Goal: Task Accomplishment & Management: Manage account settings

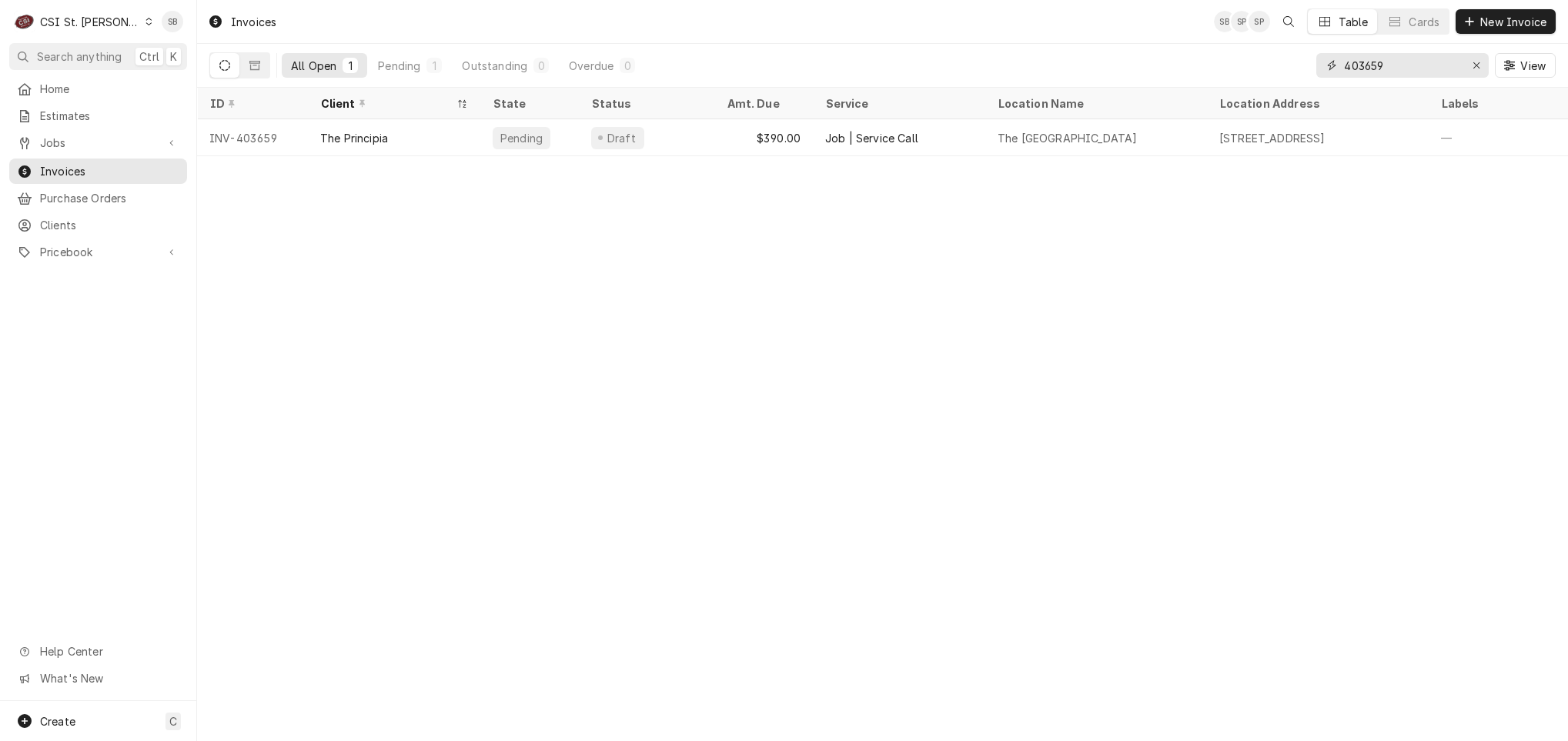
click at [1366, 65] on input "403659" at bounding box center [1402, 66] width 116 height 25
click at [1367, 65] on input "403659" at bounding box center [1402, 66] width 116 height 25
paste input "702"
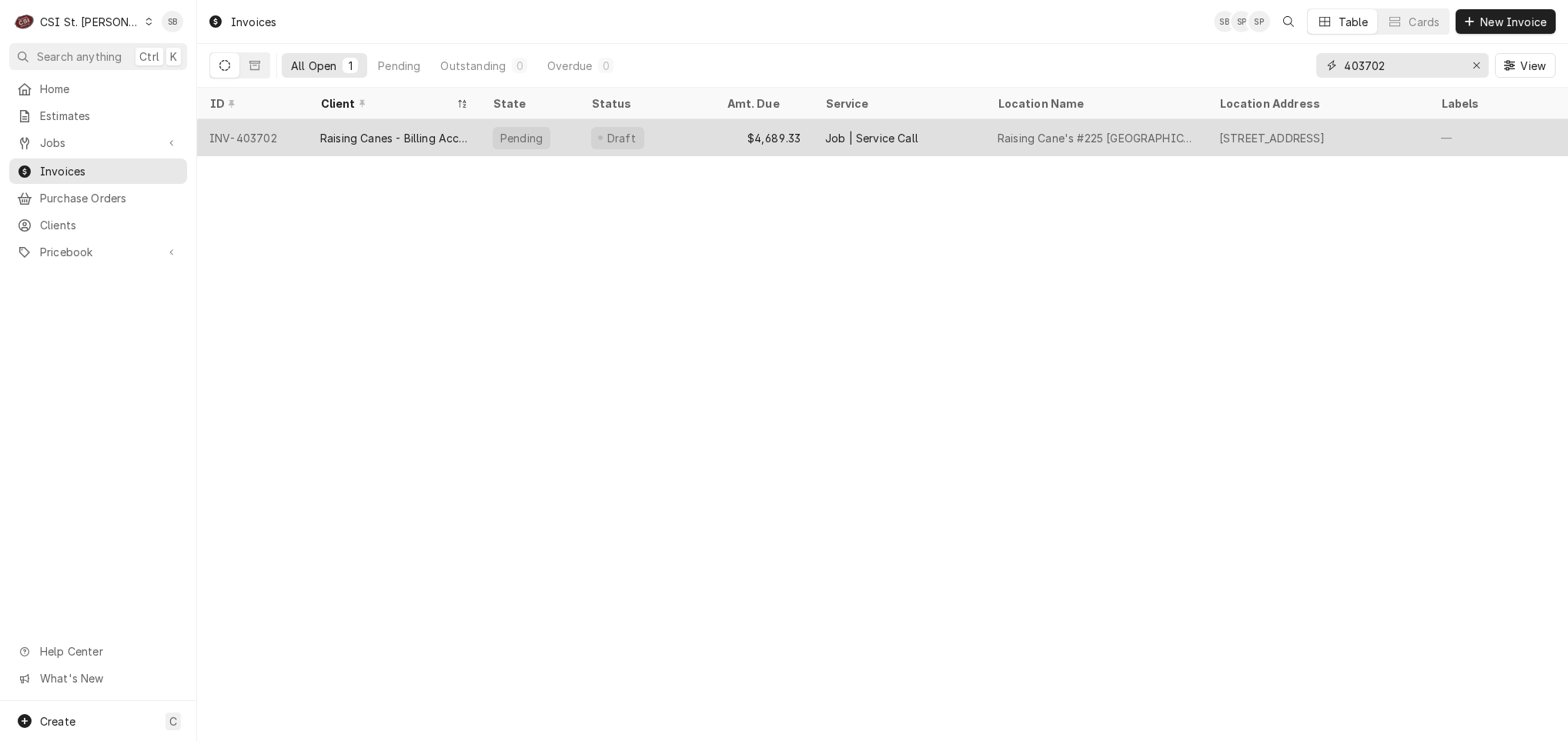
type input "403702"
click at [400, 141] on div "Raising Canes - Billing Account" at bounding box center [394, 138] width 148 height 16
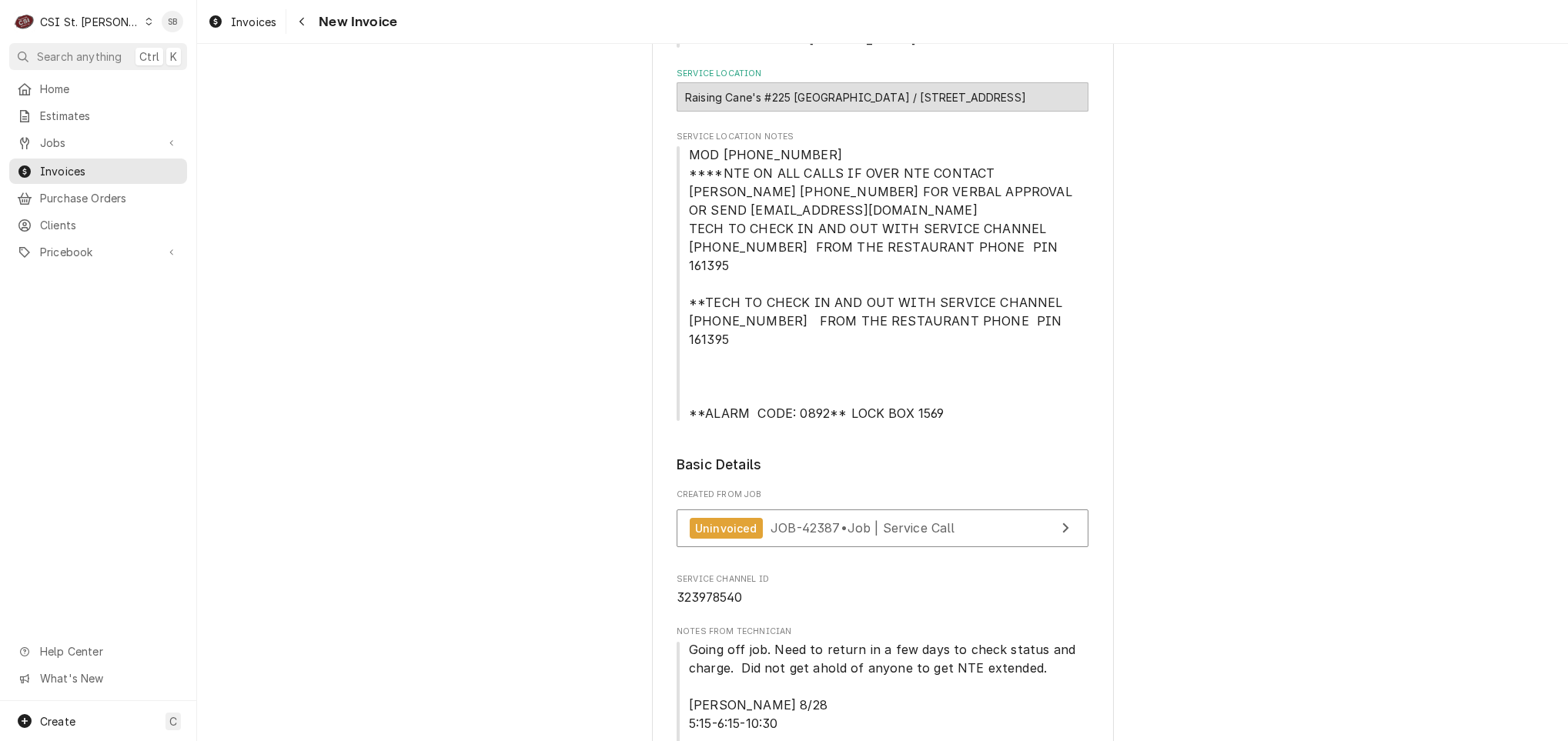
scroll to position [577, 0]
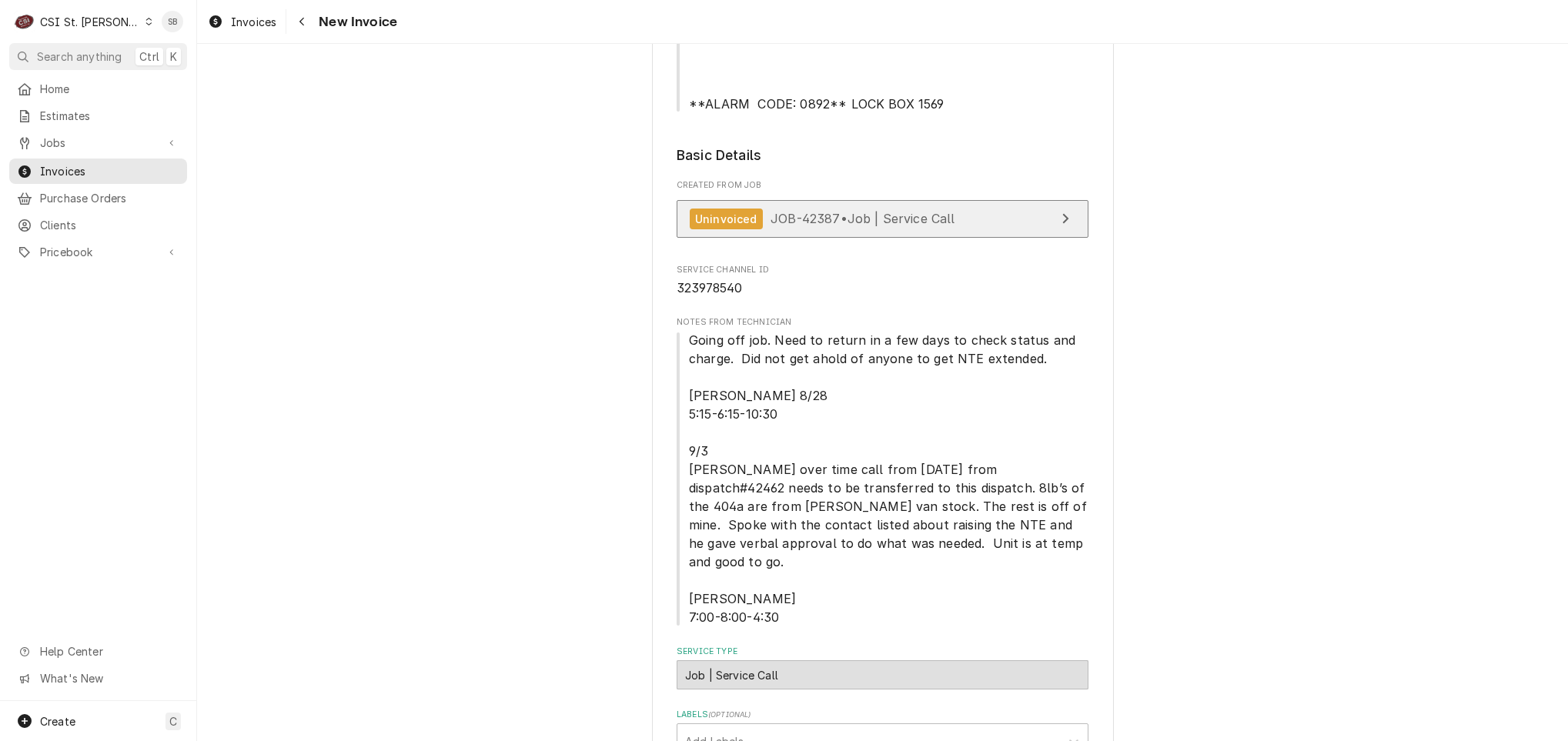
click at [770, 211] on span "JOB-42387 • Job | Service Call" at bounding box center [863, 219] width 185 height 16
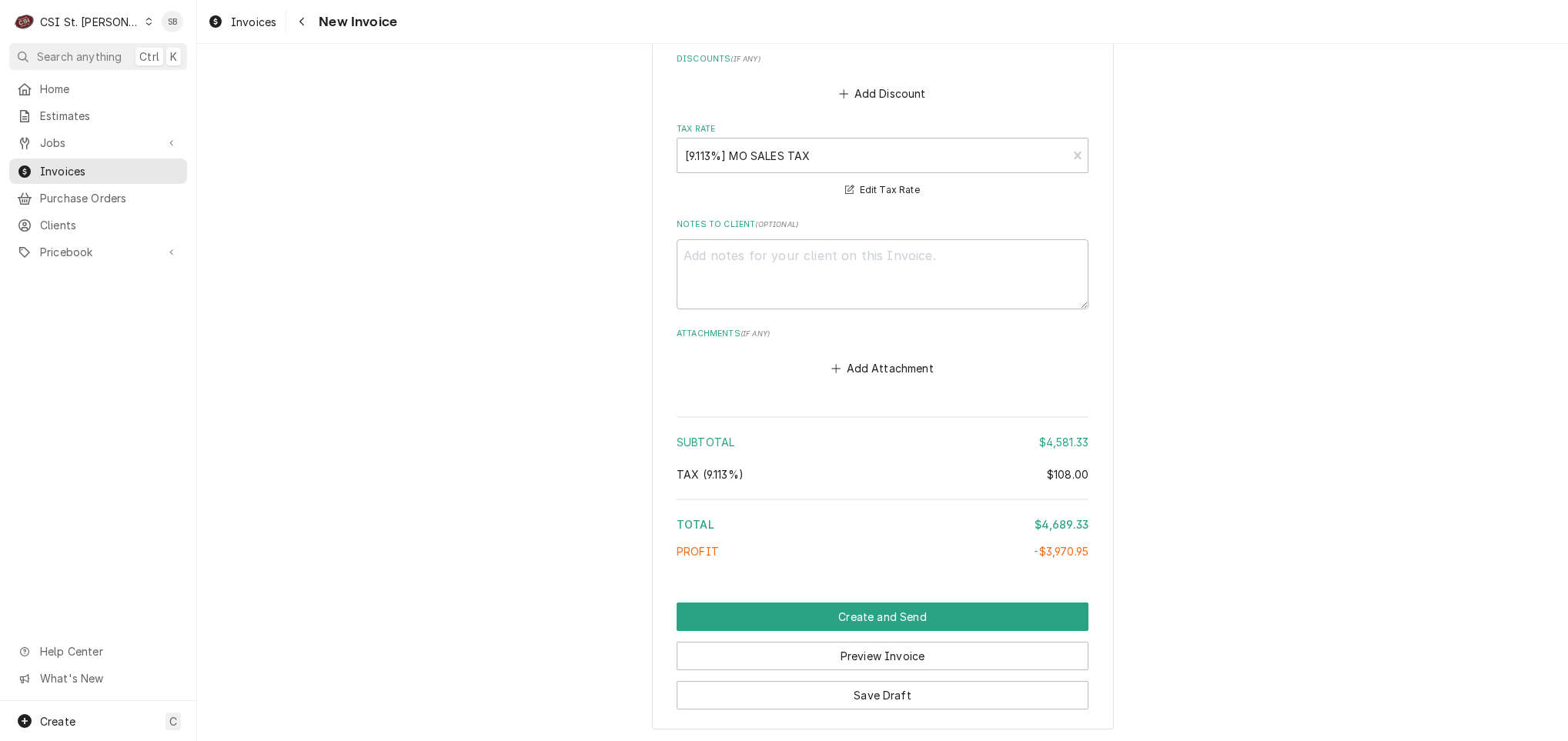
scroll to position [5656, 0]
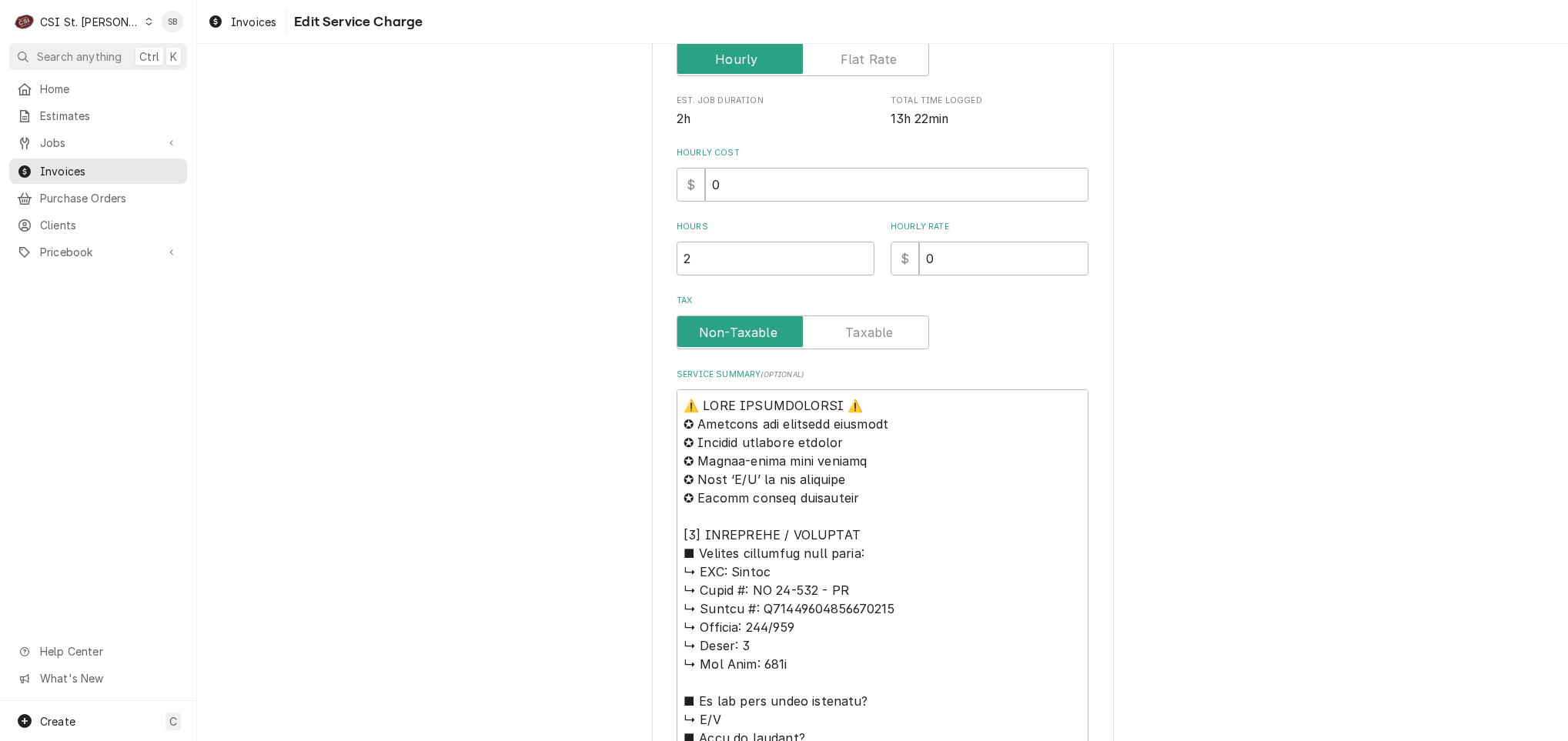
scroll to position [693, 0]
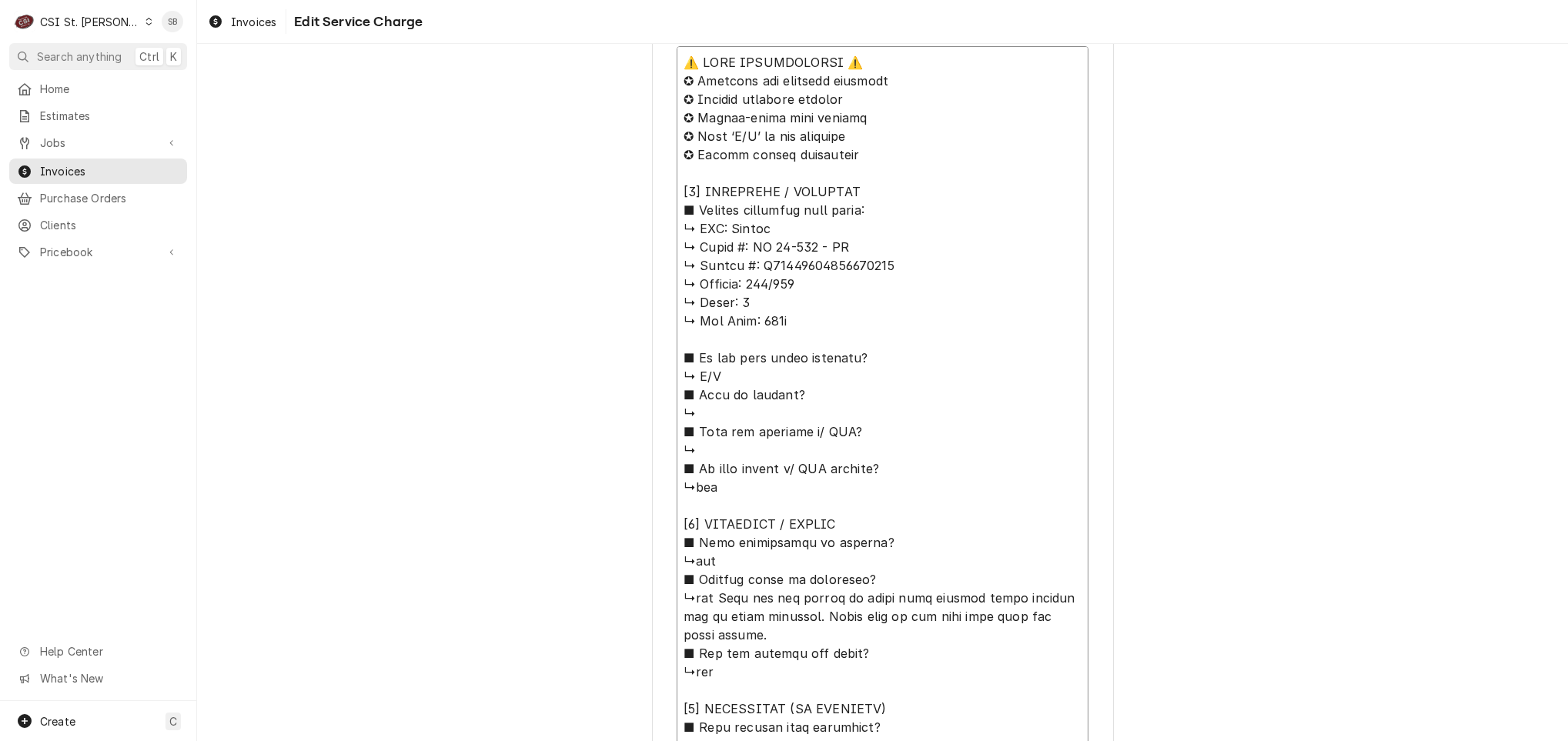
drag, startPoint x: 809, startPoint y: 254, endPoint x: 725, endPoint y: 227, distance: 88.2
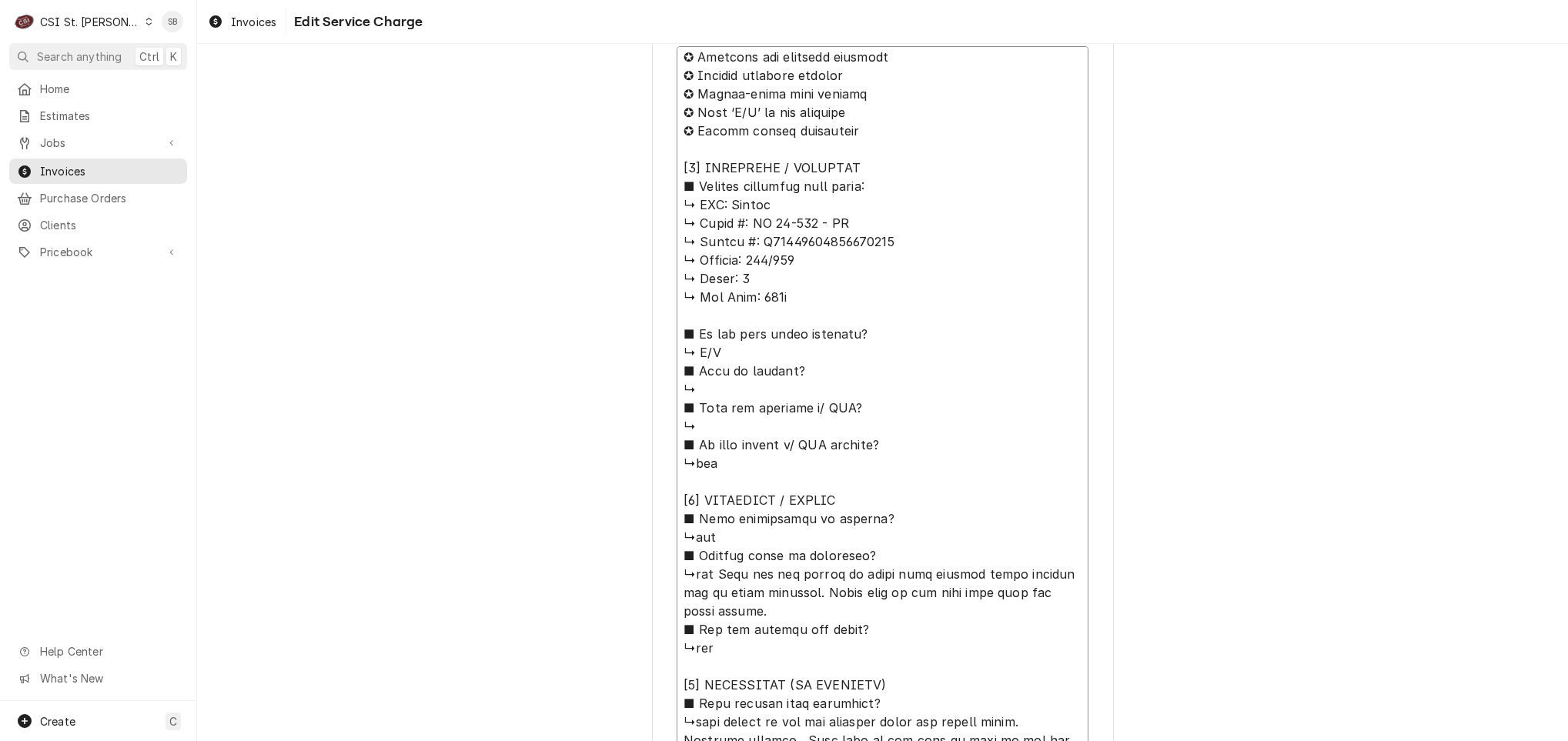
scroll to position [37, 0]
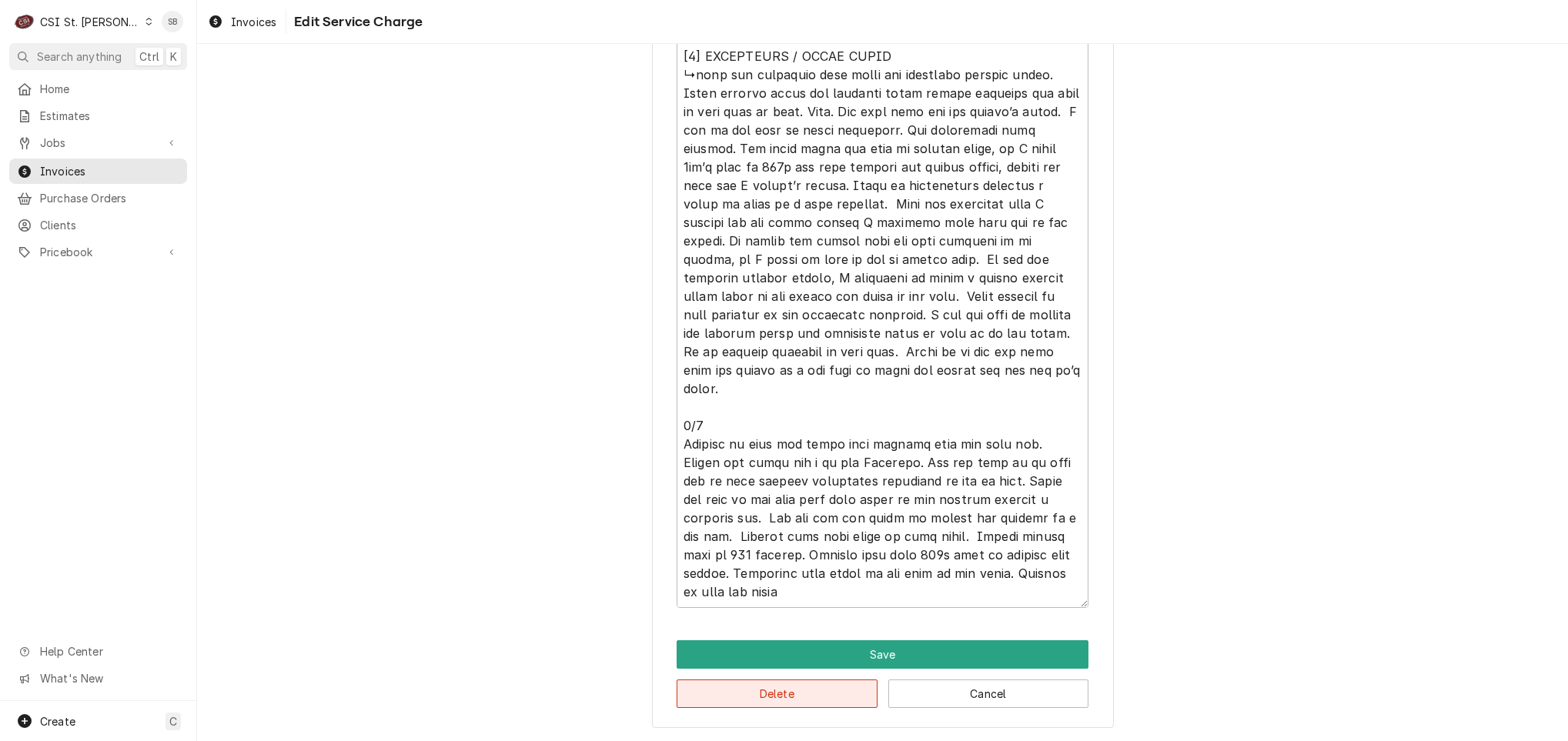
click at [756, 691] on button "Delete" at bounding box center [777, 693] width 201 height 28
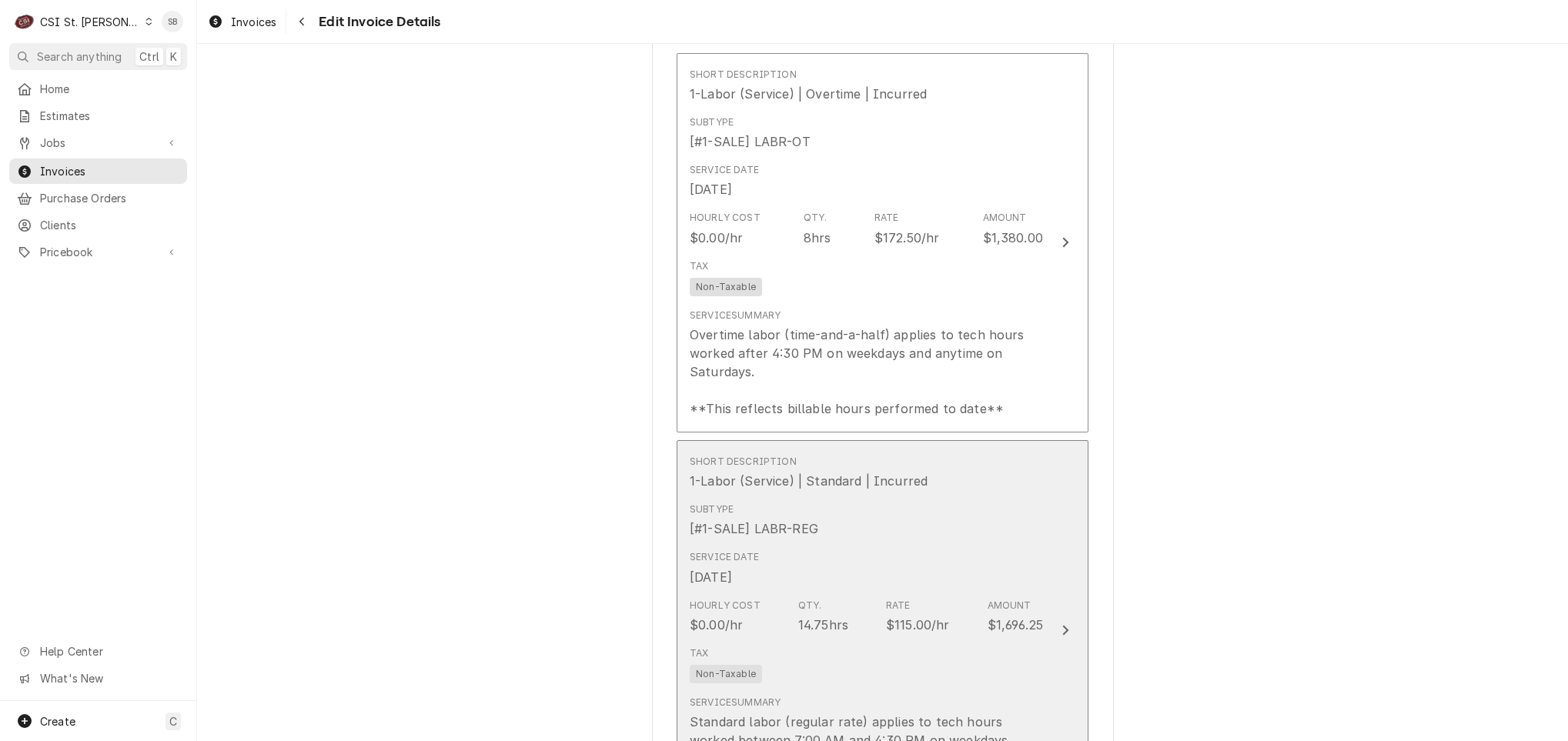
scroll to position [1993, 0]
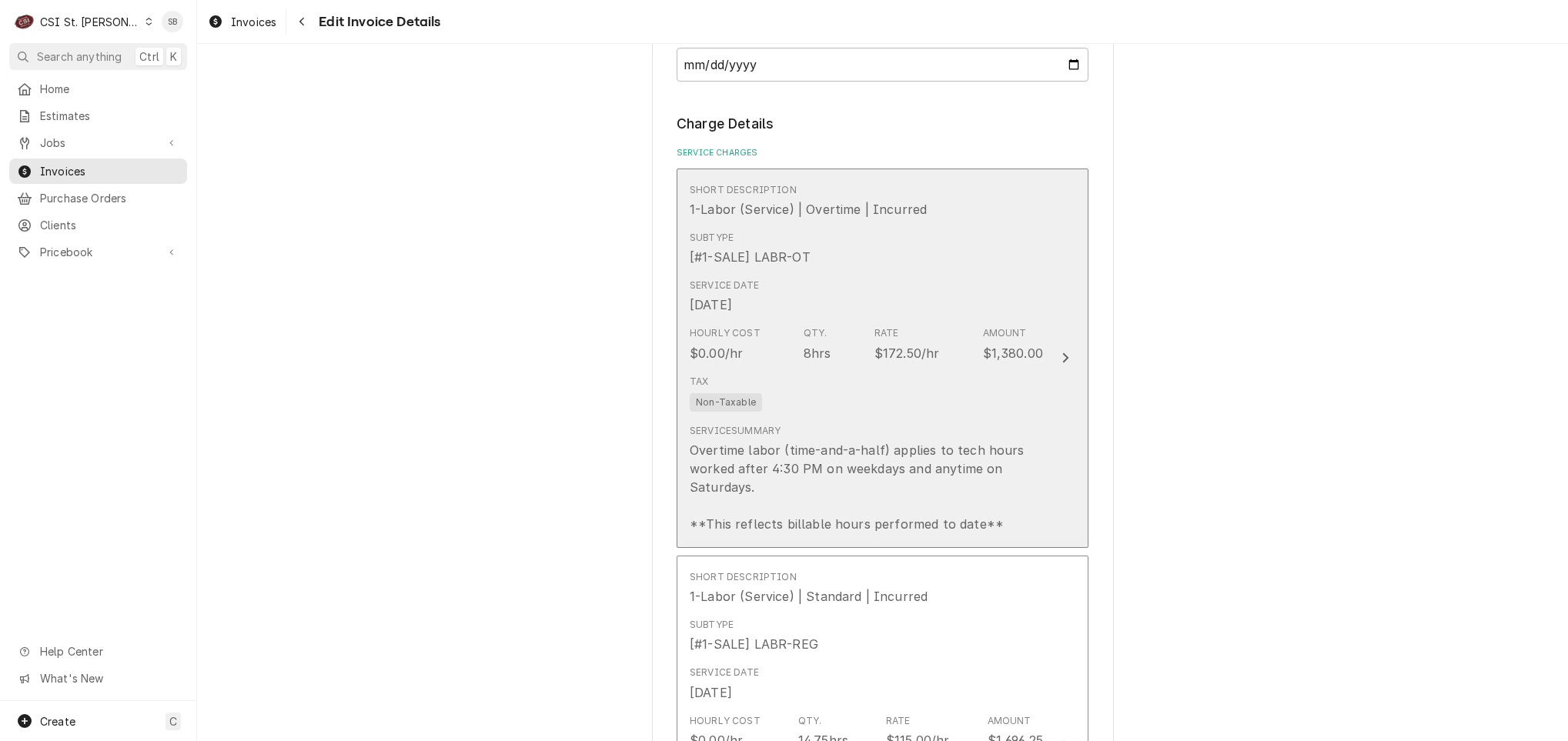
click at [778, 455] on div "Overtime labor (time-and-a-half) applies to tech hours worked after 4:30 PM on …" at bounding box center [866, 487] width 353 height 92
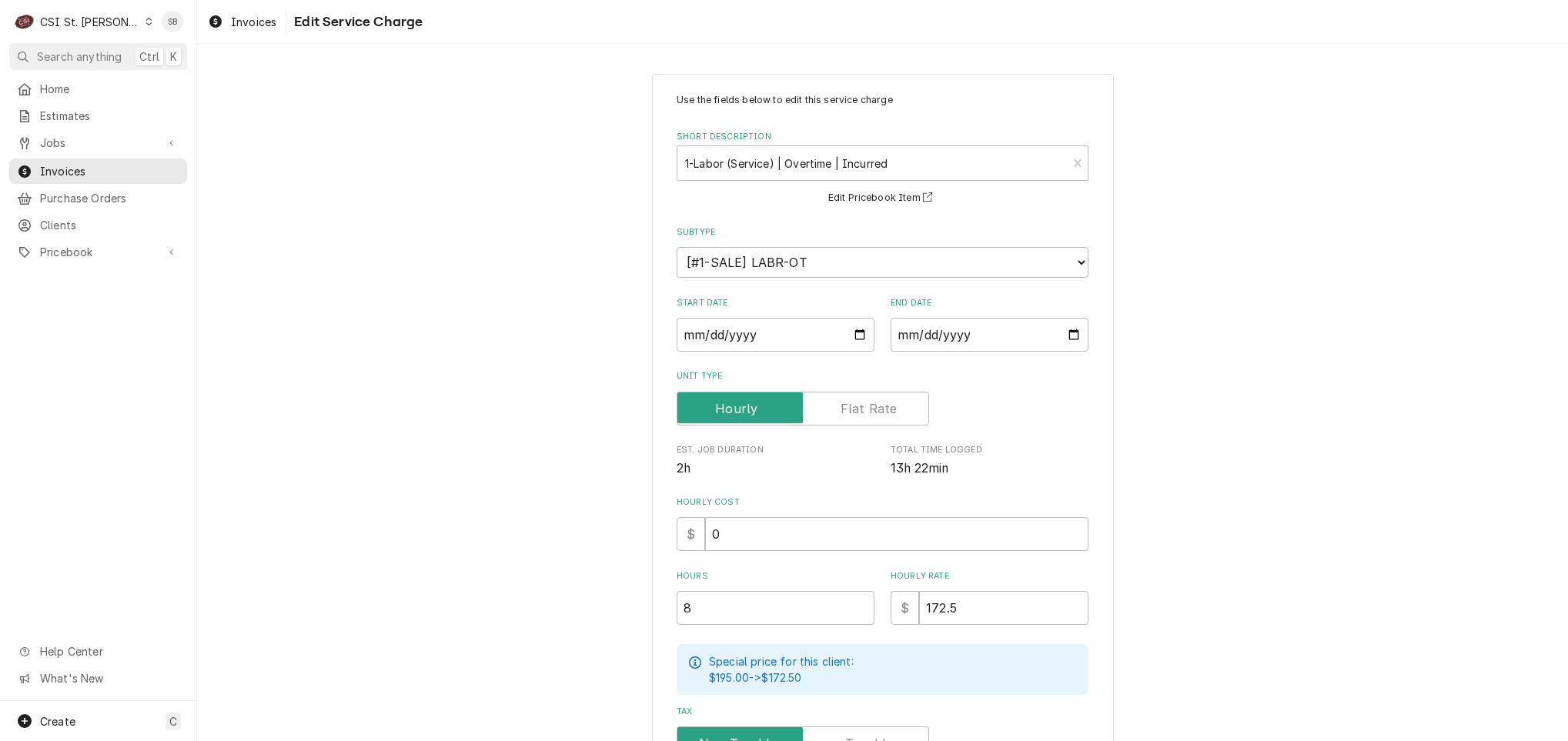
scroll to position [280, 0]
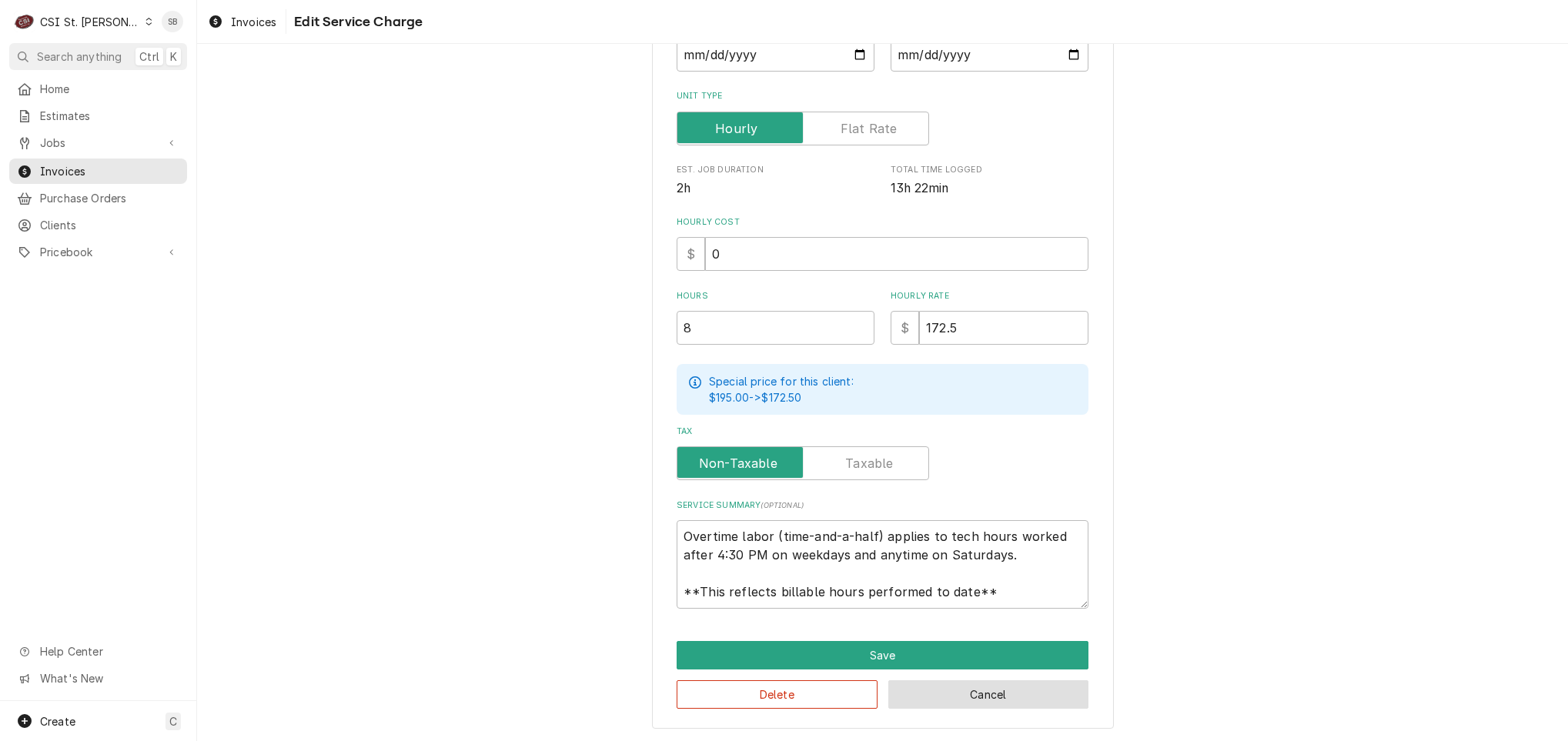
click at [970, 696] on button "Cancel" at bounding box center [988, 694] width 201 height 28
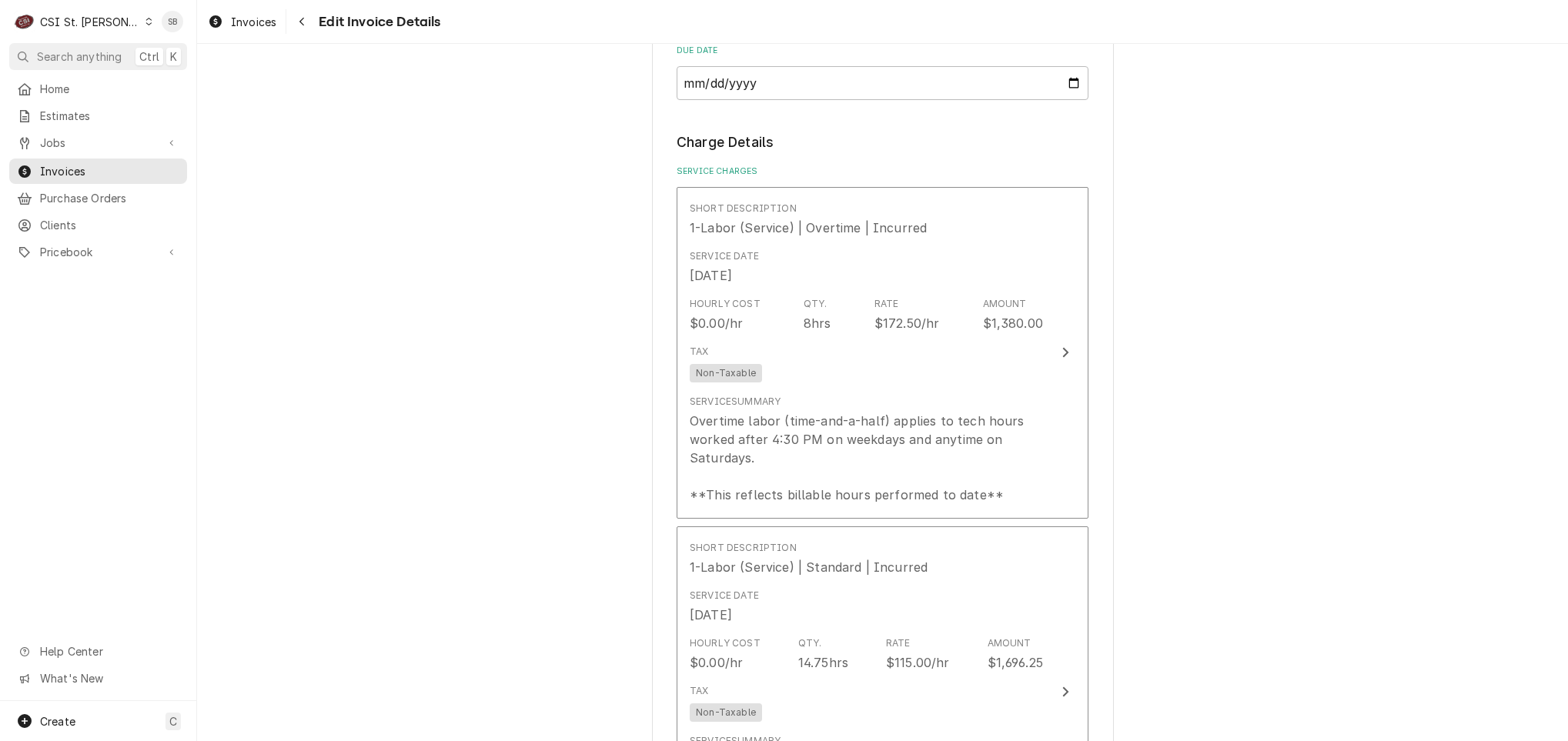
scroll to position [1514, 0]
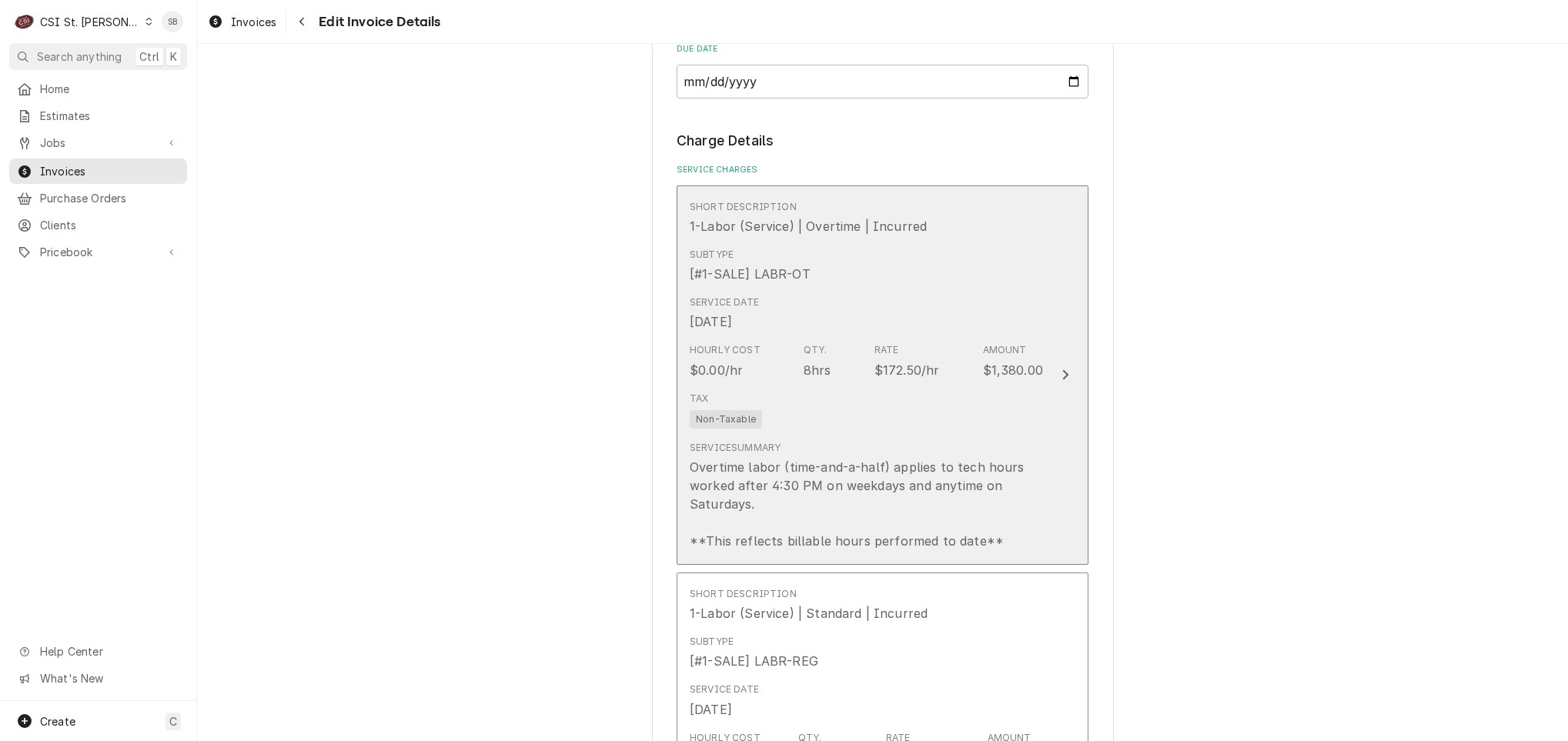
click at [779, 458] on div "Overtime labor (time-and-a-half) applies to tech hours worked after 4:30 PM on …" at bounding box center [866, 504] width 353 height 92
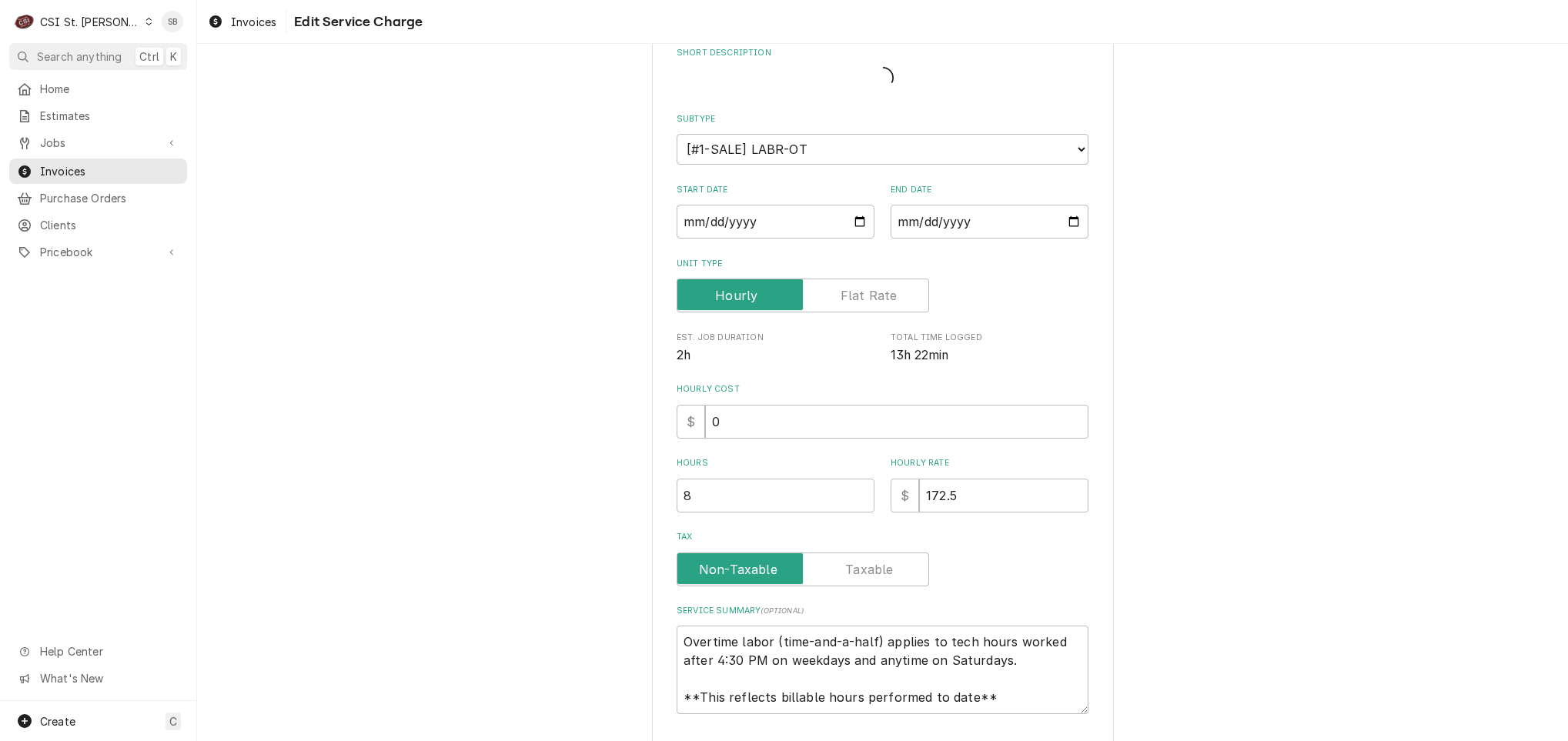
type textarea "x"
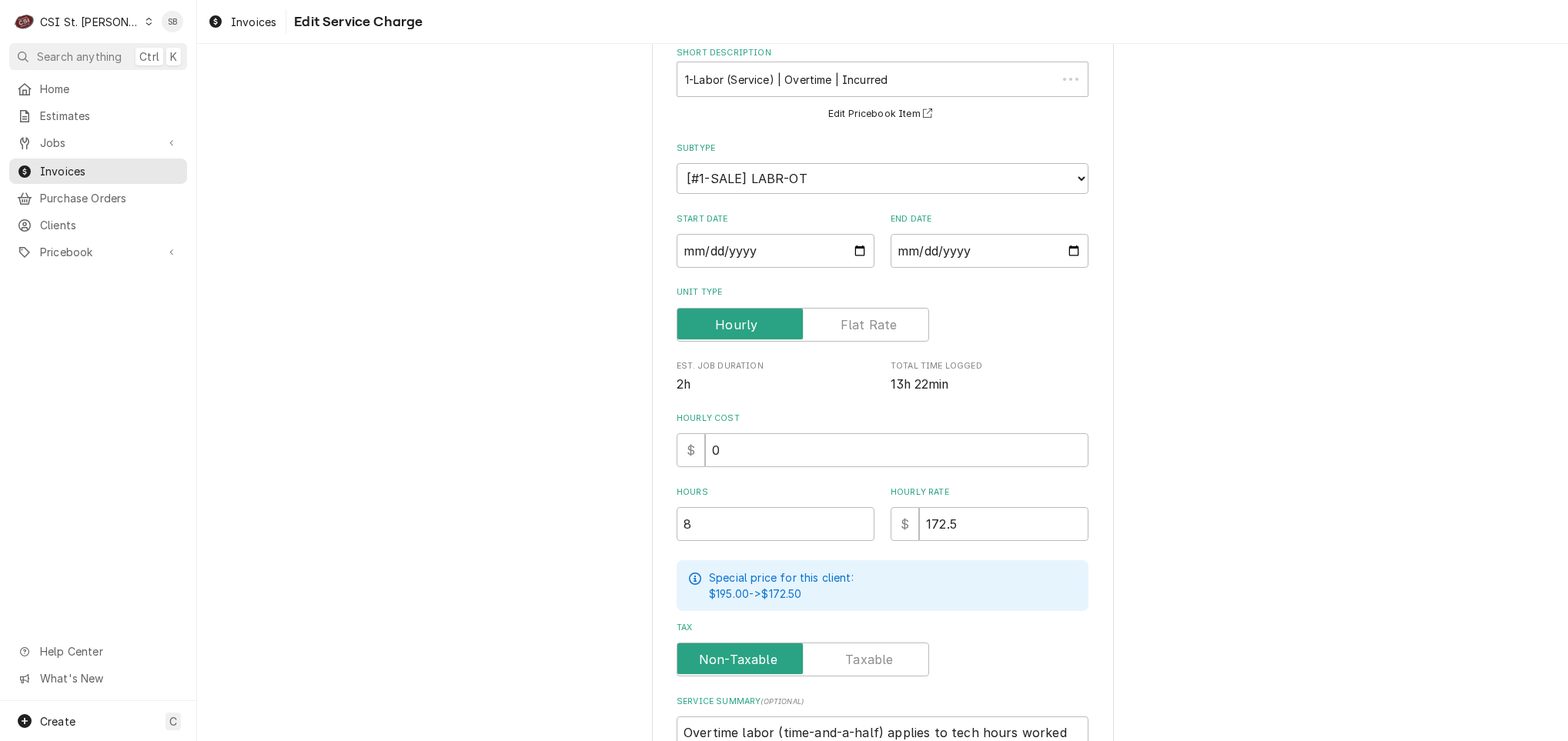
scroll to position [0, 0]
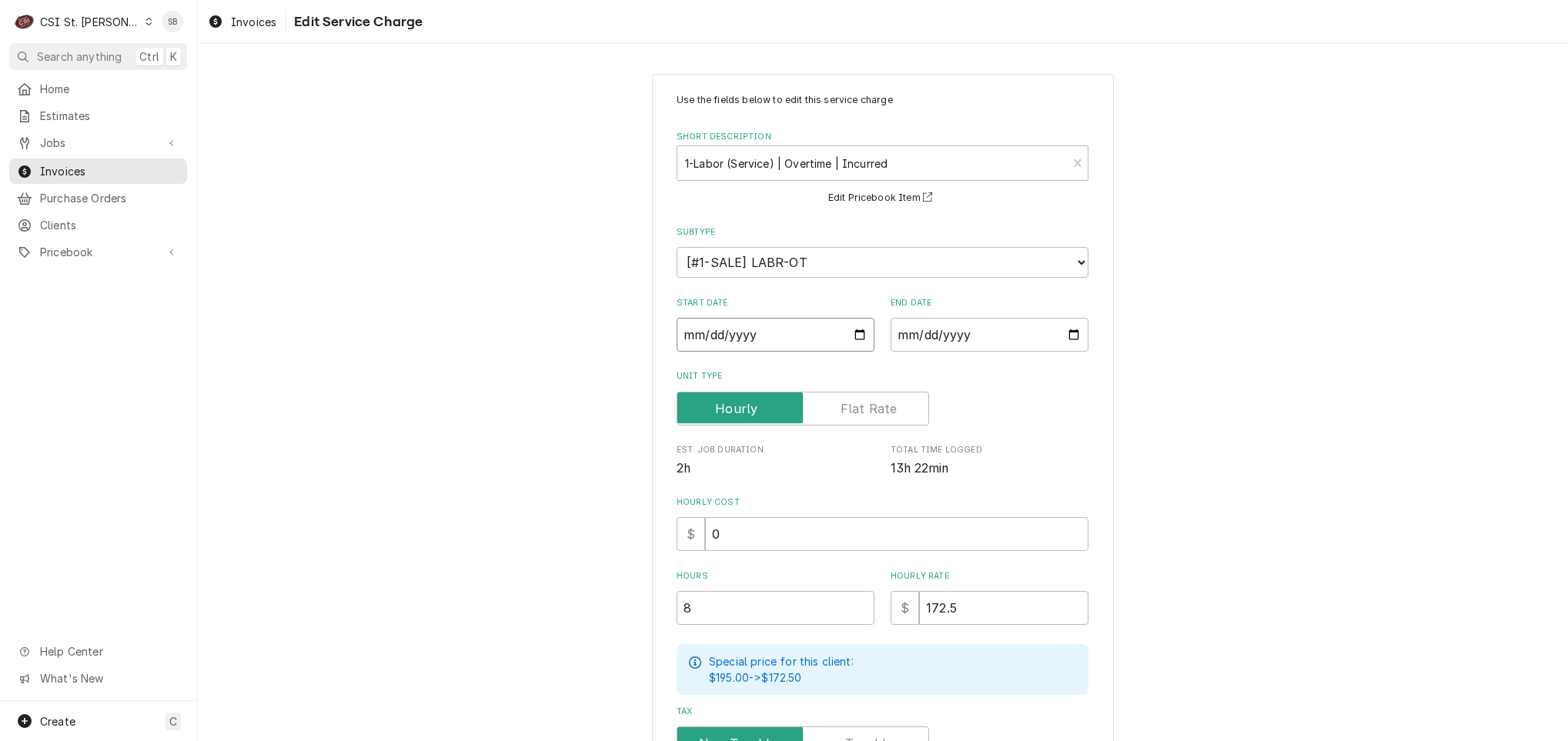
click at [686, 330] on input "2025-08-28" at bounding box center [775, 334] width 198 height 34
type textarea "x"
type input "2025-09-28"
type textarea "x"
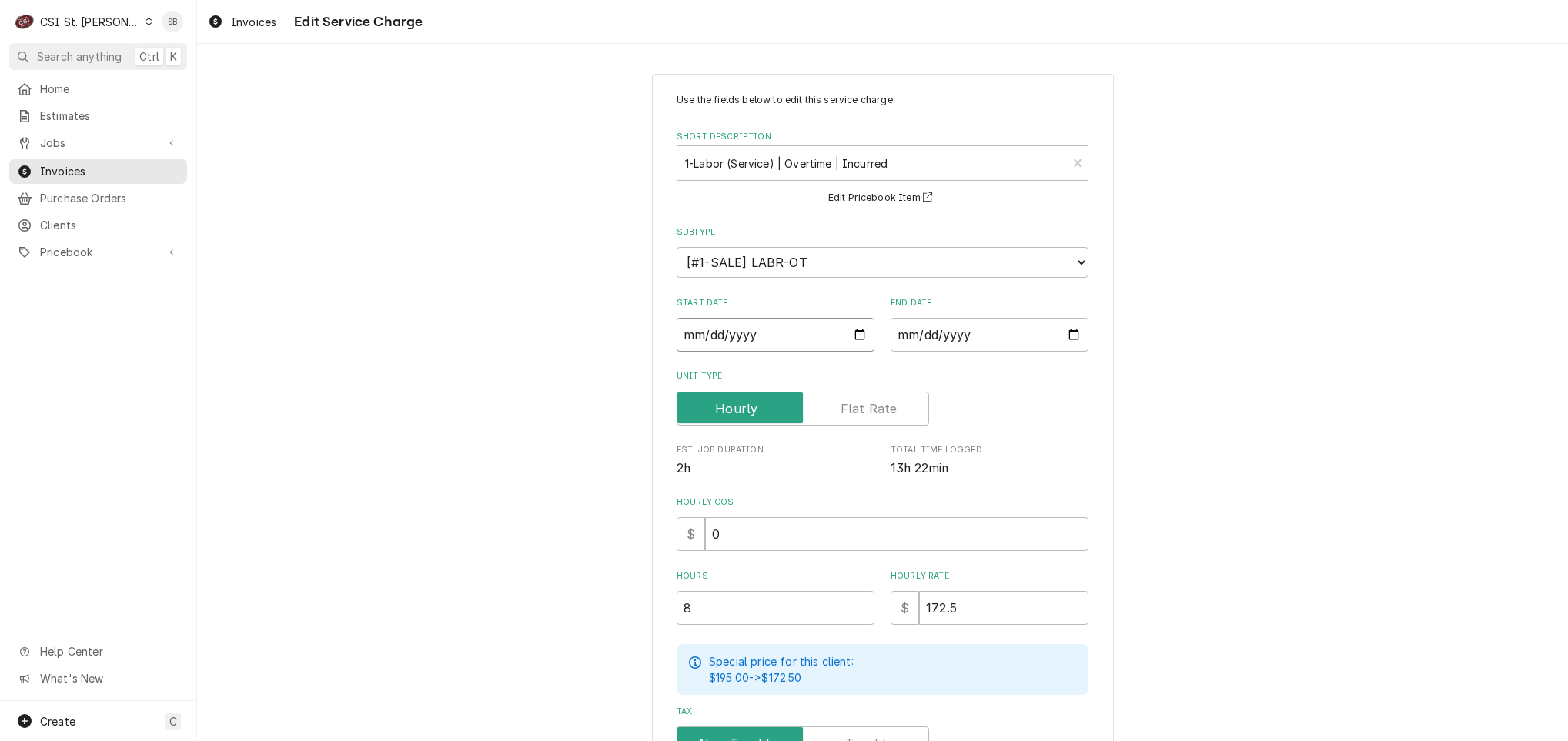
type input "2025-09-02"
type textarea "x"
click at [903, 333] on input "2025-08-28" at bounding box center [989, 334] width 198 height 34
type textarea "x"
type input "2025-09-28"
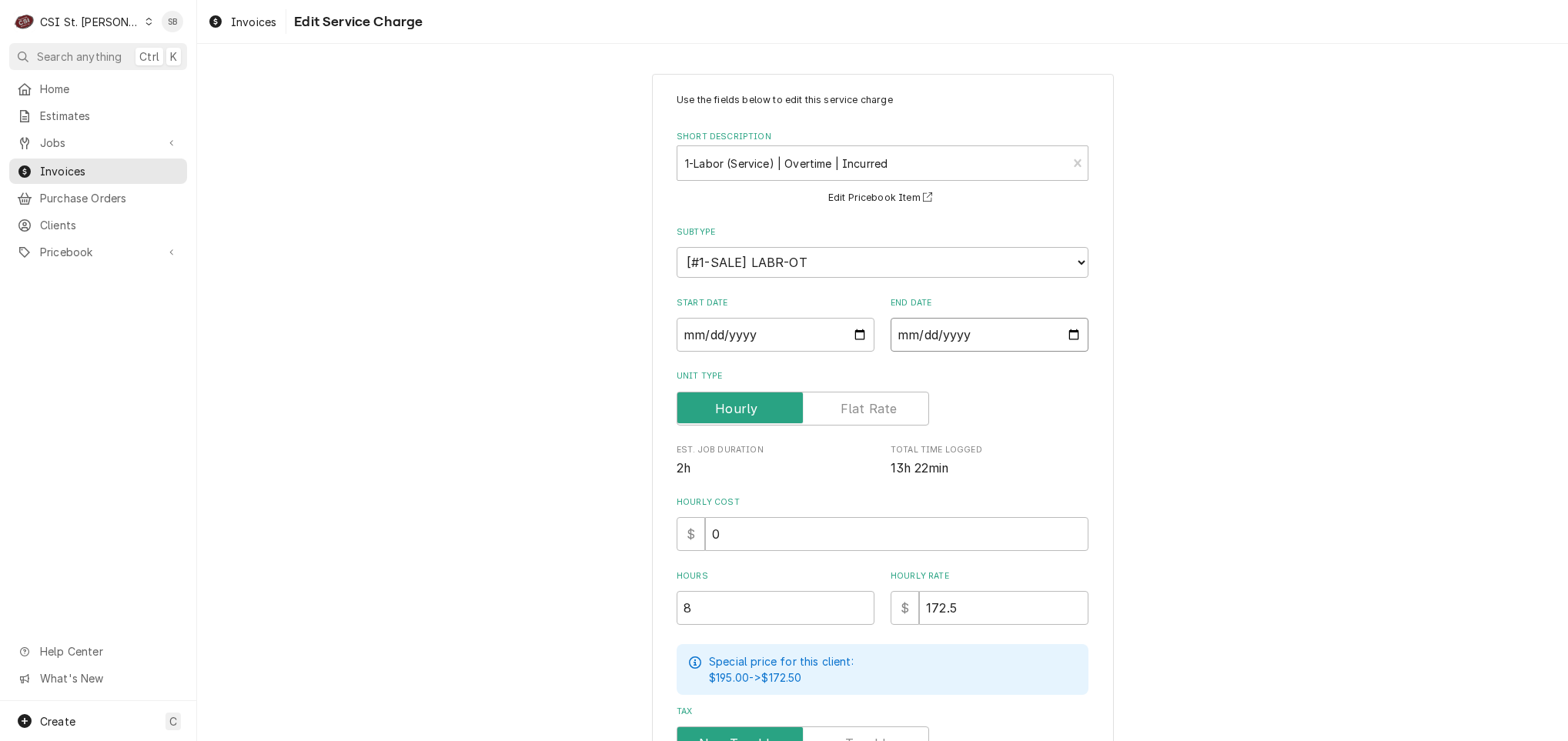
type textarea "x"
type input "2025-09-02"
drag, startPoint x: 687, startPoint y: 614, endPoint x: 635, endPoint y: 601, distance: 53.6
click at [634, 615] on div "Use the fields below to edit this service charge Short Description 1-Labor (Ser…" at bounding box center [882, 541] width 1371 height 962
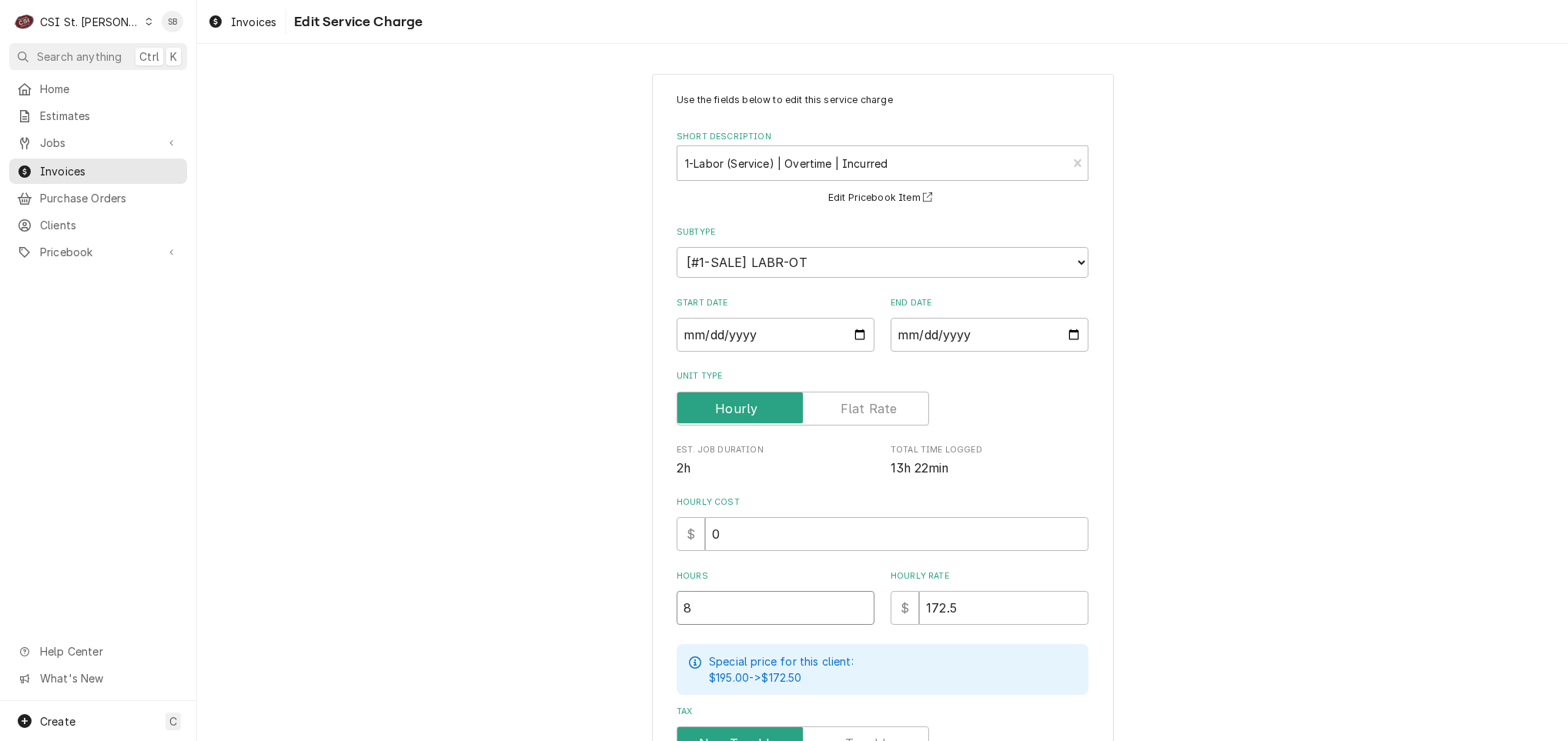
type textarea "x"
type input "3"
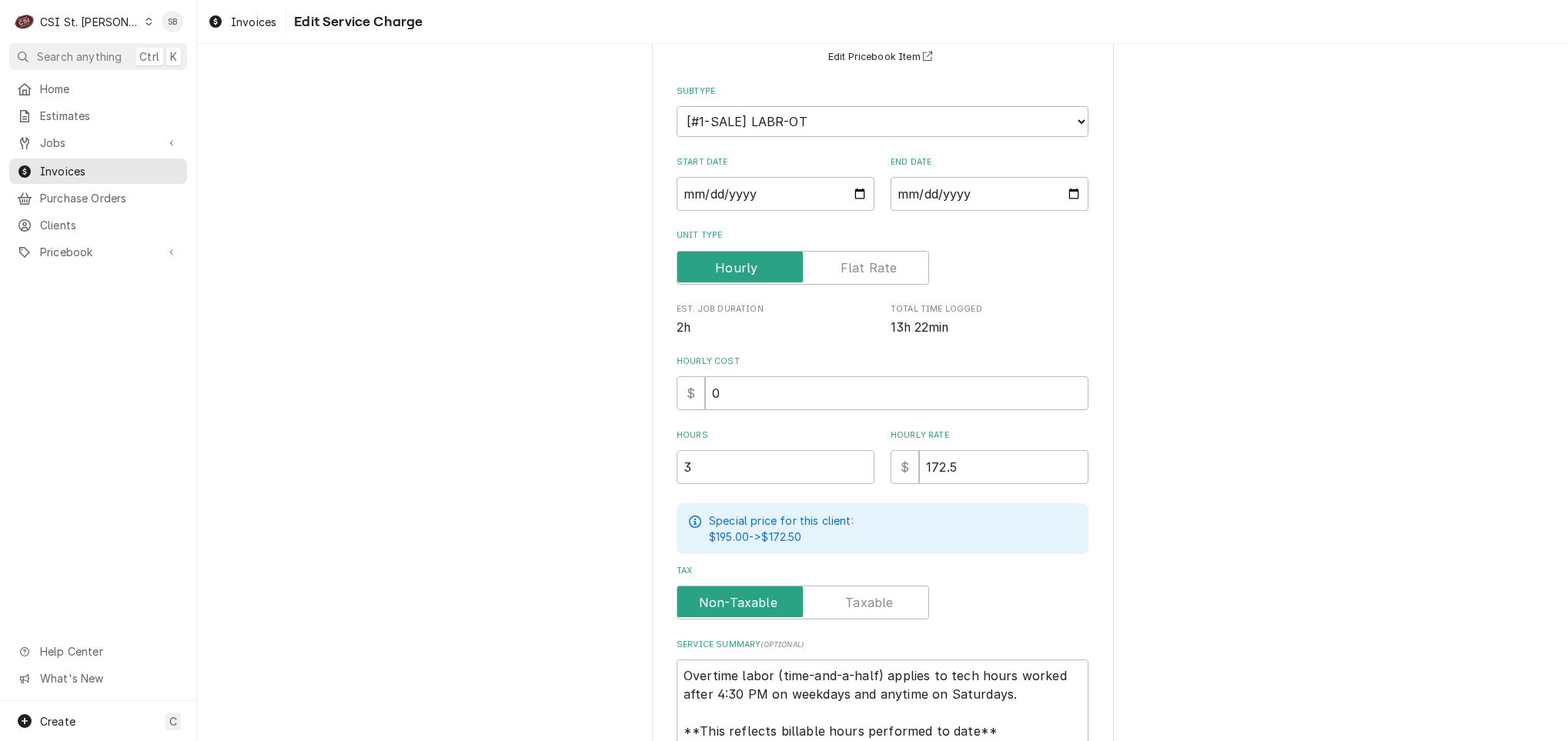
scroll to position [280, 0]
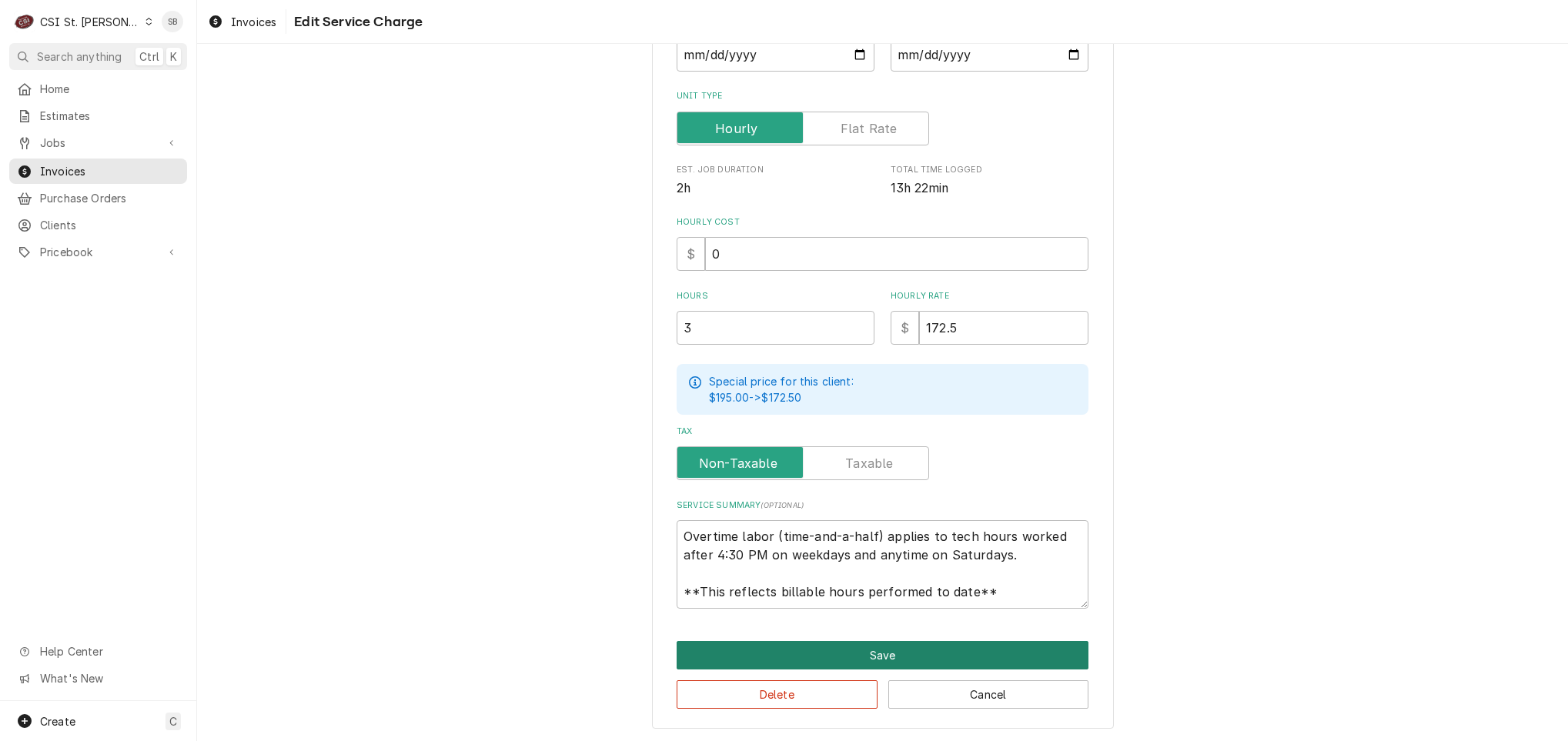
click at [735, 652] on button "Save" at bounding box center [882, 655] width 412 height 28
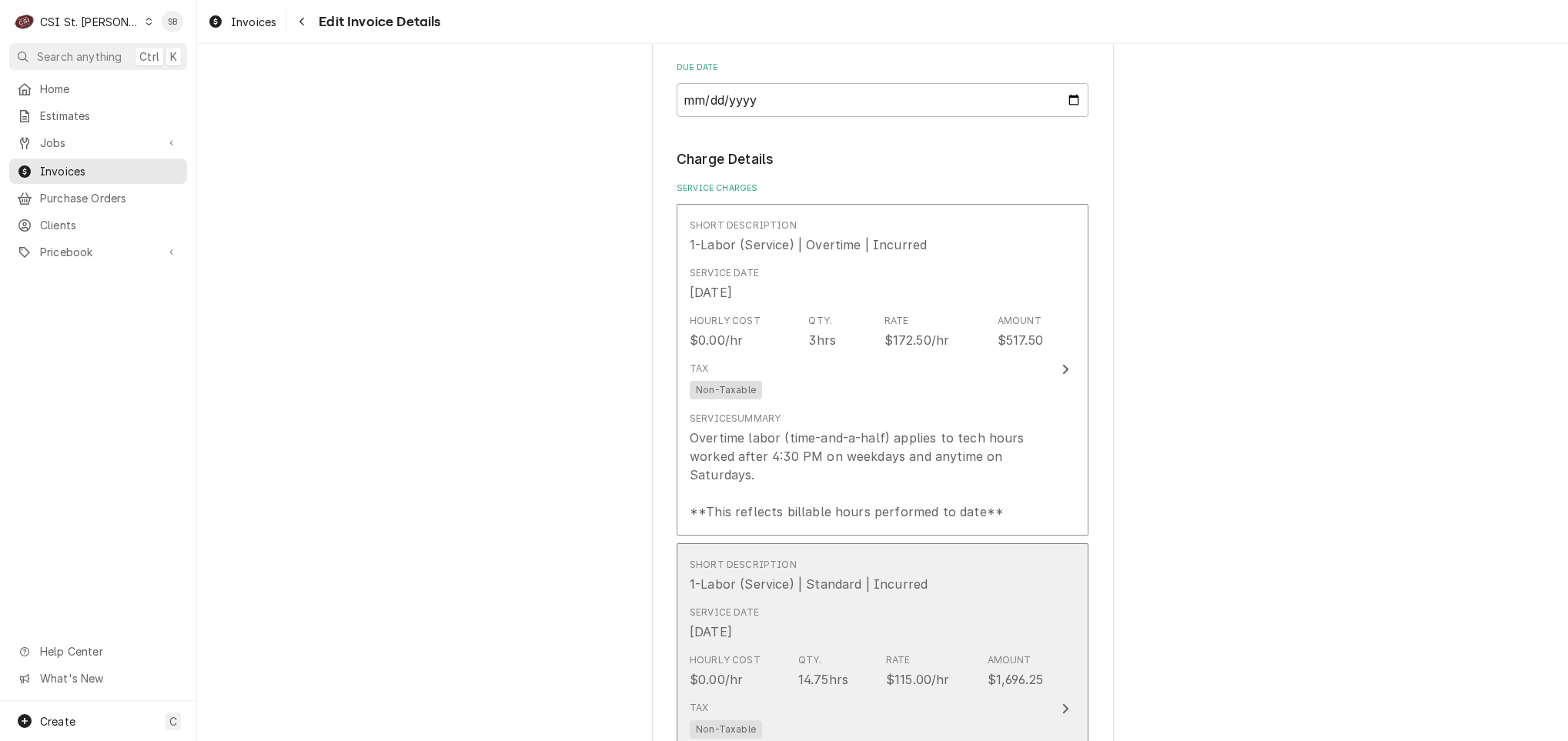
scroll to position [1496, 0]
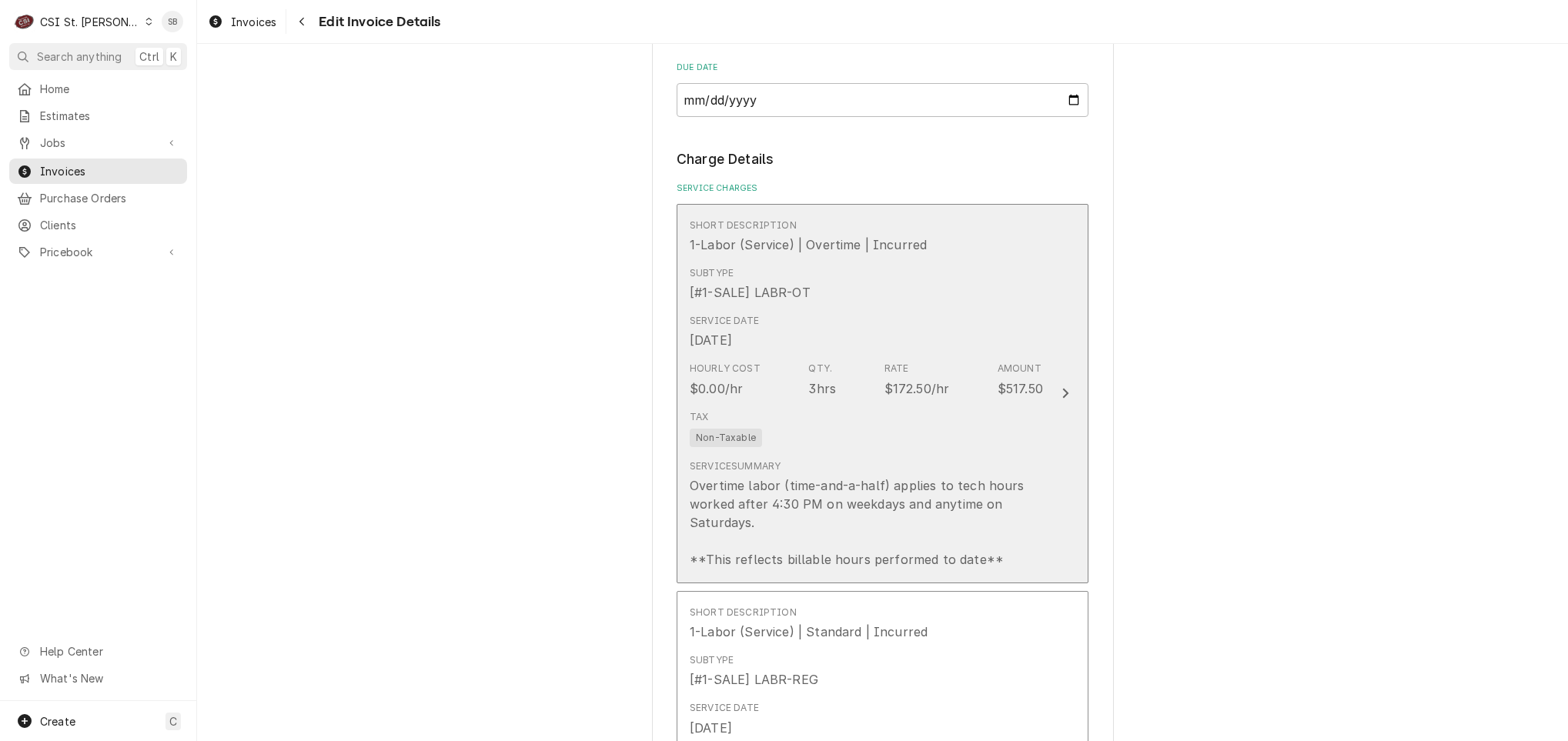
click at [809, 476] on div "Overtime labor (time-and-a-half) applies to tech hours worked after 4:30 PM on …" at bounding box center [866, 522] width 353 height 92
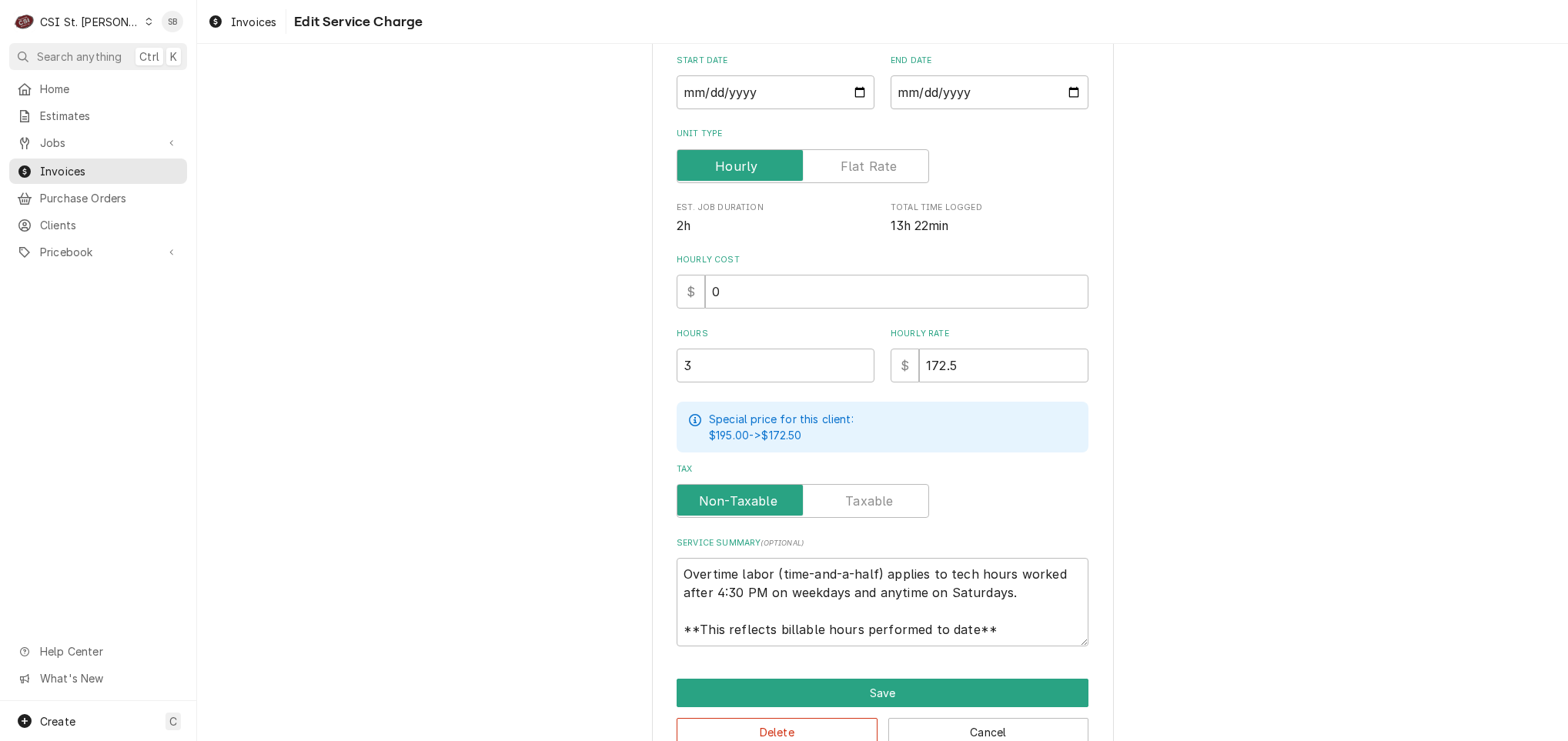
scroll to position [280, 0]
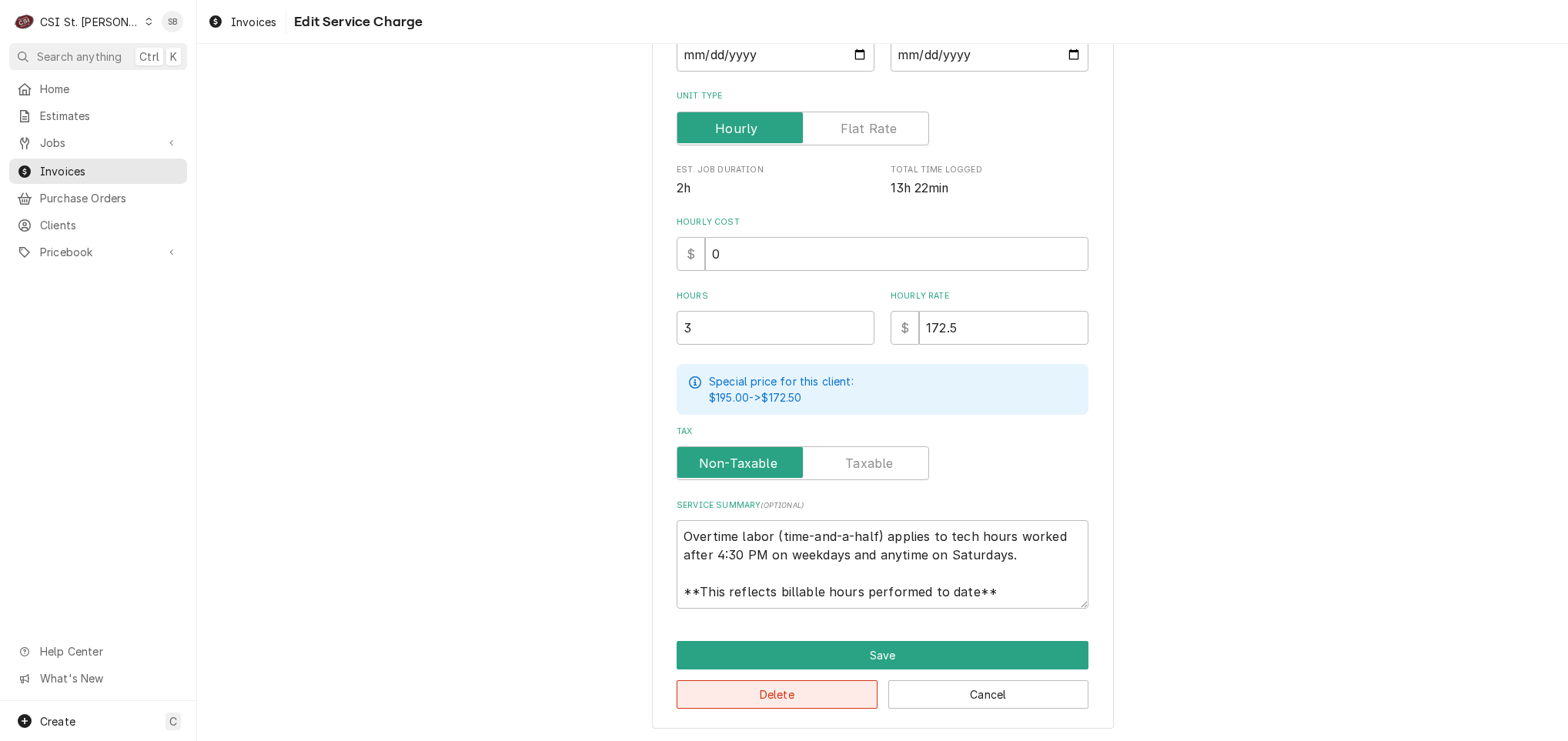
click at [776, 698] on button "Delete" at bounding box center [777, 694] width 201 height 28
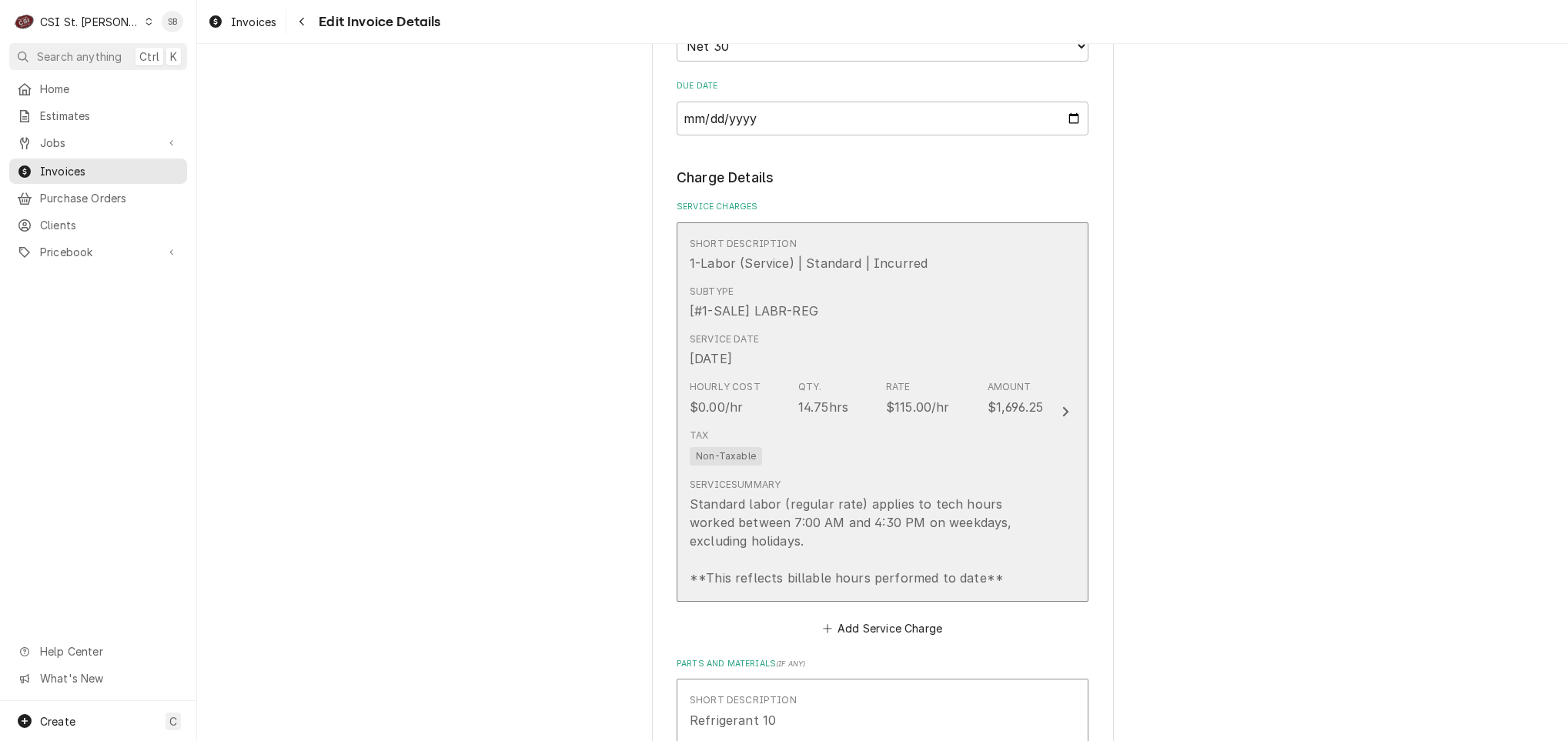
scroll to position [1478, 0]
click at [788, 326] on div "Service Date [DATE]" at bounding box center [866, 349] width 353 height 48
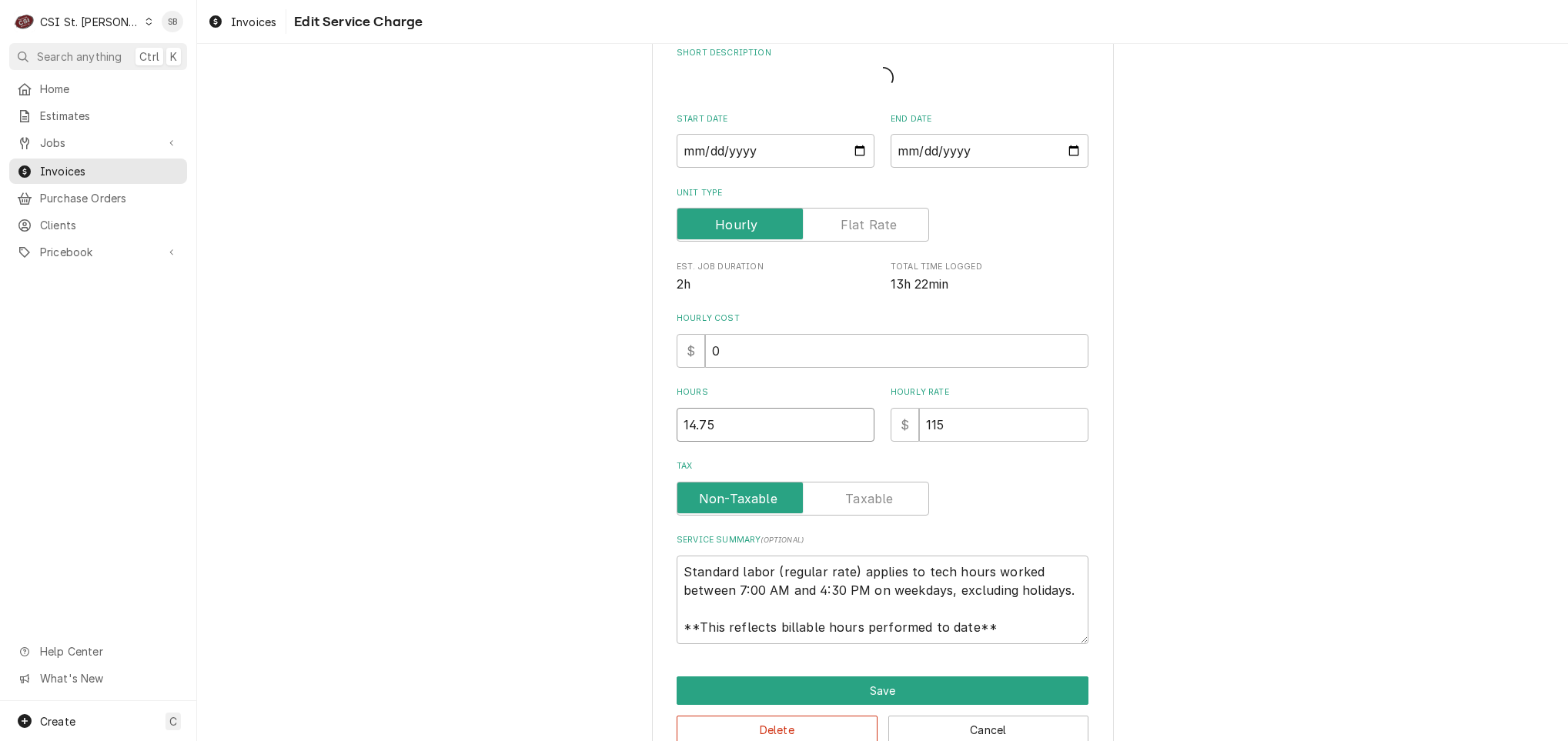
drag, startPoint x: 741, startPoint y: 433, endPoint x: 499, endPoint y: 427, distance: 242.1
click at [502, 429] on div "Use the fields below to edit this service charge Short Description Start Date 2…" at bounding box center [882, 376] width 1371 height 801
type textarea "x"
type input "1"
type textarea "x"
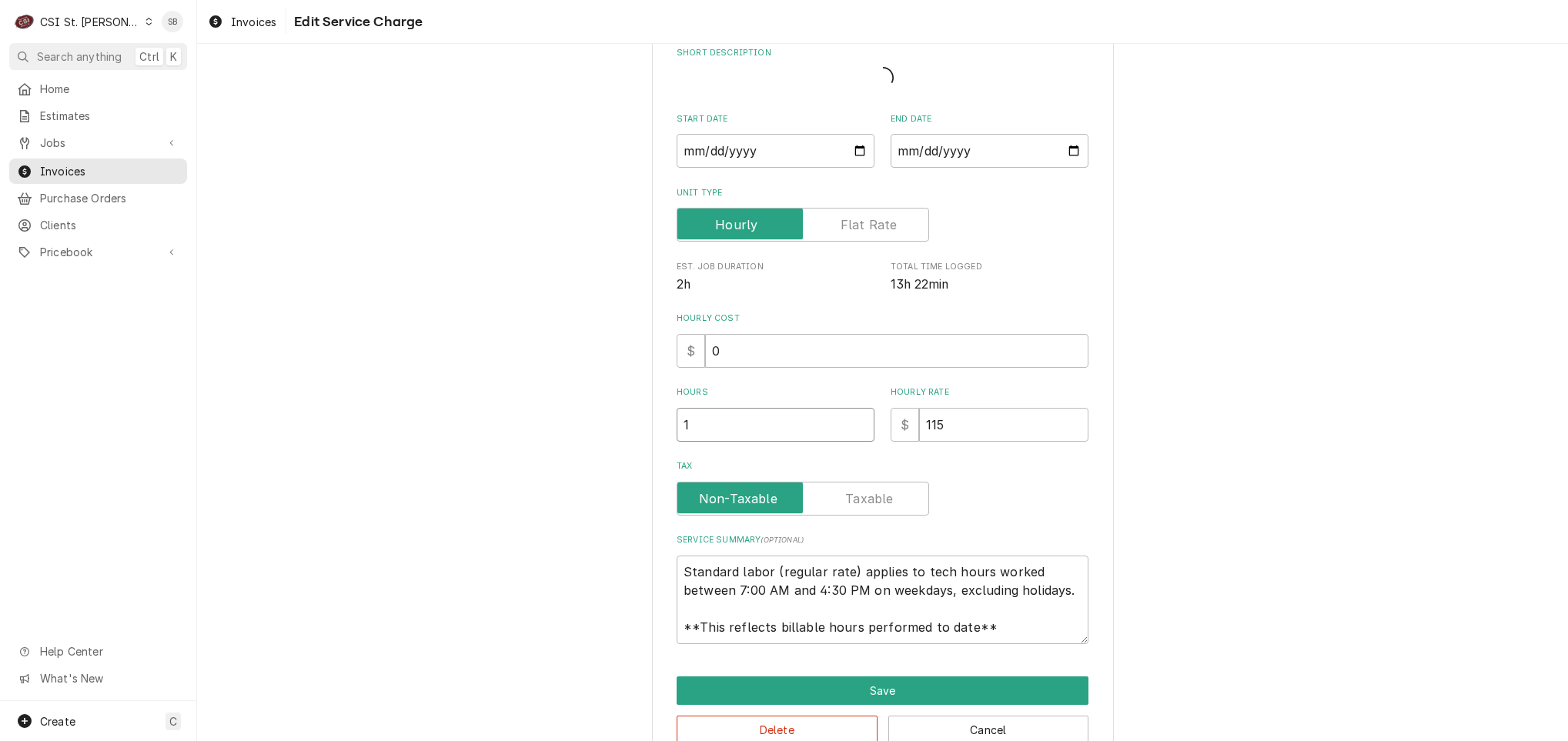
type input "10"
type textarea "x"
type input "10.7"
type textarea "x"
type input "10.75"
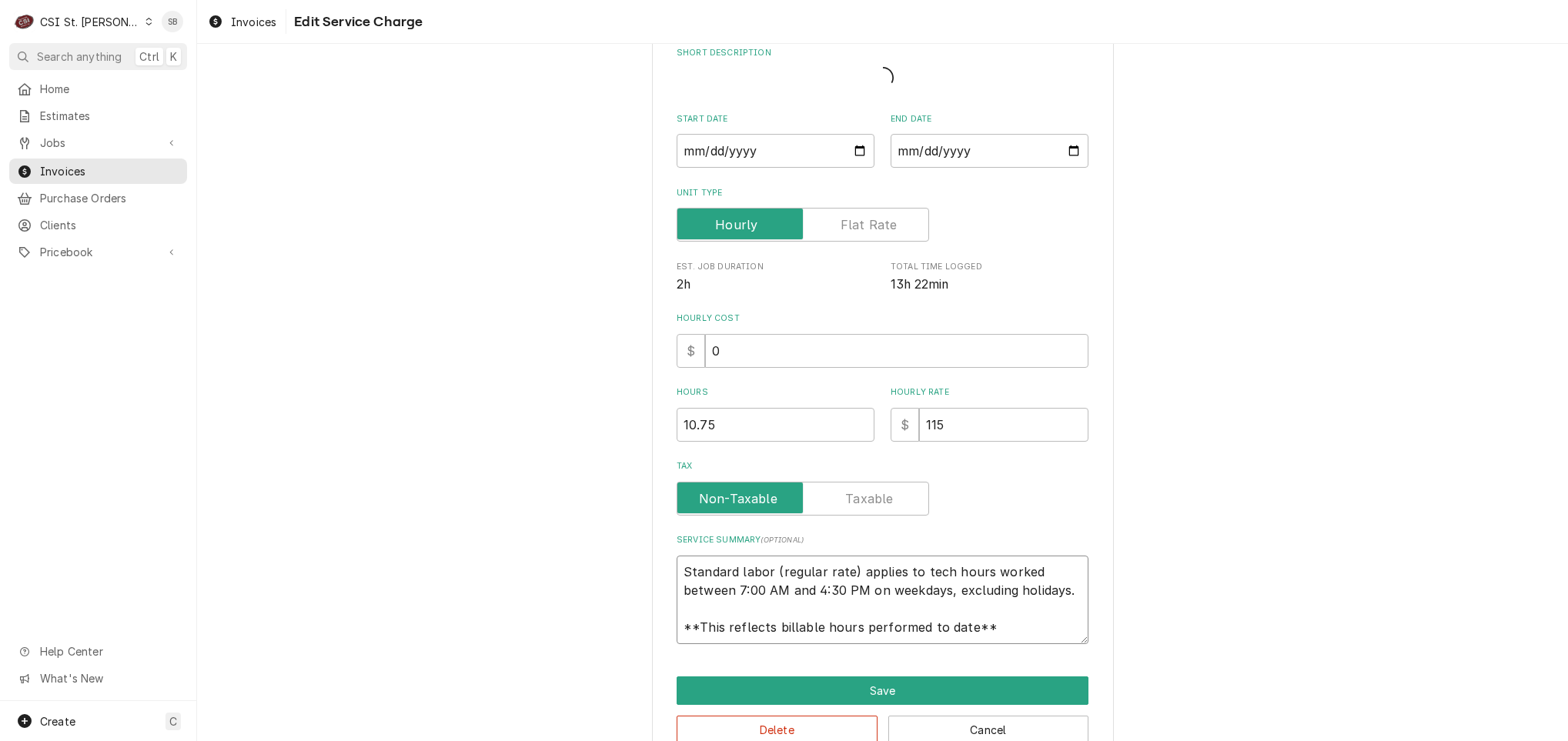
scroll to position [19, 0]
drag, startPoint x: 670, startPoint y: 570, endPoint x: 1146, endPoint y: 667, distance: 485.8
click at [1144, 683] on div "Use the fields below to edit this service charge Short Description Start Date 2…" at bounding box center [882, 376] width 1371 height 801
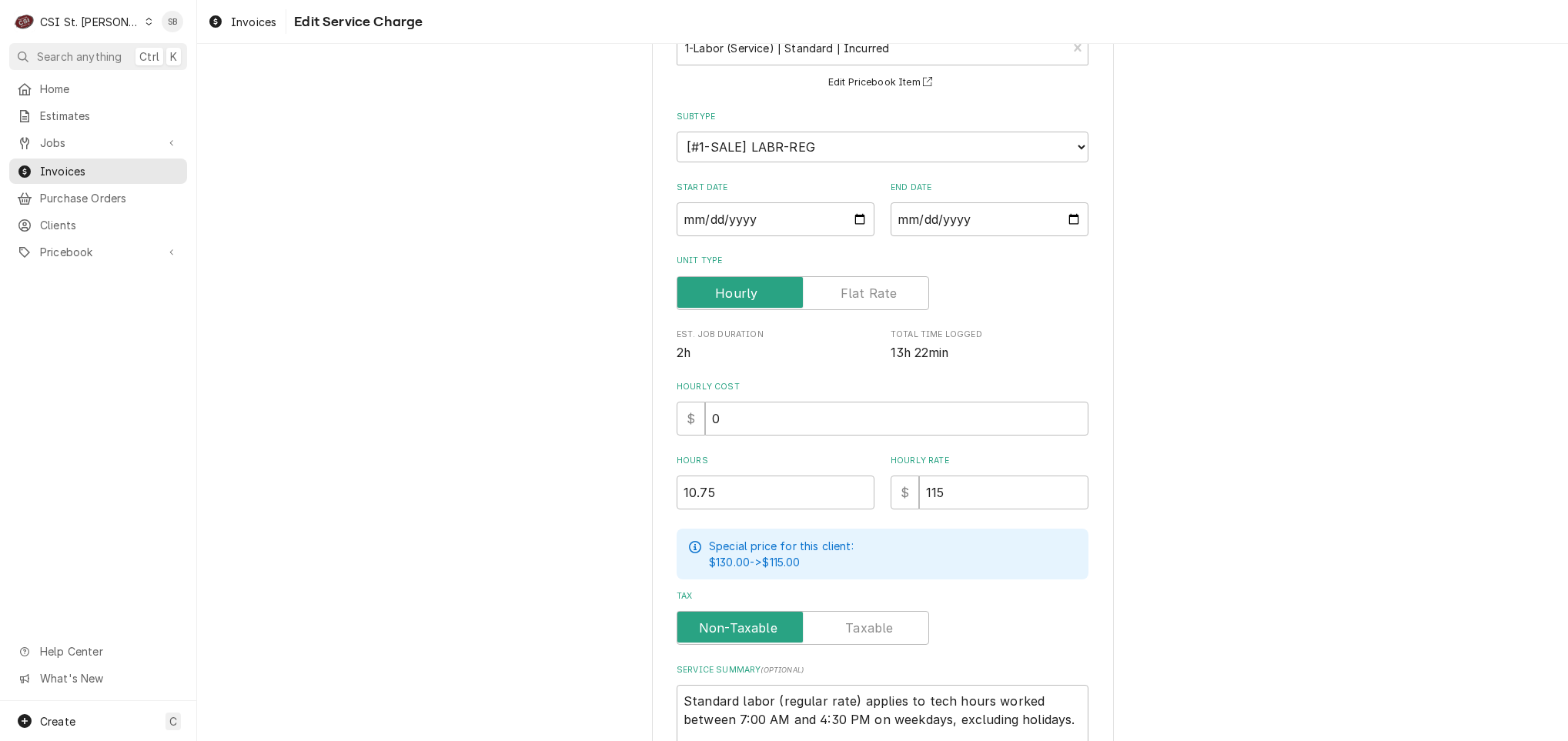
scroll to position [280, 0]
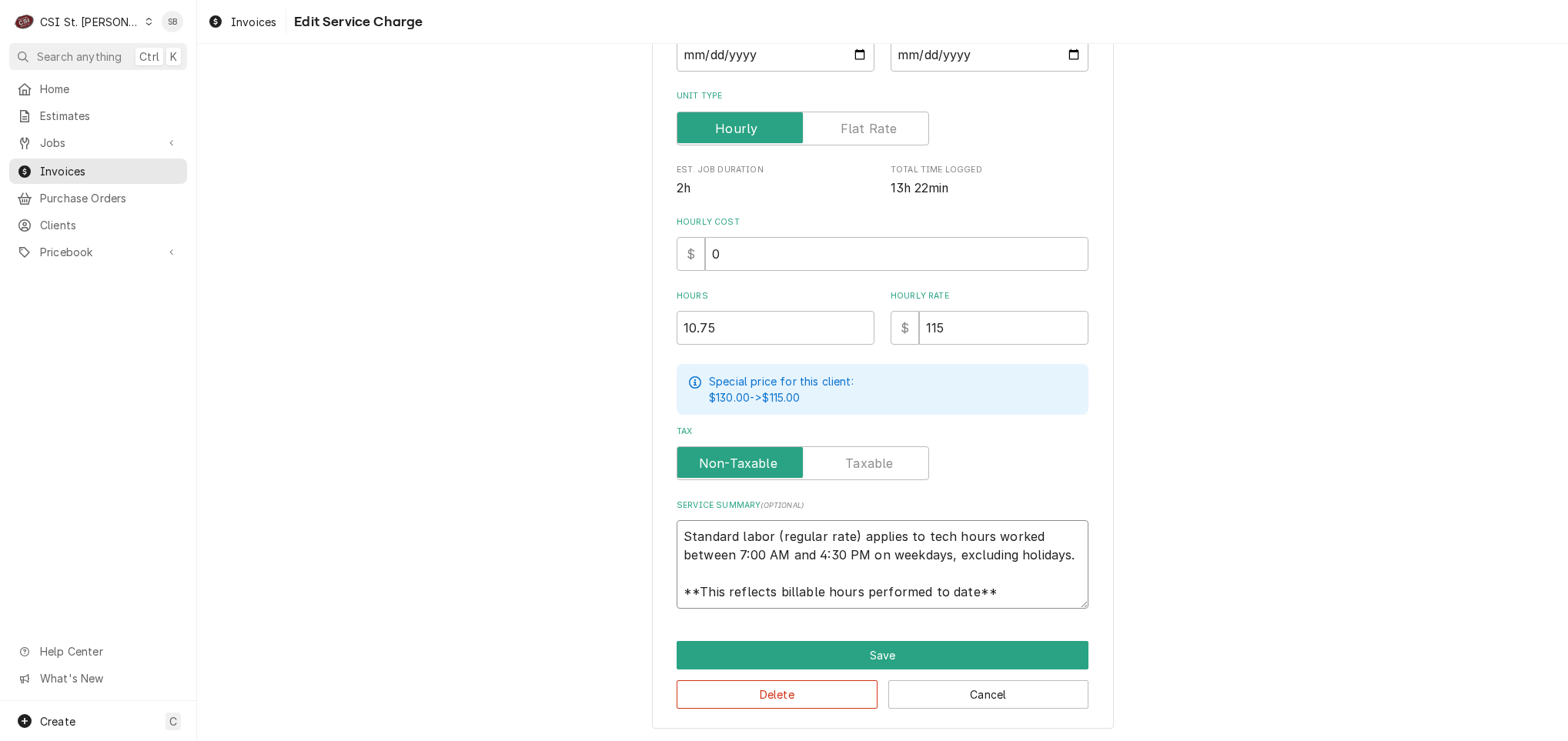
click at [684, 536] on textarea "Standard labor (regular rate) applies to tech hours worked between 7:00 AM and …" at bounding box center [882, 564] width 412 height 88
drag, startPoint x: 670, startPoint y: 534, endPoint x: 1092, endPoint y: 667, distance: 442.5
click at [1092, 667] on div "Use the fields below to edit this service charge Short Description 1-Labor (Ser…" at bounding box center [883, 261] width 462 height 935
paste textarea "Between 08/28 and 09/03, technician conducted multiple inspections and repairs …"
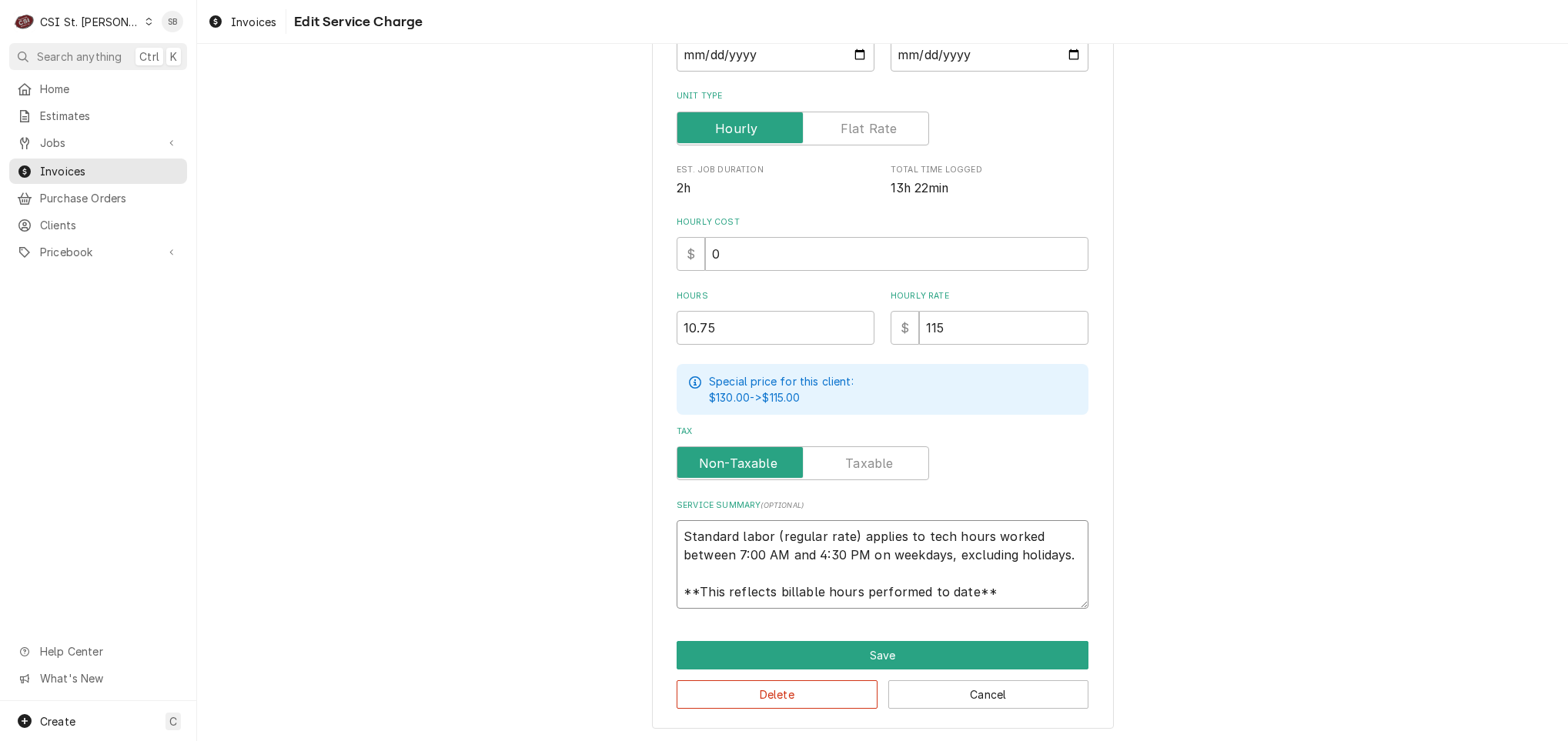
type textarea "x"
type textarea "Between 08/28 and 09/03, technician conducted multiple inspections and repairs …"
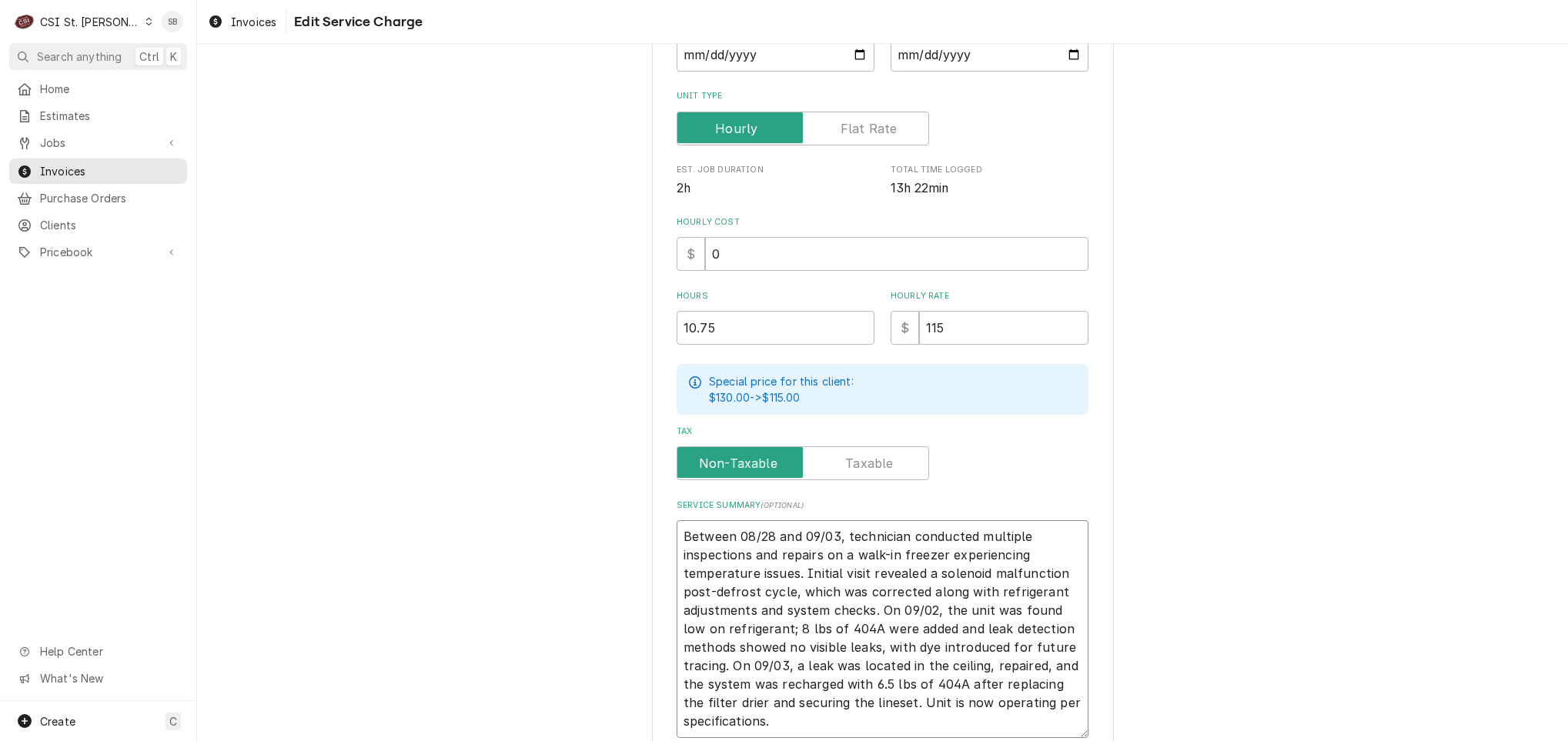
click at [677, 533] on textarea "Between 08/28 and 09/03, technician conducted multiple inspections and repairs …" at bounding box center [882, 629] width 412 height 218
type textarea "x"
type textarea "Between 08/28 and 09/03, technician conducted multiple inspections and repairs …"
type textarea "x"
type textarea "Between 08/28 and 09/03, technician conducted multiple inspections and repairs …"
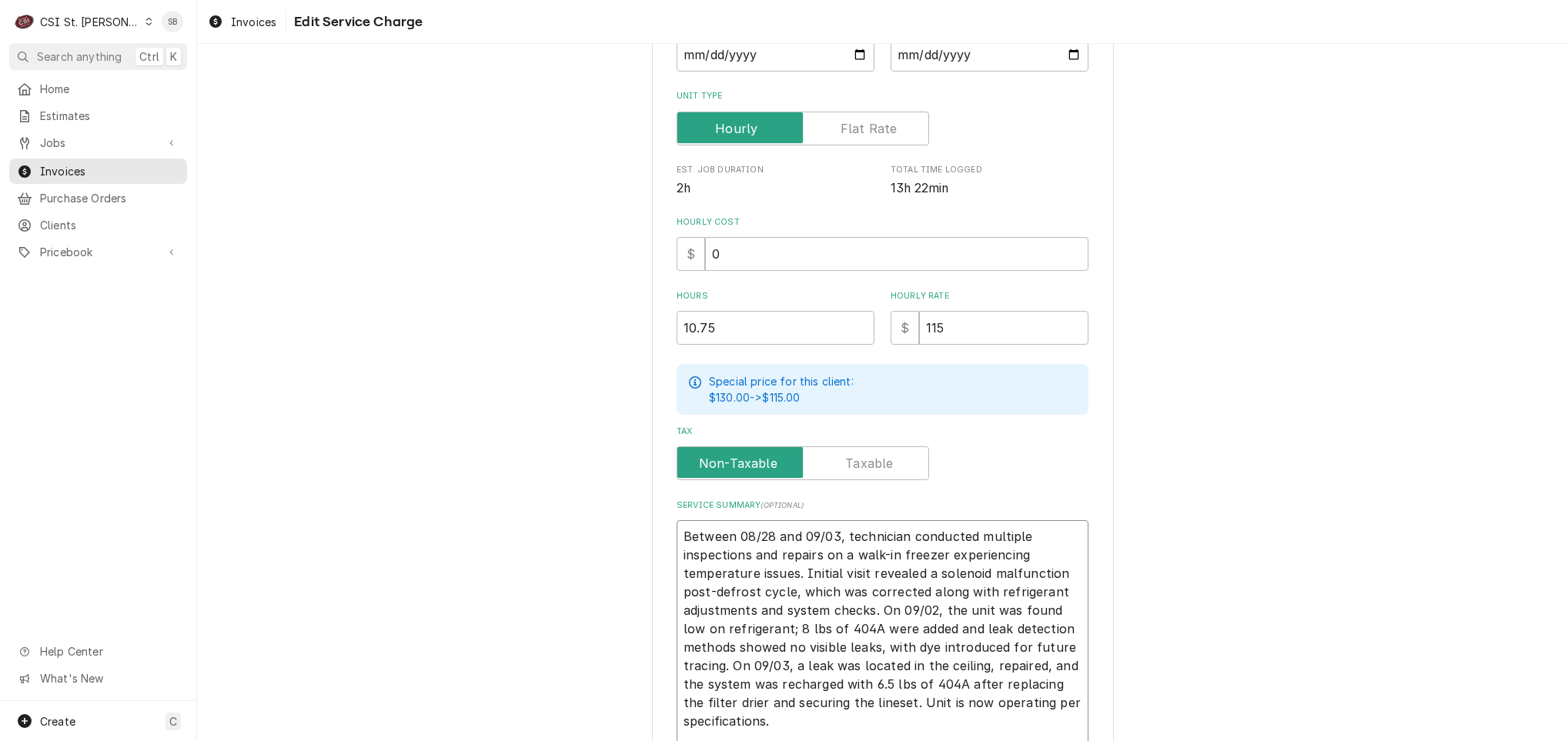
click at [694, 536] on textarea "Between 08/28 and 09/03, technician conducted multiple inspections and repairs …" at bounding box center [882, 647] width 412 height 255
type textarea "x"
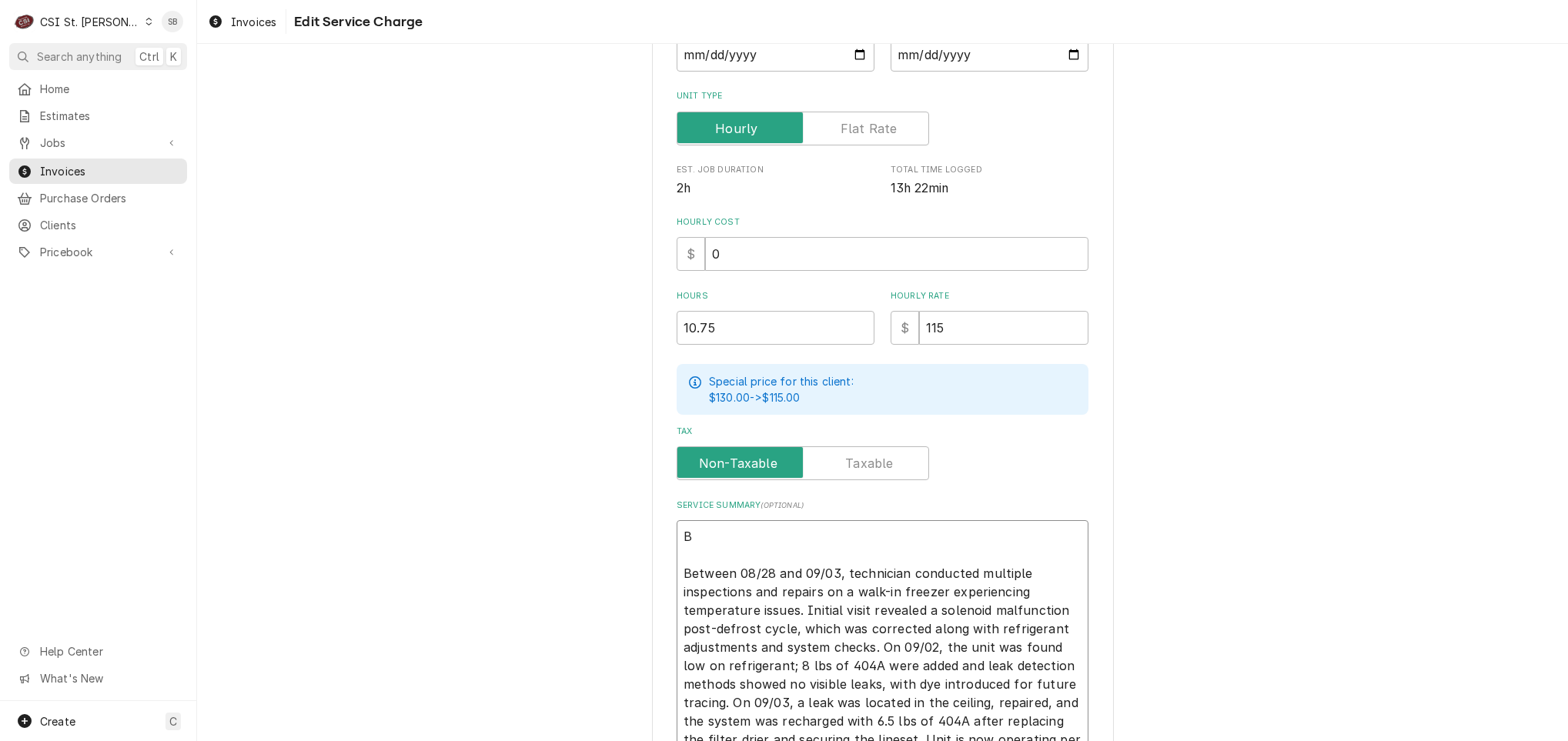
type textarea "Br Between 08/28 and 09/03, technician conducted multiple inspections and repai…"
type textarea "x"
type textarea "Bran Between 08/28 and 09/03, technician conducted multiple inspections and rep…"
type textarea "x"
type textarea "Brand Between 08/28 and 09/03, technician conducted multiple inspections and re…"
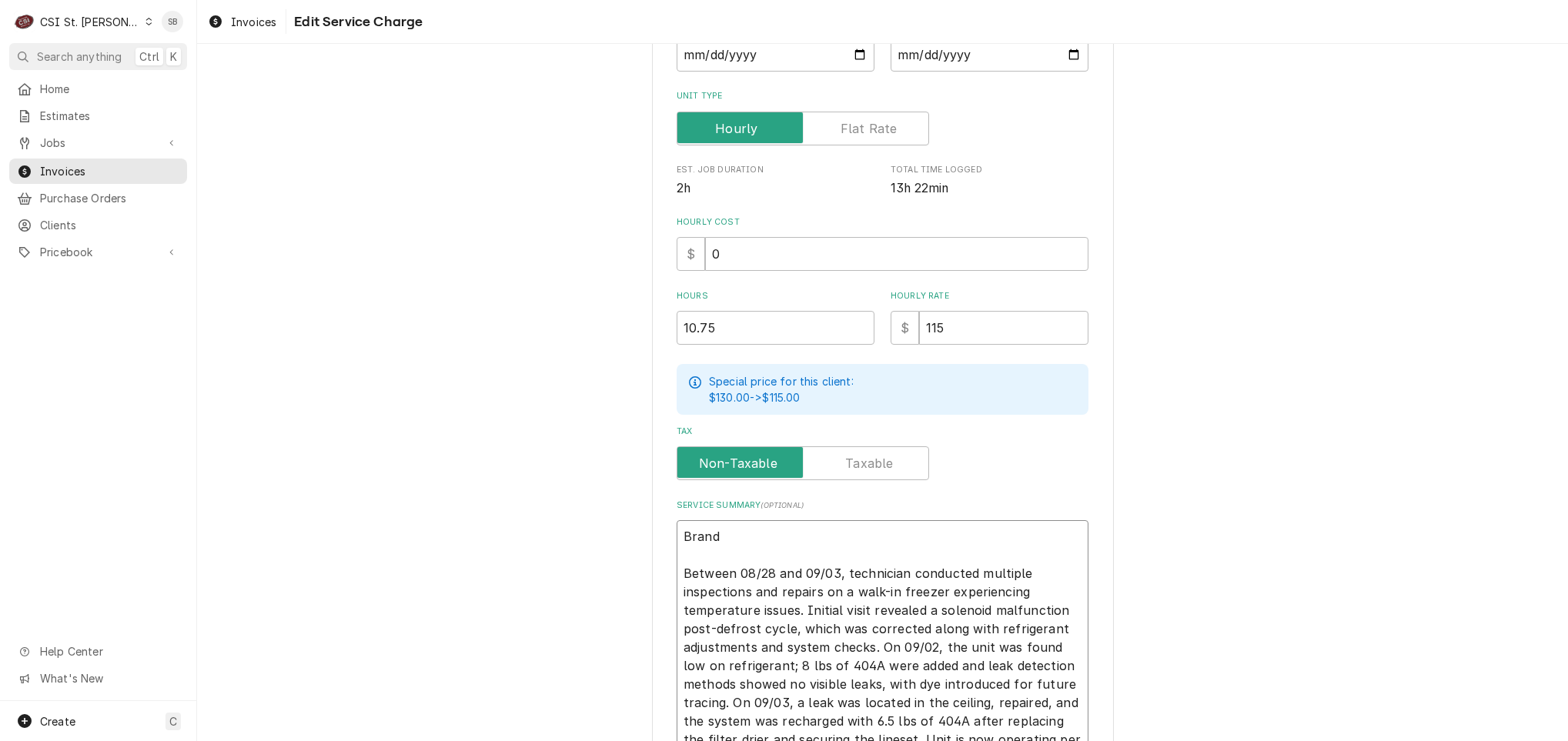
type textarea "x"
type textarea "Brand: Between 08/28 and 09/03, technician conducted multiple inspections and r…"
type textarea "x"
type textarea "Brand: Between 08/28 and 09/03, technician conducted multiple inspections and r…"
paste textarea "Kolpak ↳ 𝗠𝗼𝗱𝗲𝗹 #: EL 16-461 - DE ↳ 𝗦𝗲𝗿𝗶𝗮𝗹 #: E16800745761002002"
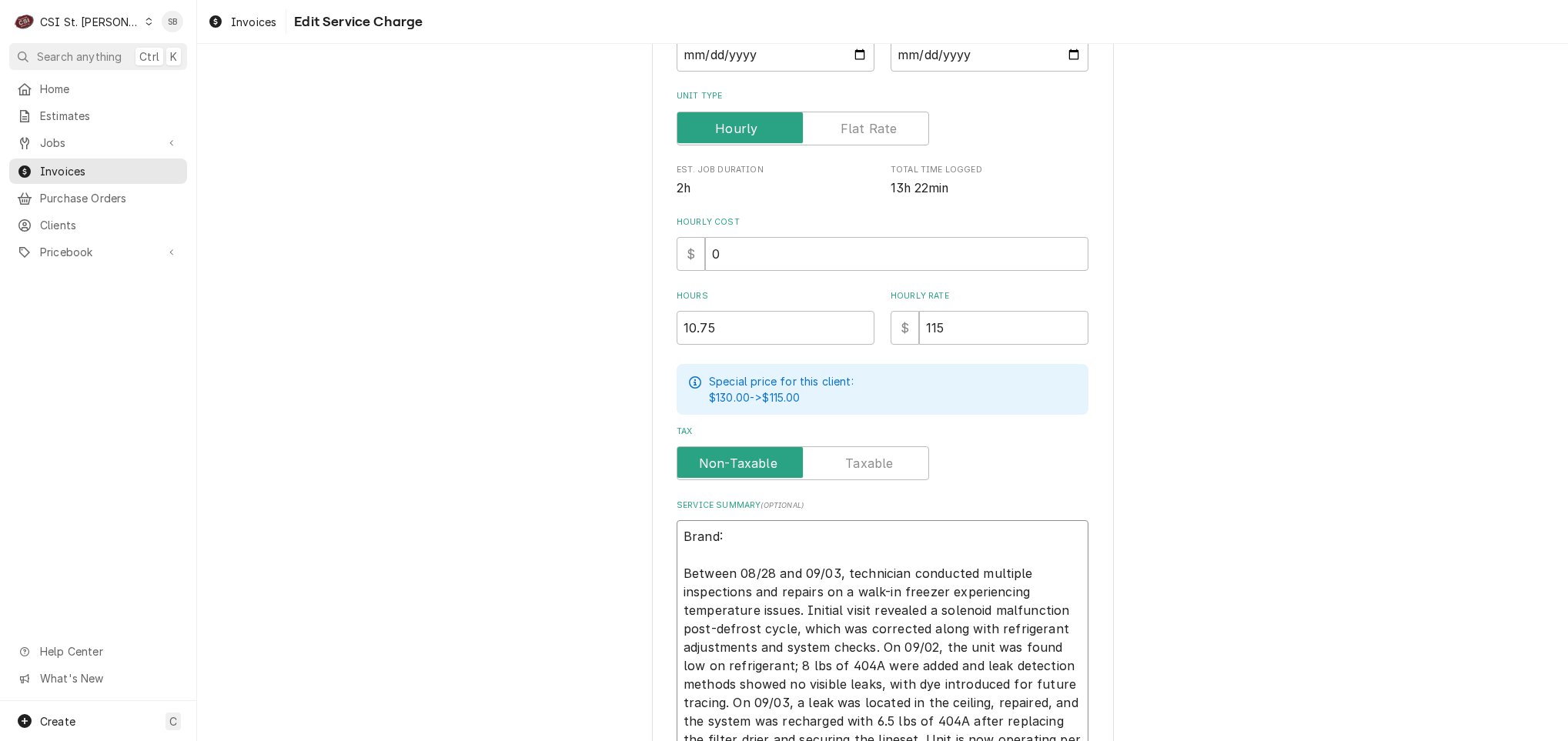
type textarea "x"
type textarea "Brand: Kolpak ↳ 𝗠𝗼𝗱𝗲𝗹 #: EL 16-461 - DE ↳ 𝗦𝗲𝗿𝗶𝗮𝗹 #: E16800745761002002 Between …"
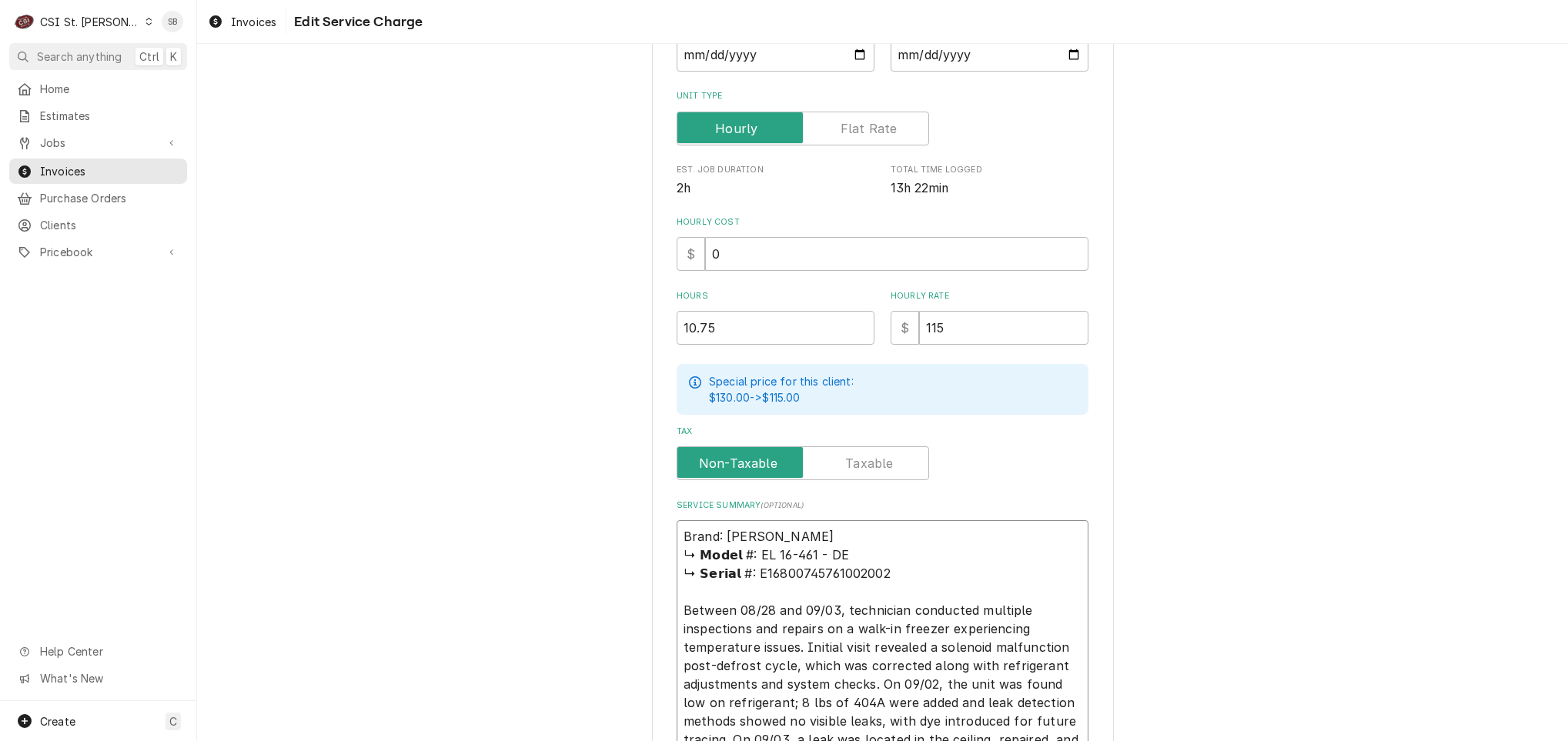
drag, startPoint x: 748, startPoint y: 553, endPoint x: 774, endPoint y: 529, distance: 35.4
click at [774, 529] on textarea "Brand: Kolpak ↳ 𝗠𝗼𝗱𝗲𝗹 #: EL 16-461 - DE ↳ 𝗦𝗲𝗿𝗶𝗮𝗹 #: E16800745761002002 Between …" at bounding box center [882, 665] width 412 height 291
type textarea "x"
type textarea "Brand: Kolpak EL 16-461 - DE ↳ 𝗦𝗲𝗿𝗶𝗮𝗹 #: E16800745761002002 Between 08/28 and 0…"
type textarea "x"
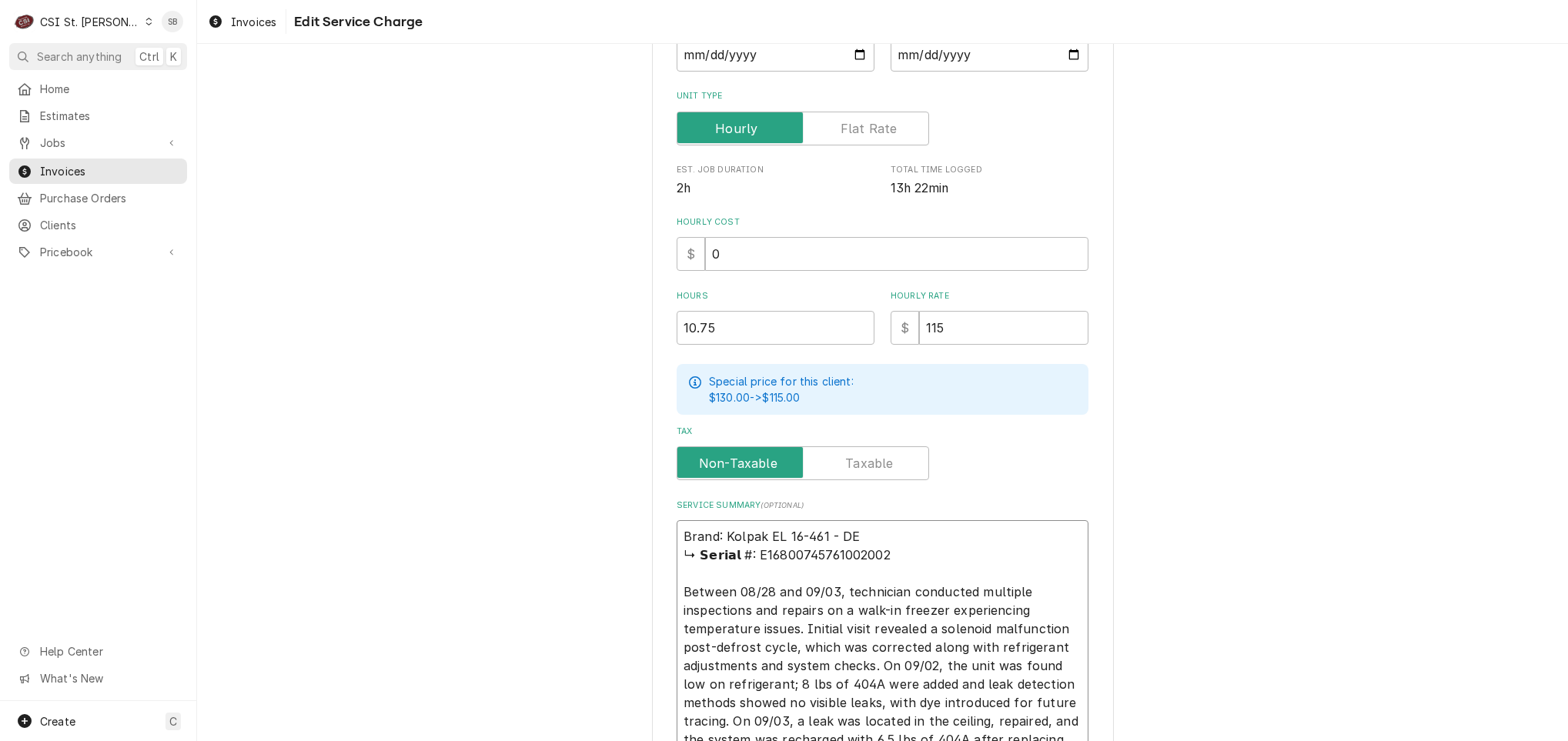
type textarea "Brand: Kolpak /EL 16-461 - DE ↳ 𝗦𝗲𝗿𝗶𝗮𝗹 #: E16800745761002002 Between 08/28 and …"
type textarea "x"
type textarea "Brand: Kolpak / EL 16-461 - DE ↳ 𝗦𝗲𝗿𝗶𝗮𝗹 #: E16800745761002002 Between 08/28 and…"
type textarea "x"
type textarea "Brand: Kolpak / MEL 16-461 - DE ↳ 𝗦𝗲𝗿𝗶𝗮𝗹 #: E16800745761002002 Between 08/28 an…"
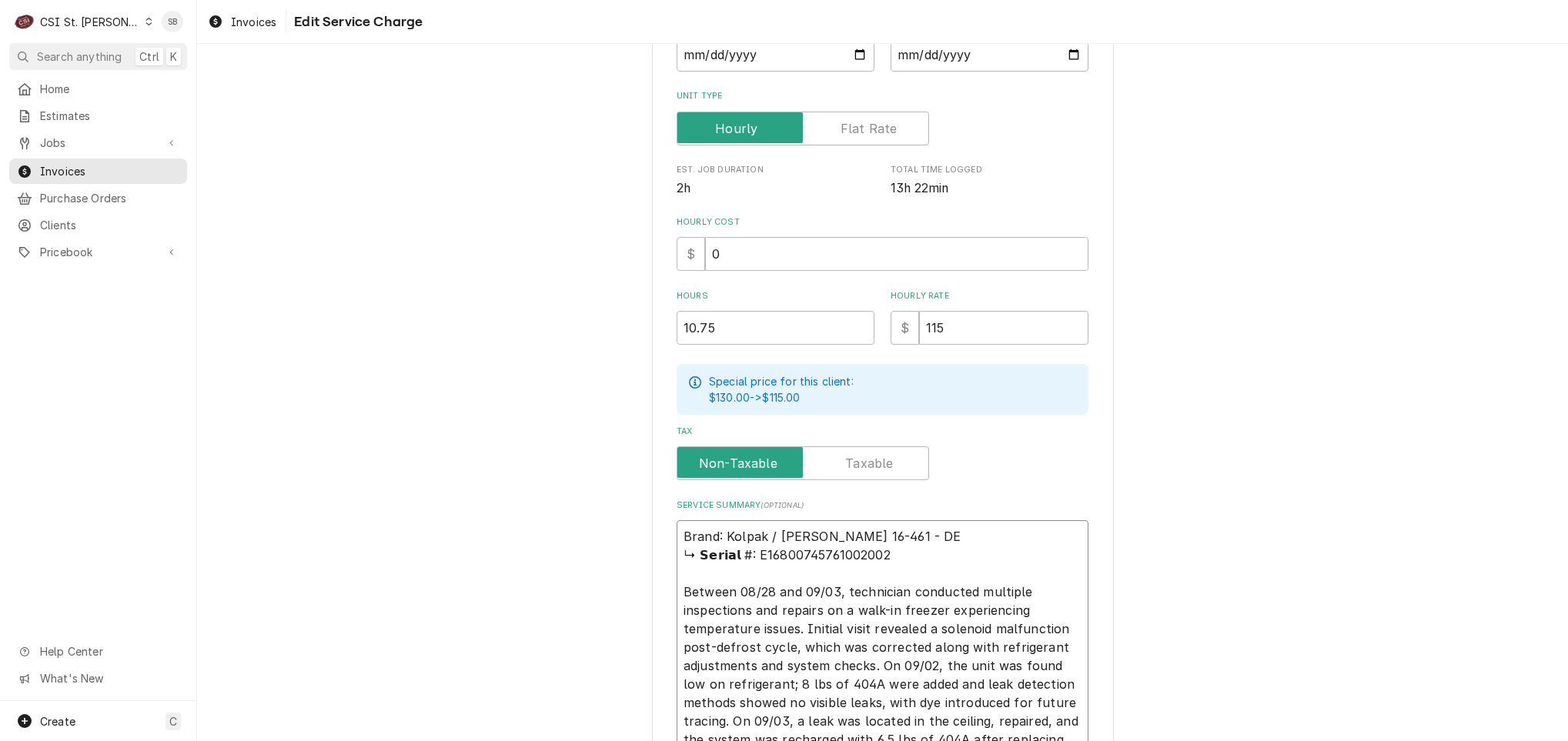
type textarea "x"
type textarea "Brand: Kolpak / MoEL 16-461 - DE ↳ 𝗦𝗲𝗿𝗶𝗮𝗹 #: E16800745761002002 Between 08/28 a…"
type textarea "x"
type textarea "Brand: Kolpak / ModEL 16-461 - DE ↳ 𝗦𝗲𝗿𝗶𝗮𝗹 #: E16800745761002002 Between 08/28 …"
type textarea "x"
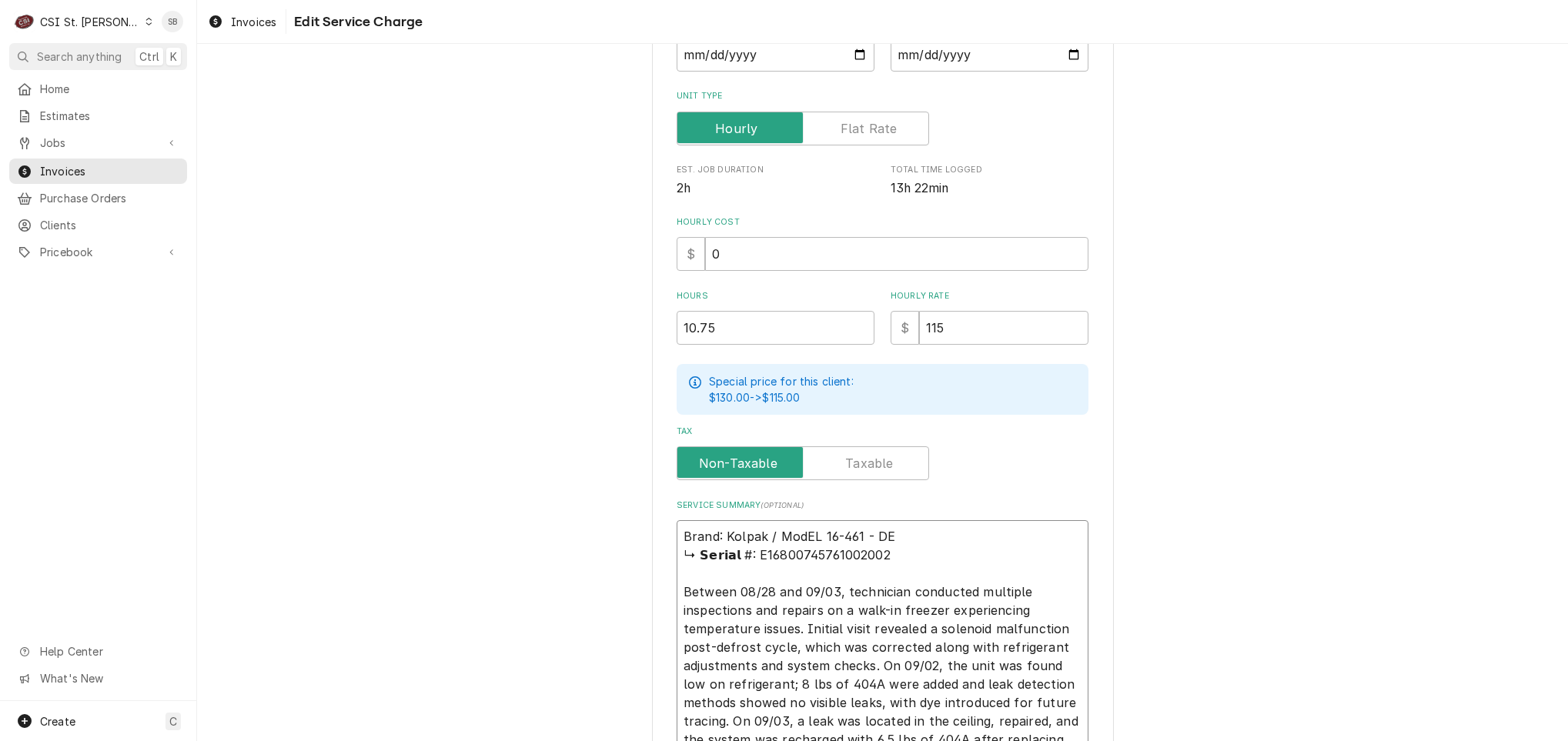
type textarea "Brand: Kolpak / ModeEL 16-461 - DE ↳ 𝗦𝗲𝗿𝗶𝗮𝗹 #: E16800745761002002 Between 08/28…"
type textarea "x"
type textarea "Brand: Kolpak / ModelEL 16-461 - DE ↳ 𝗦𝗲𝗿𝗶𝗮𝗹 #: E16800745761002002 Between 08/2…"
type textarea "x"
type textarea "Brand: Kolpak / Model:EL 16-461 - DE ↳ 𝗦𝗲𝗿𝗶𝗮𝗹 #: E16800745761002002 Between 08/…"
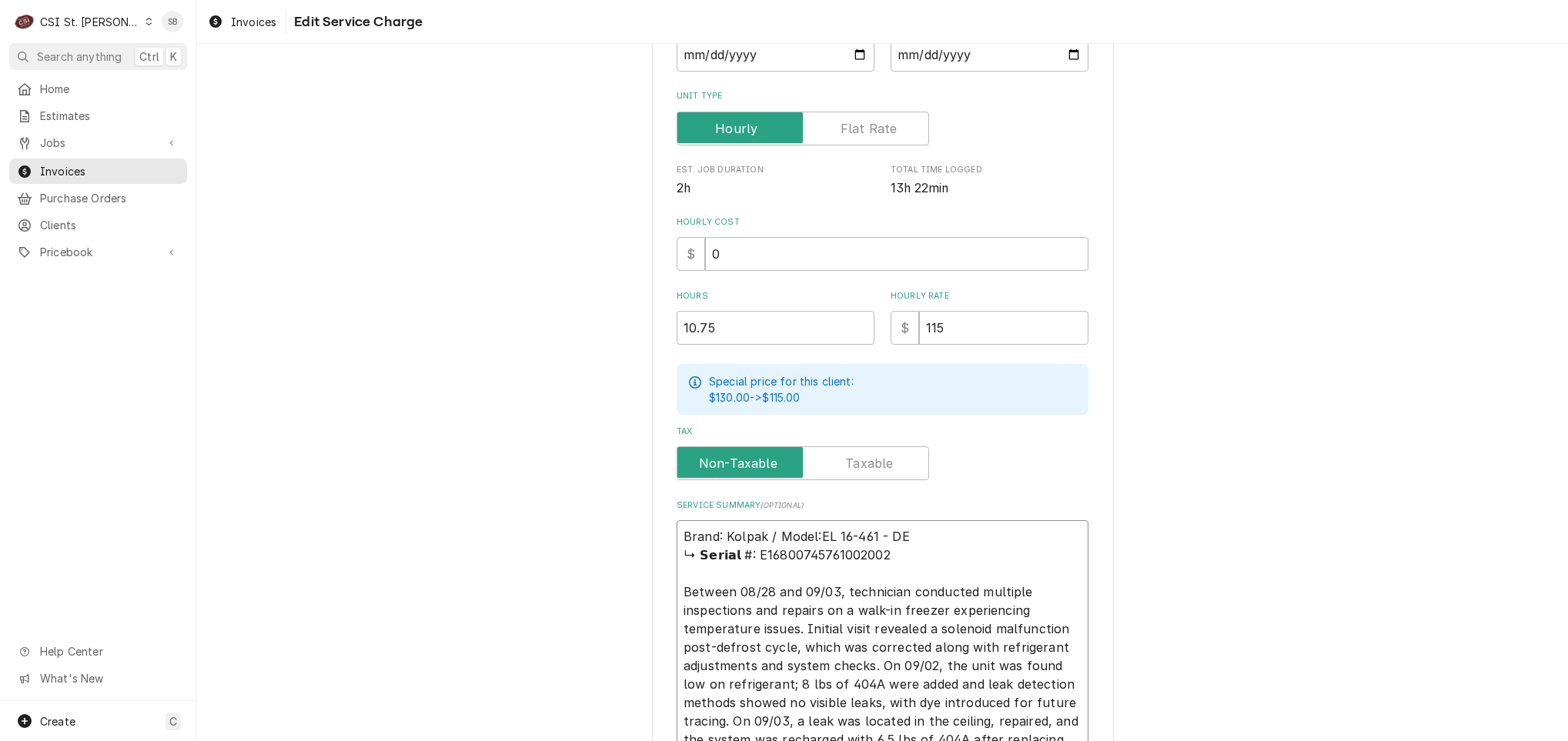
type textarea "x"
type textarea "Brand: Kolpak / Model: EL 16-461 - DE ↳ 𝗦𝗲𝗿𝗶𝗮𝗹 #: E16800745761002002 Between 08…"
drag, startPoint x: 742, startPoint y: 555, endPoint x: 1109, endPoint y: 524, distance: 368.3
click at [1109, 524] on div "Use the fields below to edit this service charge Short Description 1-Labor (Ser…" at bounding box center [882, 353] width 1371 height 1146
type textarea "x"
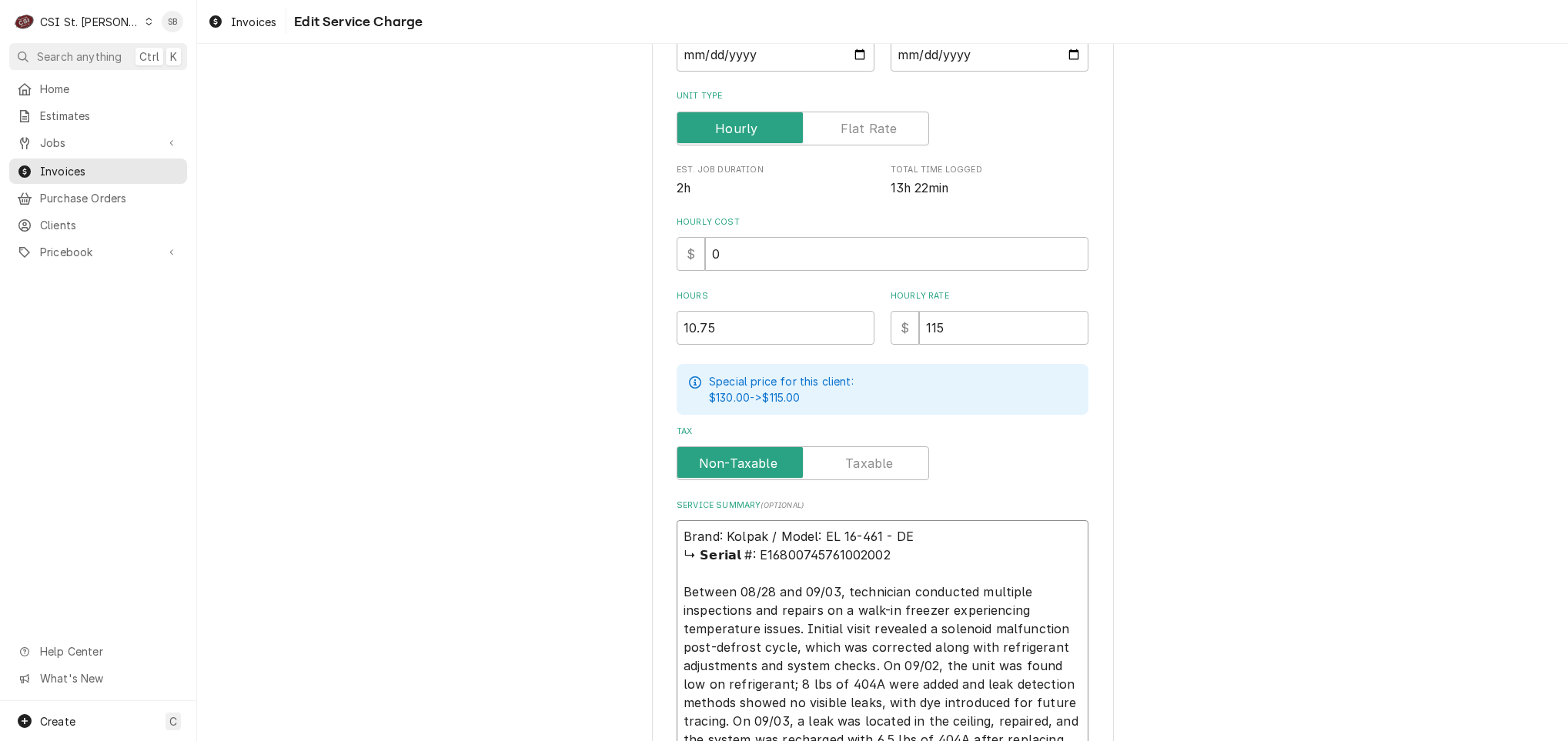
type textarea "Brand: Kolpak / Model: EL 16-461 - DE E16800745761002002 Between 08/28 and 09/0…"
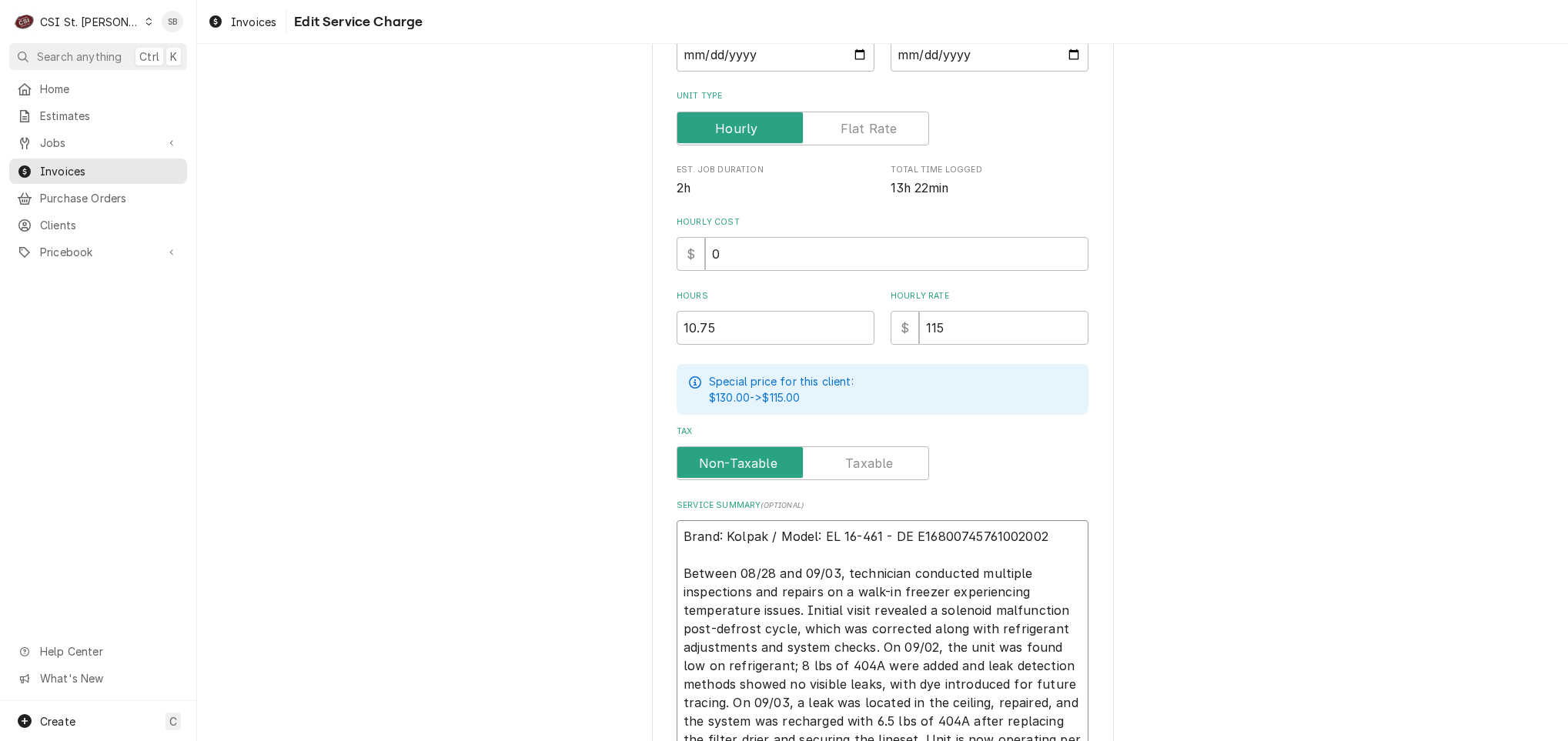
type textarea "x"
type textarea "Brand: Kolpak / Model: EL 16-461 - DE /E16800745761002002 Between 08/28 and 09/…"
type textarea "x"
type textarea "Brand: Kolpak / Model: EL 16-461 - DE / E16800745761002002 Between 08/28 and 09…"
type textarea "x"
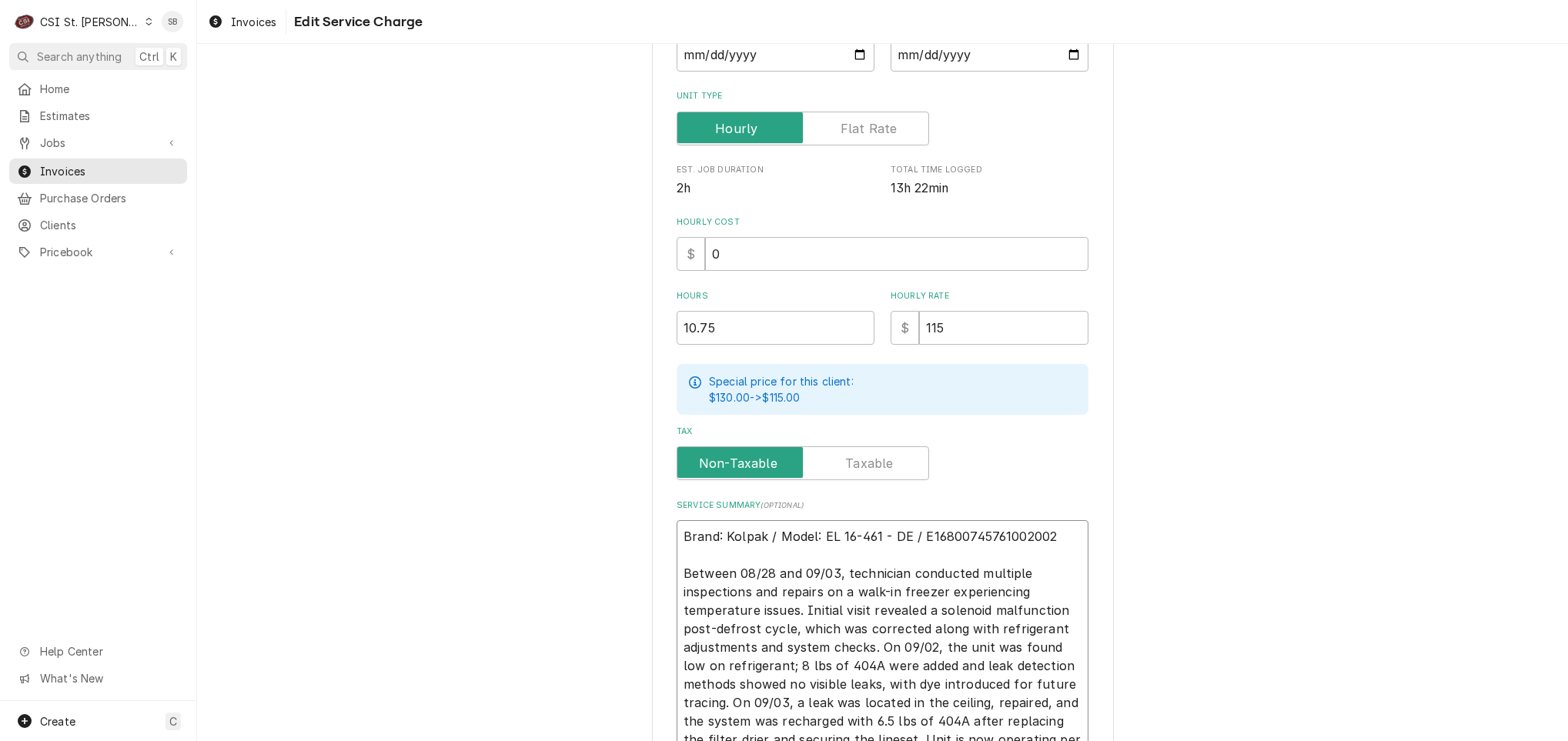
type textarea "Brand: Kolpak / Model: EL 16-461 - DE / SE16800745761002002 Between 08/28 and 0…"
type textarea "x"
type textarea "Brand: Kolpak / Model: EL 16-461 - DE / SeE16800745761002002 Between 08/28 and …"
type textarea "x"
type textarea "Brand: Kolpak / Model: EL 16-461 - DE / SeriE16800745761002002 Between 08/28 an…"
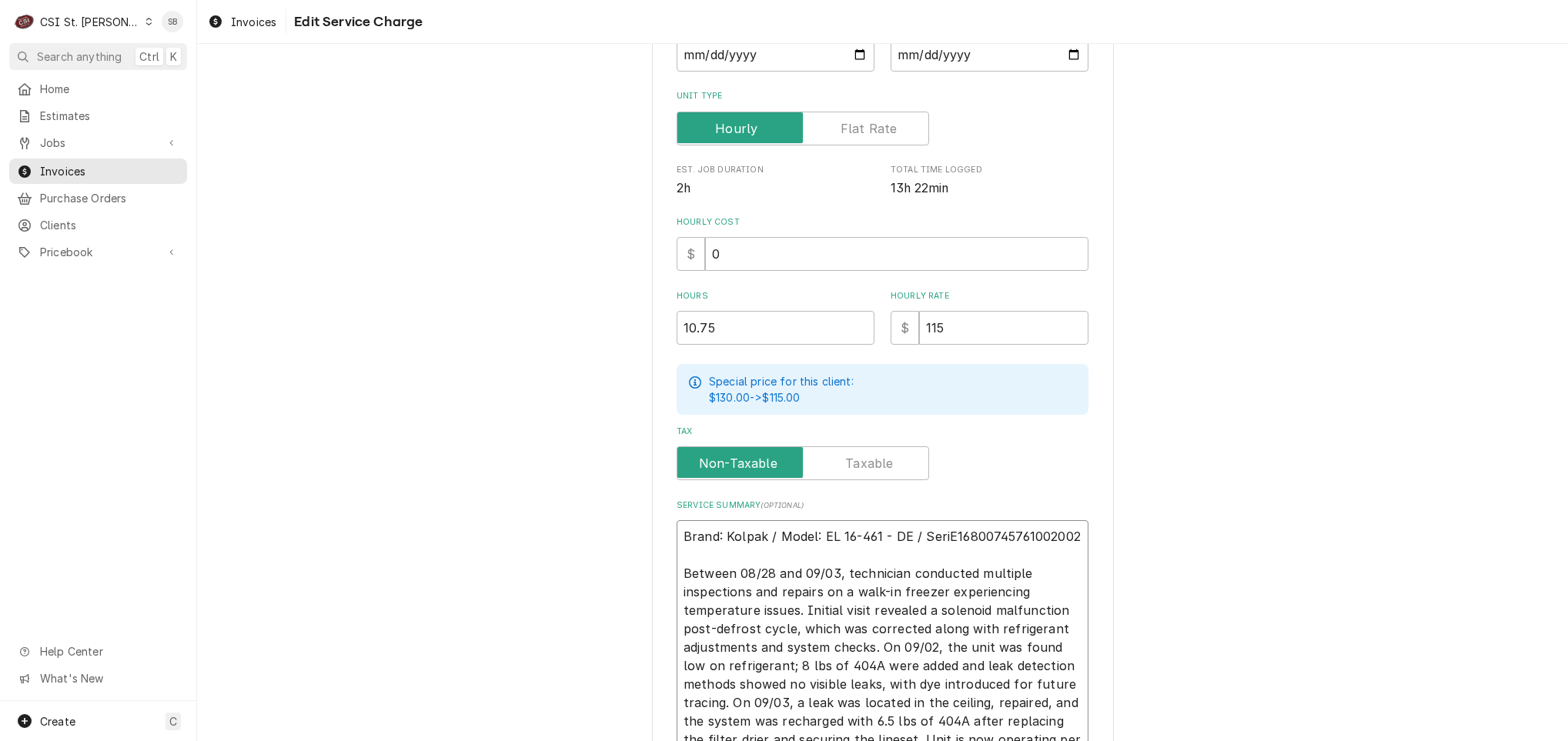
type textarea "x"
type textarea "Brand: Kolpak / Model: EL 16-461 - DE / SeriaE16800745761002002 Between 08/28 a…"
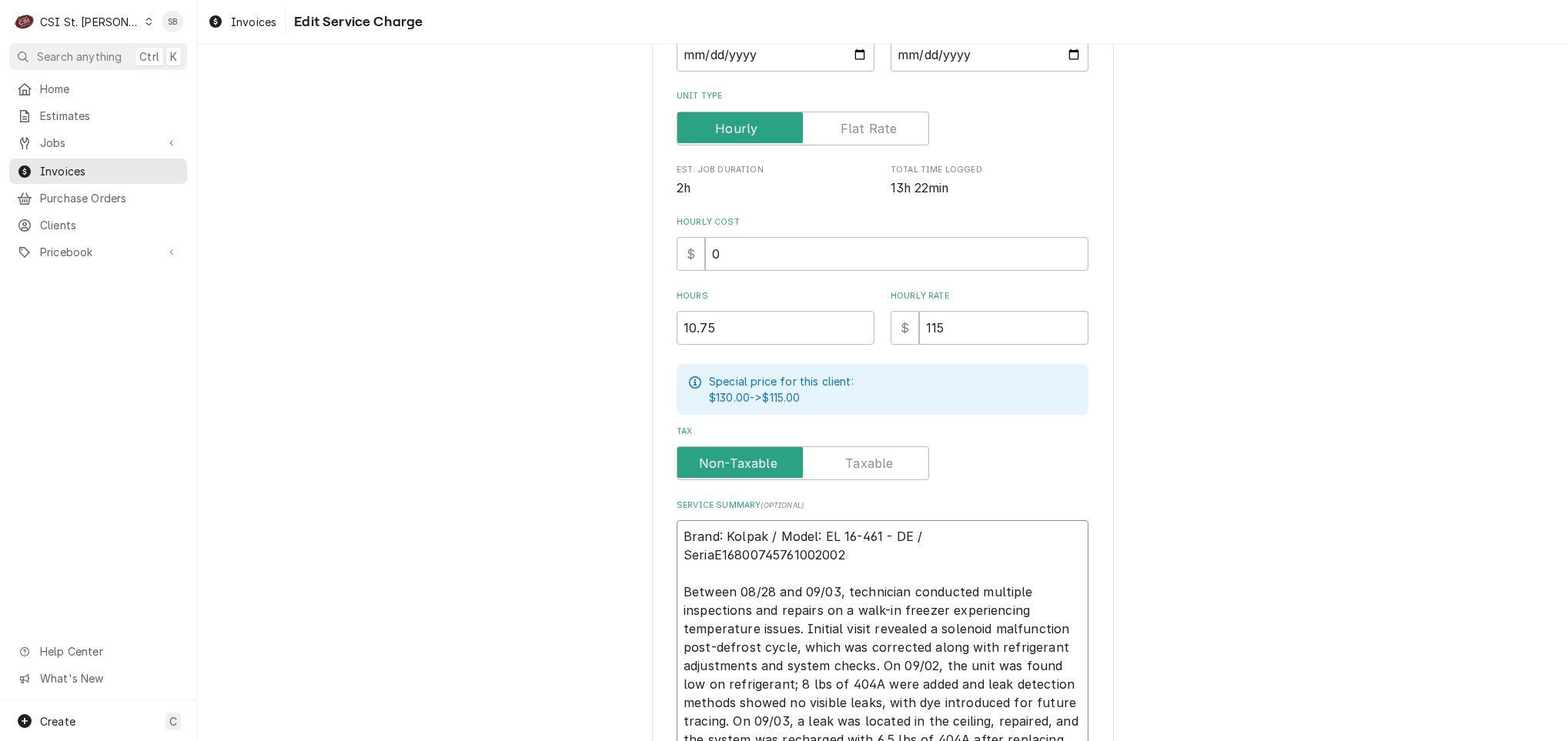
type textarea "x"
type textarea "Brand: Kolpak / Model: EL 16-461 - DE / SerialE16800745761002002 Between 08/28 …"
type textarea "x"
type textarea "Brand: Kolpak / Model: EL 16-461 - DE / Serial:E16800745761002002 Between 08/28…"
type textarea "x"
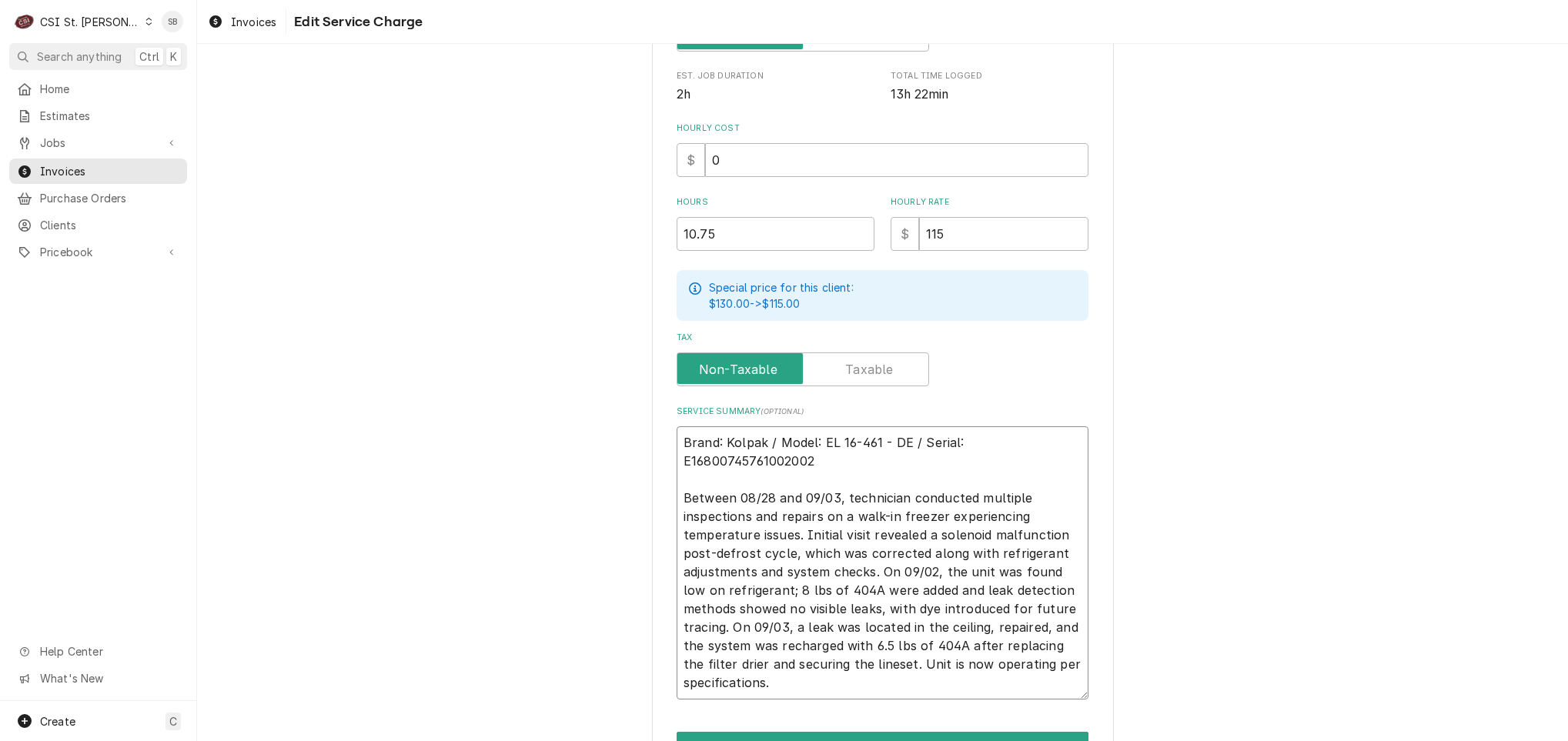
scroll to position [465, 0]
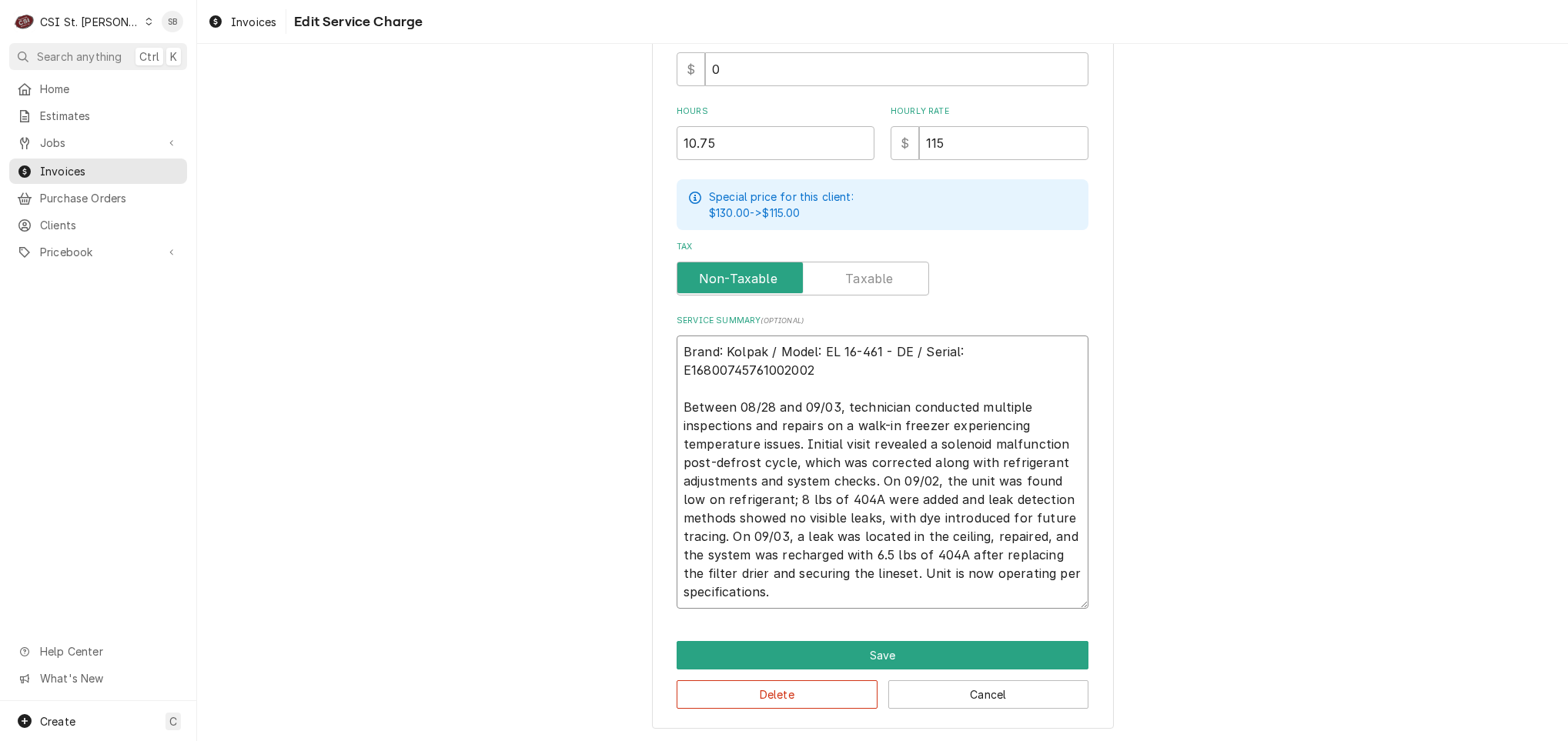
type textarea "Brand: Kolpak / Model: EL 16-461 - DE / Serial: E16800745761002002 Between 08/2…"
click at [830, 589] on textarea "Brand: Kolpak / Model: EL 16-461 - DE / Serial: E16800745761002002 Between 08/2…" at bounding box center [882, 472] width 412 height 273
click at [827, 645] on button "Save" at bounding box center [882, 655] width 412 height 28
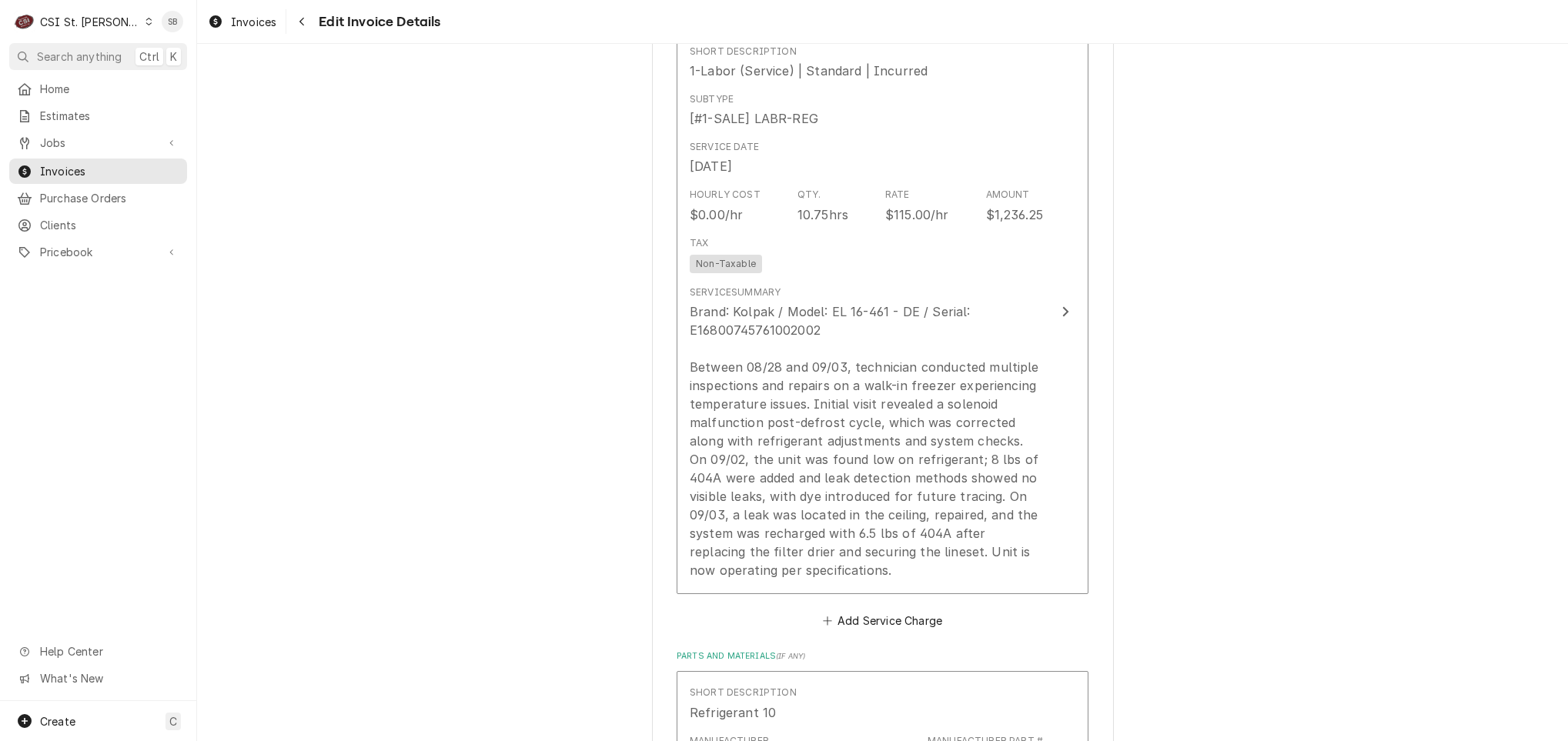
scroll to position [1692, 0]
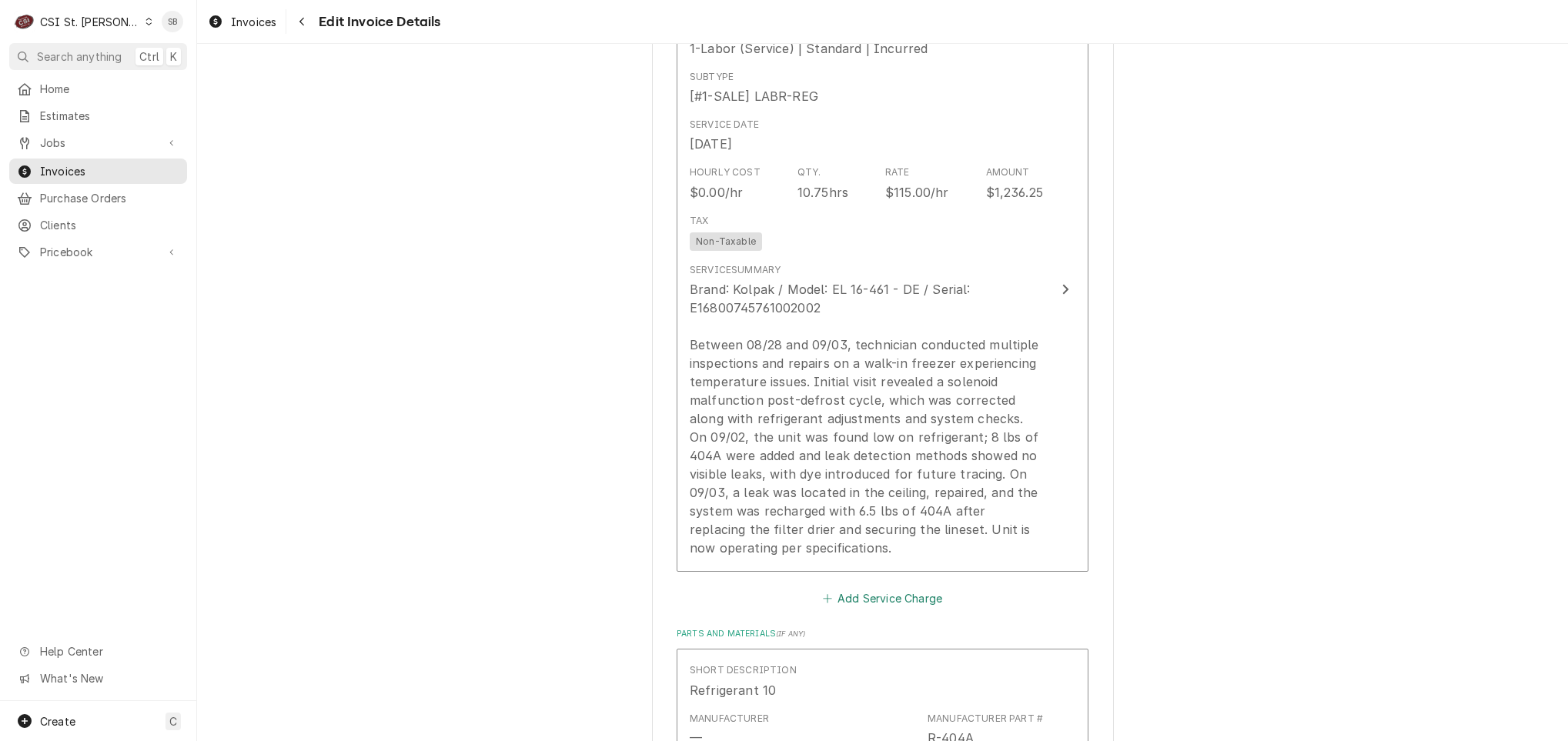
click at [857, 588] on button "Add Service Charge" at bounding box center [882, 599] width 125 height 22
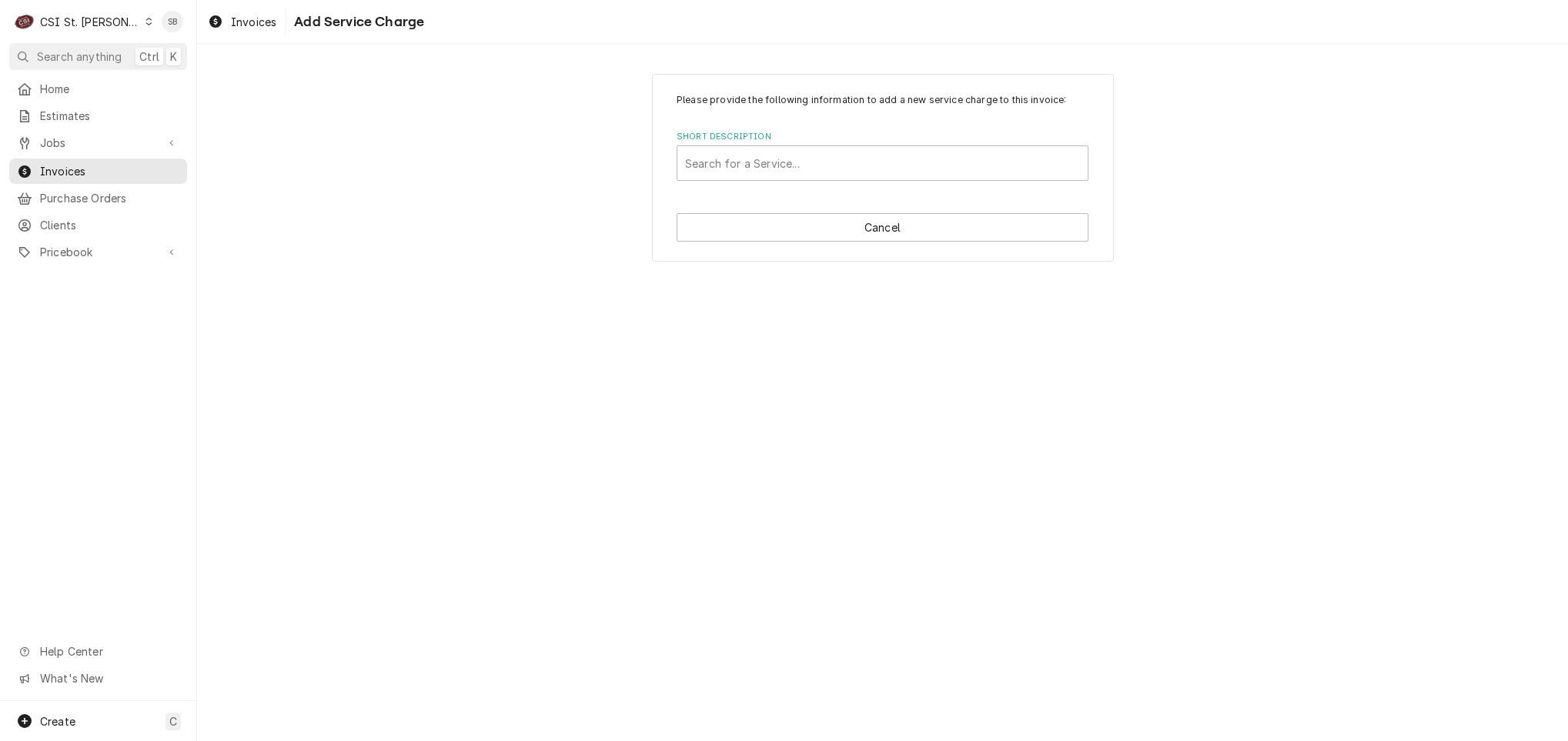
click at [748, 167] on div "Short Description" at bounding box center [883, 162] width 395 height 27
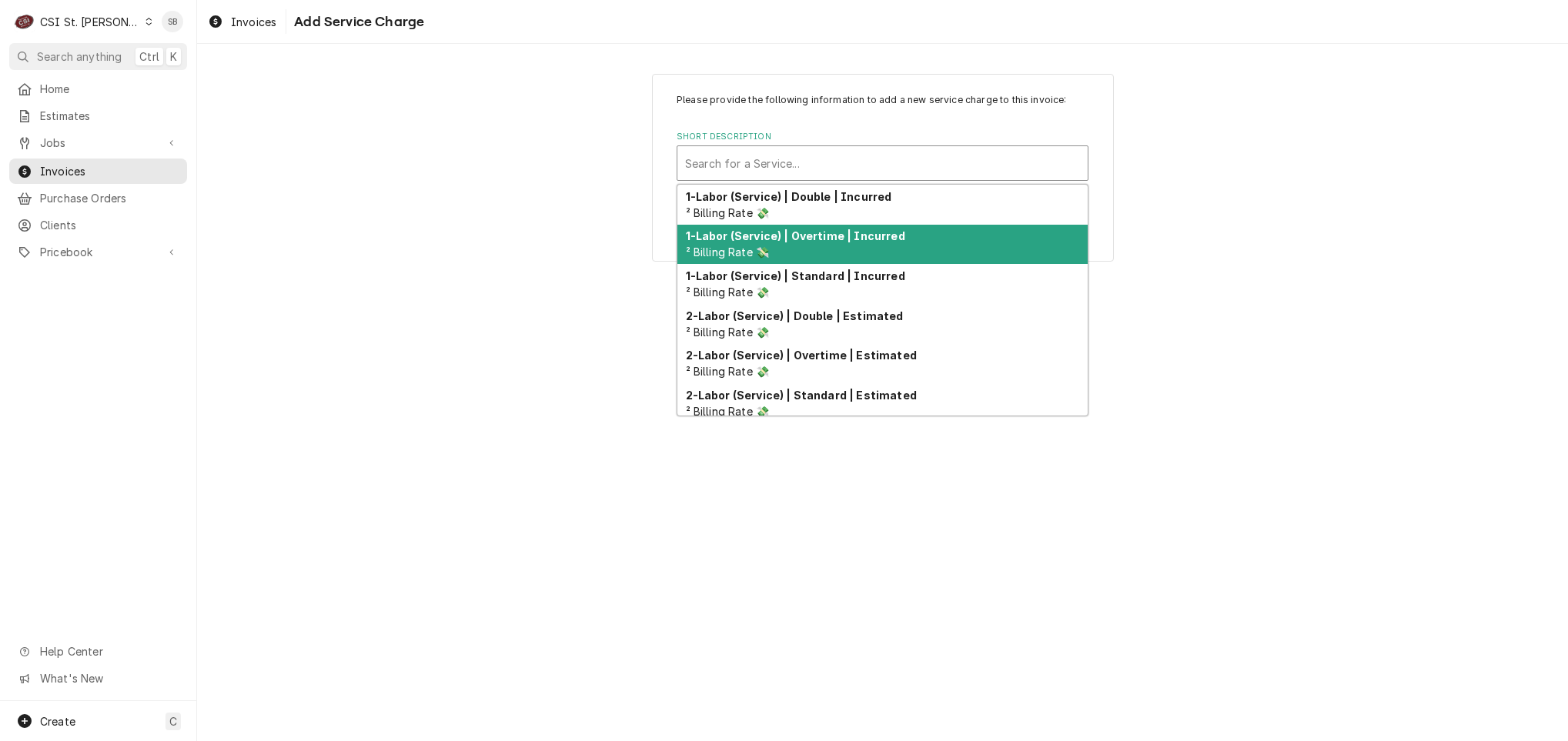
click at [783, 240] on strong "1-Labor (Service) | Overtime | Incurred" at bounding box center [795, 236] width 220 height 13
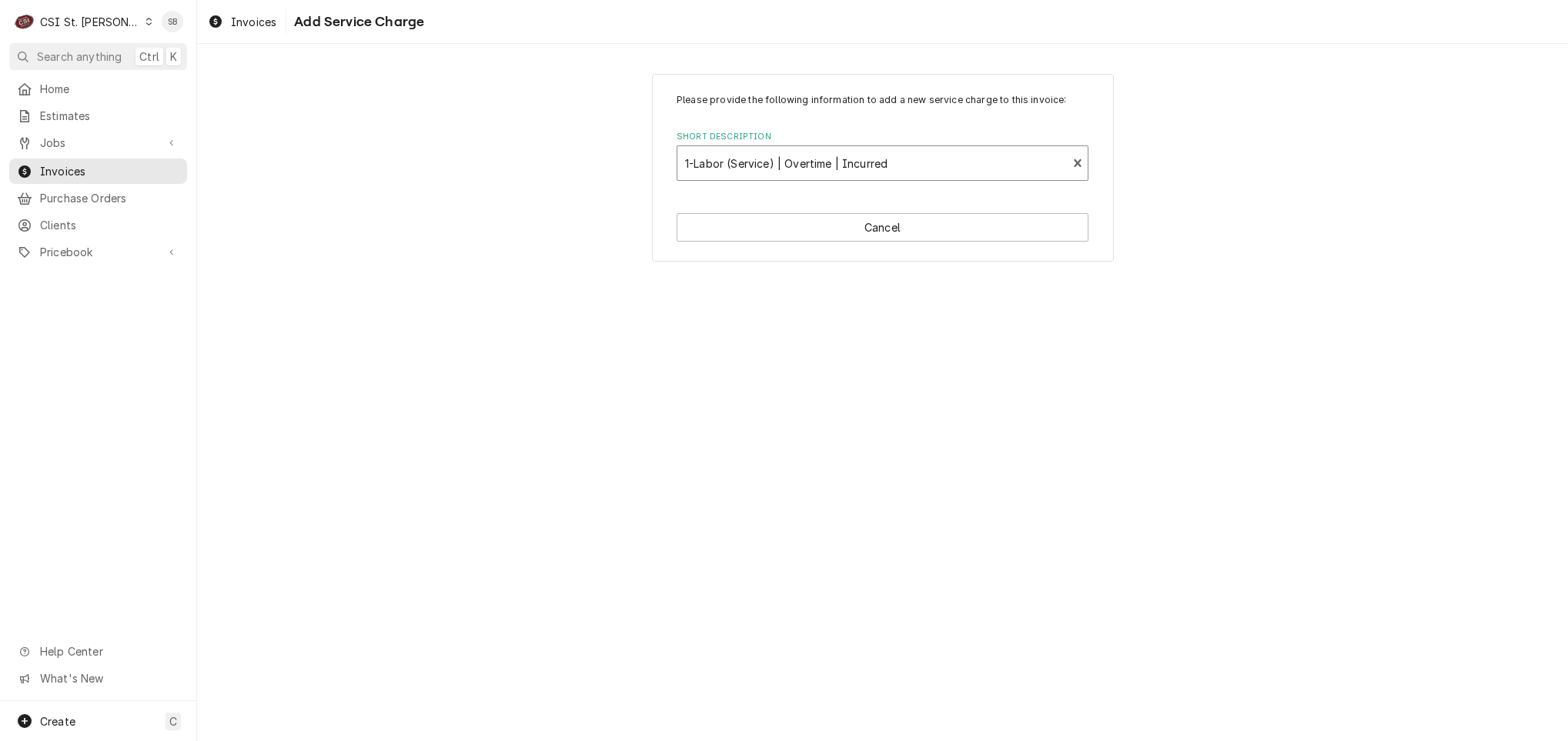
type textarea "x"
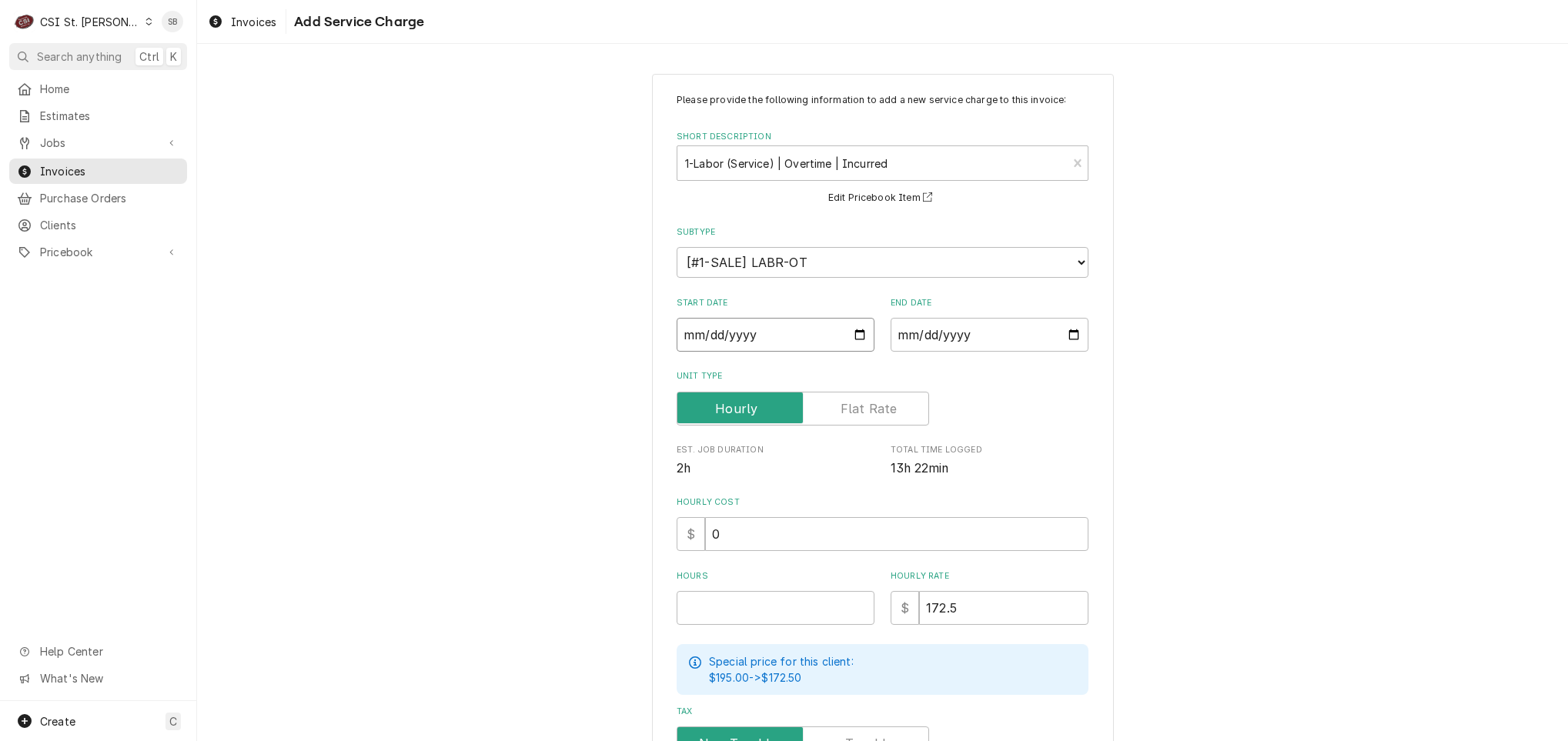
click at [679, 333] on input "Start Date" at bounding box center [775, 334] width 198 height 34
type input "0002-09-20"
type textarea "x"
type input "0022-09-20"
type textarea "x"
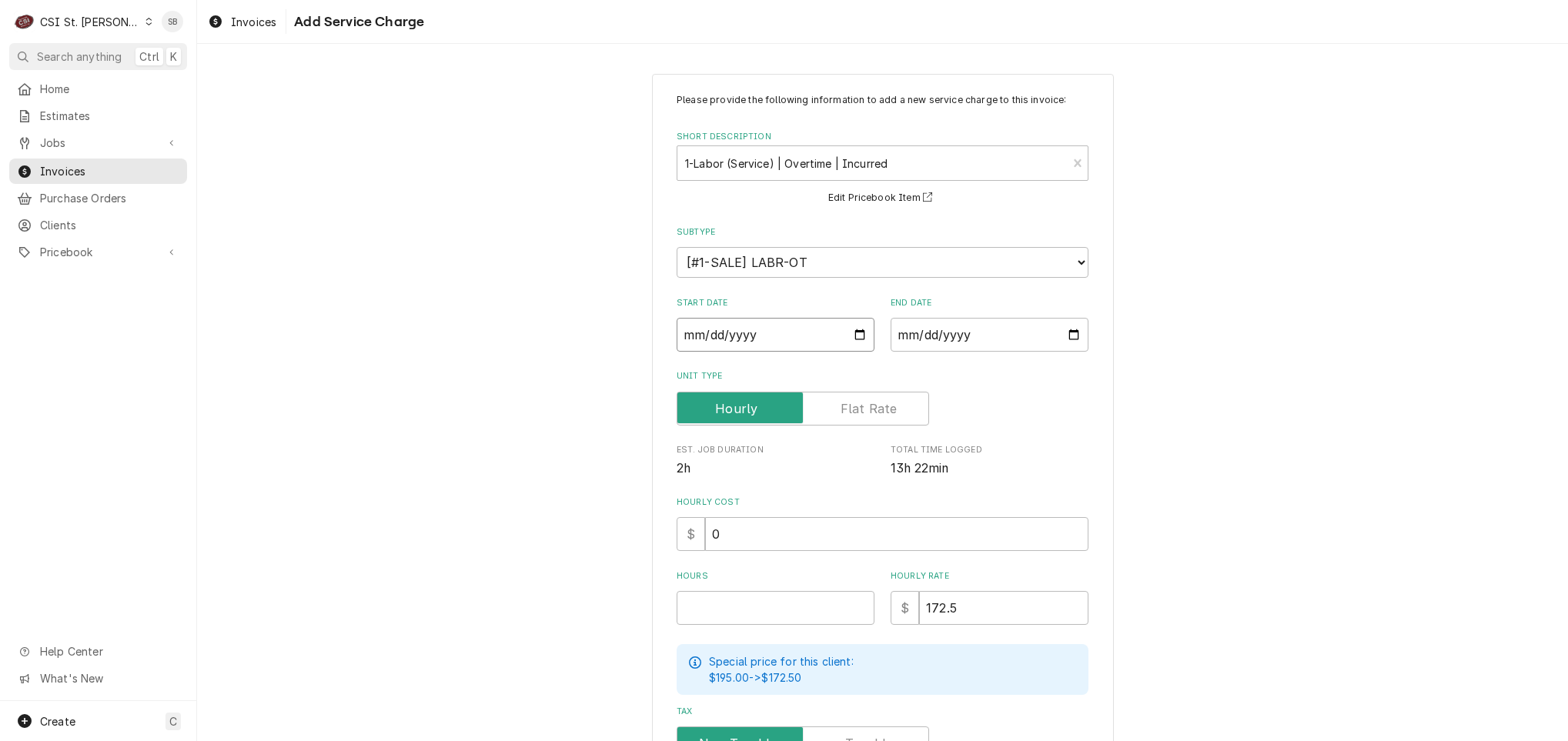
type textarea "x"
type input "0022-09-02"
type textarea "x"
type input "0002-09-02"
type textarea "x"
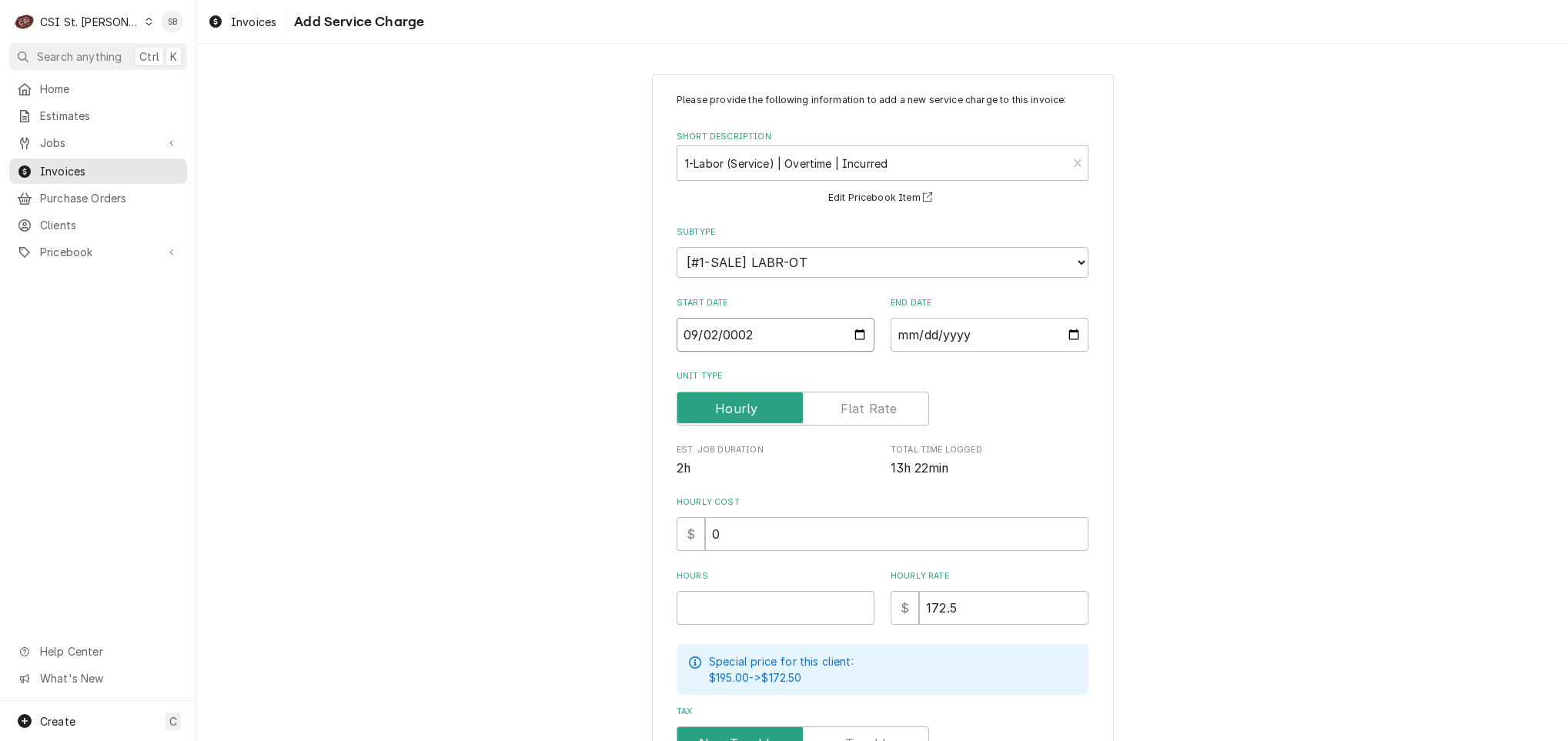
type input "0020-09-02"
type textarea "x"
type input "0202-09-02"
type textarea "x"
type input "2025-09-02"
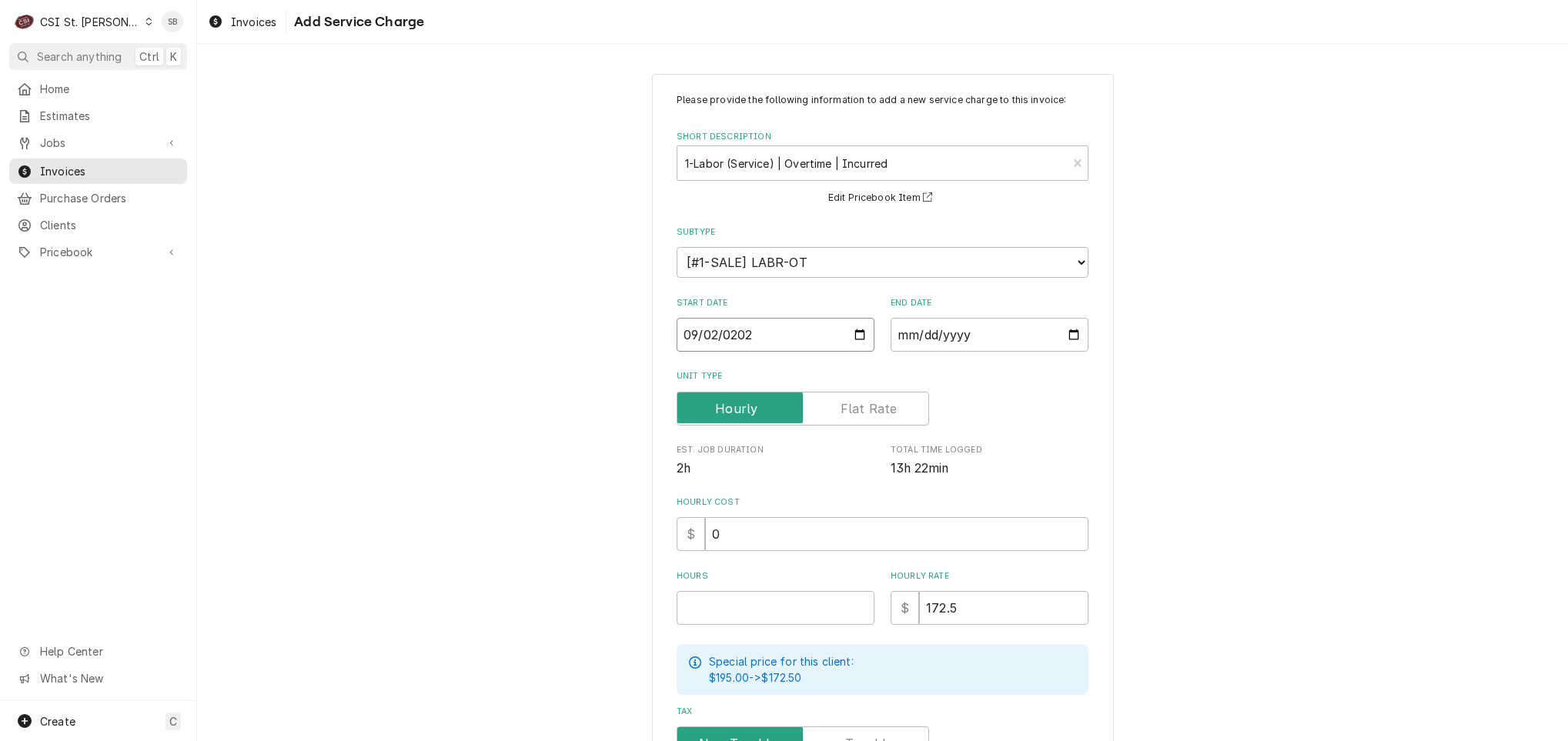
type textarea "x"
type input "0002-09-02"
type textarea "x"
type input "0020-09-02"
type textarea "x"
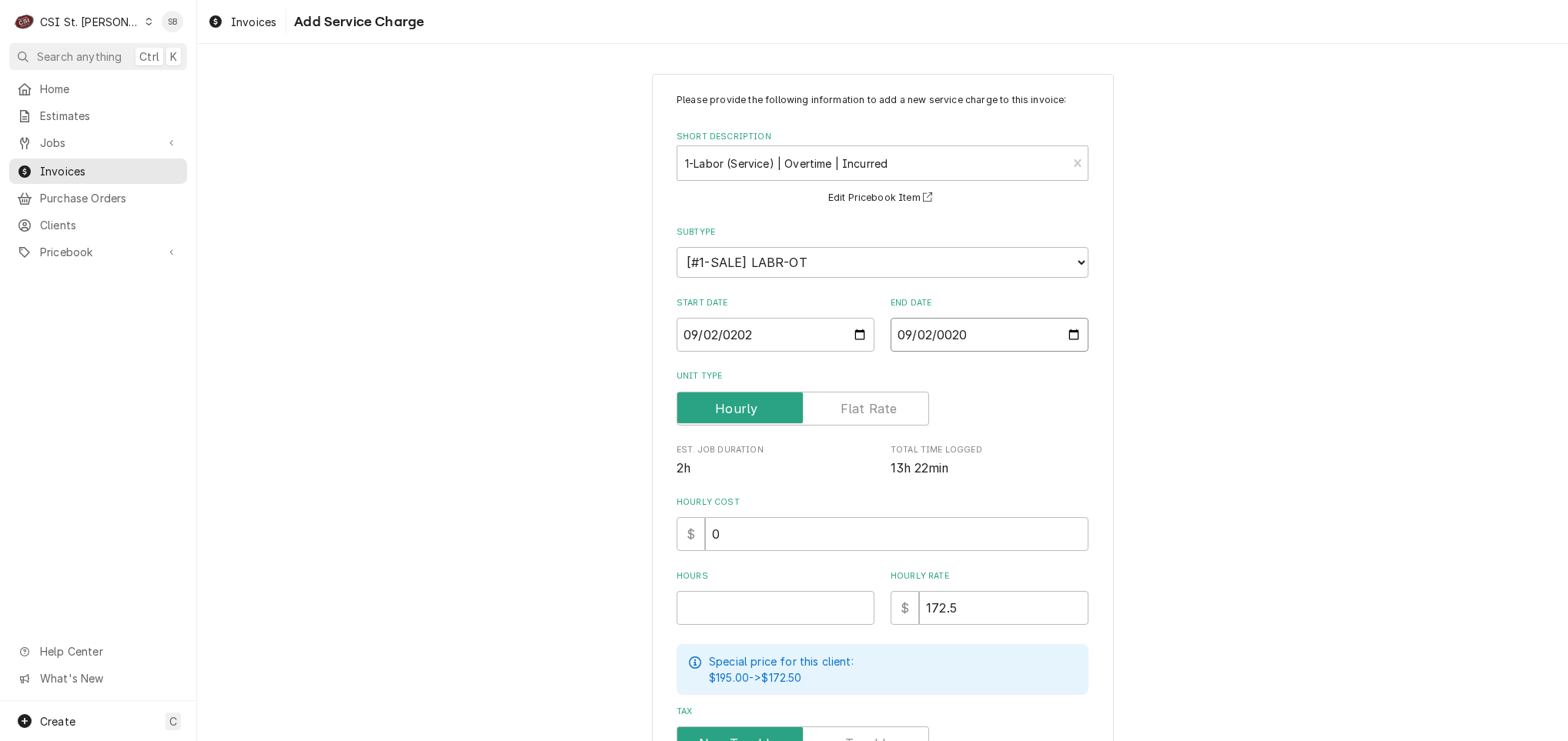
type input "0202-09-02"
type textarea "x"
type input "2025-09-02"
click at [732, 610] on input "Hours" at bounding box center [775, 607] width 198 height 34
type textarea "x"
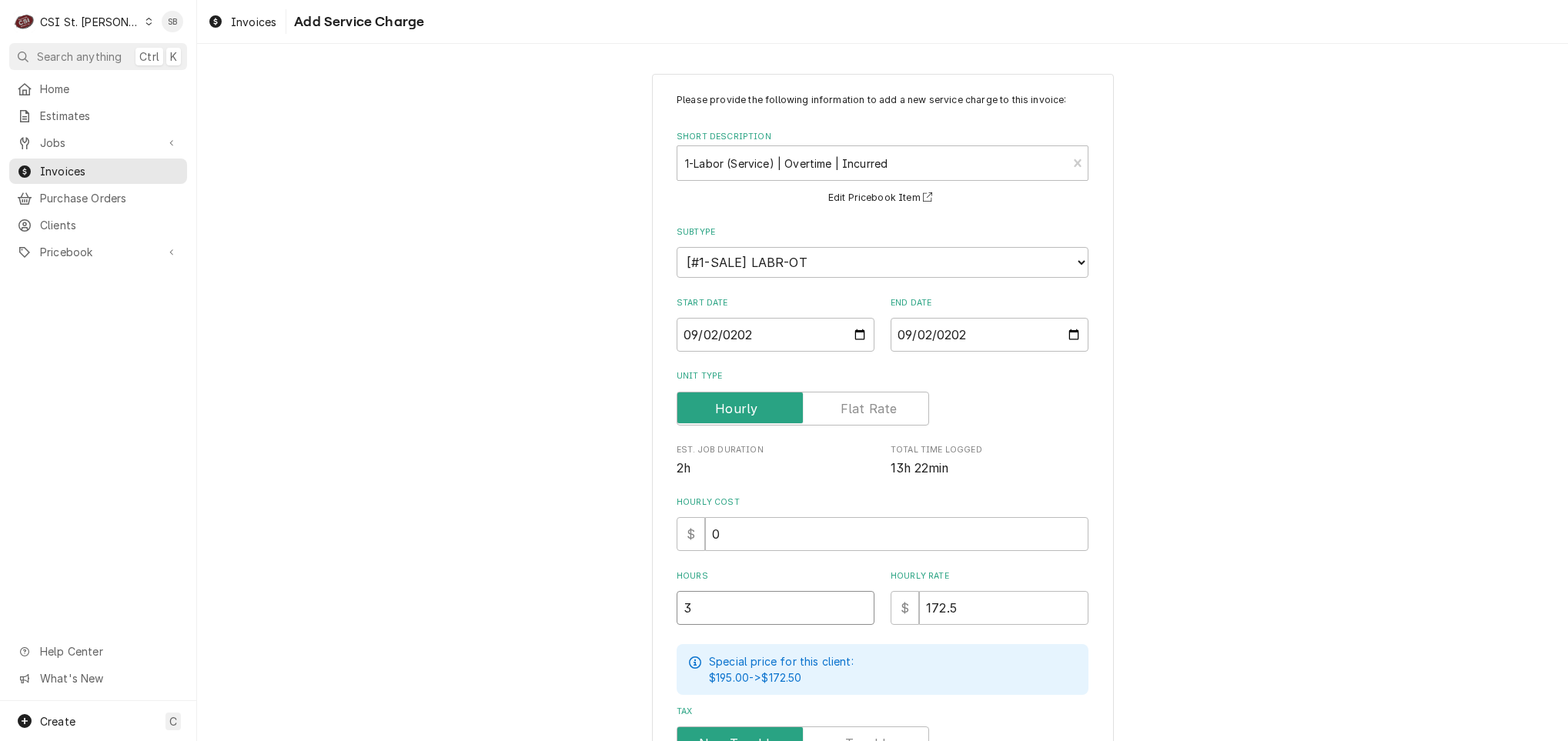
type input "3"
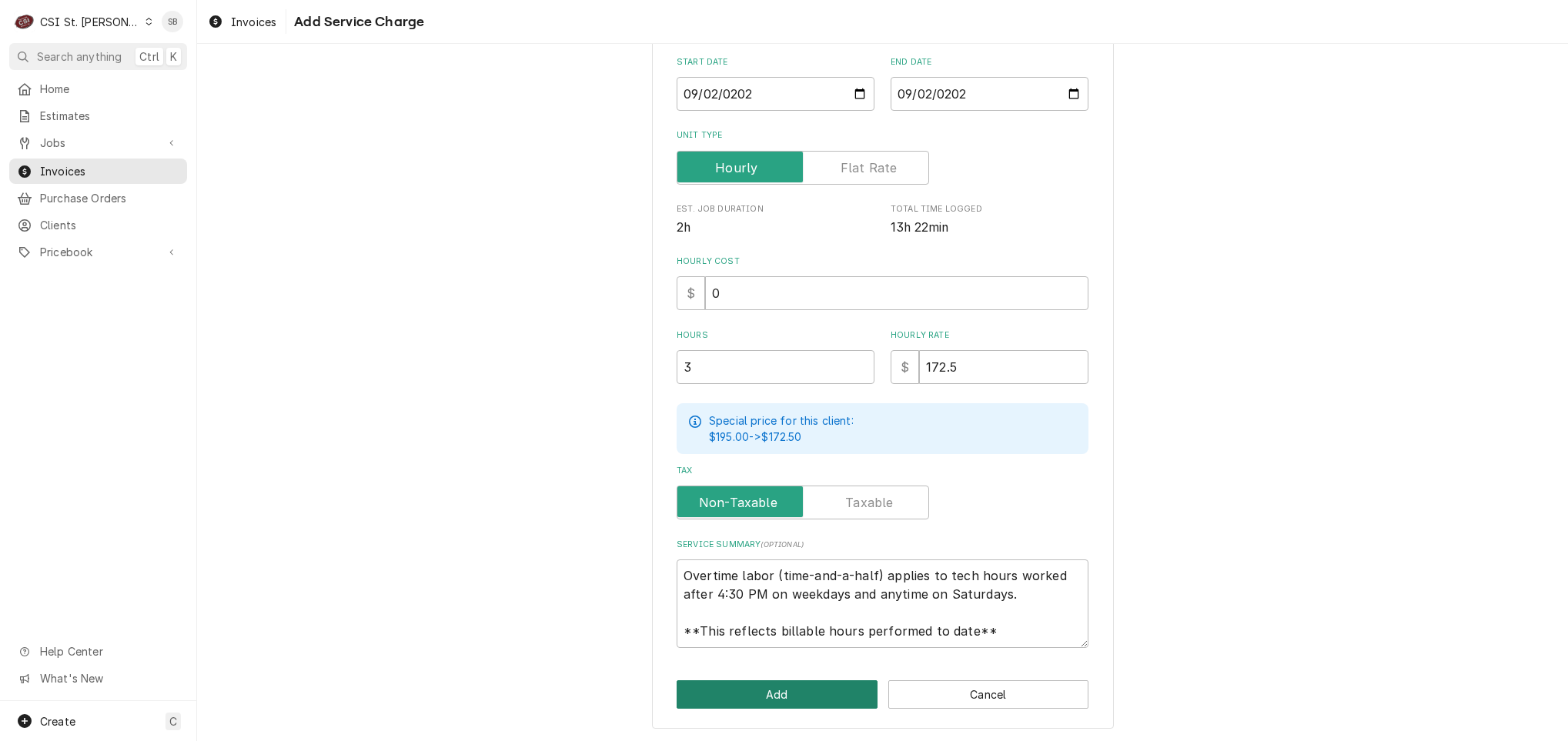
click at [774, 684] on button "Add" at bounding box center [777, 694] width 201 height 28
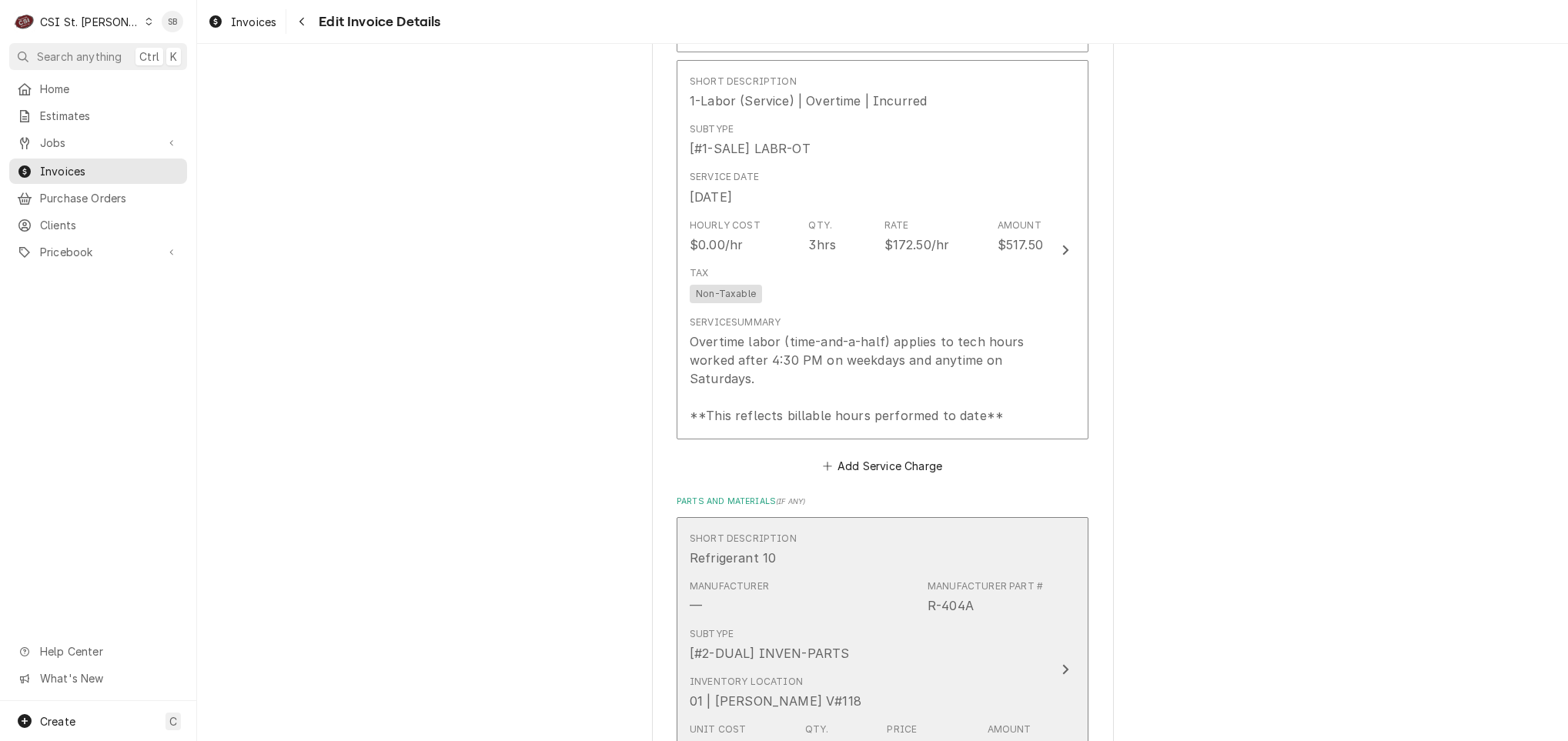
scroll to position [2414, 0]
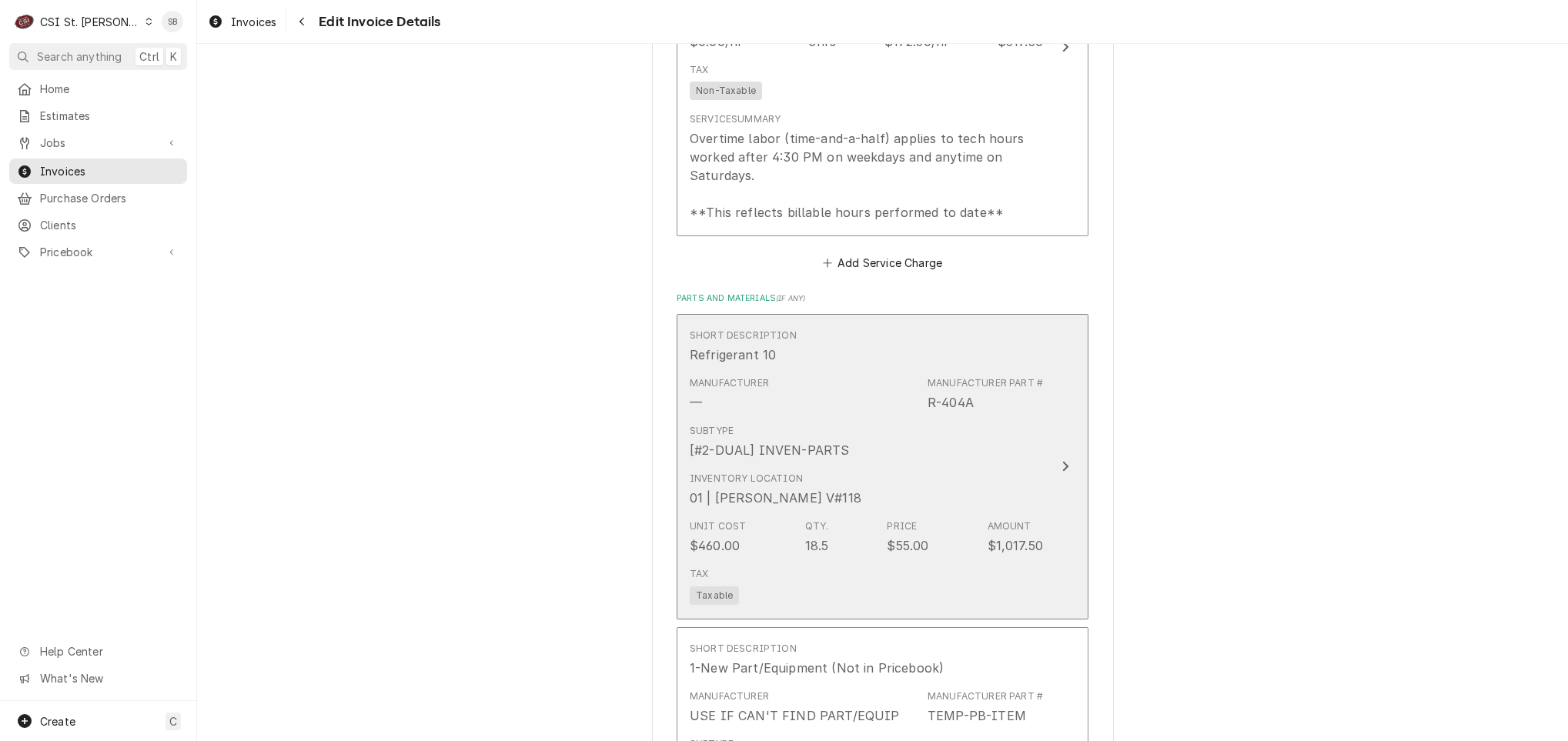
click at [876, 513] on div "Unit Cost $460.00 Qty. 18.5 Price $55.00 Amount $1,017.50" at bounding box center [866, 536] width 353 height 48
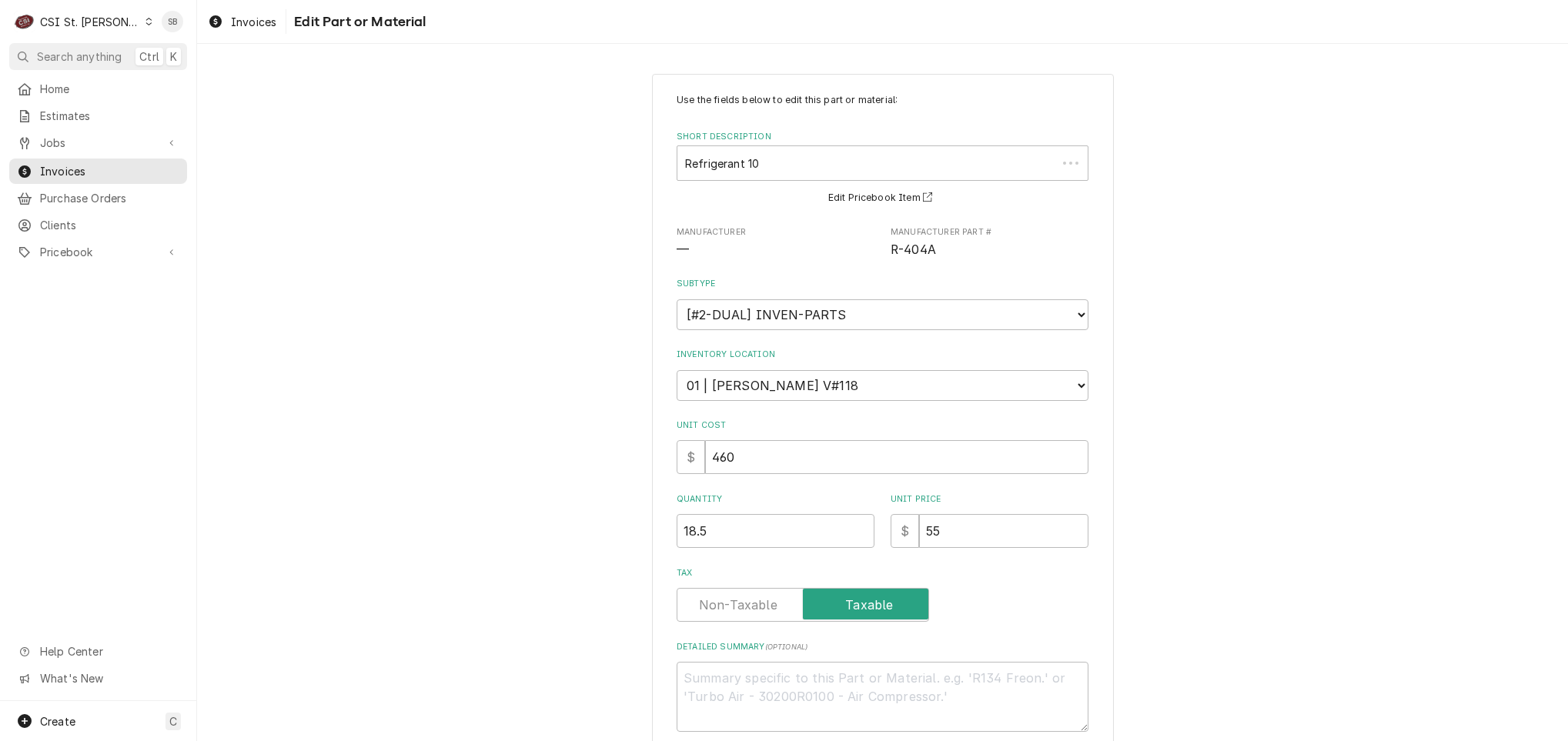
click at [702, 433] on div "Unit Cost $ 460" at bounding box center [882, 447] width 412 height 55
drag, startPoint x: 708, startPoint y: 539, endPoint x: 486, endPoint y: 538, distance: 222.0
click at [505, 538] on div "Use the fields below to edit this part or material: Short Description Refrigera…" at bounding box center [882, 462] width 1371 height 805
type textarea "x"
type input "1"
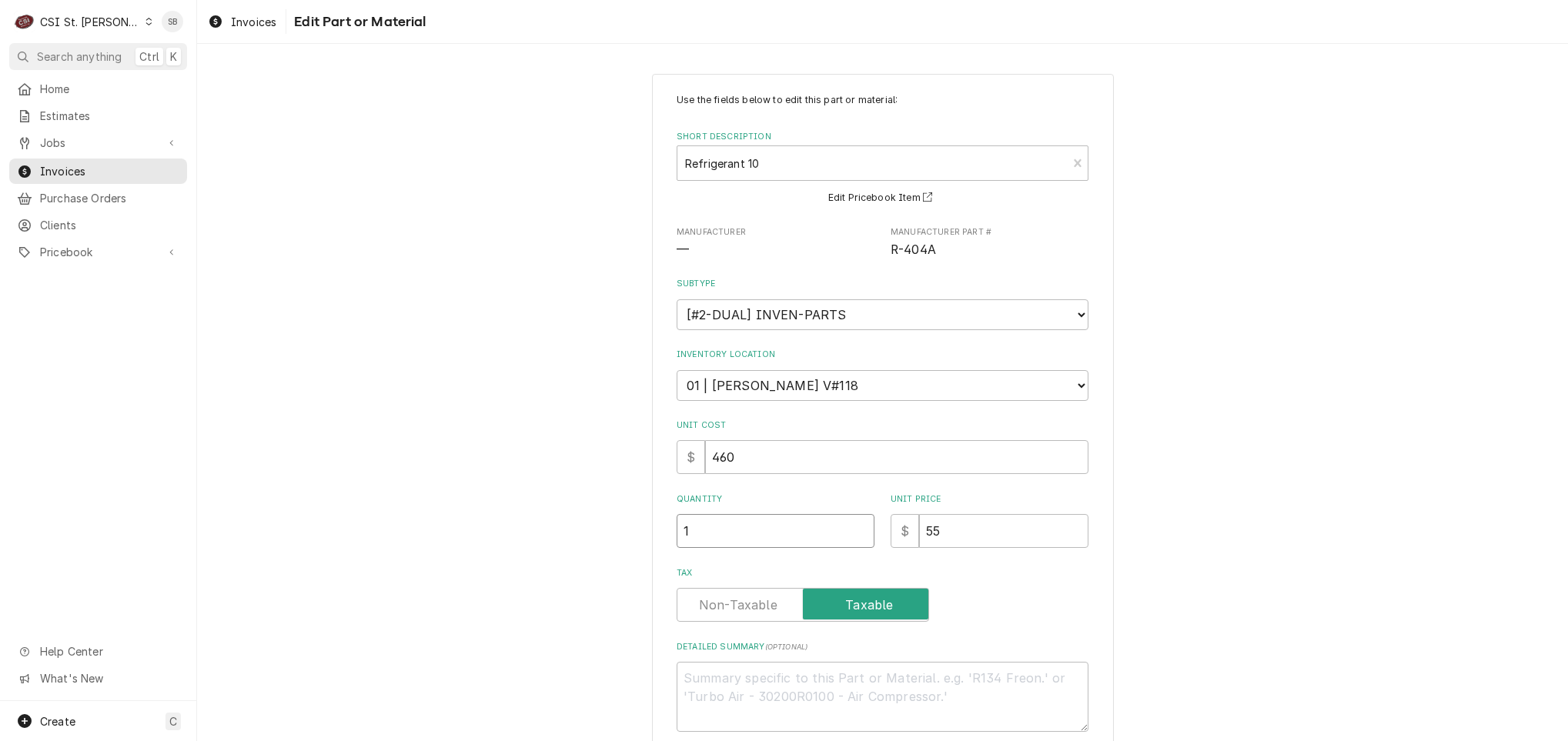
type textarea "x"
type input "14"
type textarea "x"
type input "14.5"
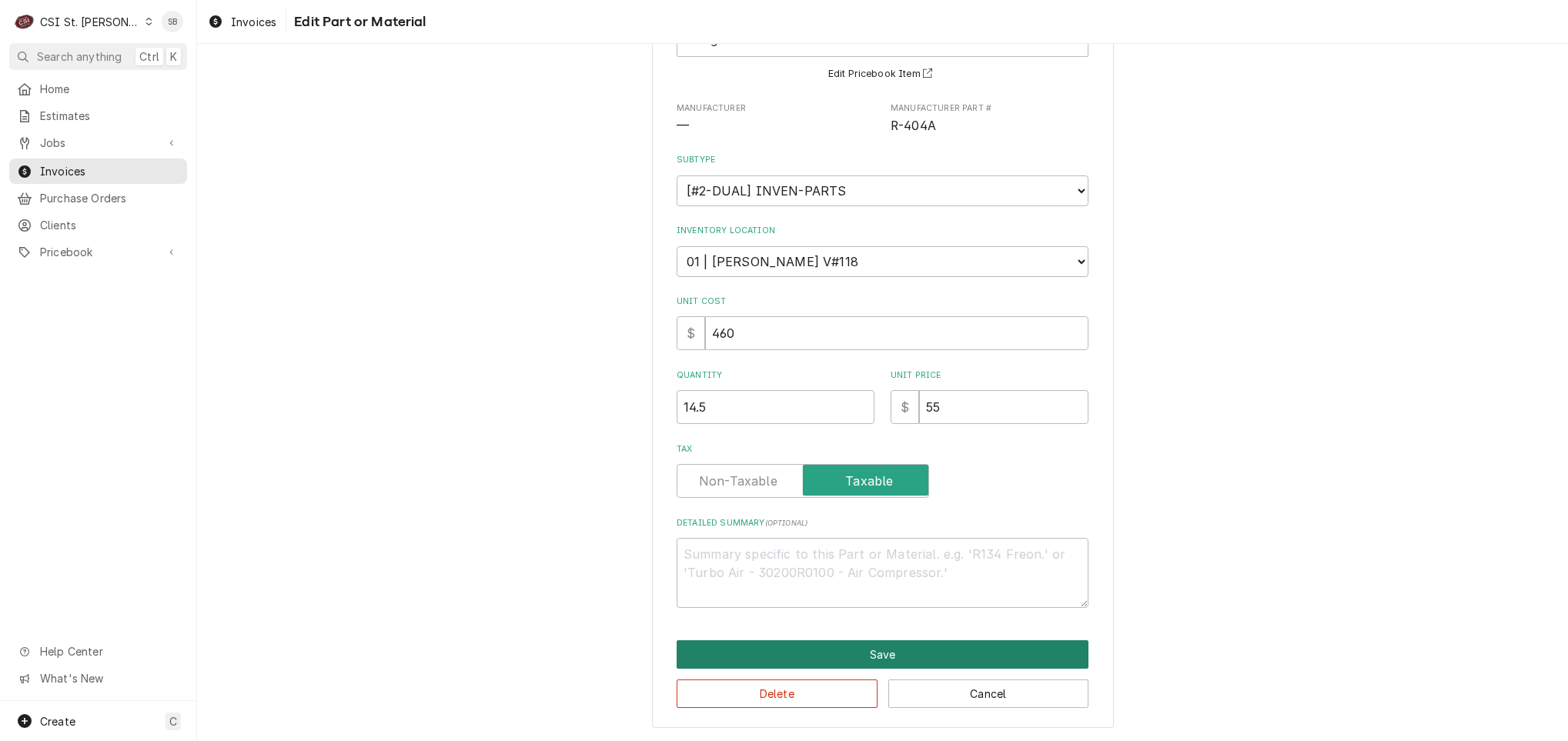
click at [822, 662] on button "Save" at bounding box center [882, 654] width 412 height 28
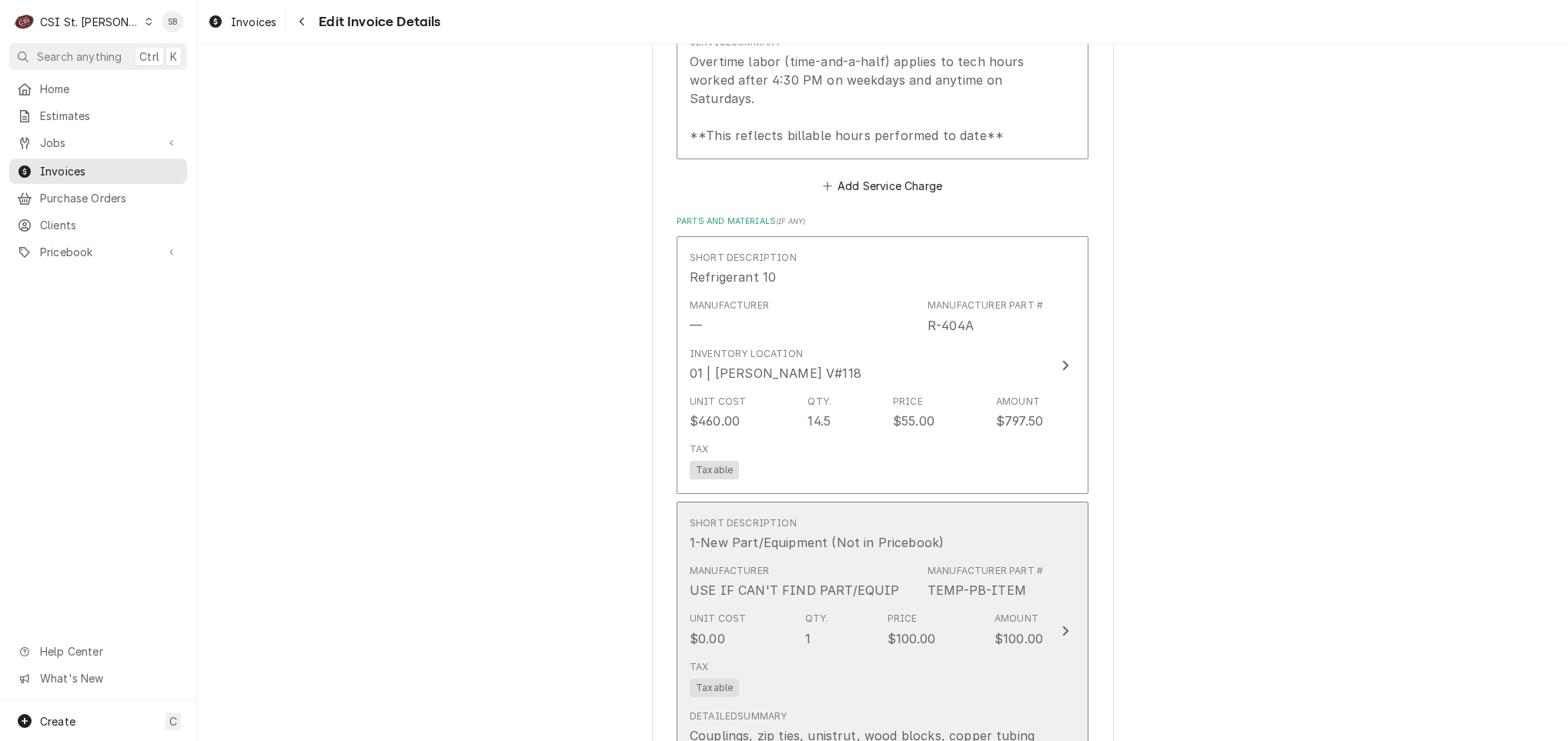
scroll to position [2492, 0]
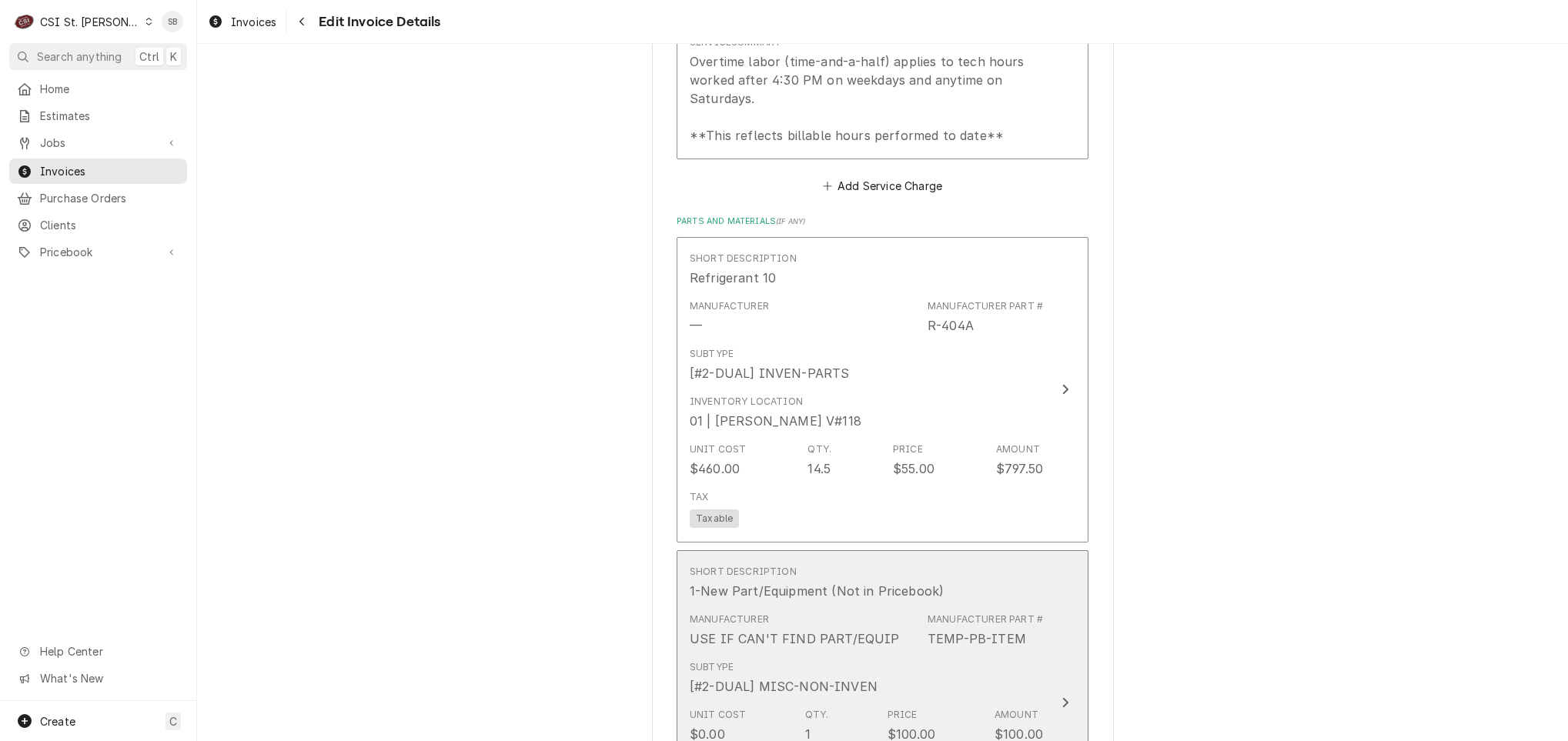
click at [812, 629] on div "USE IF CAN'T FIND PART/EQUIP" at bounding box center [795, 639] width 209 height 19
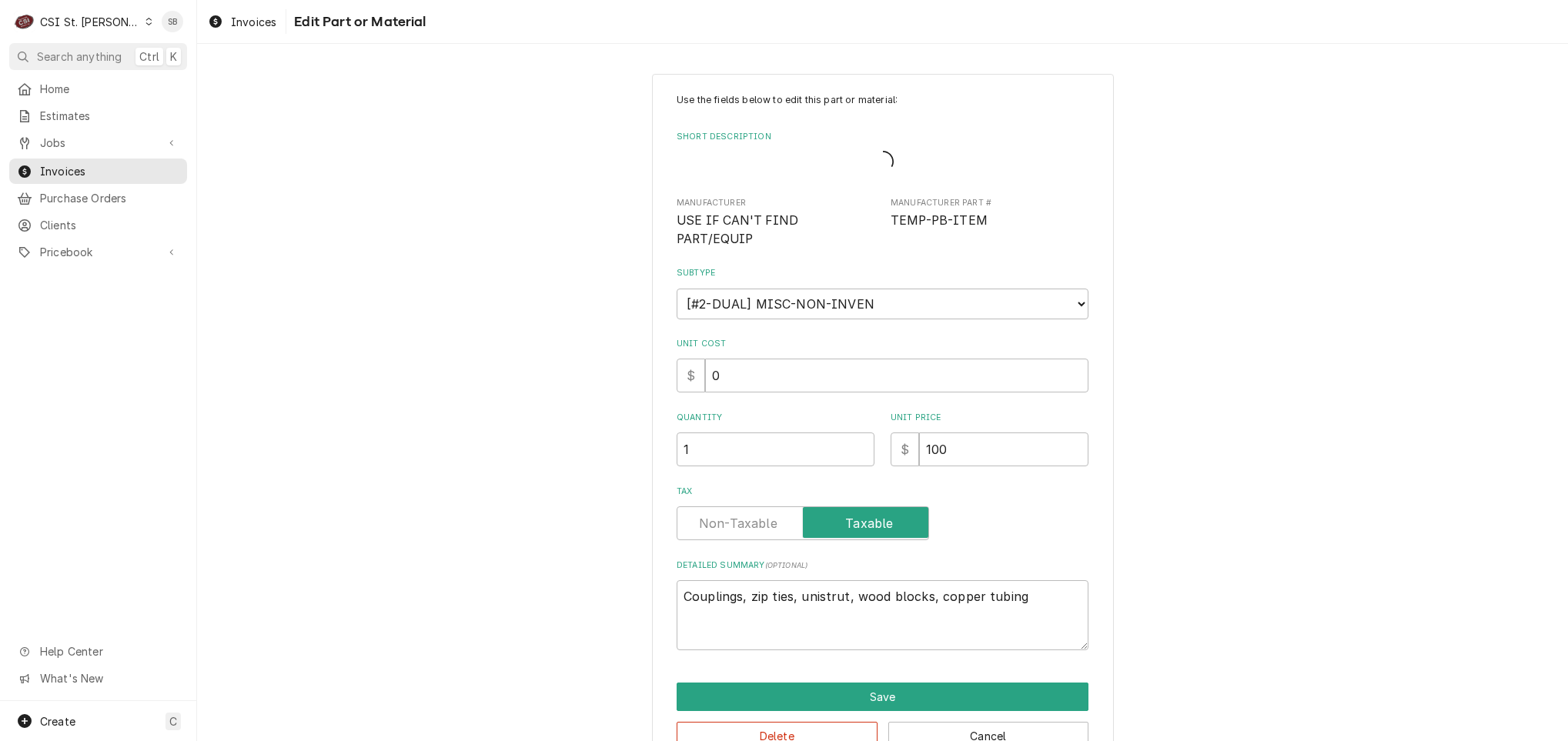
type textarea "x"
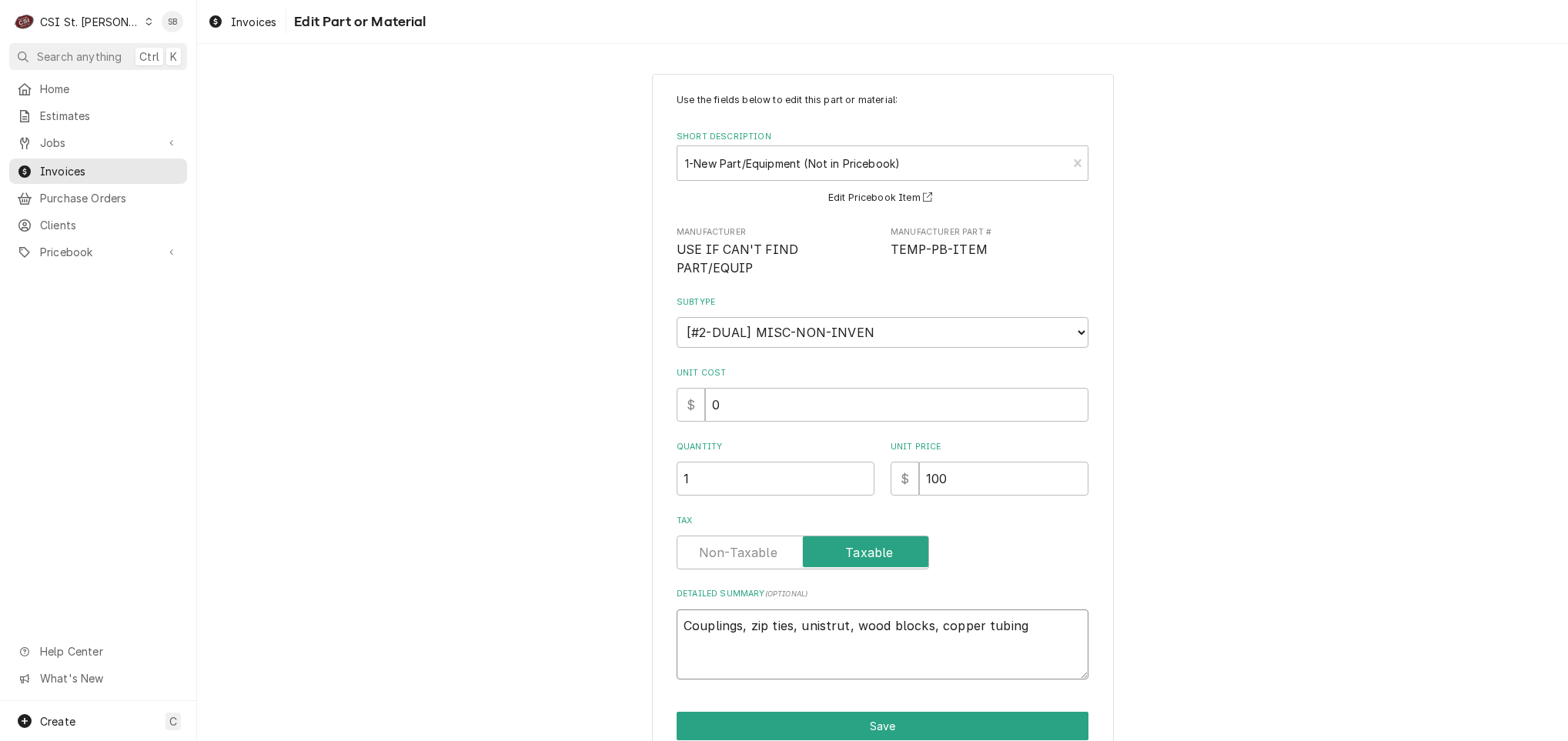
drag, startPoint x: 398, startPoint y: 615, endPoint x: 170, endPoint y: 611, distance: 228.0
click at [170, 611] on div "C CSI St. Louis SB Search anything Ctrl K Home Estimates Jobs Jobs Job Series I…" at bounding box center [784, 370] width 1568 height 741
click at [751, 162] on div "Short Description" at bounding box center [872, 162] width 374 height 27
type input "misc. Service Supply"
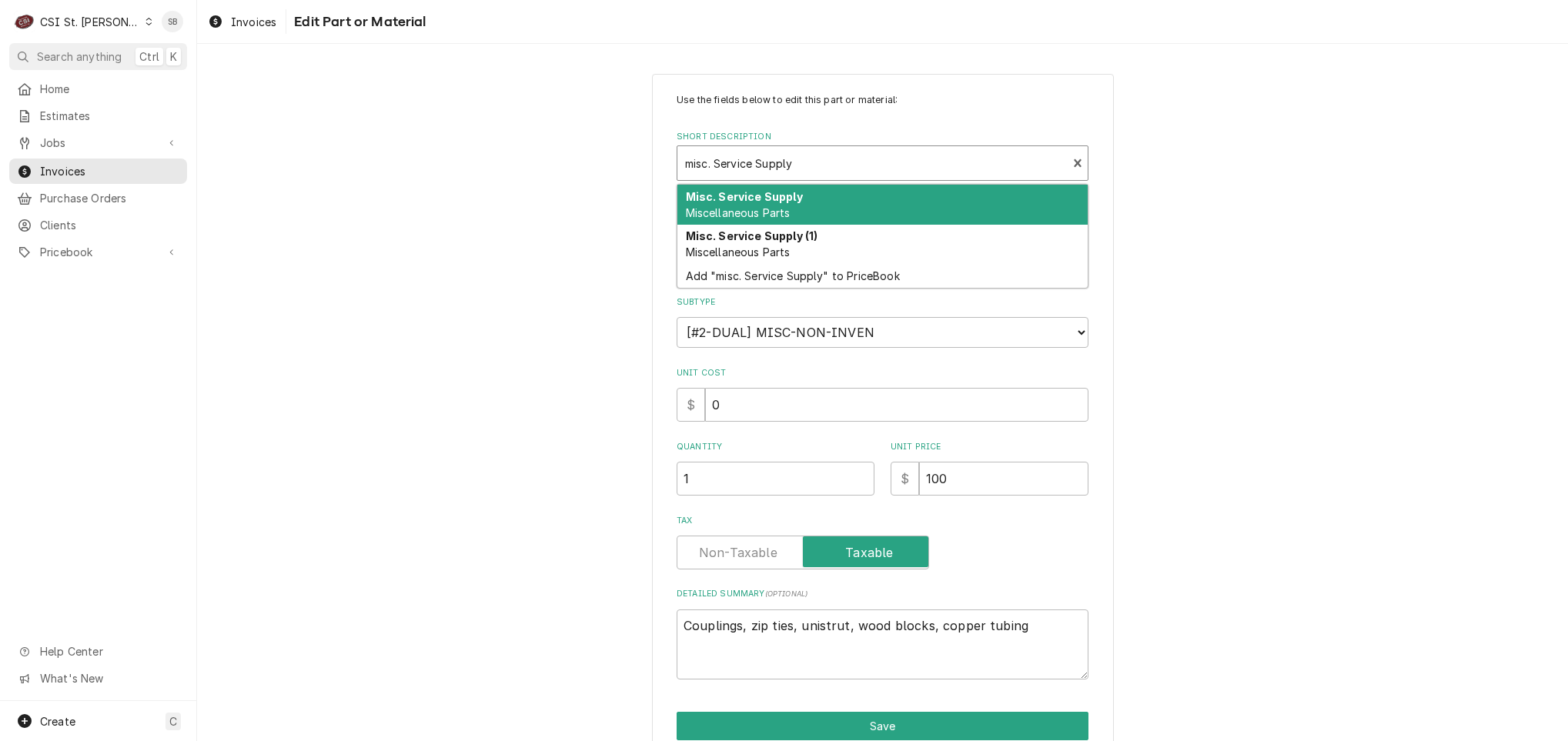
click at [793, 196] on div "Misc. Service Supply Miscellaneous Parts" at bounding box center [882, 205] width 410 height 40
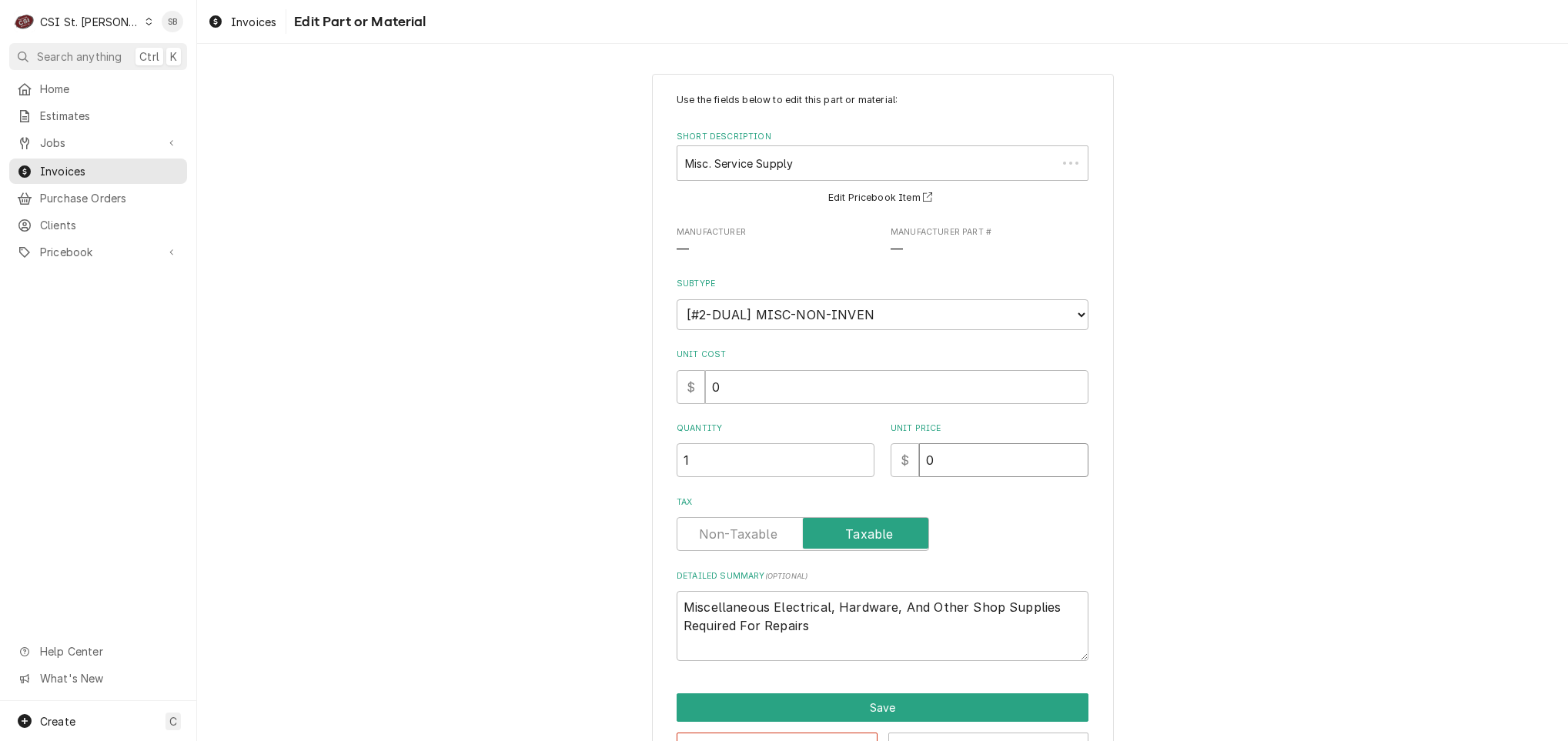
drag, startPoint x: 865, startPoint y: 472, endPoint x: 755, endPoint y: 468, distance: 110.1
click at [795, 478] on div "Use the fields below to edit this part or material: Short Description Misc. Ser…" at bounding box center [882, 376] width 412 height 568
type textarea "x"
type input "1"
type textarea "x"
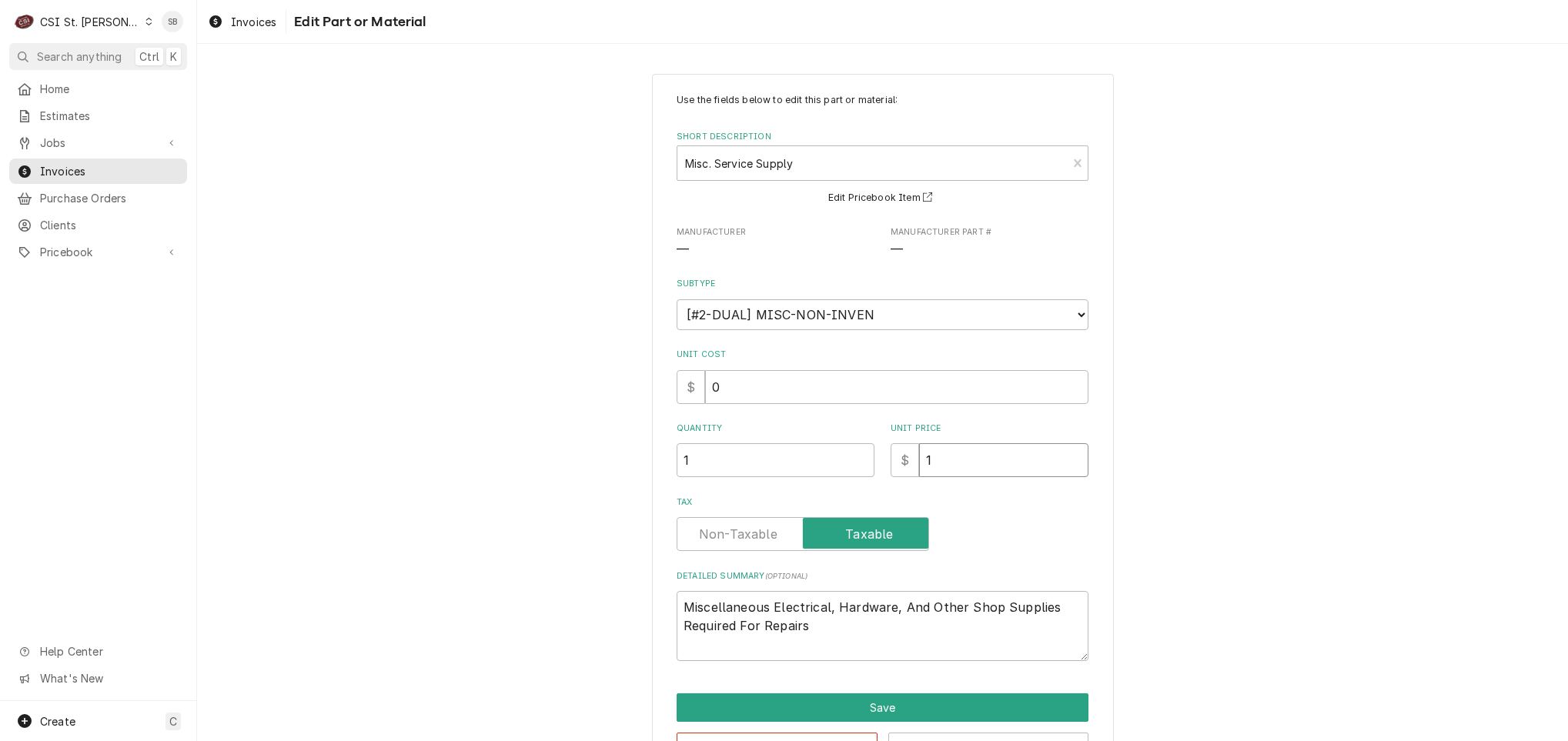
type input "10"
type textarea "x"
type input "100"
drag, startPoint x: 705, startPoint y: 623, endPoint x: 518, endPoint y: 561, distance: 197.0
click at [518, 561] on div "Use the fields below to edit this part or material: Short Description Misc. Ser…" at bounding box center [882, 427] width 1371 height 734
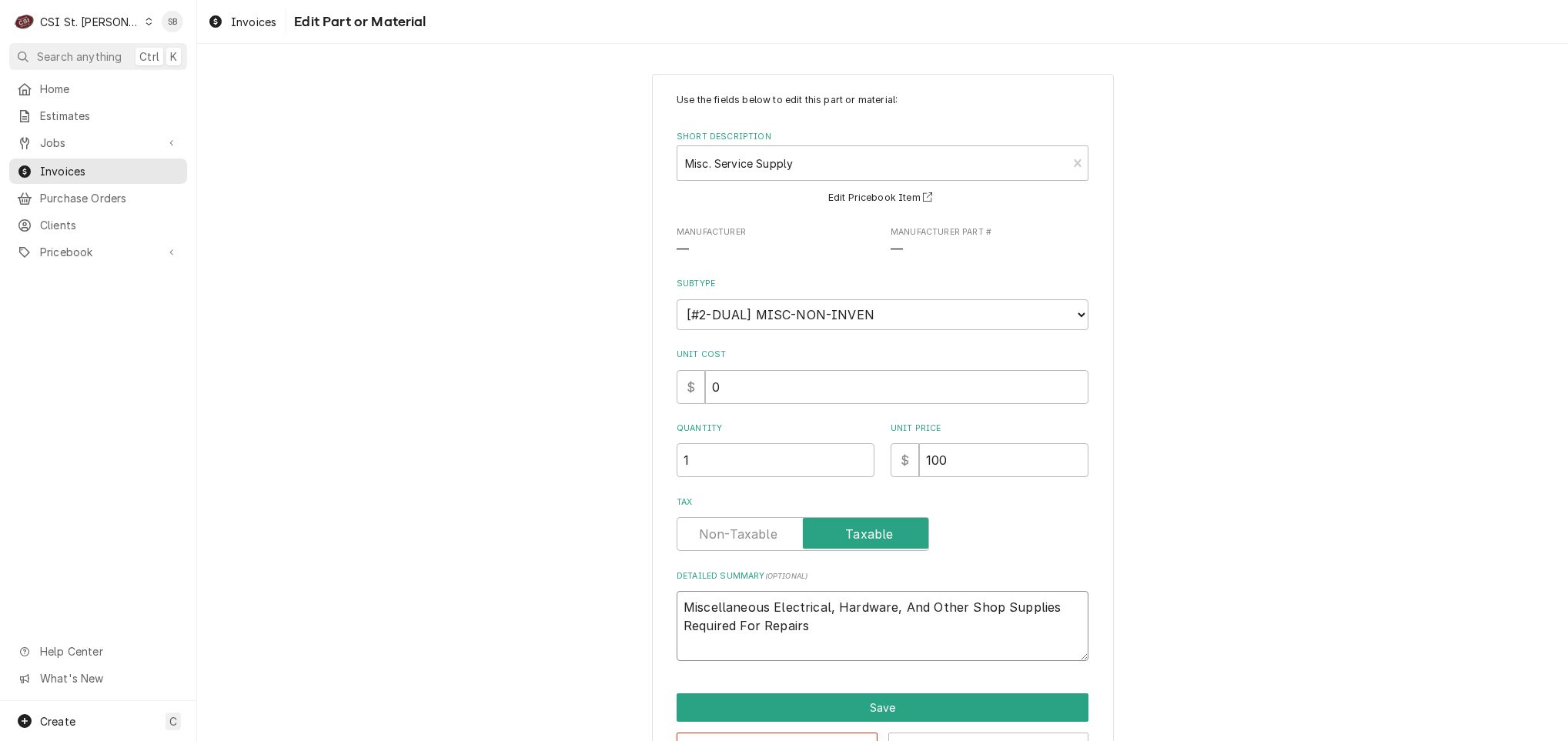
paste textarea "Couplings, zip ties, unistrut, wood blocks, copper tubing"
type textarea "x"
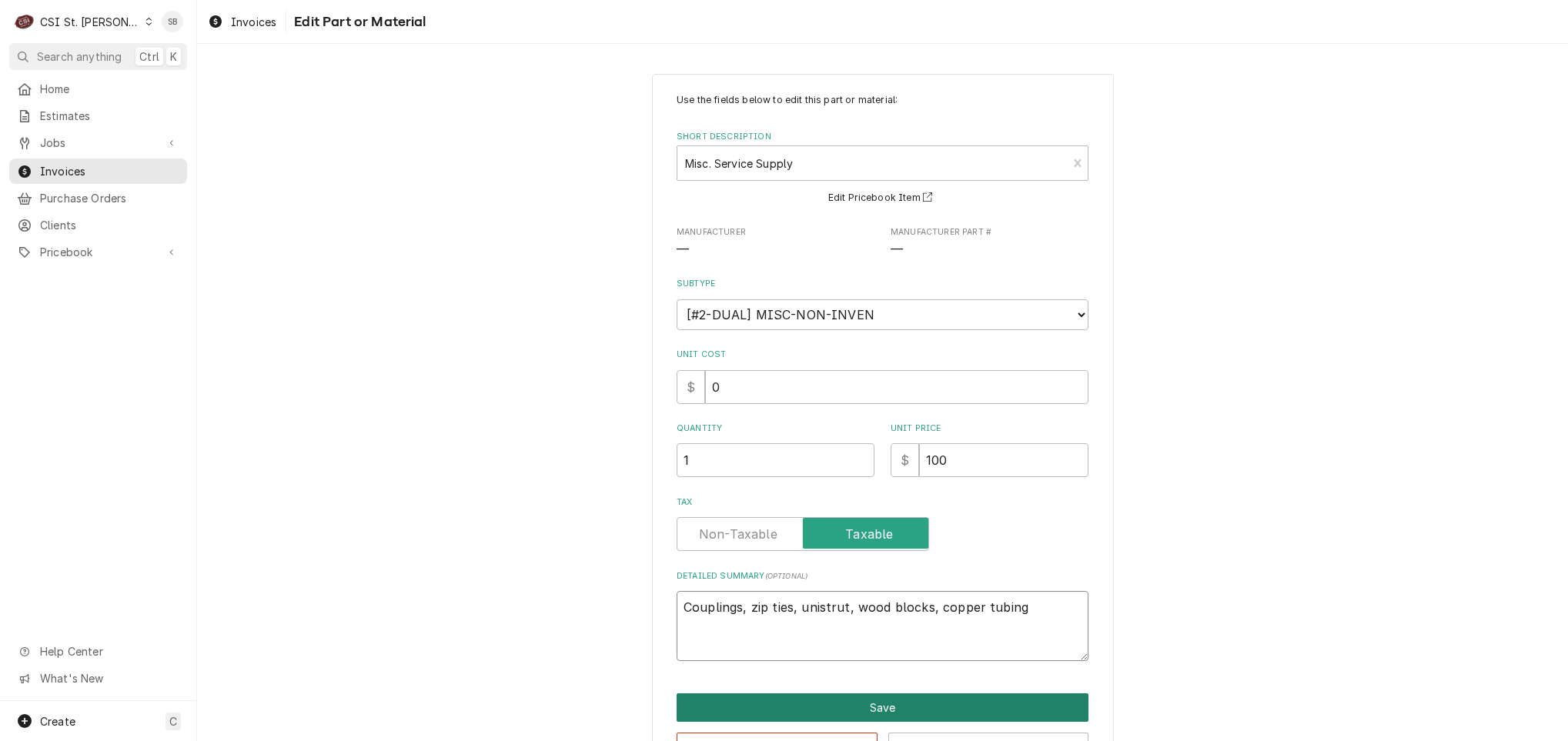
type textarea "Couplings, zip ties, unistrut, wood blocks, copper tubing"
click at [863, 700] on button "Save" at bounding box center [882, 707] width 412 height 28
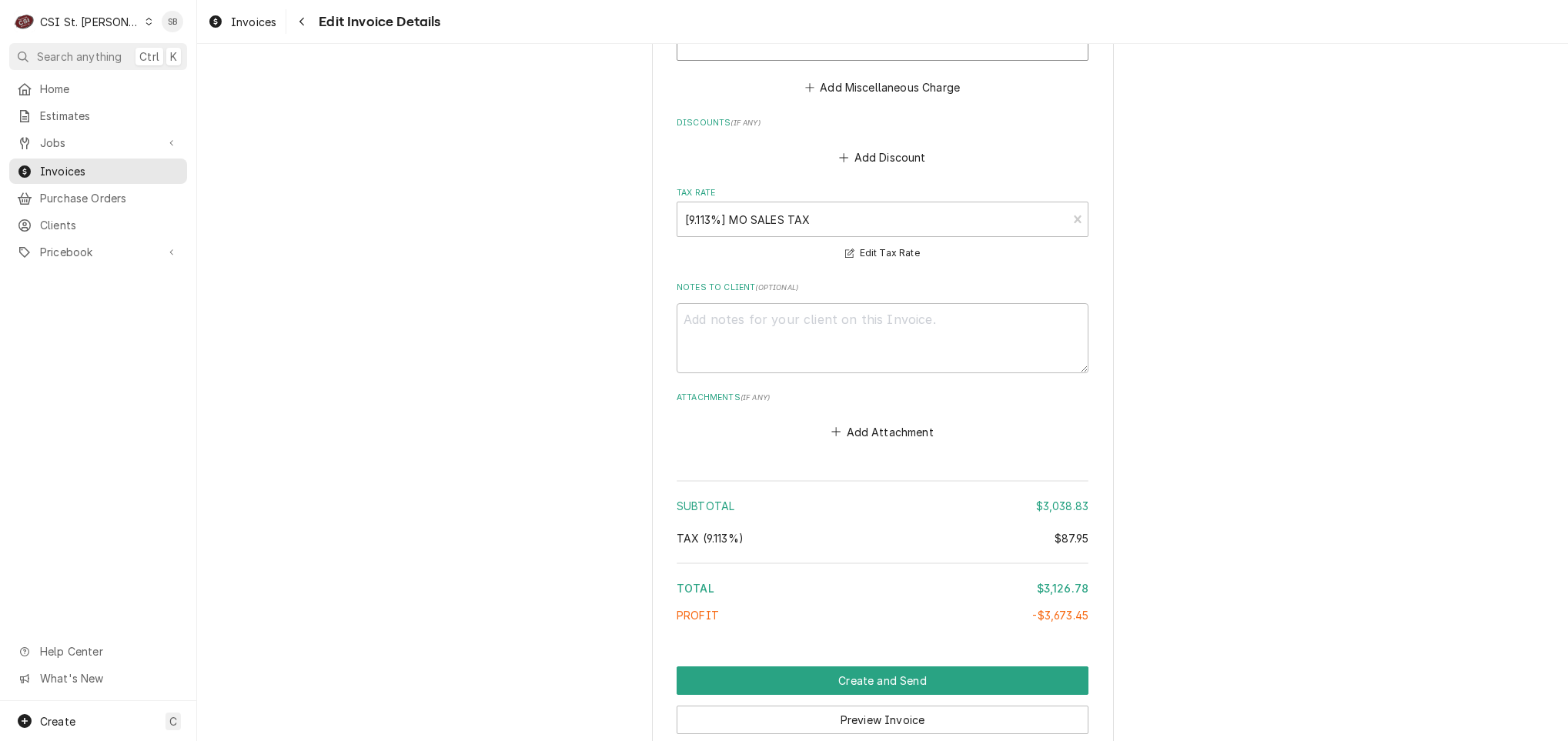
scroll to position [4596, 0]
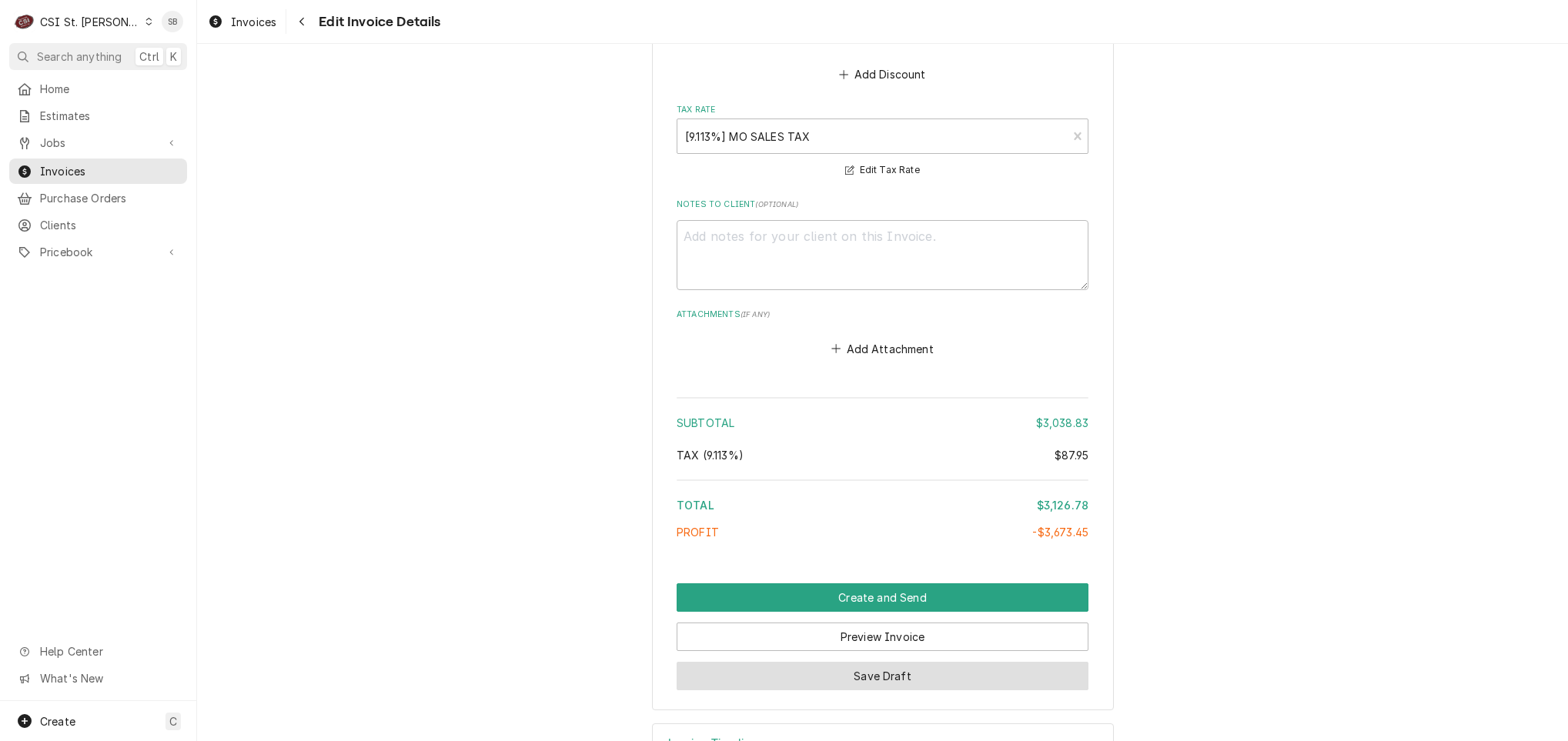
click at [797, 661] on button "Save Draft" at bounding box center [882, 675] width 412 height 28
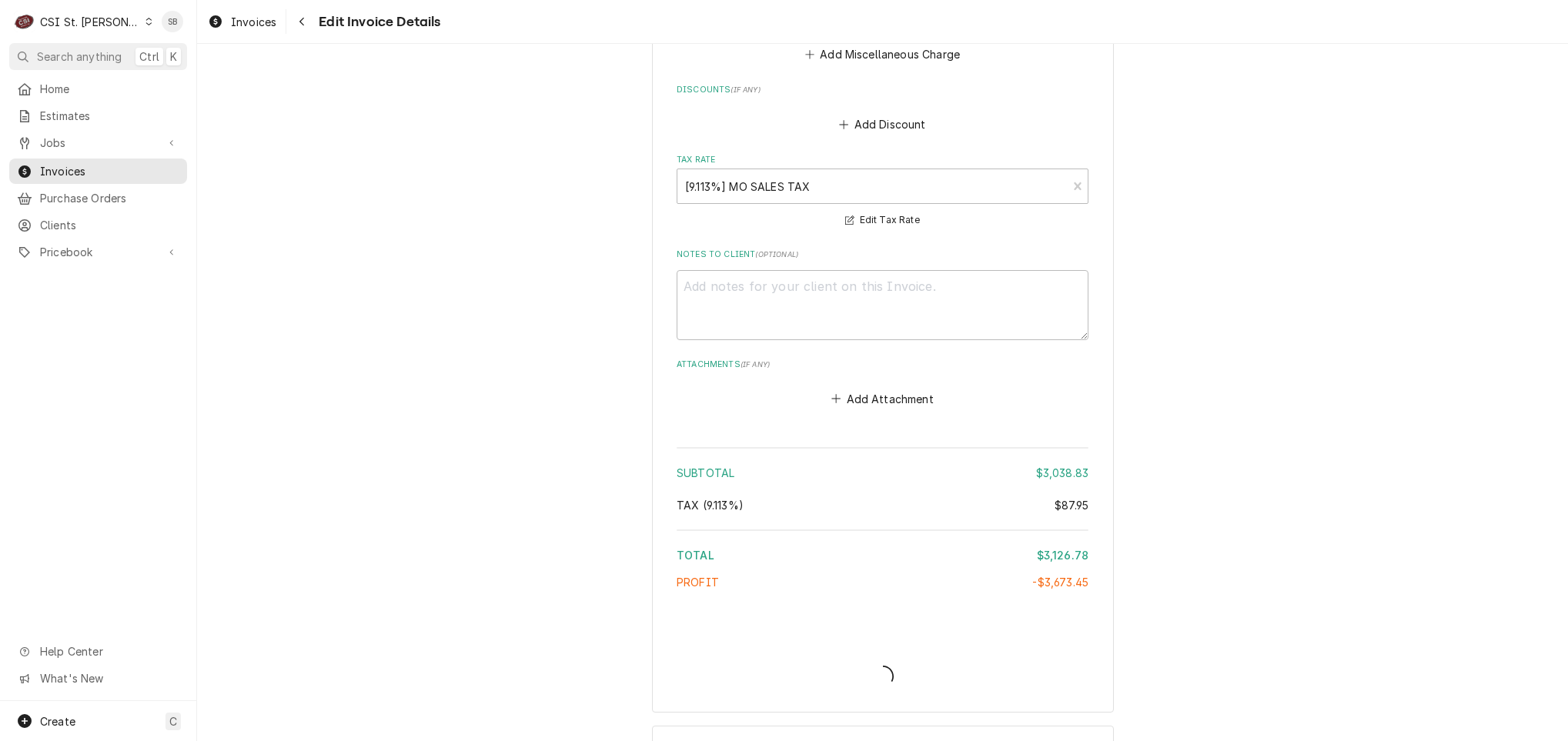
type textarea "x"
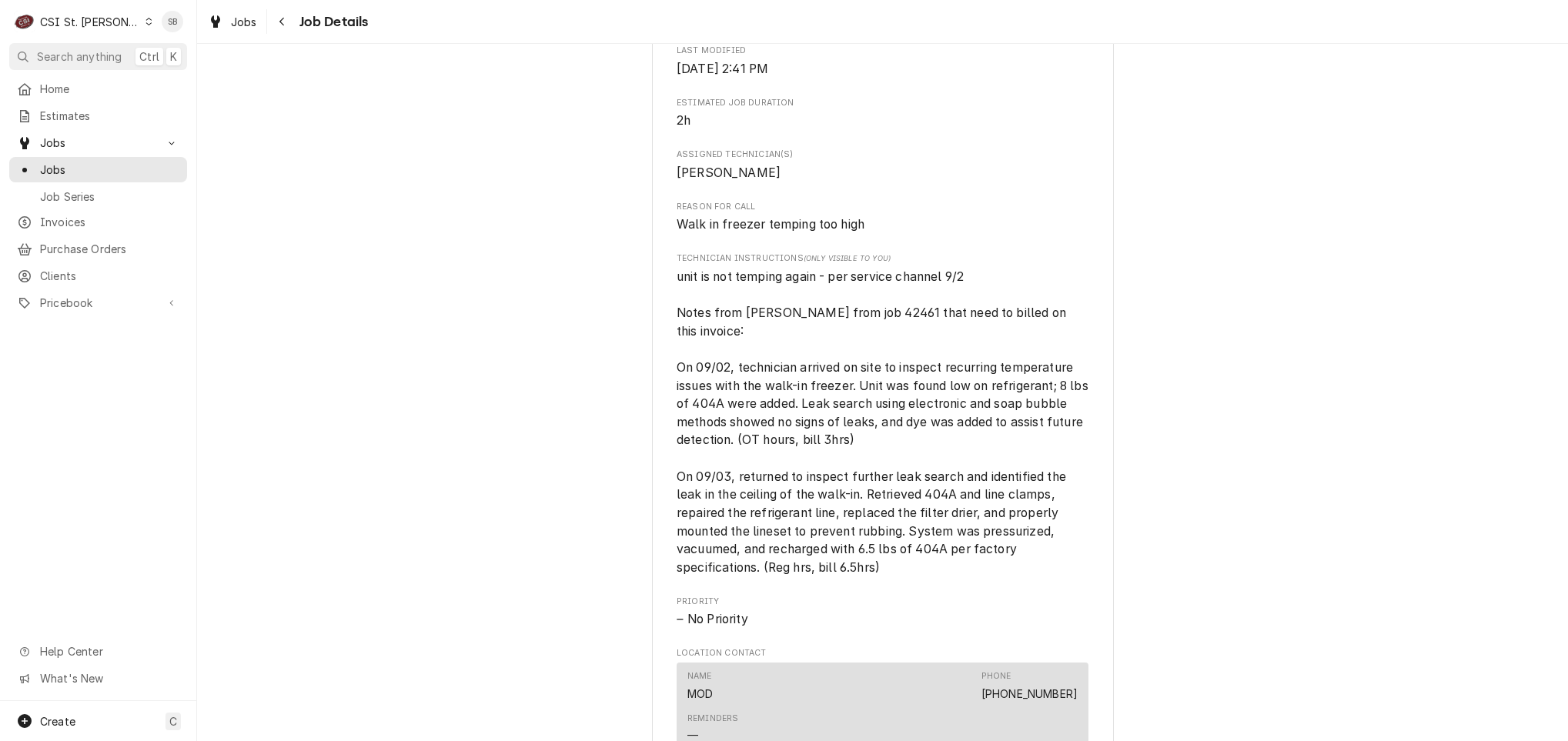
scroll to position [1038, 0]
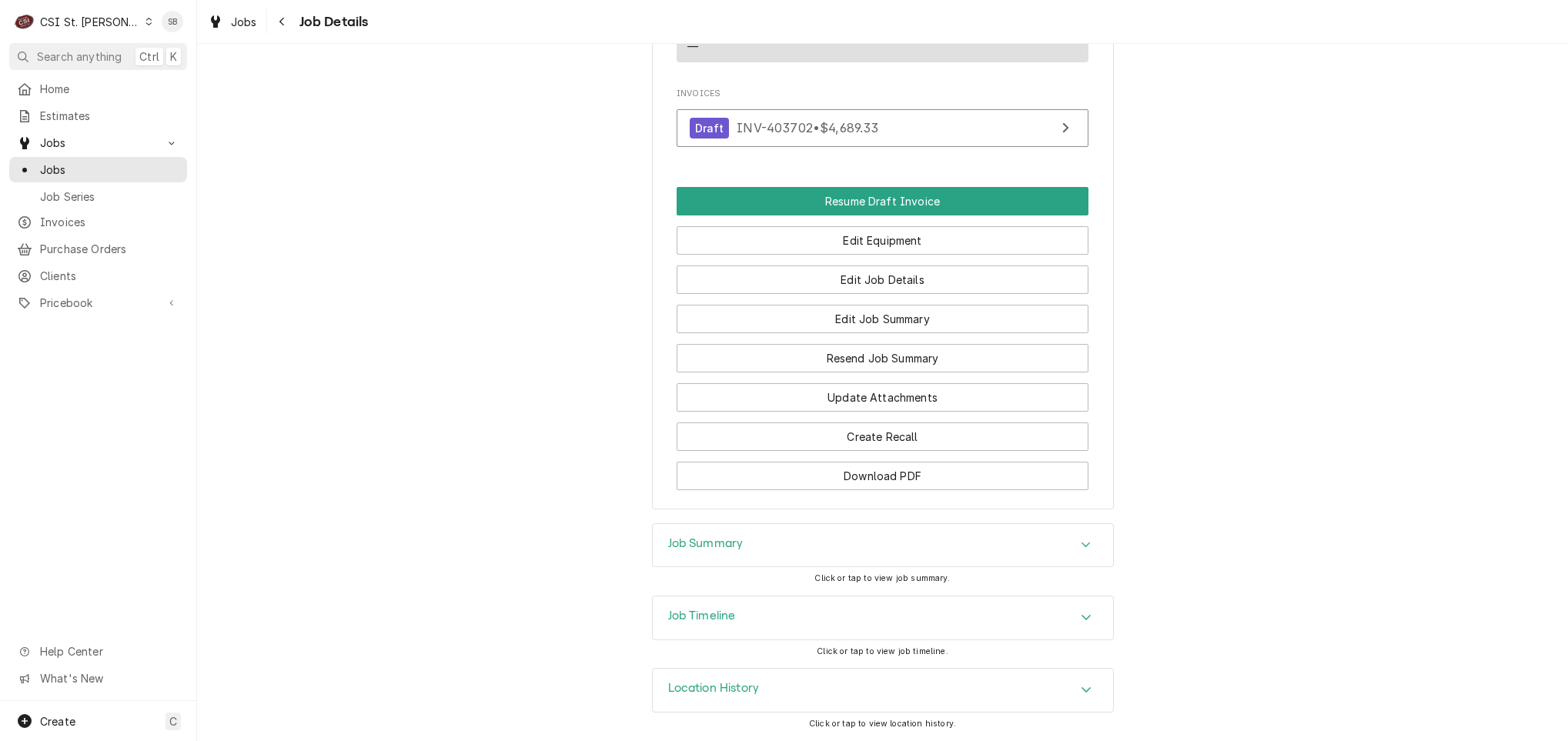
click at [779, 554] on div "Job Summary" at bounding box center [883, 545] width 460 height 43
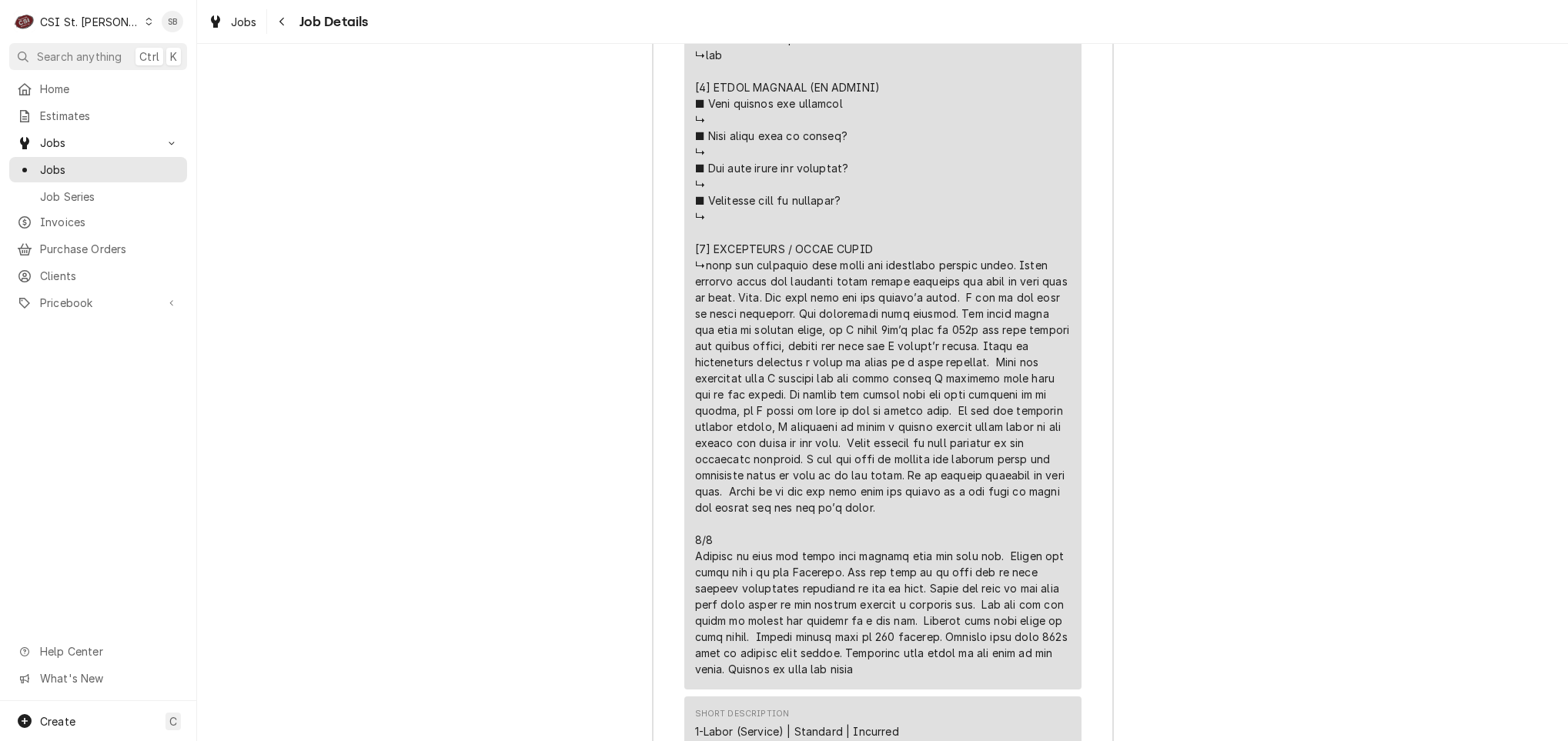
scroll to position [3634, 0]
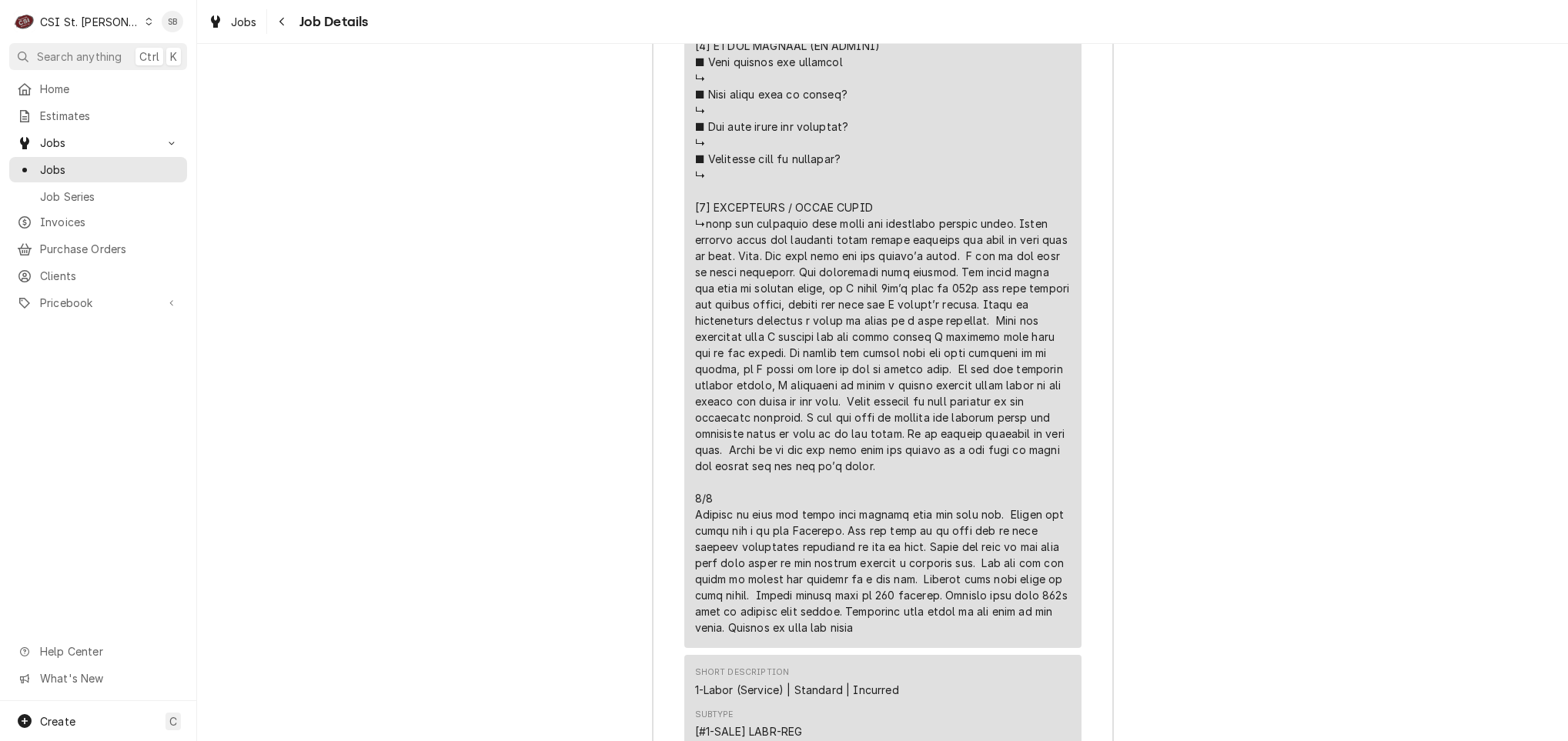
drag, startPoint x: 870, startPoint y: 495, endPoint x: 701, endPoint y: 252, distance: 296.0
drag, startPoint x: 700, startPoint y: 249, endPoint x: 895, endPoint y: 500, distance: 317.8
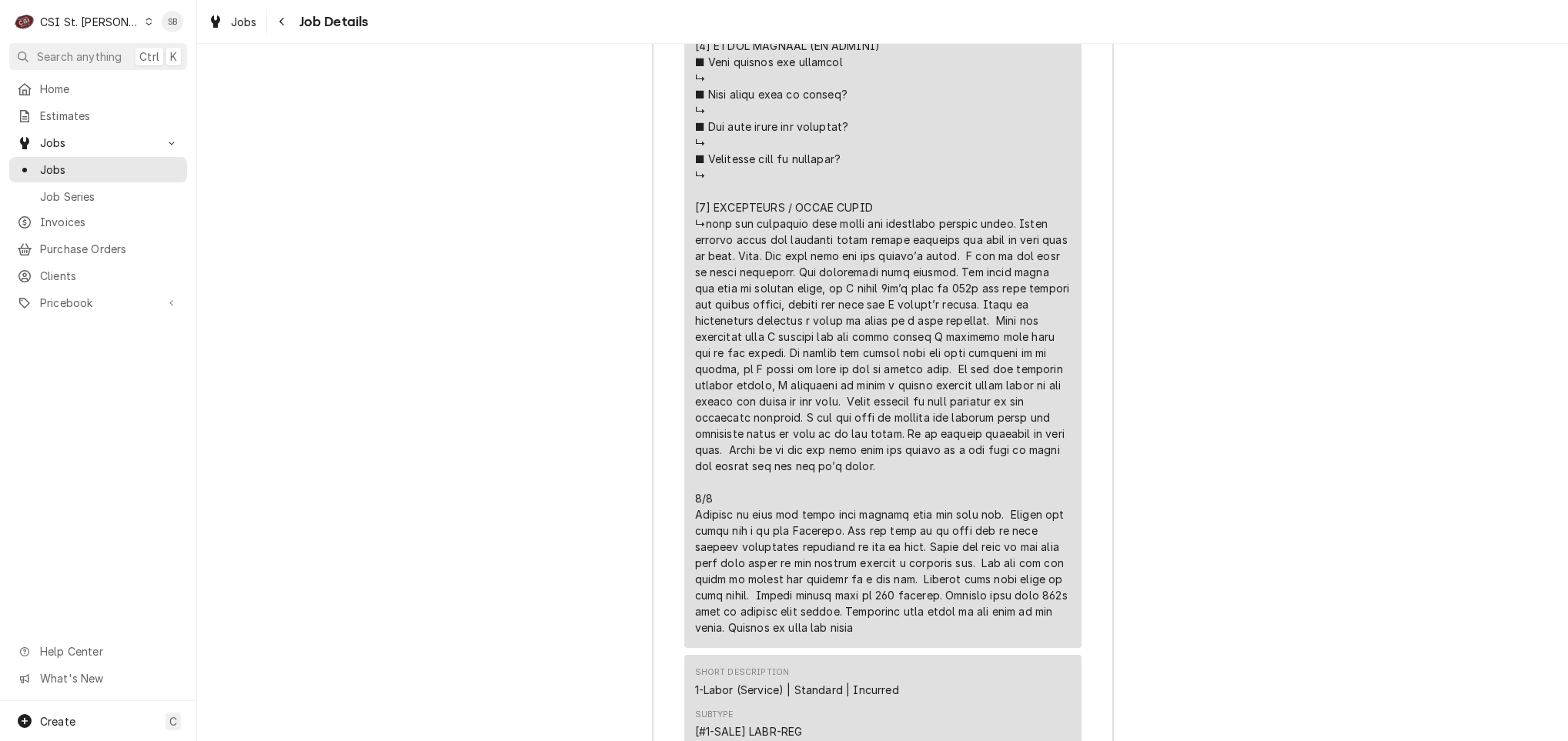
copy div "it should, so I wired it back in and it worked fine. To get the solenoid openin…"
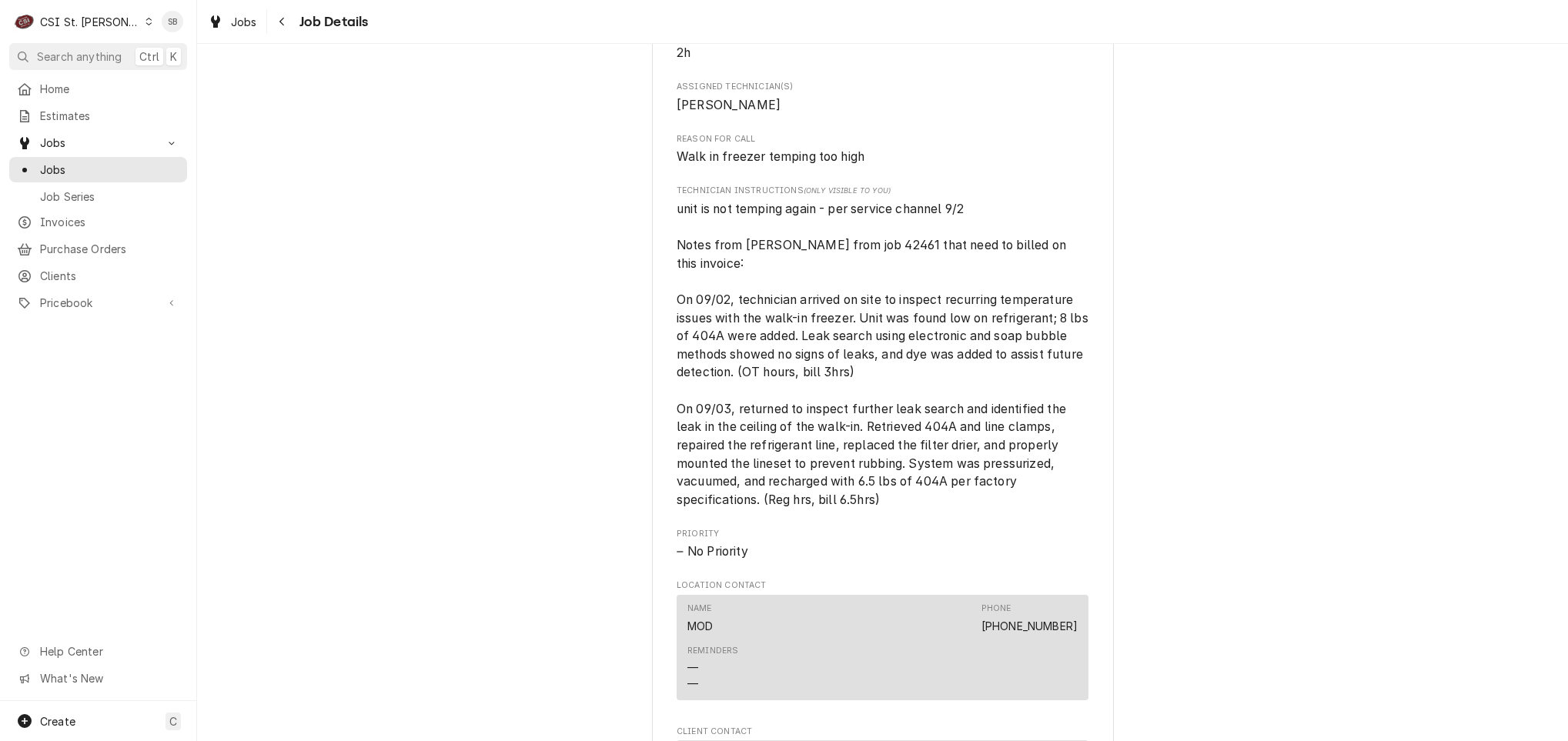
scroll to position [1095, 0]
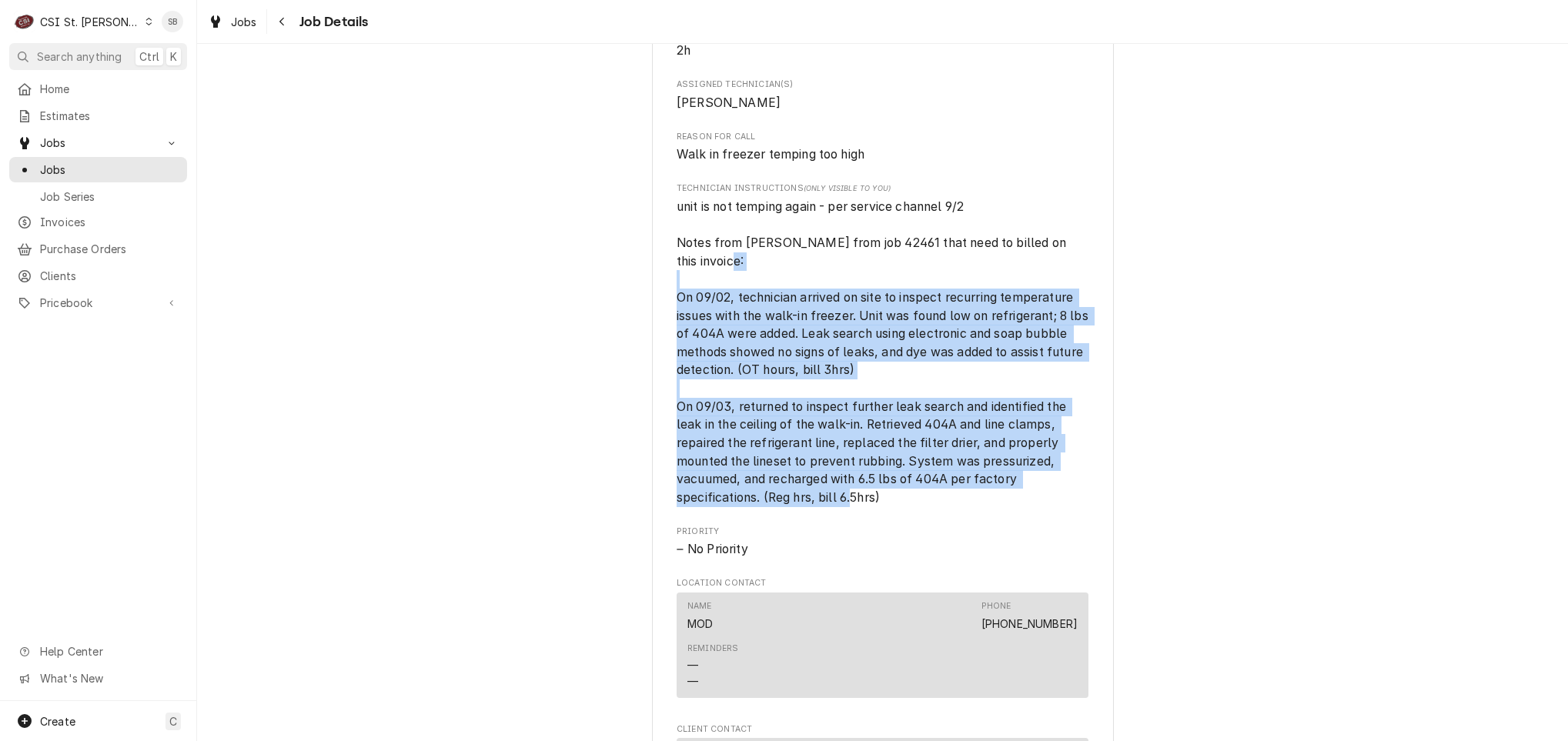
drag, startPoint x: 677, startPoint y: 316, endPoint x: 961, endPoint y: 518, distance: 348.5
click at [961, 507] on span "unit is not temping again - per service channel 9/2 Notes from Courtney from jo…" at bounding box center [882, 352] width 412 height 309
drag, startPoint x: 961, startPoint y: 518, endPoint x: 952, endPoint y: 513, distance: 10.3
click at [952, 507] on span "unit is not temping again - per service channel 9/2 Notes from Courtney from jo…" at bounding box center [882, 352] width 412 height 309
click at [950, 507] on span "unit is not temping again - per service channel 9/2 Notes from Courtney from jo…" at bounding box center [882, 352] width 412 height 309
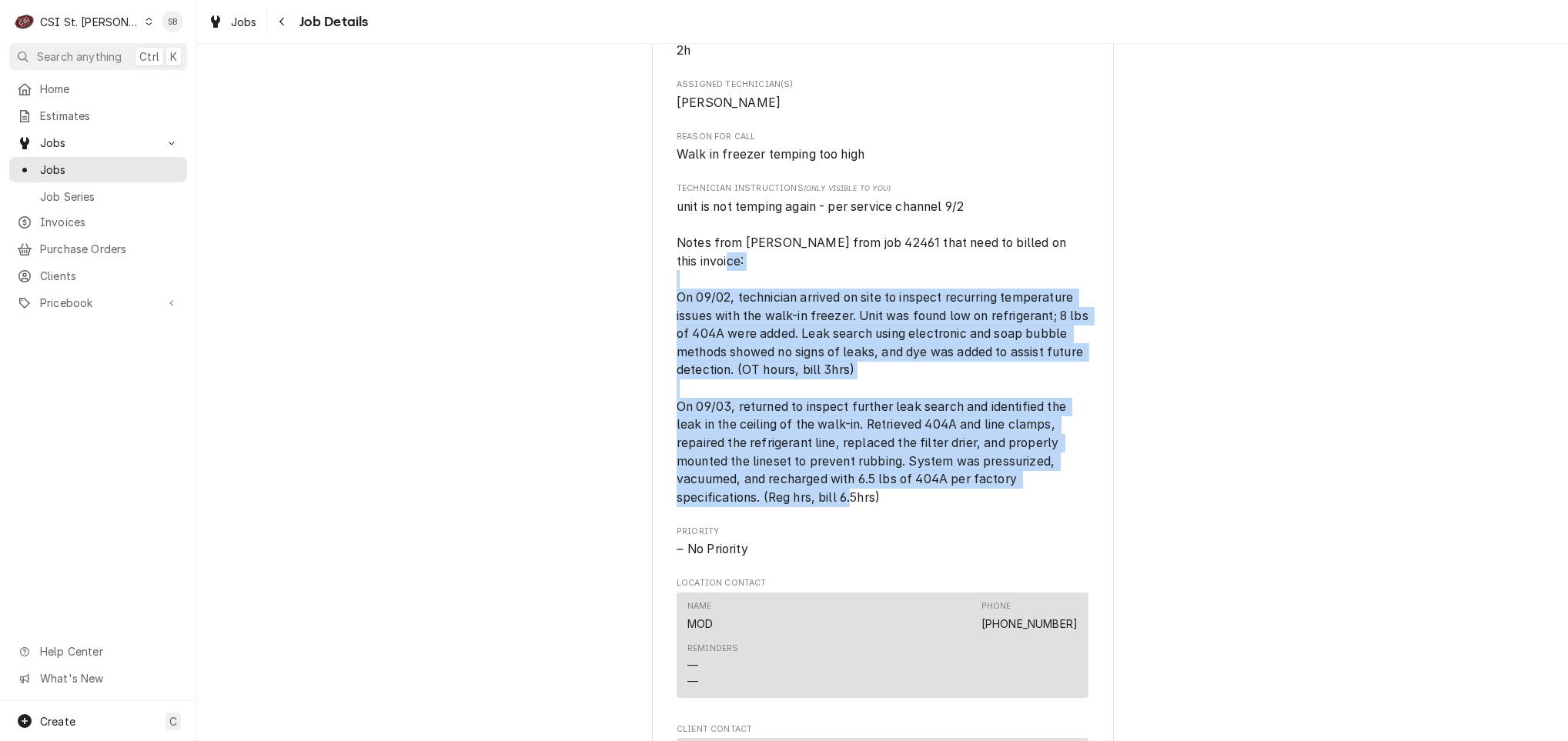
drag, startPoint x: 918, startPoint y: 518, endPoint x: 606, endPoint y: 312, distance: 373.9
click at [606, 312] on div "Completed and Uninvoiced Raising Canes - Billing Account Raising Cane's #225 El…" at bounding box center [882, 135] width 1371 height 2339
copy span "On 09/02, technician arrived on site to inspect recurring temperature issues wi…"
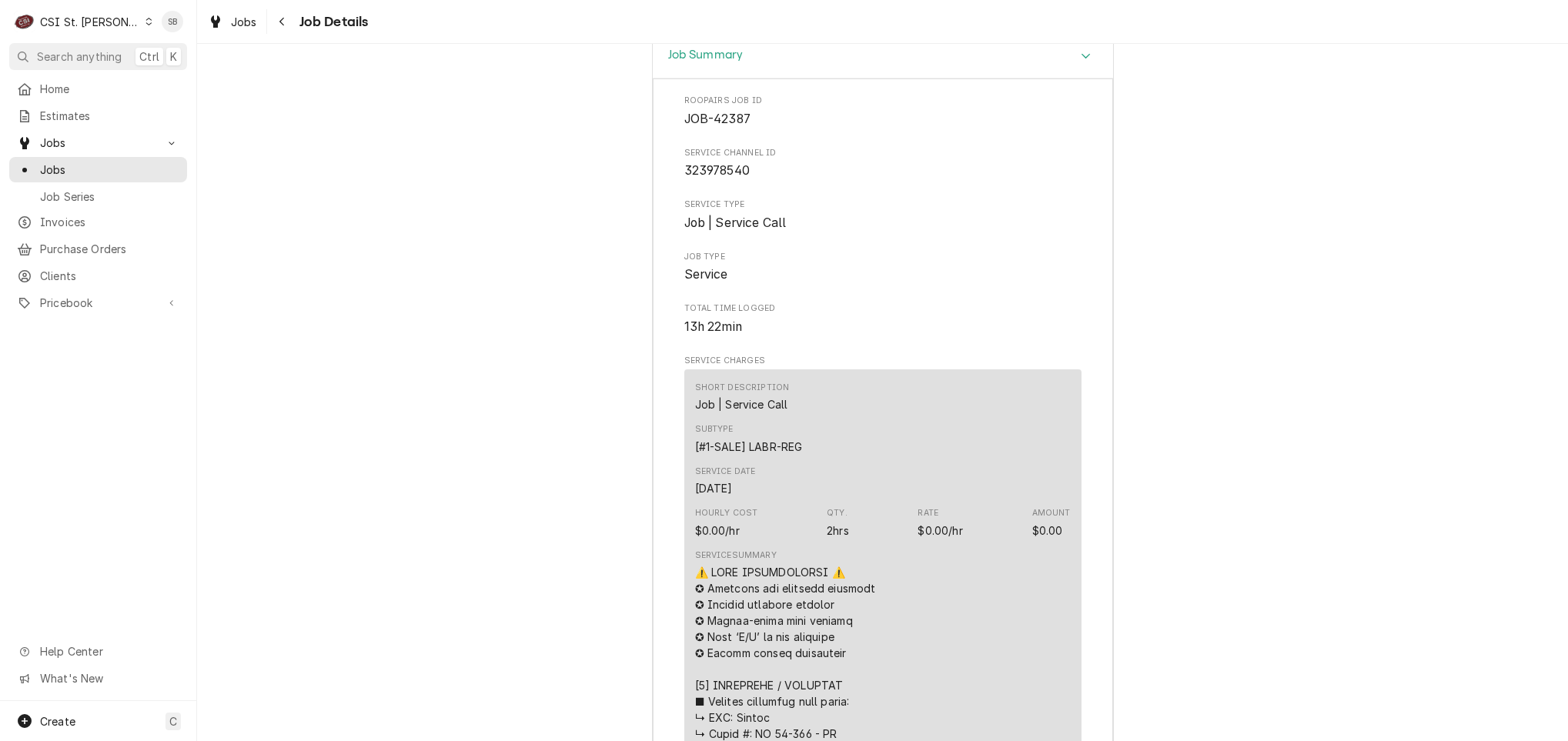
click at [769, 80] on div "Job Summary" at bounding box center [883, 57] width 460 height 44
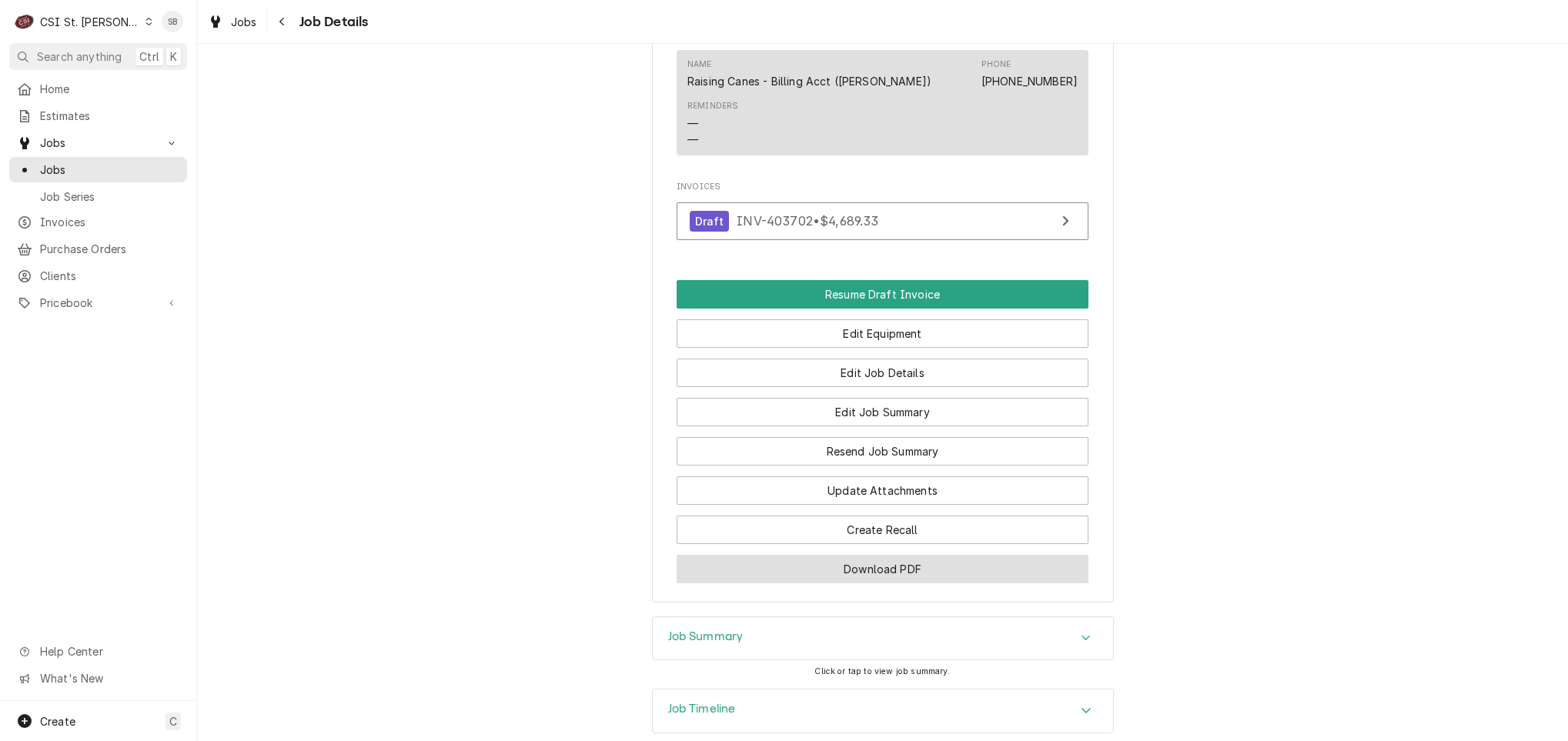
scroll to position [1903, 0]
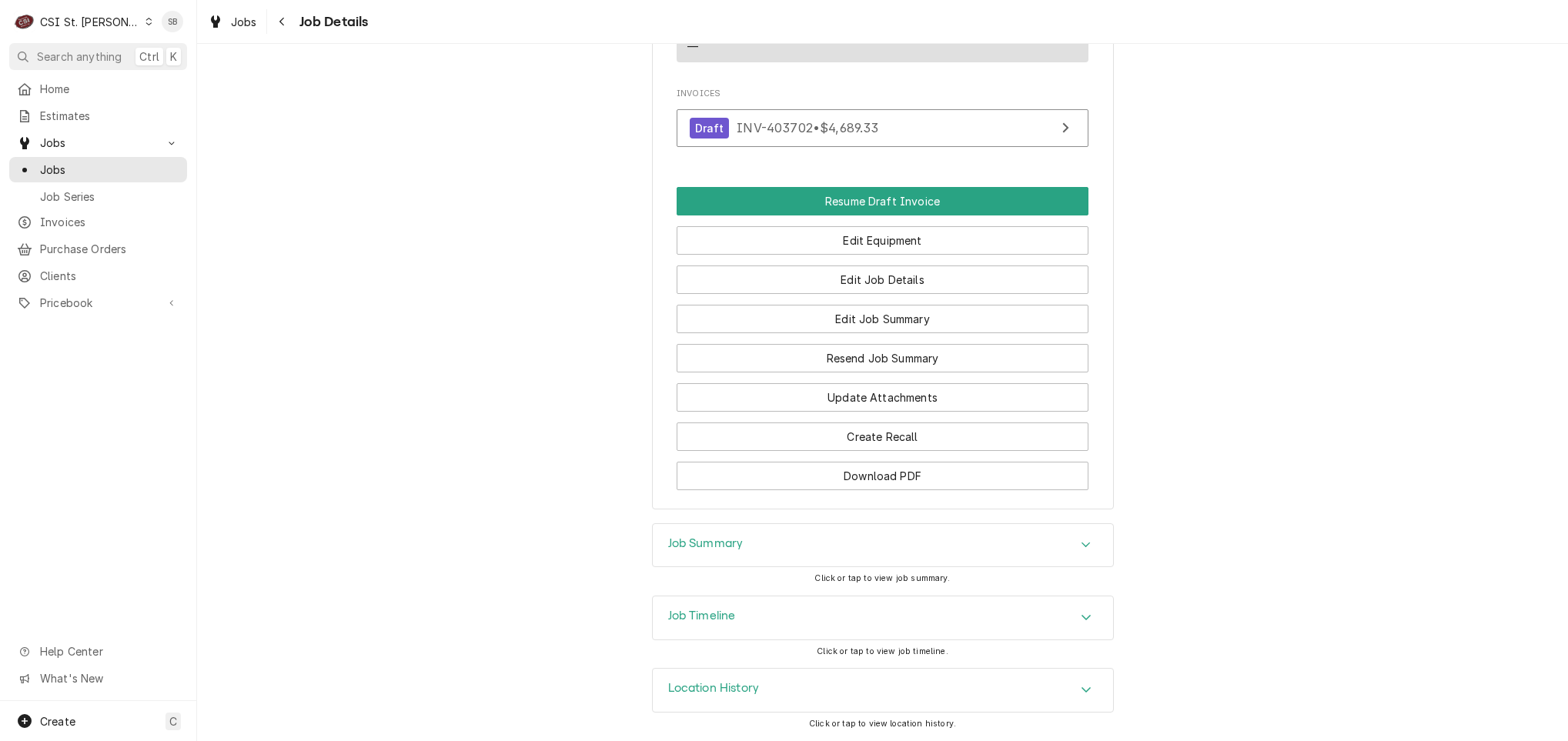
click at [934, 538] on div "Job Summary" at bounding box center [883, 545] width 460 height 43
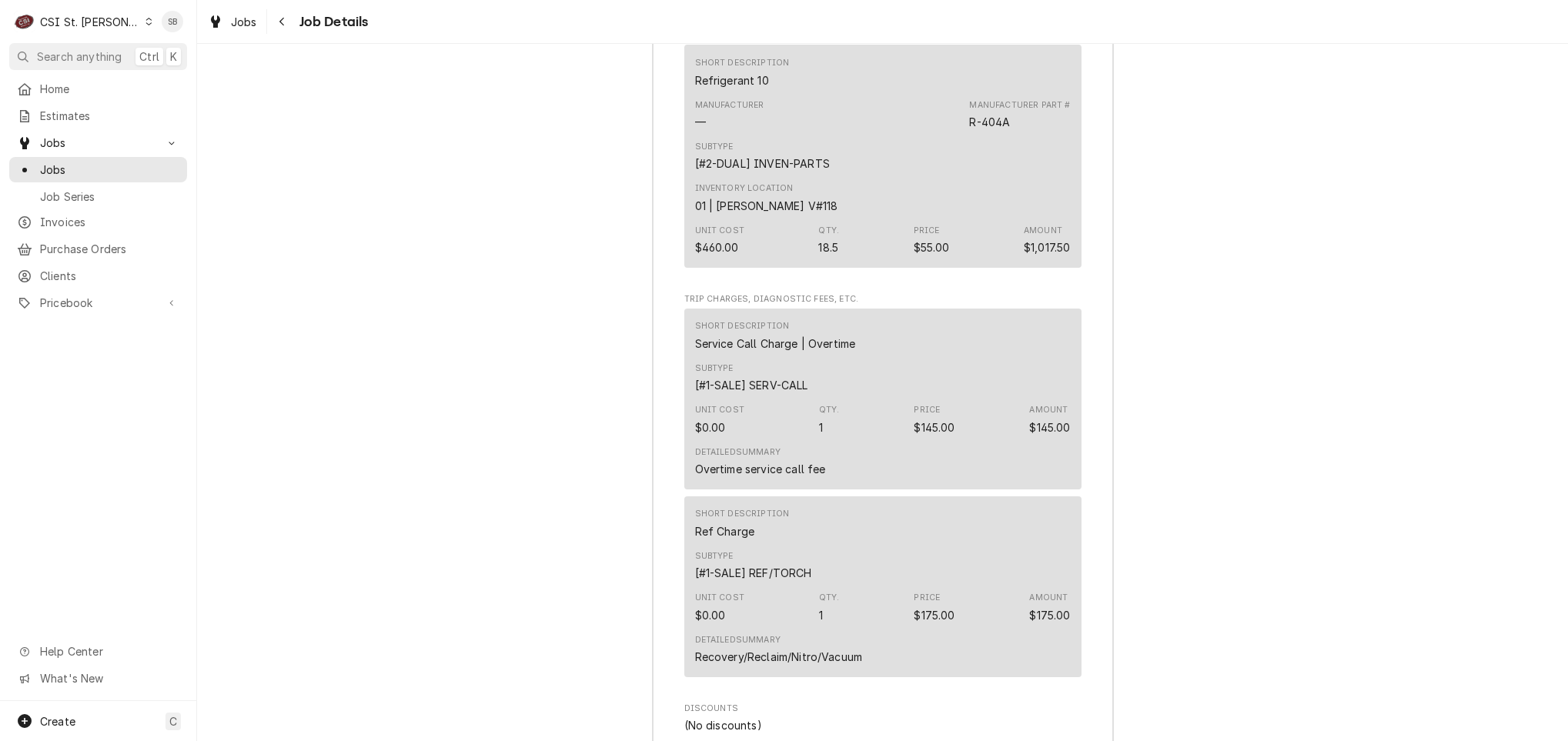
scroll to position [6058, 0]
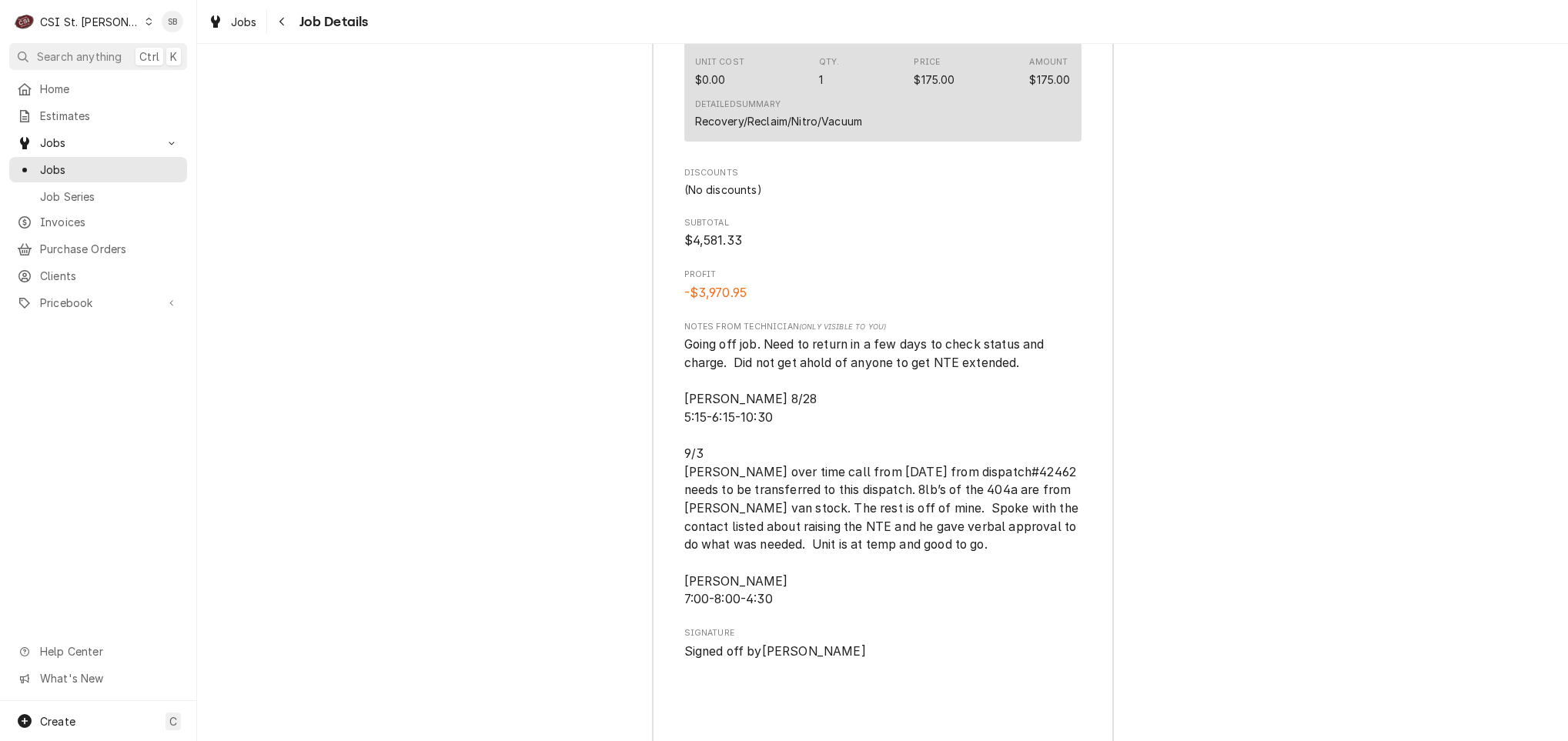
click at [811, 387] on span "Going off job. Need to return in a few days to check status and charge. Did not…" at bounding box center [883, 472] width 398 height 269
drag, startPoint x: 719, startPoint y: 436, endPoint x: 767, endPoint y: 440, distance: 48.2
click at [767, 440] on span "Going off job. Need to return in a few days to check status and charge. Did not…" at bounding box center [883, 472] width 397 height 273
drag, startPoint x: 767, startPoint y: 440, endPoint x: 727, endPoint y: 444, distance: 40.2
click at [727, 444] on span "Going off job. Need to return in a few days to check status and charge. Did not…" at bounding box center [883, 472] width 398 height 269
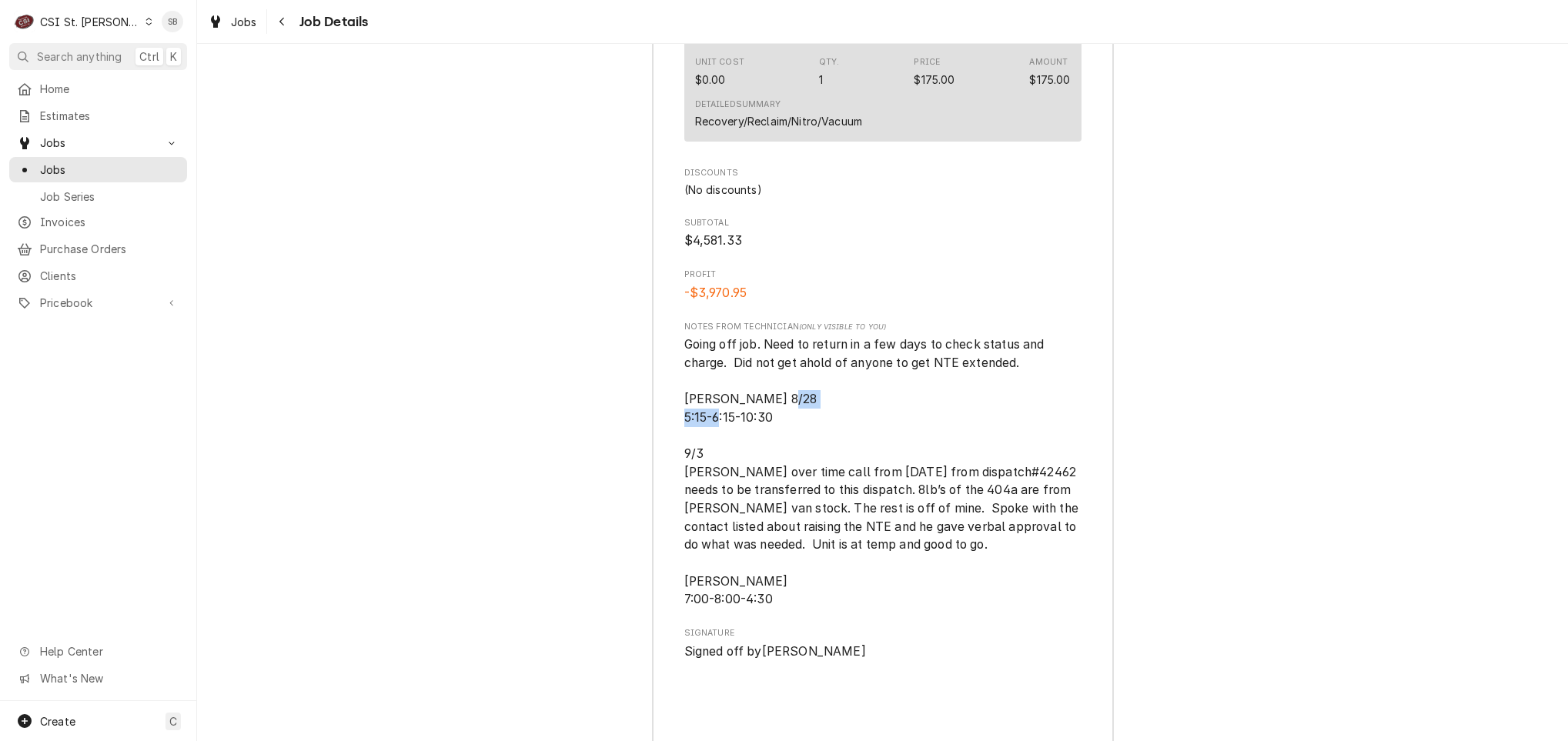
drag, startPoint x: 716, startPoint y: 439, endPoint x: 774, endPoint y: 439, distance: 58.0
click at [774, 439] on span "Going off job. Need to return in a few days to check status and charge. Did not…" at bounding box center [883, 472] width 397 height 273
click at [770, 440] on span "Going off job. Need to return in a few days to check status and charge. Did not…" at bounding box center [883, 472] width 397 height 273
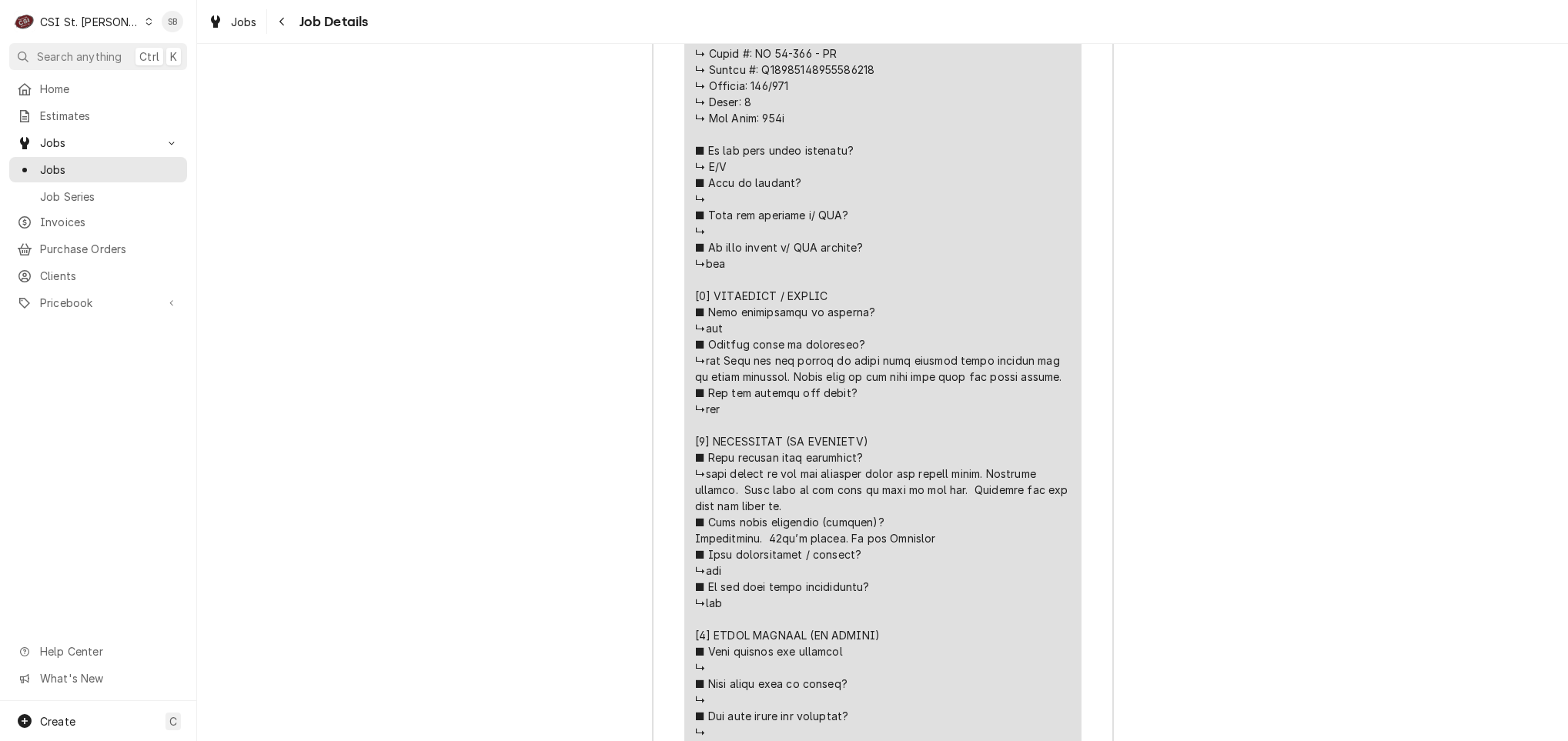
scroll to position [2814, 0]
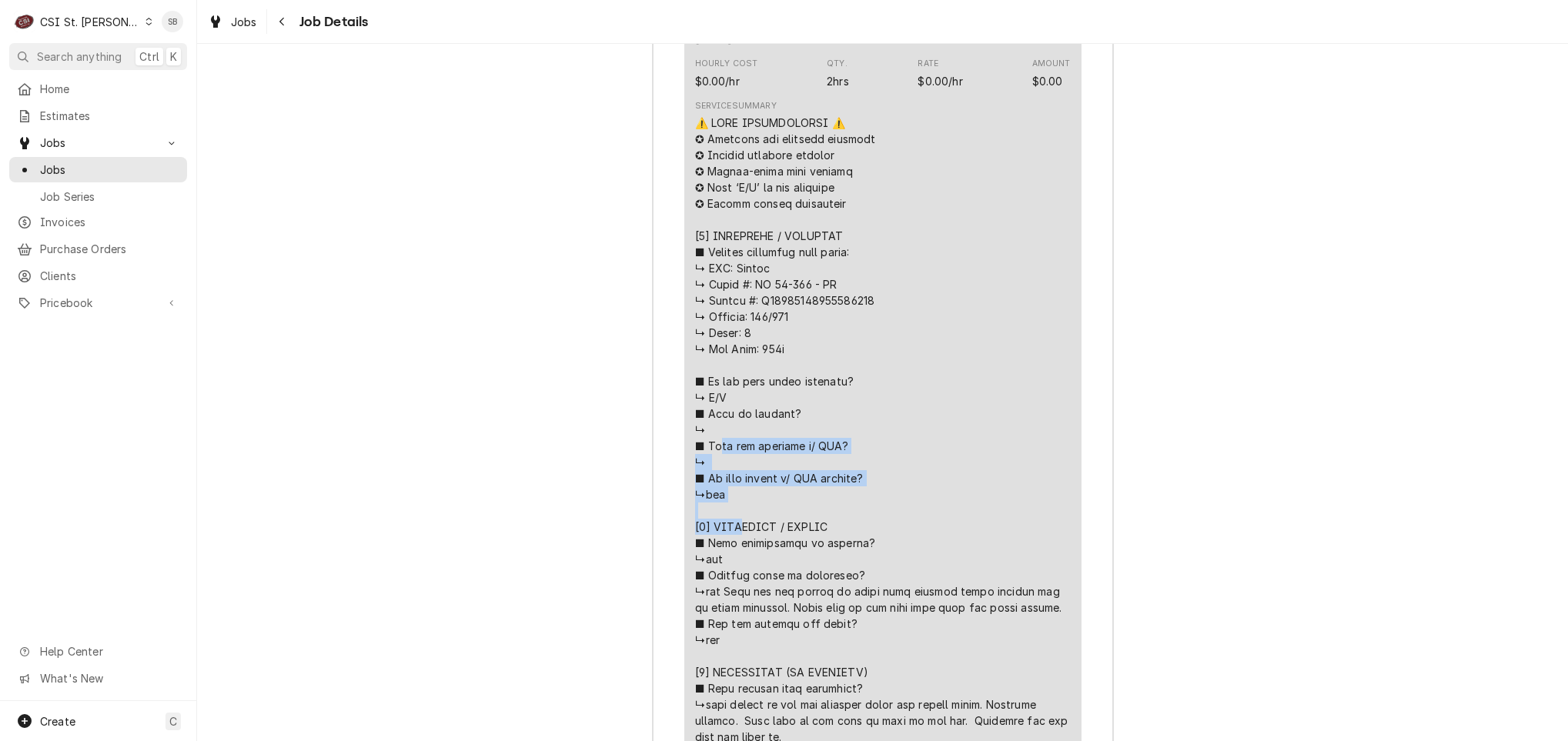
drag, startPoint x: 769, startPoint y: 309, endPoint x: 728, endPoint y: 290, distance: 45.2
copy div "𝘃𝗲 𝘆𝗼𝘂 𝘃𝗲𝗿𝗶𝗳𝗶𝗲𝗱 𝘄/ 𝗠𝗙𝗚? ↳ ■ 𝗜𝘀 𝘂𝗻𝗶𝘁 𝘁𝗮𝗴𝗴𝗲𝗱 𝘄/ 𝗖𝗦𝗜 𝘀𝘁𝗶𝗰𝗸𝗲𝗿? ↳yes [𝟮] 𝗗𝗜𝗔𝗚"
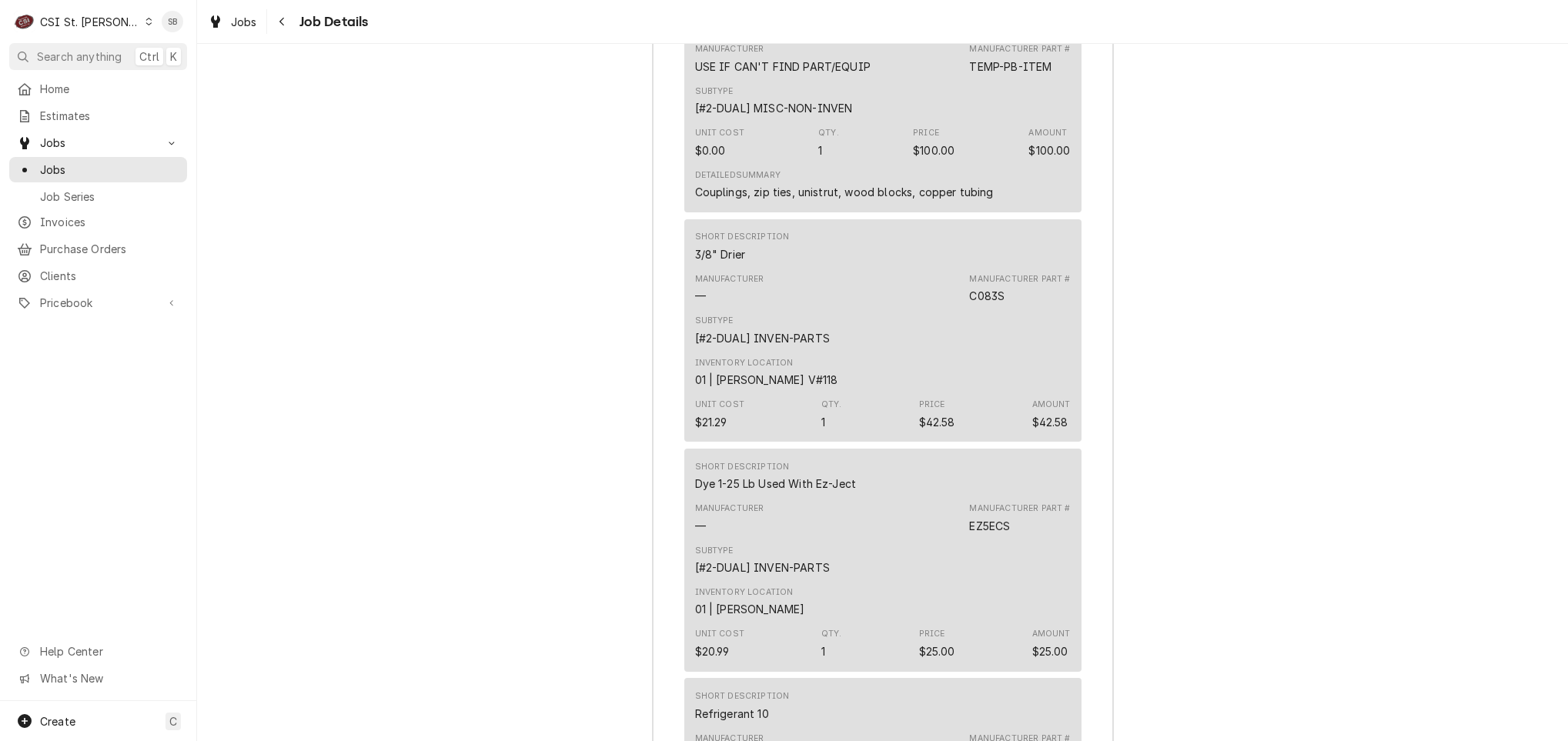
scroll to position [4776, 0]
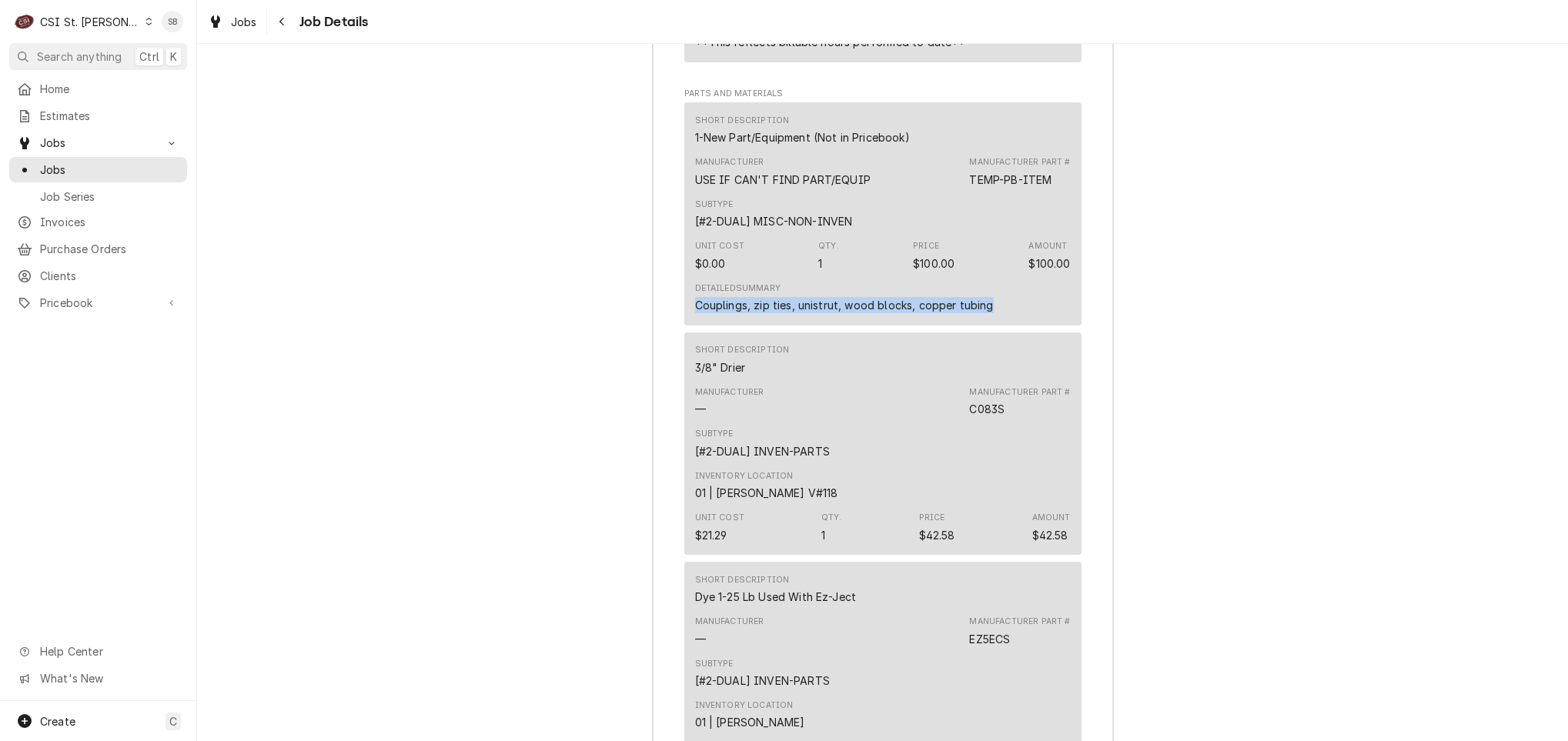
drag, startPoint x: 977, startPoint y: 333, endPoint x: 661, endPoint y: 333, distance: 316.0
drag, startPoint x: 661, startPoint y: 333, endPoint x: 779, endPoint y: 333, distance: 118.0
copy div "Couplings, zip ties, unistrut, wood blocks, copper tubing"
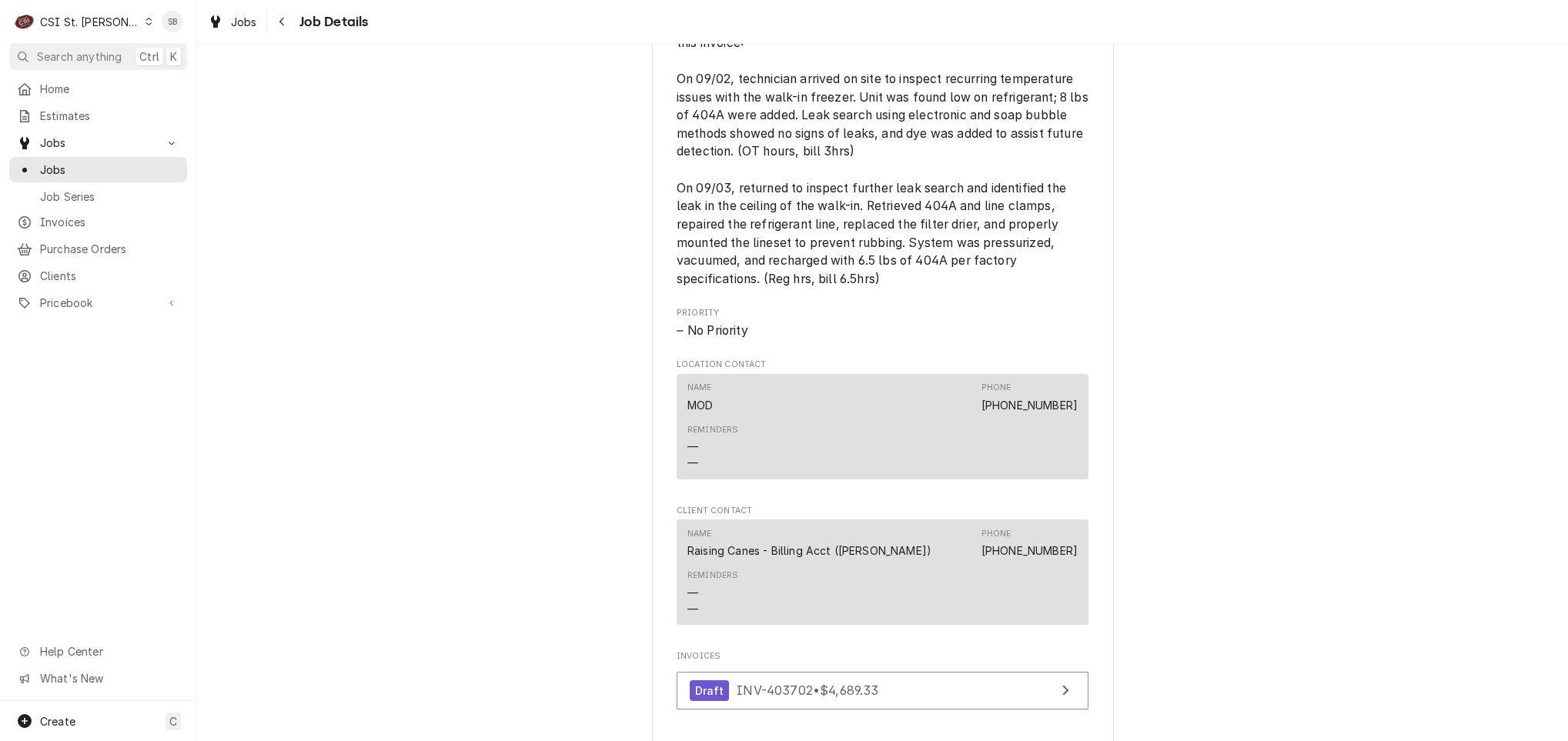
scroll to position [1660, 0]
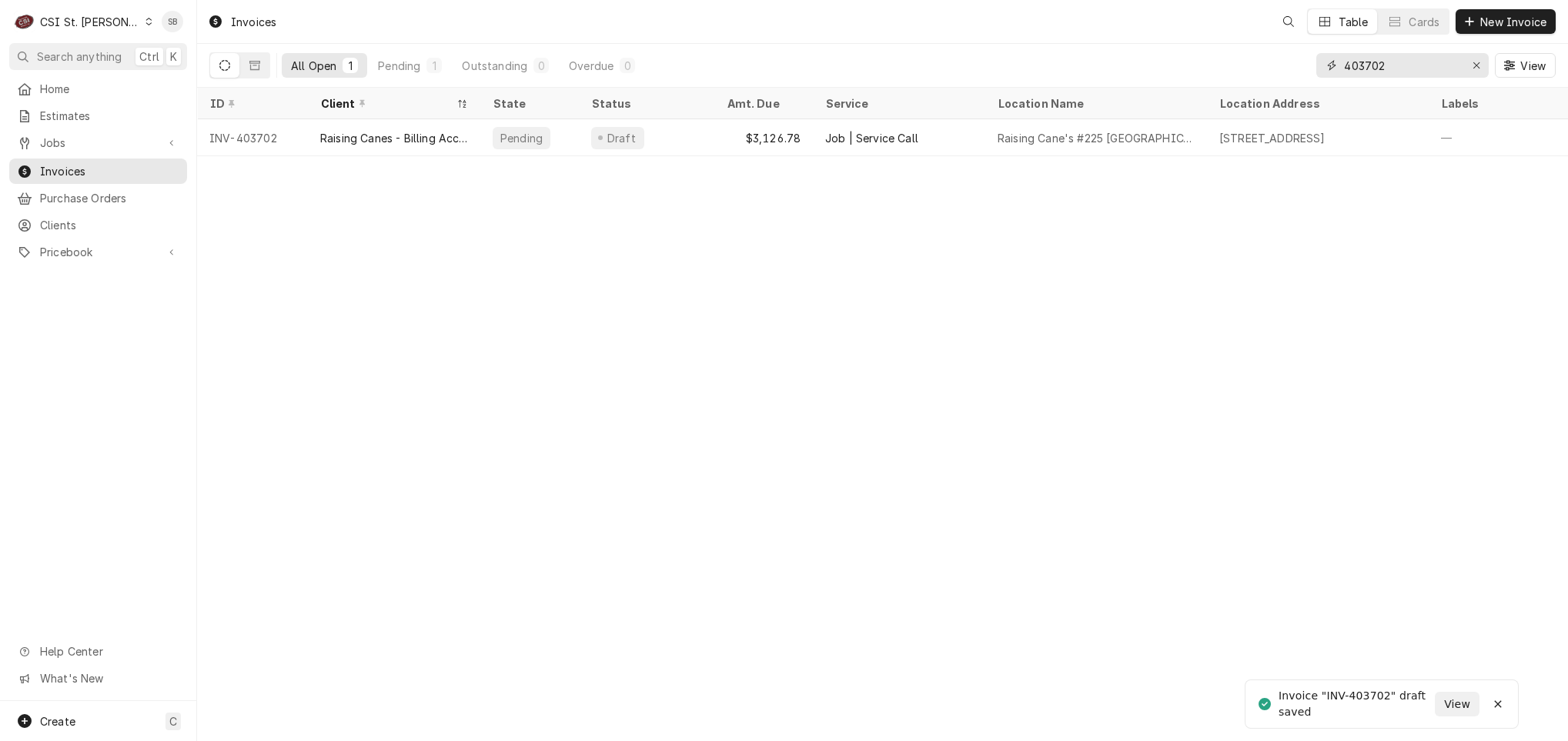
drag, startPoint x: 1413, startPoint y: 66, endPoint x: 1402, endPoint y: 72, distance: 12.5
click at [1412, 66] on input "403702" at bounding box center [1402, 66] width 116 height 25
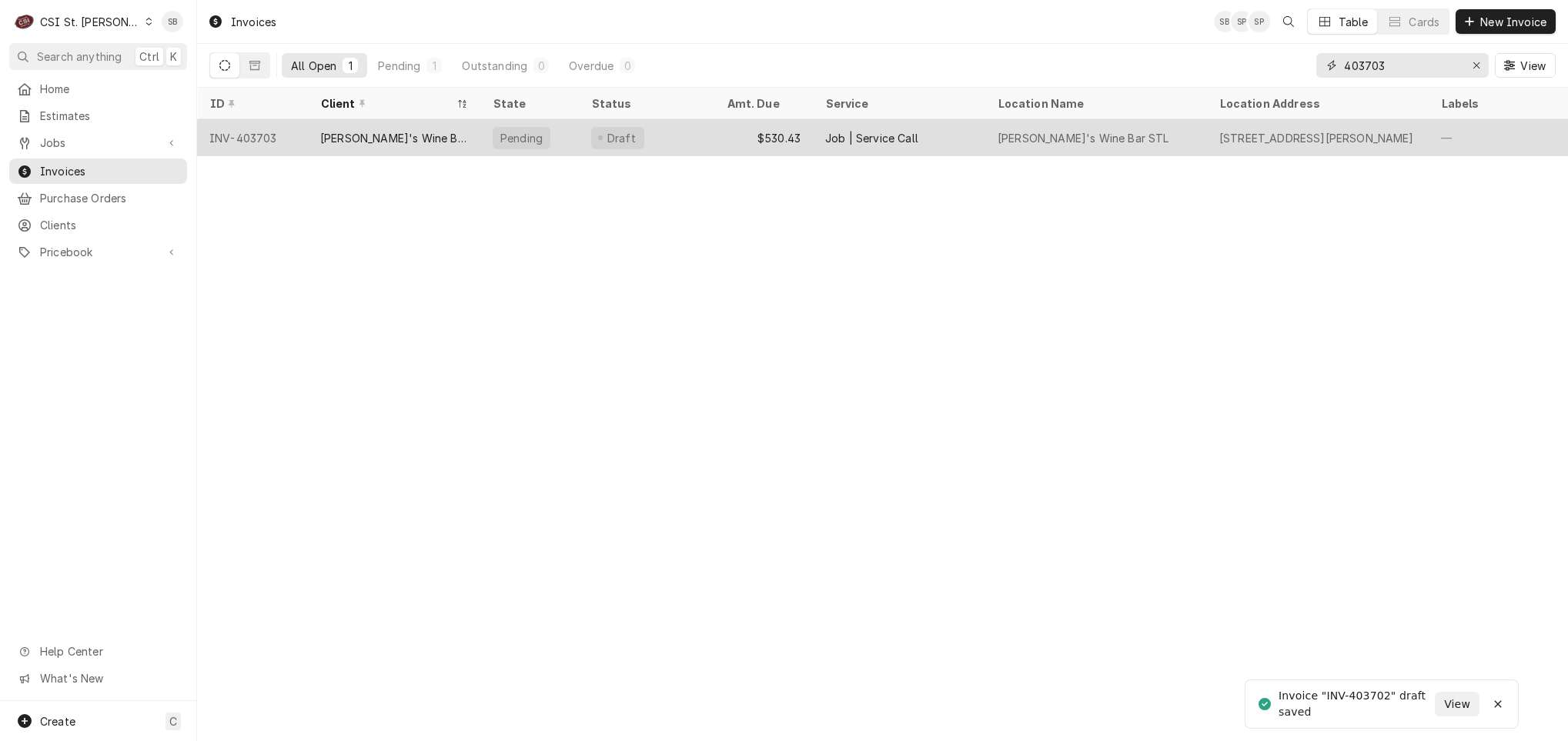
type input "403703"
click at [396, 137] on div "[PERSON_NAME]'s Wine Bar STL (ACH)" at bounding box center [394, 138] width 148 height 16
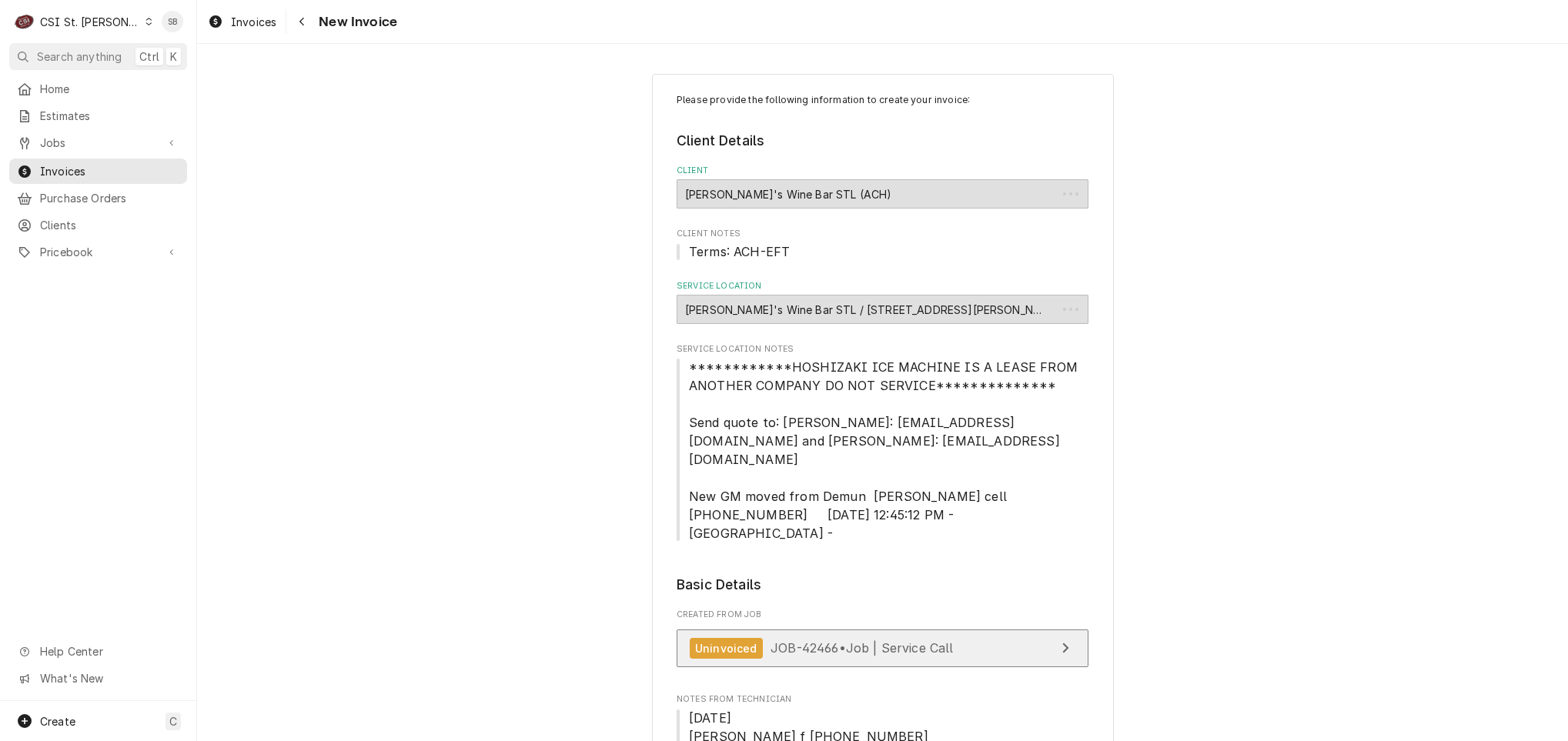
click at [834, 640] on span "JOB-42466 • Job | Service Call" at bounding box center [862, 648] width 184 height 16
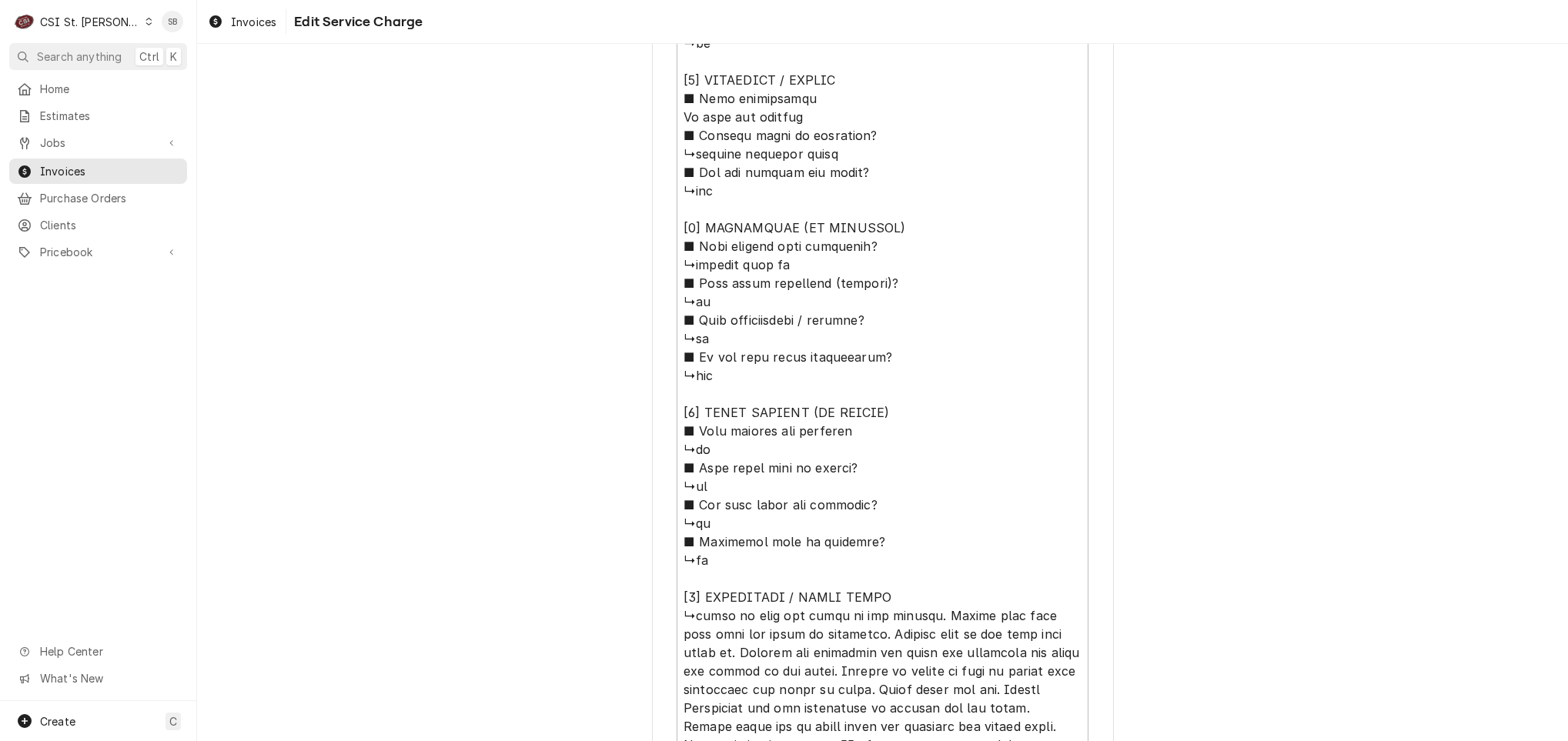
scroll to position [1291, 0]
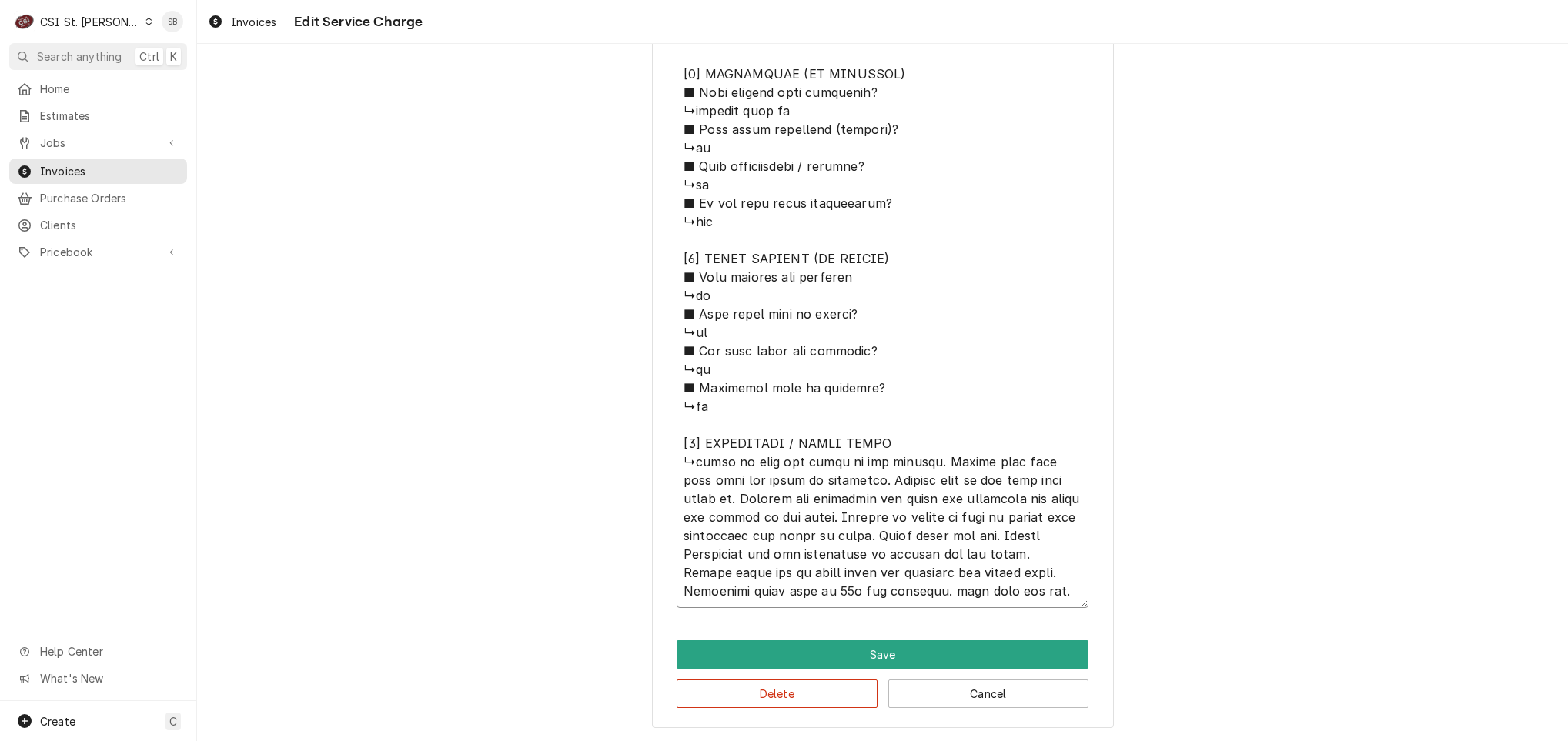
click at [691, 461] on textarea "Service Summary ( optional )" at bounding box center [882, 27] width 412 height 1160
type textarea "x"
type textarea "⚠️ LORE IPSUMDOLORSI ⚠️ ✪ Ametcons adi elitsedd eiusmodt ✪ Incidid utlabore etd…"
type textarea "x"
type textarea "⚠️ LORE IPSUMDOLORSI ⚠️ ✪ Ametcons adi elitsedd eiusmodt ✪ Incidid utlabore etd…"
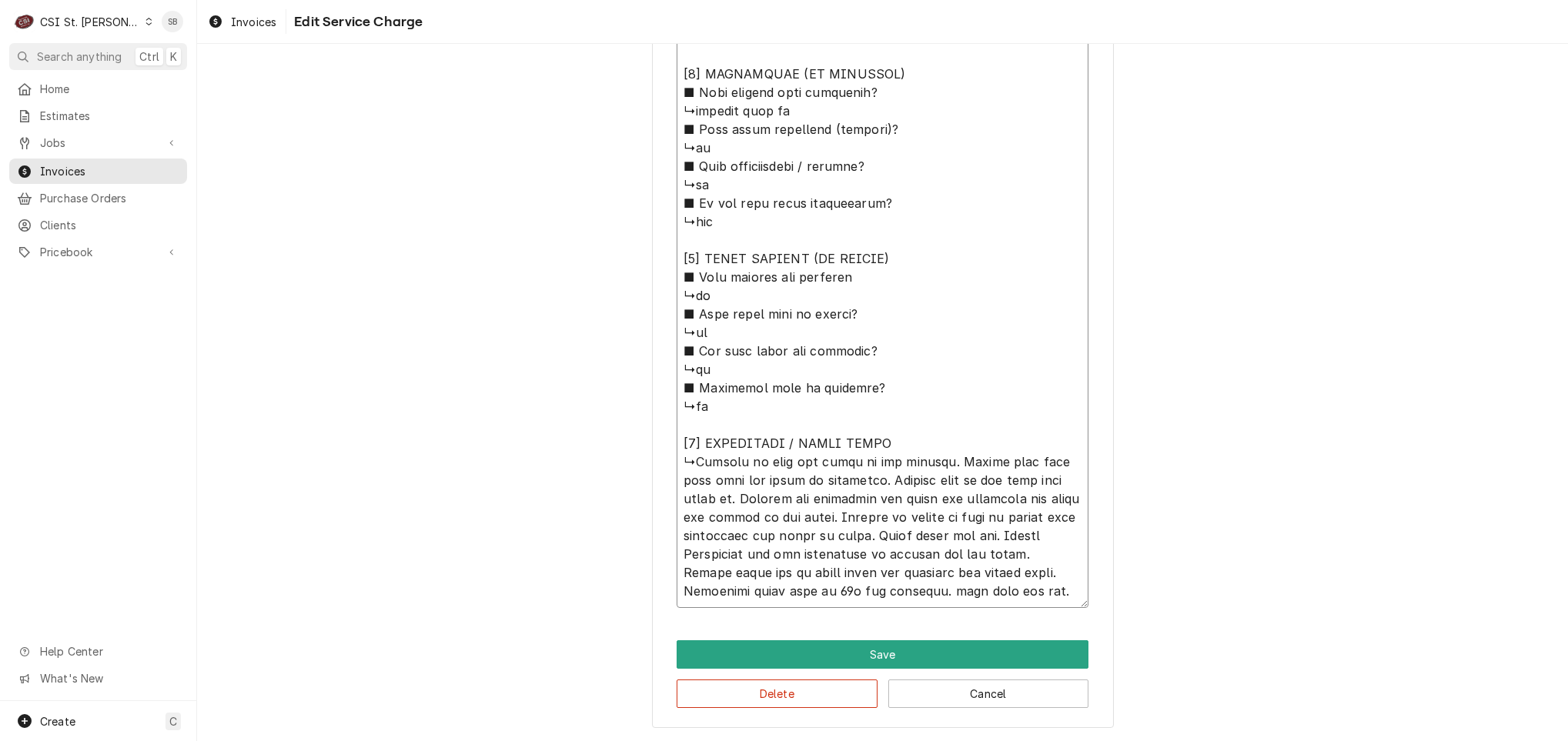
type textarea "x"
type textarea "⚠️ LORE IPSUMDOLORSI ⚠️ ✪ Ametcons adi elitsedd eiusmodt ✪ Incidid utlabore etd…"
type textarea "x"
type textarea "⚠️ LORE IPSUMDOLORSI ⚠️ ✪ Ametcons adi elitsedd eiusmodt ✪ Incidid utlabore etd…"
type textarea "x"
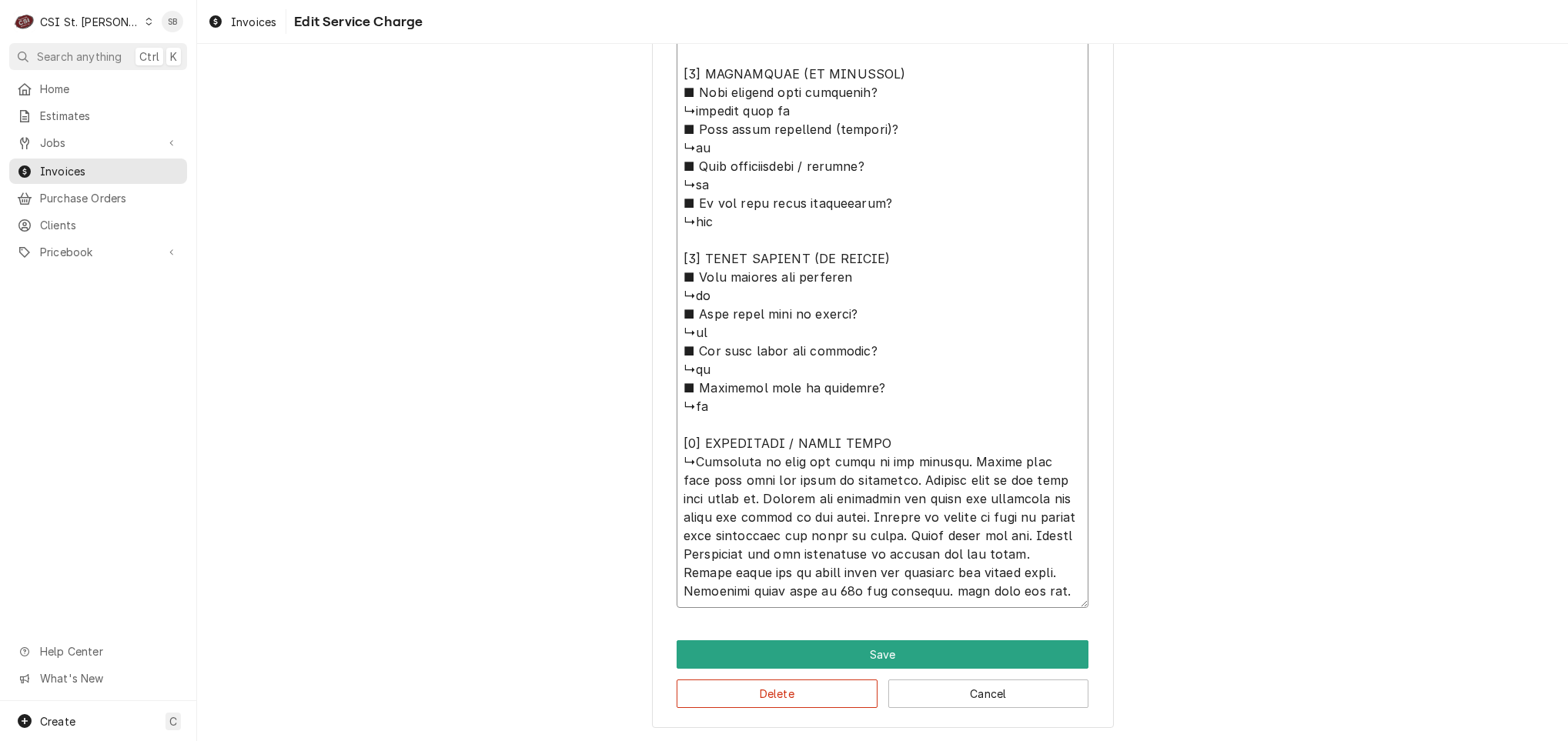
type textarea "⚠️ LORE IPSUMDOLORSI ⚠️ ✪ Ametcons adi elitsedd eiusmodt ✪ Incidid utlabore etd…"
type textarea "x"
type textarea "⚠️ LORE IPSUMDOLORSI ⚠️ ✪ Ametcons adi elitsedd eiusmodt ✪ Incidid utlabore etd…"
type textarea "x"
type textarea "⚠️ LORE IPSUMDOLORSI ⚠️ ✪ Ametcons adi elitsedd eiusmodt ✪ Incidid utlabore etd…"
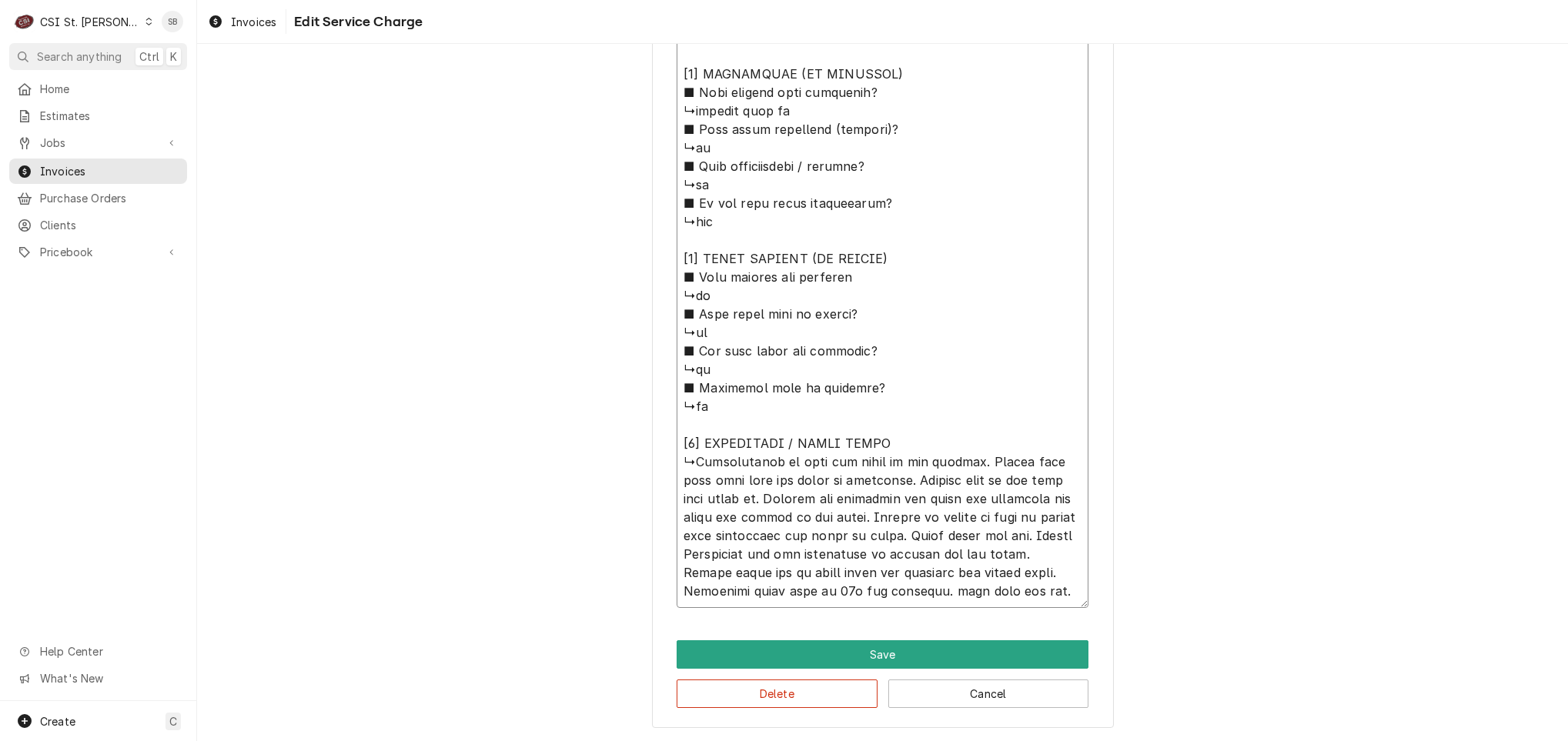
type textarea "x"
type textarea "⚠️ LORE IPSUMDOLORSI ⚠️ ✪ Ametcons adi elitsedd eiusmodt ✪ Incidid utlabore etd…"
type textarea "x"
type textarea "⚠️ LORE IPSUMDOLORSI ⚠️ ✪ Ametcons adi elitsedd eiusmodt ✪ Incidid utlabore etd…"
type textarea "x"
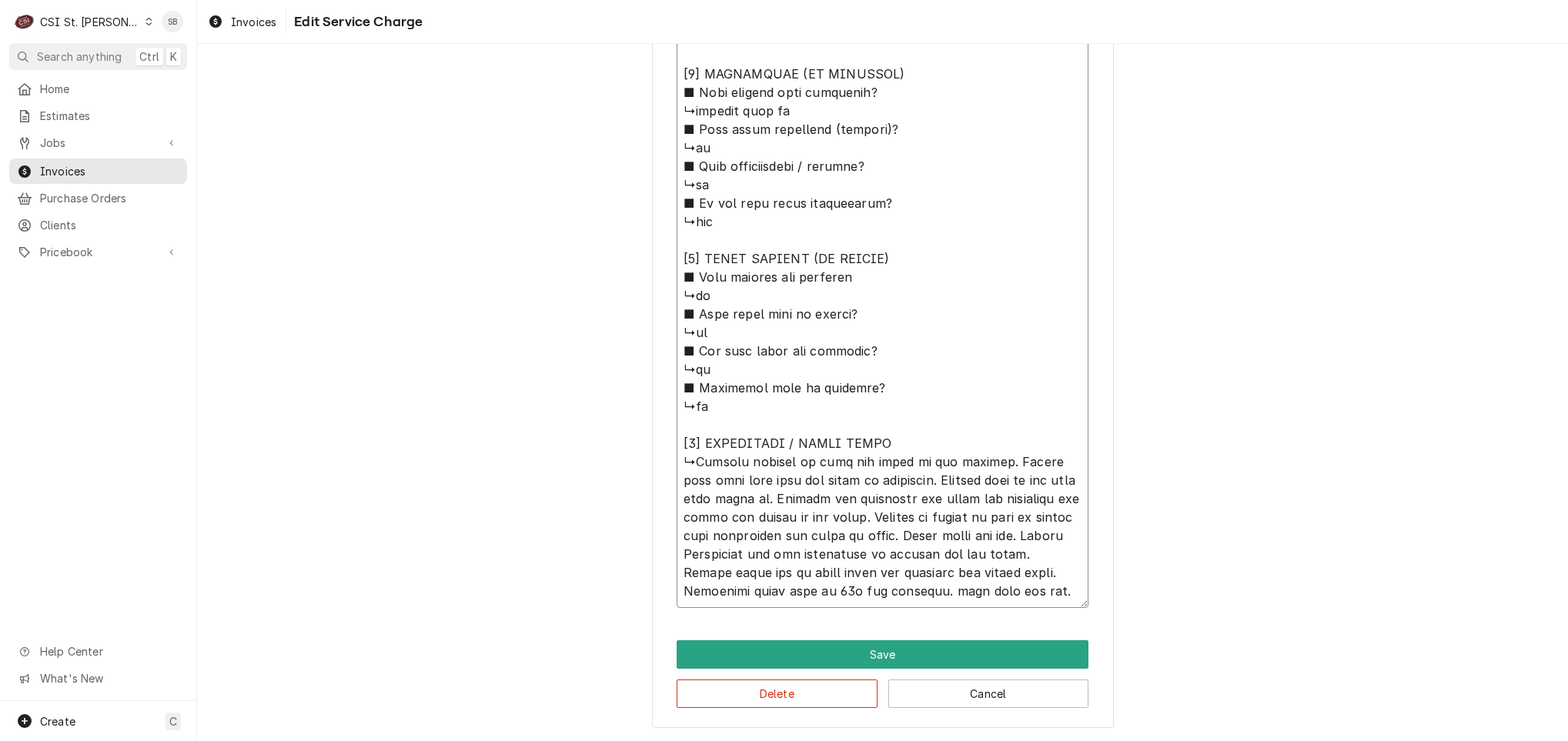
type textarea "⚠️ LORE IPSUMDOLORSI ⚠️ ✪ Ametcons adi elitsedd eiusmodt ✪ Incidid utlabore etd…"
type textarea "x"
type textarea "⚠️ LORE IPSUMDOLORSI ⚠️ ✪ Ametcons adi elitsedd eiusmodt ✪ Incidid utlabore etd…"
type textarea "x"
type textarea "⚠️ LORE IPSUMDOLORSI ⚠️ ✪ Ametcons adi elitsedd eiusmodt ✪ Incidid utlabore etd…"
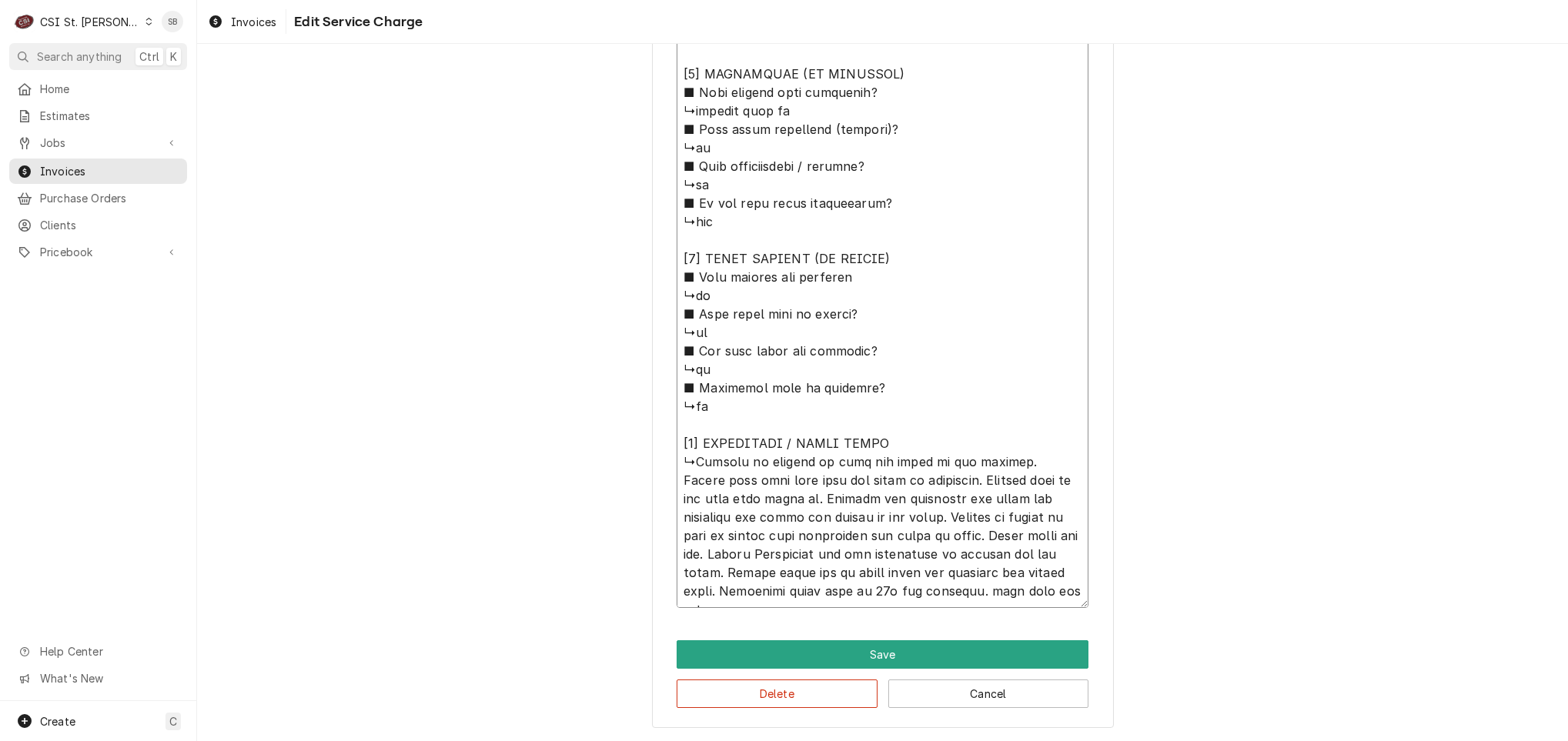
type textarea "x"
type textarea "⚠️ LORE IPSUMDOLORSI ⚠️ ✪ Ametcons adi elitsedd eiusmodt ✪ Incidid utlabore etd…"
type textarea "x"
type textarea "⚠️ LORE IPSUMDOLORSI ⚠️ ✪ Ametcons adi elitsedd eiusmodt ✪ Incidid utlabore etd…"
type textarea "x"
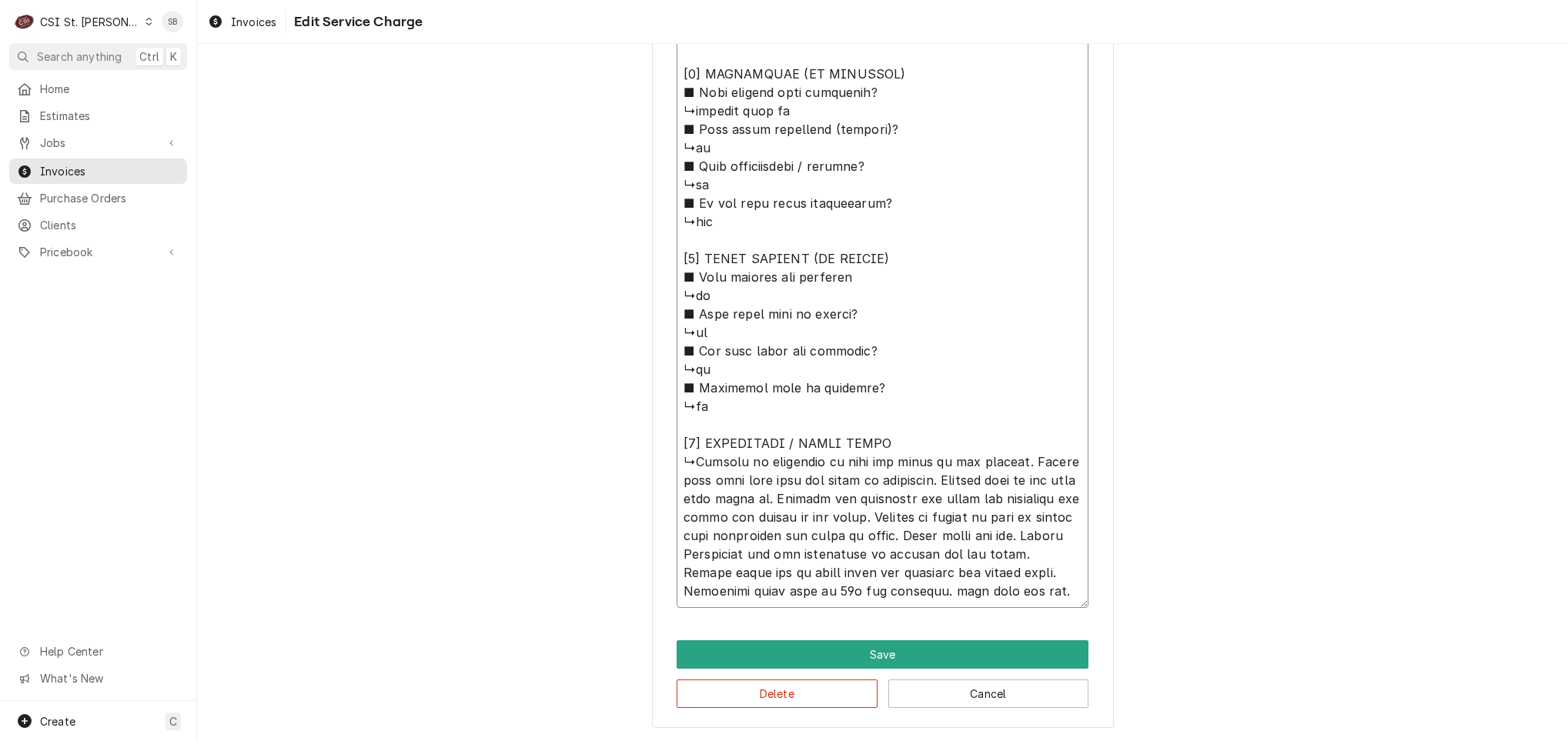
type textarea "⚠️ 𝗙𝗢𝗥𝗠 𝗜𝗡𝗦𝗧𝗥𝗨𝗖𝗧𝗜𝗢𝗡𝗦 ⚠️ ✪ 𝗖𝗼𝗺𝗽𝗹𝗲𝘁𝗲 𝗮𝗹𝗹 𝗿𝗲𝗹𝗲𝘃𝗮𝗻𝘁 𝘀𝗲𝗰𝘁𝗶𝗼𝗻𝘀 ✪ 𝗣𝗿𝗼𝘃𝗶𝗱𝗲 𝗱𝗲𝘁𝗮𝗶𝗹𝗲𝗱 𝗮𝗻𝘀…"
type textarea "x"
type textarea "⚠️ 𝗙𝗢𝗥𝗠 𝗜𝗡𝗦𝗧𝗥𝗨𝗖𝗧𝗜𝗢𝗡𝗦 ⚠️ ✪ 𝗖𝗼𝗺𝗽𝗹𝗲𝘁𝗲 𝗮𝗹𝗹 𝗿𝗲𝗹𝗲𝘃𝗮𝗻𝘁 𝘀𝗲𝗰𝘁𝗶𝗼𝗻𝘀 ✪ 𝗣𝗿𝗼𝘃𝗶𝗱𝗲 𝗱𝗲𝘁𝗮𝗶𝗹𝗲𝗱 𝗮𝗻𝘀…"
type textarea "x"
type textarea "⚠️ 𝗙𝗢𝗥𝗠 𝗜𝗡𝗦𝗧𝗥𝗨𝗖𝗧𝗜𝗢𝗡𝗦 ⚠️ ✪ 𝗖𝗼𝗺𝗽𝗹𝗲𝘁𝗲 𝗮𝗹𝗹 𝗿𝗲𝗹𝗲𝘃𝗮𝗻𝘁 𝘀𝗲𝗰𝘁𝗶𝗼𝗻𝘀 ✪ 𝗣𝗿𝗼𝘃𝗶𝗱𝗲 𝗱𝗲𝘁𝗮𝗶𝗹𝗲𝗱 𝗮𝗻𝘀…"
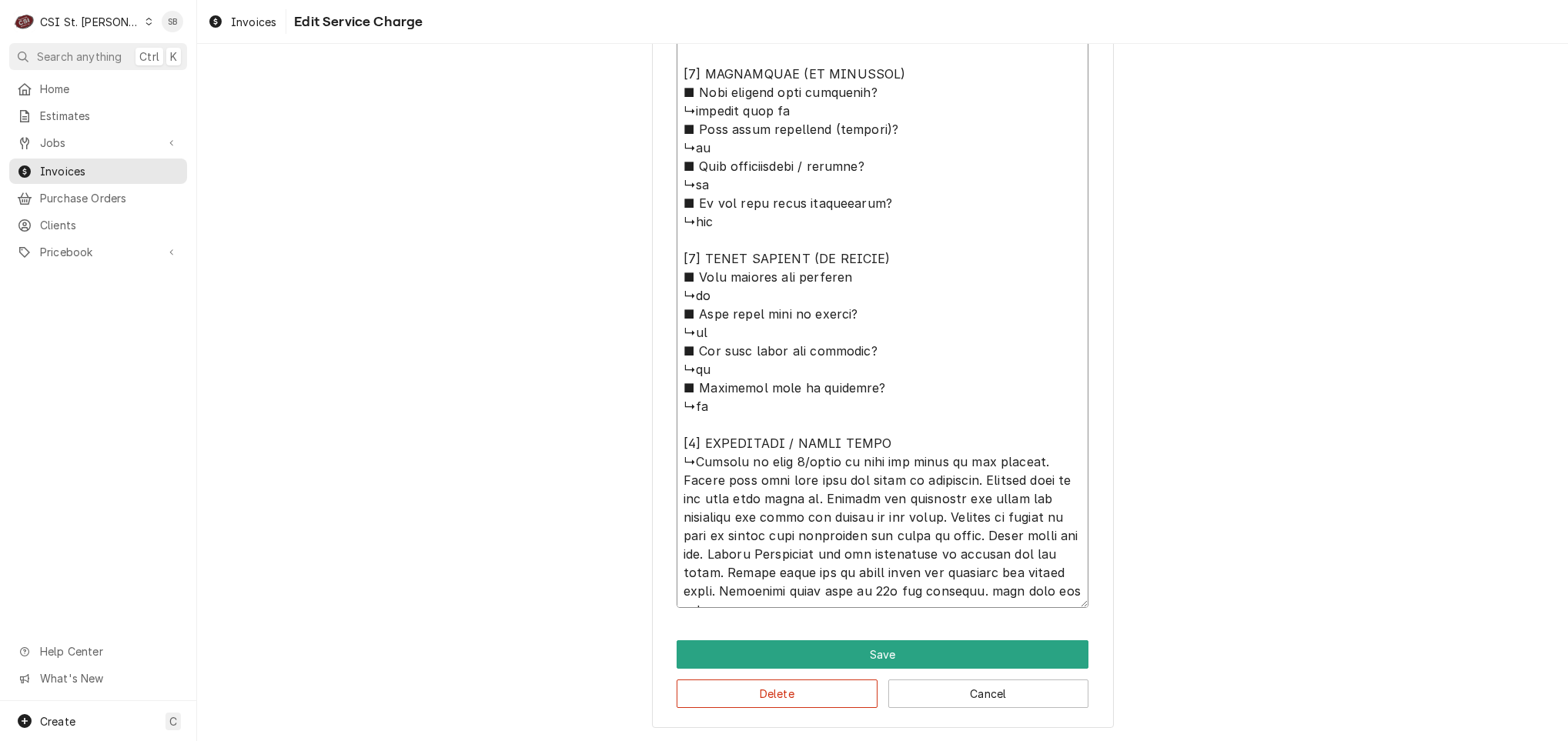
type textarea "x"
type textarea "⚠️ 𝗙𝗢𝗥𝗠 𝗜𝗡𝗦𝗧𝗥𝗨𝗖𝗧𝗜𝗢𝗡𝗦 ⚠️ ✪ 𝗖𝗼𝗺𝗽𝗹𝗲𝘁𝗲 𝗮𝗹𝗹 𝗿𝗲𝗹𝗲𝘃𝗮𝗻𝘁 𝘀𝗲𝗰𝘁𝗶𝗼𝗻𝘀 ✪ 𝗣𝗿𝗼𝘃𝗶𝗱𝗲 𝗱𝗲𝘁𝗮𝗶𝗹𝗲𝗱 𝗮𝗻𝘀…"
type textarea "x"
type textarea "⚠️ 𝗙𝗢𝗥𝗠 𝗜𝗡𝗦𝗧𝗥𝗨𝗖𝗧𝗜𝗢𝗡𝗦 ⚠️ ✪ 𝗖𝗼𝗺𝗽𝗹𝗲𝘁𝗲 𝗮𝗹𝗹 𝗿𝗲𝗹𝗲𝘃𝗮𝗻𝘁 𝘀𝗲𝗰𝘁𝗶𝗼𝗻𝘀 ✪ 𝗣𝗿𝗼𝘃𝗶𝗱𝗲 𝗱𝗲𝘁𝗮𝗶𝗹𝗲𝗱 𝗮𝗻𝘀…"
type textarea "x"
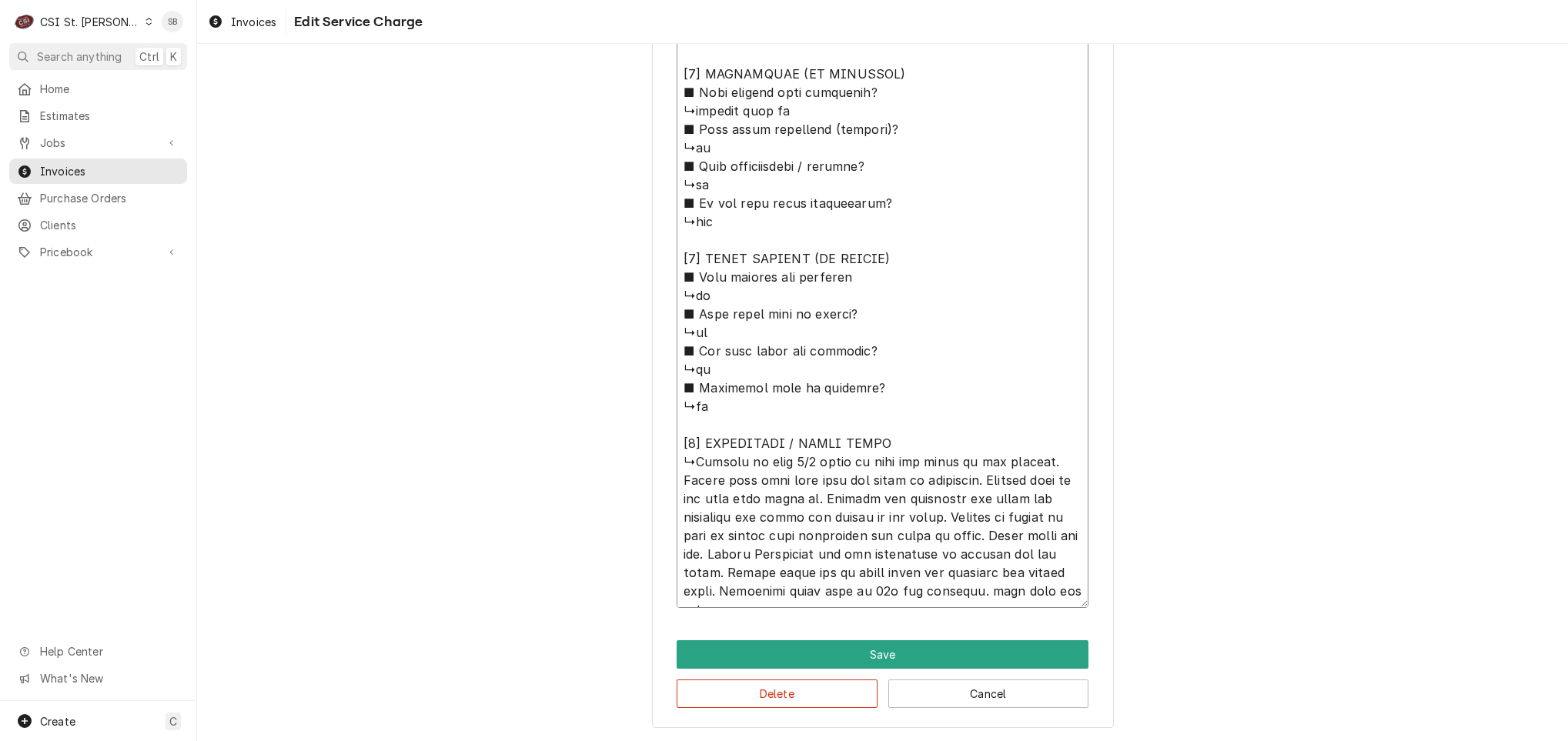
type textarea "⚠️ 𝗙𝗢𝗥𝗠 𝗜𝗡𝗦𝗧𝗥𝗨𝗖𝗧𝗜𝗢𝗡𝗦 ⚠️ ✪ 𝗖𝗼𝗺𝗽𝗹𝗲𝘁𝗲 𝗮𝗹𝗹 𝗿𝗲𝗹𝗲𝘃𝗮𝗻𝘁 𝘀𝗲𝗰𝘁𝗶𝗼𝗻𝘀 ✪ 𝗣𝗿𝗼𝘃𝗶𝗱𝗲 𝗱𝗲𝘁𝗮𝗶𝗹𝗲𝗱 𝗮𝗻𝘀…"
type textarea "x"
type textarea "⚠️ 𝗙𝗢𝗥𝗠 𝗜𝗡𝗦𝗧𝗥𝗨𝗖𝗧𝗜𝗢𝗡𝗦 ⚠️ ✪ 𝗖𝗼𝗺𝗽𝗹𝗲𝘁𝗲 𝗮𝗹𝗹 𝗿𝗲𝗹𝗲𝘃𝗮𝗻𝘁 𝘀𝗲𝗰𝘁𝗶𝗼𝗻𝘀 ✪ 𝗣𝗿𝗼𝘃𝗶𝗱𝗲 𝗱𝗲𝘁𝗮𝗶𝗹𝗲𝗱 𝗮𝗻𝘀…"
type textarea "x"
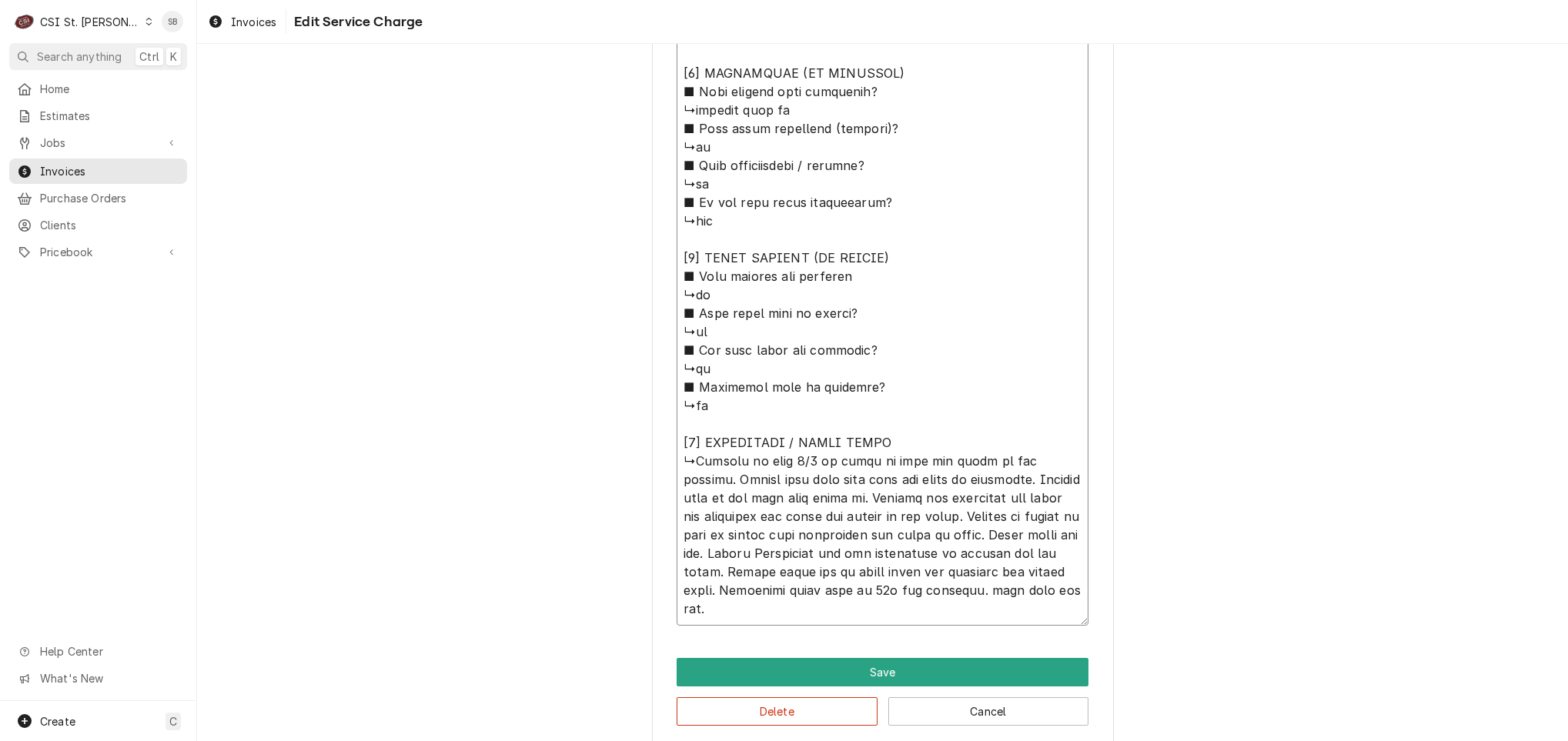
type textarea "⚠️ 𝗙𝗢𝗥𝗠 𝗜𝗡𝗦𝗧𝗥𝗨𝗖𝗧𝗜𝗢𝗡𝗦 ⚠️ ✪ 𝗖𝗼𝗺𝗽𝗹𝗲𝘁𝗲 𝗮𝗹𝗹 𝗿𝗲𝗹𝗲𝘃𝗮𝗻𝘁 𝘀𝗲𝗰𝘁𝗶𝗼𝗻𝘀 ✪ 𝗣𝗿𝗼𝘃𝗶𝗱𝗲 𝗱𝗲𝘁𝗮𝗶𝗹𝗲𝗱 𝗮𝗻𝘀…"
type textarea "x"
type textarea "⚠️ 𝗙𝗢𝗥𝗠 𝗜𝗡𝗦𝗧𝗥𝗨𝗖𝗧𝗜𝗢𝗡𝗦 ⚠️ ✪ 𝗖𝗼𝗺𝗽𝗹𝗲𝘁𝗲 𝗮𝗹𝗹 𝗿𝗲𝗹𝗲𝘃𝗮𝗻𝘁 𝘀𝗲𝗰𝘁𝗶𝗼𝗻𝘀 ✪ 𝗣𝗿𝗼𝘃𝗶𝗱𝗲 𝗱𝗲𝘁𝗮𝗶𝗹𝗲𝗱 𝗮𝗻𝘀…"
type textarea "x"
type textarea "⚠️ 𝗙𝗢𝗥𝗠 𝗜𝗡𝗦𝗧𝗥𝗨𝗖𝗧𝗜𝗢𝗡𝗦 ⚠️ ✪ 𝗖𝗼𝗺𝗽𝗹𝗲𝘁𝗲 𝗮𝗹𝗹 𝗿𝗲𝗹𝗲𝘃𝗮𝗻𝘁 𝘀𝗲𝗰𝘁𝗶𝗼𝗻𝘀 ✪ 𝗣𝗿𝗼𝘃𝗶𝗱𝗲 𝗱𝗲𝘁𝗮𝗶𝗹𝗲𝗱 𝗮𝗻𝘀…"
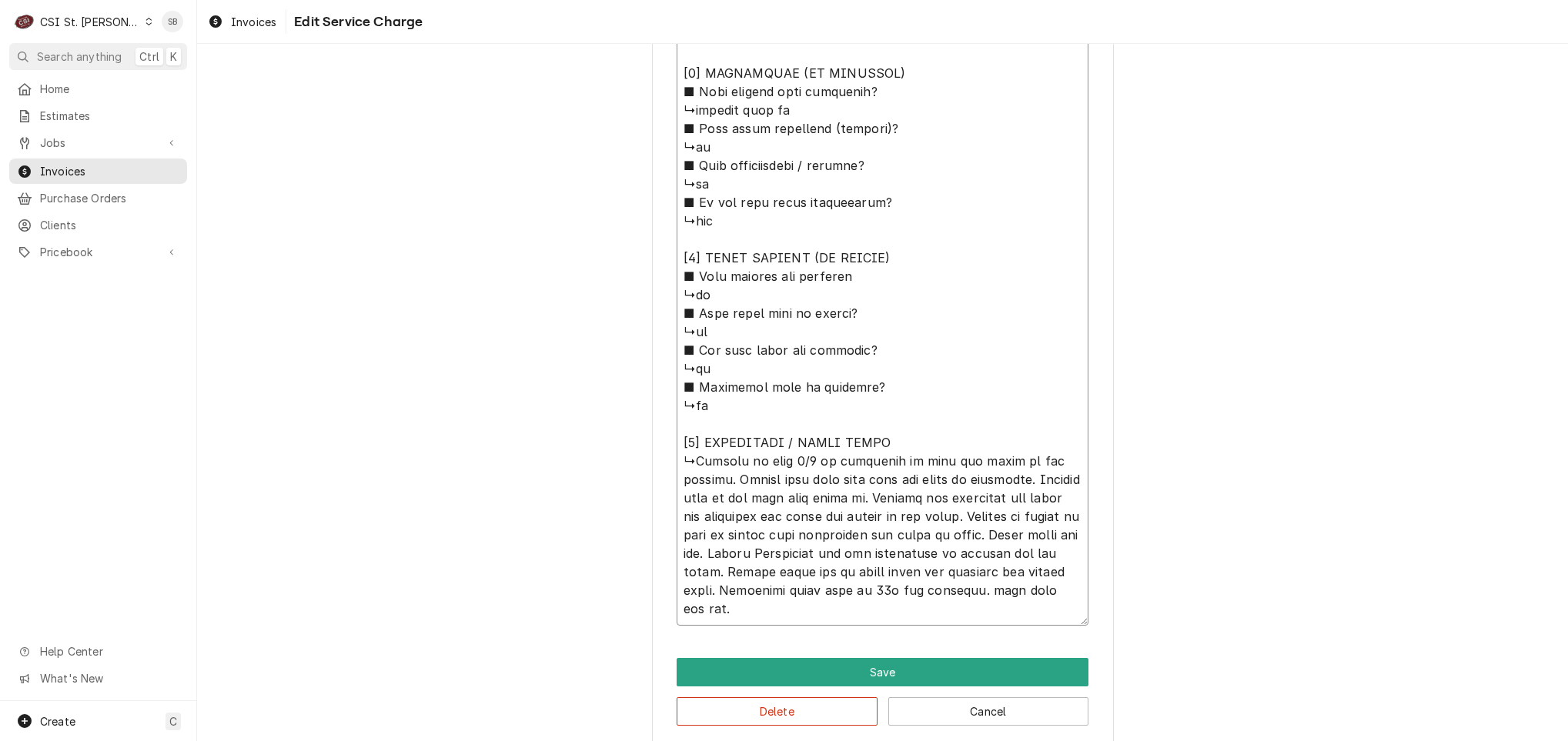
type textarea "x"
type textarea "⚠️ 𝗙𝗢𝗥𝗠 𝗜𝗡𝗦𝗧𝗥𝗨𝗖𝗧𝗜𝗢𝗡𝗦 ⚠️ ✪ 𝗖𝗼𝗺𝗽𝗹𝗲𝘁𝗲 𝗮𝗹𝗹 𝗿𝗲𝗹𝗲𝘃𝗮𝗻𝘁 𝘀𝗲𝗰𝘁𝗶𝗼𝗻𝘀 ✪ 𝗣𝗿𝗼𝘃𝗶𝗱𝗲 𝗱𝗲𝘁𝗮𝗶𝗹𝗲𝗱 𝗮𝗻𝘀…"
type textarea "x"
type textarea "⚠️ 𝗙𝗢𝗥𝗠 𝗜𝗡𝗦𝗧𝗥𝗨𝗖𝗧𝗜𝗢𝗡𝗦 ⚠️ ✪ 𝗖𝗼𝗺𝗽𝗹𝗲𝘁𝗲 𝗮𝗹𝗹 𝗿𝗲𝗹𝗲𝘃𝗮𝗻𝘁 𝘀𝗲𝗰𝘁𝗶𝗼𝗻𝘀 ✪ 𝗣𝗿𝗼𝘃𝗶𝗱𝗲 𝗱𝗲𝘁𝗮𝗶𝗹𝗲𝗱 𝗮𝗻𝘀…"
type textarea "x"
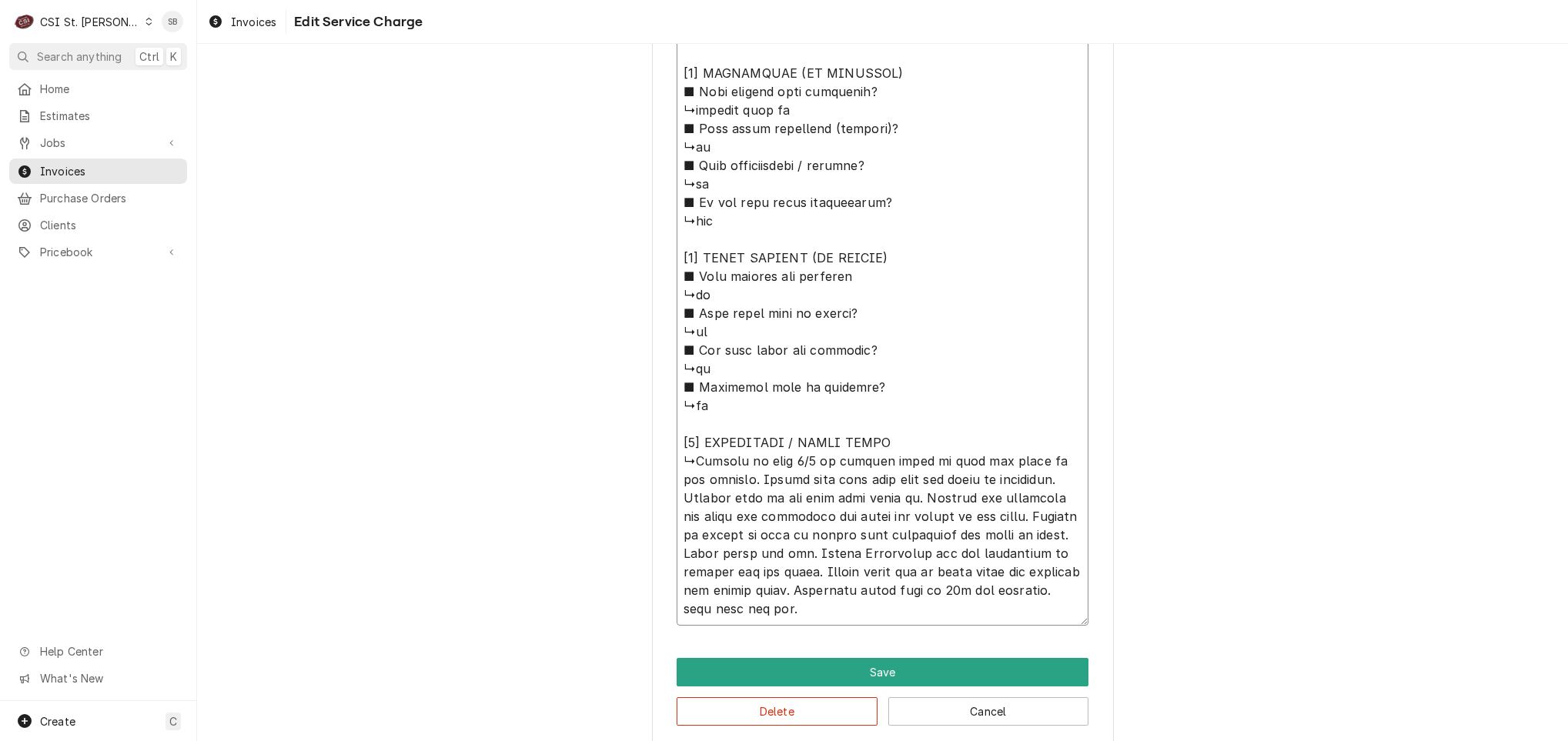
type textarea "⚠️ 𝗙𝗢𝗥𝗠 𝗜𝗡𝗦𝗧𝗥𝗨𝗖𝗧𝗜𝗢𝗡𝗦 ⚠️ ✪ 𝗖𝗼𝗺𝗽𝗹𝗲𝘁𝗲 𝗮𝗹𝗹 𝗿𝗲𝗹𝗲𝘃𝗮𝗻𝘁 𝘀𝗲𝗰𝘁𝗶𝗼𝗻𝘀 ✪ 𝗣𝗿𝗼𝘃𝗶𝗱𝗲 𝗱𝗲𝘁𝗮𝗶𝗹𝗲𝗱 𝗮𝗻𝘀…"
type textarea "x"
type textarea "⚠️ 𝗙𝗢𝗥𝗠 𝗜𝗡𝗦𝗧𝗥𝗨𝗖𝗧𝗜𝗢𝗡𝗦 ⚠️ ✪ 𝗖𝗼𝗺𝗽𝗹𝗲𝘁𝗲 𝗮𝗹𝗹 𝗿𝗲𝗹𝗲𝘃𝗮𝗻𝘁 𝘀𝗲𝗰𝘁𝗶𝗼𝗻𝘀 ✪ 𝗣𝗿𝗼𝘃𝗶𝗱𝗲 𝗱𝗲𝘁𝗮𝗶𝗹𝗲𝗱 𝗮𝗻𝘀…"
type textarea "x"
type textarea "⚠️ 𝗙𝗢𝗥𝗠 𝗜𝗡𝗦𝗧𝗥𝗨𝗖𝗧𝗜𝗢𝗡𝗦 ⚠️ ✪ 𝗖𝗼𝗺𝗽𝗹𝗲𝘁𝗲 𝗮𝗹𝗹 𝗿𝗲𝗹𝗲𝘃𝗮𝗻𝘁 𝘀𝗲𝗰𝘁𝗶𝗼𝗻𝘀 ✪ 𝗣𝗿𝗼𝘃𝗶𝗱𝗲 𝗱𝗲𝘁𝗮𝗶𝗹𝗲𝗱 𝗮𝗻𝘀…"
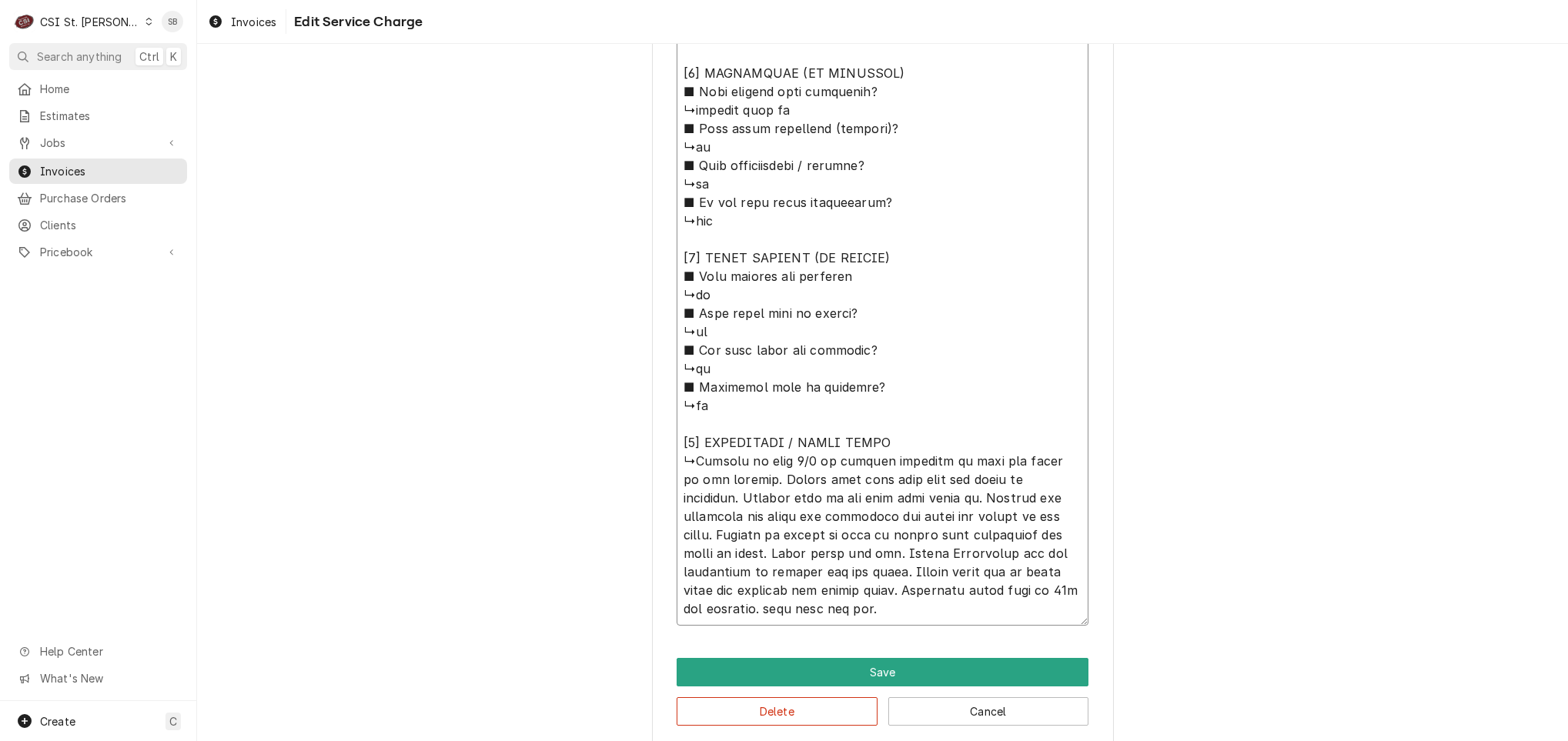
type textarea "x"
type textarea "⚠️ 𝗙𝗢𝗥𝗠 𝗜𝗡𝗦𝗧𝗥𝗨𝗖𝗧𝗜𝗢𝗡𝗦 ⚠️ ✪ 𝗖𝗼𝗺𝗽𝗹𝗲𝘁𝗲 𝗮𝗹𝗹 𝗿𝗲𝗹𝗲𝘃𝗮𝗻𝘁 𝘀𝗲𝗰𝘁𝗶𝗼𝗻𝘀 ✪ 𝗣𝗿𝗼𝘃𝗶𝗱𝗲 𝗱𝗲𝘁𝗮𝗶𝗹𝗲𝗱 𝗮𝗻𝘀…"
type textarea "x"
type textarea "⚠️ 𝗙𝗢𝗥𝗠 𝗜𝗡𝗦𝗧𝗥𝗨𝗖𝗧𝗜𝗢𝗡𝗦 ⚠️ ✪ 𝗖𝗼𝗺𝗽𝗹𝗲𝘁𝗲 𝗮𝗹𝗹 𝗿𝗲𝗹𝗲𝘃𝗮𝗻𝘁 𝘀𝗲𝗰𝘁𝗶𝗼𝗻𝘀 ✪ 𝗣𝗿𝗼𝘃𝗶𝗱𝗲 𝗱𝗲𝘁𝗮𝗶𝗹𝗲𝗱 𝗮𝗻𝘀…"
type textarea "x"
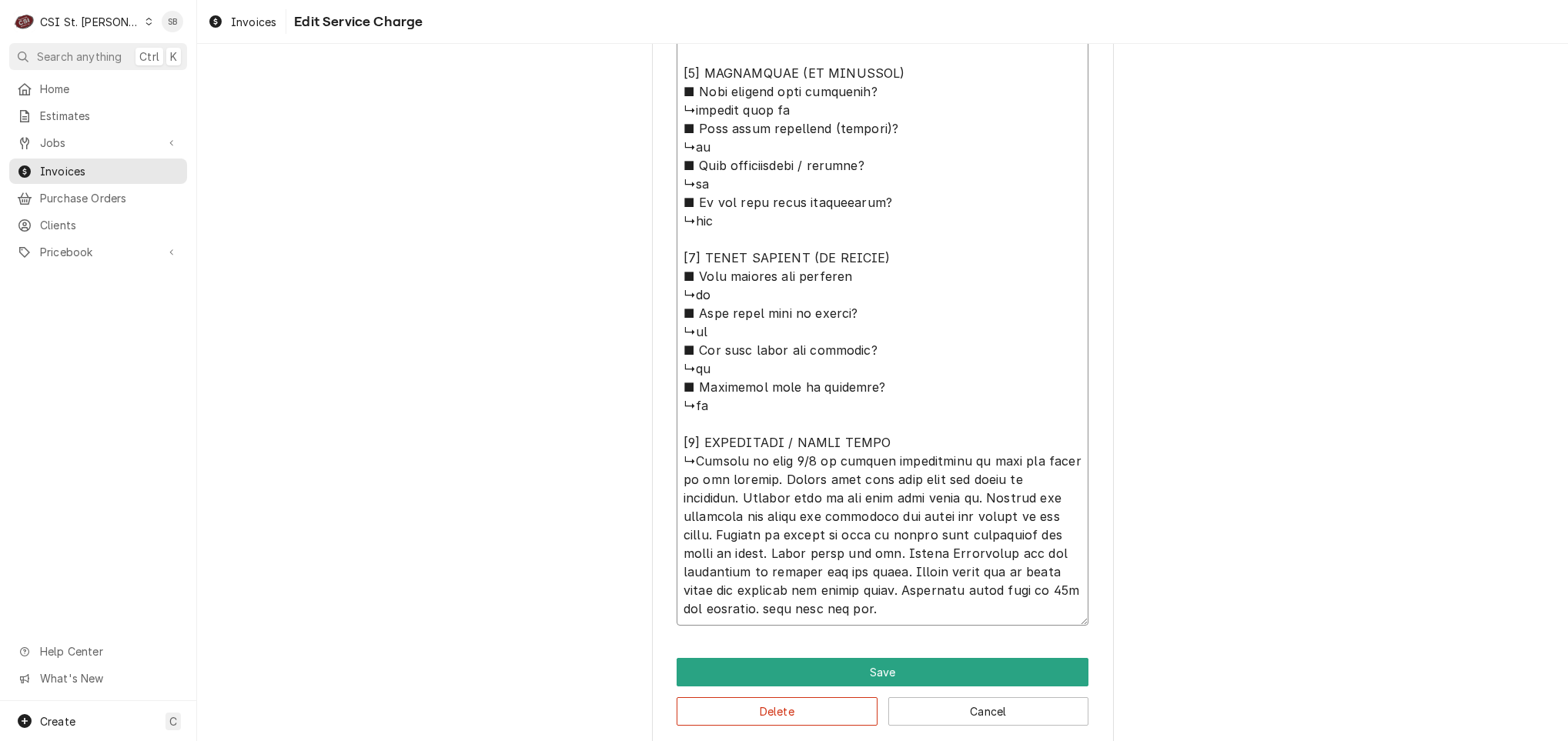
type textarea "⚠️ 𝗙𝗢𝗥𝗠 𝗜𝗡𝗦𝗧𝗥𝗨𝗖𝗧𝗜𝗢𝗡𝗦 ⚠️ ✪ 𝗖𝗼𝗺𝗽𝗹𝗲𝘁𝗲 𝗮𝗹𝗹 𝗿𝗲𝗹𝗲𝘃𝗮𝗻𝘁 𝘀𝗲𝗰𝘁𝗶𝗼𝗻𝘀 ✪ 𝗣𝗿𝗼𝘃𝗶𝗱𝗲 𝗱𝗲𝘁𝗮𝗶𝗹𝗲𝗱 𝗮𝗻𝘀…"
type textarea "x"
type textarea "⚠️ 𝗙𝗢𝗥𝗠 𝗜𝗡𝗦𝗧𝗥𝗨𝗖𝗧𝗜𝗢𝗡𝗦 ⚠️ ✪ 𝗖𝗼𝗺𝗽𝗹𝗲𝘁𝗲 𝗮𝗹𝗹 𝗿𝗲𝗹𝗲𝘃𝗮𝗻𝘁 𝘀𝗲𝗰𝘁𝗶𝗼𝗻𝘀 ✪ 𝗣𝗿𝗼𝘃𝗶𝗱𝗲 𝗱𝗲𝘁𝗮𝗶𝗹𝗲𝗱 𝗮𝗻𝘀…"
type textarea "x"
type textarea "⚠️ 𝗙𝗢𝗥𝗠 𝗜𝗡𝗦𝗧𝗥𝗨𝗖𝗧𝗜𝗢𝗡𝗦 ⚠️ ✪ 𝗖𝗼𝗺𝗽𝗹𝗲𝘁𝗲 𝗮𝗹𝗹 𝗿𝗲𝗹𝗲𝘃𝗮𝗻𝘁 𝘀𝗲𝗰𝘁𝗶𝗼𝗻𝘀 ✪ 𝗣𝗿𝗼𝘃𝗶𝗱𝗲 𝗱𝗲𝘁𝗮𝗶𝗹𝗲𝗱 𝗮𝗻𝘀…"
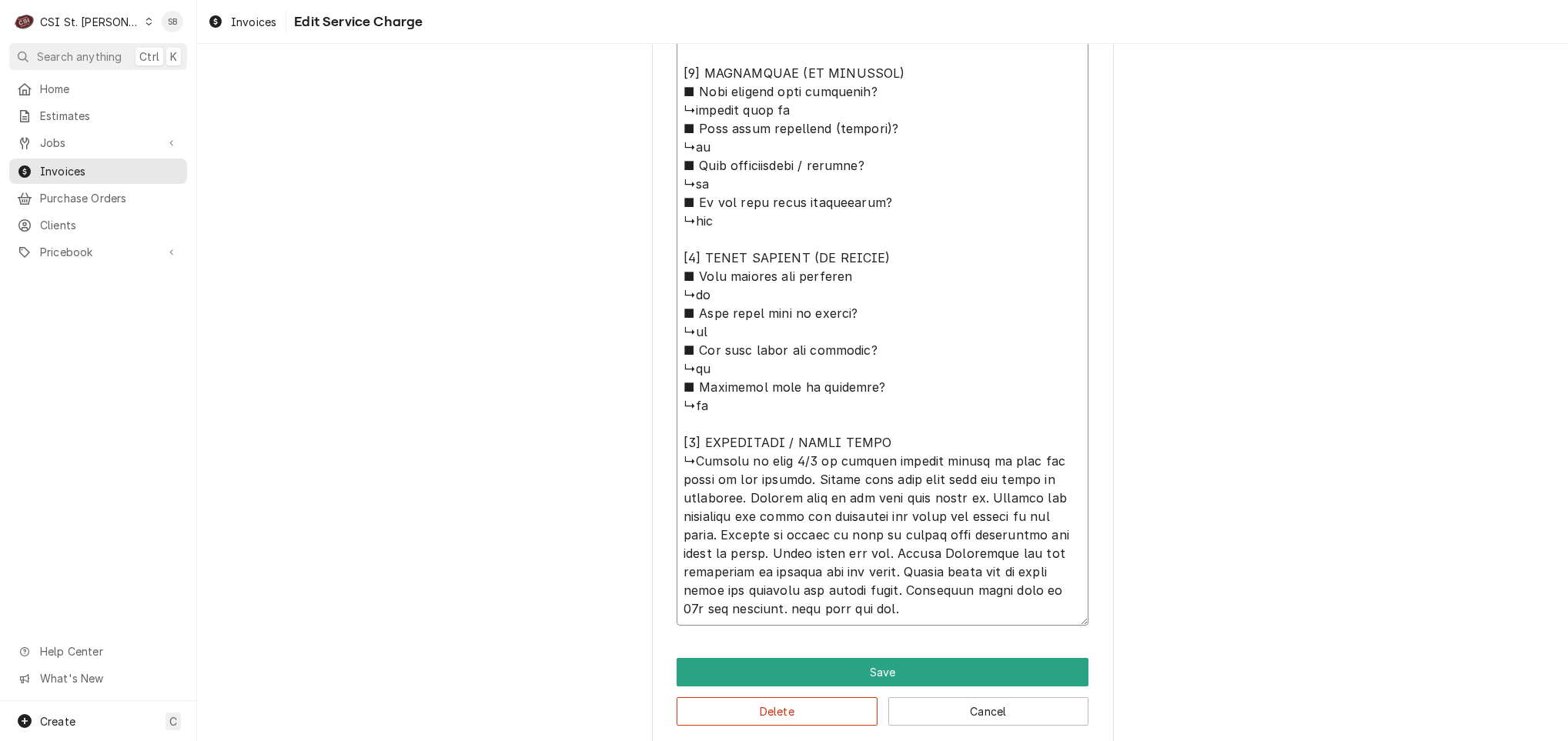
type textarea "x"
type textarea "⚠️ 𝗙𝗢𝗥𝗠 𝗜𝗡𝗦𝗧𝗥𝗨𝗖𝗧𝗜𝗢𝗡𝗦 ⚠️ ✪ 𝗖𝗼𝗺𝗽𝗹𝗲𝘁𝗲 𝗮𝗹𝗹 𝗿𝗲𝗹𝗲𝘃𝗮𝗻𝘁 𝘀𝗲𝗰𝘁𝗶𝗼𝗻𝘀 ✪ 𝗣𝗿𝗼𝘃𝗶𝗱𝗲 𝗱𝗲𝘁𝗮𝗶𝗹𝗲𝗱 𝗮𝗻𝘀…"
paste textarea "RIC across from the pizza ovens is not holding temp"
type textarea "x"
type textarea "⚠️ 𝗙𝗢𝗥𝗠 𝗜𝗡𝗦𝗧𝗥𝗨𝗖𝗧𝗜𝗢𝗡𝗦 ⚠️ ✪ 𝗖𝗼𝗺𝗽𝗹𝗲𝘁𝗲 𝗮𝗹𝗹 𝗿𝗲𝗹𝗲𝘃𝗮𝗻𝘁 𝘀𝗲𝗰𝘁𝗶𝗼𝗻𝘀 ✪ 𝗣𝗿𝗼𝘃𝗶𝗱𝗲 𝗱𝗲𝘁𝗮𝗶𝗹𝗲𝗱 𝗮𝗻𝘀…"
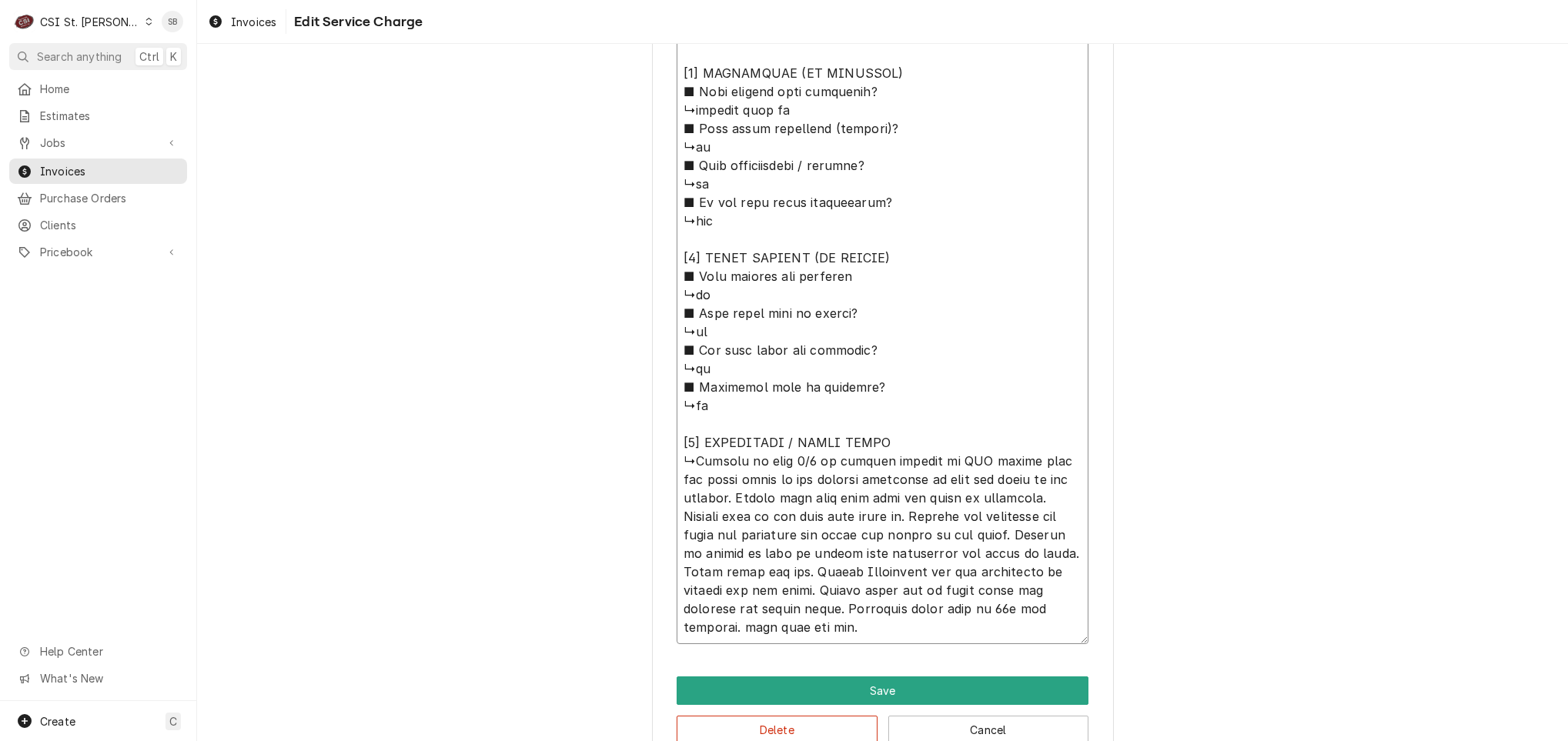
type textarea "x"
type textarea "⚠️ 𝗙𝗢𝗥𝗠 𝗜𝗡𝗦𝗧𝗥𝗨𝗖𝗧𝗜𝗢𝗡𝗦 ⚠️ ✪ 𝗖𝗼𝗺𝗽𝗹𝗲𝘁𝗲 𝗮𝗹𝗹 𝗿𝗲𝗹𝗲𝘃𝗮𝗻𝘁 𝘀𝗲𝗰𝘁𝗶𝗼𝗻𝘀 ✪ 𝗣𝗿𝗼𝘃𝗶𝗱𝗲 𝗱𝗲𝘁𝗮𝗶𝗹𝗲𝗱 𝗮𝗻𝘀…"
type textarea "x"
drag, startPoint x: 691, startPoint y: 462, endPoint x: 969, endPoint y: 679, distance: 352.7
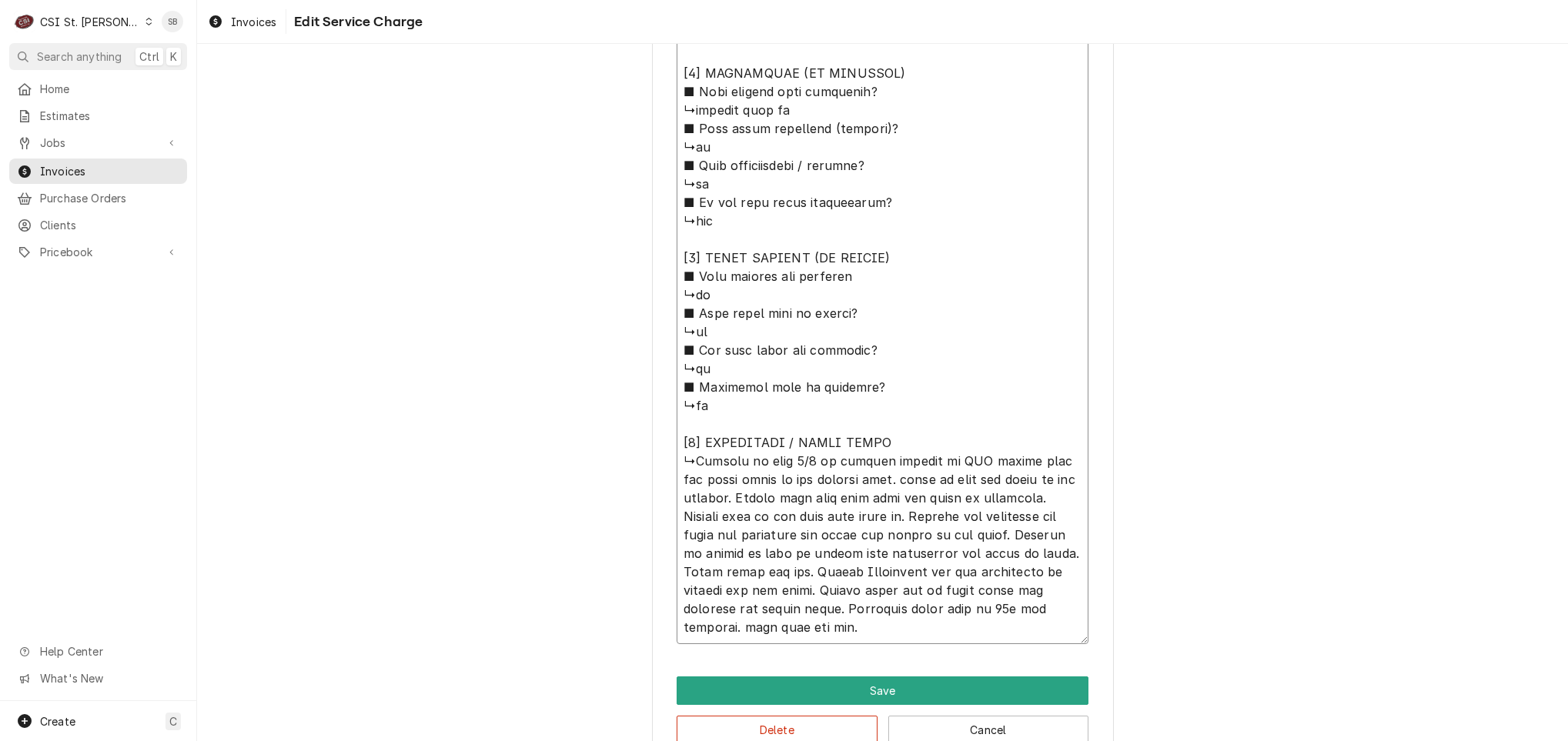
type textarea "⚠️ 𝗙𝗢𝗥𝗠 𝗜𝗡𝗦𝗧𝗥𝗨𝗖𝗧𝗜𝗢𝗡𝗦 ⚠️ ✪ 𝗖𝗼𝗺𝗽𝗹𝗲𝘁𝗲 𝗮𝗹𝗹 𝗿𝗲𝗹𝗲𝘃𝗮𝗻𝘁 𝘀𝗲𝗰𝘁𝗶𝗼𝗻𝘀 ✪ 𝗣𝗿𝗼𝘃𝗶𝗱𝗲 𝗱𝗲𝘁𝗮𝗶𝗹𝗲𝗱 𝗮𝗻𝘀…"
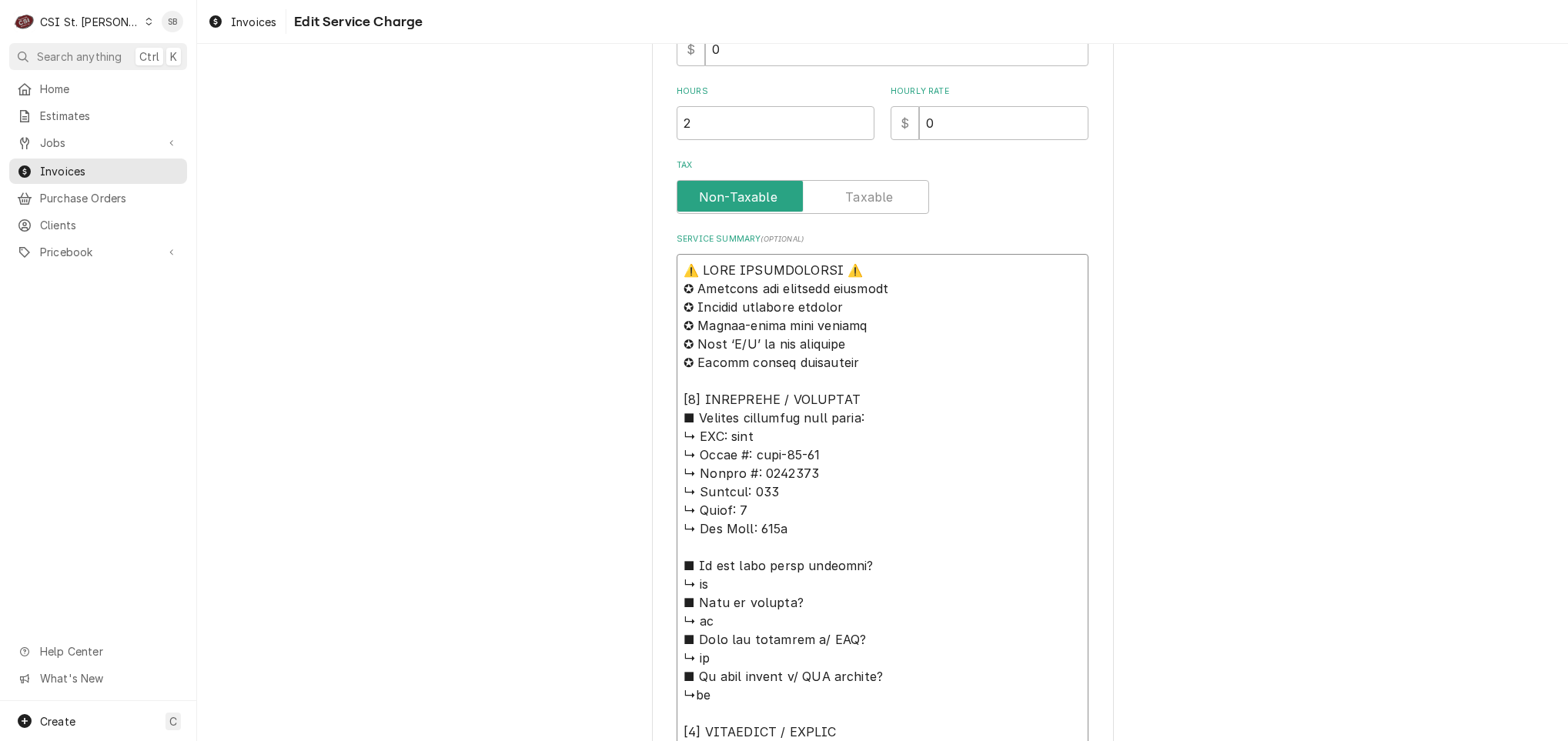
scroll to position [483, 0]
drag, startPoint x: 802, startPoint y: 478, endPoint x: 725, endPoint y: 437, distance: 87.2
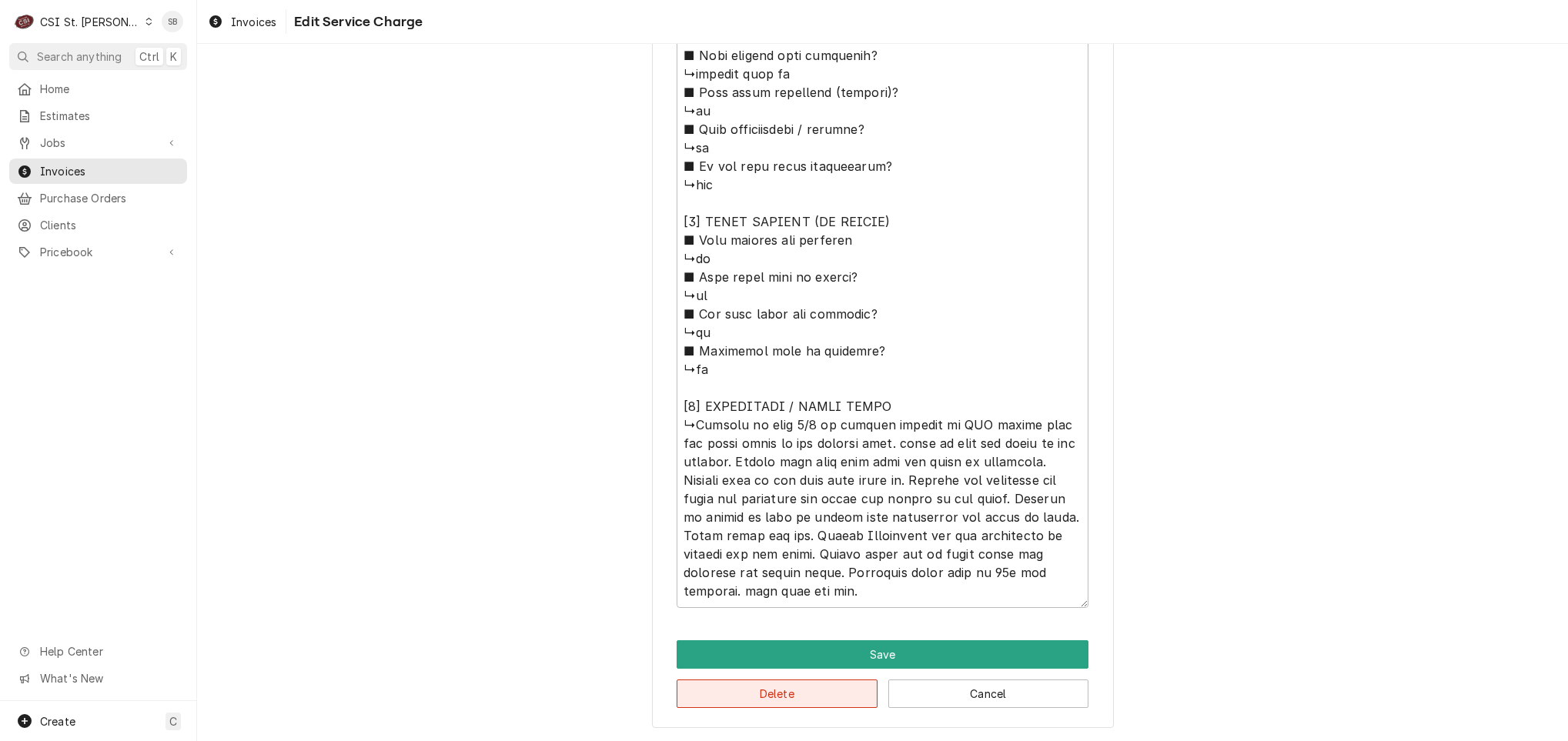
click at [779, 686] on button "Delete" at bounding box center [777, 693] width 201 height 28
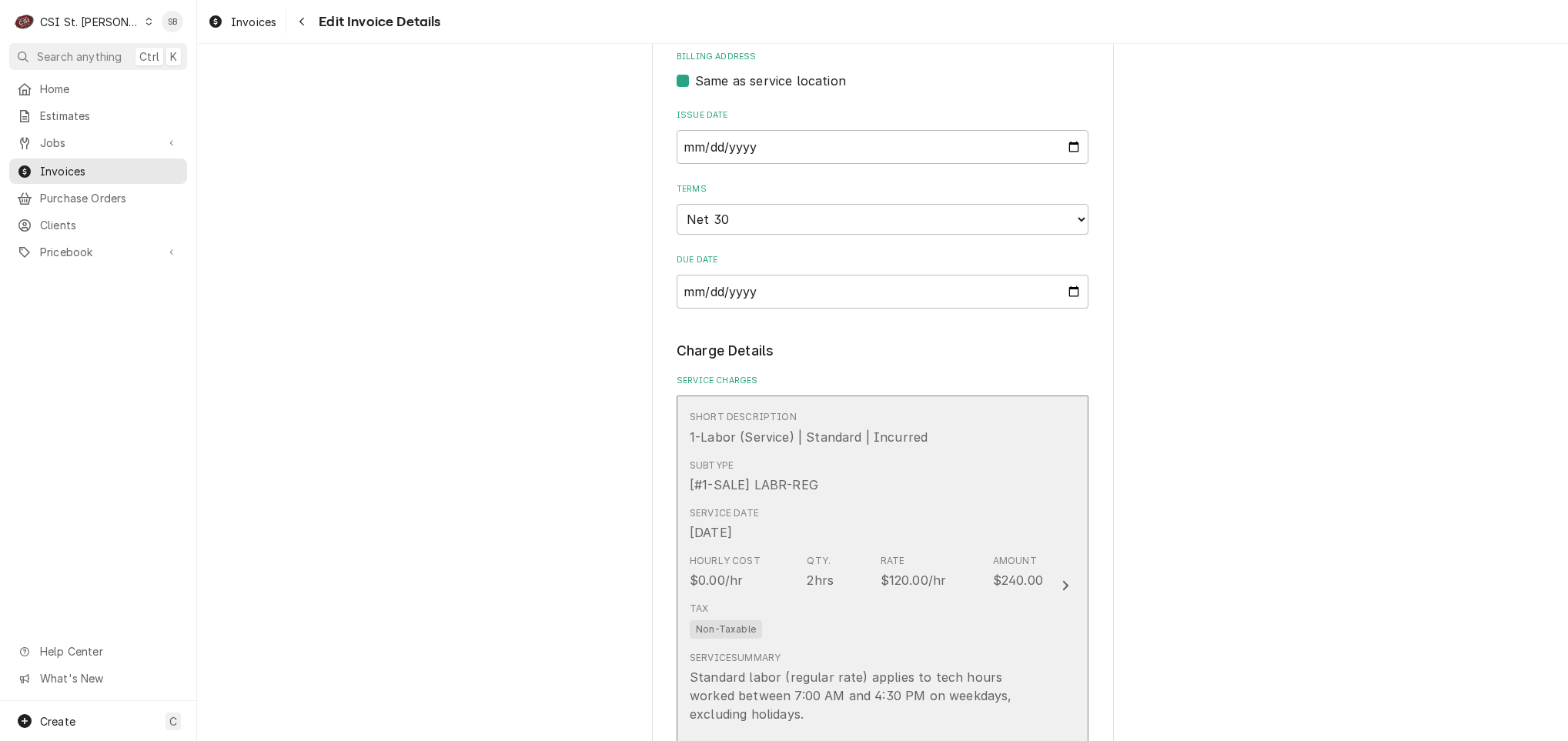
click at [827, 504] on div "Service Date Sep 3, 2025" at bounding box center [866, 524] width 353 height 48
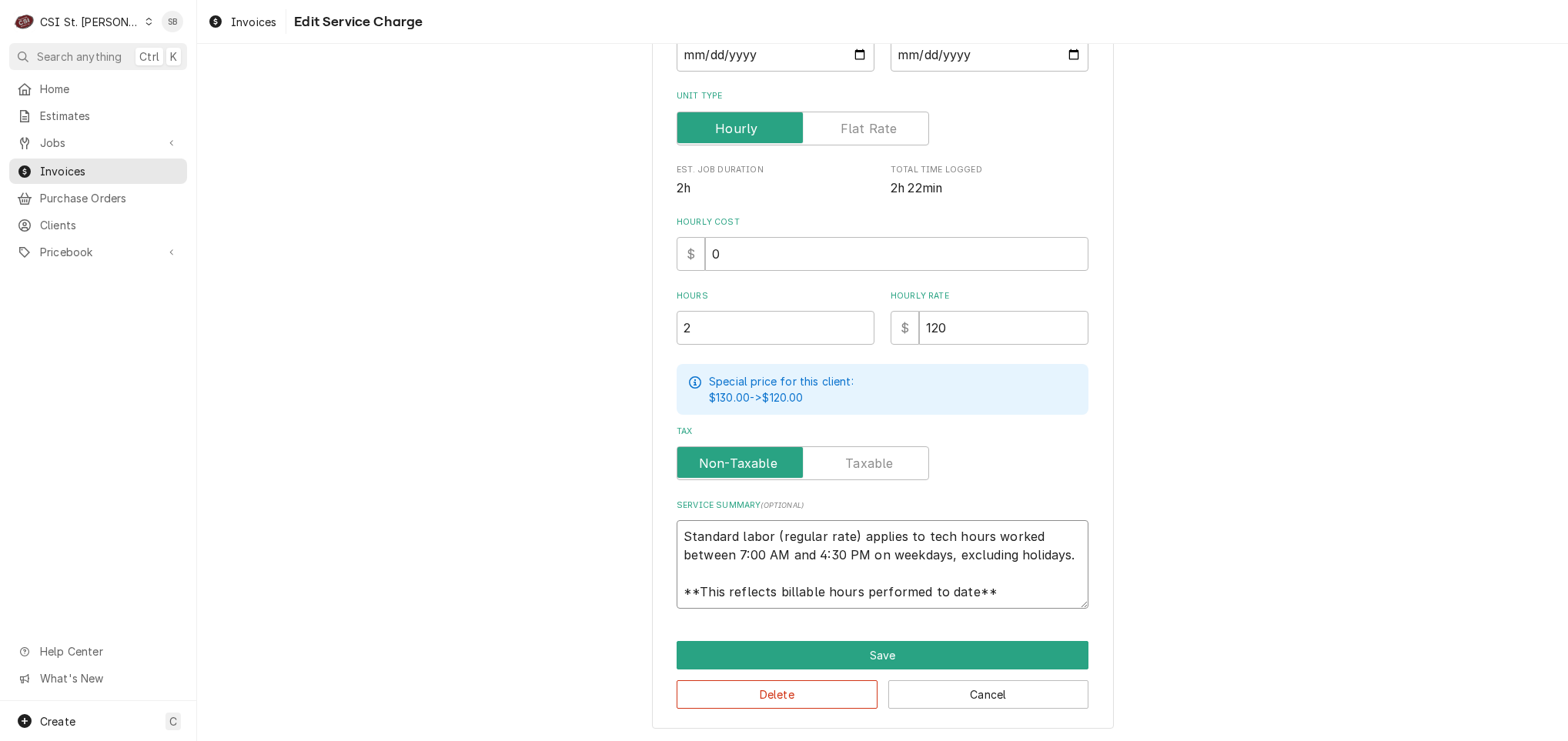
scroll to position [19, 0]
drag, startPoint x: 1002, startPoint y: 616, endPoint x: 1377, endPoint y: 739, distance: 394.7
click at [1377, 739] on div "Use the fields below to edit this service charge Short Description 1-Labor (Ser…" at bounding box center [882, 261] width 1371 height 962
type textarea "x"
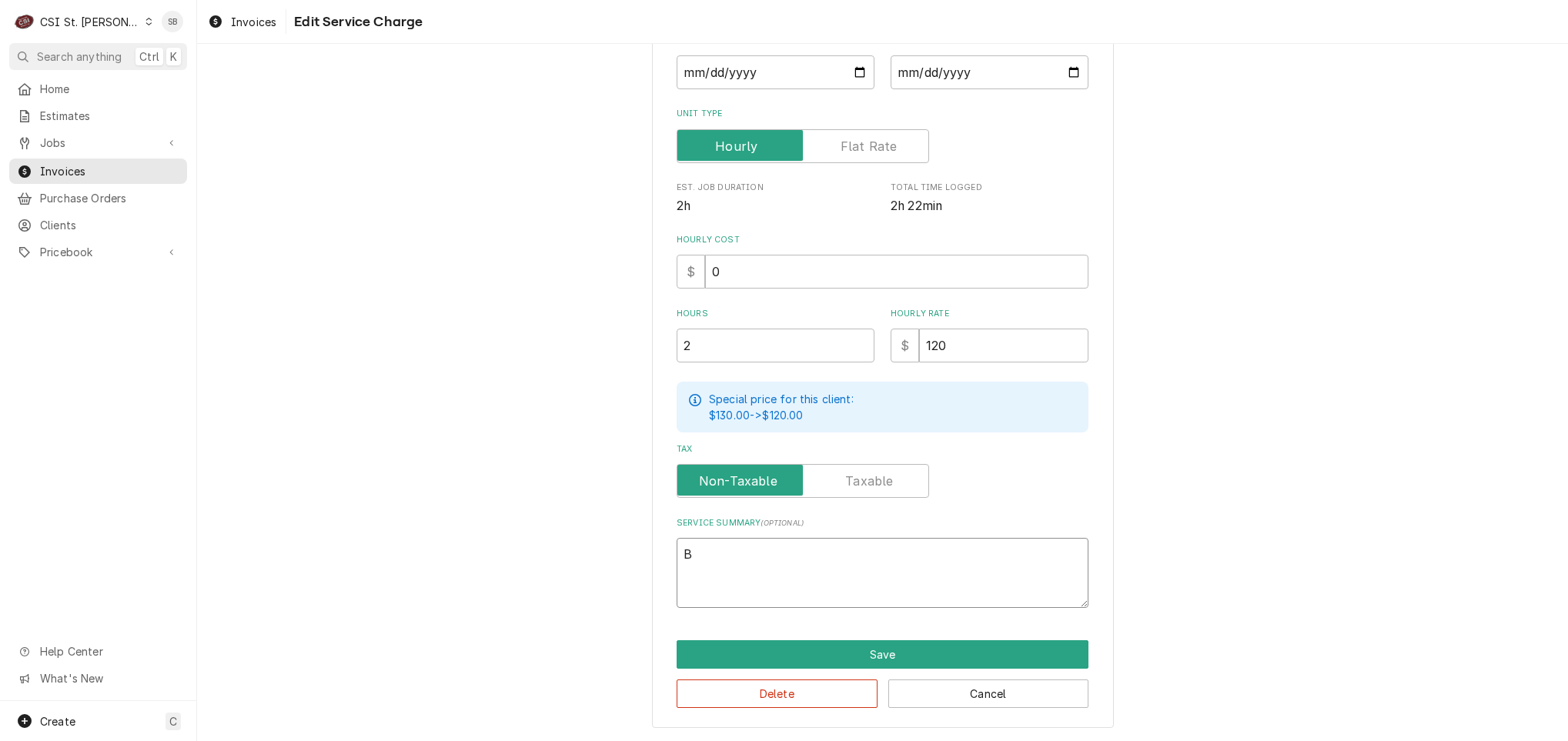
scroll to position [262, 0]
type textarea "Br"
type textarea "x"
type textarea "Bra"
type textarea "x"
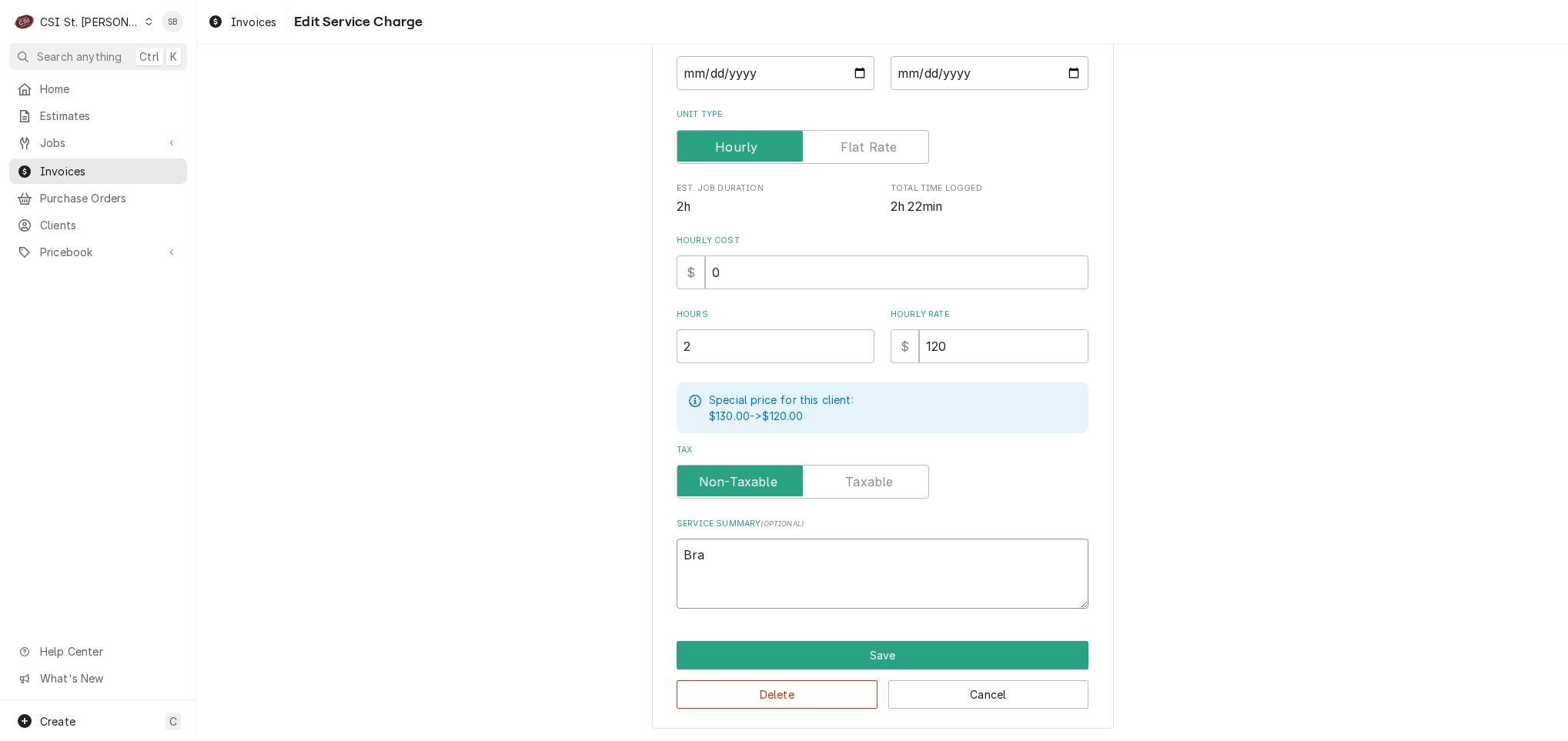
type textarea "Bran"
type textarea "x"
type textarea "Brand"
type textarea "x"
type textarea "Brand:"
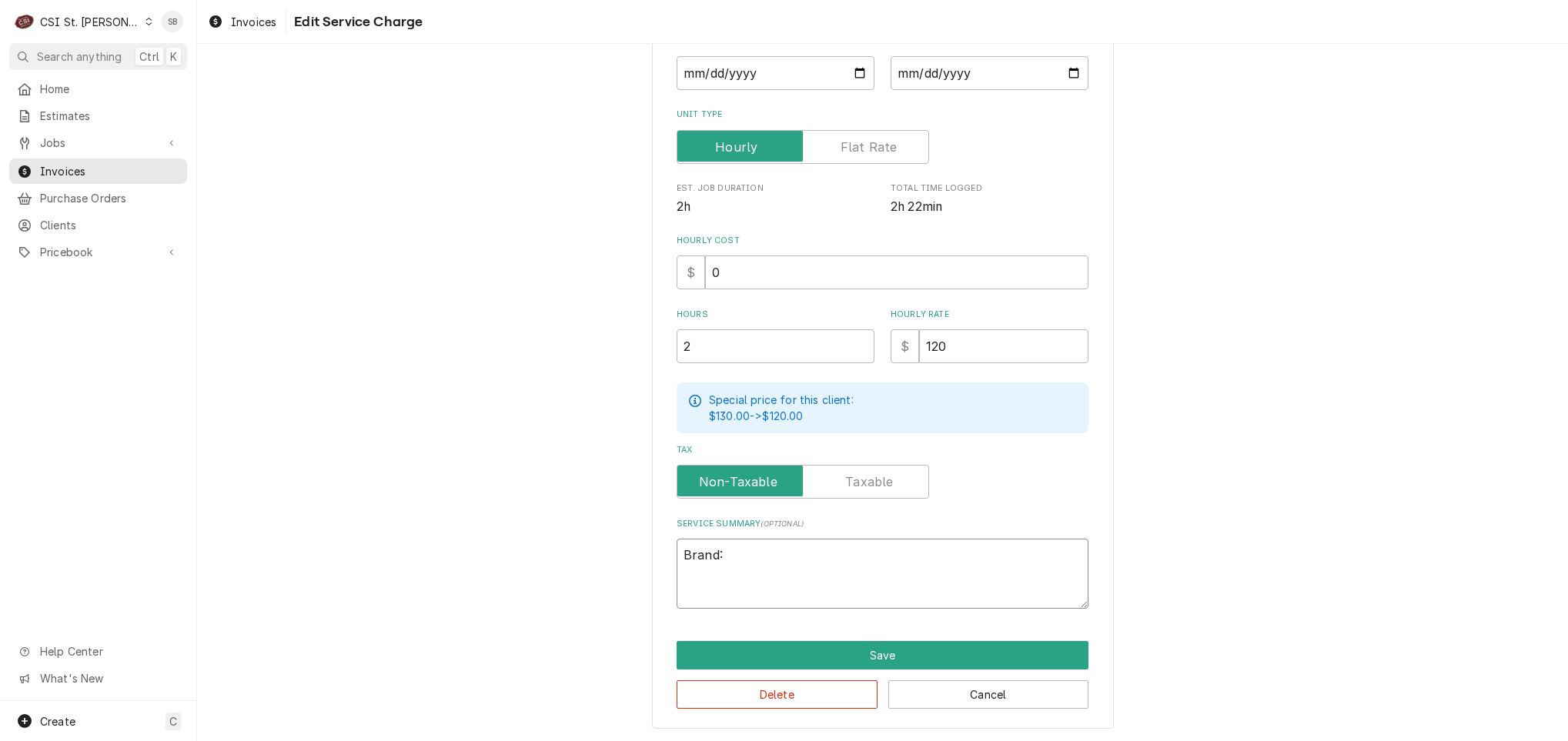
type textarea "x"
type textarea "Brand:"
paste textarea "true ↳ 𝗠𝗼𝗱𝗲𝗹 #: tssu-72-18 ↳ 𝗦𝗲𝗿𝗶𝗮𝗹 #: 6965190"
type textarea "x"
type textarea "Brand: true ↳ 𝗠𝗼𝗱𝗲𝗹 #: tssu-72-18 ↳ 𝗦𝗲𝗿𝗶𝗮𝗹 #: 6965190"
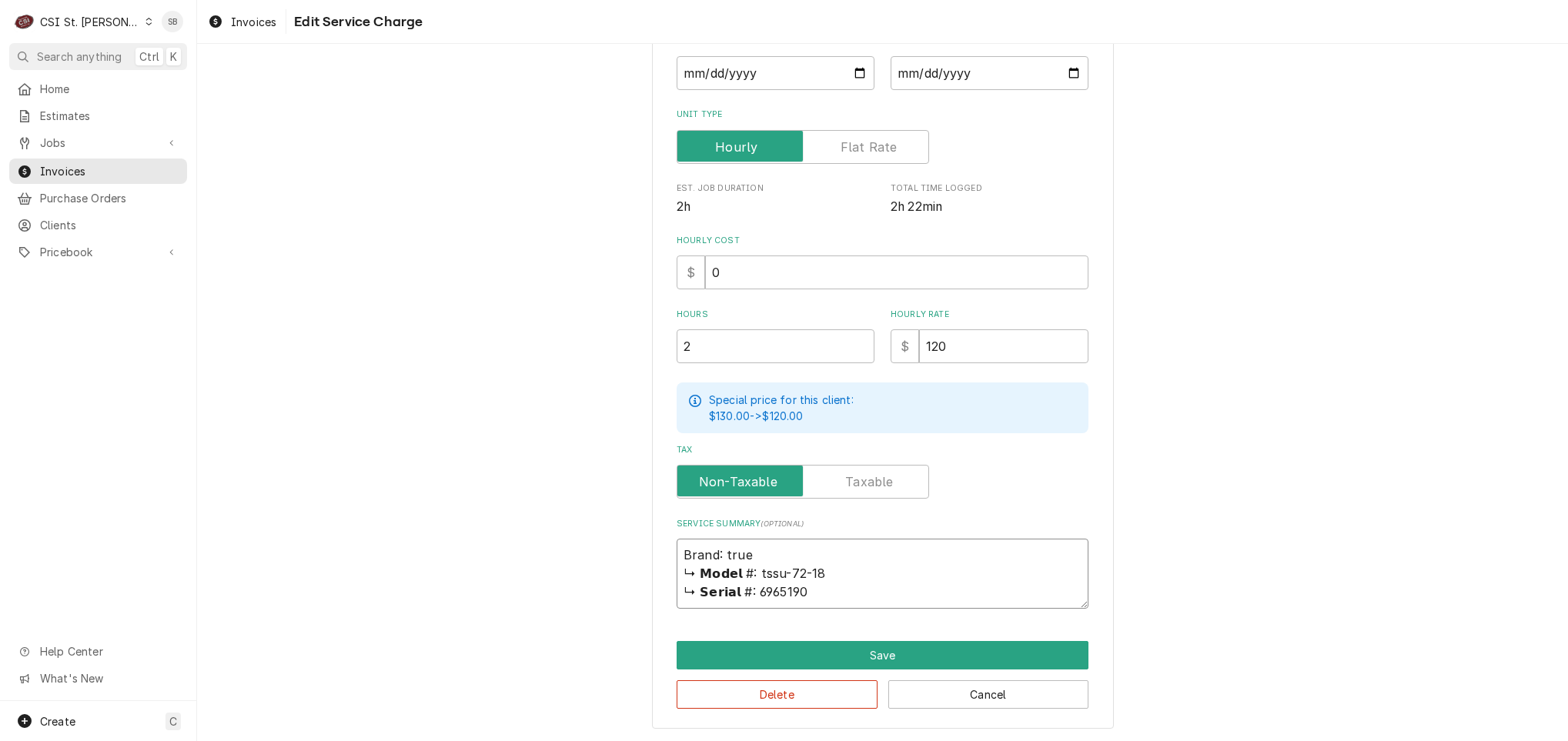
click at [727, 554] on textarea "Brand: true ↳ 𝗠𝗼𝗱𝗲𝗹 #: tssu-72-18 ↳ 𝗦𝗲𝗿𝗶𝗮𝗹 #: 6965190" at bounding box center [882, 574] width 412 height 70
type textarea "x"
type textarea "Brand: ue ↳ 𝗠𝗼𝗱𝗲𝗹 #: tssu-72-18 ↳ 𝗦𝗲𝗿𝗶𝗮𝗹 #: 6965190"
type textarea "x"
type textarea "Brand: Tue ↳ 𝗠𝗼𝗱𝗲𝗹 #: tssu-72-18 ↳ 𝗦𝗲𝗿𝗶𝗮𝗹 #: 6965190"
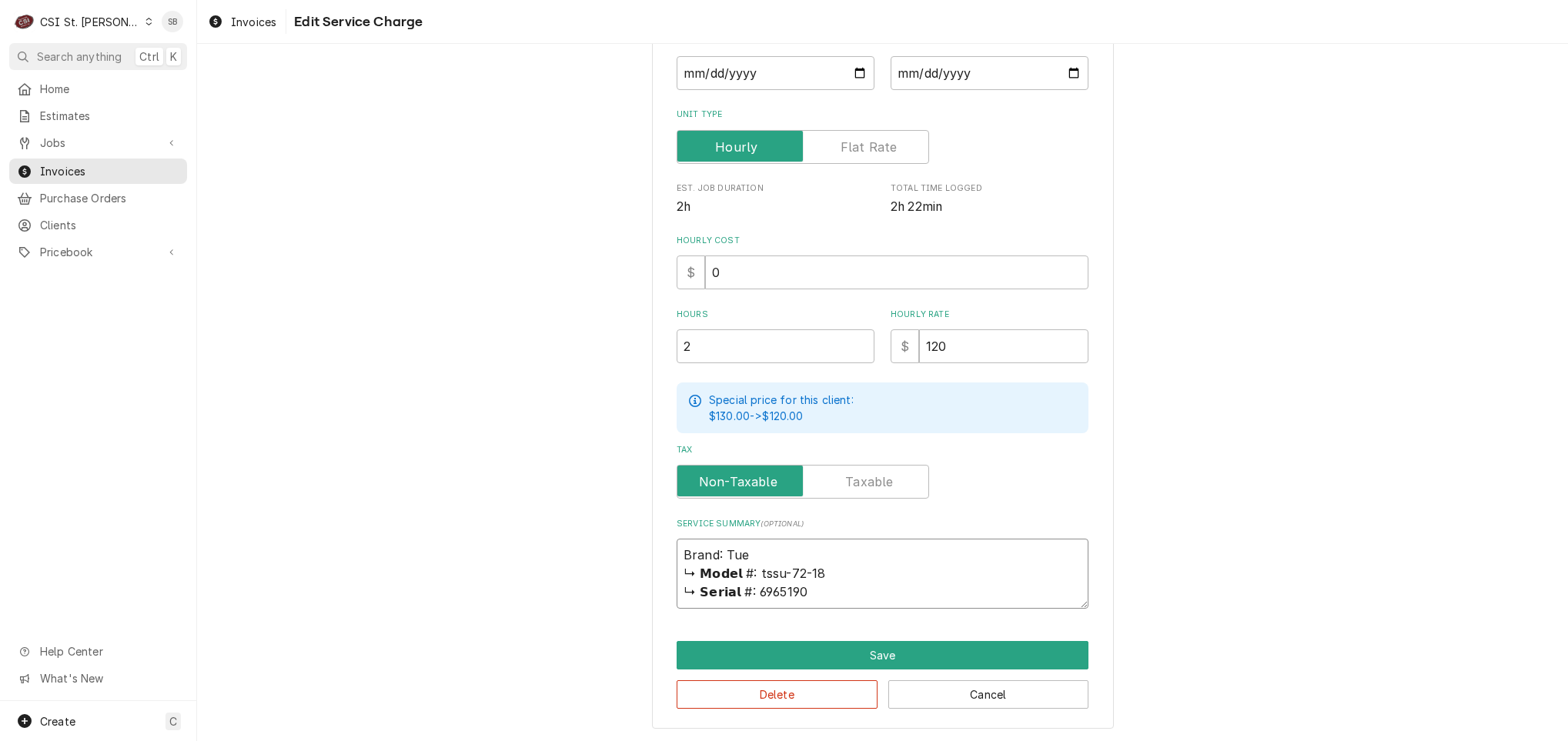
type textarea "x"
type textarea "Brand: True ↳ 𝗠𝗼𝗱𝗲𝗹 #: tssu-72-18 ↳ 𝗦𝗲𝗿𝗶𝗮𝗹 #: 6965190"
drag, startPoint x: 741, startPoint y: 568, endPoint x: 753, endPoint y: 545, distance: 25.9
click at [753, 545] on textarea "Brand: True ↳ 𝗠𝗼𝗱𝗲𝗹 #: tssu-72-18 ↳ 𝗦𝗲𝗿𝗶𝗮𝗹 #: 6965190" at bounding box center [882, 574] width 412 height 70
type textarea "x"
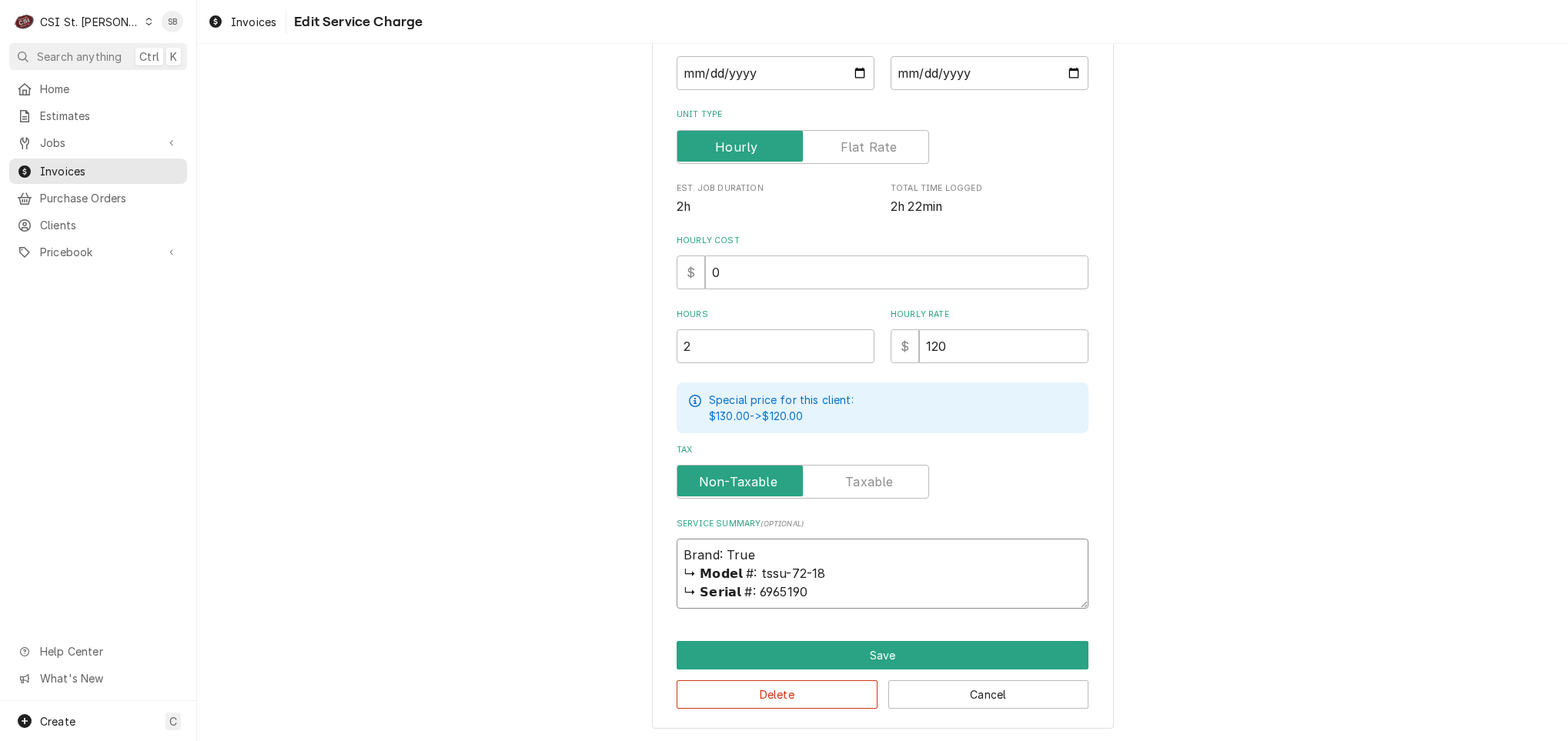
type textarea "Brand: True tssu-72-18 ↳ 𝗦𝗲𝗿𝗶𝗮𝗹 #: 6965190"
type textarea "x"
type textarea "Brand: True / tssu-72-18 ↳ 𝗦𝗲𝗿𝗶𝗮𝗹 #: 6965190"
type textarea "x"
type textarea "Brand: True / M tssu-72-18 ↳ 𝗦𝗲𝗿𝗶𝗮𝗹 #: 6965190"
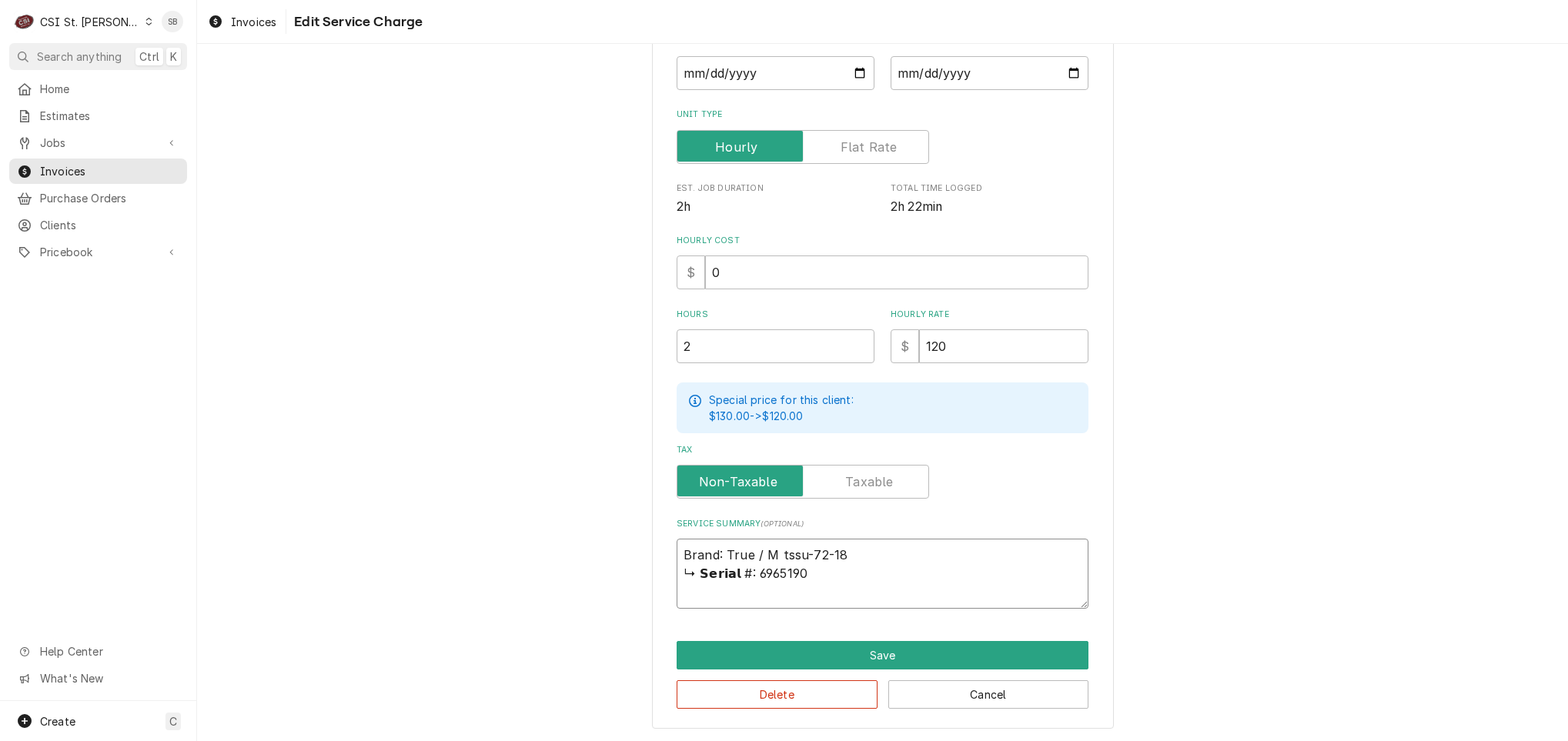
type textarea "x"
type textarea "Brand: True / Mo tssu-72-18 ↳ 𝗦𝗲𝗿𝗶𝗮𝗹 #: 6965190"
type textarea "x"
type textarea "Brand: True / Mod tssu-72-18 ↳ 𝗦𝗲𝗿𝗶𝗮𝗹 #: 6965190"
type textarea "x"
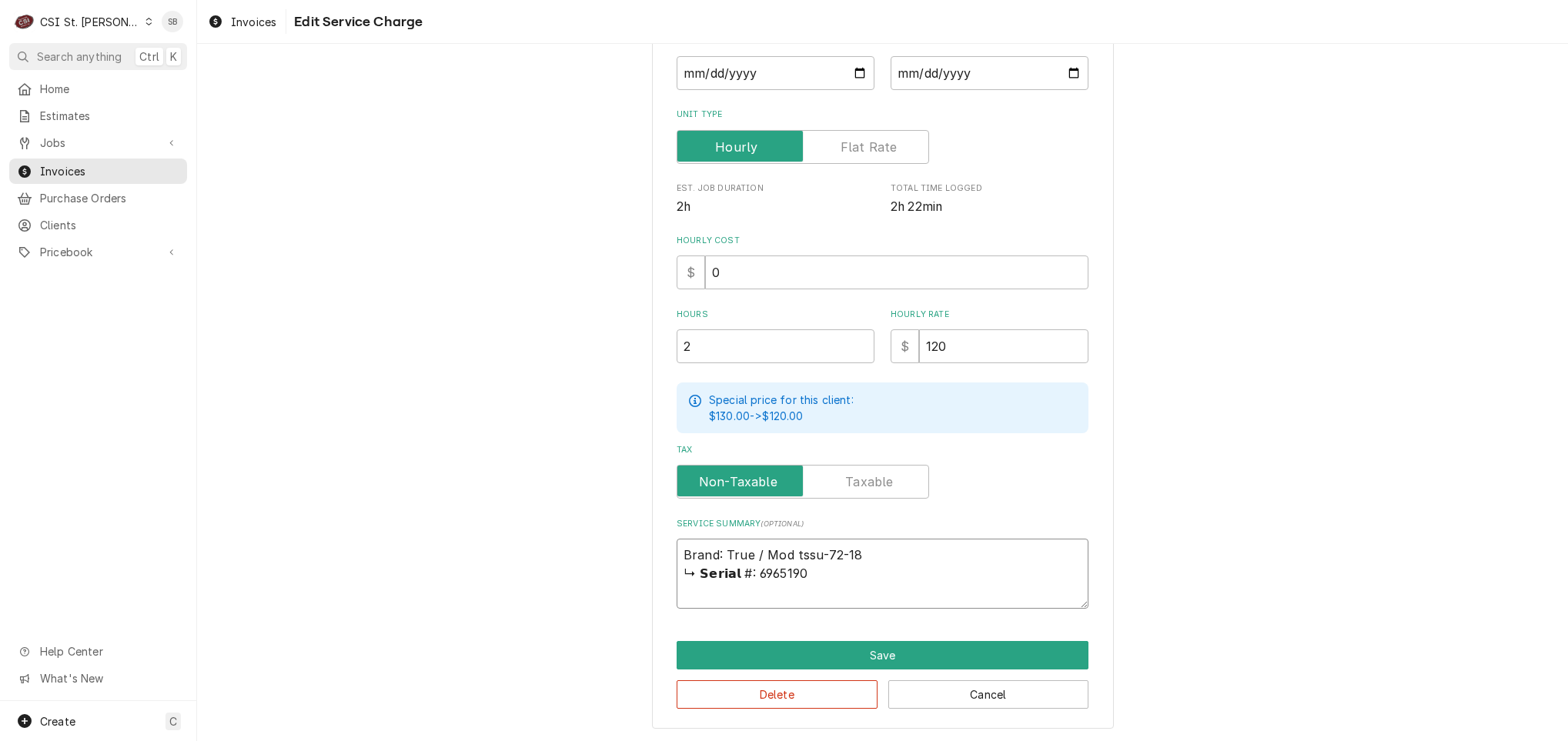
type textarea "Brand: True / Mode tssu-72-18 ↳ 𝗦𝗲𝗿𝗶𝗮𝗹 #: 6965190"
type textarea "x"
type textarea "Brand: True / Model tssu-72-18 ↳ 𝗦𝗲𝗿𝗶𝗮𝗹 #: 6965190"
type textarea "x"
type textarea "Brand: True / Model: tssu-72-18 ↳ 𝗦𝗲𝗿𝗶𝗮𝗹 #: 6965190"
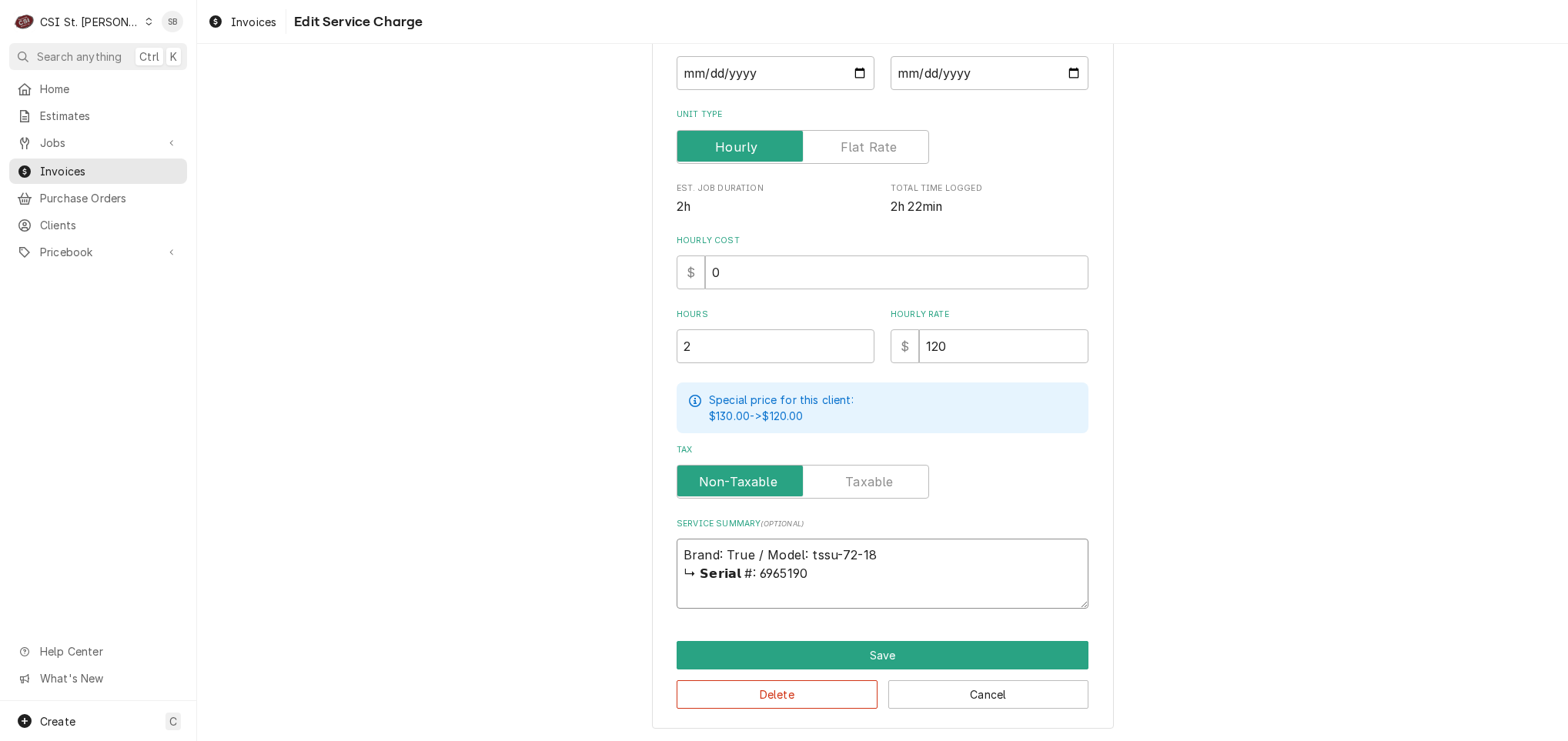
type textarea "x"
type textarea "Brand: True / Model: tssu-72-18 ↳ 𝗦𝗲𝗿𝗶𝗮𝗹 #: 6965190"
type textarea "x"
type textarea "Brand: True / Model: T tssu-72-18 ↳ 𝗦𝗲𝗿𝗶𝗮𝗹 #: 6965190"
type textarea "x"
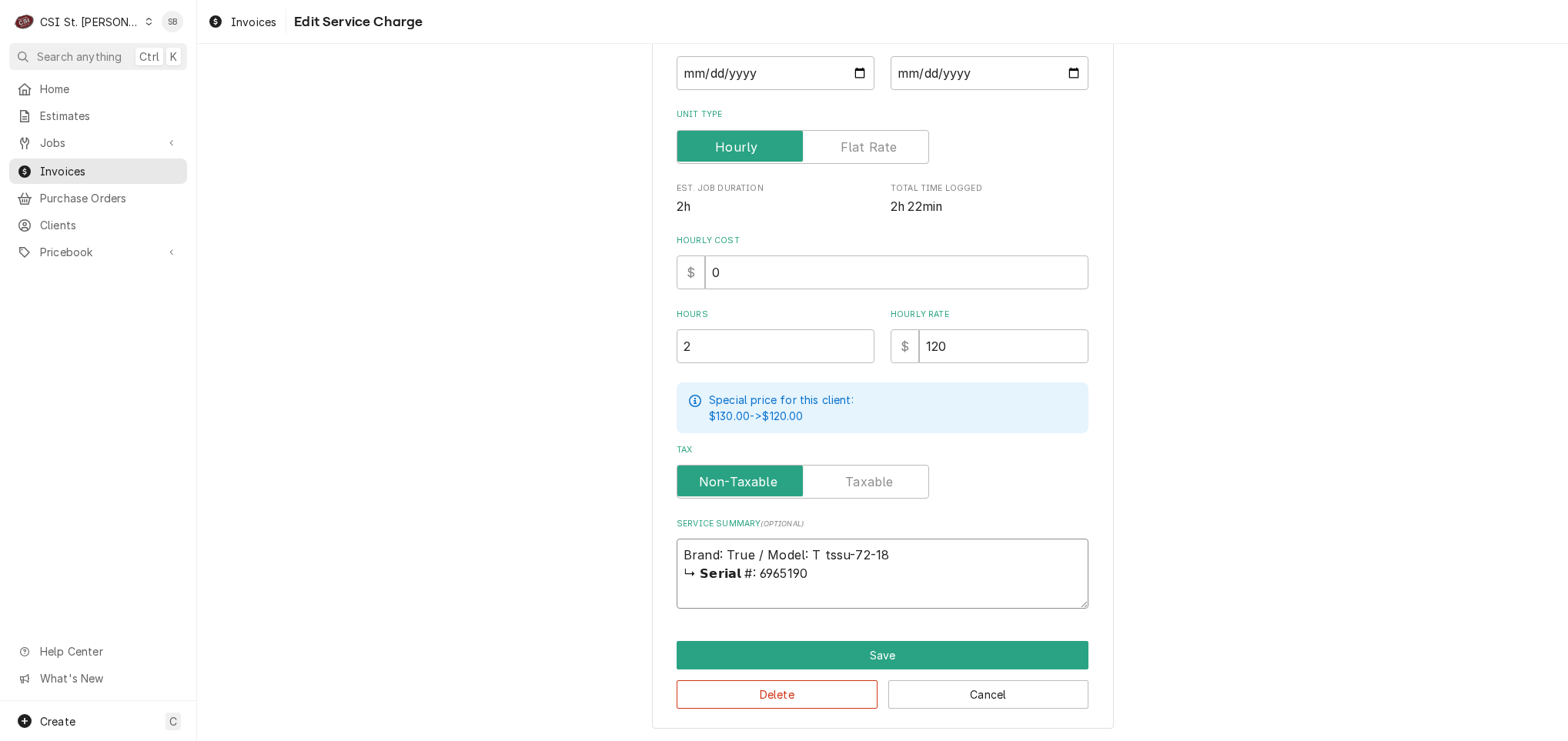
type textarea "Brand: True / Model: TS tssu-72-18 ↳ 𝗦𝗲𝗿𝗶𝗮𝗹 #: 6965190"
type textarea "x"
type textarea "Brand: True / Model: TSS tssu-72-18 ↳ 𝗦𝗲𝗿𝗶𝗮𝗹 #: 6965190"
type textarea "x"
type textarea "Brand: True / Model: TSSG tssu-72-18 ↳ 𝗦𝗲𝗿𝗶𝗮𝗹 #: 6965190"
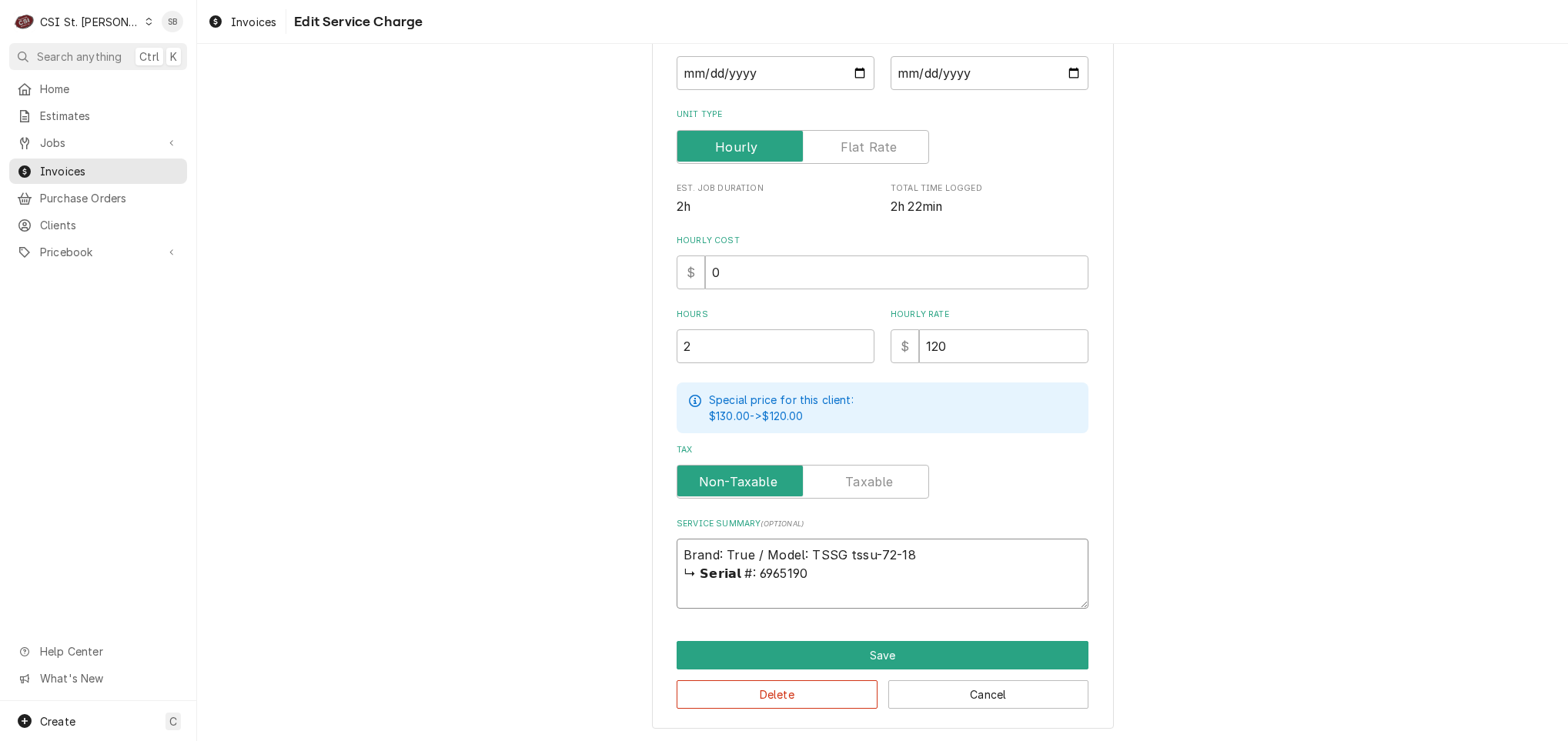
type textarea "x"
type textarea "Brand: True / Model: TSS tssu-72-18 ↳ 𝗦𝗲𝗿𝗶𝗮𝗹 #: 6965190"
type textarea "x"
type textarea "Brand: True / Model: TSSU tssu-72-18 ↳ 𝗦𝗲𝗿𝗶𝗮𝗹 #: 6965190"
type textarea "x"
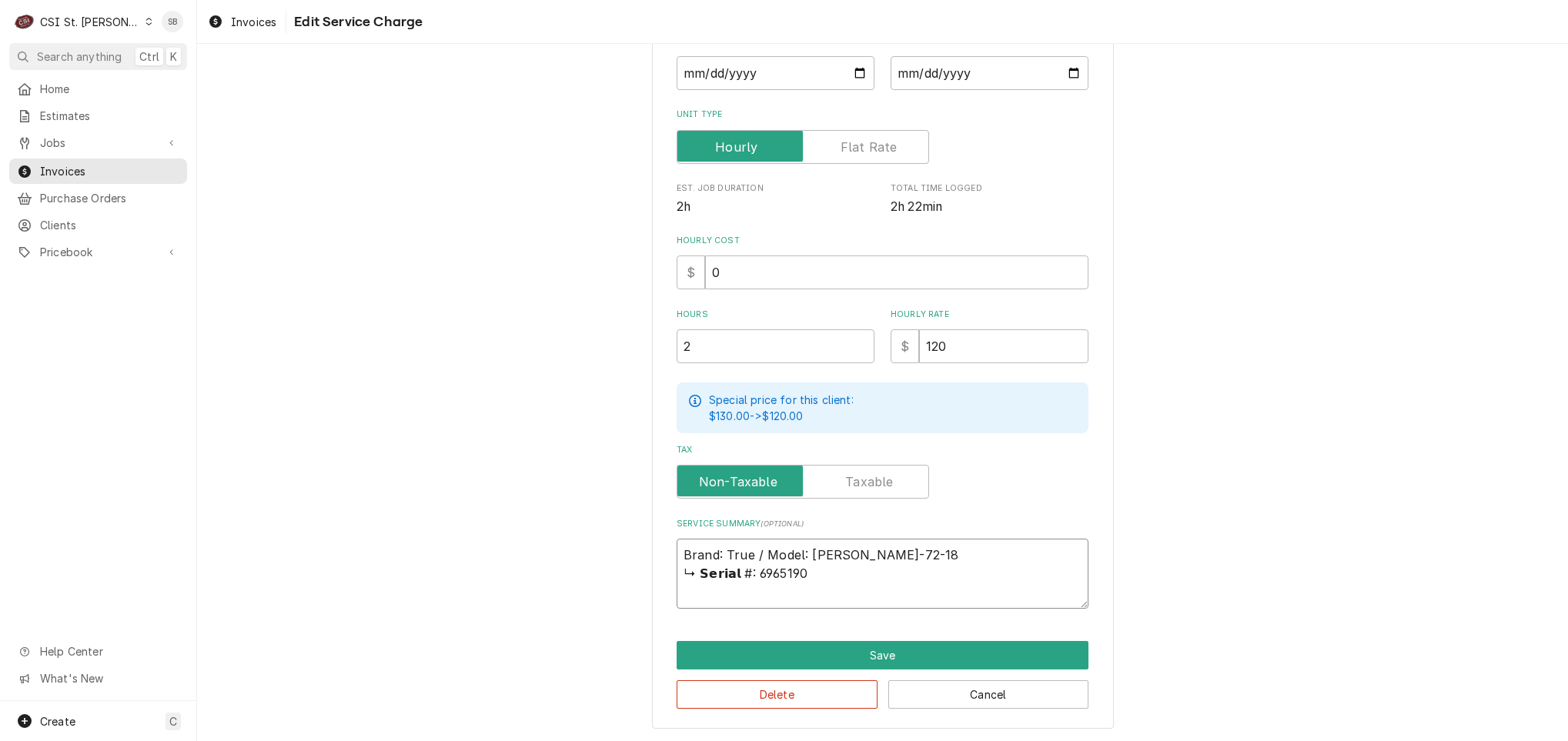
type textarea "Brand: True / Model: TSSUtssu-72-18 ↳ 𝗦𝗲𝗿𝗶𝗮𝗹 #: 6965190"
type textarea "x"
type textarea "Brand: True / Model: TSSUssu-72-18 ↳ 𝗦𝗲𝗿𝗶𝗮𝗹 #: 6965190"
type textarea "x"
type textarea "Brand: True / Model: TSSUsu-72-18 ↳ 𝗦𝗲𝗿𝗶𝗮𝗹 #: 6965190"
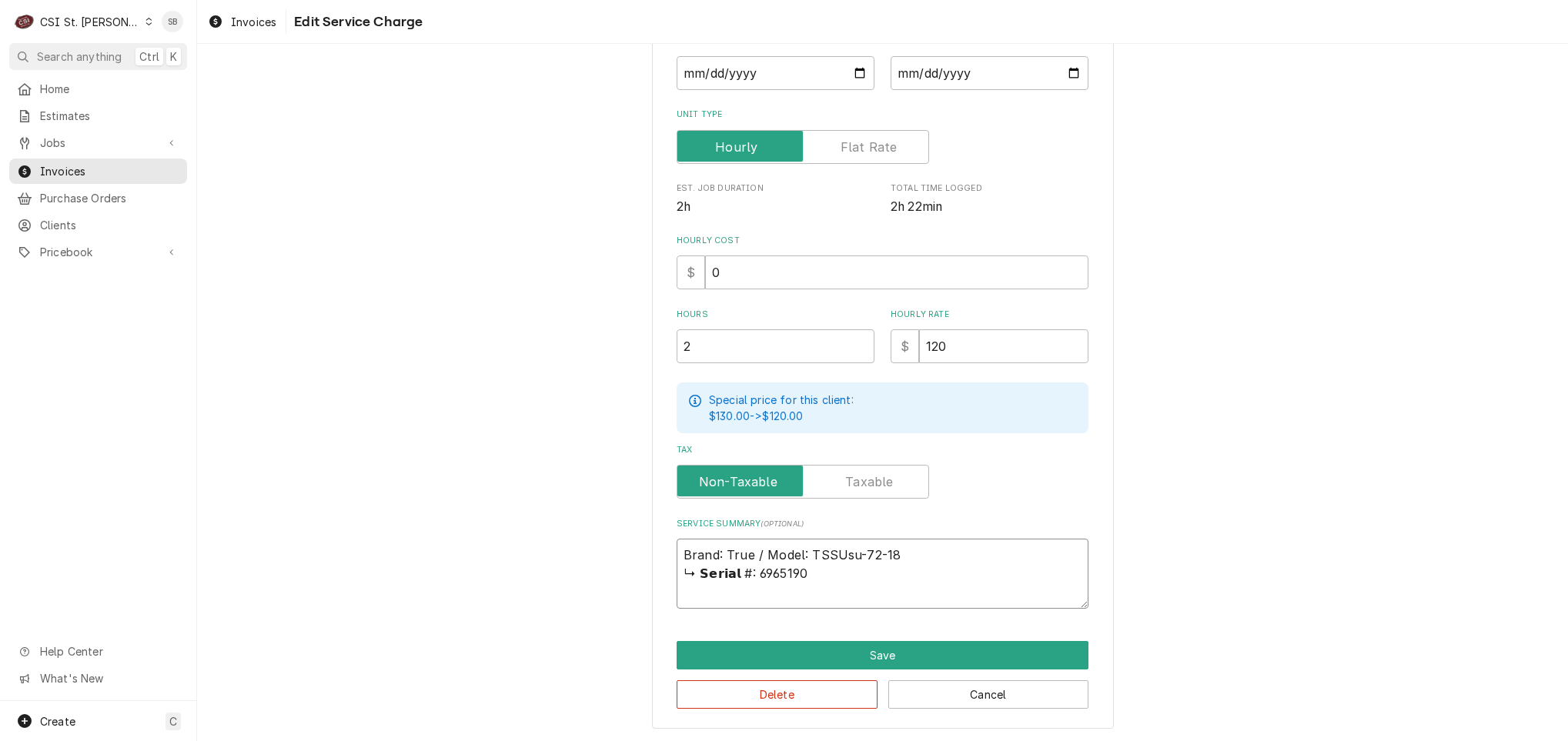
type textarea "x"
type textarea "Brand: True / Model: TSSUu-72-18 ↳ 𝗦𝗲𝗿𝗶𝗮𝗹 #: 6965190"
type textarea "x"
type textarea "Brand: True / Model: TSSU-72-18 ↳ 𝗦𝗲𝗿𝗶𝗮𝗹 #: 6965190"
type textarea "x"
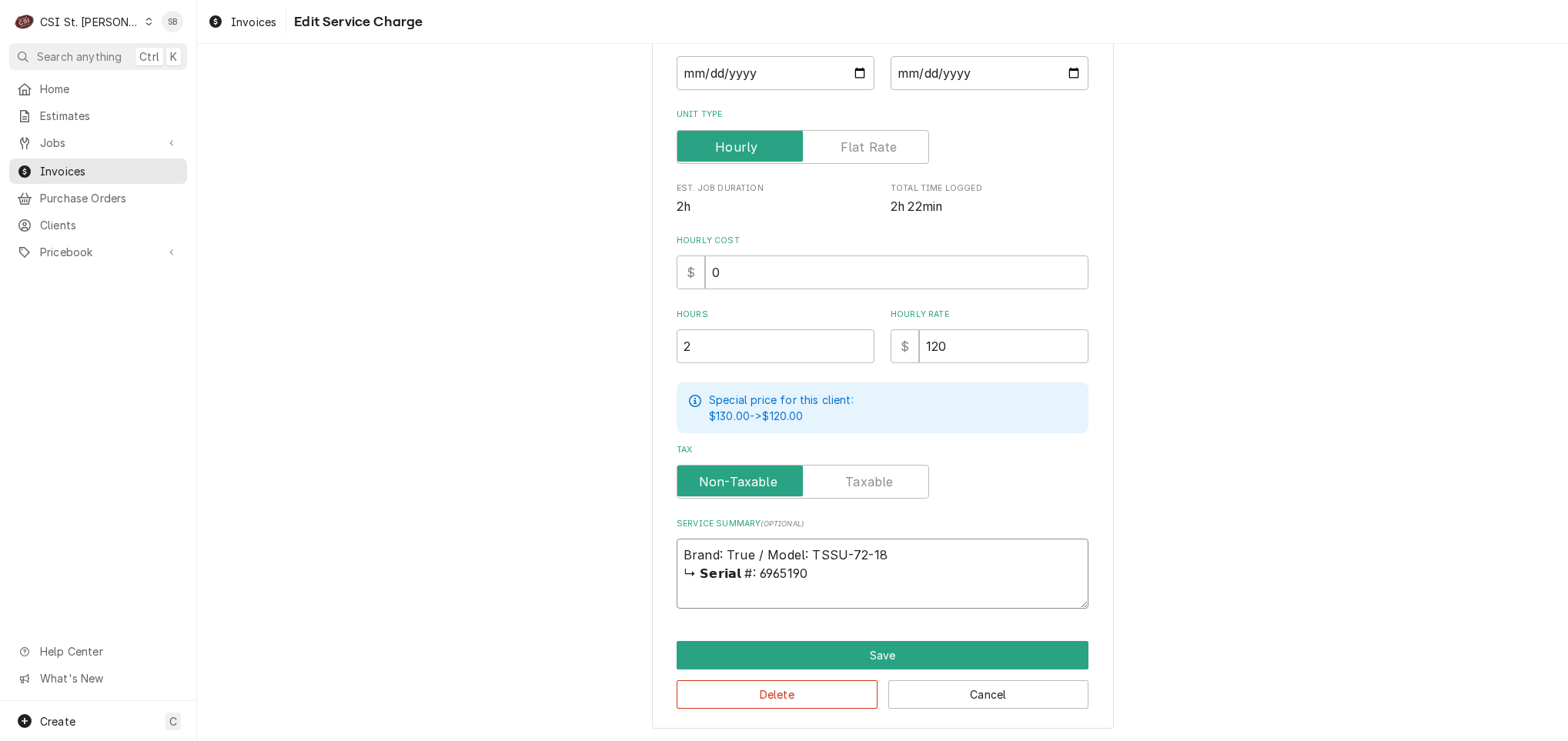
type textarea "Brand: True / Model: TSSU72-18 ↳ 𝗦𝗲𝗿𝗶𝗮𝗹 #: 6965190"
type textarea "x"
type textarea "Brand: True / Model: TSSU-72-18 ↳ 𝗦𝗲𝗿𝗶𝗮𝗹 #: 6965190"
click at [741, 568] on textarea "Brand: True / Model: TSSU-72-18 ↳ 𝗦𝗲𝗿𝗶𝗮𝗹 #: 6965190" at bounding box center [882, 574] width 412 height 70
drag, startPoint x: 739, startPoint y: 570, endPoint x: 1047, endPoint y: 532, distance: 310.3
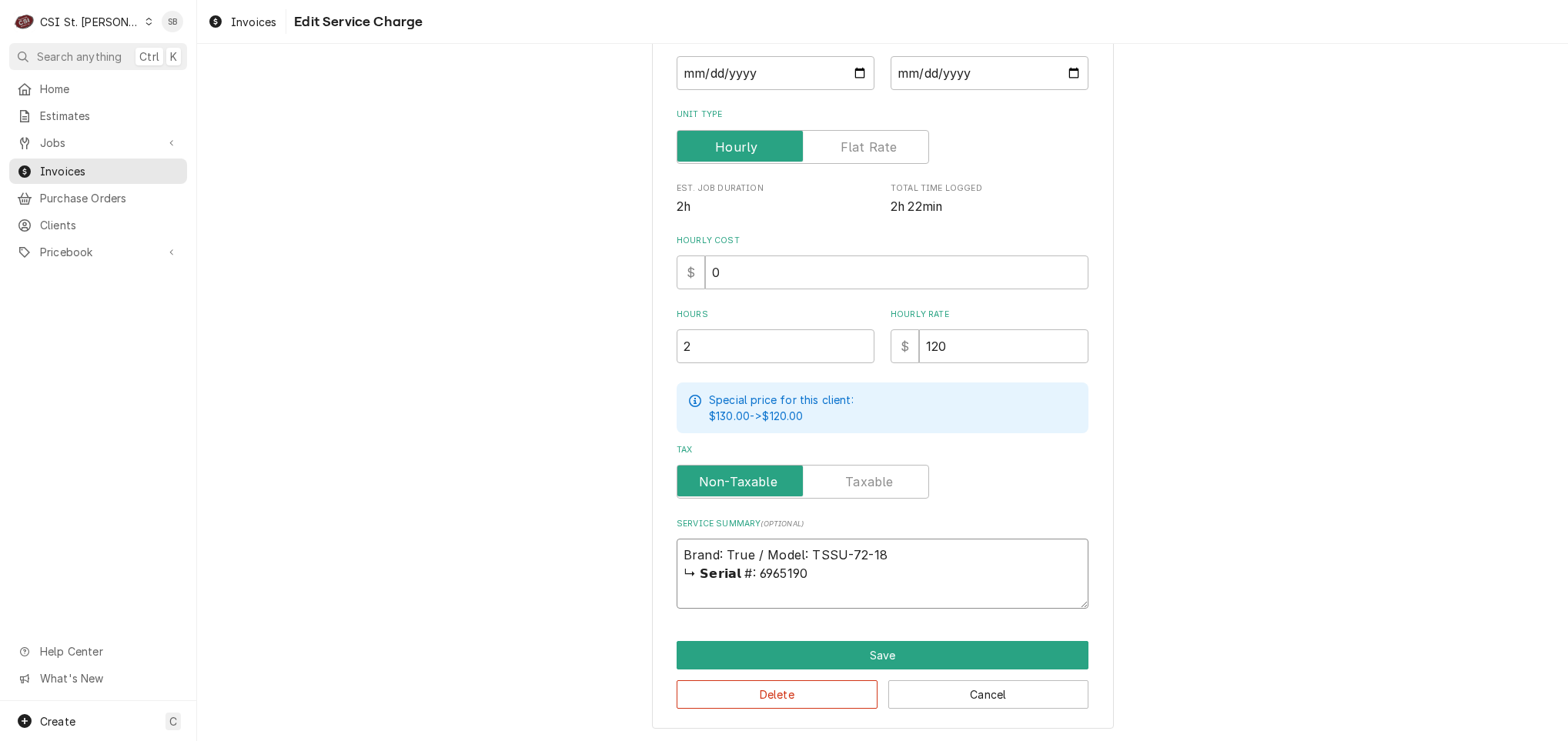
click at [1027, 534] on div "Service Summary ( optional ) Brand: True / Model: TSSU-72-18 ↳ 𝗦𝗲𝗿𝗶𝗮𝗹 #: 6965190" at bounding box center [882, 563] width 412 height 91
type textarea "x"
type textarea "Brand: True / Model: TSSU-72-18 6965190"
type textarea "x"
type textarea "Brand: True / Model: TSSU-72-18 / 6965190"
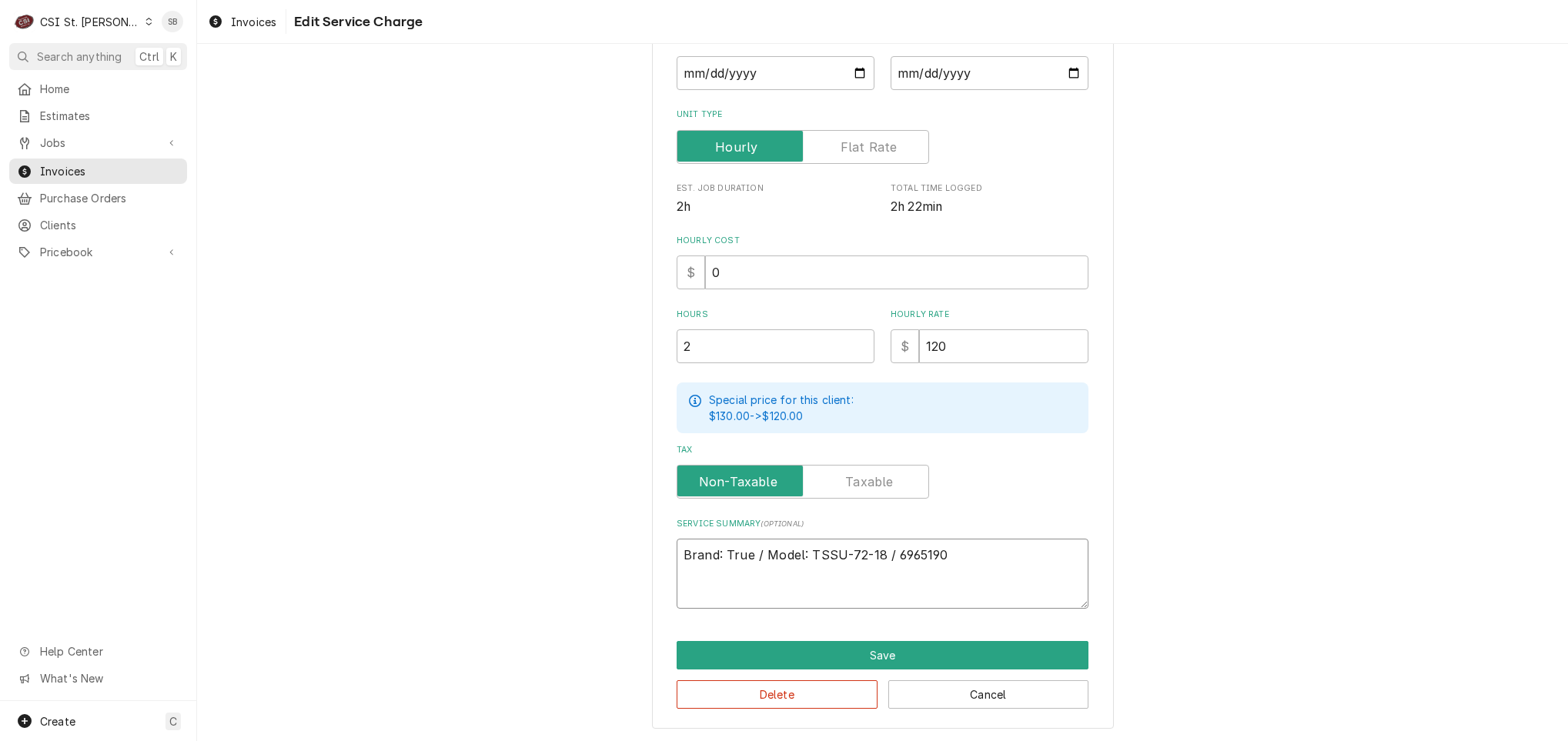
type textarea "x"
type textarea "Brand: True / Model: TSSU-72-18 / 6965190"
type textarea "x"
type textarea "Brand: True / Model: TSSU-72-18 / S 6965190"
type textarea "x"
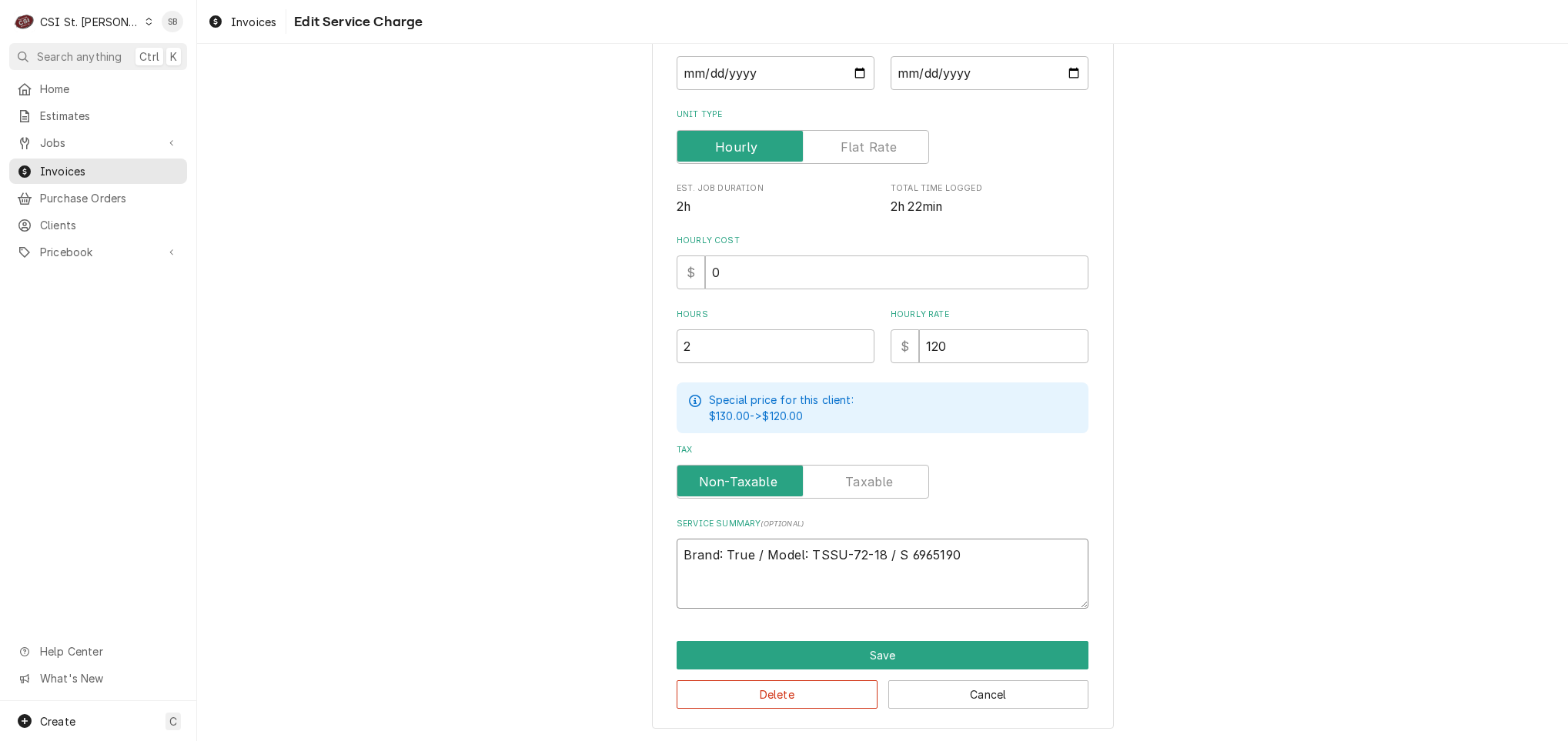
type textarea "Brand: True / Model: TSSU-72-18 / Se 6965190"
type textarea "x"
type textarea "Brand: True / Model: TSSU-72-18 / Ser 6965190"
type textarea "x"
type textarea "Brand: True / Model: TSSU-72-18 / Seri 6965190"
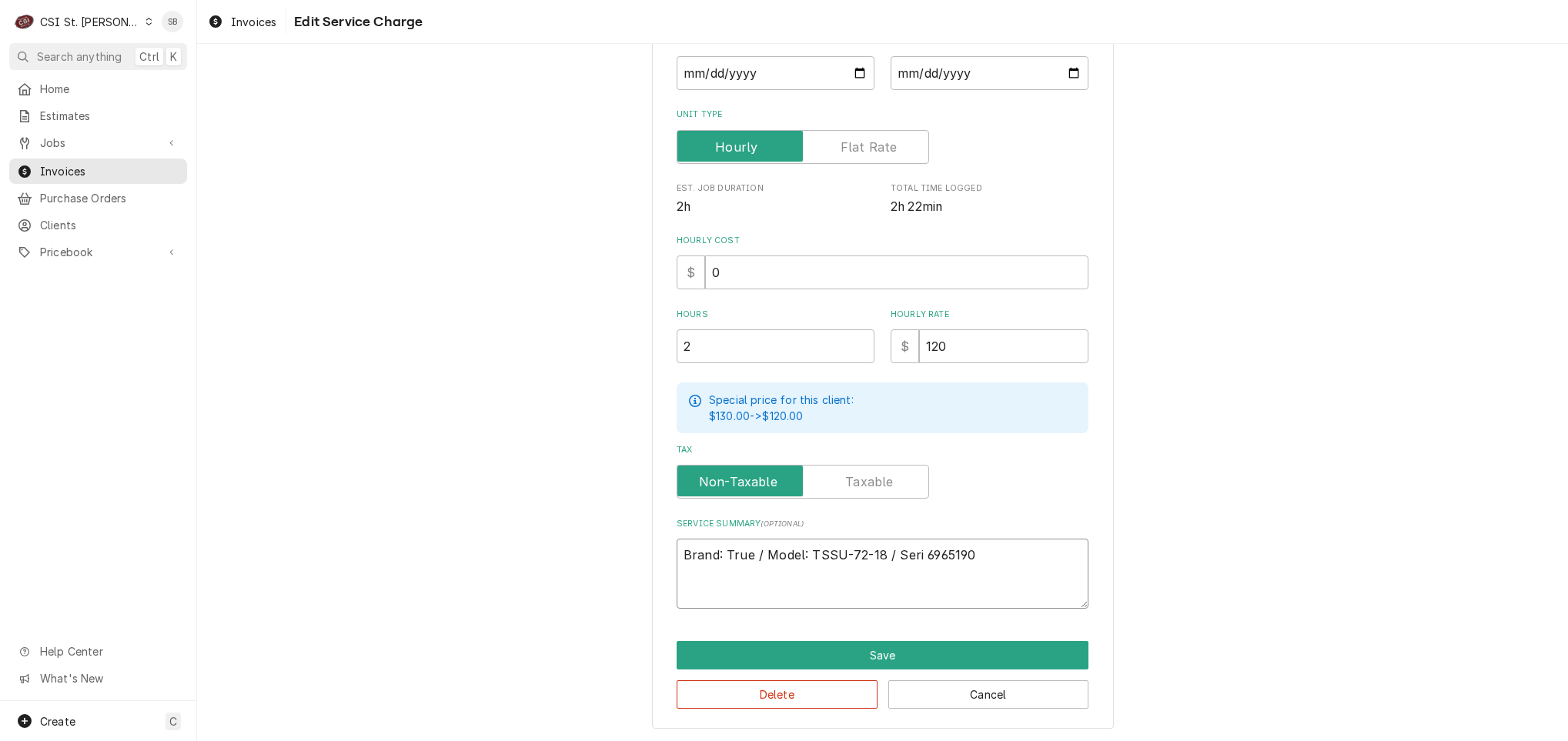
type textarea "x"
type textarea "Brand: True / Model: TSSU-72-18 / Seria 6965190"
type textarea "x"
type textarea "Brand: True / Model: TSSU-72-18 / Serial 6965190"
type textarea "x"
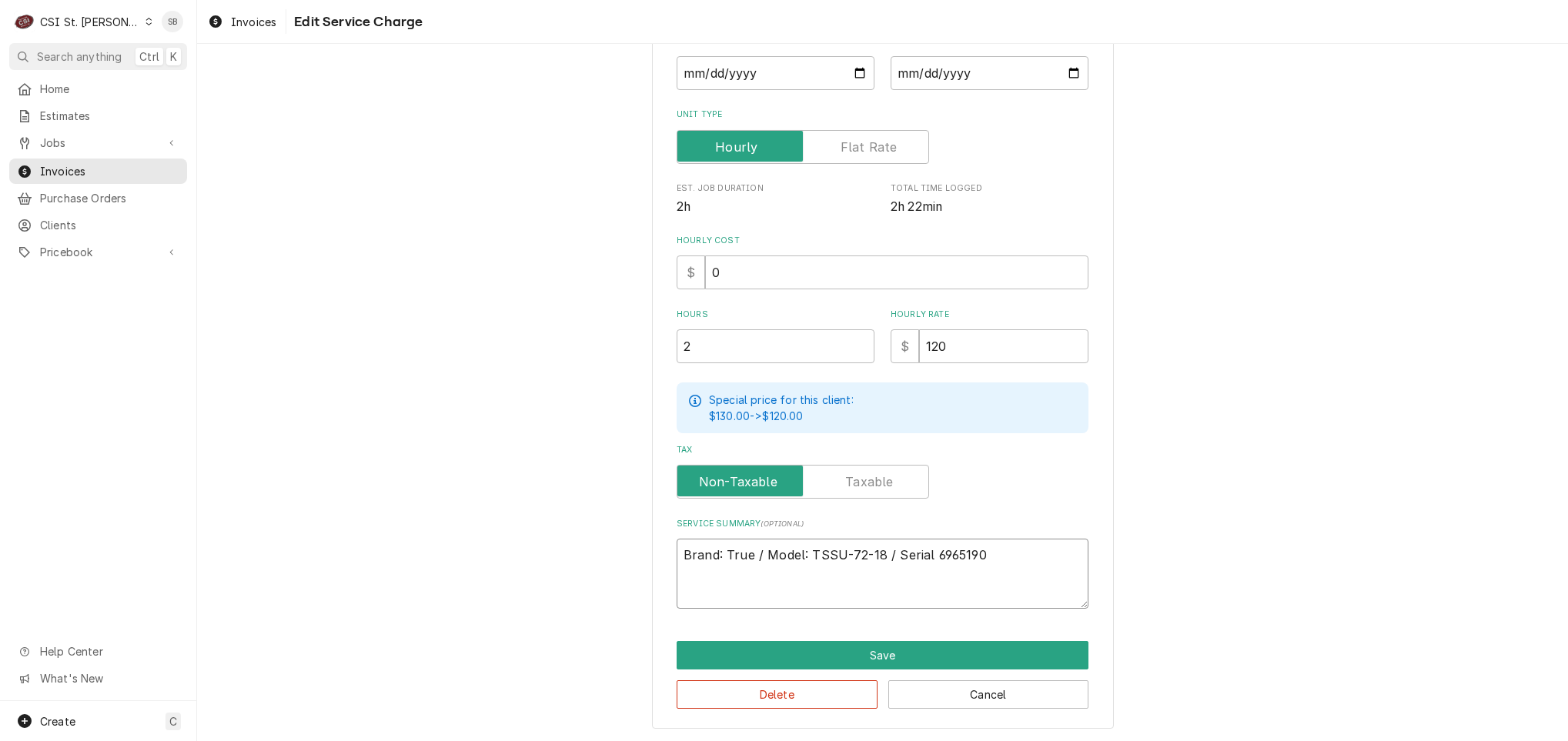
type textarea "Brand: True / Model: TSSU-72-18 / Serial: 6965190"
type textarea "x"
type textarea "Brand: True / Model: TSSU-72-18 / Serial: 6965190"
type textarea "x"
type textarea "Brand: True / Model: TSSU-72-18 / Serial: 6965190"
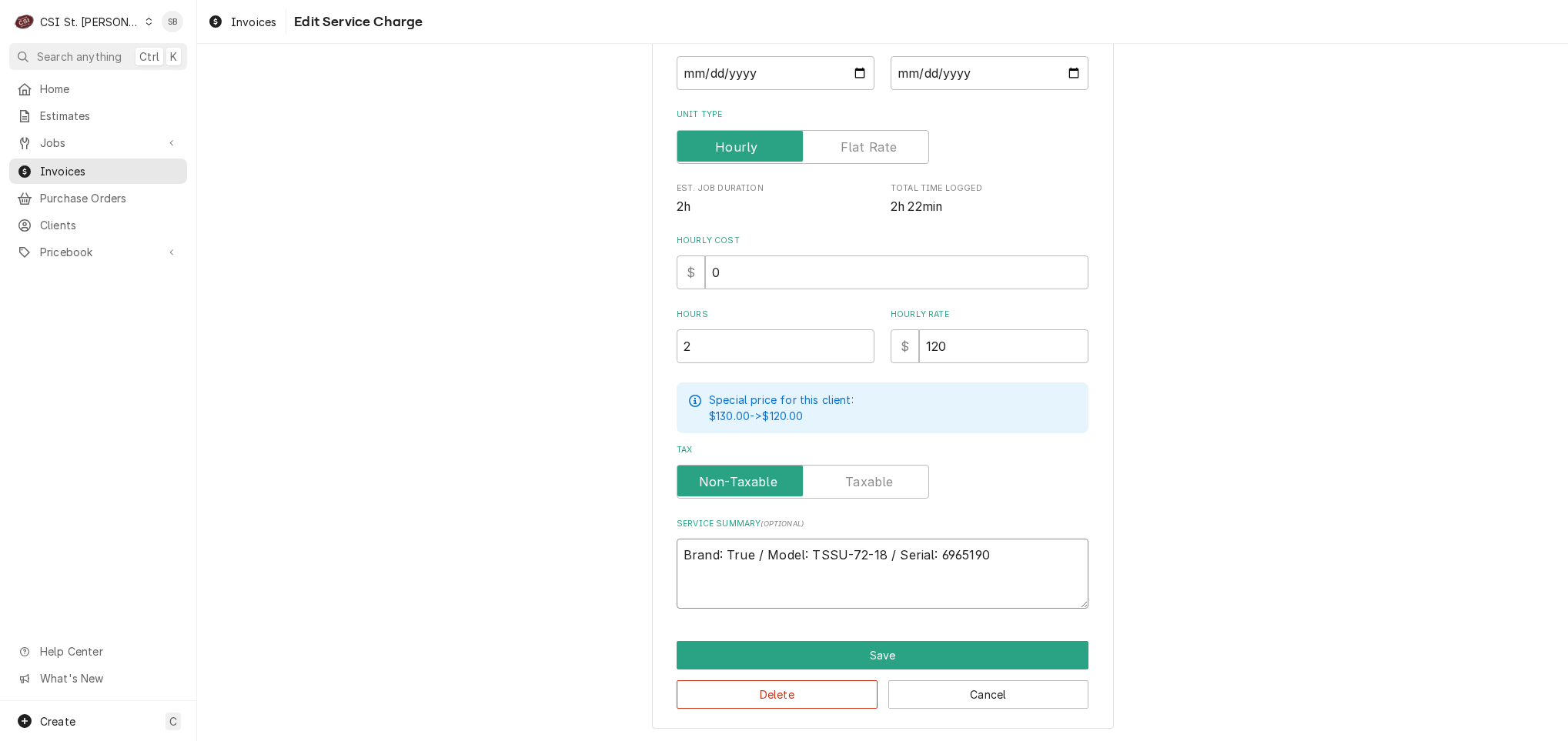
paste textarea "On 09/03, technician arrived on site to inspect reports of the RIC across from …"
type textarea "x"
type textarea "Brand: True / Model: TSSU-72-18 / Serial: 6965190 On 09/03, technician arrived …"
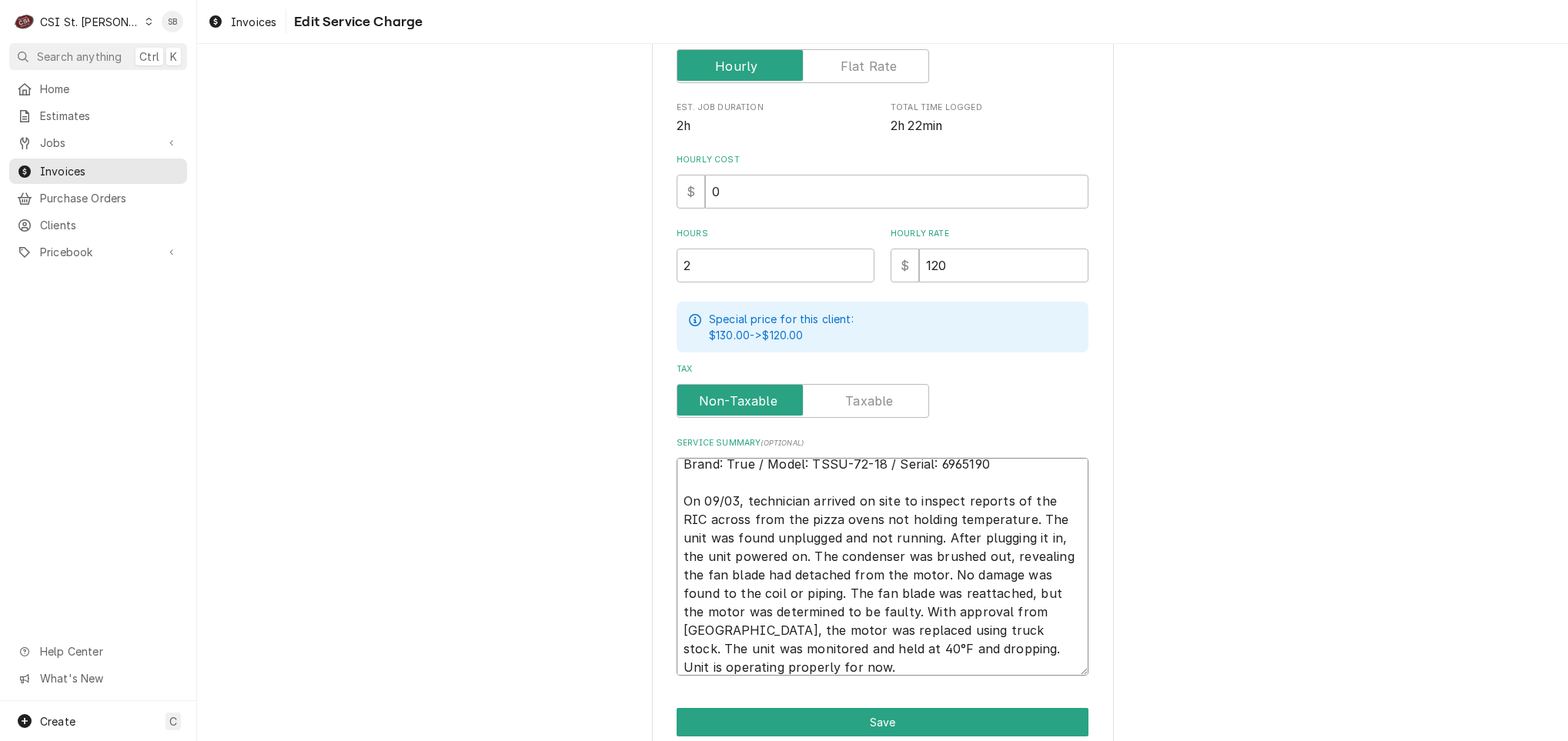
scroll to position [396, 0]
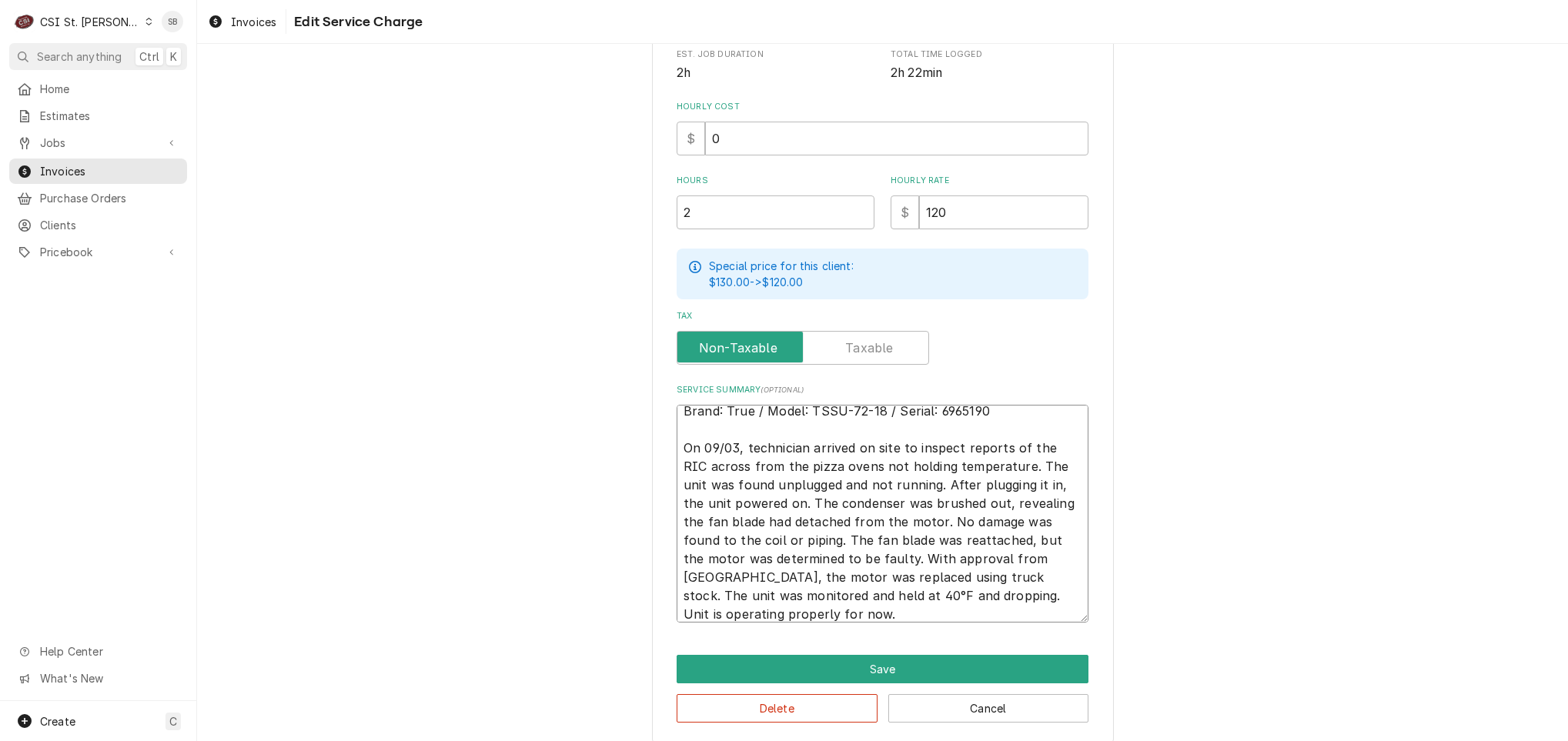
drag, startPoint x: 702, startPoint y: 462, endPoint x: 876, endPoint y: 462, distance: 174.0
click at [876, 462] on textarea "Brand: True / Model: TSSU-72-18 / Serial: 6965190 On 09/03, technician arrived …" at bounding box center [882, 513] width 412 height 218
type textarea "x"
type textarea "Brand: True / Model: TSSU-72-18 / Serial: 6965190 On 09/03, technician arrived …"
drag, startPoint x: 720, startPoint y: 538, endPoint x: 825, endPoint y: 519, distance: 106.7
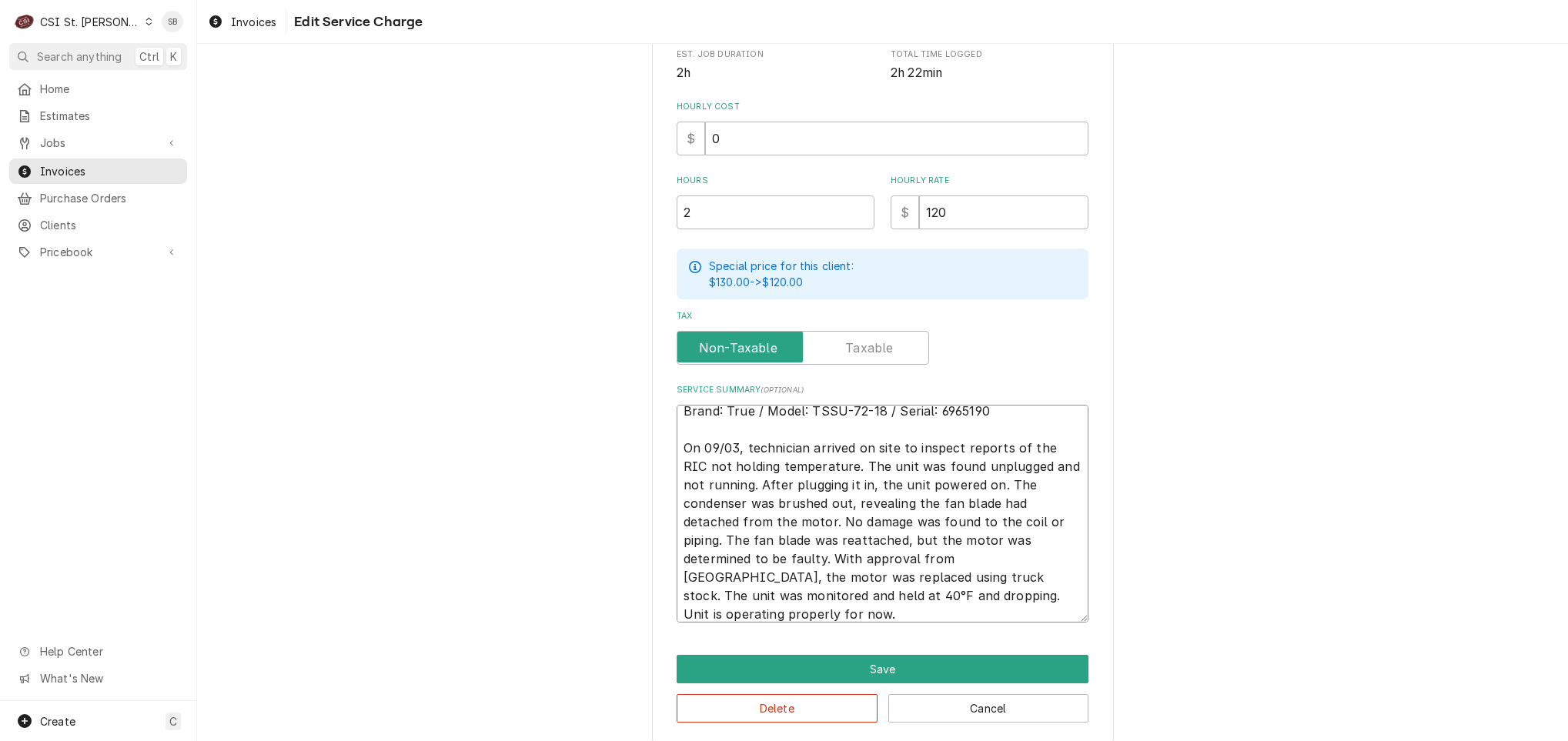
click at [825, 519] on textarea "Brand: True / Model: TSSU-72-18 / Serial: 6965190 On 09/03, technician arrived …" at bounding box center [882, 513] width 412 height 218
type textarea "x"
type textarea "Brand: True / Model: TSSU-72-18 / Serial: 6965190 On 09/03, technician arrived …"
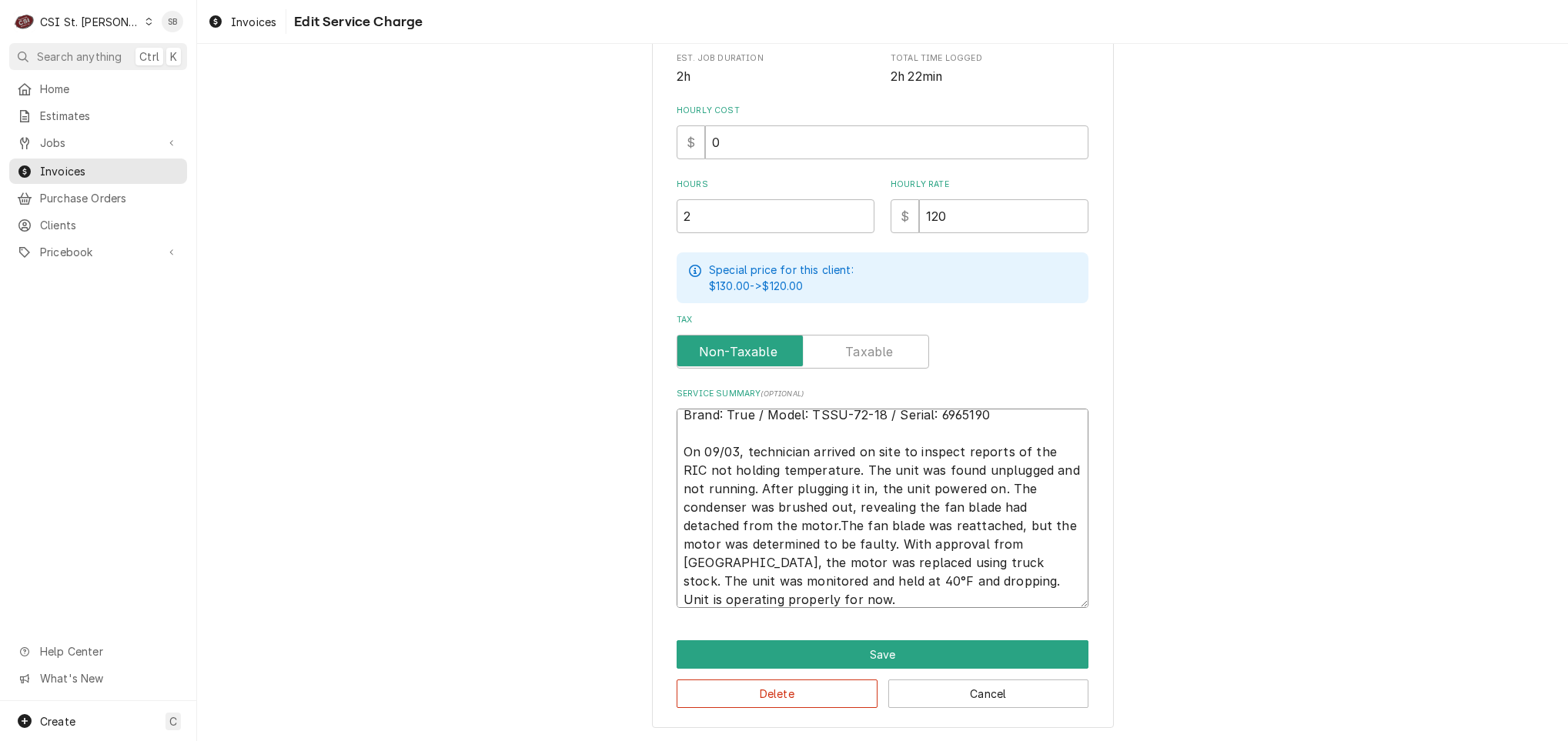
scroll to position [391, 0]
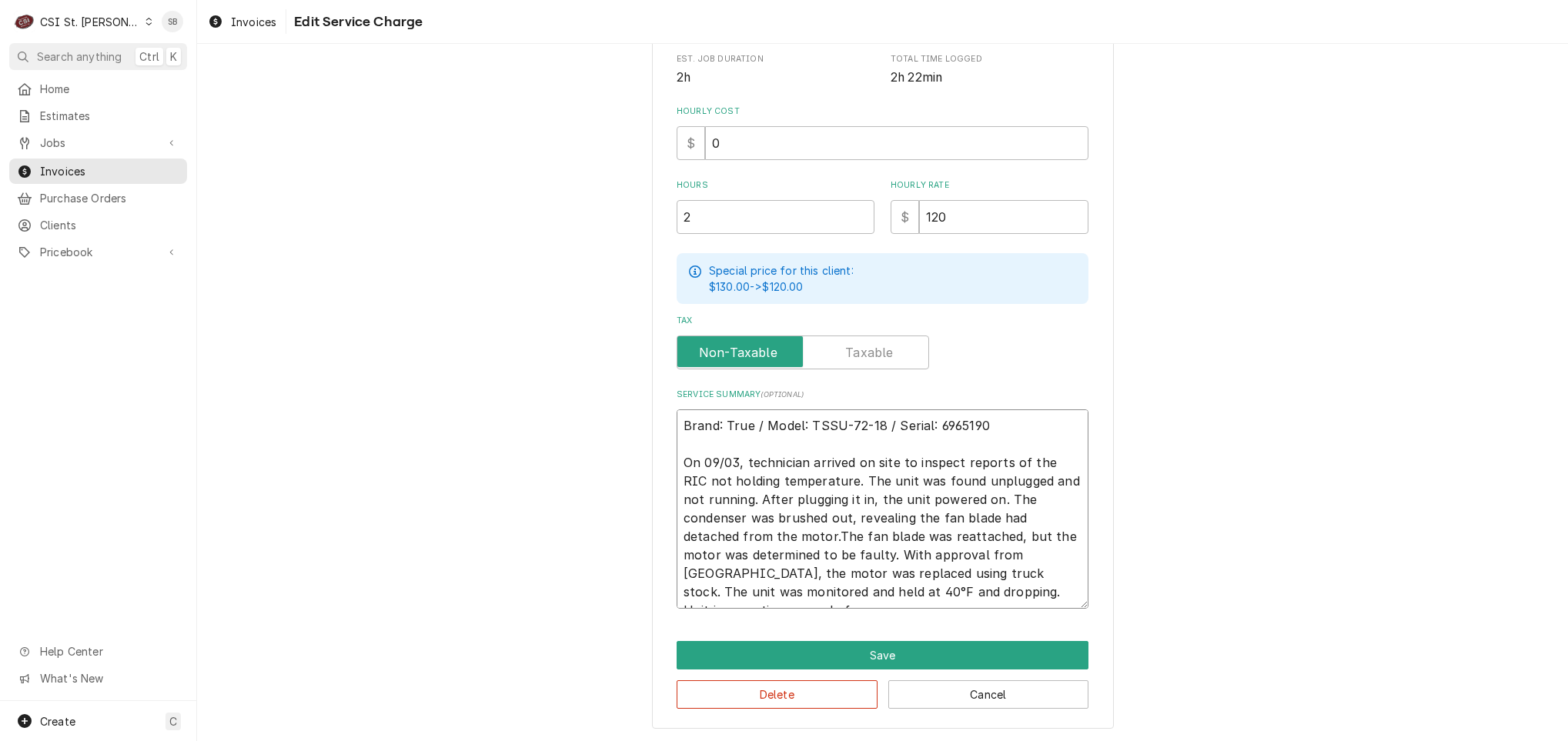
type textarea "x"
type textarea "Brand: True / Model: TSSU-72-18 / Serial: 6965190 On 09/03, technician arrived …"
drag, startPoint x: 820, startPoint y: 553, endPoint x: 1041, endPoint y: 557, distance: 221.0
click at [1041, 557] on textarea "Brand: True / Model: TSSU-72-18 / Serial: 6965190 On 09/03, technician arrived …" at bounding box center [882, 508] width 412 height 199
type textarea "x"
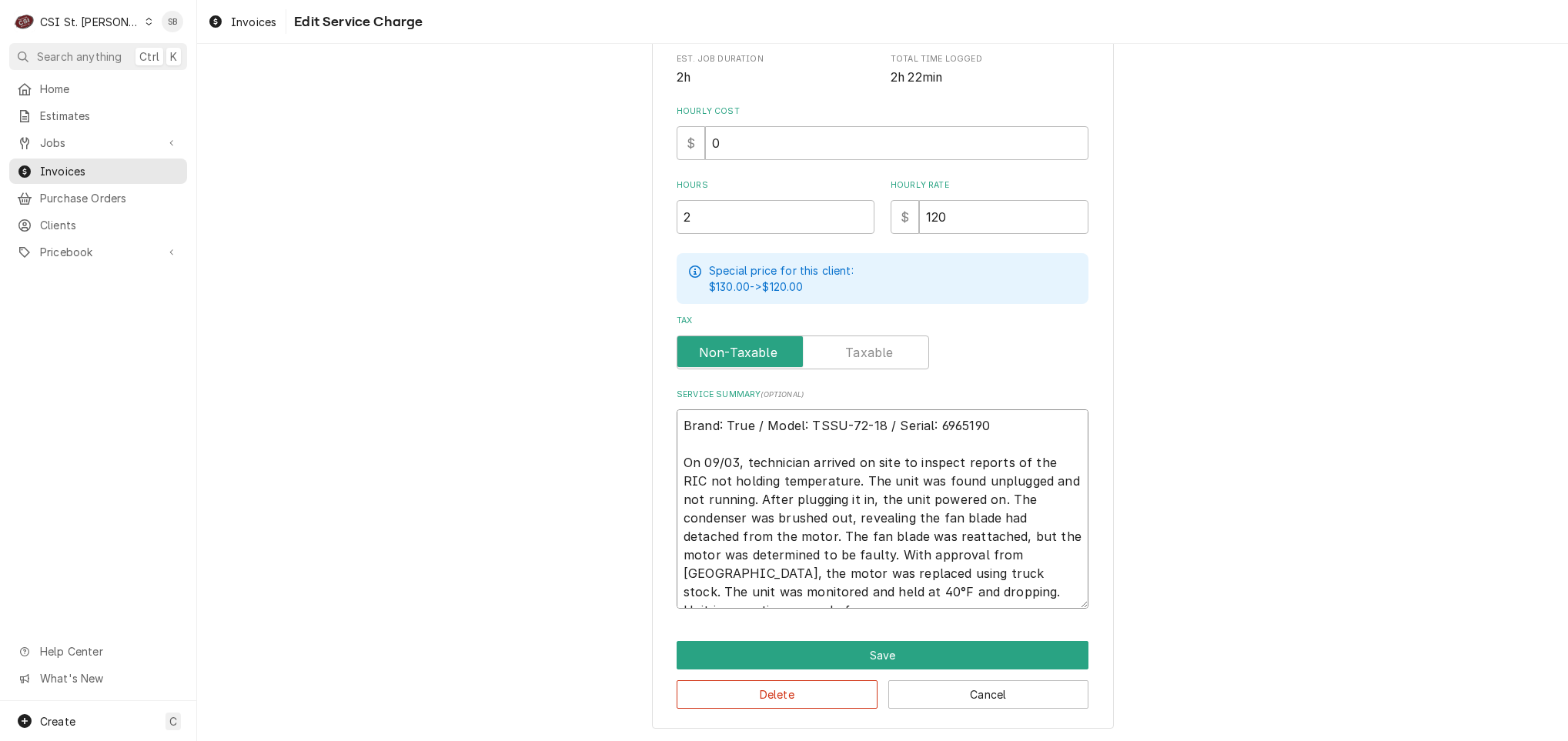
type textarea "Brand: True / Model: TSSU-72-18 / Serial: 6965190 On 09/03, technician arrived …"
drag, startPoint x: 940, startPoint y: 550, endPoint x: 1061, endPoint y: 550, distance: 121.0
click at [1061, 550] on textarea "Brand: True / Model: TSSU-72-18 / Serial: 6965190 On 09/03, technician arrived …" at bounding box center [882, 508] width 412 height 199
type textarea "x"
type textarea "Brand: True / Model: TSSU-72-18 / Serial: 6965190 On 09/03, technician arrived …"
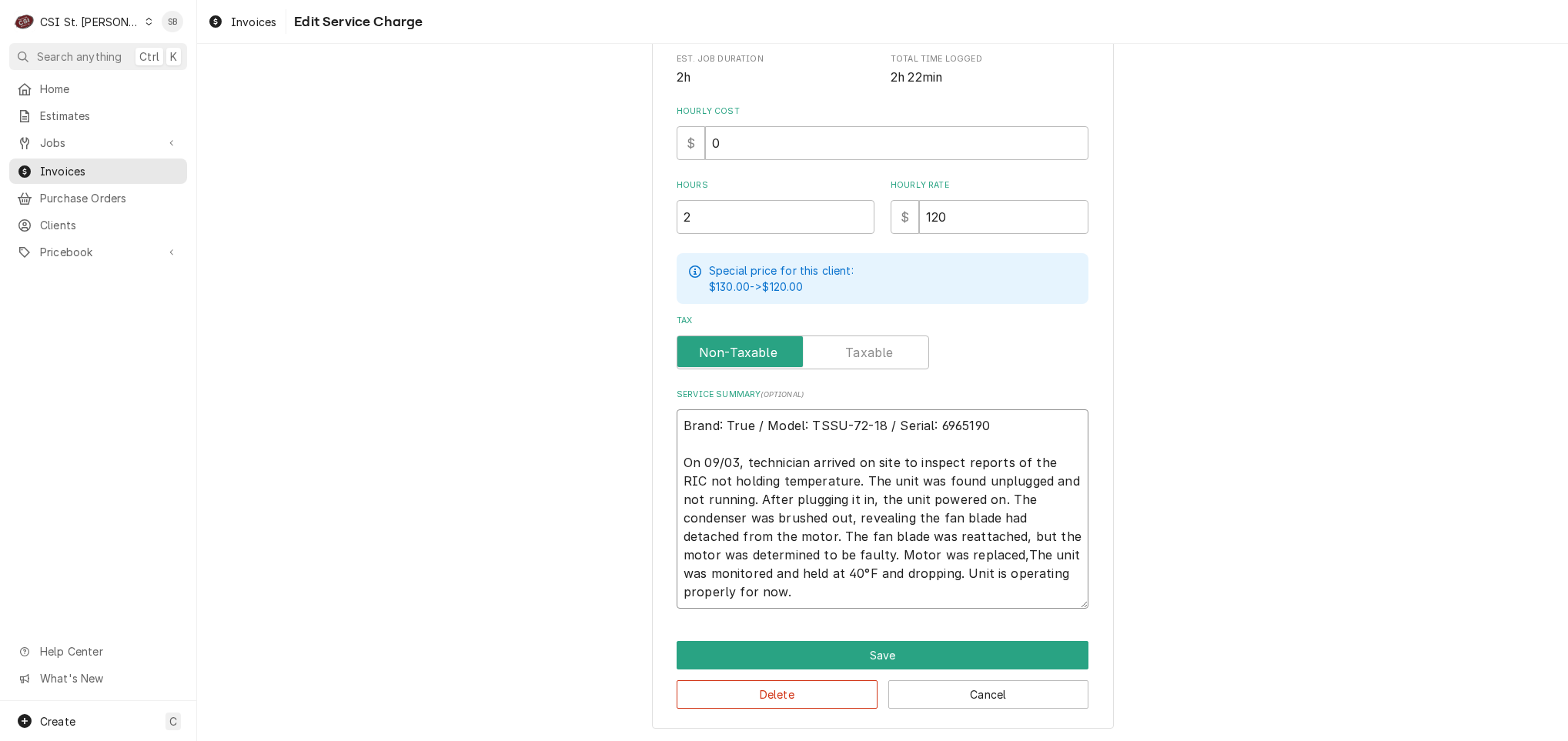
type textarea "x"
type textarea "Brand: True / Model: TSSU-72-18 / Serial: 6965190 On 09/03, technician arrived …"
type textarea "x"
type textarea "Brand: True / Model: TSSU-72-18 / Serial: 6965190 On 09/03, technician arrived …"
type textarea "x"
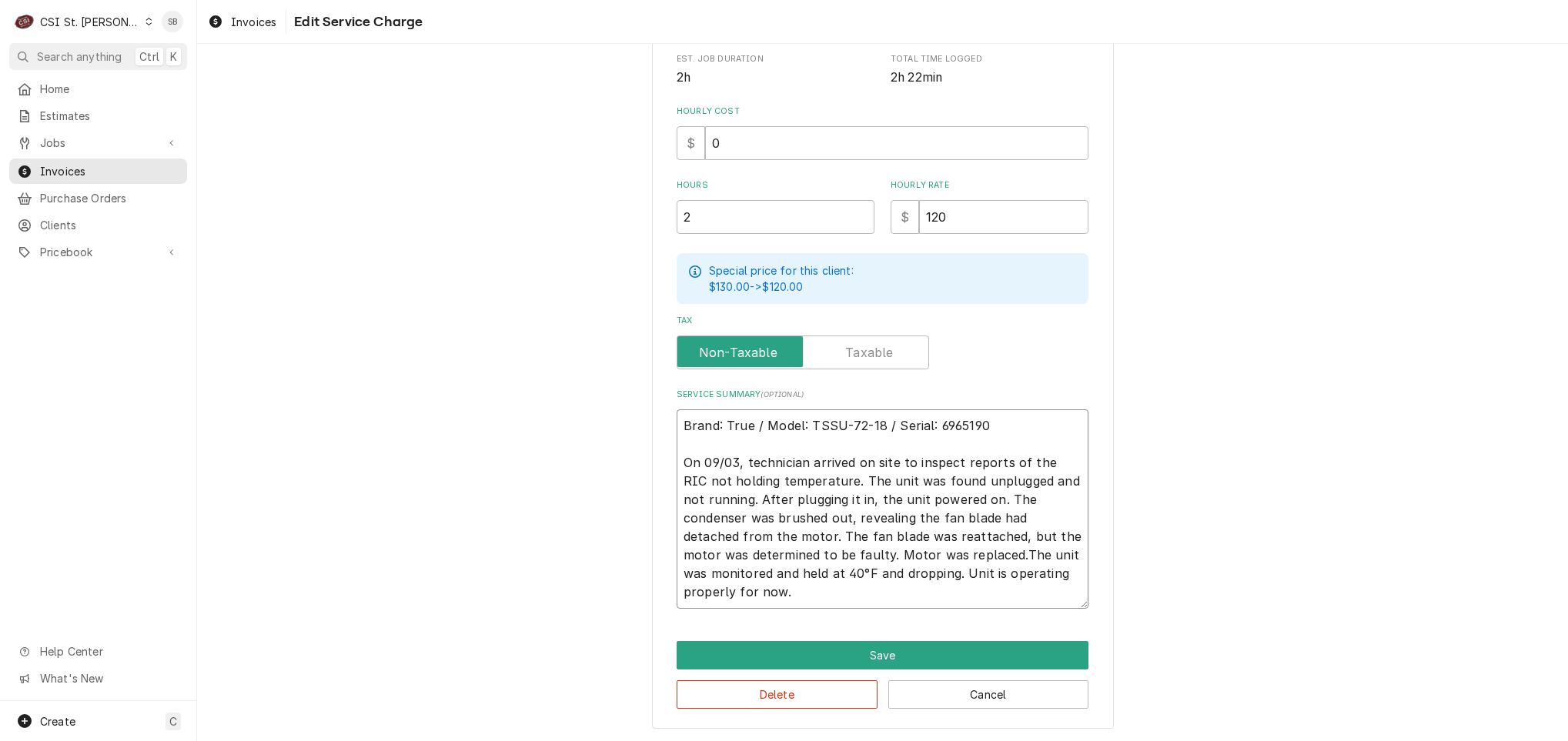
type textarea "Brand: True / Model: TSSU-72-18 / Serial: 6965190 On 09/03, technician arrived …"
click at [891, 594] on textarea "Brand: True / Model: TSSU-72-18 / Serial: 6965190 On 09/03, technician arrived …" at bounding box center [882, 508] width 412 height 199
drag, startPoint x: 790, startPoint y: 590, endPoint x: 721, endPoint y: 594, distance: 69.1
click at [721, 594] on textarea "Brand: True / Model: TSSU-72-18 / Serial: 6965190 On 09/03, technician arrived …" at bounding box center [882, 508] width 412 height 199
type textarea "x"
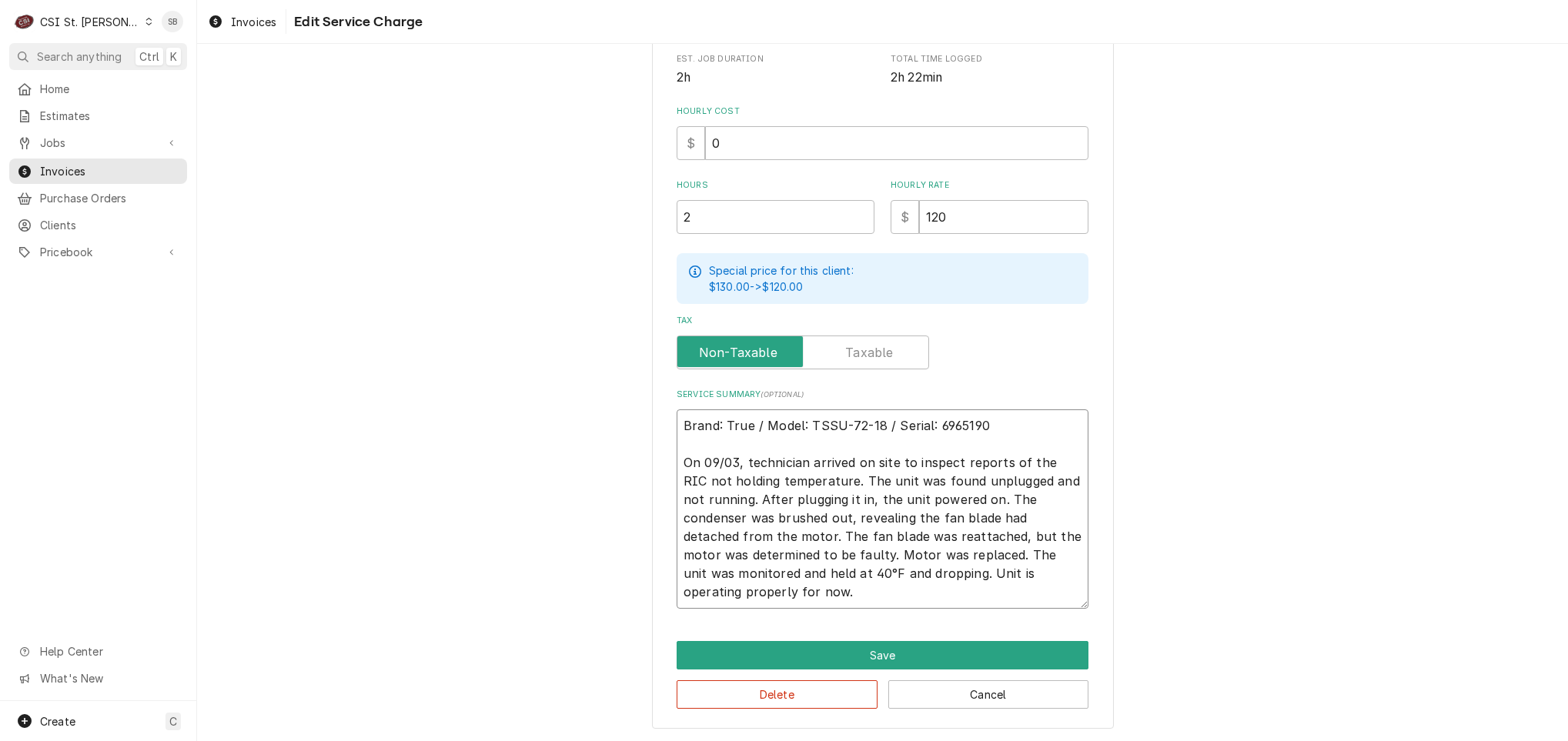
type textarea "Brand: True / Model: TSSU-72-18 / Serial: 6965190 On 09/03, technician arrived …"
type textarea "x"
type textarea "Brand: True / Model: TSSU-72-18 / Serial: 6965190 On 09/03, technician arrived …"
click at [823, 650] on button "Save" at bounding box center [882, 655] width 412 height 28
type textarea "x"
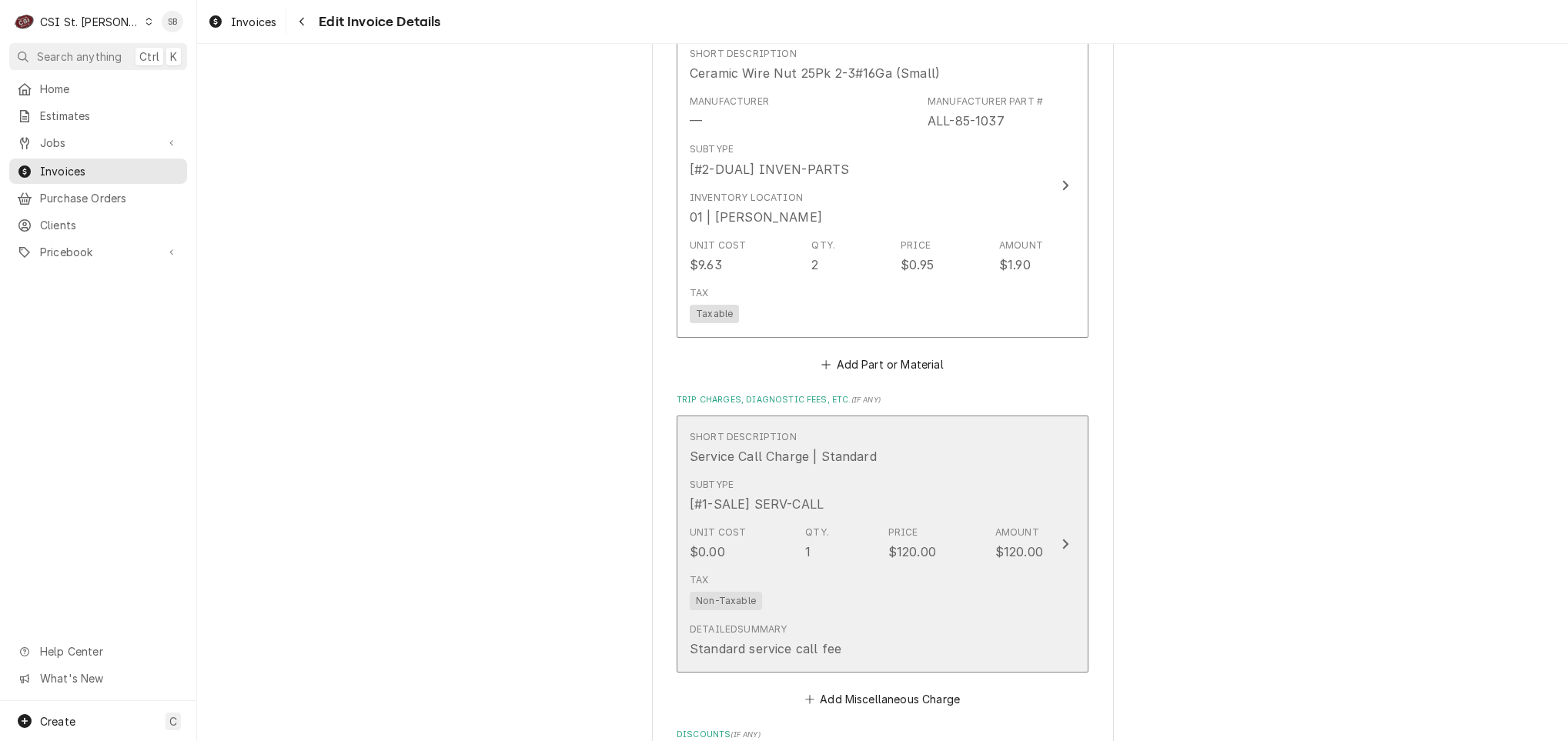
scroll to position [2098, 0]
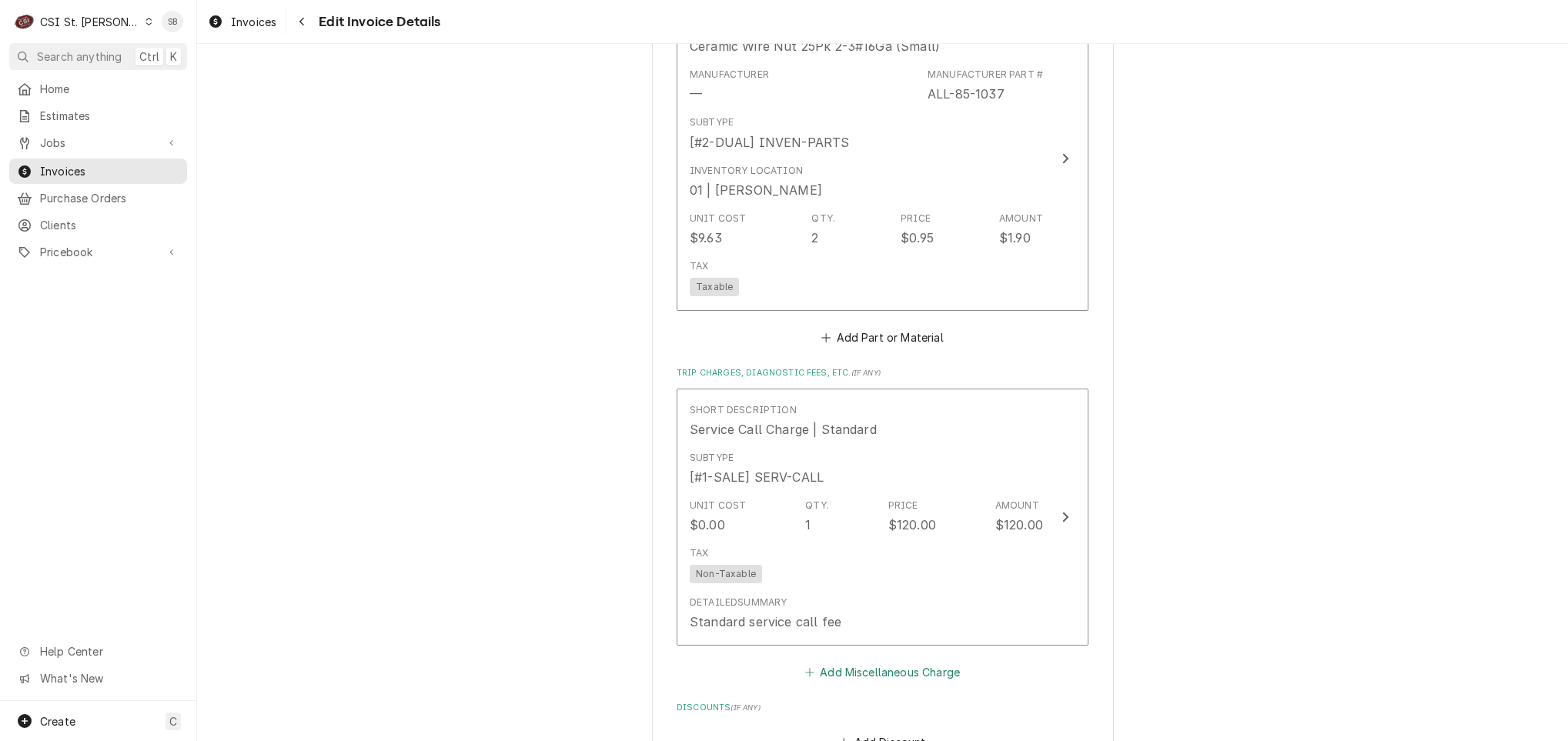
click at [878, 661] on button "Add Miscellaneous Charge" at bounding box center [882, 672] width 160 height 22
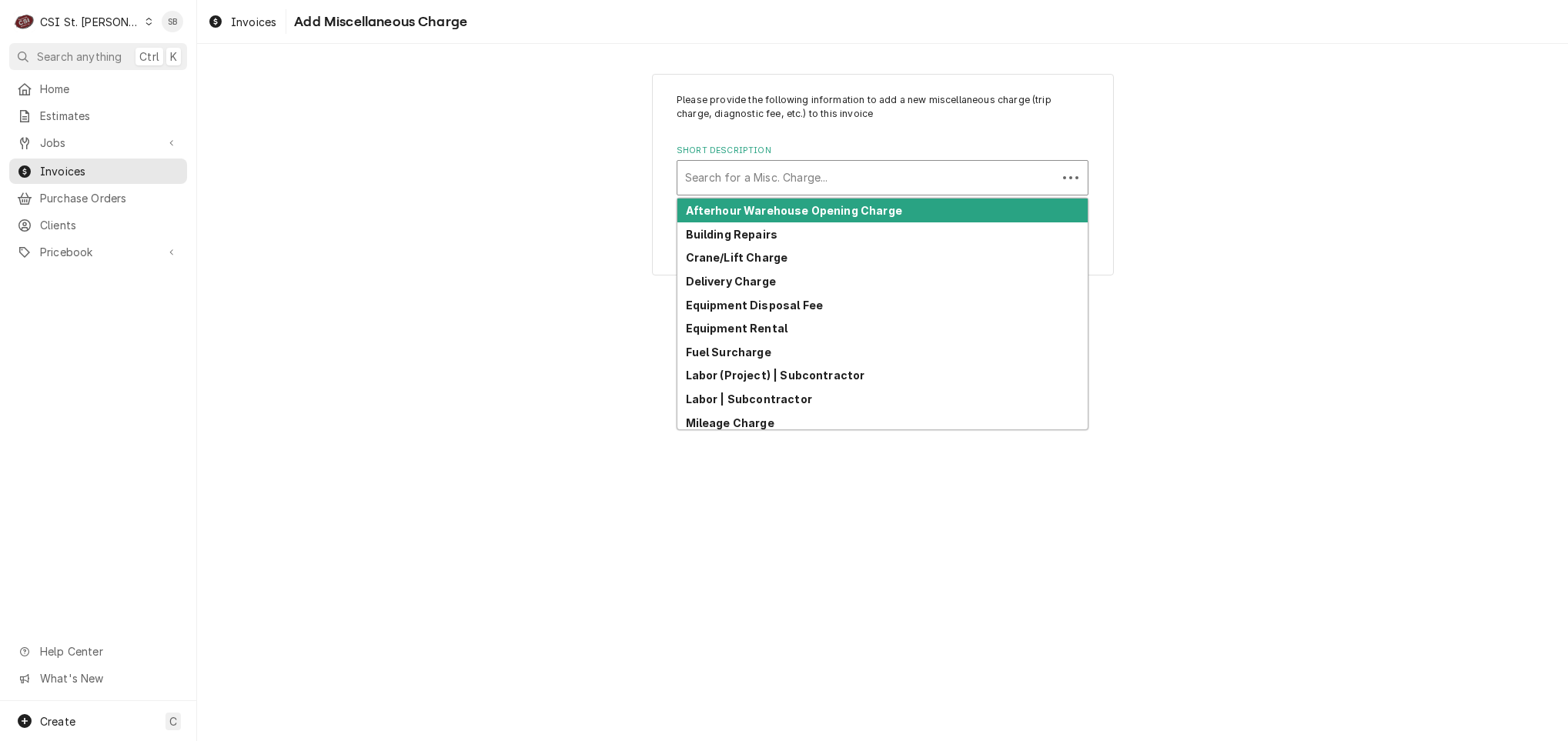
drag, startPoint x: 863, startPoint y: 176, endPoint x: 845, endPoint y: 178, distance: 18.1
click at [850, 176] on div "Short Description" at bounding box center [867, 177] width 364 height 27
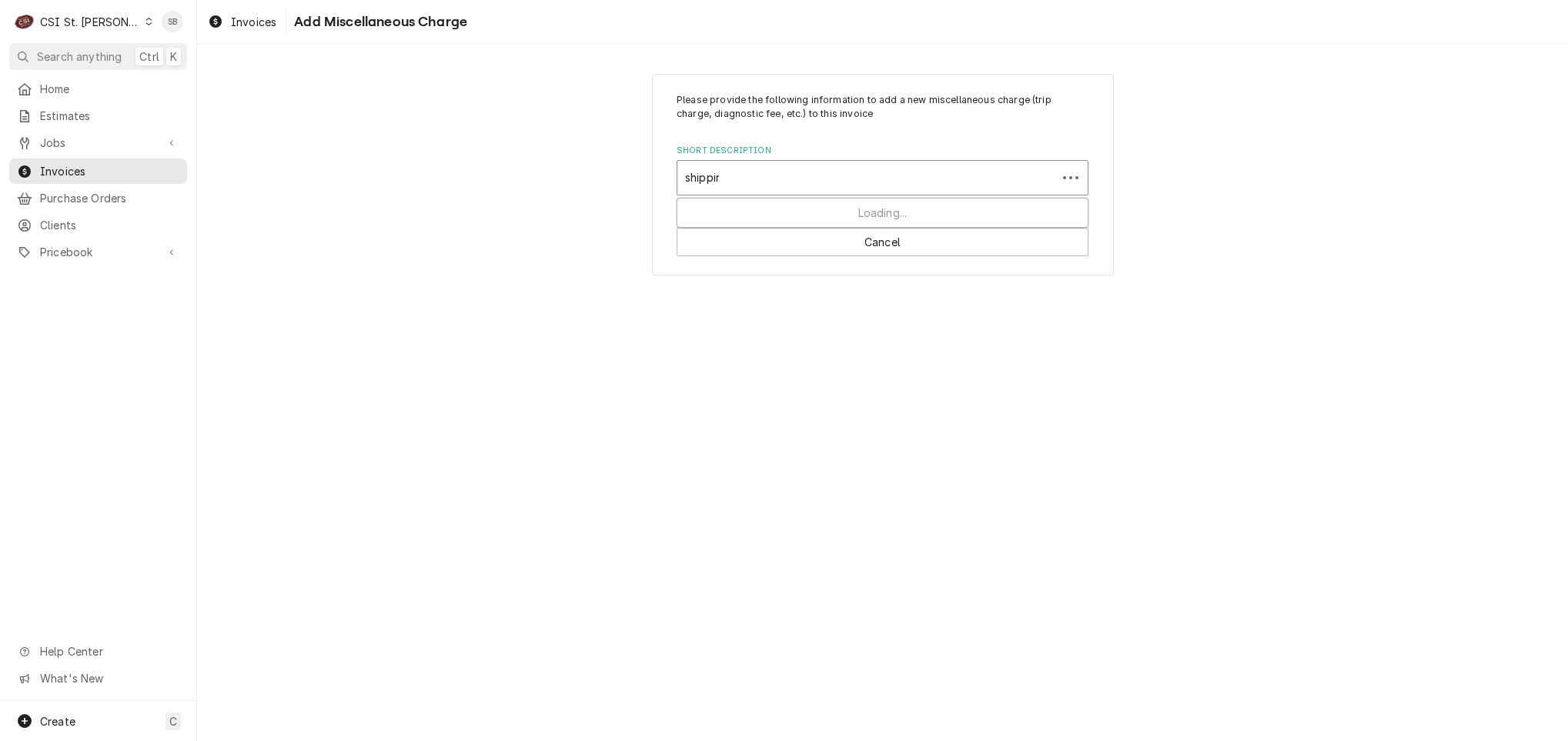
type input "shipping"
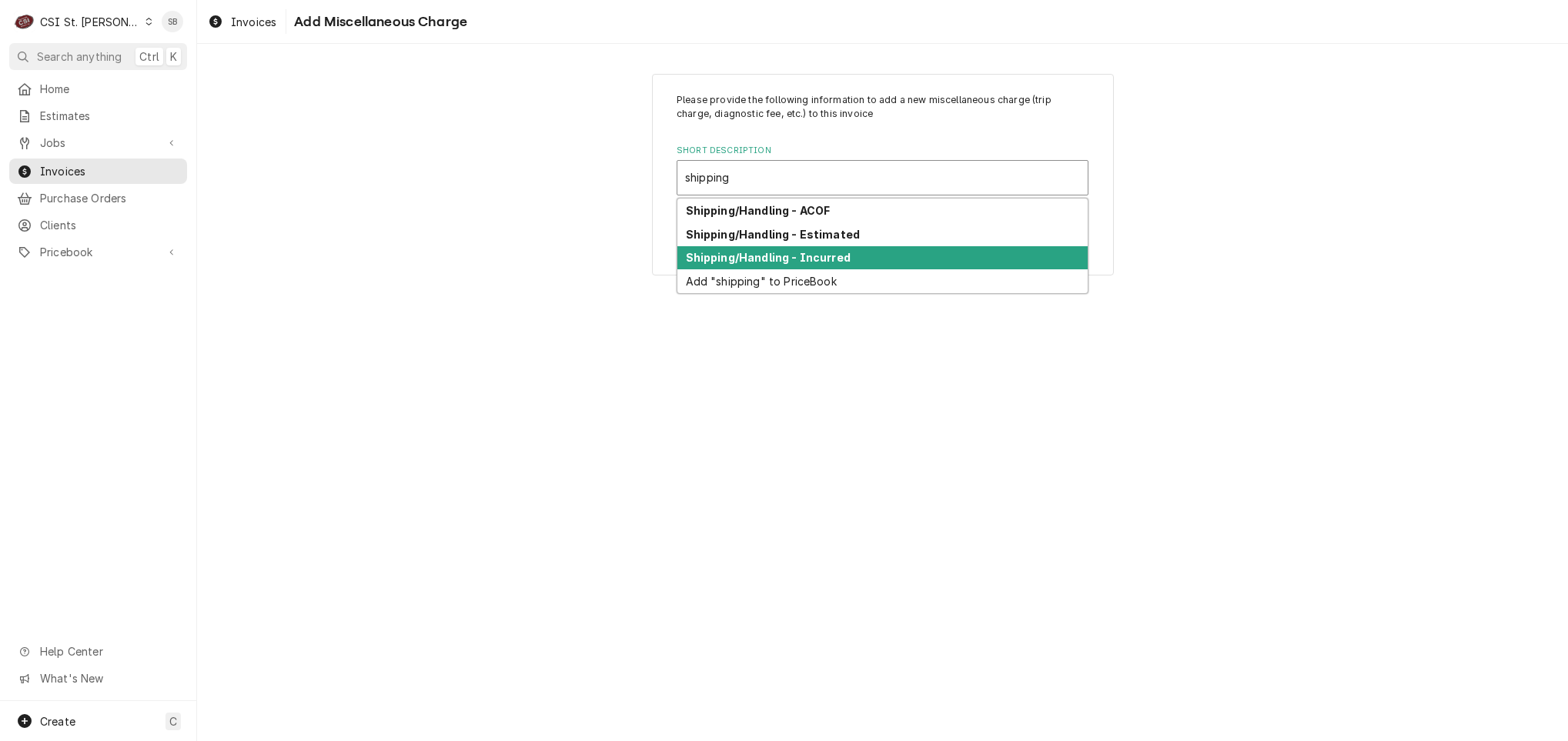
drag, startPoint x: 877, startPoint y: 261, endPoint x: 834, endPoint y: 301, distance: 58.7
click at [876, 261] on div "Shipping/Handling - Incurred" at bounding box center [882, 258] width 410 height 24
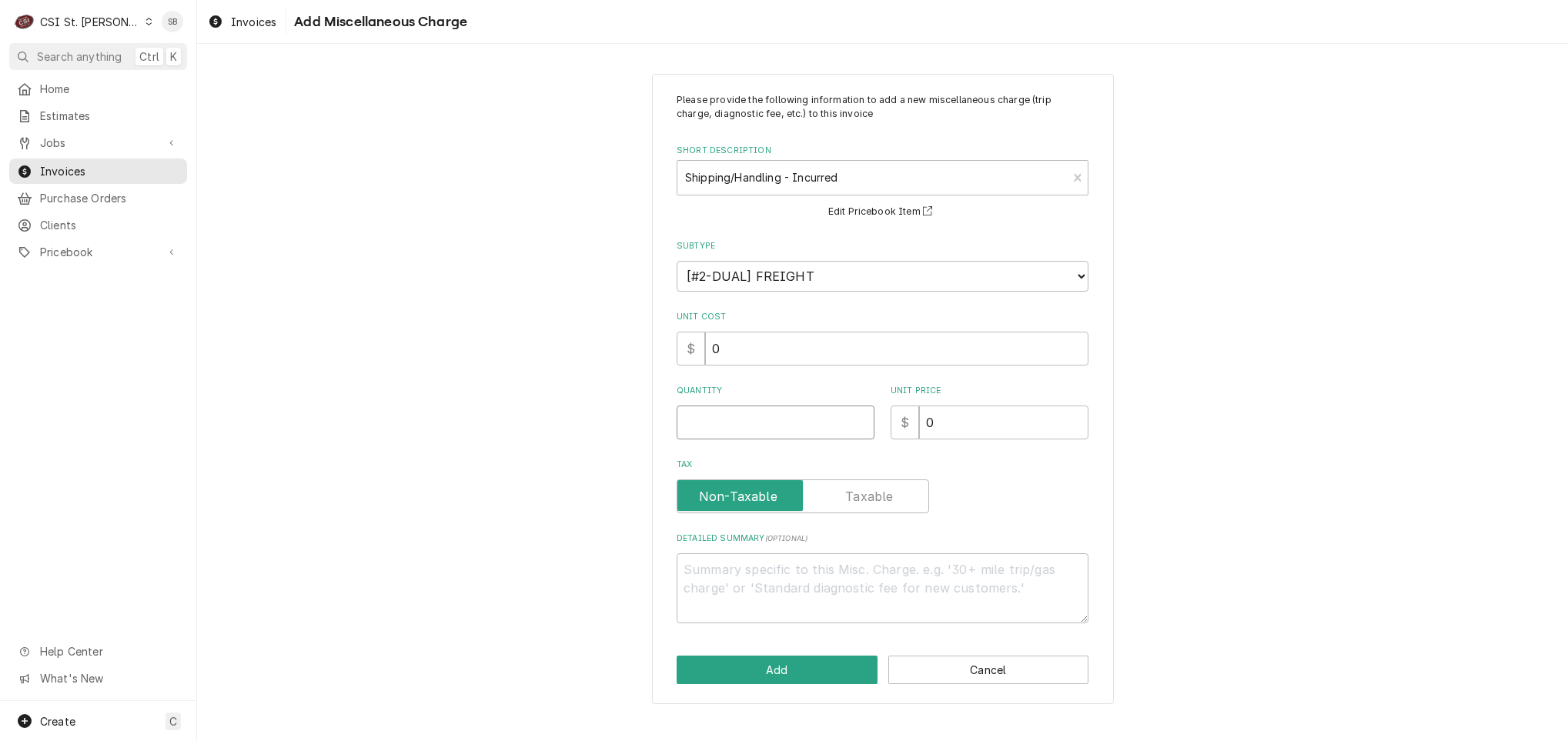
drag, startPoint x: 751, startPoint y: 429, endPoint x: 754, endPoint y: 416, distance: 13.3
click at [749, 429] on input "Quantity" at bounding box center [775, 422] width 198 height 34
type textarea "x"
type input "1"
type textarea "x"
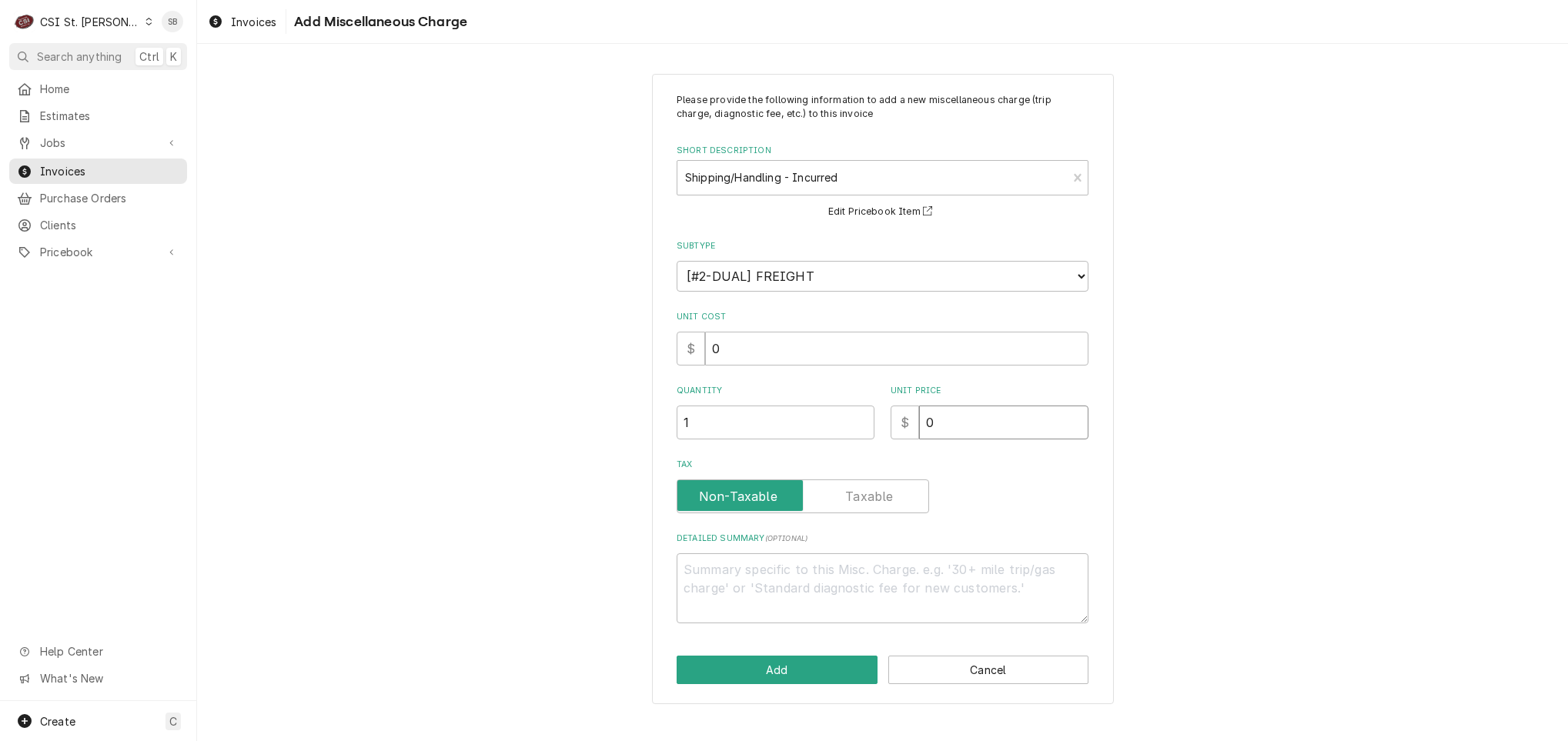
type input "1"
type textarea "x"
type input "12"
type textarea "x"
type input "1"
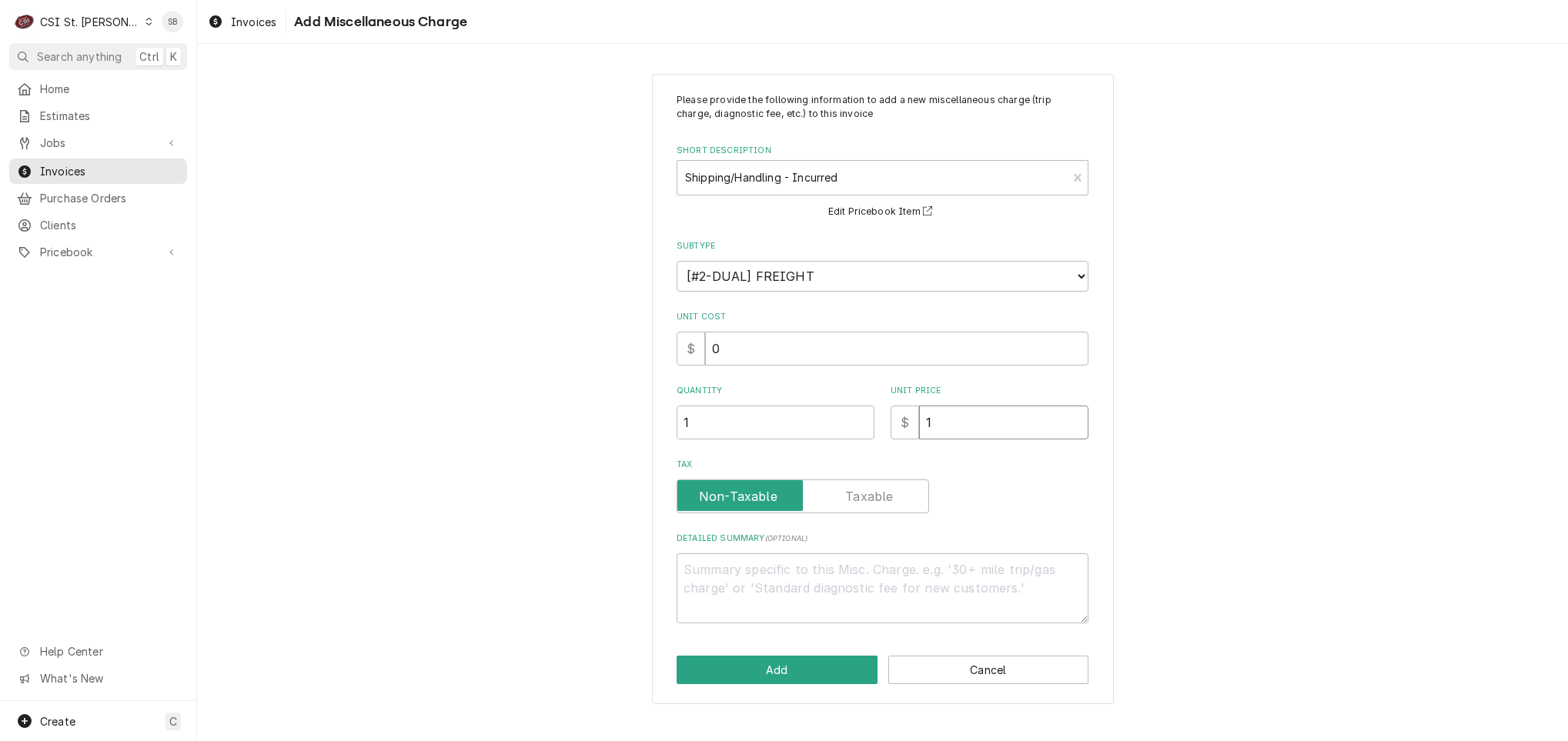
type textarea "x"
type input "15"
type textarea "x"
click at [735, 674] on button "Add" at bounding box center [777, 670] width 201 height 28
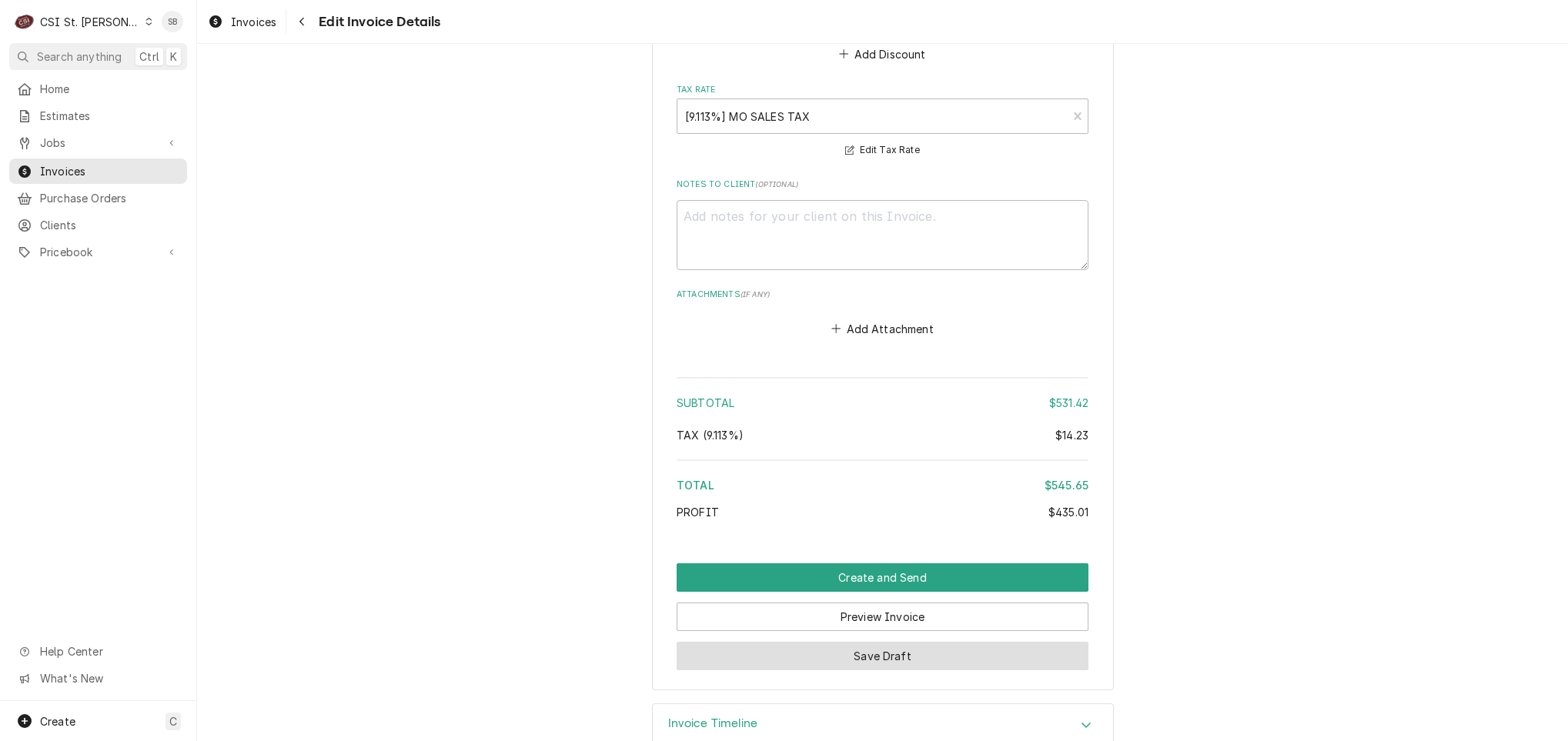
click at [926, 642] on button "Save Draft" at bounding box center [882, 656] width 412 height 28
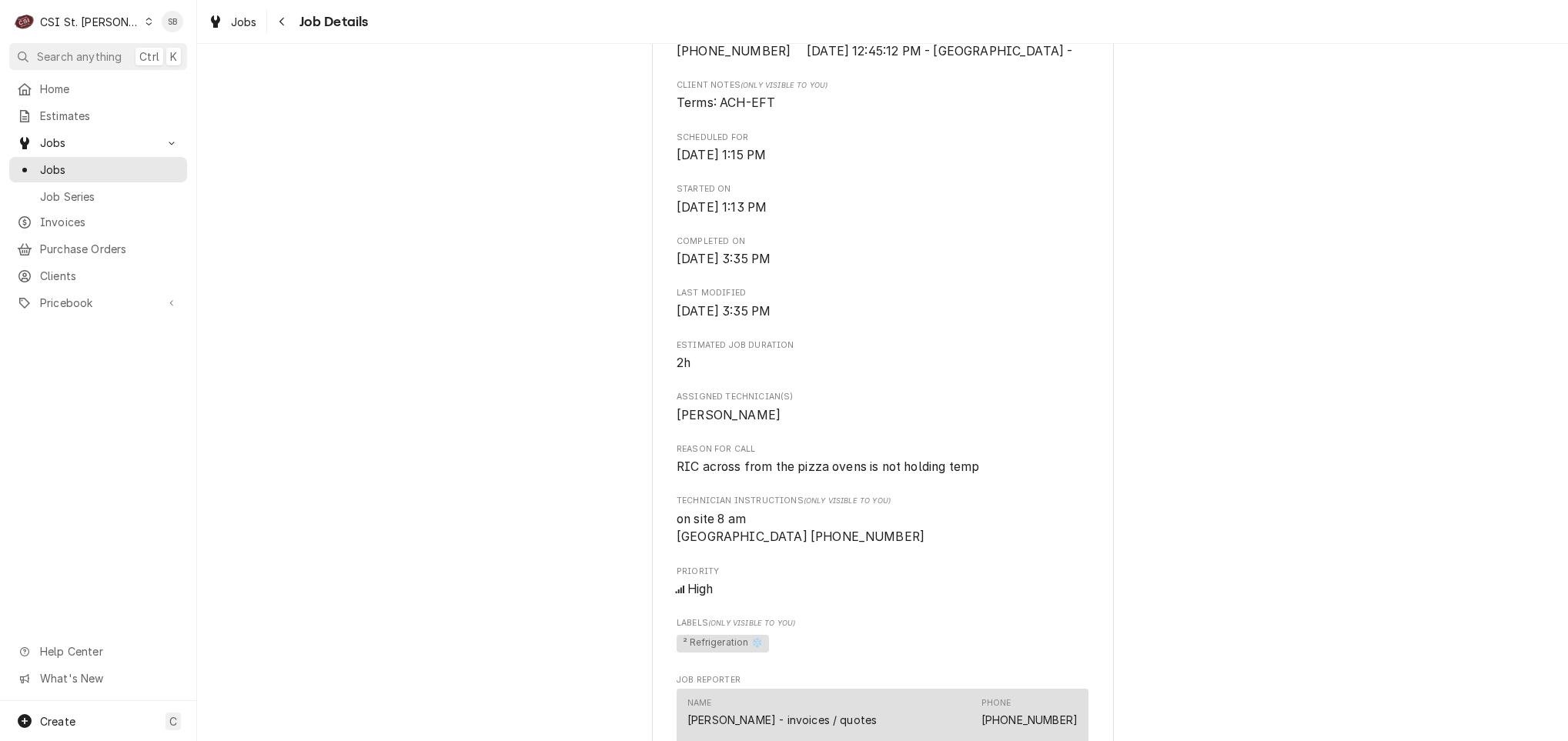
scroll to position [808, 0]
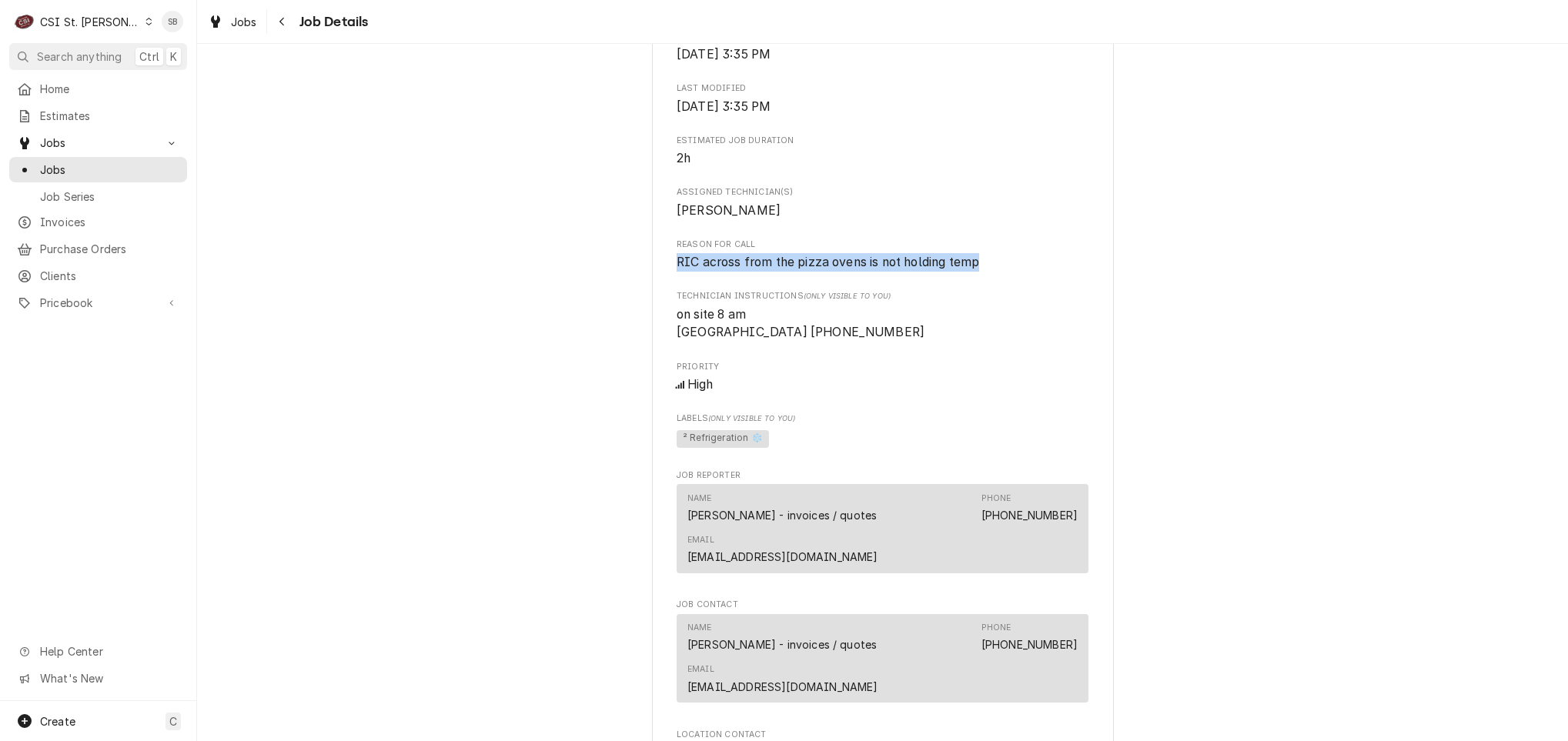
drag, startPoint x: 1009, startPoint y: 269, endPoint x: 594, endPoint y: 269, distance: 415.0
click at [594, 269] on div "**********" at bounding box center [882, 444] width 1371 height 2384
copy span "RIC across from the pizza ovens is not holding temp"
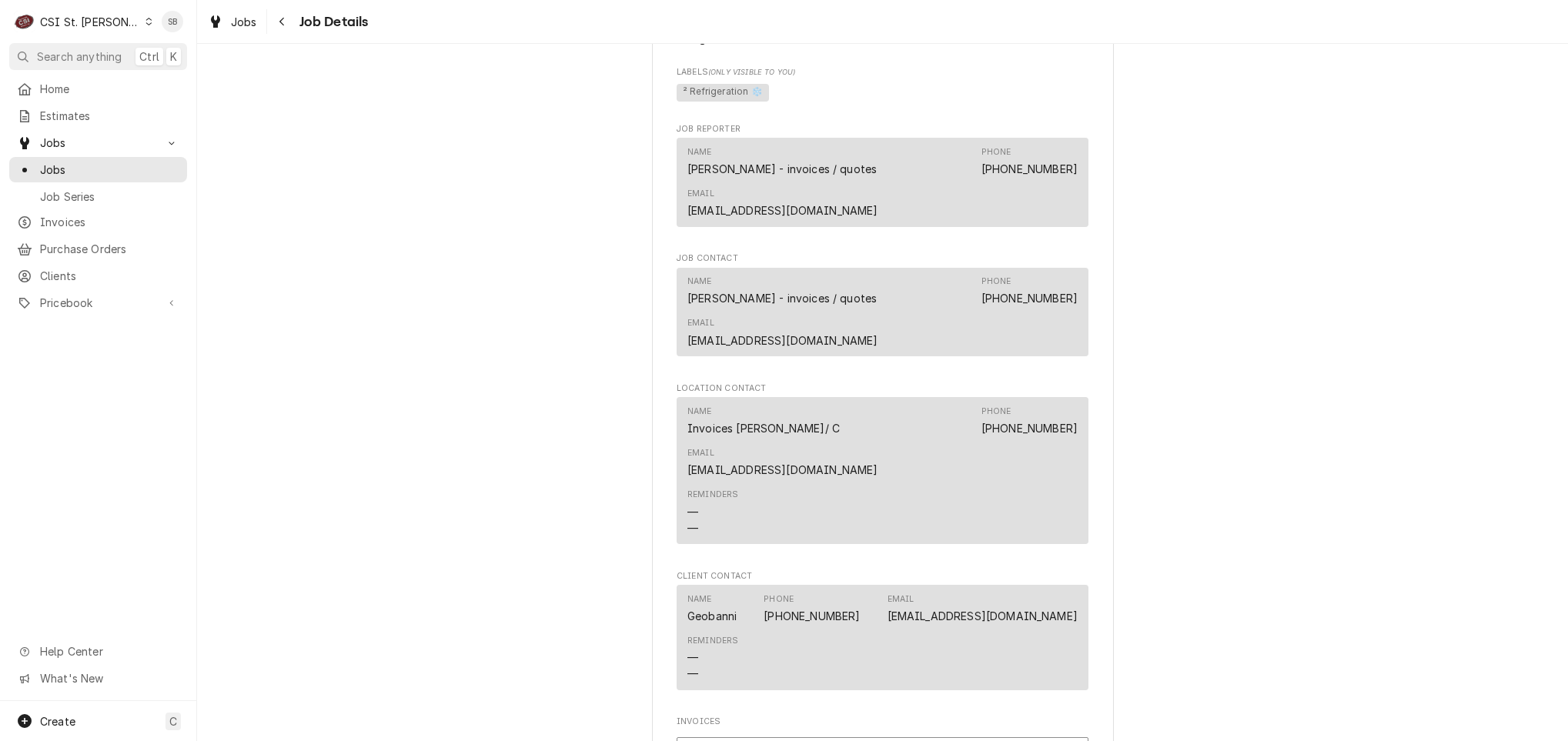
scroll to position [1270, 0]
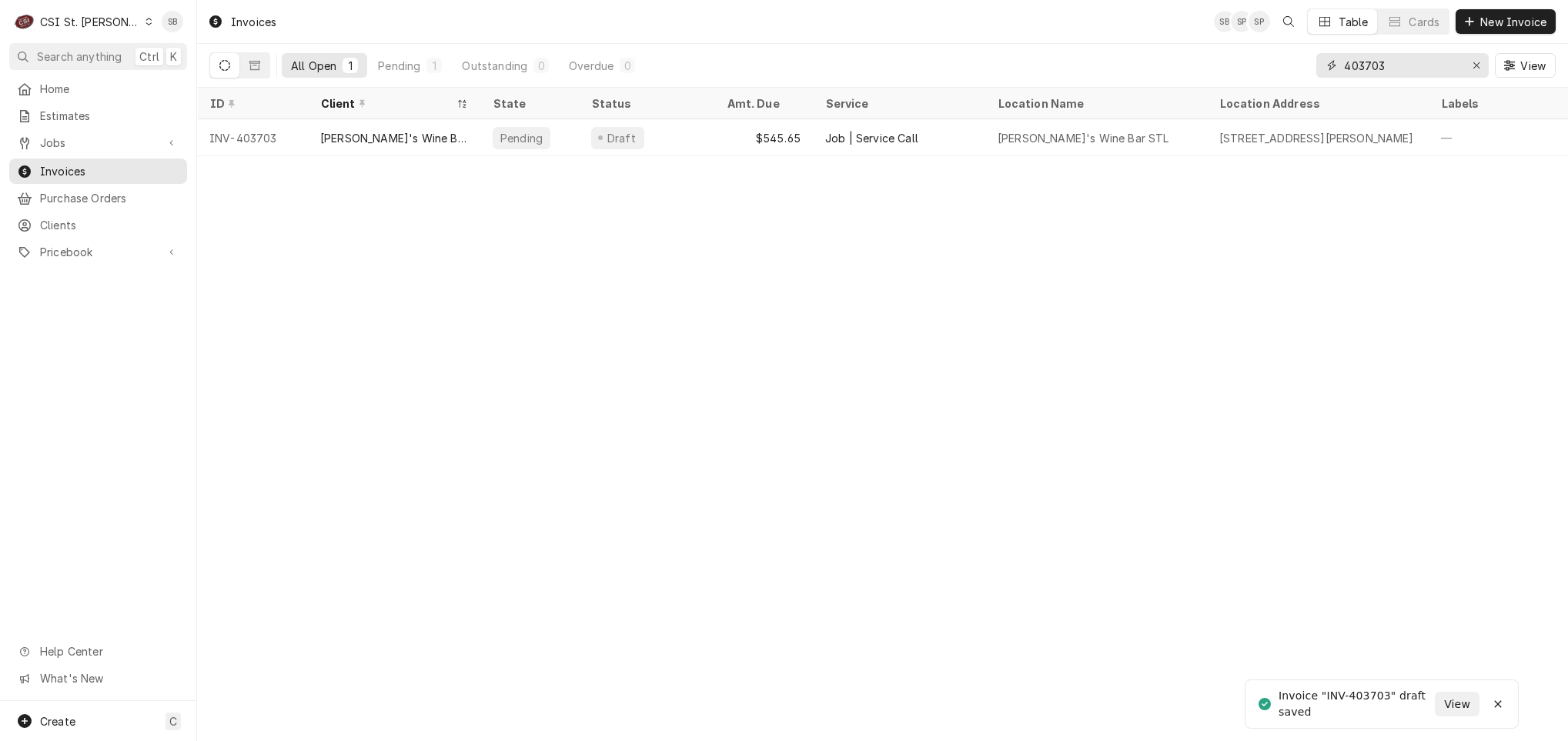
click at [1377, 67] on input "403703" at bounding box center [1402, 66] width 116 height 25
click at [1389, 70] on input "403703" at bounding box center [1402, 66] width 116 height 25
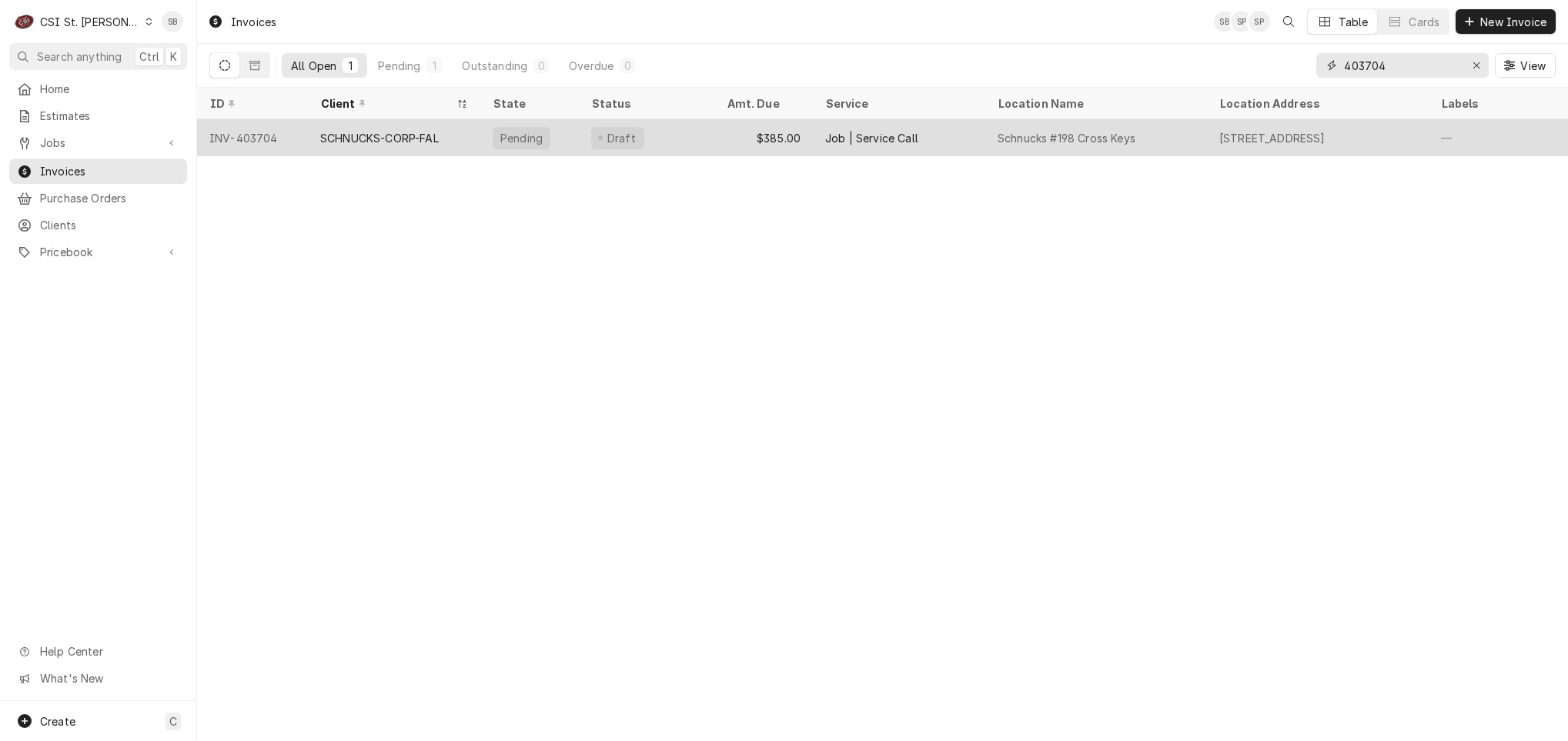
type input "403704"
click at [380, 153] on tr "INV-403704 SCHNUCKS-CORP-FAL Pending Draft $385.00 Job | Service Call Schnucks …" at bounding box center [1133, 137] width 1873 height 37
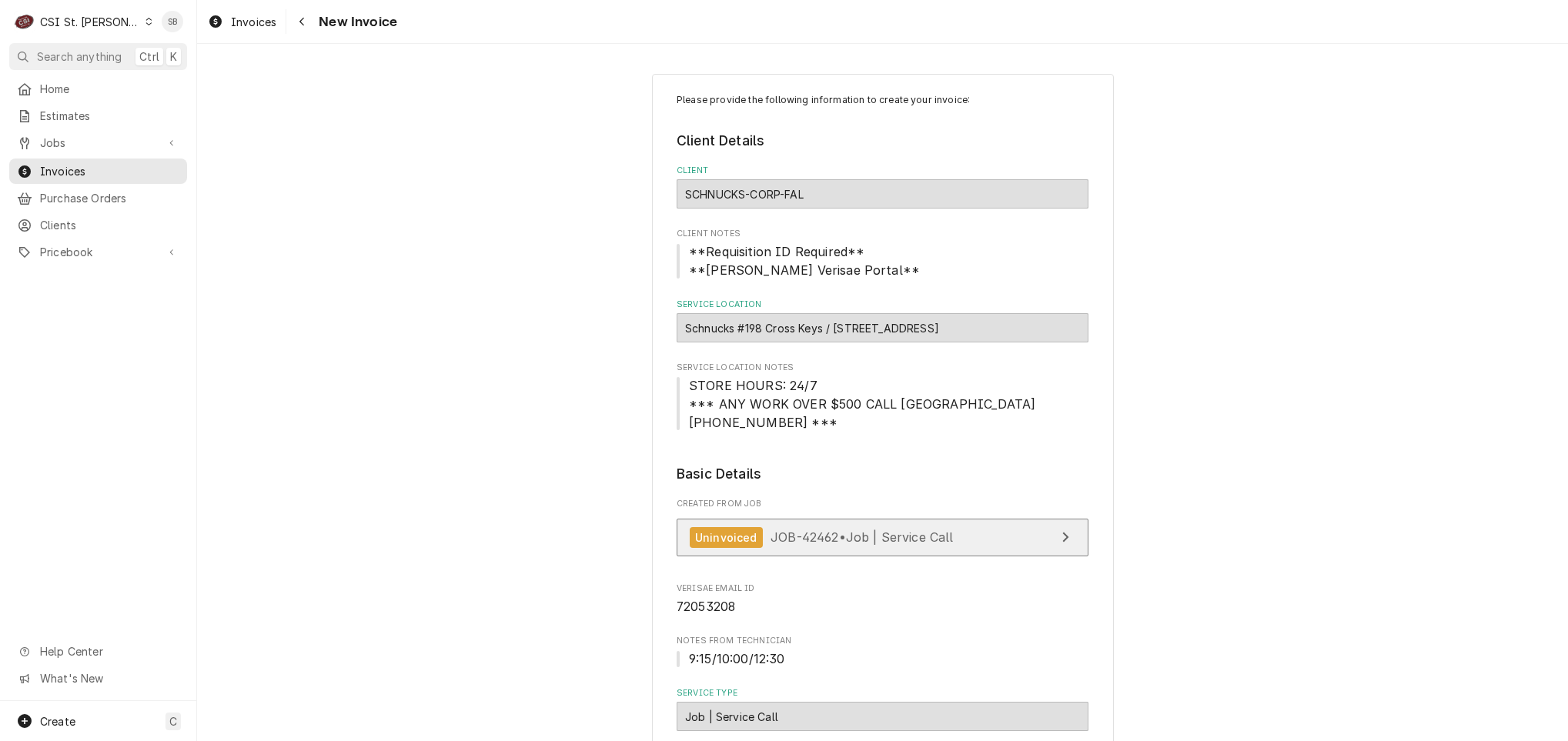
click at [830, 556] on link "Uninvoiced JOB-42462 • Job | Service Call" at bounding box center [882, 537] width 412 height 37
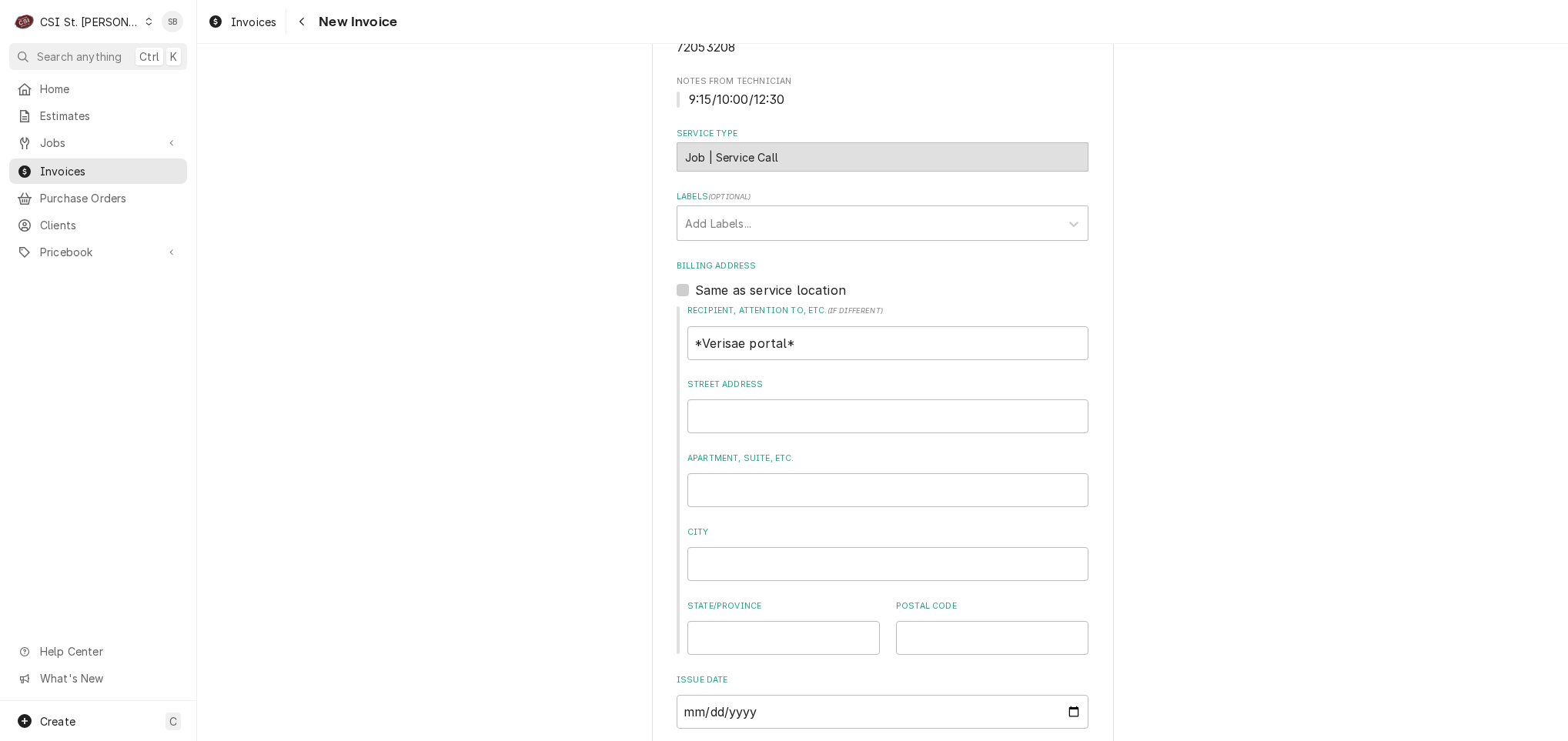
scroll to position [924, 0]
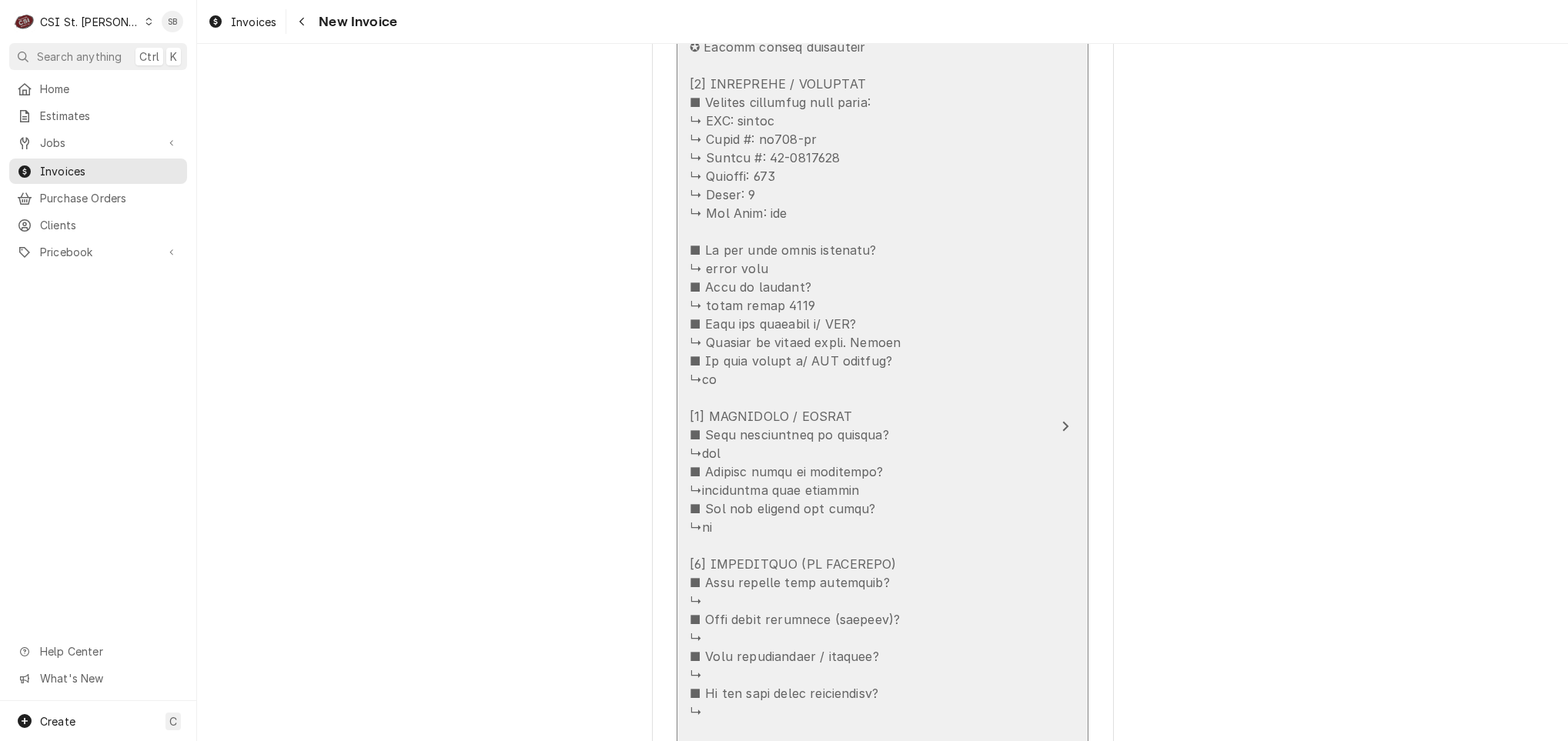
click at [760, 435] on div "Update Line Item" at bounding box center [866, 554] width 353 height 1219
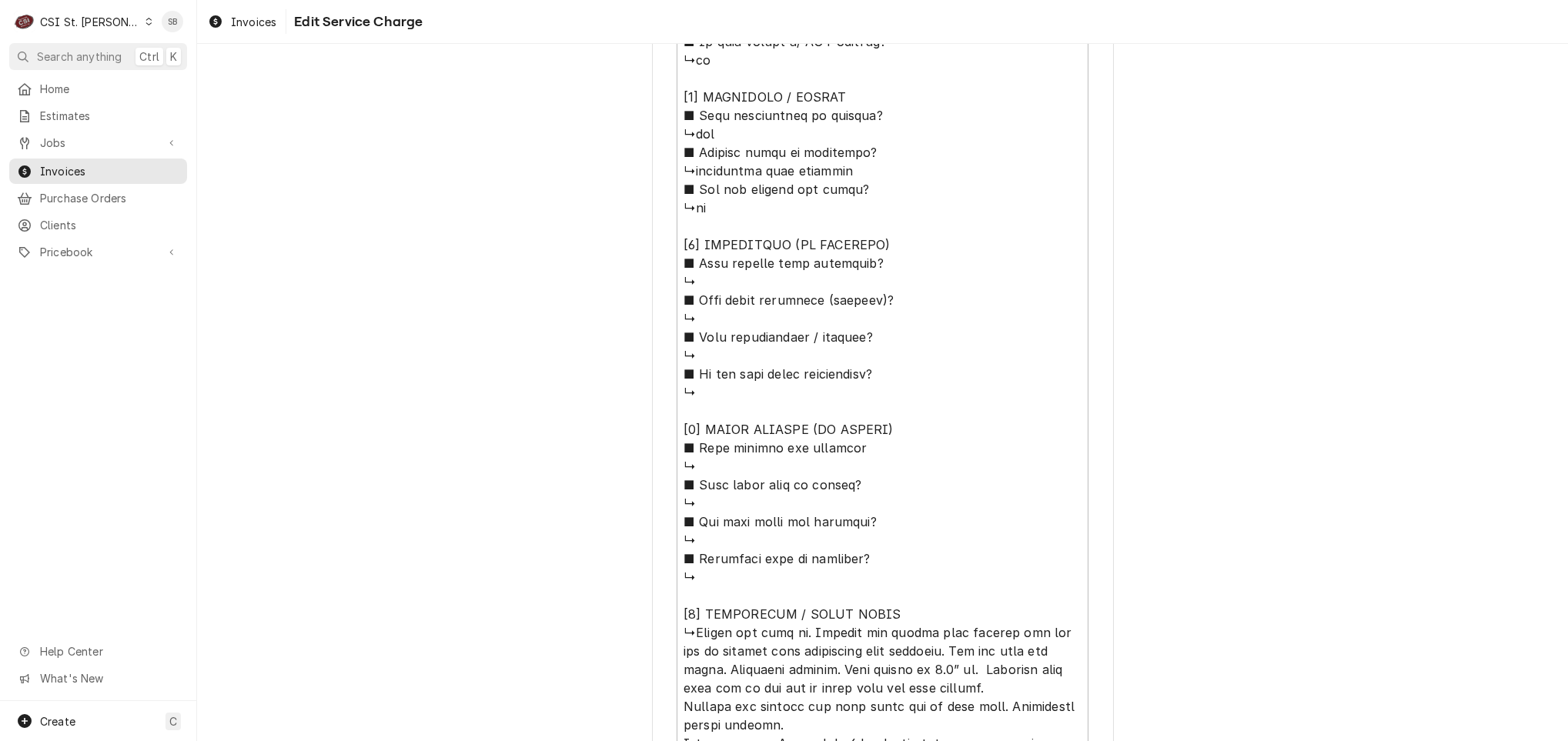
scroll to position [19, 0]
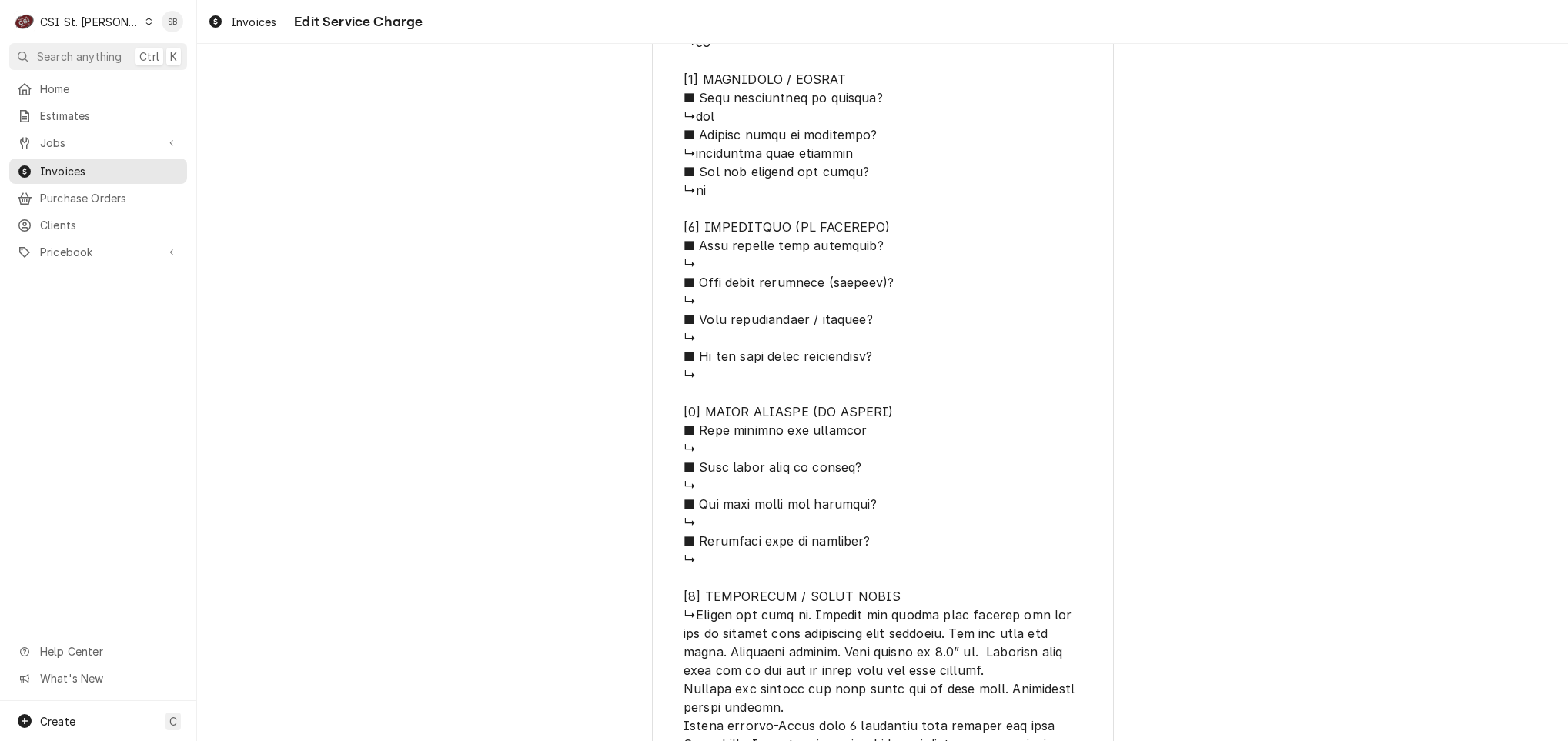
click at [688, 615] on textarea "Service Summary ( optional )" at bounding box center [882, 217] width 412 height 1196
type textarea "x"
type textarea "⚠️ LORE IPSUMDOLORSI ⚠️ ✪ Ametcons adi elitsedd eiusmodt ✪ Incidid utlabore etd…"
type textarea "x"
type textarea "⚠️ LORE IPSUMDOLORSI ⚠️ ✪ Ametcons adi elitsedd eiusmodt ✪ Incidid utlabore etd…"
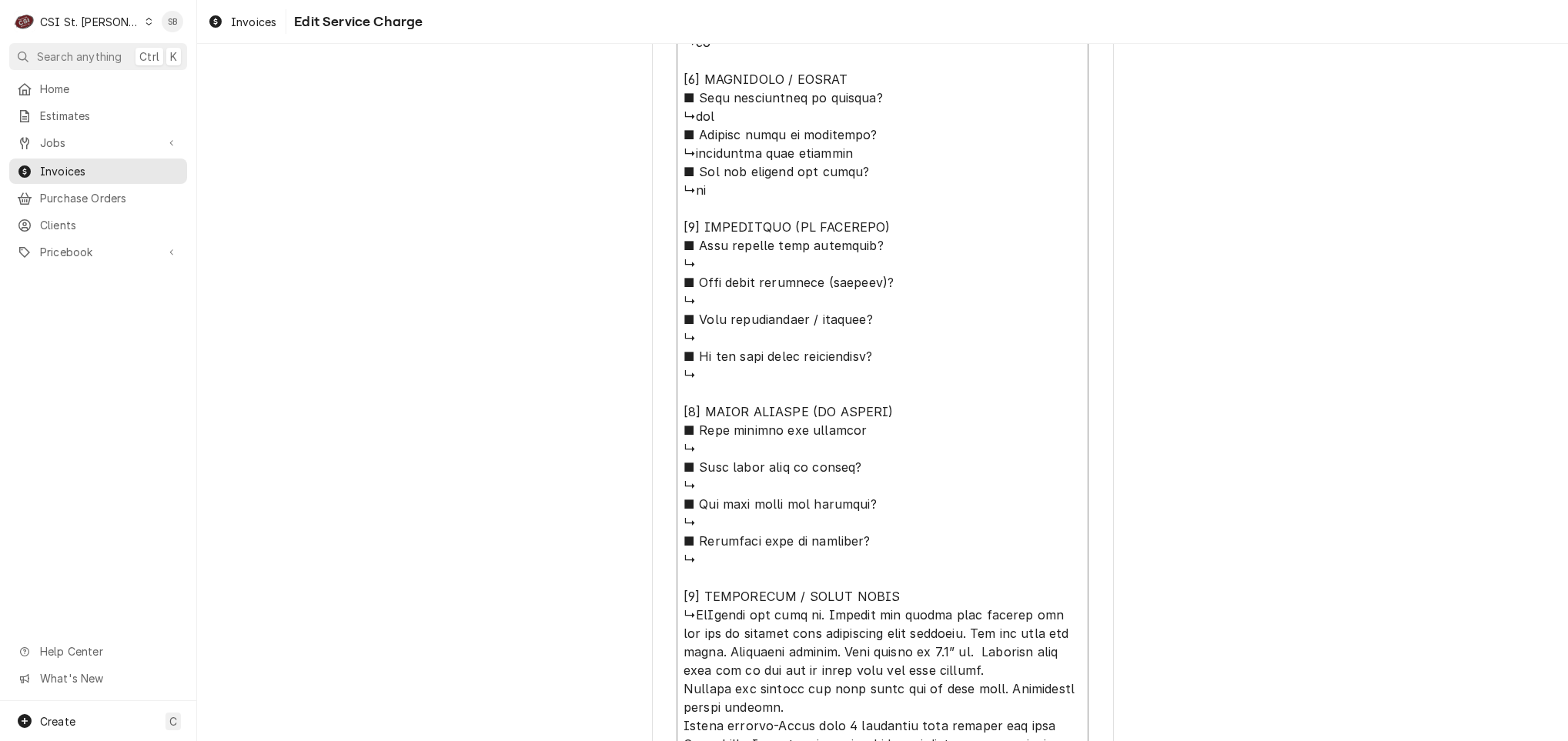
type textarea "x"
type textarea "⚠️ LORE IPSUMDOLORSI ⚠️ ✪ Ametcons adi elitsedd eiusmodt ✪ Incidid utlabore etd…"
type textarea "x"
type textarea "⚠️ LORE IPSUMDOLORSI ⚠️ ✪ Ametcons adi elitsedd eiusmodt ✪ Incidid utlabore etd…"
type textarea "x"
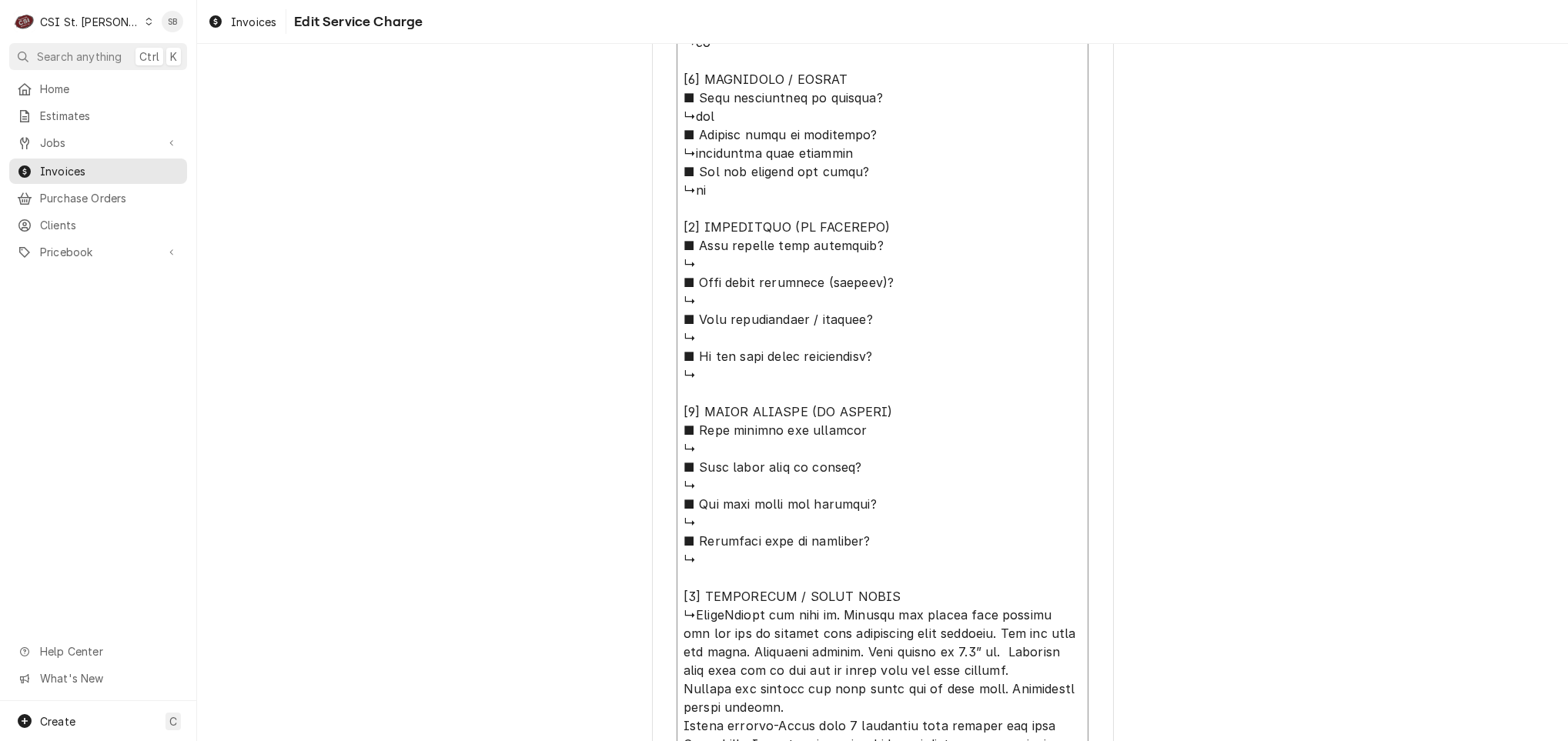
type textarea "⚠️ LORE IPSUMDOLORSI ⚠️ ✪ Ametcons adi elitsedd eiusmodt ✪ Incidid utlabore etd…"
type textarea "x"
type textarea "⚠️ LORE IPSUMDOLORSI ⚠️ ✪ Ametcons adi elitsedd eiusmodt ✪ Incidid utlabore etd…"
type textarea "x"
type textarea "⚠️ 𝗙𝗢𝗥𝗠 𝗜𝗡𝗦𝗧𝗥𝗨𝗖𝗧𝗜𝗢𝗡𝗦 ⚠️ ✪ 𝗖𝗼𝗺𝗽𝗹𝗲𝘁𝗲 𝗮𝗹𝗹 𝗿𝗲𝗹𝗲𝘃𝗮𝗻𝘁 𝘀𝗲𝗰𝘁𝗶𝗼𝗻𝘀 ✪ 𝗣𝗿𝗼𝘃𝗶𝗱𝗲 𝗱𝗲𝘁𝗮𝗶𝗹𝗲𝗱 𝗮𝗻𝘀…"
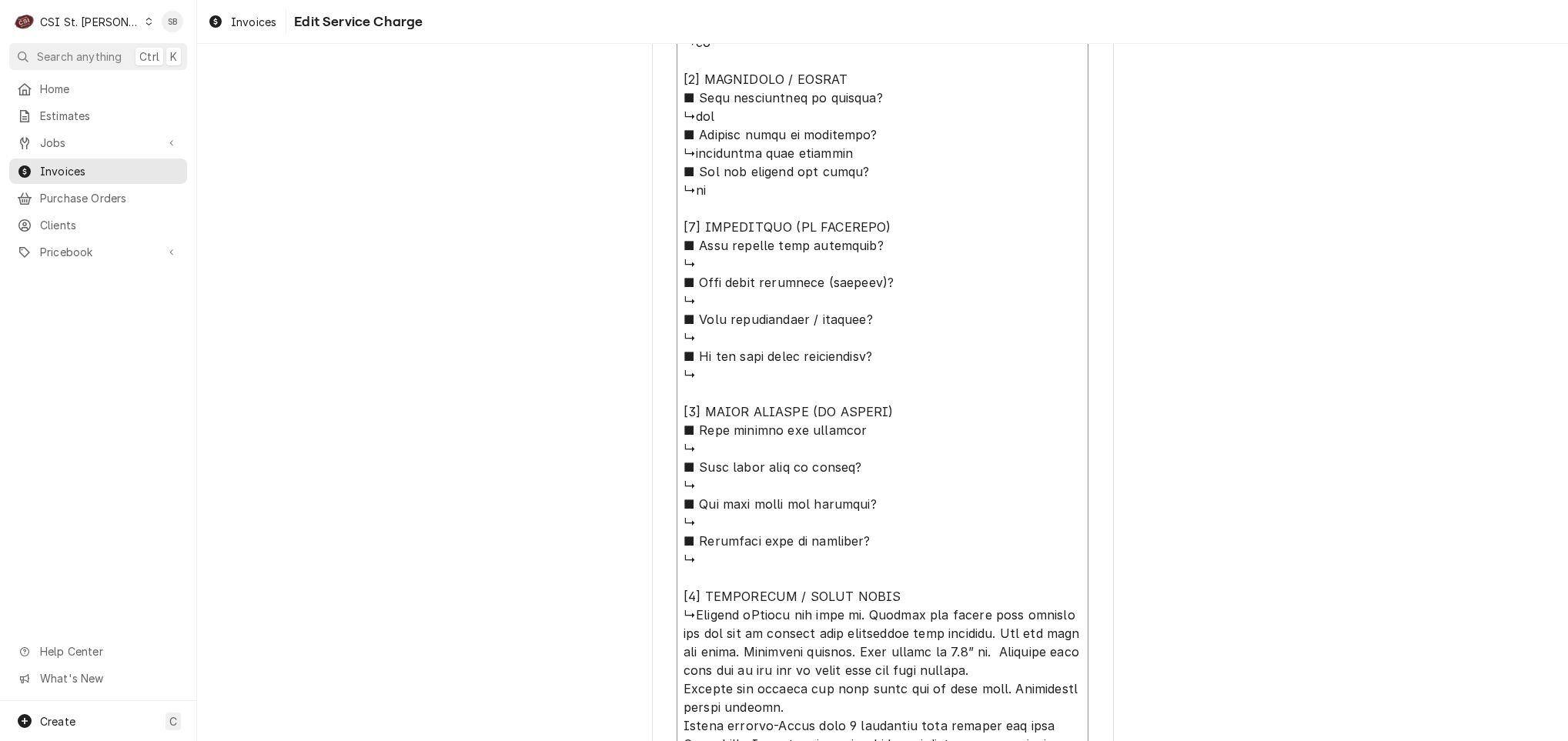
type textarea "x"
type textarea "⚠️ 𝗙𝗢𝗥𝗠 𝗜𝗡𝗦𝗧𝗥𝗨𝗖𝗧𝗜𝗢𝗡𝗦 ⚠️ ✪ 𝗖𝗼𝗺𝗽𝗹𝗲𝘁𝗲 𝗮𝗹𝗹 𝗿𝗲𝗹𝗲𝘃𝗮𝗻𝘁 𝘀𝗲𝗰𝘁𝗶𝗼𝗻𝘀 ✪ 𝗣𝗿𝗼𝘃𝗶𝗱𝗲 𝗱𝗲𝘁𝗮𝗶𝗹𝗲𝗱 𝗮𝗻𝘀…"
type textarea "x"
type textarea "⚠️ 𝗙𝗢𝗥𝗠 𝗜𝗡𝗦𝗧𝗥𝗨𝗖𝗧𝗜𝗢𝗡𝗦 ⚠️ ✪ 𝗖𝗼𝗺𝗽𝗹𝗲𝘁𝗲 𝗮𝗹𝗹 𝗿𝗲𝗹𝗲𝘃𝗮𝗻𝘁 𝘀𝗲𝗰𝘁𝗶𝗼𝗻𝘀 ✪ 𝗣𝗿𝗼𝘃𝗶𝗱𝗲 𝗱𝗲𝘁𝗮𝗶𝗹𝗲𝗱 𝗮𝗻𝘀…"
type textarea "x"
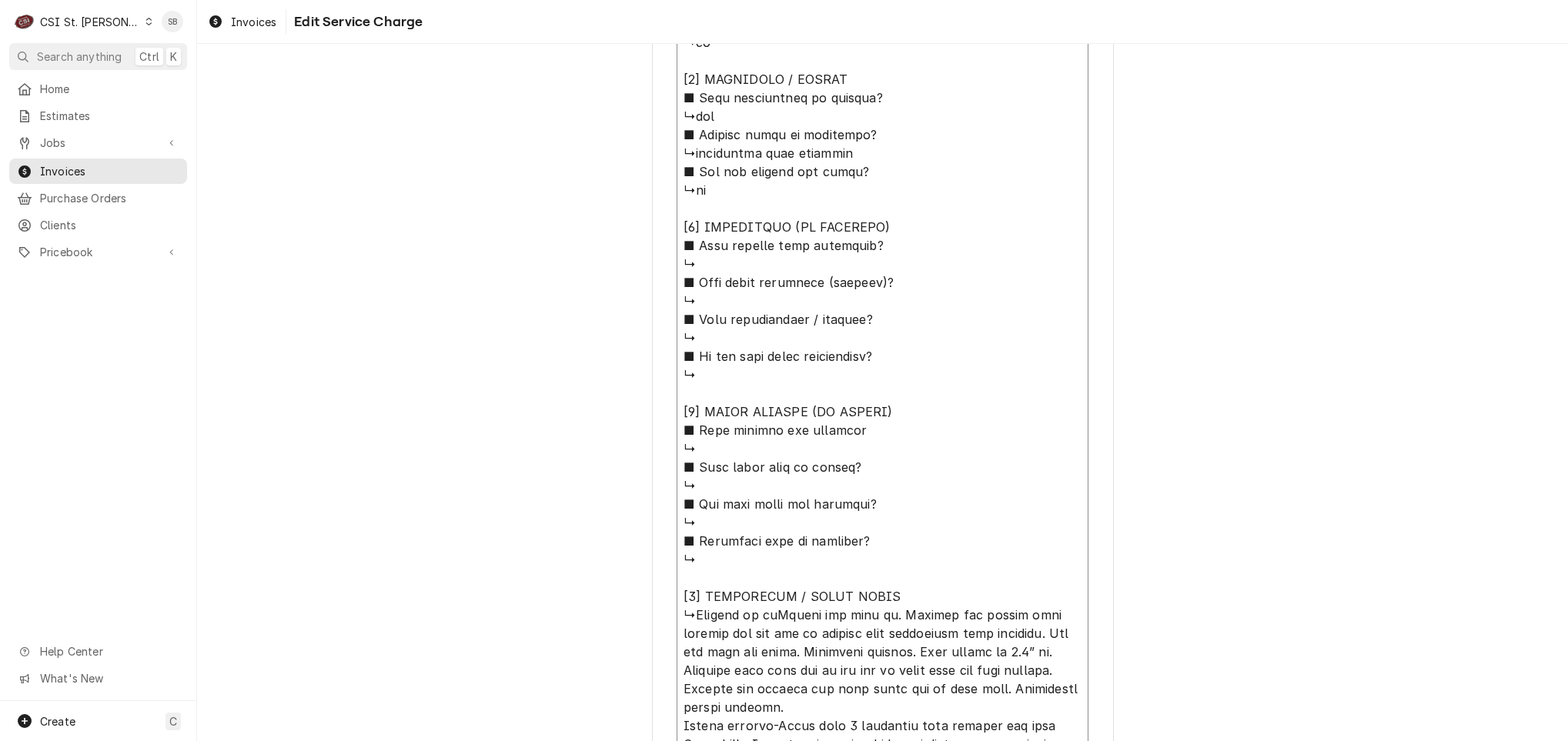
type textarea "⚠️ 𝗙𝗢𝗥𝗠 𝗜𝗡𝗦𝗧𝗥𝗨𝗖𝗧𝗜𝗢𝗡𝗦 ⚠️ ✪ 𝗖𝗼𝗺𝗽𝗹𝗲𝘁𝗲 𝗮𝗹𝗹 𝗿𝗲𝗹𝗲𝘃𝗮𝗻𝘁 𝘀𝗲𝗰𝘁𝗶𝗼𝗻𝘀 ✪ 𝗣𝗿𝗼𝘃𝗶𝗱𝗲 𝗱𝗲𝘁𝗮𝗶𝗹𝗲𝗱 𝗮𝗻𝘀…"
type textarea "x"
type textarea "⚠️ 𝗙𝗢𝗥𝗠 𝗜𝗡𝗦𝗧𝗥𝗨𝗖𝗧𝗜𝗢𝗡𝗦 ⚠️ ✪ 𝗖𝗼𝗺𝗽𝗹𝗲𝘁𝗲 𝗮𝗹𝗹 𝗿𝗲𝗹𝗲𝘃𝗮𝗻𝘁 𝘀𝗲𝗰𝘁𝗶𝗼𝗻𝘀 ✪ 𝗣𝗿𝗼𝘃𝗶𝗱𝗲 𝗱𝗲𝘁𝗮𝗶𝗹𝗲𝗱 𝗮𝗻𝘀…"
type textarea "x"
type textarea "⚠️ 𝗙𝗢𝗥𝗠 𝗜𝗡𝗦𝗧𝗥𝗨𝗖𝗧𝗜𝗢𝗡𝗦 ⚠️ ✪ 𝗖𝗼𝗺𝗽𝗹𝗲𝘁𝗲 𝗮𝗹𝗹 𝗿𝗲𝗹𝗲𝘃𝗮𝗻𝘁 𝘀𝗲𝗰𝘁𝗶𝗼𝗻𝘀 ✪ 𝗣𝗿𝗼𝘃𝗶𝗱𝗲 𝗱𝗲𝘁𝗮𝗶𝗹𝗲𝗱 𝗮𝗻𝘀…"
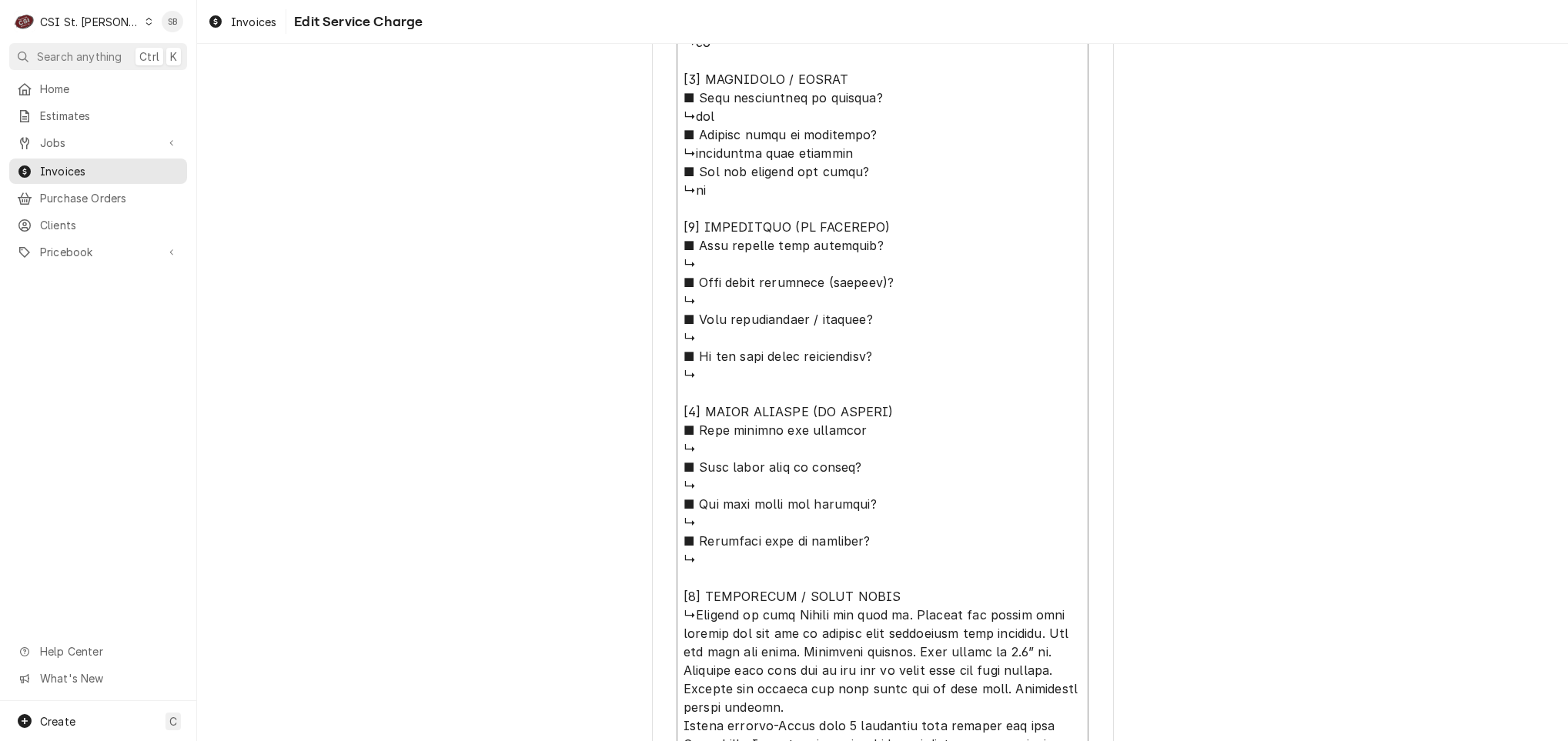
type textarea "x"
type textarea "⚠️ 𝗙𝗢𝗥𝗠 𝗜𝗡𝗦𝗧𝗥𝗨𝗖𝗧𝗜𝗢𝗡𝗦 ⚠️ ✪ 𝗖𝗼𝗺𝗽𝗹𝗲𝘁𝗲 𝗮𝗹𝗹 𝗿𝗲𝗹𝗲𝘃𝗮𝗻𝘁 𝘀𝗲𝗰𝘁𝗶𝗼𝗻𝘀 ✪ 𝗣𝗿𝗼𝘃𝗶𝗱𝗲 𝗱𝗲𝘁𝗮𝗶𝗹𝗲𝗱 𝗮𝗻𝘀…"
type textarea "x"
type textarea "⚠️ 𝗙𝗢𝗥𝗠 𝗜𝗡𝗦𝗧𝗥𝗨𝗖𝗧𝗜𝗢𝗡𝗦 ⚠️ ✪ 𝗖𝗼𝗺𝗽𝗹𝗲𝘁𝗲 𝗮𝗹𝗹 𝗿𝗲𝗹𝗲𝘃𝗮𝗻𝘁 𝘀𝗲𝗰𝘁𝗶𝗼𝗻𝘀 ✪ 𝗣𝗿𝗼𝘃𝗶𝗱𝗲 𝗱𝗲𝘁𝗮𝗶𝗹𝗲𝗱 𝗮𝗻𝘀…"
type textarea "x"
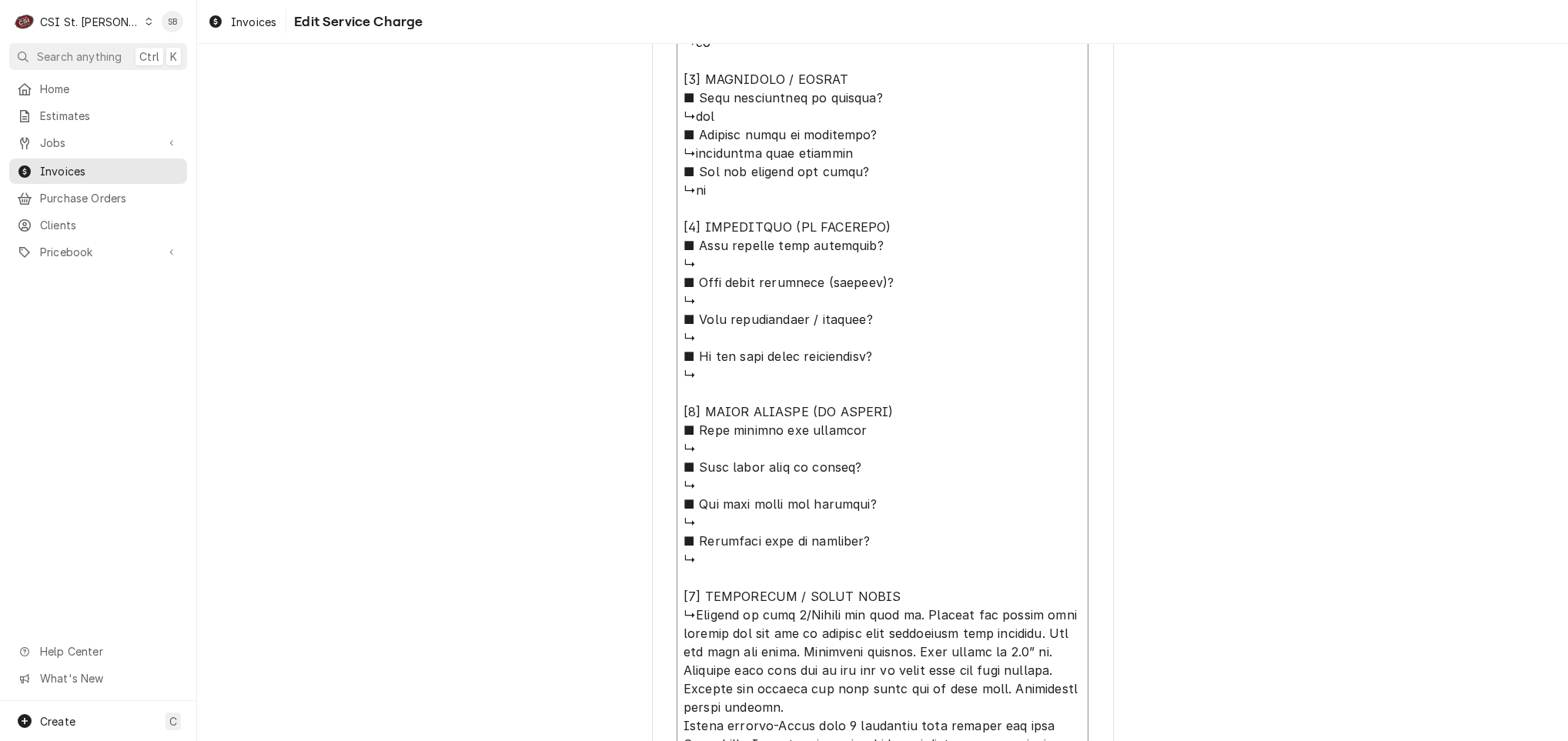
type textarea "⚠️ 𝗙𝗢𝗥𝗠 𝗜𝗡𝗦𝗧𝗥𝗨𝗖𝗧𝗜𝗢𝗡𝗦 ⚠️ ✪ 𝗖𝗼𝗺𝗽𝗹𝗲𝘁𝗲 𝗮𝗹𝗹 𝗿𝗲𝗹𝗲𝘃𝗮𝗻𝘁 𝘀𝗲𝗰𝘁𝗶𝗼𝗻𝘀 ✪ 𝗣𝗿𝗼𝘃𝗶𝗱𝗲 𝗱𝗲𝘁𝗮𝗶𝗹𝗲𝗱 𝗮𝗻𝘀…"
type textarea "x"
type textarea "⚠️ 𝗙𝗢𝗥𝗠 𝗜𝗡𝗦𝗧𝗥𝗨𝗖𝗧𝗜𝗢𝗡𝗦 ⚠️ ✪ 𝗖𝗼𝗺𝗽𝗹𝗲𝘁𝗲 𝗮𝗹𝗹 𝗿𝗲𝗹𝗲𝘃𝗮𝗻𝘁 𝘀𝗲𝗰𝘁𝗶𝗼𝗻𝘀 ✪ 𝗣𝗿𝗼𝘃𝗶𝗱𝗲 𝗱𝗲𝘁𝗮𝗶𝗹𝗲𝗱 𝗮𝗻𝘀…"
type textarea "x"
type textarea "⚠️ 𝗙𝗢𝗥𝗠 𝗜𝗡𝗦𝗧𝗥𝗨𝗖𝗧𝗜𝗢𝗡𝗦 ⚠️ ✪ 𝗖𝗼𝗺𝗽𝗹𝗲𝘁𝗲 𝗮𝗹𝗹 𝗿𝗲𝗹𝗲𝘃𝗮𝗻𝘁 𝘀𝗲𝗰𝘁𝗶𝗼𝗻𝘀 ✪ 𝗣𝗿𝗼𝘃𝗶𝗱𝗲 𝗱𝗲𝘁𝗮𝗶𝗹𝗲𝗱 𝗮𝗻𝘀…"
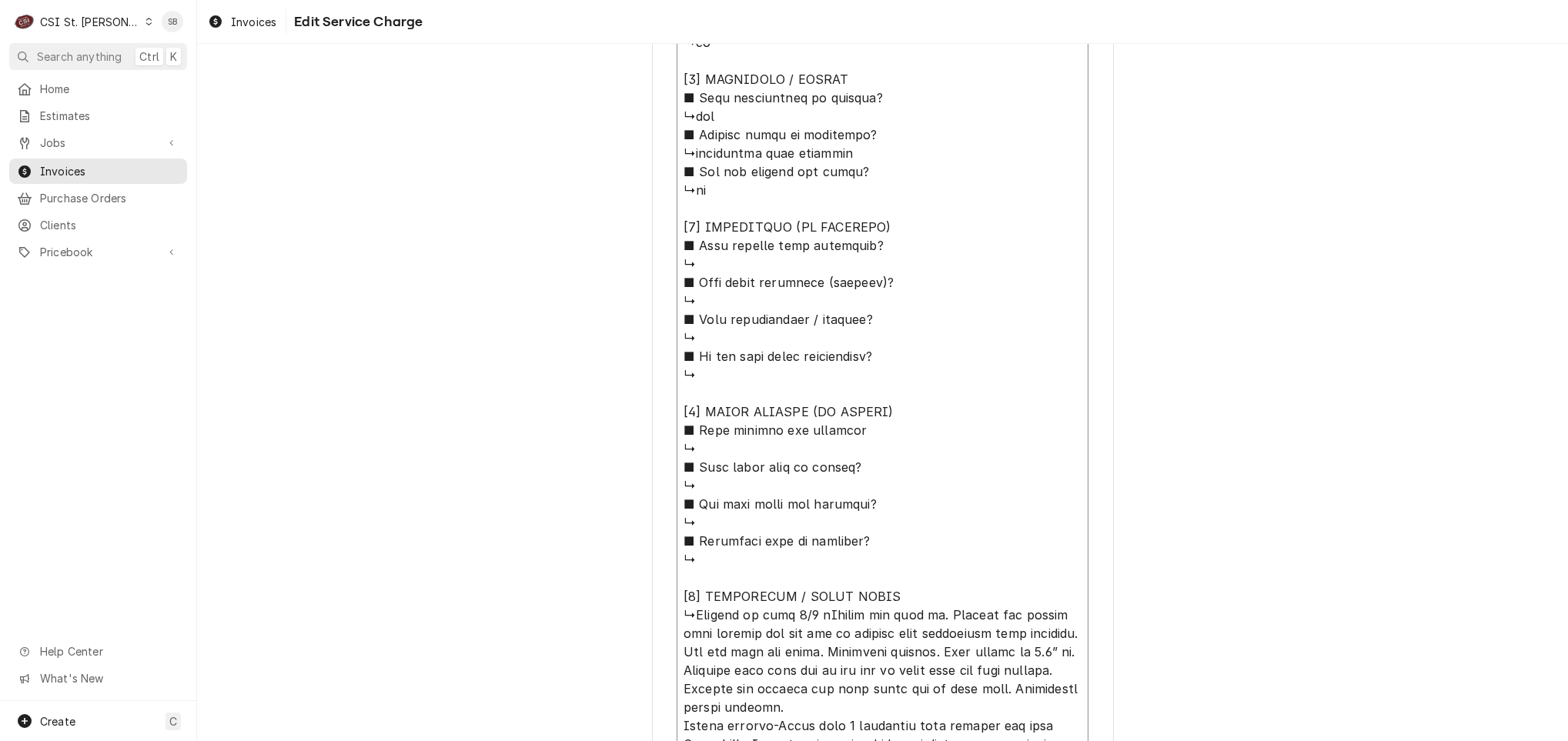
type textarea "x"
type textarea "⚠️ 𝗙𝗢𝗥𝗠 𝗜𝗡𝗦𝗧𝗥𝗨𝗖𝗧𝗜𝗢𝗡𝗦 ⚠️ ✪ 𝗖𝗼𝗺𝗽𝗹𝗲𝘁𝗲 𝗮𝗹𝗹 𝗿𝗲𝗹𝗲𝘃𝗮𝗻𝘁 𝘀𝗲𝗰𝘁𝗶𝗼𝗻𝘀 ✪ 𝗣𝗿𝗼𝘃𝗶𝗱𝗲 𝗱𝗲𝘁𝗮𝗶𝗹𝗲𝗱 𝗮𝗻𝘀…"
type textarea "x"
type textarea "⚠️ 𝗙𝗢𝗥𝗠 𝗜𝗡𝗦𝗧𝗥𝗨𝗖𝗧𝗜𝗢𝗡𝗦 ⚠️ ✪ 𝗖𝗼𝗺𝗽𝗹𝗲𝘁𝗲 𝗮𝗹𝗹 𝗿𝗲𝗹𝗲𝘃𝗮𝗻𝘁 𝘀𝗲𝗰𝘁𝗶𝗼𝗻𝘀 ✪ 𝗣𝗿𝗼𝘃𝗶𝗱𝗲 𝗱𝗲𝘁𝗮𝗶𝗹𝗲𝗱 𝗮𝗻𝘀…"
type textarea "x"
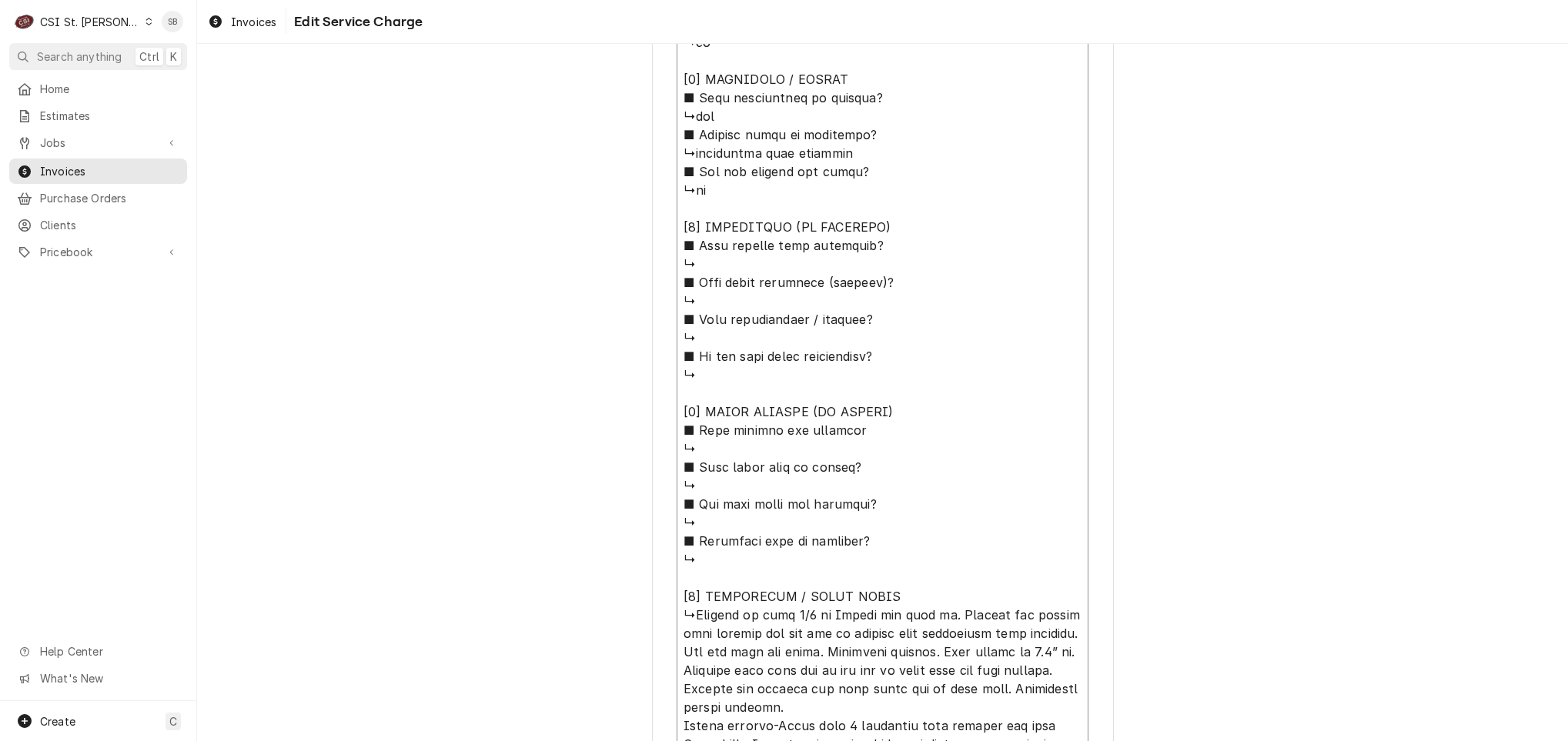
type textarea "⚠️ 𝗙𝗢𝗥𝗠 𝗜𝗡𝗦𝗧𝗥𝗨𝗖𝗧𝗜𝗢𝗡𝗦 ⚠️ ✪ 𝗖𝗼𝗺𝗽𝗹𝗲𝘁𝗲 𝗮𝗹𝗹 𝗿𝗲𝗹𝗲𝘃𝗮𝗻𝘁 𝘀𝗲𝗰𝘁𝗶𝗼𝗻𝘀 ✪ 𝗣𝗿𝗼𝘃𝗶𝗱𝗲 𝗱𝗲𝘁𝗮𝗶𝗹𝗲𝗱 𝗮𝗻𝘀…"
type textarea "x"
type textarea "⚠️ 𝗙𝗢𝗥𝗠 𝗜𝗡𝗦𝗧𝗥𝗨𝗖𝗧𝗜𝗢𝗡𝗦 ⚠️ ✪ 𝗖𝗼𝗺𝗽𝗹𝗲𝘁𝗲 𝗮𝗹𝗹 𝗿𝗲𝗹𝗲𝘃𝗮𝗻𝘁 𝘀𝗲𝗰𝘁𝗶𝗼𝗻𝘀 ✪ 𝗣𝗿𝗼𝘃𝗶𝗱𝗲 𝗱𝗲𝘁𝗮𝗶𝗹𝗲𝗱 𝗮𝗻𝘀…"
type textarea "x"
type textarea "⚠️ 𝗙𝗢𝗥𝗠 𝗜𝗡𝗦𝗧𝗥𝗨𝗖𝗧𝗜𝗢𝗡𝗦 ⚠️ ✪ 𝗖𝗼𝗺𝗽𝗹𝗲𝘁𝗲 𝗮𝗹𝗹 𝗿𝗲𝗹𝗲𝘃𝗮𝗻𝘁 𝘀𝗲𝗰𝘁𝗶𝗼𝗻𝘀 ✪ 𝗣𝗿𝗼𝘃𝗶𝗱𝗲 𝗱𝗲𝘁𝗮𝗶𝗹𝗲𝗱 𝗮𝗻𝘀…"
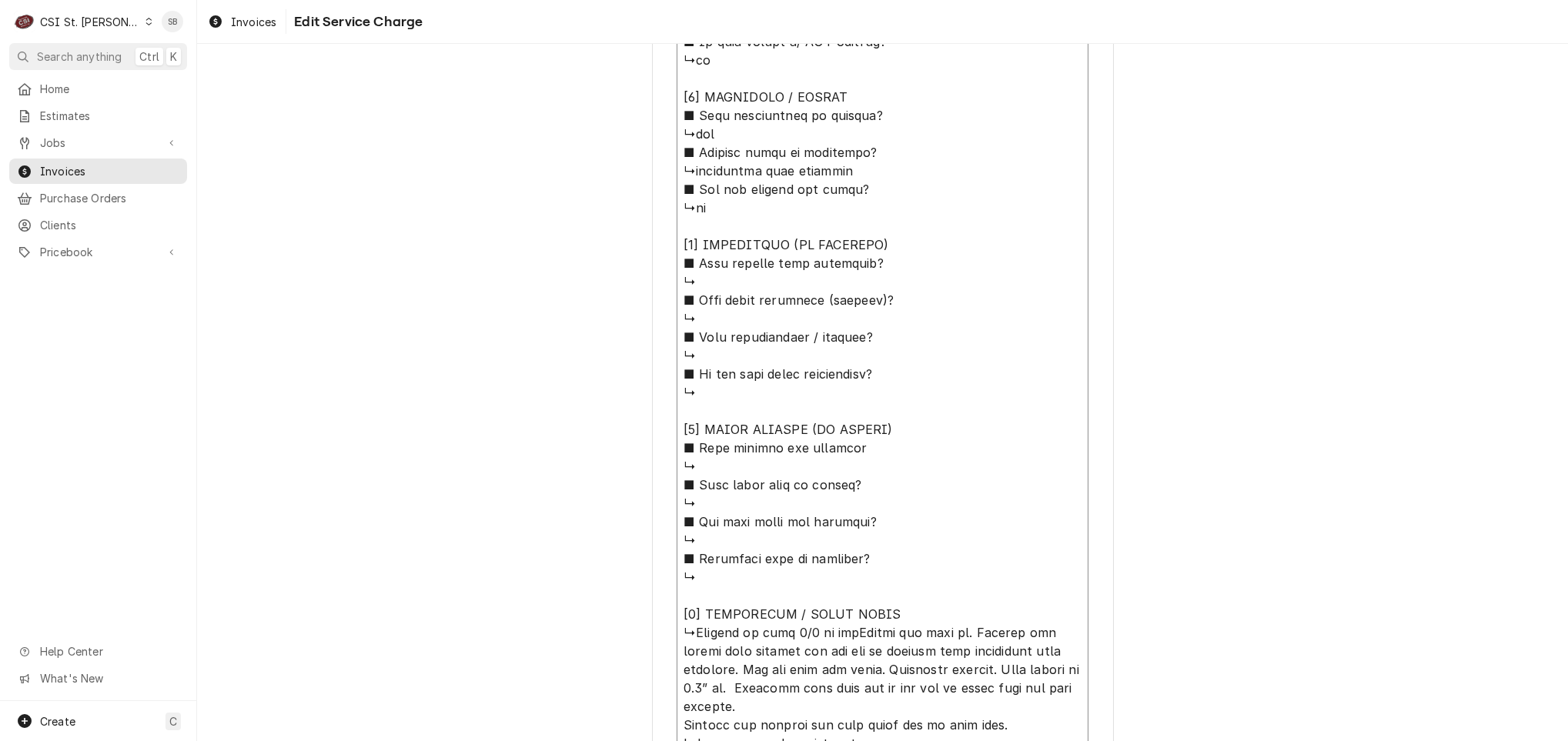
type textarea "x"
type textarea "⚠️ 𝗙𝗢𝗥𝗠 𝗜𝗡𝗦𝗧𝗥𝗨𝗖𝗧𝗜𝗢𝗡𝗦 ⚠️ ✪ 𝗖𝗼𝗺𝗽𝗹𝗲𝘁𝗲 𝗮𝗹𝗹 𝗿𝗲𝗹𝗲𝘃𝗮𝗻𝘁 𝘀𝗲𝗰𝘁𝗶𝗼𝗻𝘀 ✪ 𝗣𝗿𝗼𝘃𝗶𝗱𝗲 𝗱𝗲𝘁𝗮𝗶𝗹𝗲𝗱 𝗮𝗻𝘀…"
type textarea "x"
type textarea "⚠️ 𝗙𝗢𝗥𝗠 𝗜𝗡𝗦𝗧𝗥𝗨𝗖𝗧𝗜𝗢𝗡𝗦 ⚠️ ✪ 𝗖𝗼𝗺𝗽𝗹𝗲𝘁𝗲 𝗮𝗹𝗹 𝗿𝗲𝗹𝗲𝘃𝗮𝗻𝘁 𝘀𝗲𝗰𝘁𝗶𝗼𝗻𝘀 ✪ 𝗣𝗿𝗼𝘃𝗶𝗱𝗲 𝗱𝗲𝘁𝗮𝗶𝗹𝗲𝗱 𝗮𝗻𝘀…"
type textarea "x"
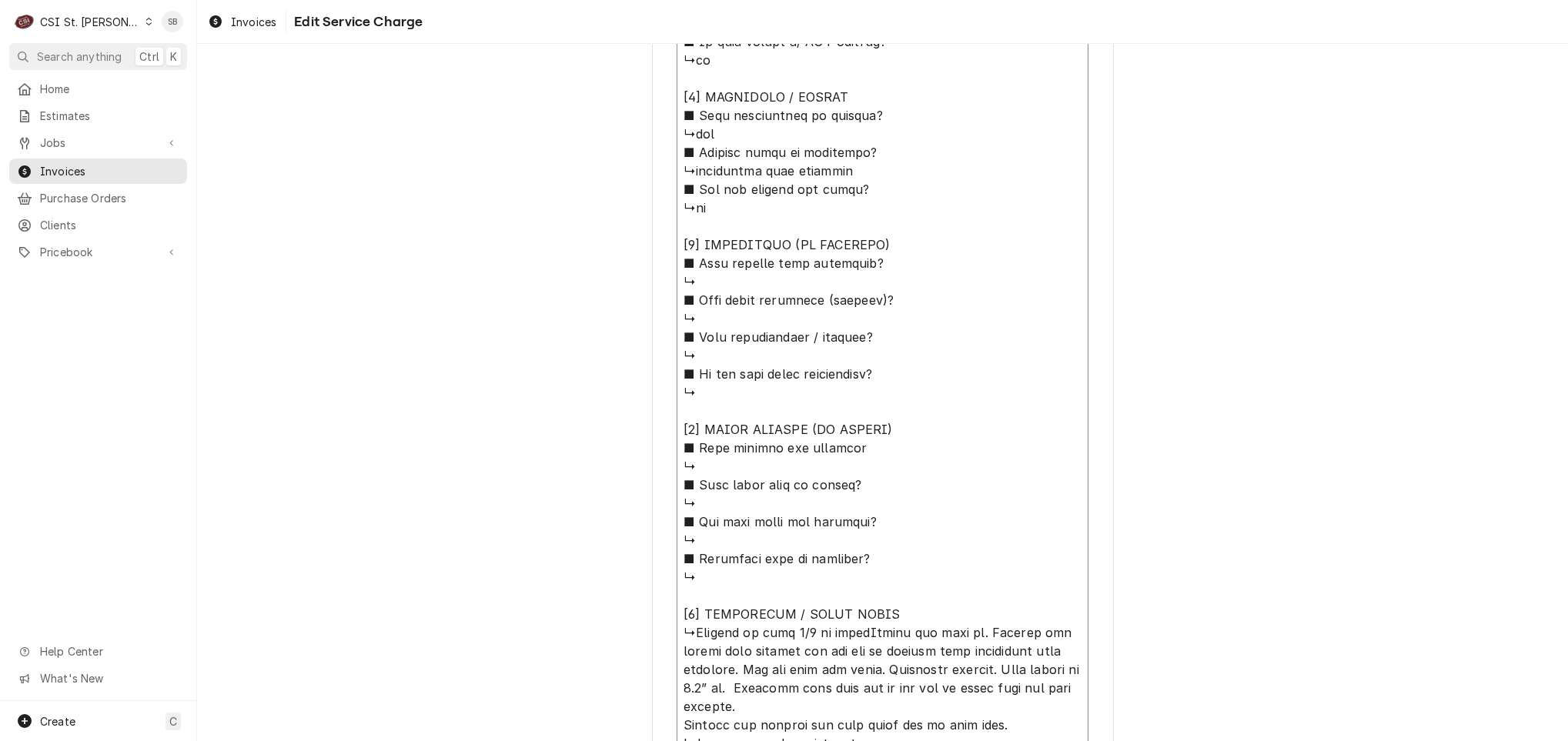
type textarea "⚠️ 𝗙𝗢𝗥𝗠 𝗜𝗡𝗦𝗧𝗥𝗨𝗖𝗧𝗜𝗢𝗡𝗦 ⚠️ ✪ 𝗖𝗼𝗺𝗽𝗹𝗲𝘁𝗲 𝗮𝗹𝗹 𝗿𝗲𝗹𝗲𝘃𝗮𝗻𝘁 𝘀𝗲𝗰𝘁𝗶𝗼𝗻𝘀 ✪ 𝗣𝗿𝗼𝘃𝗶𝗱𝗲 𝗱𝗲𝘁𝗮𝗶𝗹𝗲𝗱 𝗮𝗻𝘀…"
type textarea "x"
type textarea "⚠️ 𝗙𝗢𝗥𝗠 𝗜𝗡𝗦𝗧𝗥𝗨𝗖𝗧𝗜𝗢𝗡𝗦 ⚠️ ✪ 𝗖𝗼𝗺𝗽𝗹𝗲𝘁𝗲 𝗮𝗹𝗹 𝗿𝗲𝗹𝗲𝘃𝗮𝗻𝘁 𝘀𝗲𝗰𝘁𝗶𝗼𝗻𝘀 ✪ 𝗣𝗿𝗼𝘃𝗶𝗱𝗲 𝗱𝗲𝘁𝗮𝗶𝗹𝗲𝗱 𝗮𝗻𝘀…"
type textarea "x"
type textarea "⚠️ 𝗙𝗢𝗥𝗠 𝗜𝗡𝗦𝗧𝗥𝗨𝗖𝗧𝗜𝗢𝗡𝗦 ⚠️ ✪ 𝗖𝗼𝗺𝗽𝗹𝗲𝘁𝗲 𝗮𝗹𝗹 𝗿𝗲𝗹𝗲𝘃𝗮𝗻𝘁 𝘀𝗲𝗰𝘁𝗶𝗼𝗻𝘀 ✪ 𝗣𝗿𝗼𝘃𝗶𝗱𝗲 𝗱𝗲𝘁𝗮𝗶𝗹𝗲𝗱 𝗮𝗻𝘀…"
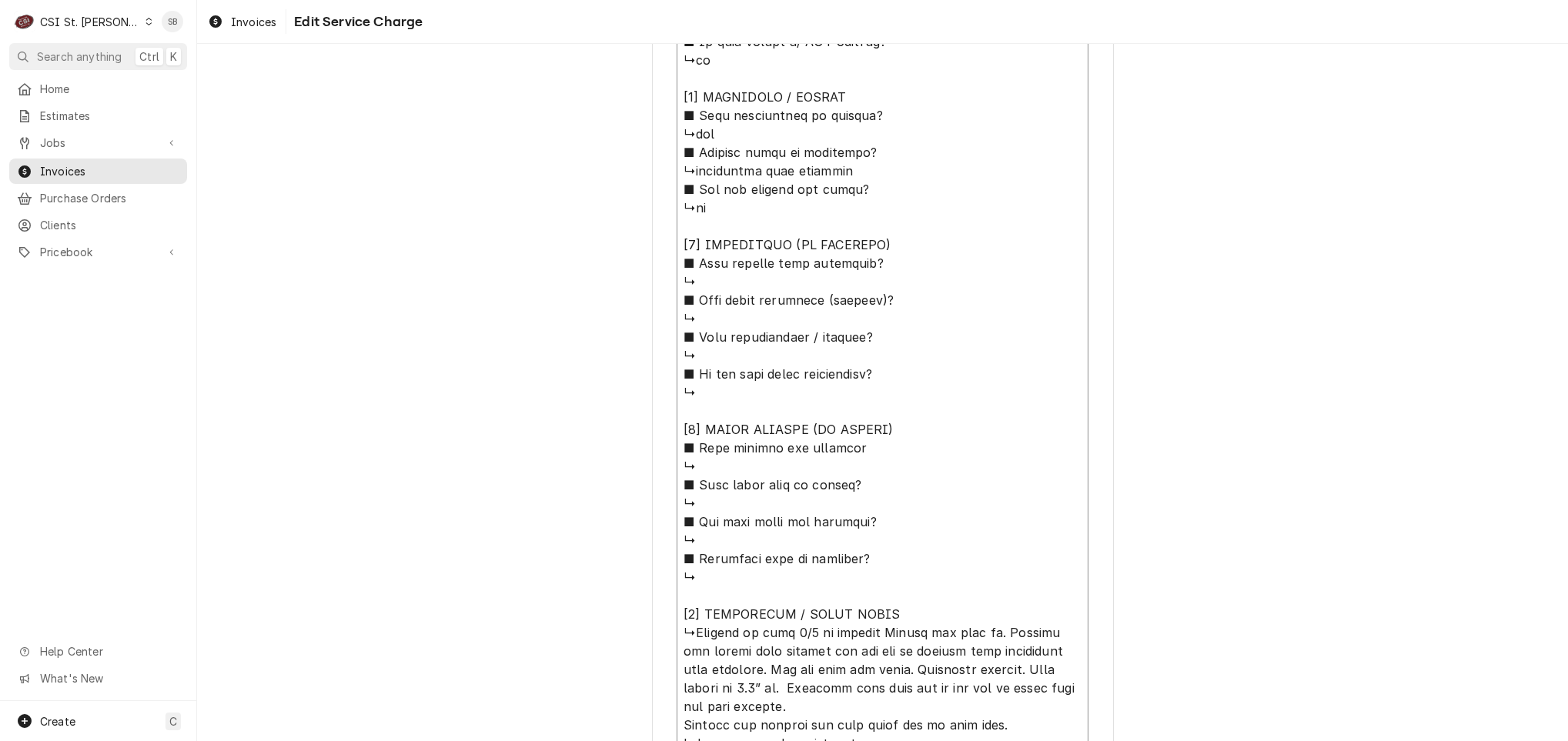
type textarea "x"
type textarea "⚠️ 𝗙𝗢𝗥𝗠 𝗜𝗡𝗦𝗧𝗥𝗨𝗖𝗧𝗜𝗢𝗡𝗦 ⚠️ ✪ 𝗖𝗼𝗺𝗽𝗹𝗲𝘁𝗲 𝗮𝗹𝗹 𝗿𝗲𝗹𝗲𝘃𝗮𝗻𝘁 𝘀𝗲𝗰𝘁𝗶𝗼𝗻𝘀 ✪ 𝗣𝗿𝗼𝘃𝗶𝗱𝗲 𝗱𝗲𝘁𝗮𝗶𝗹𝗲𝗱 𝗮𝗻𝘀…"
type textarea "x"
type textarea "⚠️ 𝗙𝗢𝗥𝗠 𝗜𝗡𝗦𝗧𝗥𝗨𝗖𝗧𝗜𝗢𝗡𝗦 ⚠️ ✪ 𝗖𝗼𝗺𝗽𝗹𝗲𝘁𝗲 𝗮𝗹𝗹 𝗿𝗲𝗹𝗲𝘃𝗮𝗻𝘁 𝘀𝗲𝗰𝘁𝗶𝗼𝗻𝘀 ✪ 𝗣𝗿𝗼𝘃𝗶𝗱𝗲 𝗱𝗲𝘁𝗮𝗶𝗹𝗲𝗱 𝗮𝗻𝘀…"
type textarea "x"
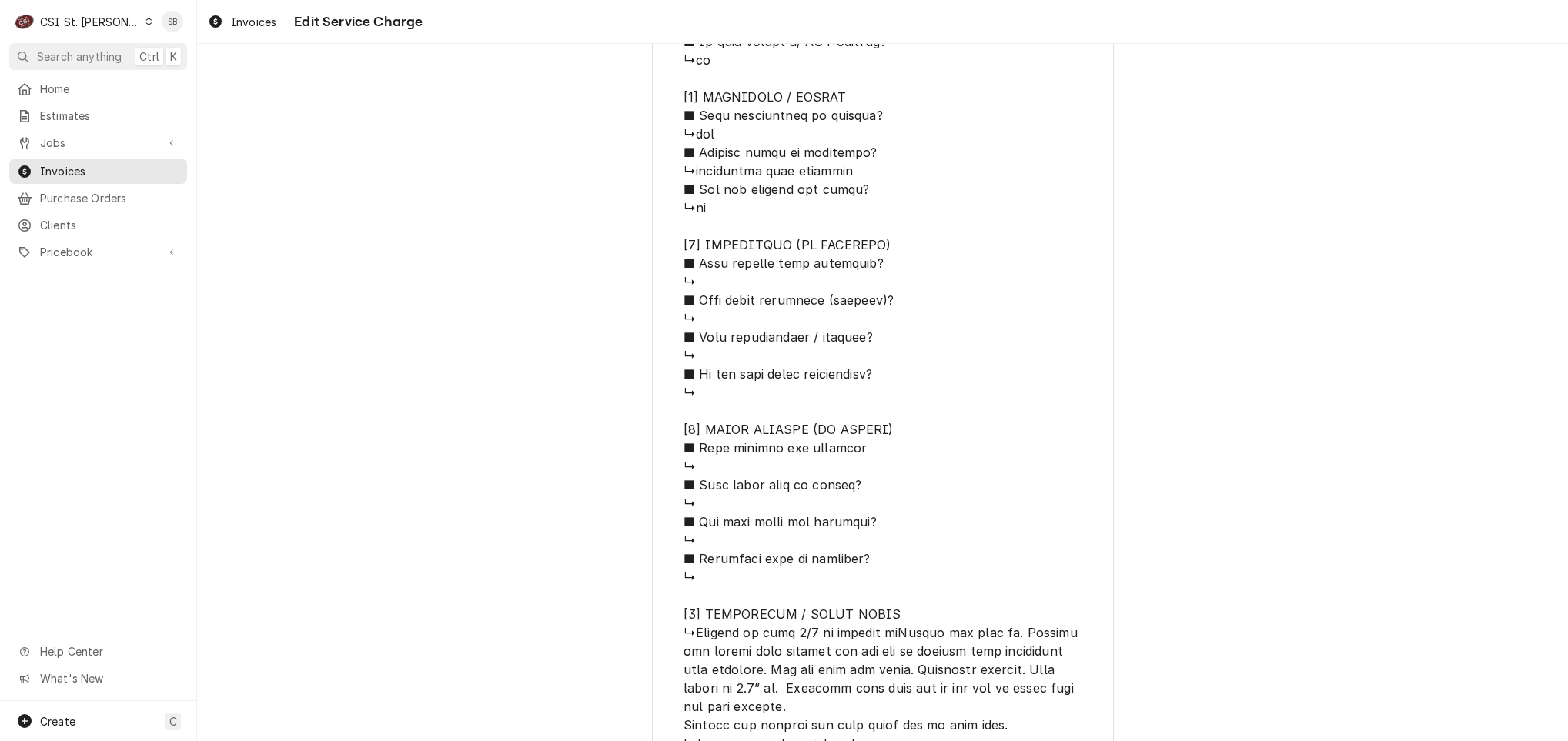
type textarea "⚠️ 𝗙𝗢𝗥𝗠 𝗜𝗡𝗦𝗧𝗥𝗨𝗖𝗧𝗜𝗢𝗡𝗦 ⚠️ ✪ 𝗖𝗼𝗺𝗽𝗹𝗲𝘁𝗲 𝗮𝗹𝗹 𝗿𝗲𝗹𝗲𝘃𝗮𝗻𝘁 𝘀𝗲𝗰𝘁𝗶𝗼𝗻𝘀 ✪ 𝗣𝗿𝗼𝘃𝗶𝗱𝗲 𝗱𝗲𝘁𝗮𝗶𝗹𝗲𝗱 𝗮𝗻𝘀…"
type textarea "x"
type textarea "⚠️ 𝗙𝗢𝗥𝗠 𝗜𝗡𝗦𝗧𝗥𝗨𝗖𝗧𝗜𝗢𝗡𝗦 ⚠️ ✪ 𝗖𝗼𝗺𝗽𝗹𝗲𝘁𝗲 𝗮𝗹𝗹 𝗿𝗲𝗹𝗲𝘃𝗮𝗻𝘁 𝘀𝗲𝗰𝘁𝗶𝗼𝗻𝘀 ✪ 𝗣𝗿𝗼𝘃𝗶𝗱𝗲 𝗱𝗲𝘁𝗮𝗶𝗹𝗲𝗱 𝗮𝗻𝘀…"
type textarea "x"
type textarea "⚠️ 𝗙𝗢𝗥𝗠 𝗜𝗡𝗦𝗧𝗥𝗨𝗖𝗧𝗜𝗢𝗡𝗦 ⚠️ ✪ 𝗖𝗼𝗺𝗽𝗹𝗲𝘁𝗲 𝗮𝗹𝗹 𝗿𝗲𝗹𝗲𝘃𝗮𝗻𝘁 𝘀𝗲𝗰𝘁𝗶𝗼𝗻𝘀 ✪ 𝗣𝗿𝗼𝘃𝗶𝗱𝗲 𝗱𝗲𝘁𝗮𝗶𝗹𝗲𝗱 𝗮𝗻𝘀…"
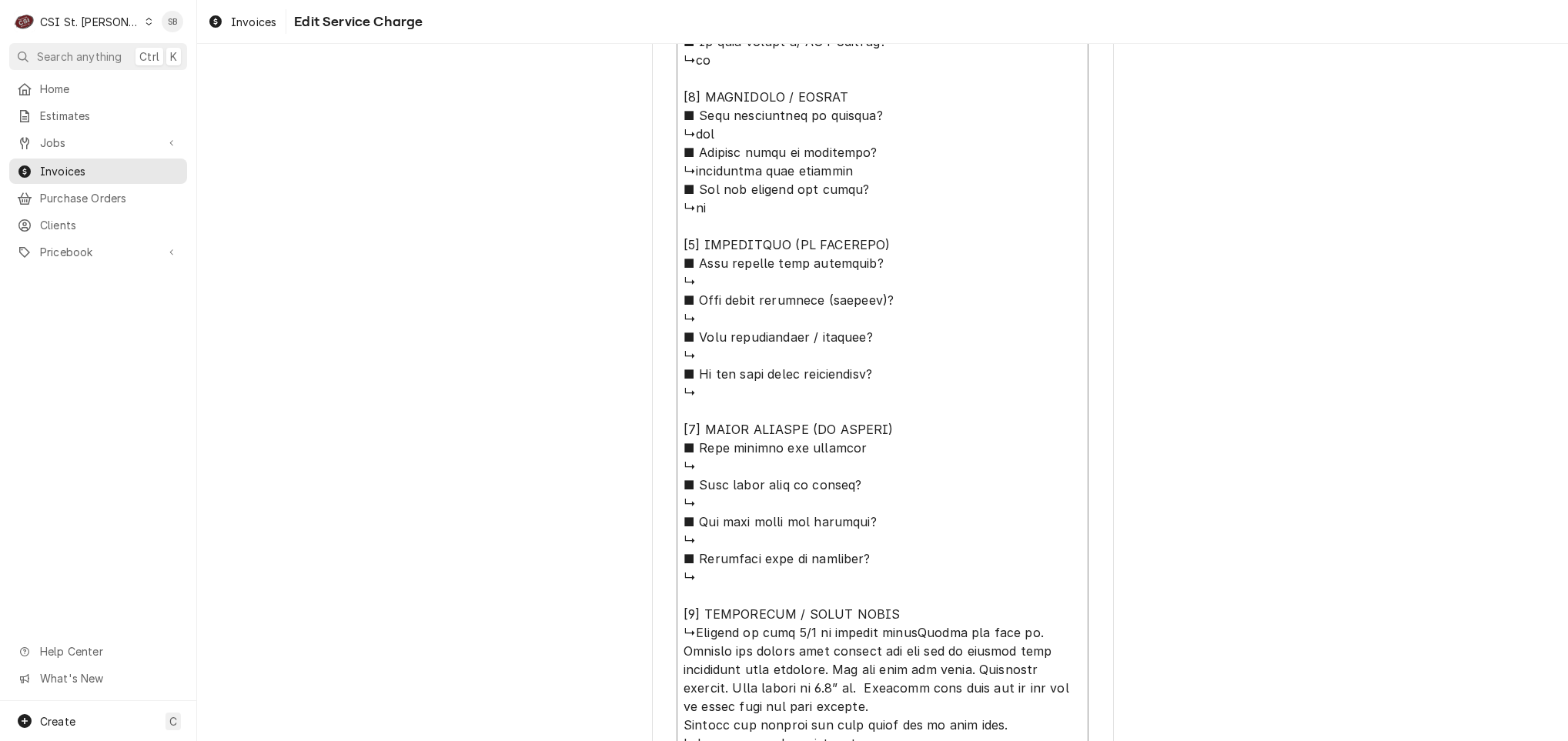
type textarea "x"
type textarea "⚠️ 𝗙𝗢𝗥𝗠 𝗜𝗡𝗦𝗧𝗥𝗨𝗖𝗧𝗜𝗢𝗡𝗦 ⚠️ ✪ 𝗖𝗼𝗺𝗽𝗹𝗲𝘁𝗲 𝗮𝗹𝗹 𝗿𝗲𝗹𝗲𝘃𝗮𝗻𝘁 𝘀𝗲𝗰𝘁𝗶𝗼𝗻𝘀 ✪ 𝗣𝗿𝗼𝘃𝗶𝗱𝗲 𝗱𝗲𝘁𝗮𝗶𝗹𝗲𝗱 𝗮𝗻𝘀…"
type textarea "x"
type textarea "⚠️ 𝗙𝗢𝗥𝗠 𝗜𝗡𝗦𝗧𝗥𝗨𝗖𝗧𝗜𝗢𝗡𝗦 ⚠️ ✪ 𝗖𝗼𝗺𝗽𝗹𝗲𝘁𝗲 𝗮𝗹𝗹 𝗿𝗲𝗹𝗲𝘃𝗮𝗻𝘁 𝘀𝗲𝗰𝘁𝗶𝗼𝗻𝘀 ✪ 𝗣𝗿𝗼𝘃𝗶𝗱𝗲 𝗱𝗲𝘁𝗮𝗶𝗹𝗲𝗱 𝗮𝗻𝘀…"
type textarea "x"
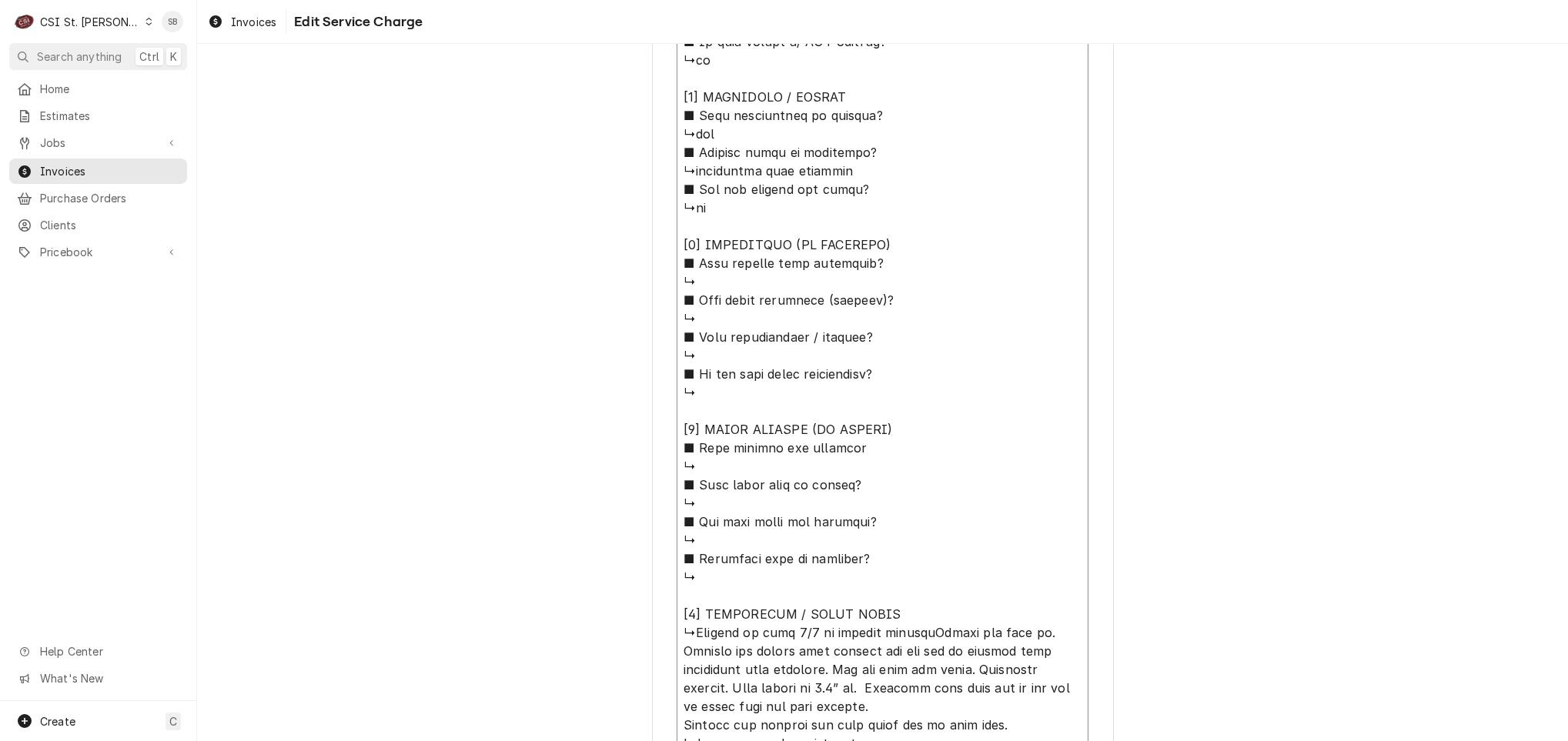
type textarea "⚠️ 𝗙𝗢𝗥𝗠 𝗜𝗡𝗦𝗧𝗥𝗨𝗖𝗧𝗜𝗢𝗡𝗦 ⚠️ ✪ 𝗖𝗼𝗺𝗽𝗹𝗲𝘁𝗲 𝗮𝗹𝗹 𝗿𝗲𝗹𝗲𝘃𝗮𝗻𝘁 𝘀𝗲𝗰𝘁𝗶𝗼𝗻𝘀 ✪ 𝗣𝗿𝗼𝘃𝗶𝗱𝗲 𝗱𝗲𝘁𝗮𝗶𝗹𝗲𝗱 𝗮𝗻𝘀…"
type textarea "x"
type textarea "⚠️ 𝗙𝗢𝗥𝗠 𝗜𝗡𝗦𝗧𝗥𝗨𝗖𝗧𝗜𝗢𝗡𝗦 ⚠️ ✪ 𝗖𝗼𝗺𝗽𝗹𝗲𝘁𝗲 𝗮𝗹𝗹 𝗿𝗲𝗹𝗲𝘃𝗮𝗻𝘁 𝘀𝗲𝗰𝘁𝗶𝗼𝗻𝘀 ✪ 𝗣𝗿𝗼𝘃𝗶𝗱𝗲 𝗱𝗲𝘁𝗮𝗶𝗹𝗲𝗱 𝗮𝗻𝘀…"
type textarea "x"
type textarea "⚠️ 𝗙𝗢𝗥𝗠 𝗜𝗡𝗦𝗧𝗥𝗨𝗖𝗧𝗜𝗢𝗡𝗦 ⚠️ ✪ 𝗖𝗼𝗺𝗽𝗹𝗲𝘁𝗲 𝗮𝗹𝗹 𝗿𝗲𝗹𝗲𝘃𝗮𝗻𝘁 𝘀𝗲𝗰𝘁𝗶𝗼𝗻𝘀 ✪ 𝗣𝗿𝗼𝘃𝗶𝗱𝗲 𝗱𝗲𝘁𝗮𝗶𝗹𝗲𝗱 𝗮𝗻𝘀…"
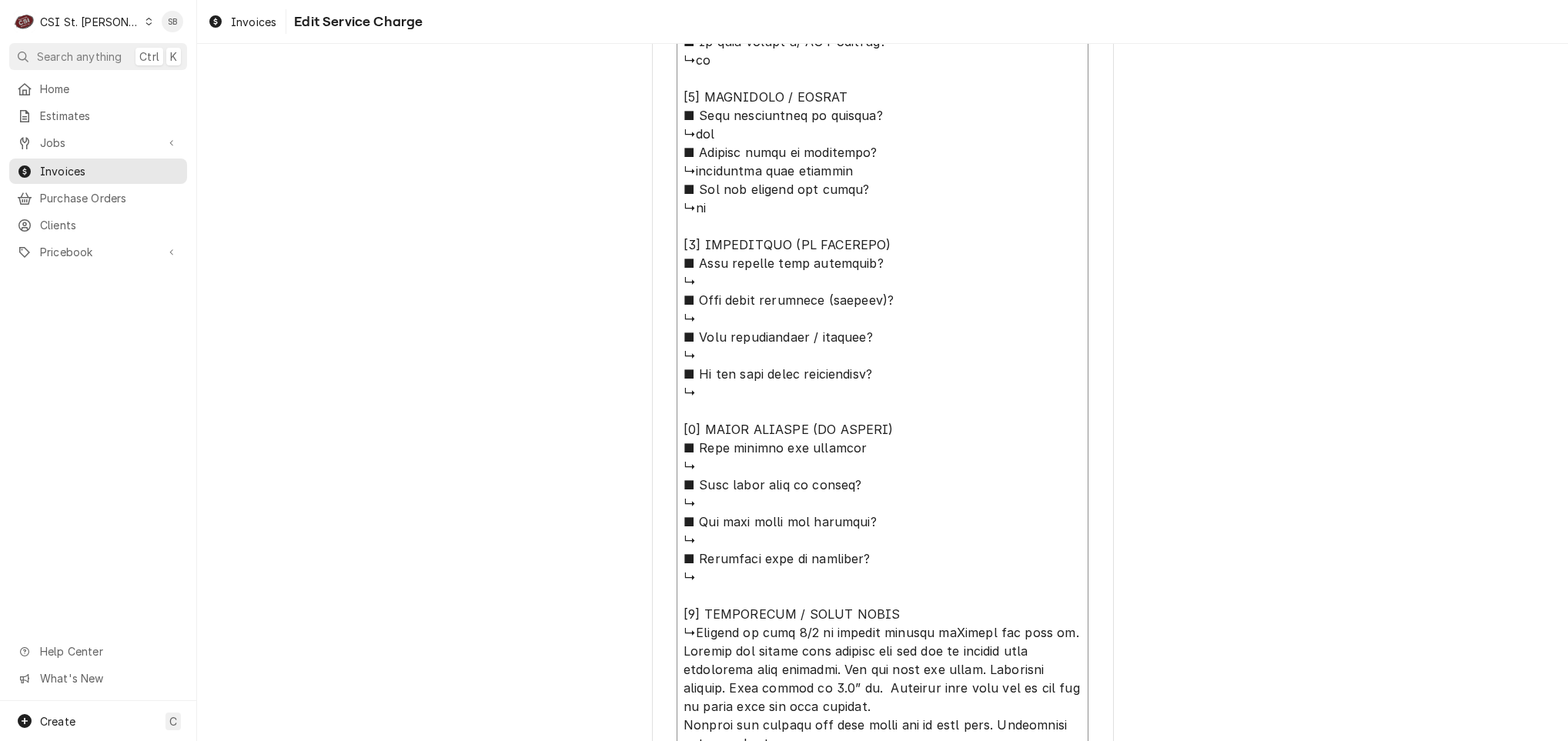
type textarea "x"
type textarea "⚠️ 𝗙𝗢𝗥𝗠 𝗜𝗡𝗦𝗧𝗥𝗨𝗖𝗧𝗜𝗢𝗡𝗦 ⚠️ ✪ 𝗖𝗼𝗺𝗽𝗹𝗲𝘁𝗲 𝗮𝗹𝗹 𝗿𝗲𝗹𝗲𝘃𝗮𝗻𝘁 𝘀𝗲𝗰𝘁𝗶𝗼𝗻𝘀 ✪ 𝗣𝗿𝗼𝘃𝗶𝗱𝗲 𝗱𝗲𝘁𝗮𝗶𝗹𝗲𝗱 𝗮𝗻𝘀…"
paste textarea "Oven - bakery reports possible gas leak, the unit has been turned off and the g…"
type textarea "x"
type textarea "⚠️ 𝗙𝗢𝗥𝗠 𝗜𝗡𝗦𝗧𝗥𝗨𝗖𝗧𝗜𝗢𝗡𝗦 ⚠️ ✪ 𝗖𝗼𝗺𝗽𝗹𝗲𝘁𝗲 𝗮𝗹𝗹 𝗿𝗲𝗹𝗲𝘃𝗮𝗻𝘁 𝘀𝗲𝗰𝘁𝗶𝗼𝗻𝘀 ✪ 𝗣𝗿𝗼𝘃𝗶𝗱𝗲 𝗱𝗲𝘁𝗮𝗶𝗹𝗲𝗱 𝗮𝗻𝘀…"
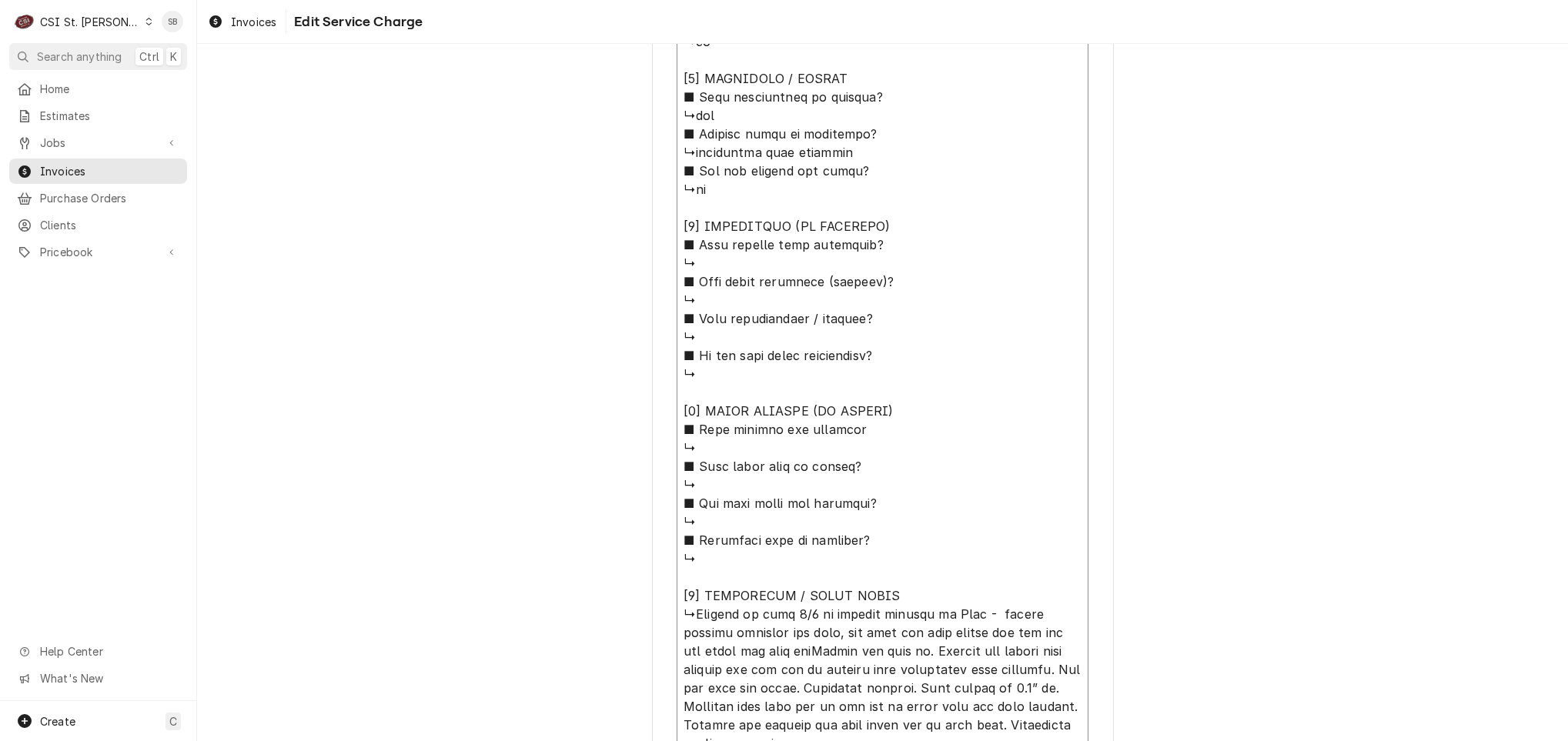
type textarea "x"
type textarea "⚠️ 𝗙𝗢𝗥𝗠 𝗜𝗡𝗦𝗧𝗥𝗨𝗖𝗧𝗜𝗢𝗡𝗦 ⚠️ ✪ 𝗖𝗼𝗺𝗽𝗹𝗲𝘁𝗲 𝗮𝗹𝗹 𝗿𝗲𝗹𝗲𝘃𝗮𝗻𝘁 𝘀𝗲𝗰𝘁𝗶𝗼𝗻𝘀 ✪ 𝗣𝗿𝗼𝘃𝗶𝗱𝗲 𝗱𝗲𝘁𝗮𝗶𝗹𝗲𝗱 𝗮𝗻𝘀…"
type textarea "x"
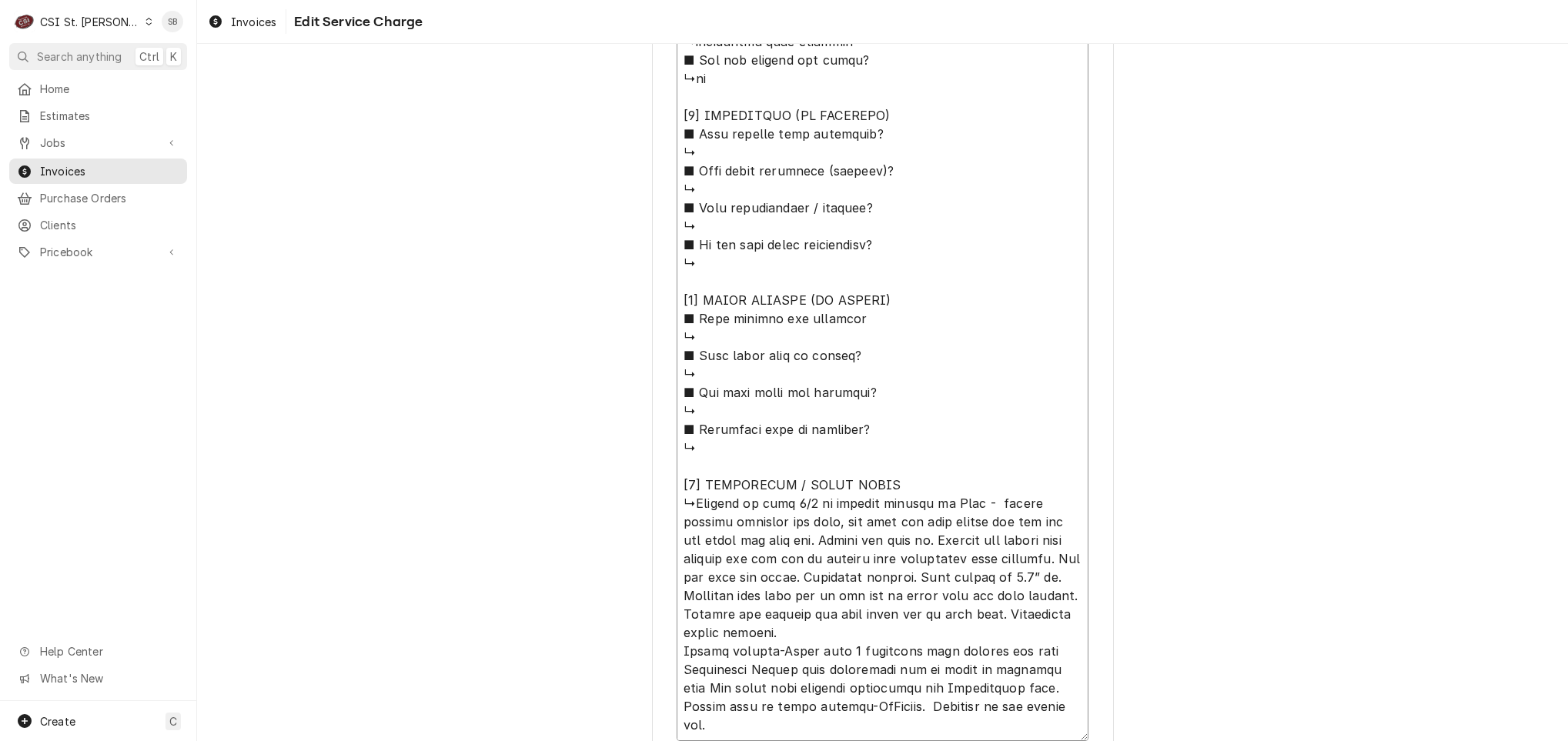
scroll to position [1365, 0]
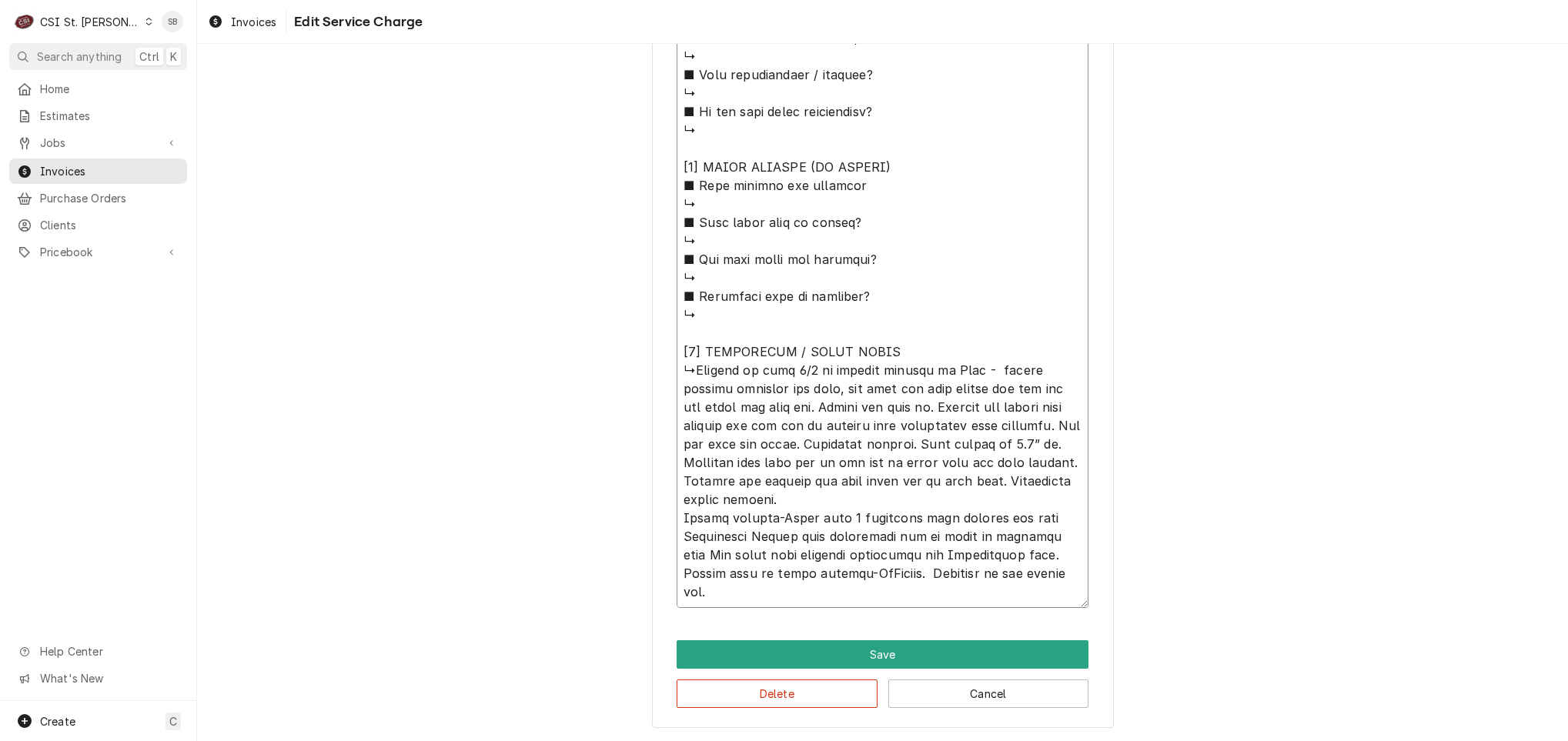
drag, startPoint x: 686, startPoint y: 351, endPoint x: 823, endPoint y: 597, distance: 281.6
type textarea "⚠️ 𝗙𝗢𝗥𝗠 𝗜𝗡𝗦𝗧𝗥𝗨𝗖𝗧𝗜𝗢𝗡𝗦 ⚠️ ✪ 𝗖𝗼𝗺𝗽𝗹𝗲𝘁𝗲 𝗮𝗹𝗹 𝗿𝗲𝗹𝗲𝘃𝗮𝗻𝘁 𝘀𝗲𝗰𝘁𝗶𝗼𝗻𝘀 ✪ 𝗣𝗿𝗼𝘃𝗶𝗱𝗲 𝗱𝗲𝘁𝗮𝗶𝗹𝗲𝗱 𝗮𝗻𝘀…"
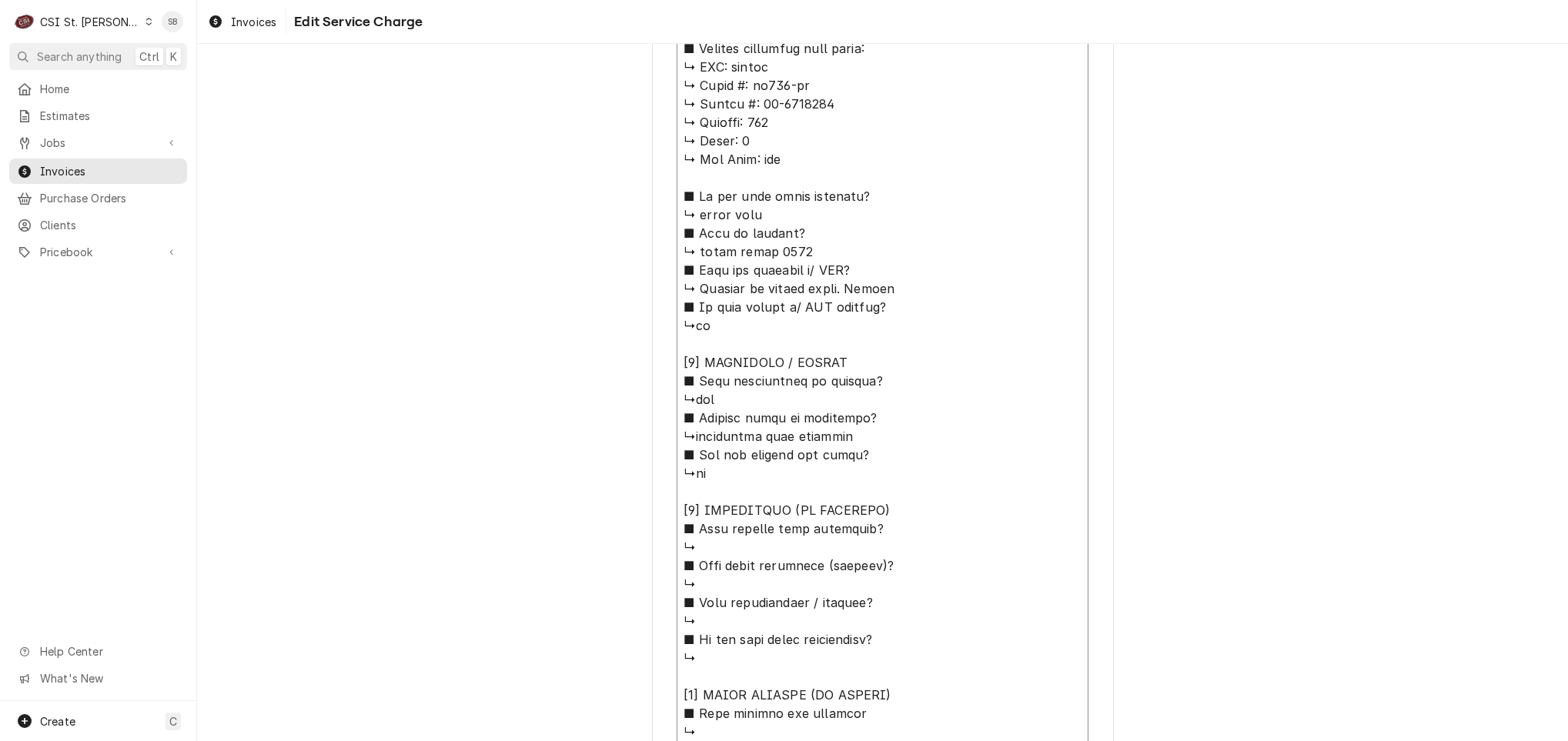
scroll to position [442, 0]
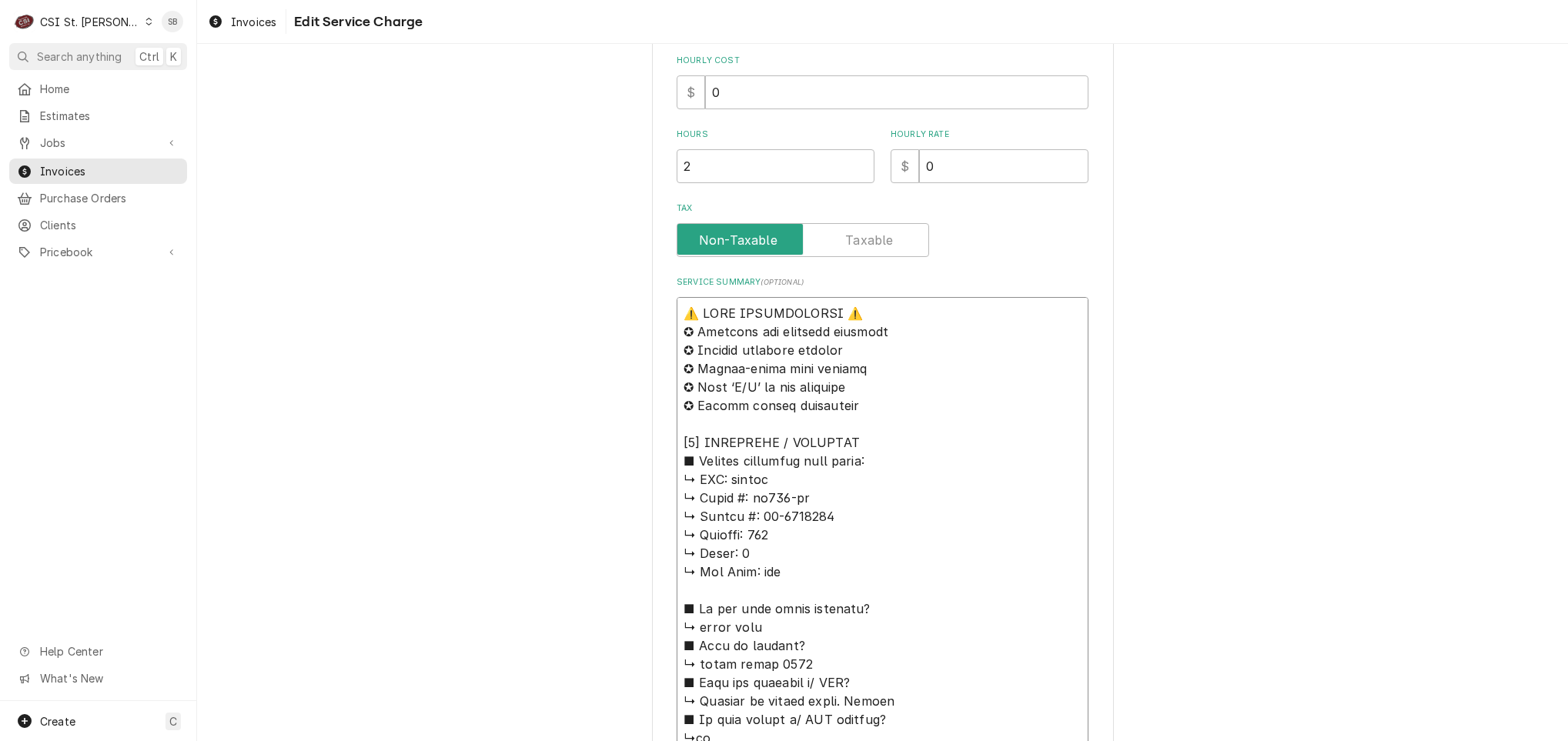
drag, startPoint x: 804, startPoint y: 519, endPoint x: 726, endPoint y: 476, distance: 89.1
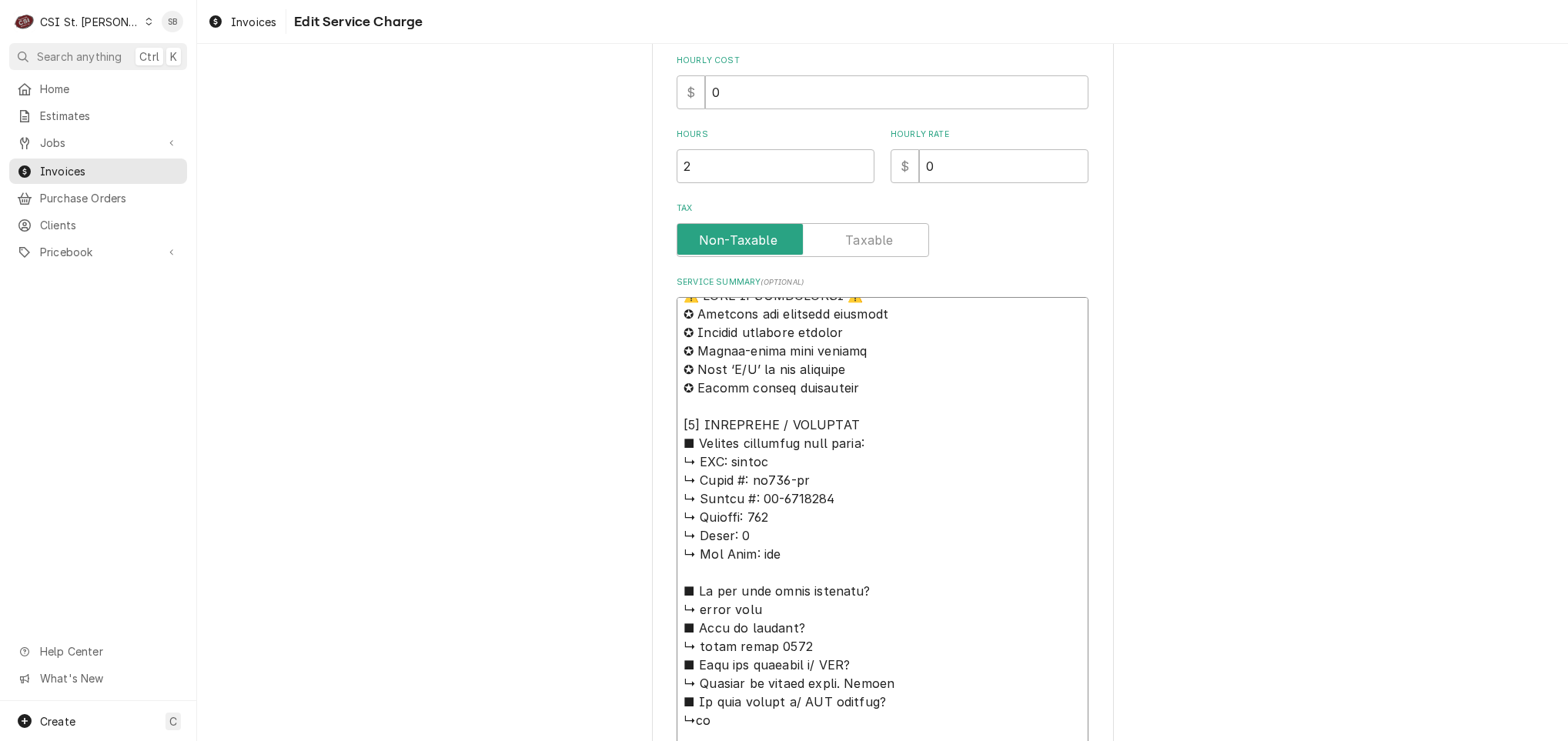
scroll to position [37, 0]
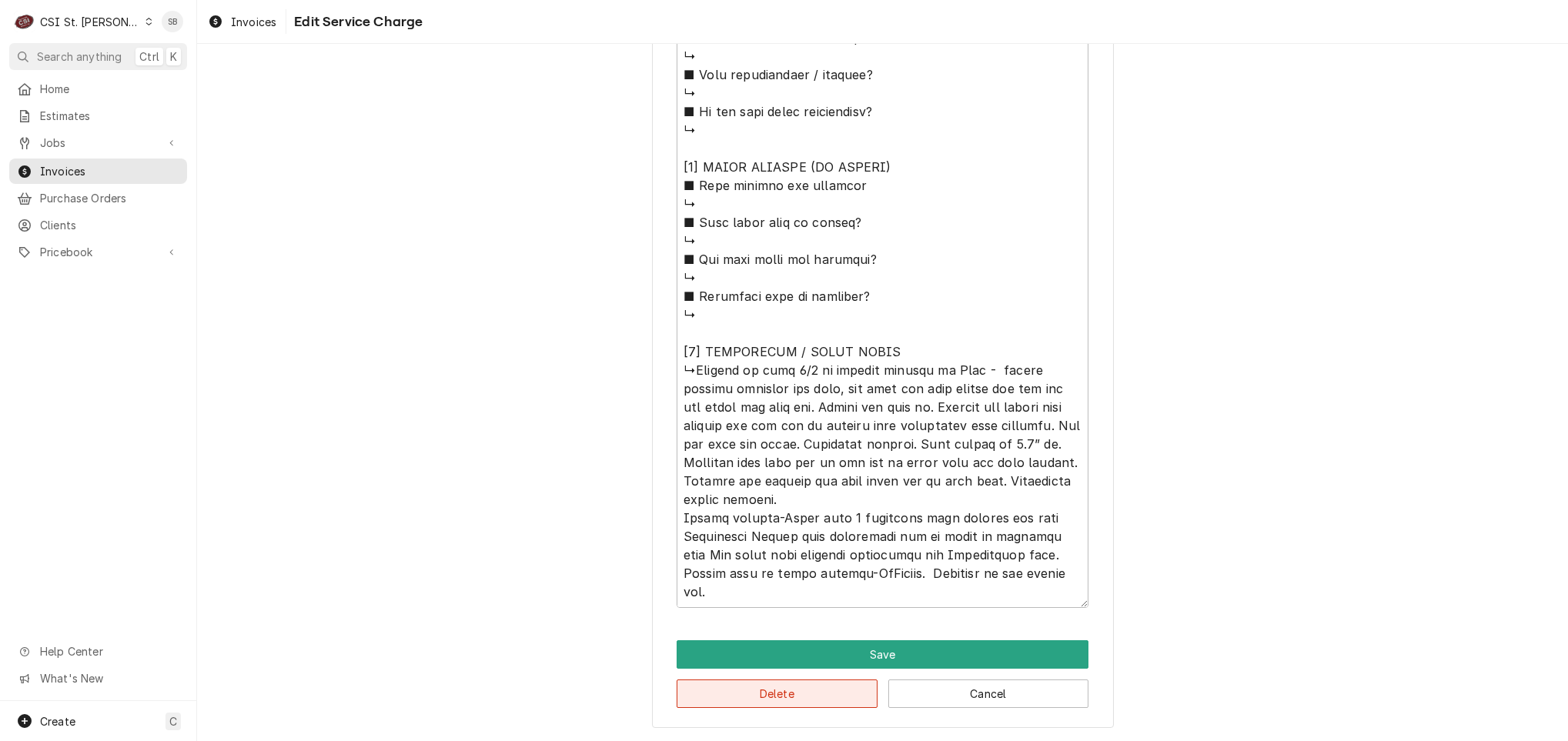
click at [714, 697] on button "Delete" at bounding box center [777, 693] width 201 height 28
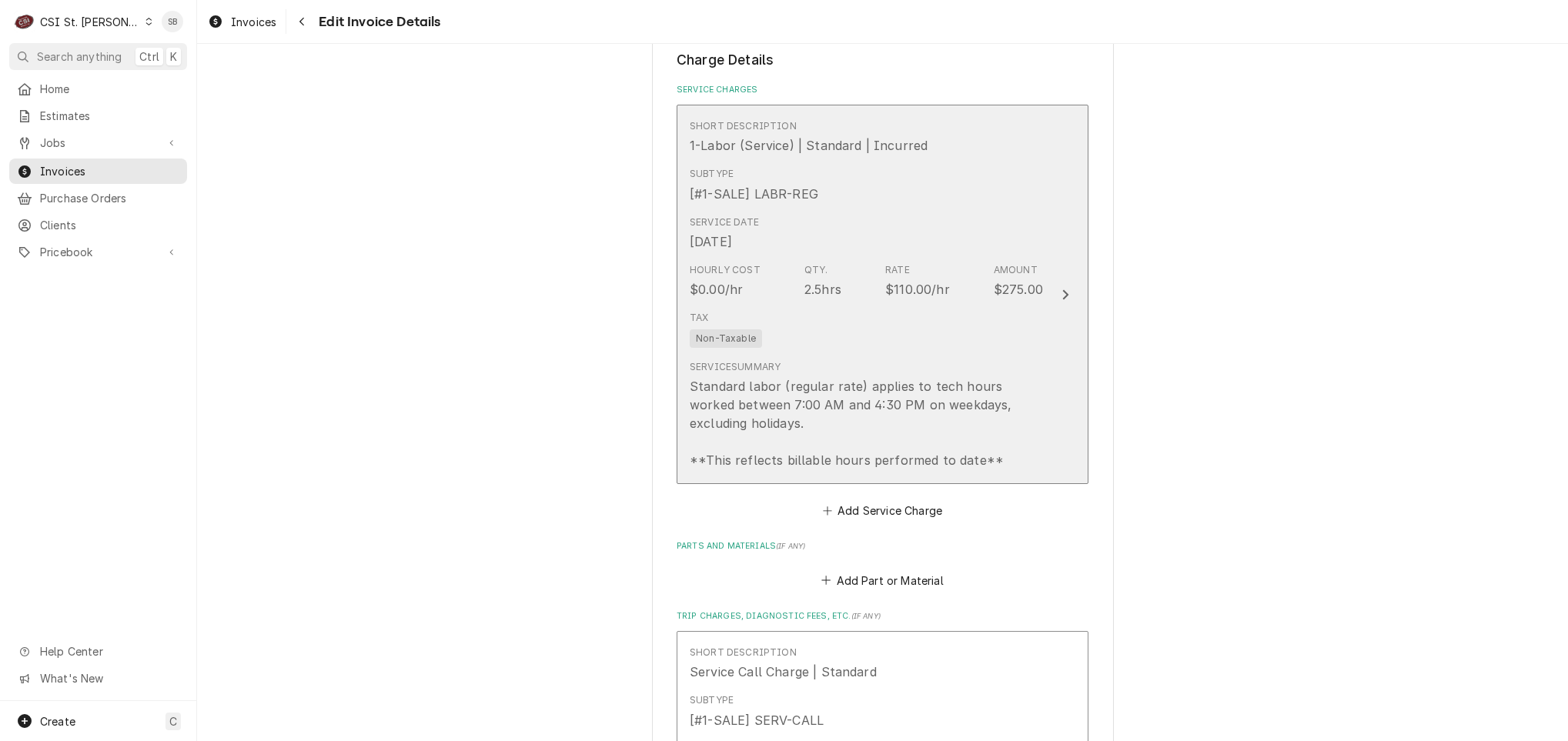
click at [747, 277] on div "Hourly Cost" at bounding box center [725, 270] width 71 height 14
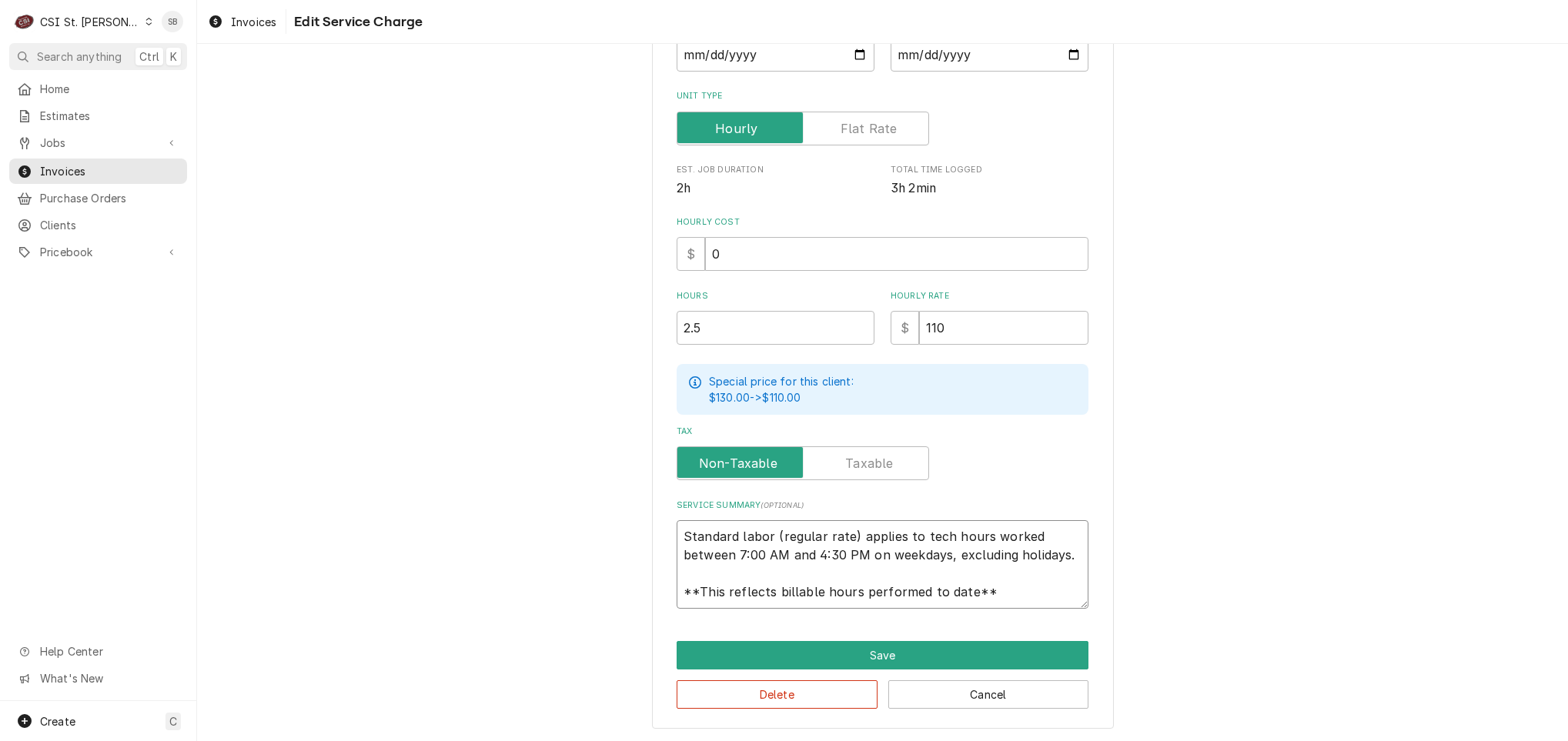
scroll to position [19, 0]
drag, startPoint x: 672, startPoint y: 529, endPoint x: 1307, endPoint y: 785, distance: 684.7
click at [1307, 740] on html "C CSI St. Louis SB Search anything Ctrl K Home Estimates Jobs Jobs Job Series I…" at bounding box center [784, 370] width 1568 height 741
type textarea "x"
type textarea "B"
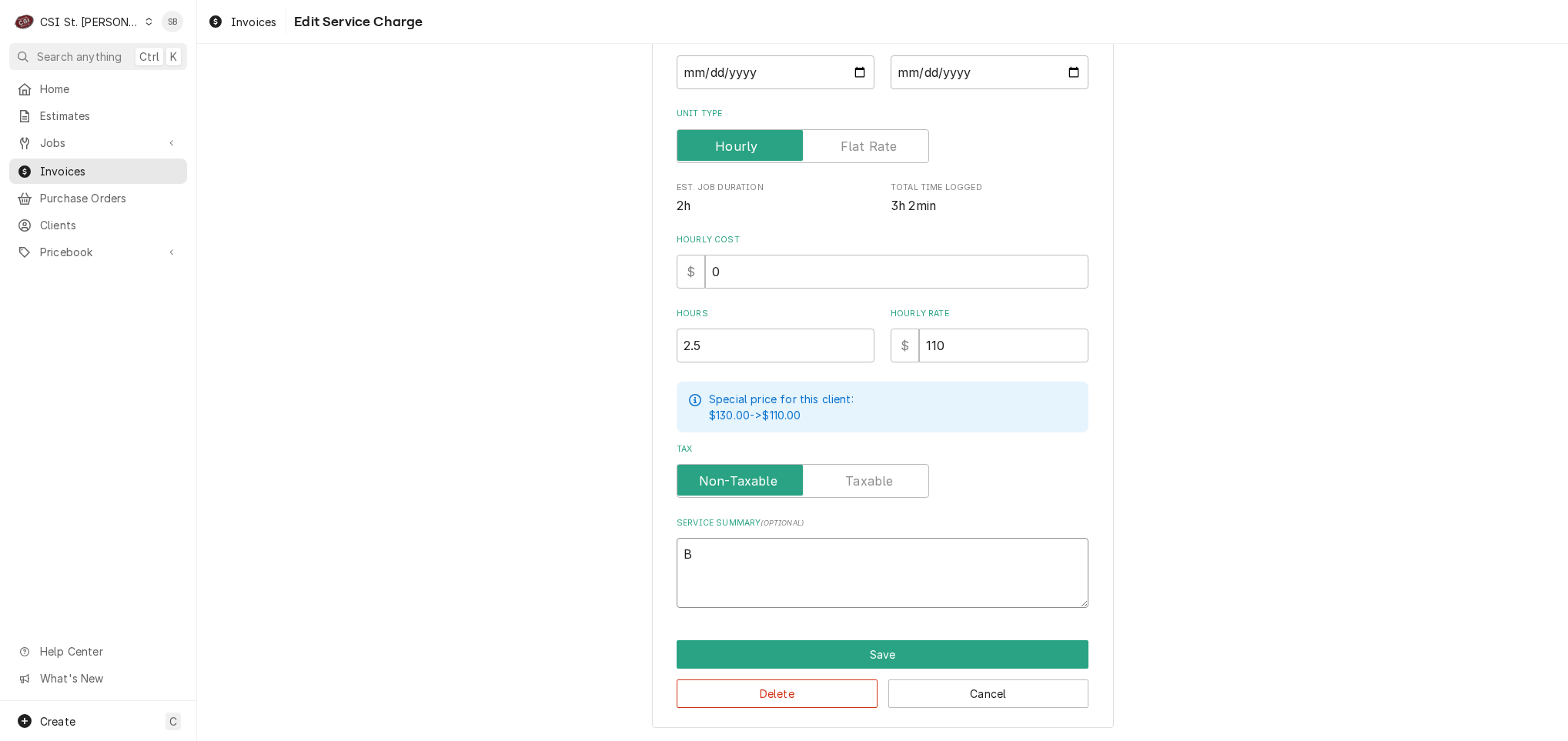
type textarea "x"
type textarea "Br"
type textarea "x"
type textarea "Bran"
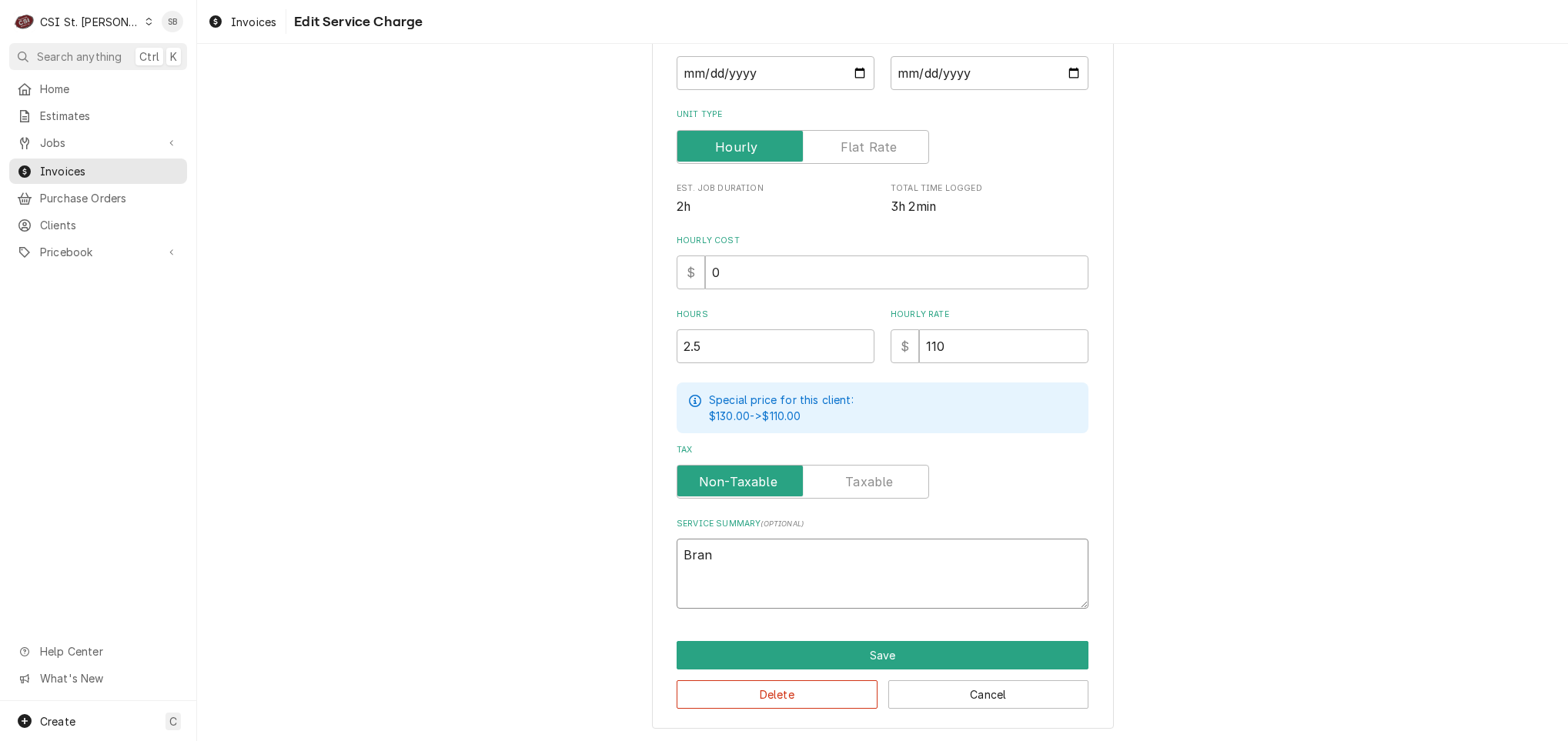
type textarea "x"
type textarea "Brand"
type textarea "x"
type textarea "Brand:"
type textarea "x"
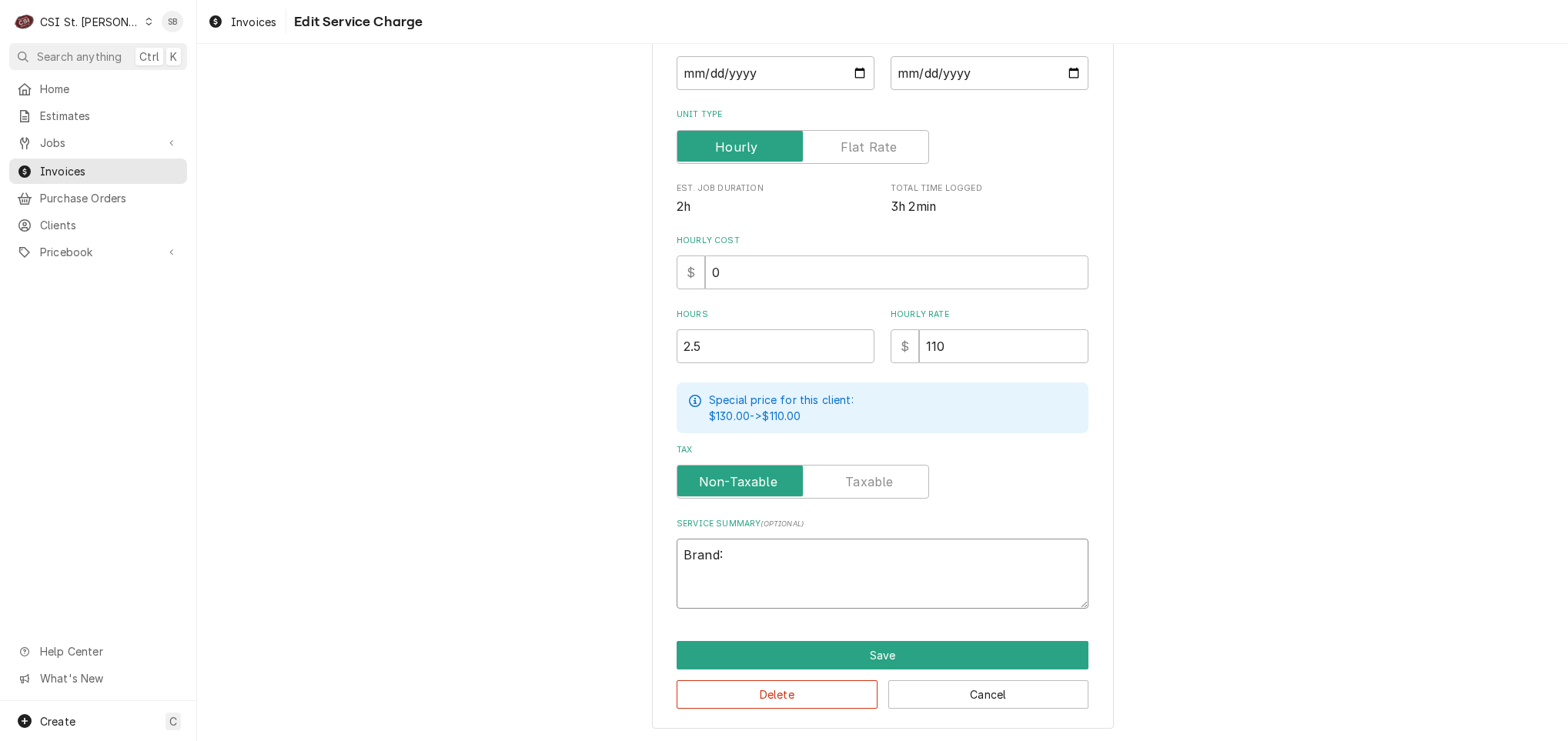
type textarea "Brand:"
type textarea "x"
type textarea "Brand: B"
type textarea "x"
type textarea "Brand: Ba"
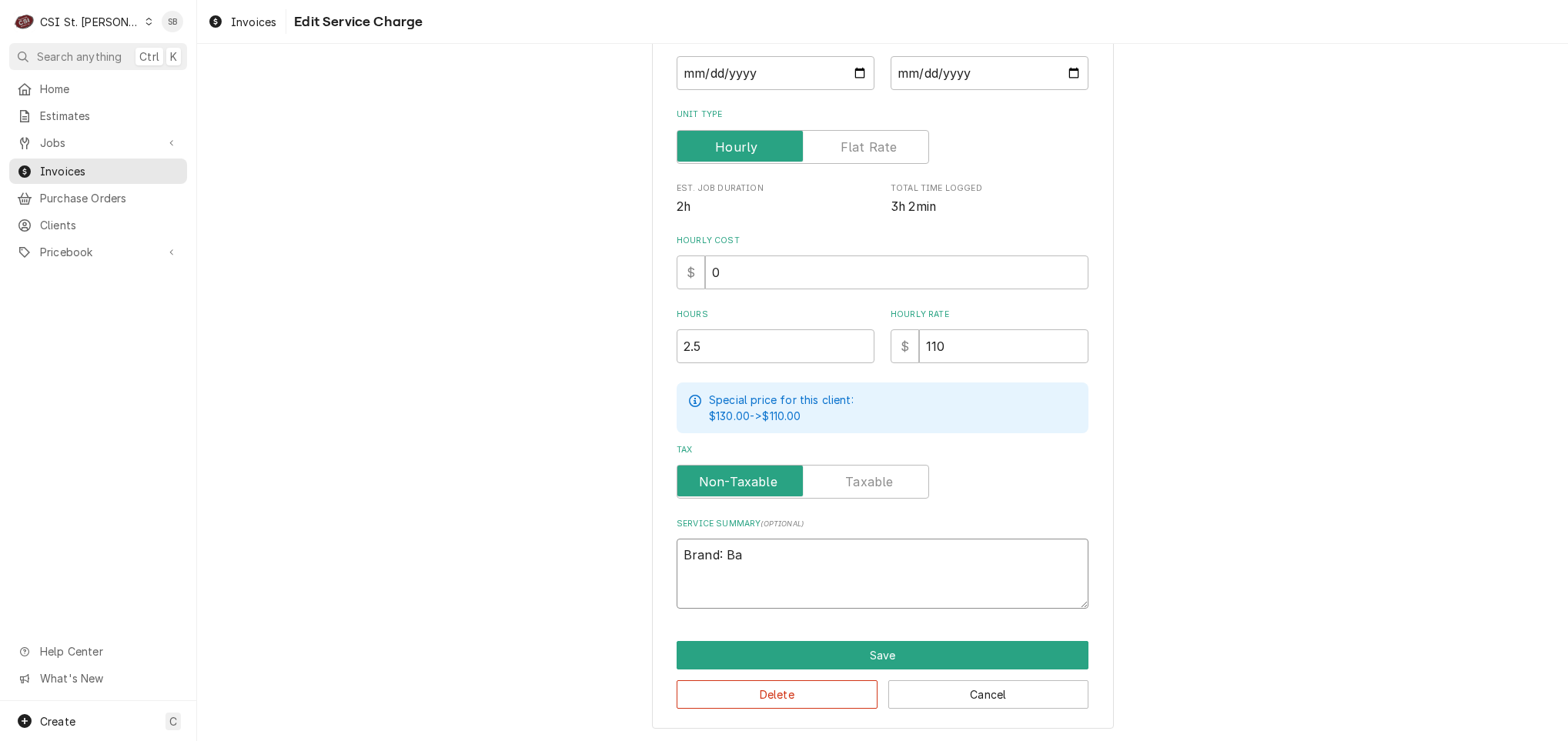
type textarea "x"
type textarea "Brand: Bax"
type textarea "x"
type textarea "Brand: Ba"
type textarea "x"
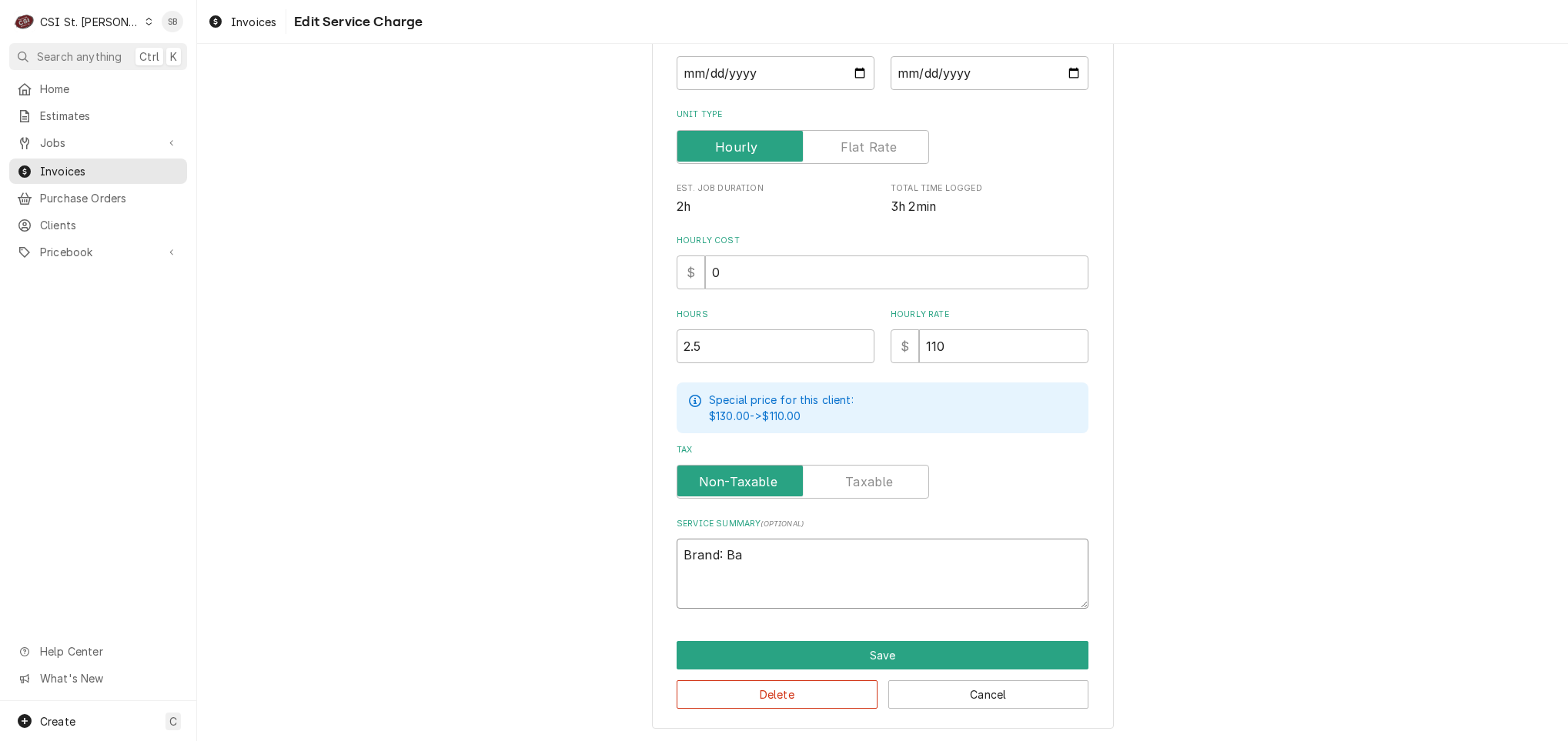
type textarea "Brand: B"
type textarea "x"
paste textarea "baxter ↳ 𝗠𝗼𝗱𝗲𝗹 #: ov500-ee ↳ 𝗦𝗲𝗿𝗶𝗮𝗹 #: 24-2047678"
type textarea "Brand: baxter ↳ 𝗠𝗼𝗱𝗲𝗹 #: ov500-ee ↳ 𝗦𝗲𝗿𝗶𝗮𝗹 #: 24-2047678"
drag, startPoint x: 748, startPoint y: 568, endPoint x: 766, endPoint y: 555, distance: 22.2
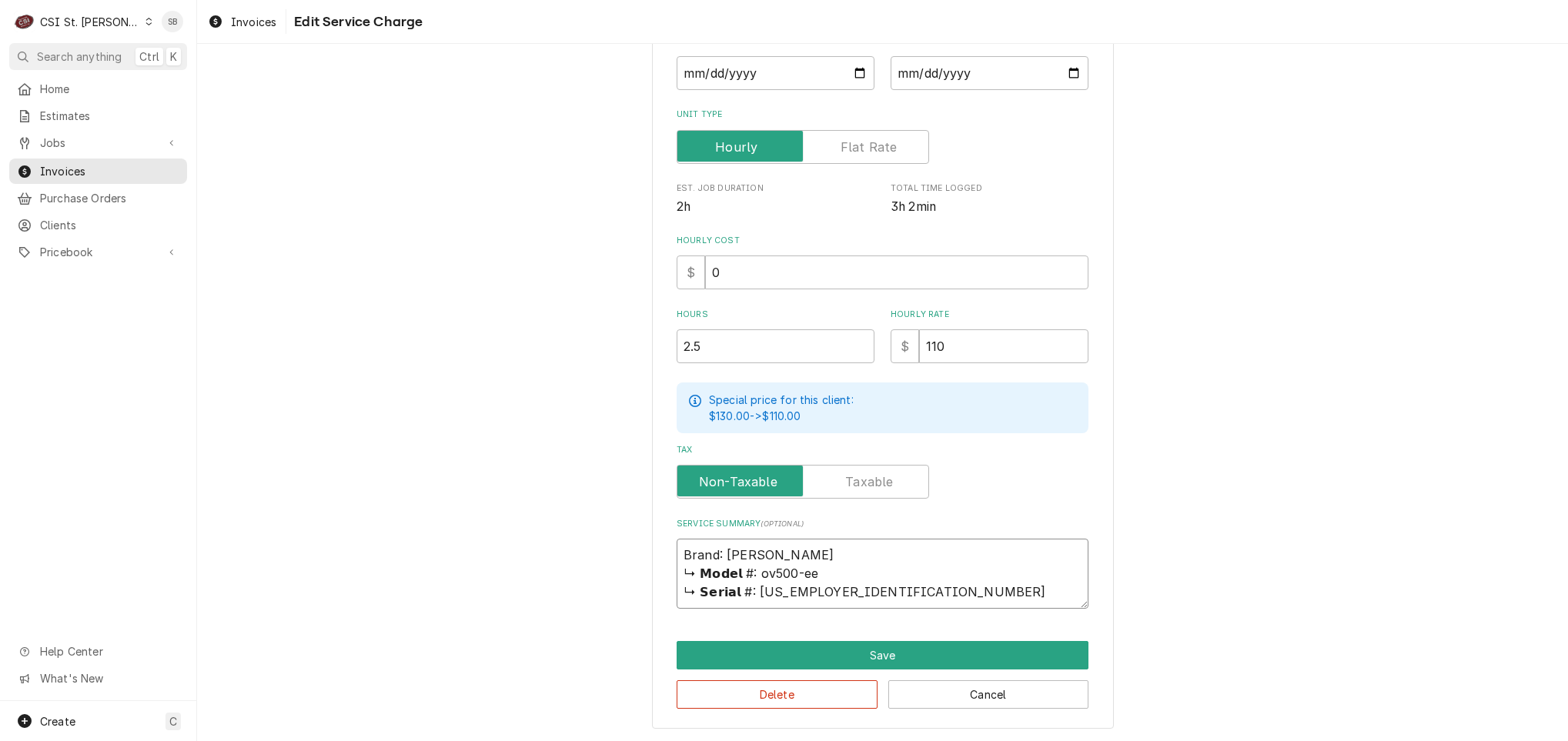
click at [766, 555] on textarea "Brand: baxter ↳ 𝗠𝗼𝗱𝗲𝗹 #: ov500-ee ↳ 𝗦𝗲𝗿𝗶𝗮𝗹 #: 24-2047678" at bounding box center [882, 574] width 412 height 70
type textarea "x"
type textarea "Brand: baxter ov500-ee ↳ 𝗦𝗲𝗿𝗶𝗮𝗹 #: 24-2047678"
type textarea "x"
type textarea "Brand: baxter /ov500-ee ↳ 𝗦𝗲𝗿𝗶𝗮𝗹 #: 24-2047678"
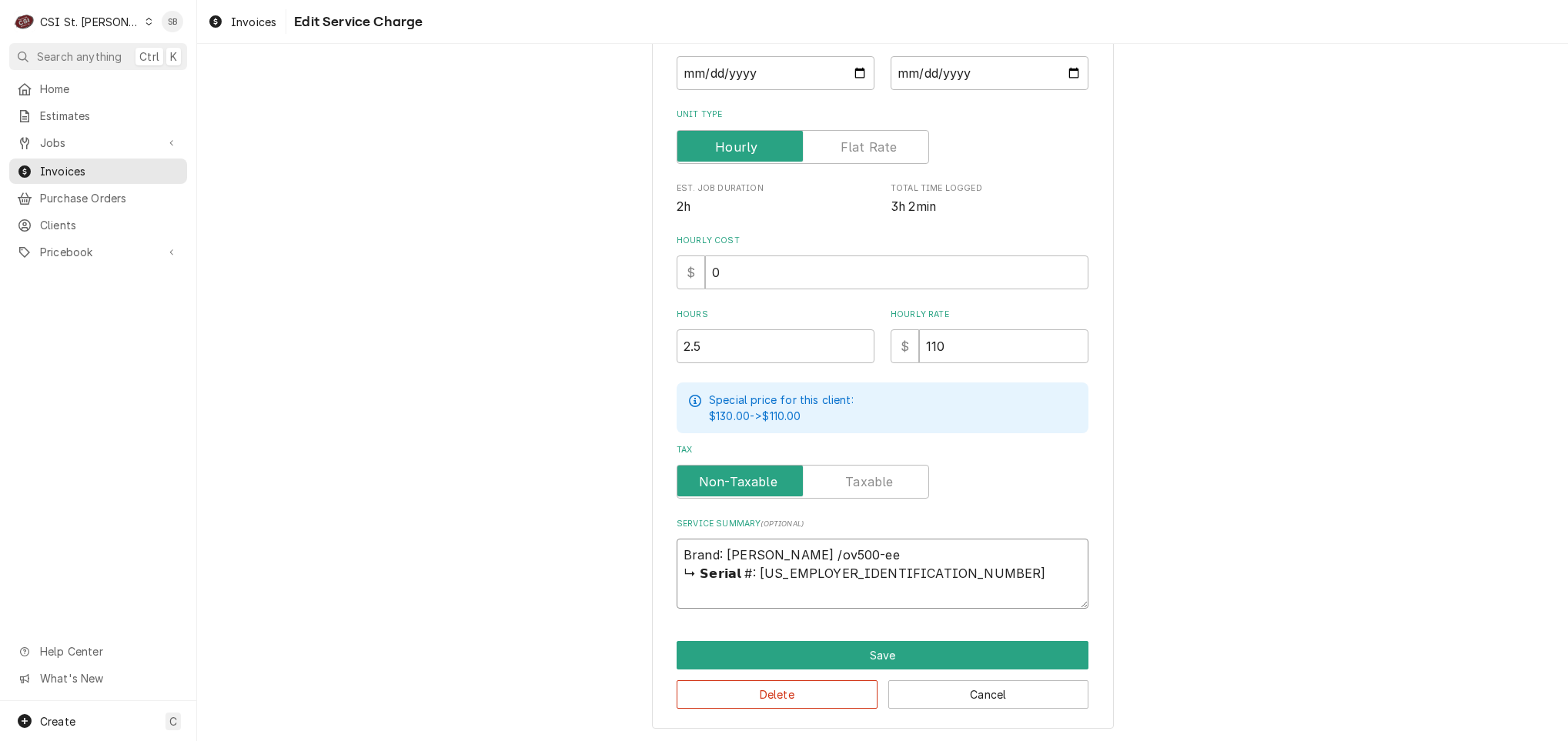
type textarea "x"
type textarea "Brand: baxter / ov500-ee ↳ 𝗦𝗲𝗿𝗶𝗮𝗹 #: 24-2047678"
type textarea "x"
type textarea "Brand: baxter / Mov500-ee ↳ 𝗦𝗲𝗿𝗶𝗮𝗹 #: 24-2047678"
type textarea "x"
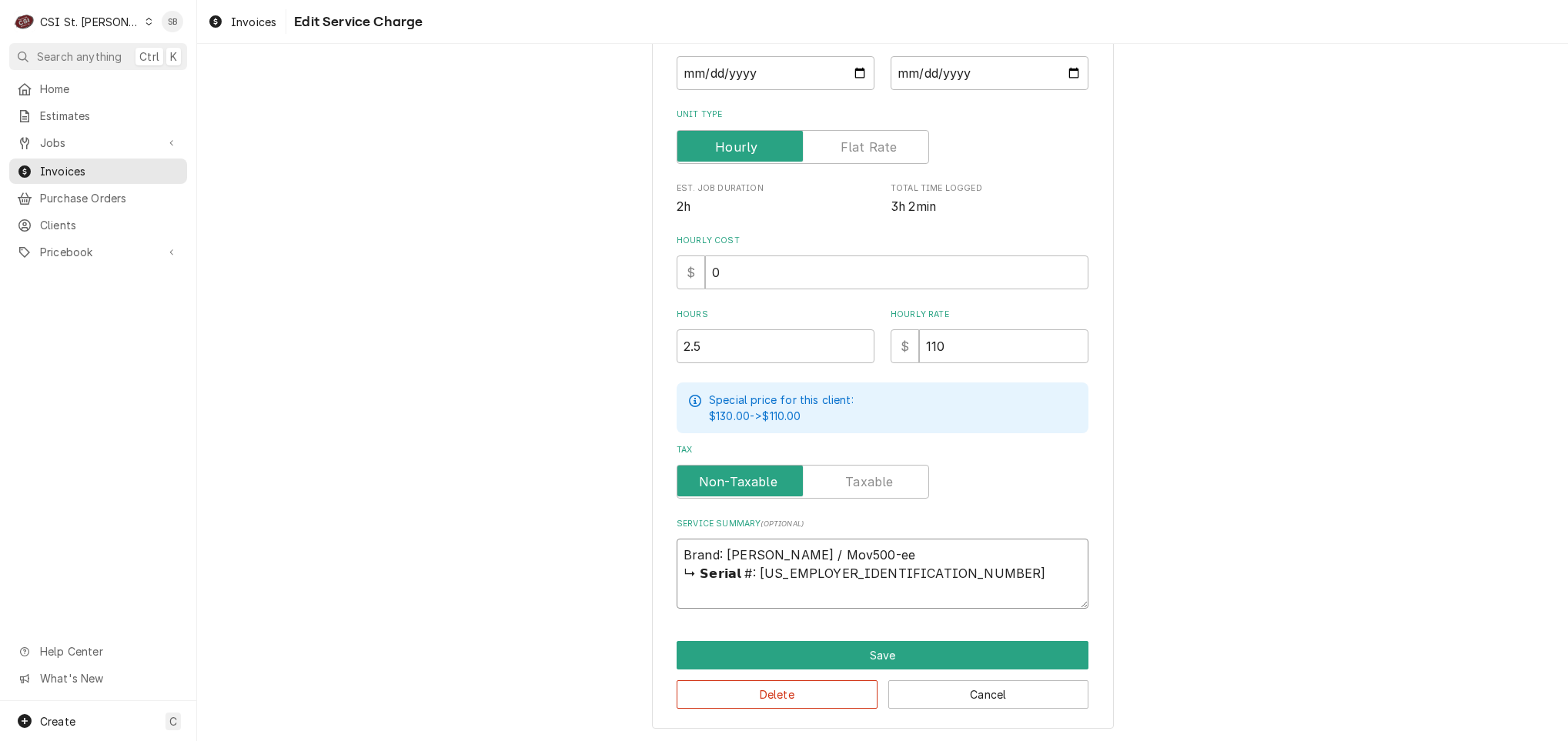
type textarea "Brand: baxter / Moov500-ee ↳ 𝗦𝗲𝗿𝗶𝗮𝗹 #: 24-2047678"
type textarea "x"
type textarea "Brand: baxter / Modeov500-ee ↳ 𝗦𝗲𝗿𝗶𝗮𝗹 #: 24-2047678"
type textarea "x"
type textarea "Brand: baxter / Modelov500-ee ↳ 𝗦𝗲𝗿𝗶𝗮𝗹 #: 24-2047678"
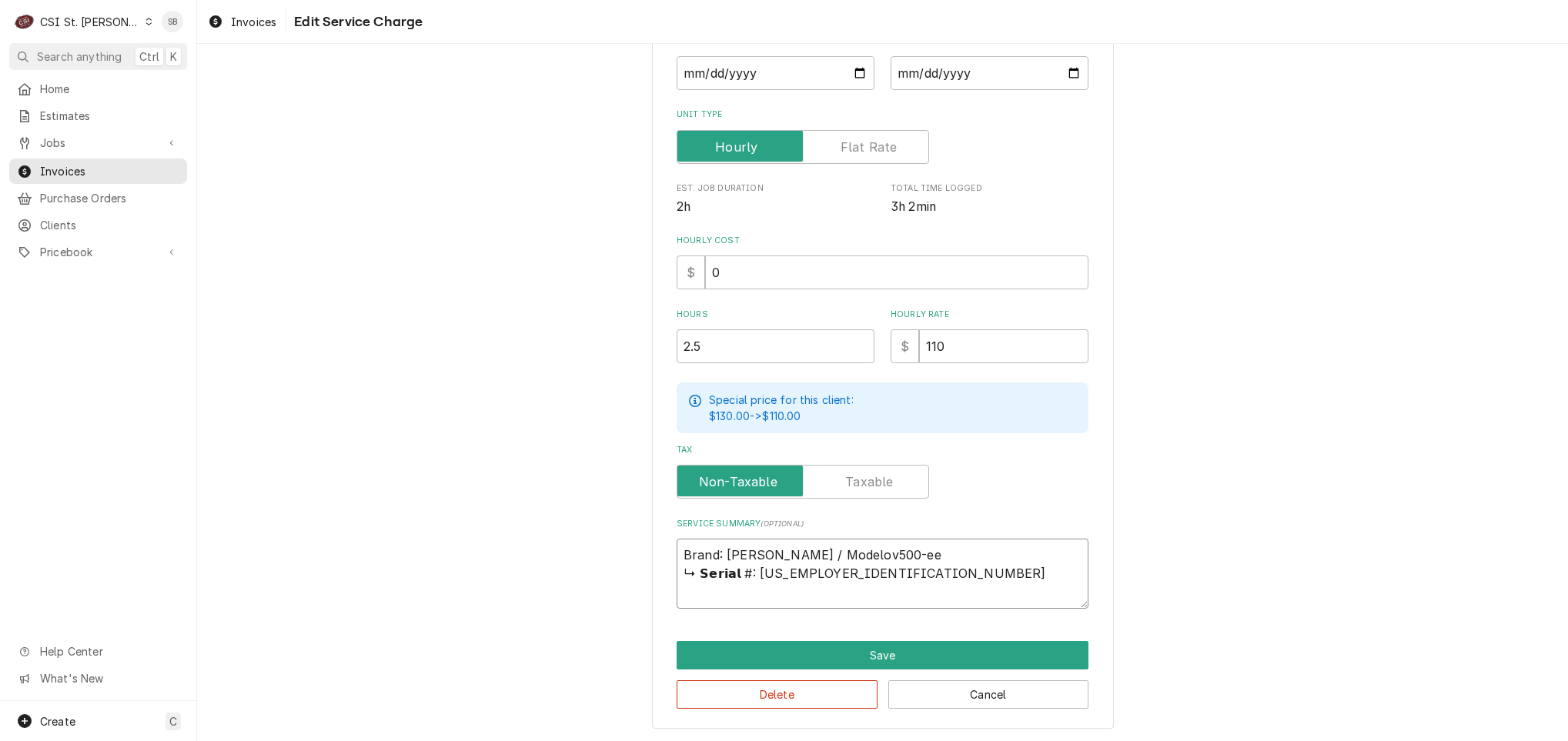
type textarea "x"
type textarea "Brand: baxter / Model:ov500-ee ↳ 𝗦𝗲𝗿𝗶𝗮𝗹 #: 24-2047678"
type textarea "x"
type textarea "Brand: baxter / Model: ov500-ee ↳ 𝗦𝗲𝗿𝗶𝗮𝗹 #: 24-2047678"
type textarea "x"
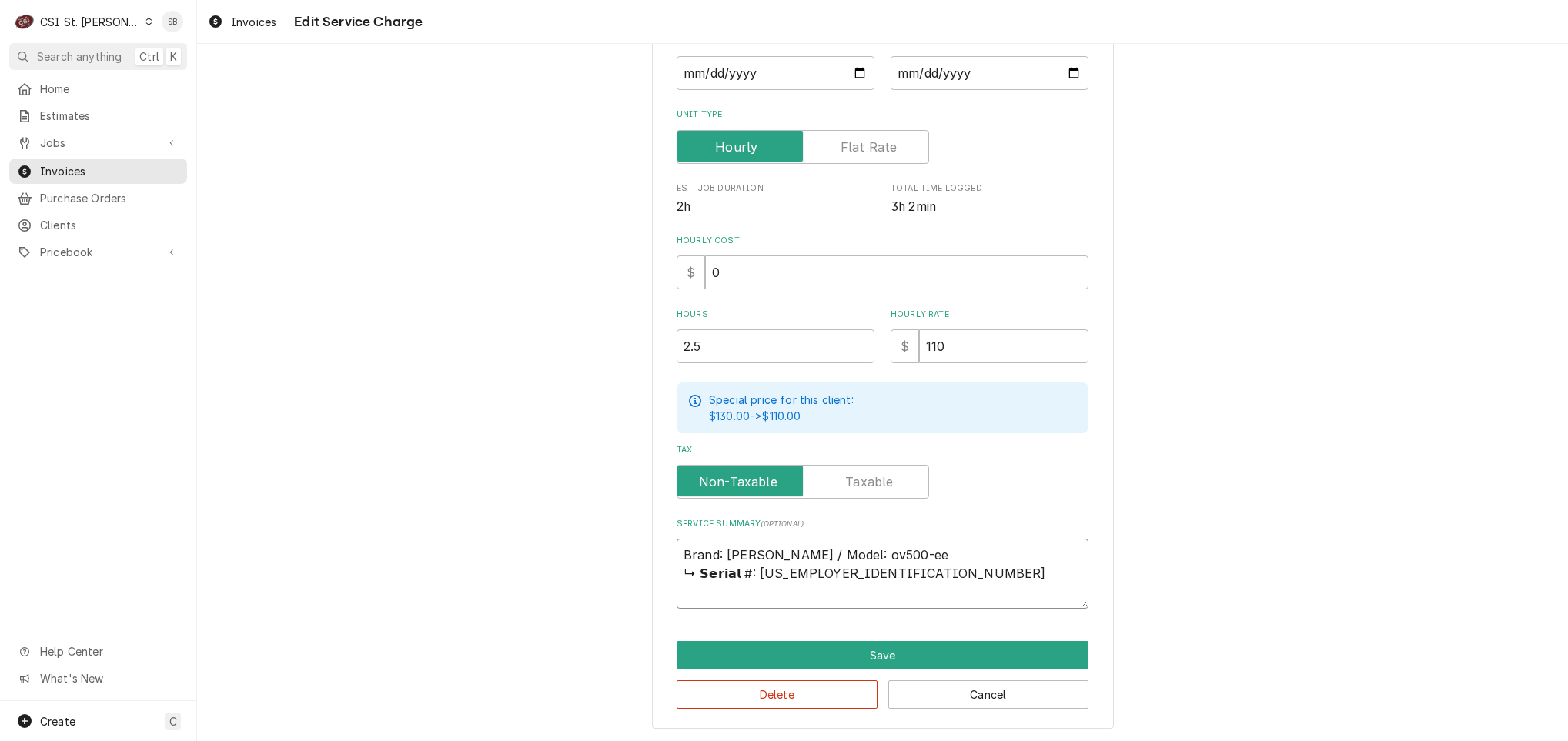
type textarea "Brand: baxter / Model: Oov500-ee ↳ 𝗦𝗲𝗿𝗶𝗮𝗹 #: 24-2047678"
type textarea "x"
type textarea "Brand: baxter / Model: OVov500-ee ↳ 𝗦𝗲𝗿𝗶𝗮𝗹 #: 24-2047678"
type textarea "x"
type textarea "Brand: baxter / Model: OVv500-ee ↳ 𝗦𝗲𝗿𝗶𝗮𝗹 #: 24-2047678"
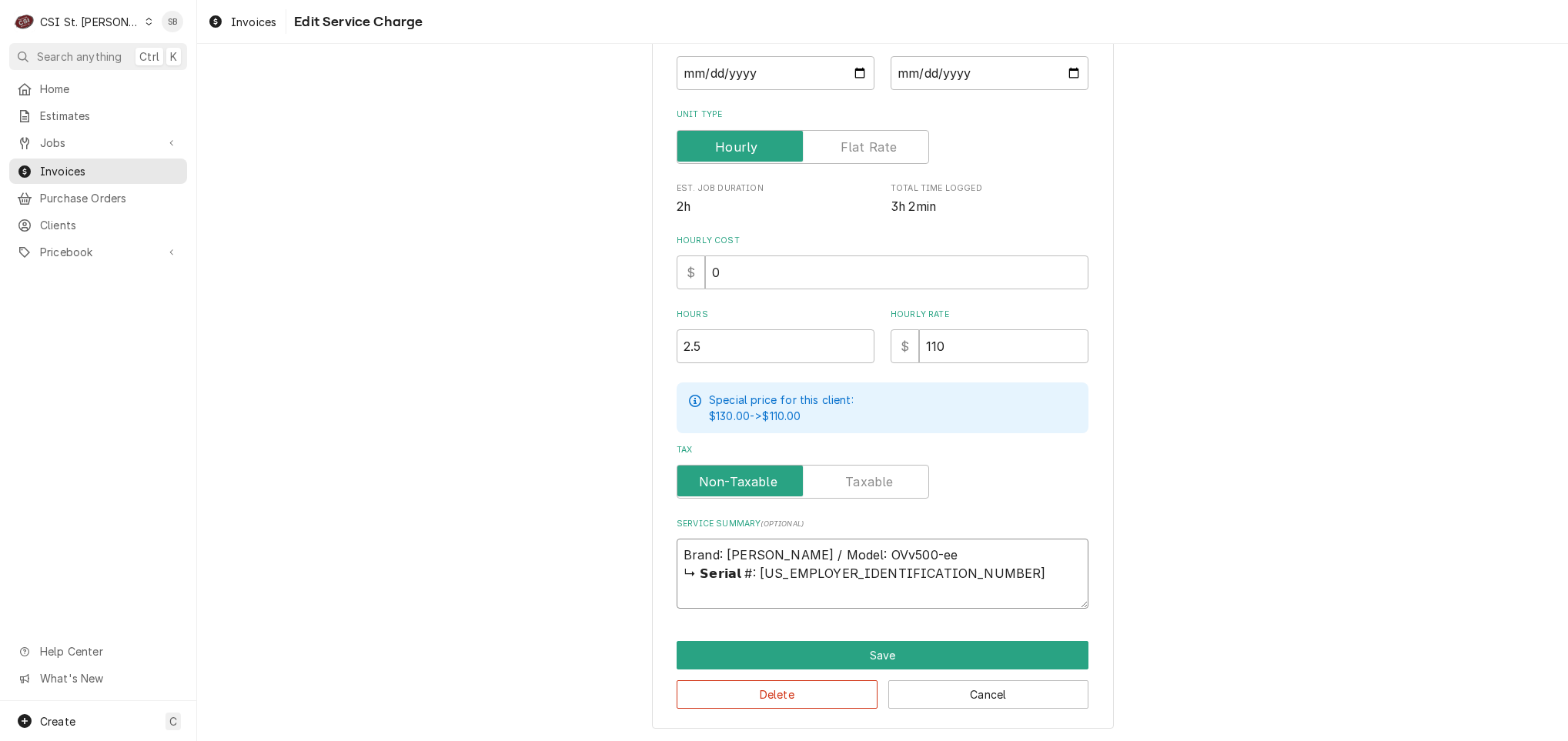
type textarea "x"
type textarea "Brand: baxter / Model: OV500-ee ↳ 𝗦𝗲𝗿𝗶𝗮𝗹 #: 24-2047678"
type textarea "x"
type textarea "Brand: baxter / Model: OV500-e ↳ 𝗦𝗲𝗿𝗶𝗮𝗹 #: 24-2047678"
type textarea "x"
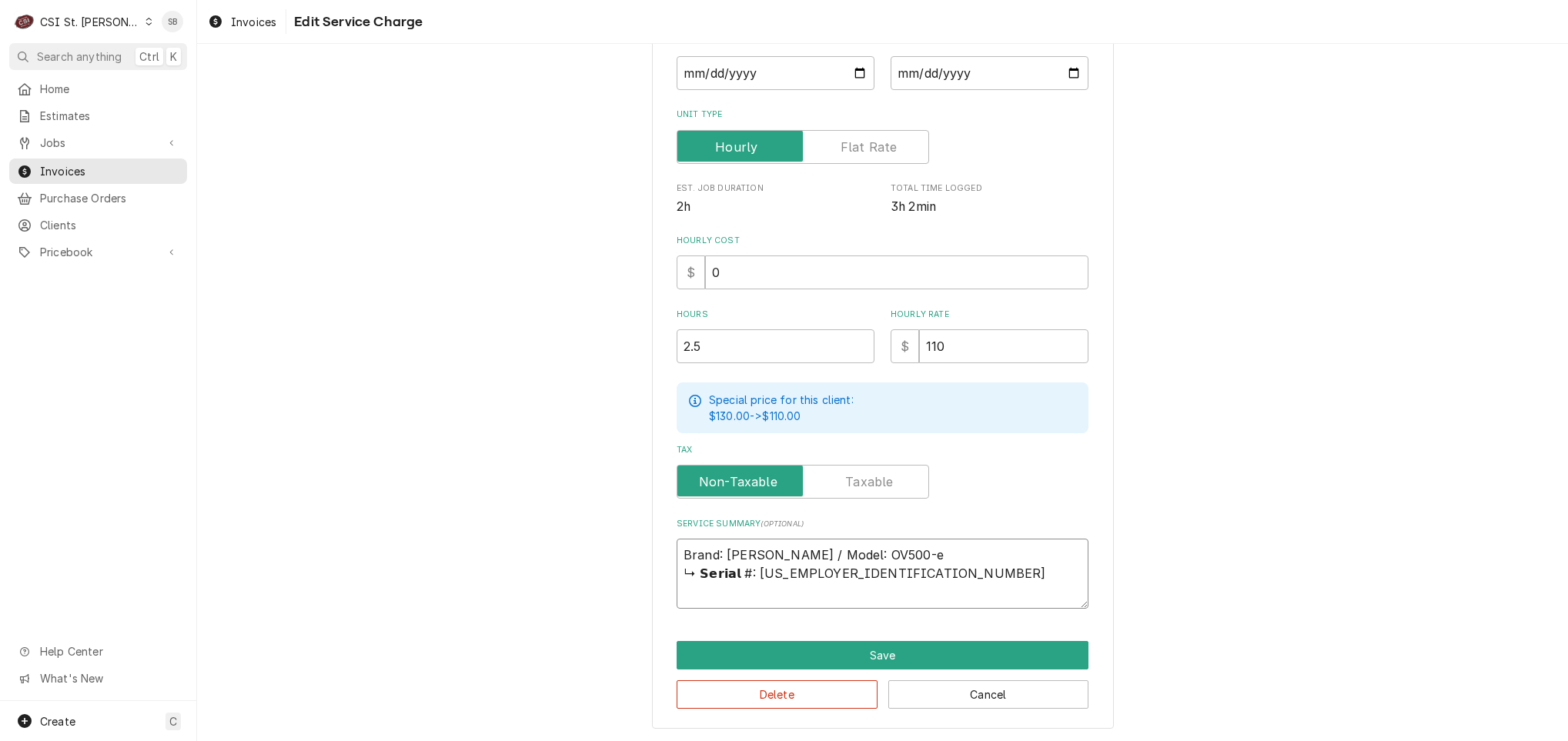
type textarea "Brand: baxter / Model: OV500- ↳ 𝗦𝗲𝗿𝗶𝗮𝗹 #: 24-2047678"
type textarea "x"
type textarea "Brand: baxter / Model: OV500-E ↳ 𝗦𝗲𝗿𝗶𝗮𝗹 #: 24-2047678"
type textarea "x"
type textarea "Brand: baxter / Model: OV500-EE ↳ 𝗦𝗲𝗿𝗶𝗮𝗹 #: 24-2047678"
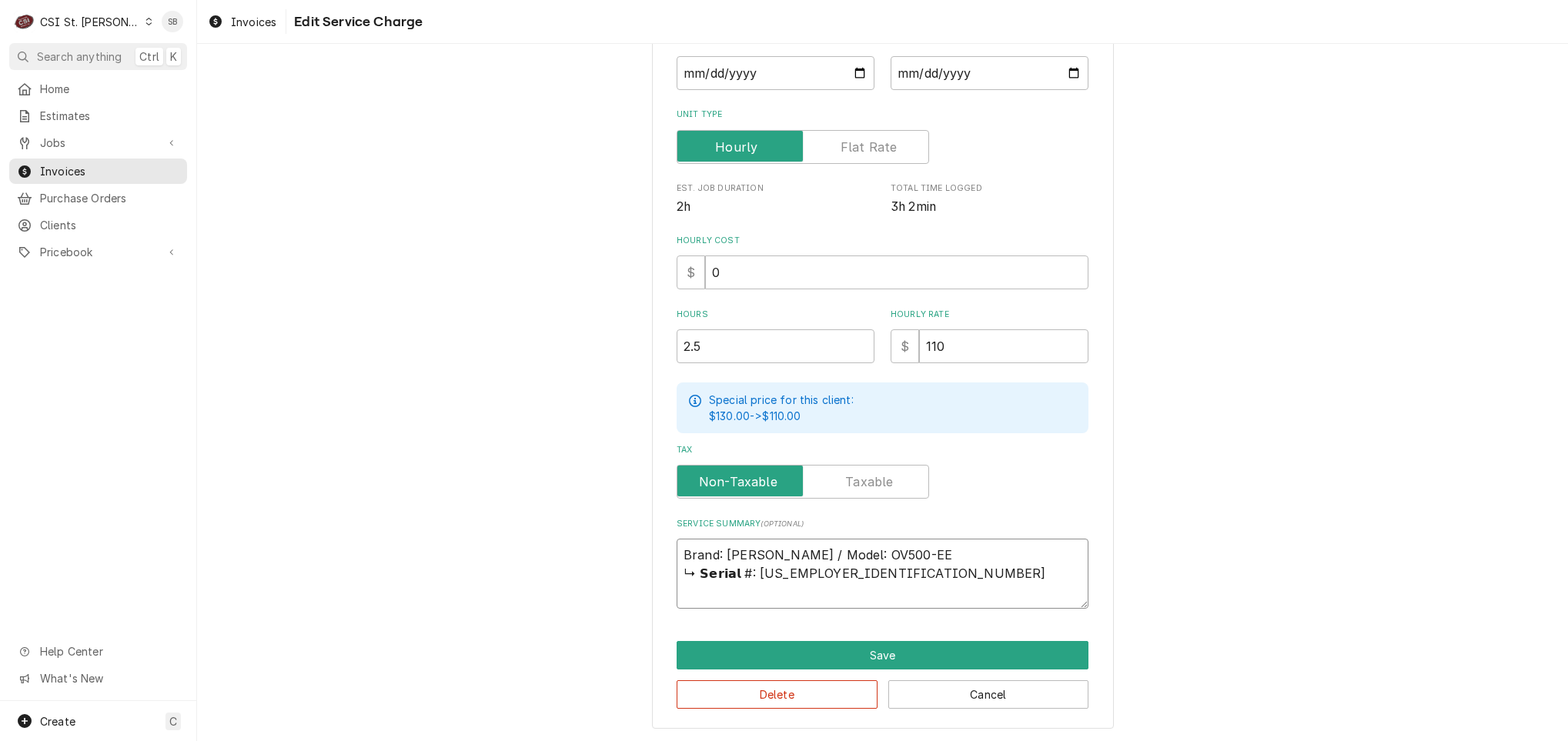
type textarea "x"
type textarea "Brand: baxter / Model: OV500-EE ↳ 𝗦𝗲𝗿𝗶𝗮𝗹 #: 24-2047678"
type textarea "x"
type textarea "Brand: baxter / Model: OV500-EE / ↳ 𝗦𝗲𝗿𝗶𝗮𝗹 #: 24-2047678"
type textarea "x"
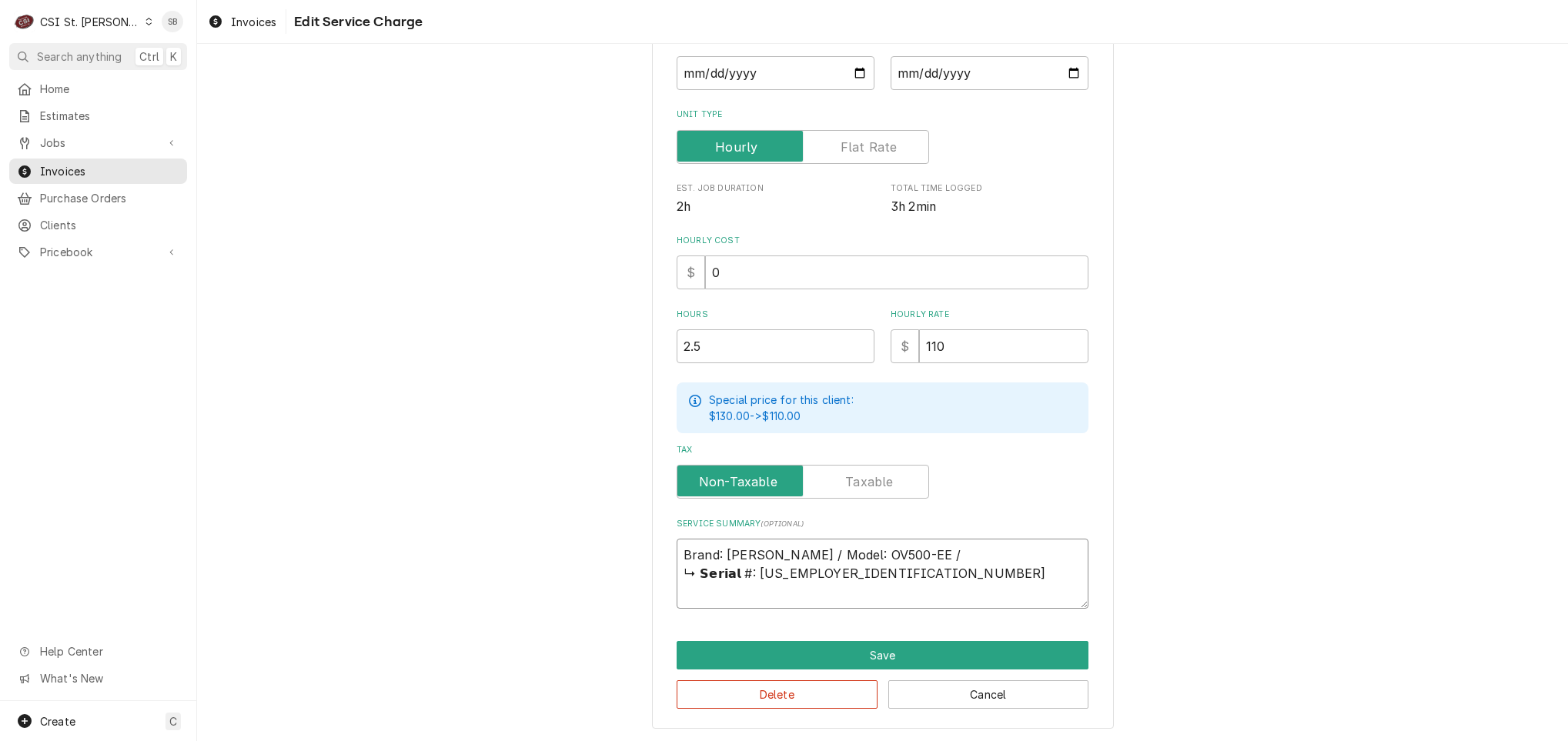
type textarea "Brand: baxter / Model: OV500-EE / ↳ 𝗦𝗲𝗿𝗶𝗮𝗹 #: 24-2047678"
type textarea "x"
type textarea "Brand: baxter / Model: OV500-EE / S ↳ 𝗦𝗲𝗿𝗶𝗮𝗹 #: 24-2047678"
type textarea "x"
type textarea "Brand: baxter / Model: OV500-EE / Se ↳ 𝗦𝗲𝗿𝗶𝗮𝗹 #: 24-2047678"
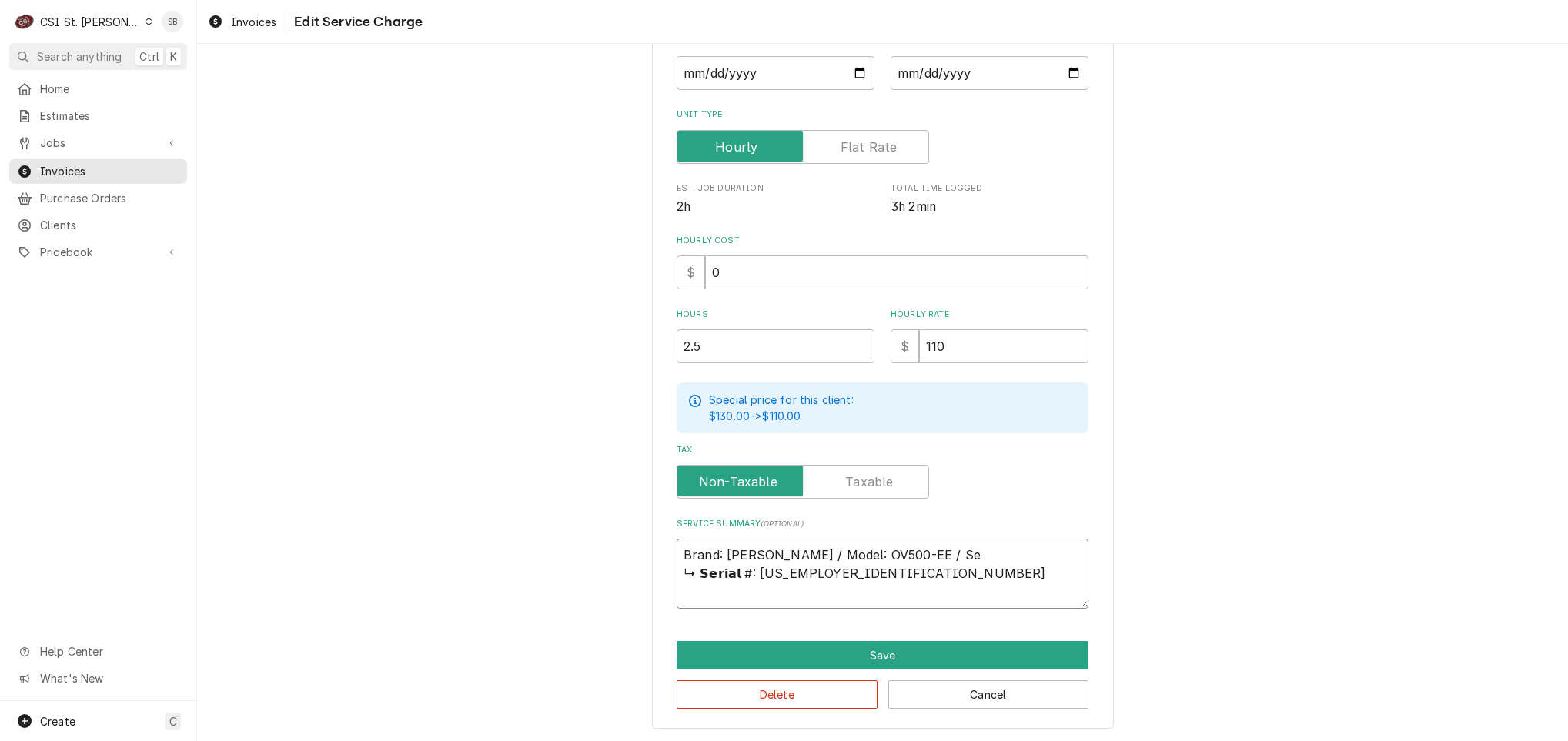
type textarea "x"
type textarea "Brand: baxter / Model: OV500-EE / Seri ↳ 𝗦𝗲𝗿𝗶𝗮𝗹 #: 24-2047678"
type textarea "x"
type textarea "Brand: baxter / Model: OV500-EE / Seria ↳ 𝗦𝗲𝗿𝗶𝗮𝗹 #: 24-2047678"
type textarea "x"
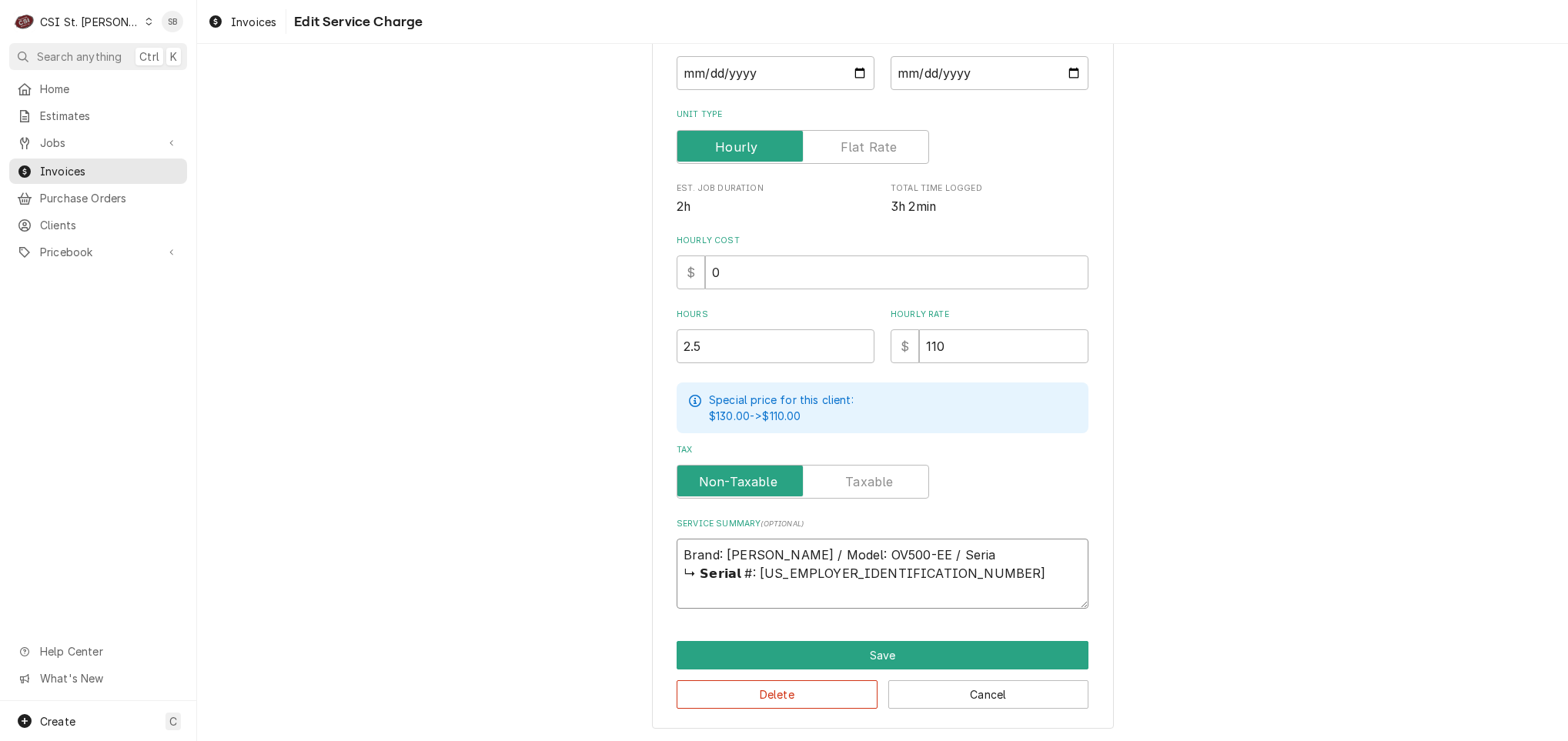
type textarea "Brand: baxter / Model: OV500-EE / Serial ↳ 𝗦𝗲𝗿𝗶𝗮𝗹 #: 24-2047678"
type textarea "x"
type textarea "Brand: baxter / Model: OV500-EE / Serial: ↳ 𝗦𝗲𝗿𝗶𝗮𝗹 #: 24-2047678"
type textarea "x"
type textarea "Brand: baxter / Model: OV500-EE / Serial: ↳ 𝗦𝗲𝗿𝗶𝗮𝗹 #: 24-2047678"
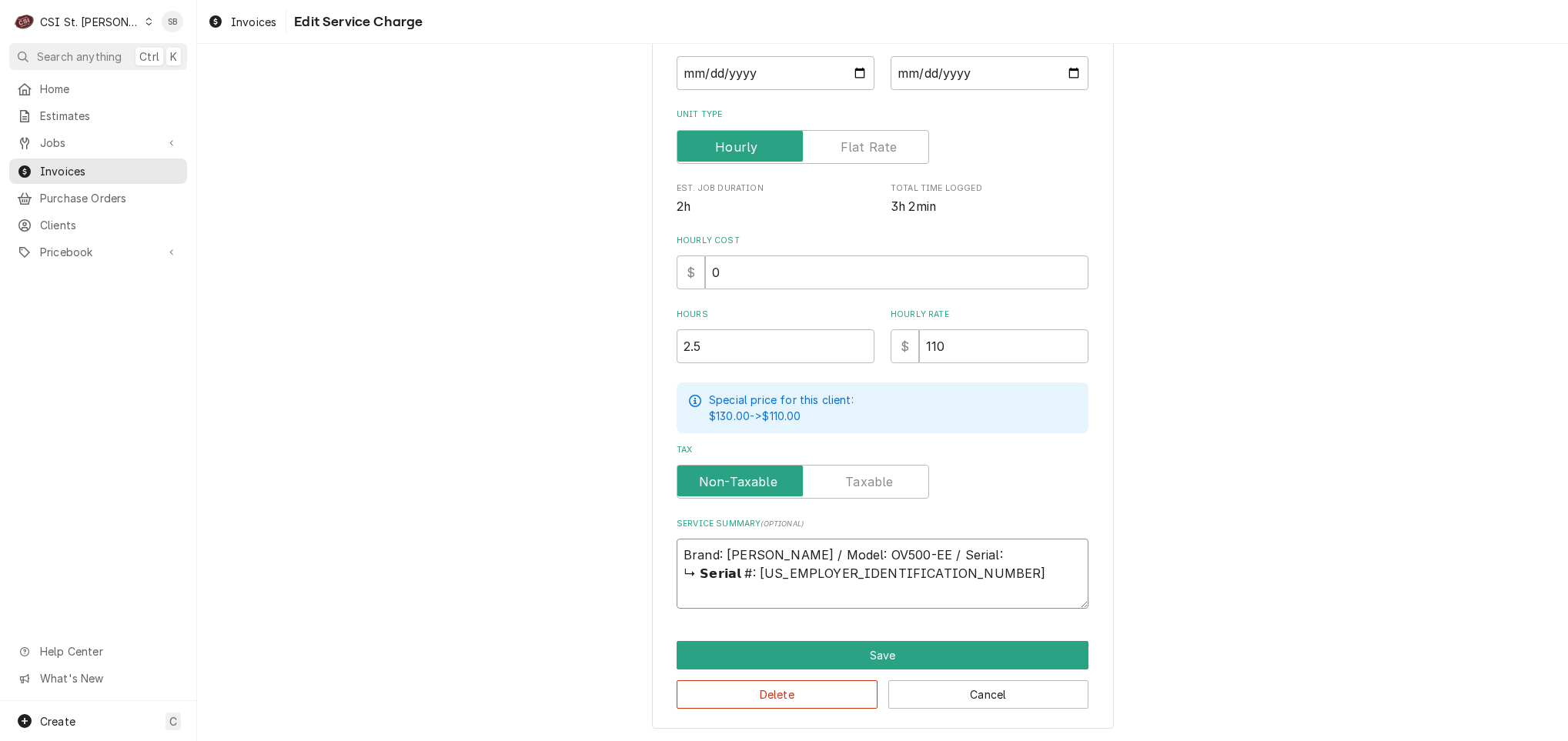
type textarea "x"
type textarea "Brand: baxter / Model: OV500-EE / Serial: ↳ 𝗦𝗲𝗿𝗶𝗮𝗹 #: 24-2047678"
type textarea "x"
type textarea "Brand: baxter / Model: OV500-EE / Serial: 𝗦𝗲𝗿𝗶𝗮𝗹 #: 24-2047678"
type textarea "x"
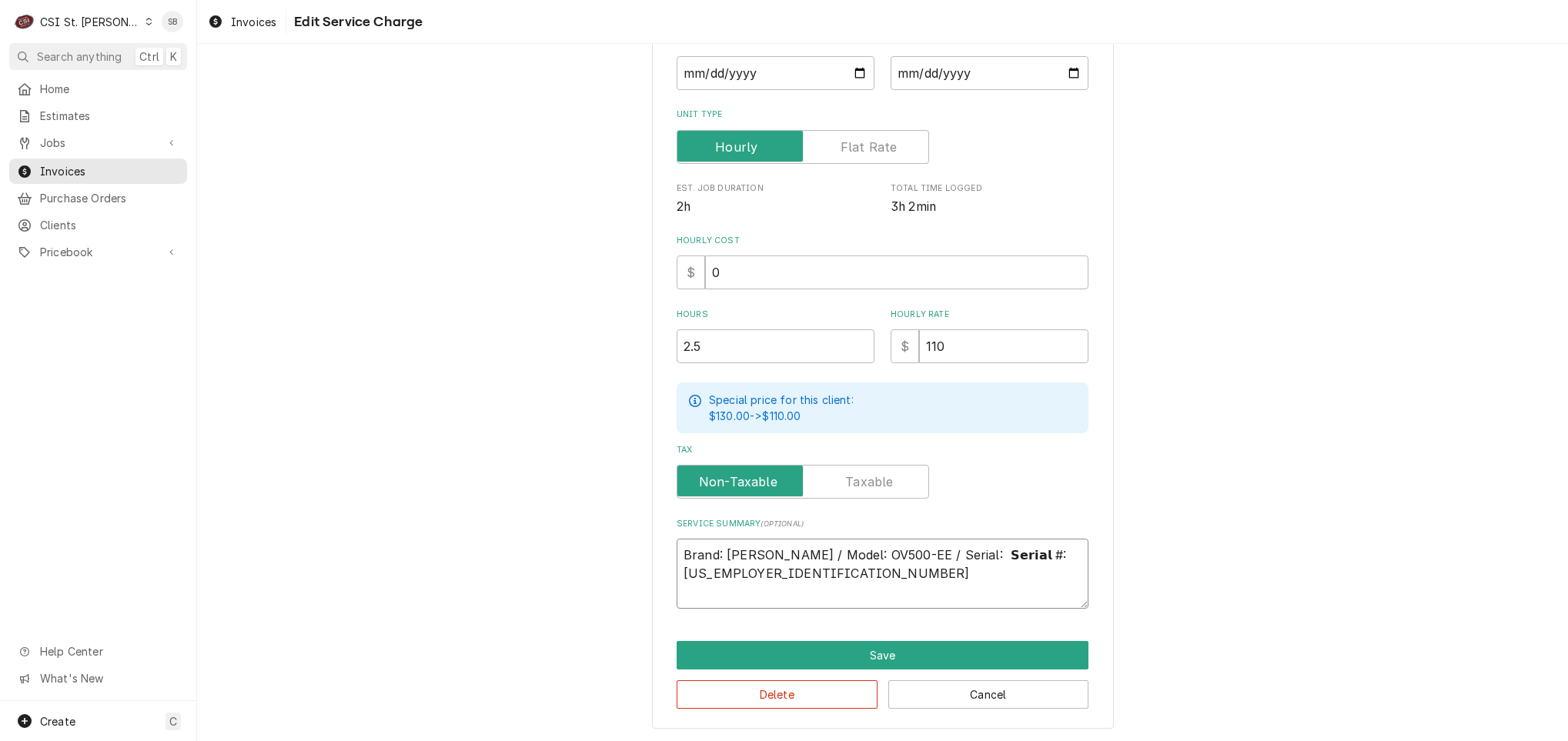
type textarea "Brand: baxter / Model: OV500-EE / Serial: 𝗦𝗲𝗿𝗶𝗮𝗹 #: 24-2047678"
type textarea "x"
type textarea "Brand: baxter / Model: OV500-EE / Serial: 𝗲𝗿𝗶𝗮𝗹 #: 24-2047678"
type textarea "x"
type textarea "Brand: baxter / Model: OV500-EE / Serial: 𝗿𝗶𝗮𝗹 #: 24-2047678"
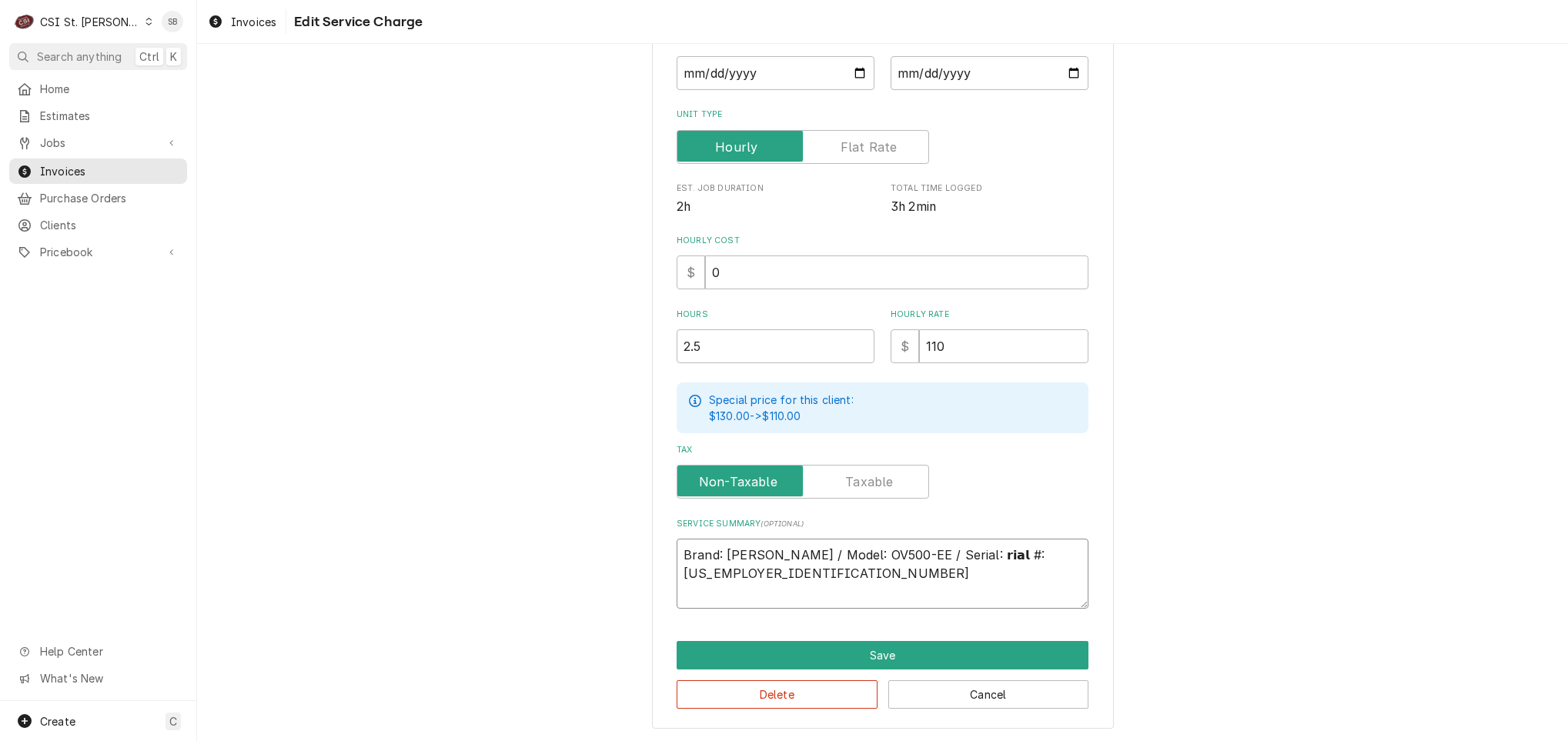
type textarea "x"
type textarea "Brand: baxter / Model: OV500-EE / Serial: 𝗶𝗮𝗹 #: 24-2047678"
type textarea "x"
type textarea "Brand: baxter / Model: OV500-EE / Serial: 𝗮𝗹 #: 24-2047678"
type textarea "x"
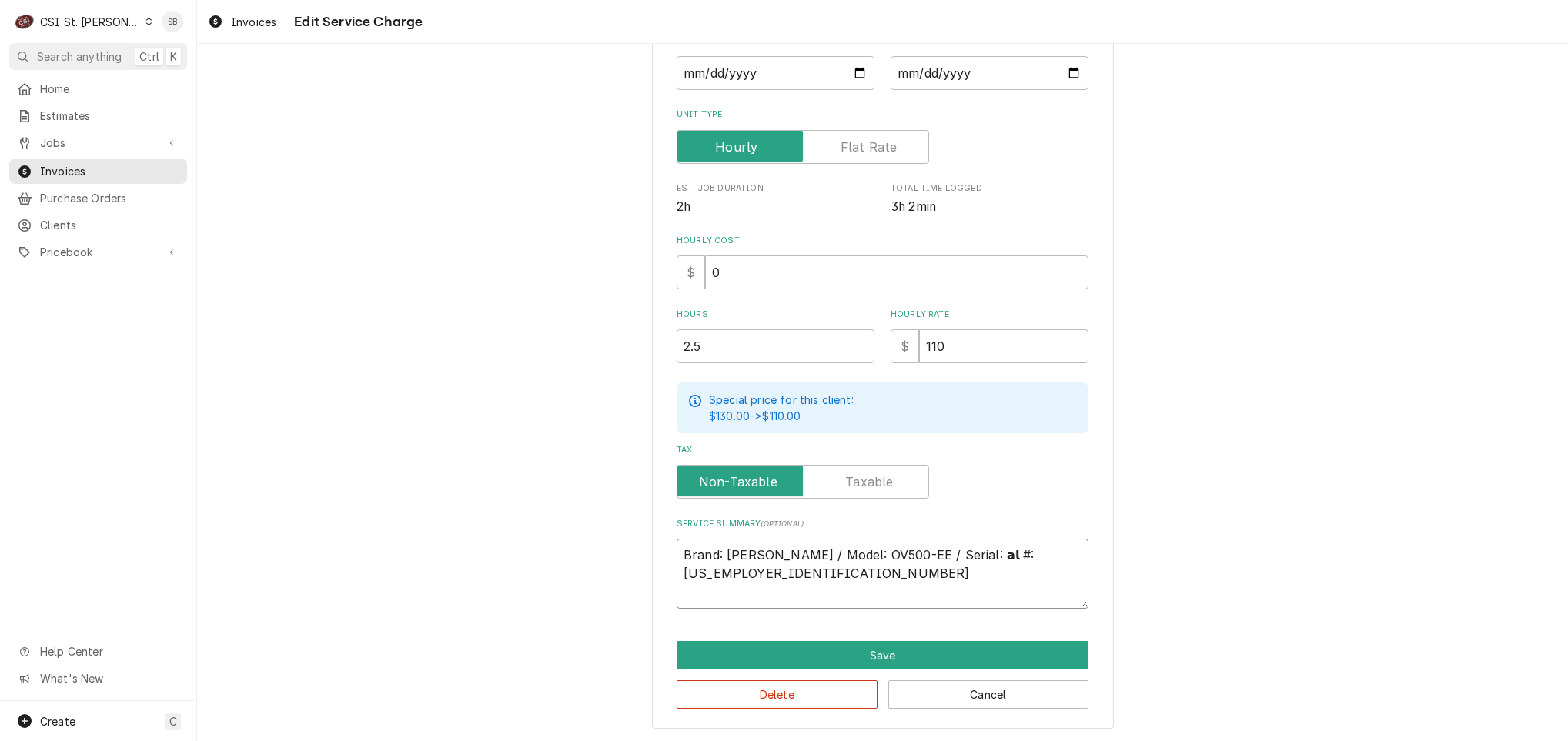
type textarea "Brand: baxter / Model: OV500-EE / Serial: 𝗹 #: 24-2047678"
type textarea "x"
type textarea "Brand: baxter / Model: OV500-EE / Serial: #: 24-2047678"
type textarea "x"
type textarea "Brand: baxter / Model: OV500-EE / Serial: #: 24-2047678"
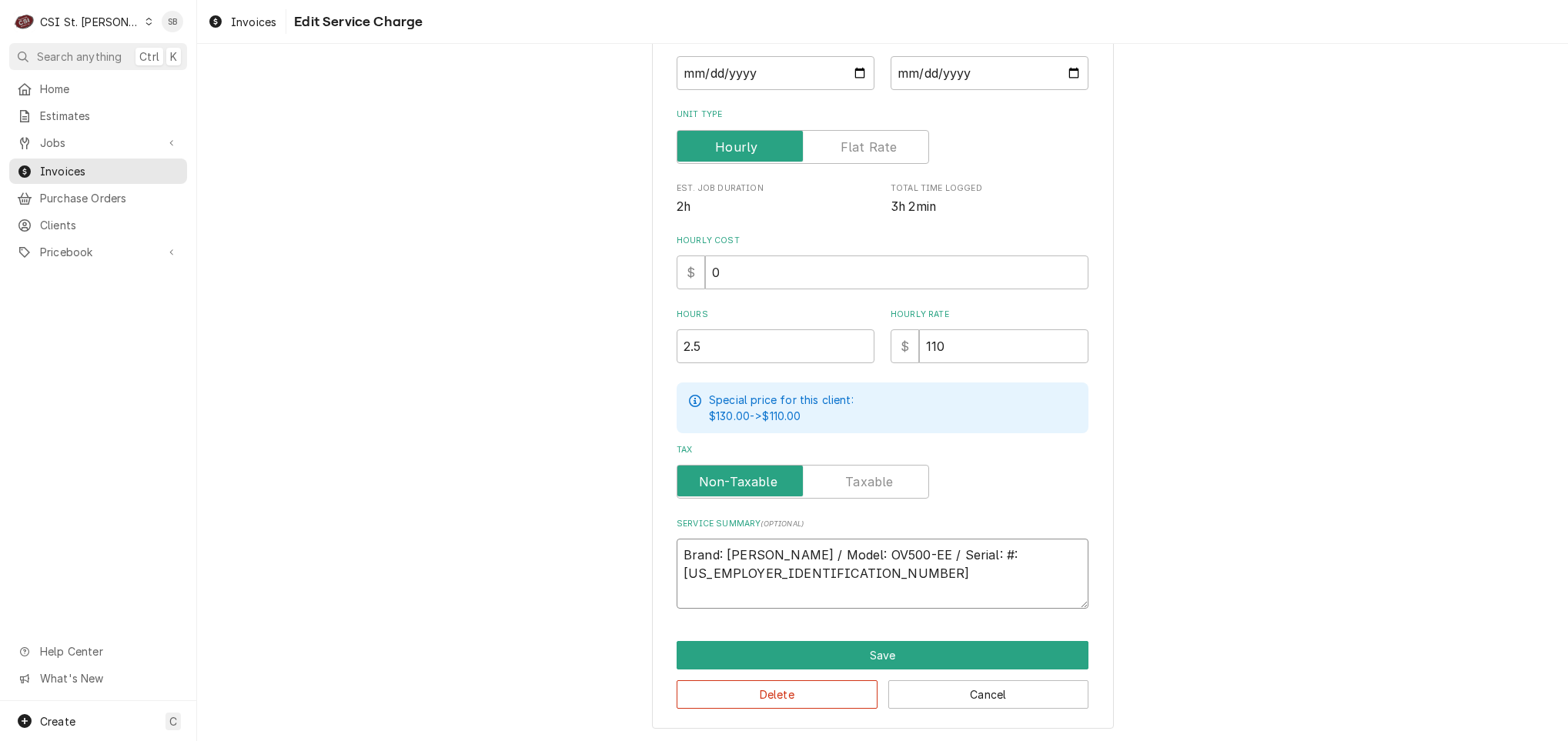
type textarea "x"
type textarea "Brand: baxter / Model: OV500-EE / Serial: : 24-2047678"
type textarea "x"
type textarea "Brand: baxter / Model: OV500-EE / Serial: 24-2047678"
type textarea "x"
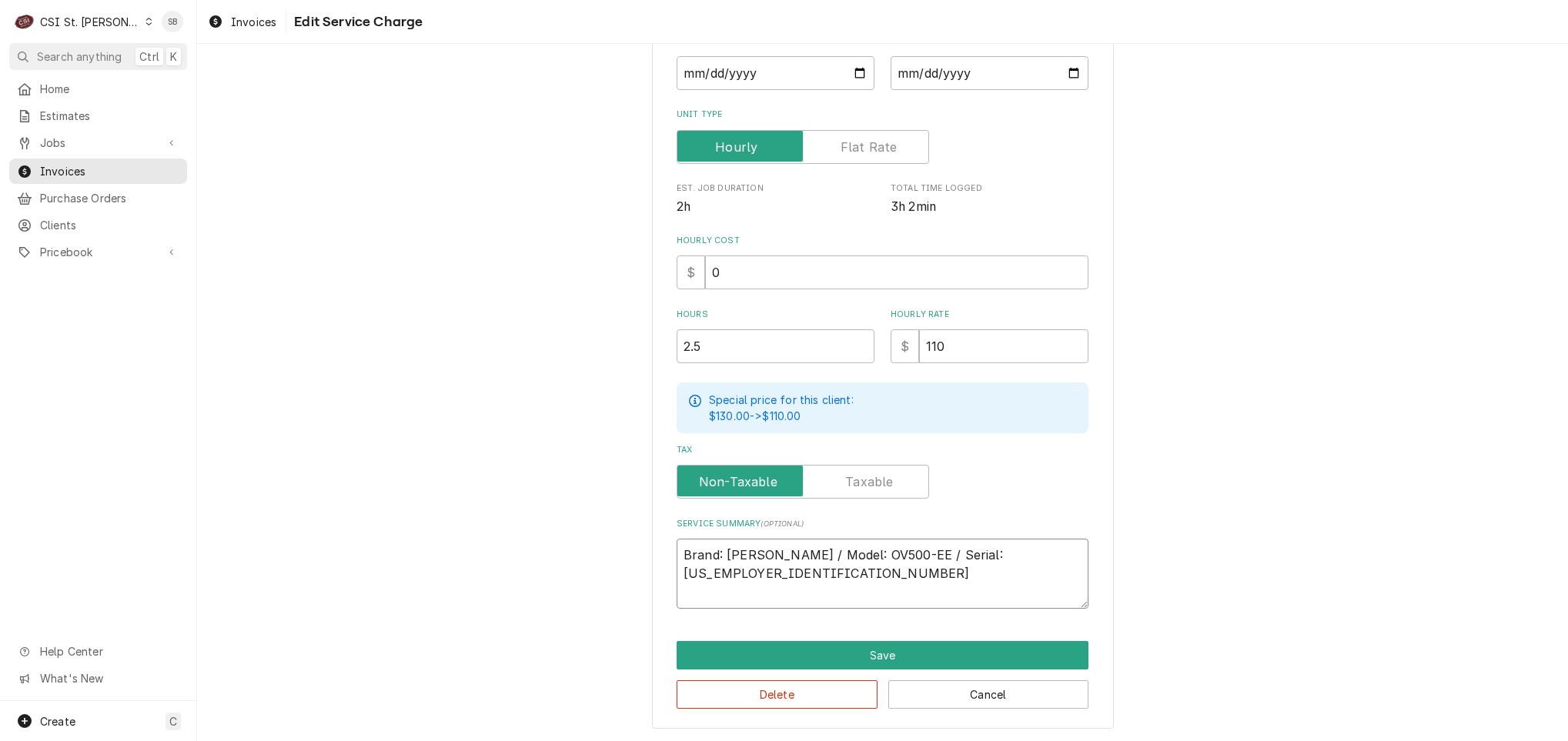
type textarea "Brand: baxter / Model: OV500-EE / Serial: 24-2047678"
drag, startPoint x: 730, startPoint y: 546, endPoint x: 754, endPoint y: 546, distance: 24.0
click at [730, 546] on textarea "Brand: baxter / Model: OV500-EE / Serial: 24-2047678" at bounding box center [882, 574] width 412 height 70
type textarea "x"
type textarea "Brand: B / Model: OV500-EE / Serial: 24-2047678"
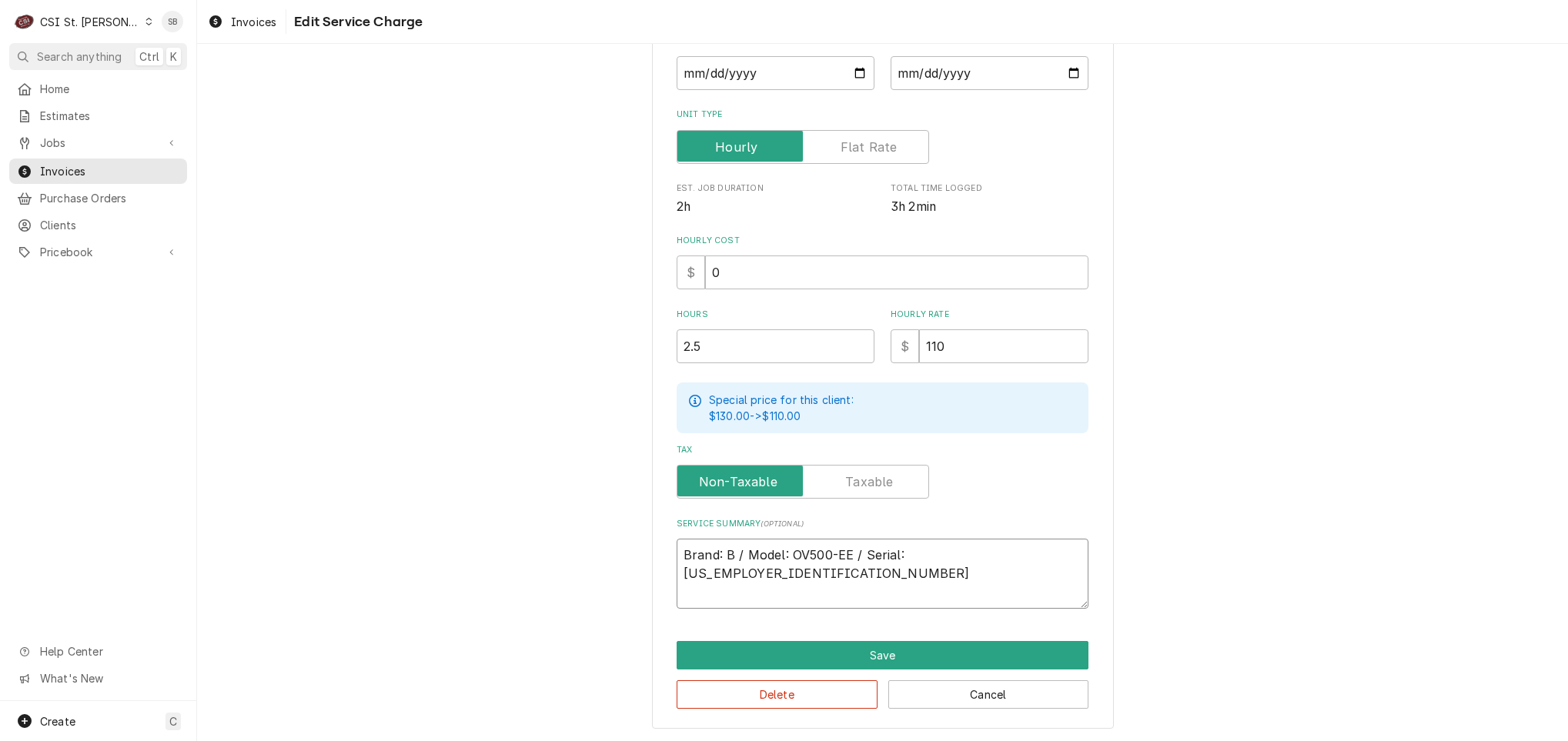
type textarea "x"
type textarea "Brand: Ba / Model: OV500-EE / Serial: 24-2047678"
type textarea "x"
type textarea "Brand: Bax / Model: OV500-EE / Serial: 24-2047678"
type textarea "x"
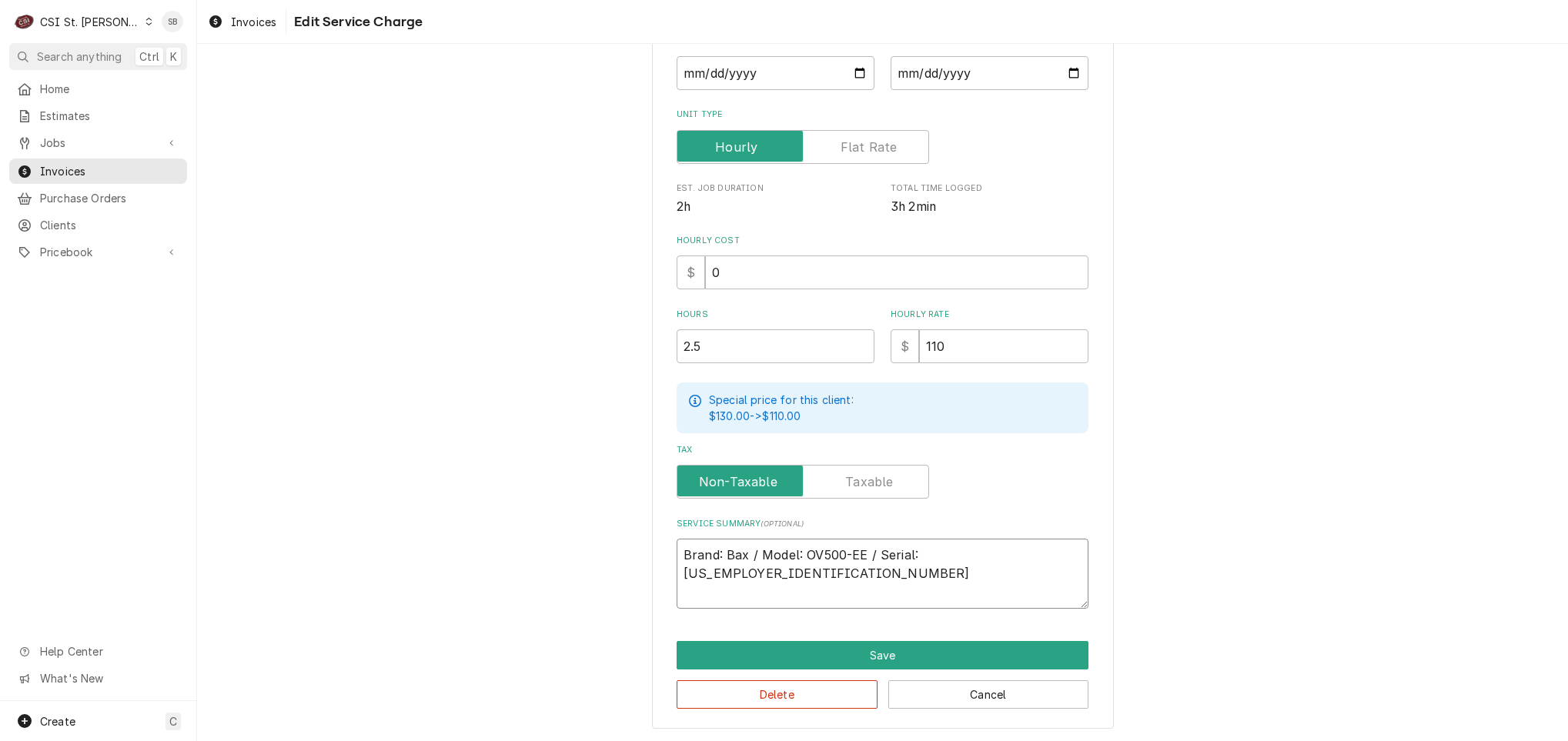
type textarea "Brand: Baxt / Model: OV500-EE / Serial: 24-2047678"
type textarea "x"
type textarea "Brand: Baxte / Model: OV500-EE / Serial: 24-2047678"
type textarea "x"
type textarea "Brand: Baxter / Model: OV500-EE / Serial: 24-2047678"
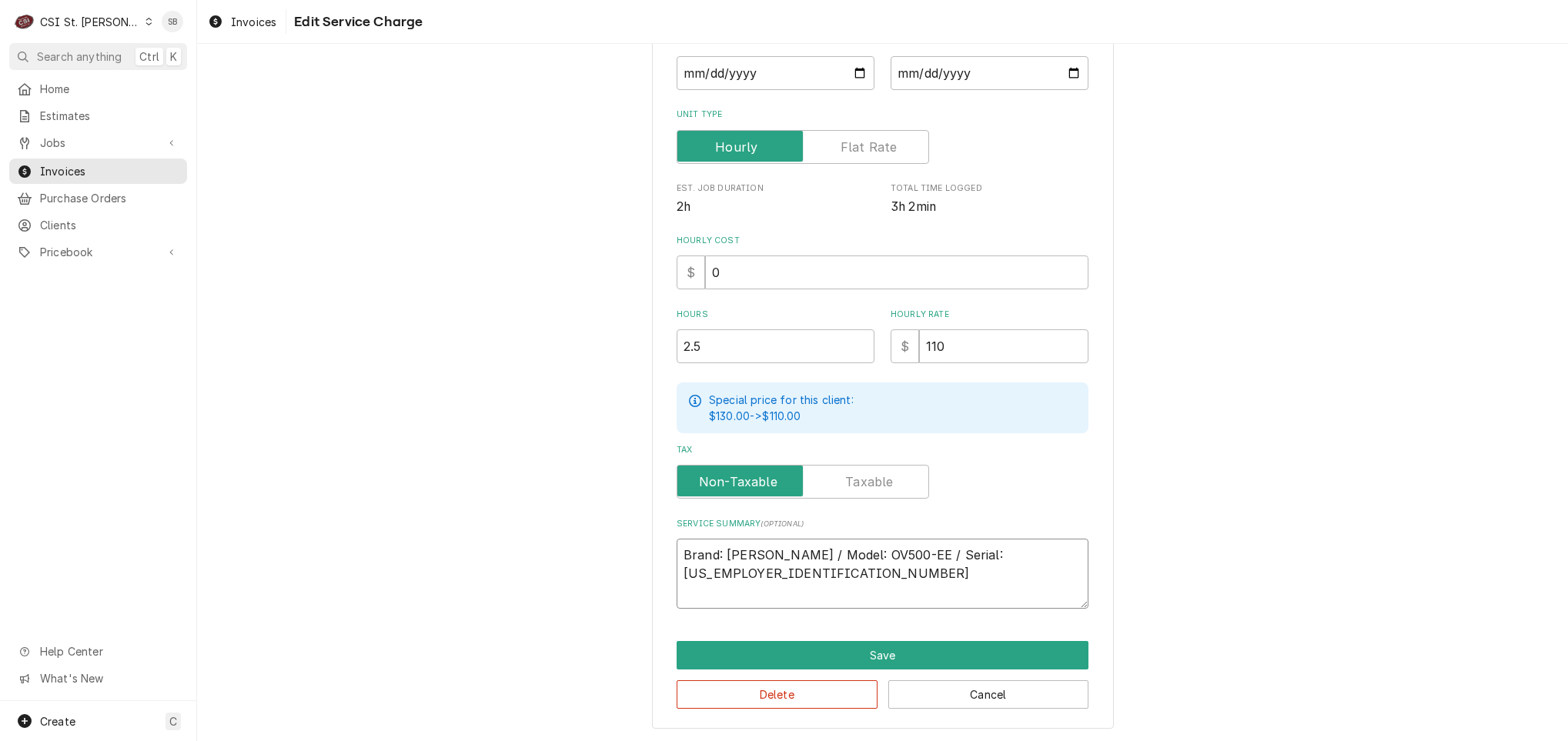
click at [1074, 547] on textarea "Brand: Baxter / Model: OV500-EE / Serial: 24-2047678" at bounding box center [882, 574] width 412 height 70
type textarea "x"
type textarea "Brand: Baxter / Model: OV500-EE / Serial: 24-2047678"
paste textarea "On 09/03, a technician inspected a bakery oven following reports of a possible …"
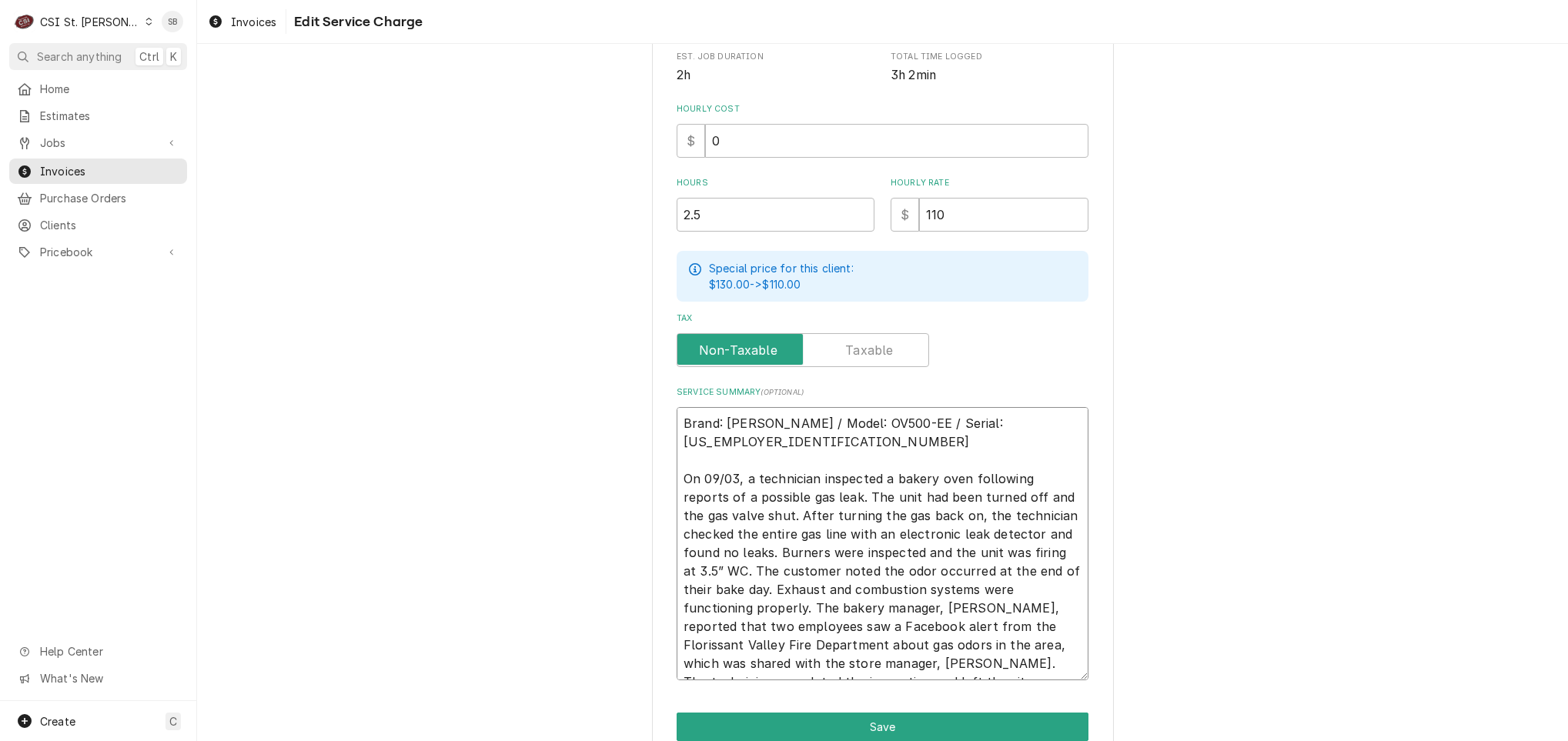
scroll to position [465, 0]
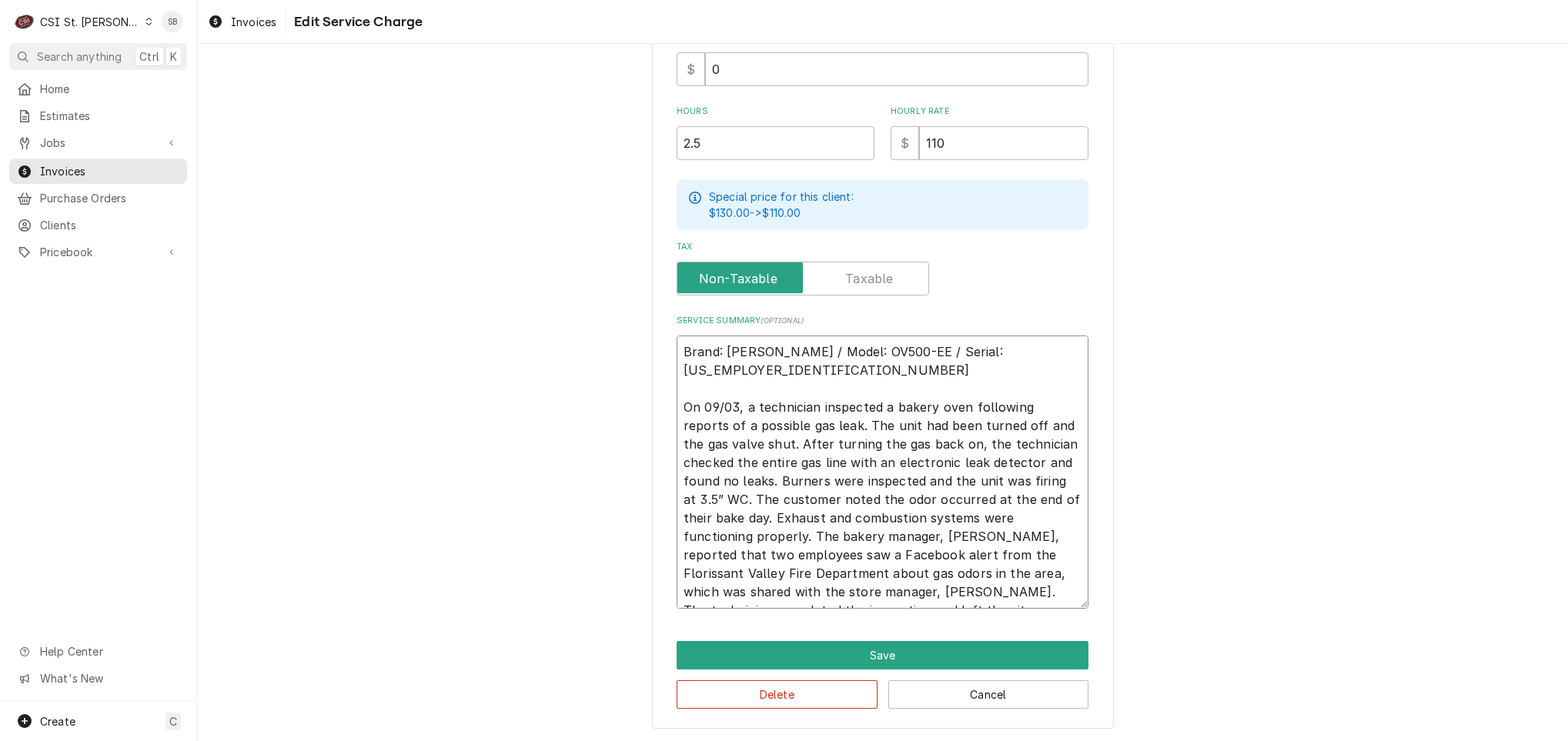
drag, startPoint x: 926, startPoint y: 420, endPoint x: 1016, endPoint y: 418, distance: 90.0
click at [1016, 418] on textarea "Brand: Baxter / Model: OV500-EE / Serial: 24-2047678 On 09/03, a technician ins…" at bounding box center [882, 472] width 412 height 273
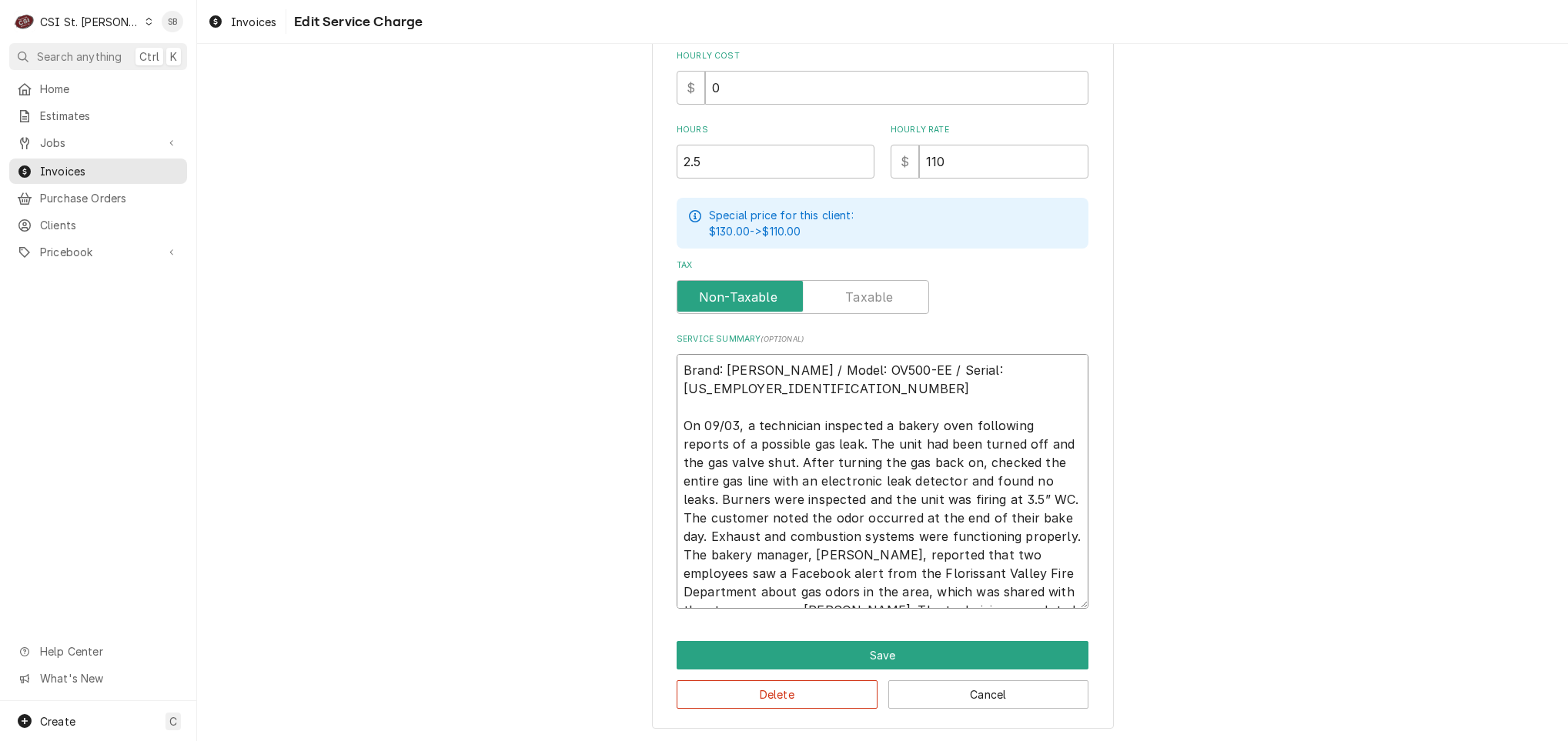
drag, startPoint x: 961, startPoint y: 511, endPoint x: 1084, endPoint y: 618, distance: 163.0
click at [1084, 618] on div "Use the fields below to edit this service charge Short Description 1-Labor (Ser…" at bounding box center [883, 178] width 462 height 1101
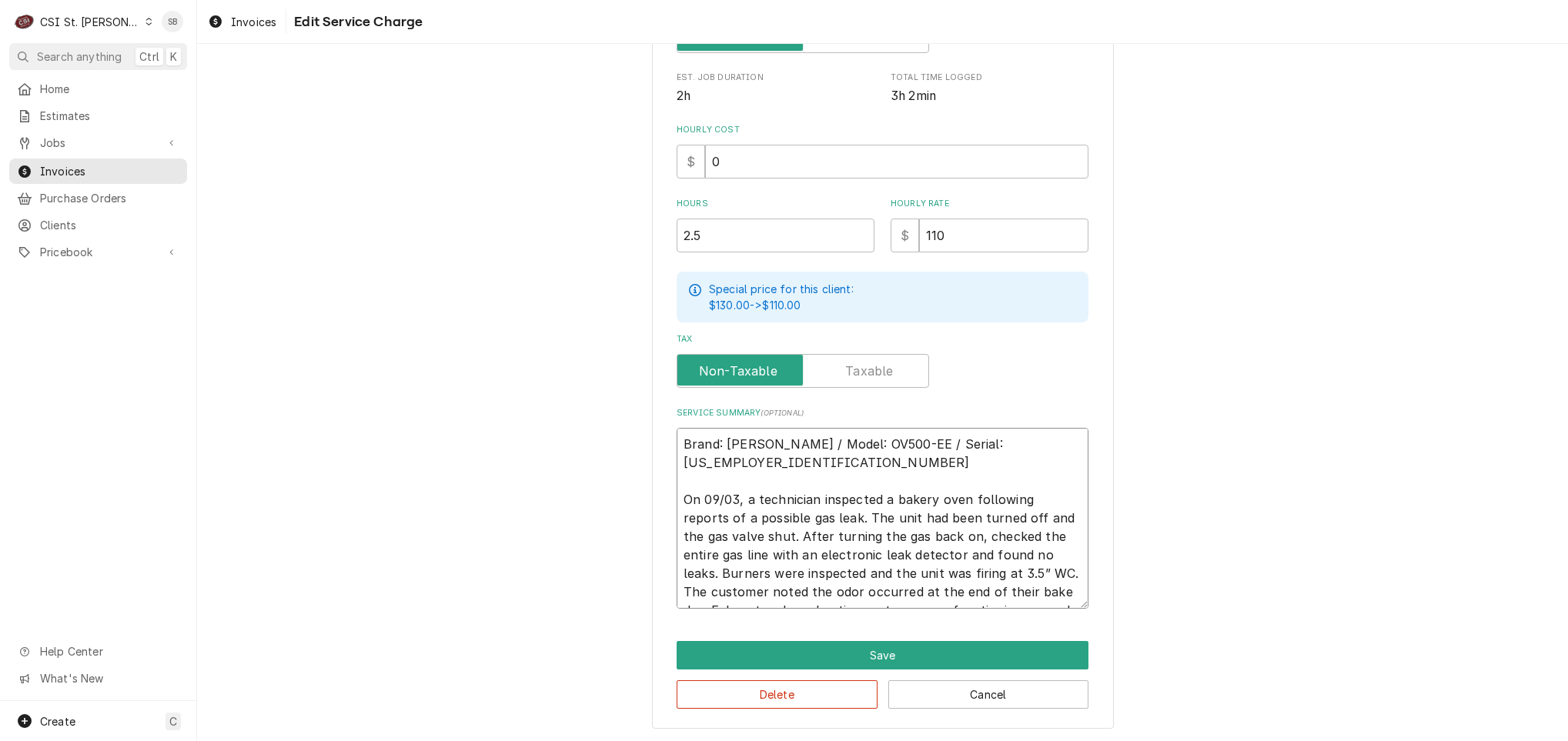
scroll to position [391, 0]
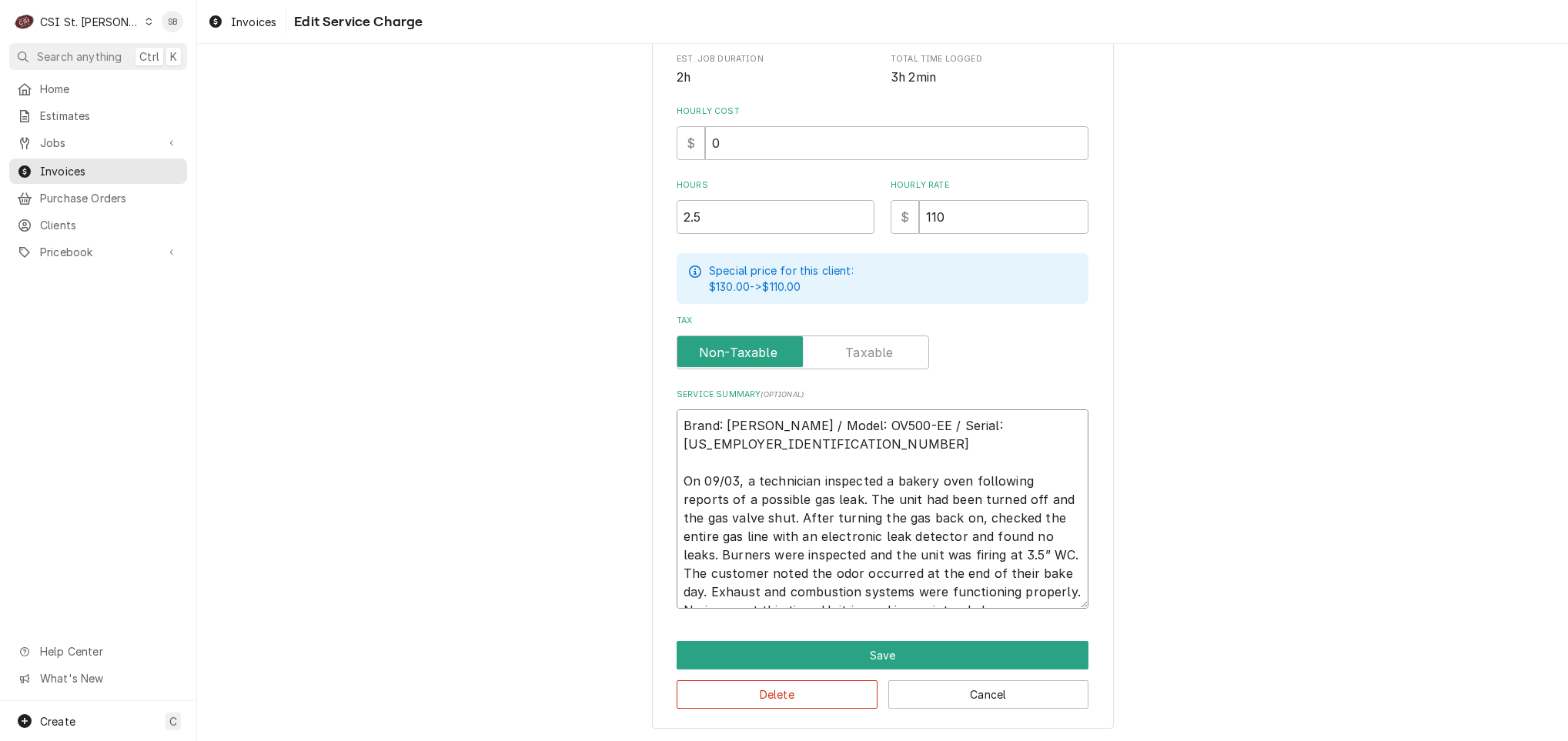
drag, startPoint x: 961, startPoint y: 568, endPoint x: 714, endPoint y: 591, distance: 248.1
click at [714, 591] on textarea "Brand: Baxter / Model: OV500-EE / Serial: 24-2047678 On 09/03, a technician ins…" at bounding box center [882, 508] width 412 height 199
click at [822, 587] on textarea "Brand: Baxter / Model: OV500-EE / Serial: 24-2047678 On 09/03, a technician ins…" at bounding box center [882, 508] width 412 height 199
click at [816, 598] on textarea "Brand: Baxter / Model: OV500-EE / Serial: 24-2047678 On 09/03, a technician ins…" at bounding box center [882, 508] width 412 height 199
click at [802, 607] on div "Use the fields below to edit this service charge Short Description 1-Labor (Ser…" at bounding box center [883, 205] width 462 height 1046
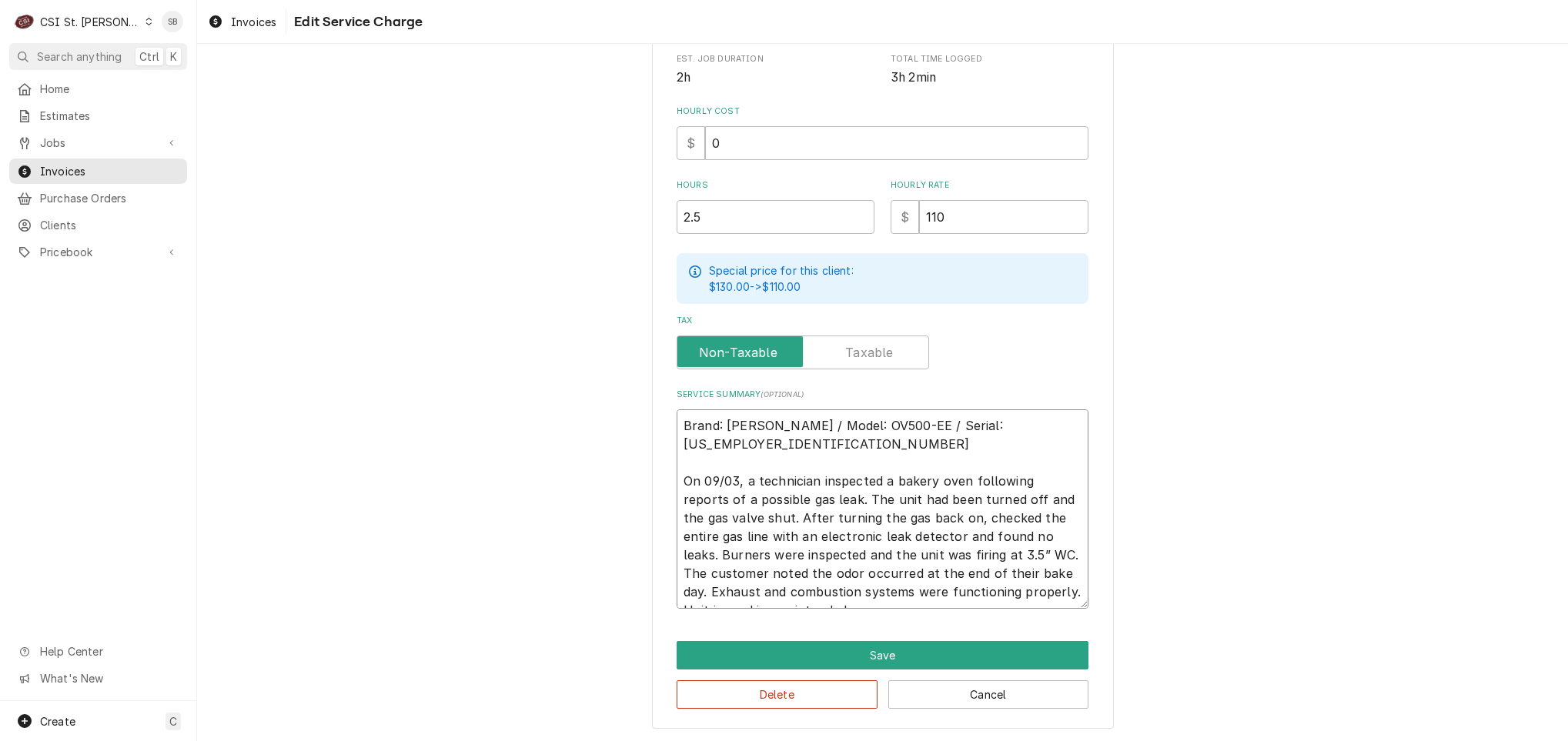
click at [812, 592] on textarea "Brand: Baxter / Model: OV500-EE / Serial: 24-2047678 On 09/03, a technician ins…" at bounding box center [882, 508] width 412 height 199
drag, startPoint x: 976, startPoint y: 531, endPoint x: 991, endPoint y: 552, distance: 25.8
click at [991, 552] on textarea "Brand: Baxter / Model: OV500-EE / Serial: 24-2047678 On 09/03, a technician ins…" at bounding box center [882, 508] width 412 height 199
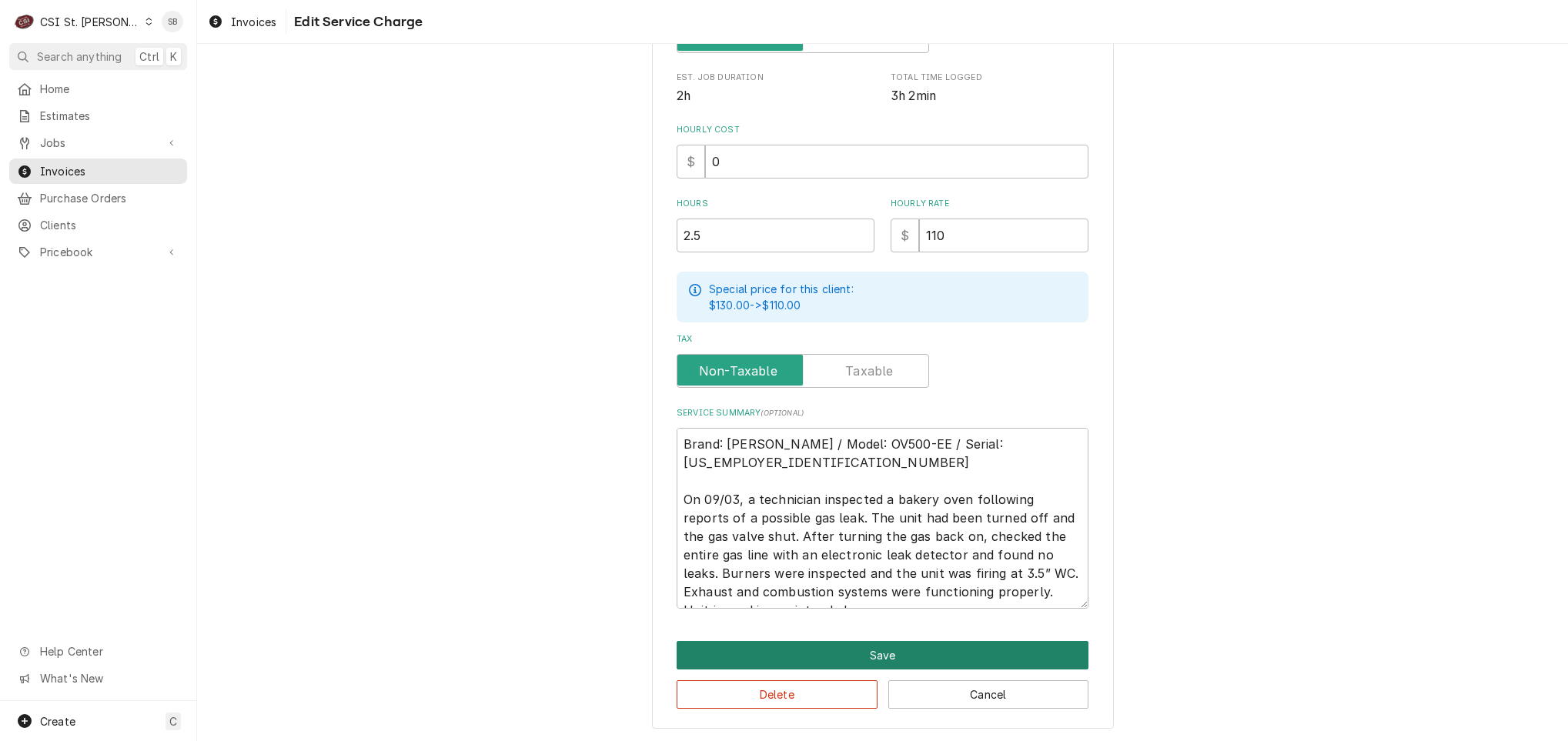
click at [818, 652] on button "Save" at bounding box center [882, 655] width 412 height 28
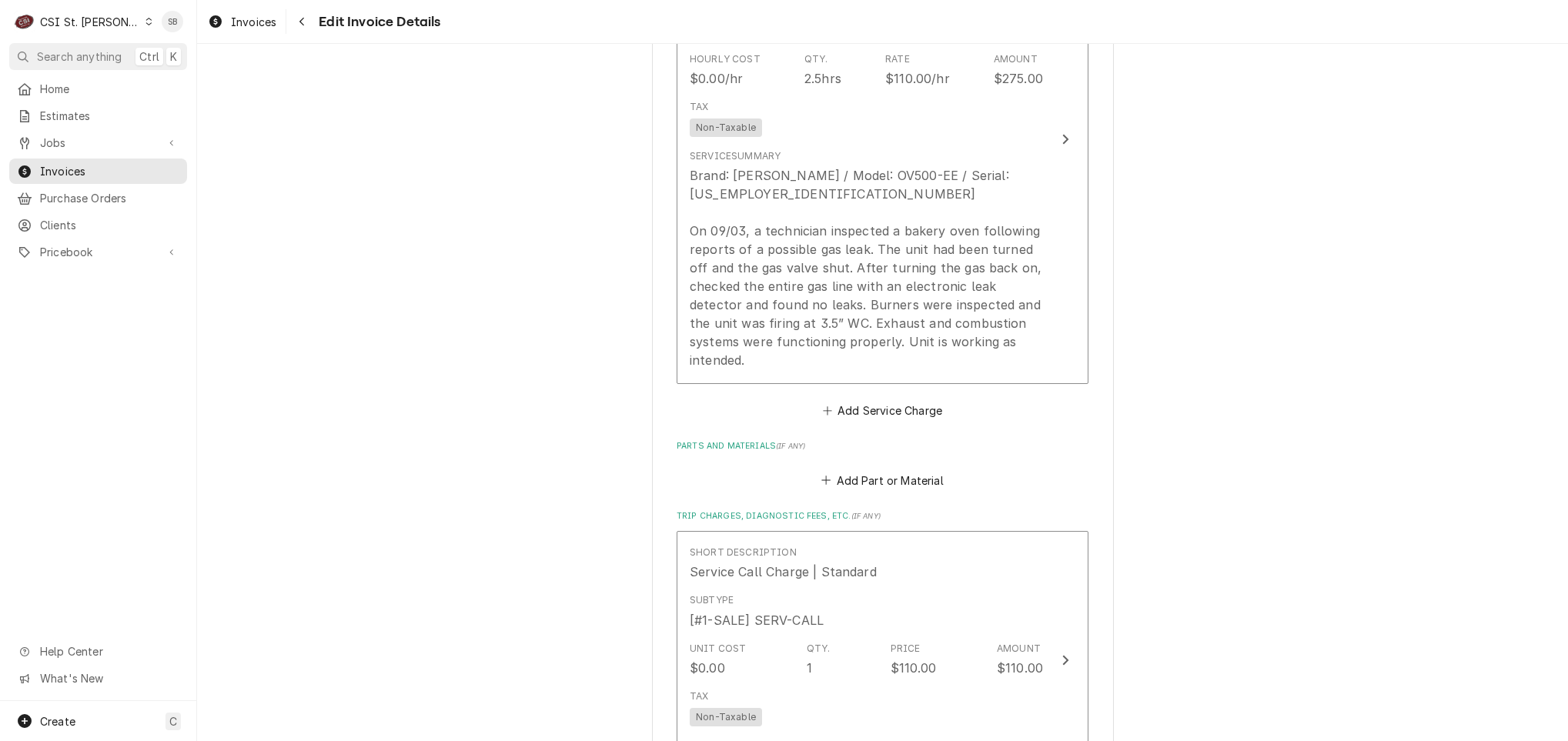
scroll to position [1858, 0]
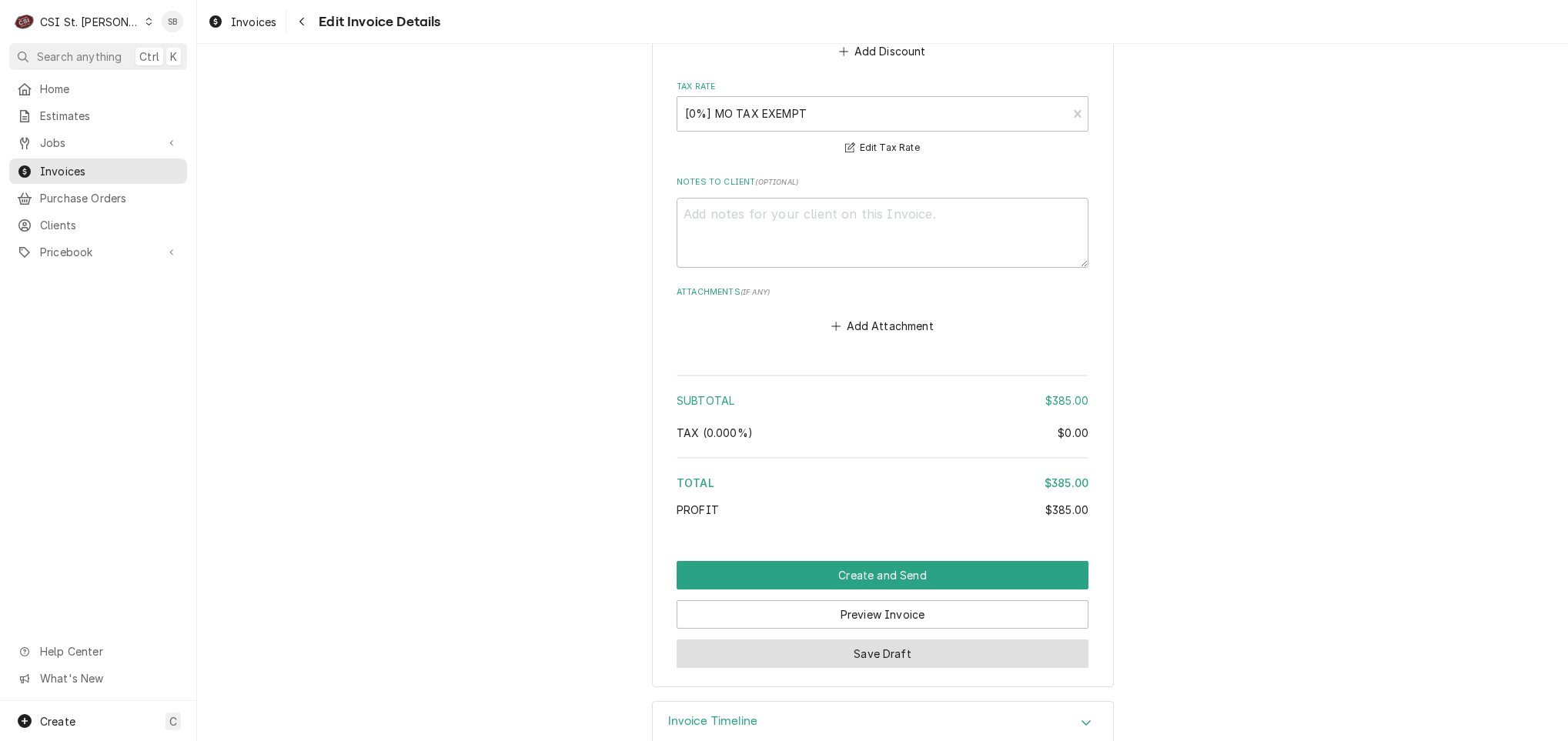
click at [878, 639] on button "Save Draft" at bounding box center [882, 654] width 412 height 28
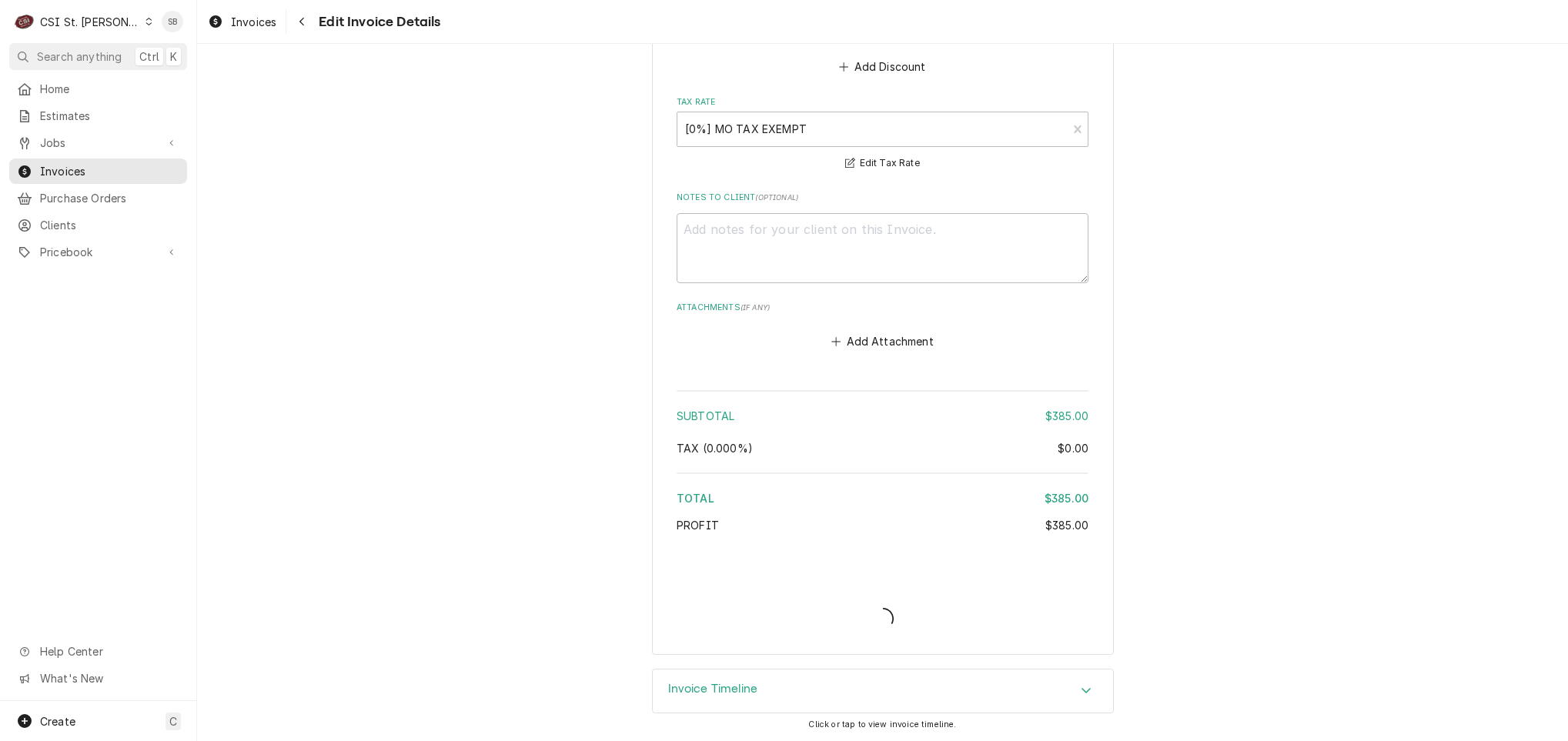
scroll to position [2410, 0]
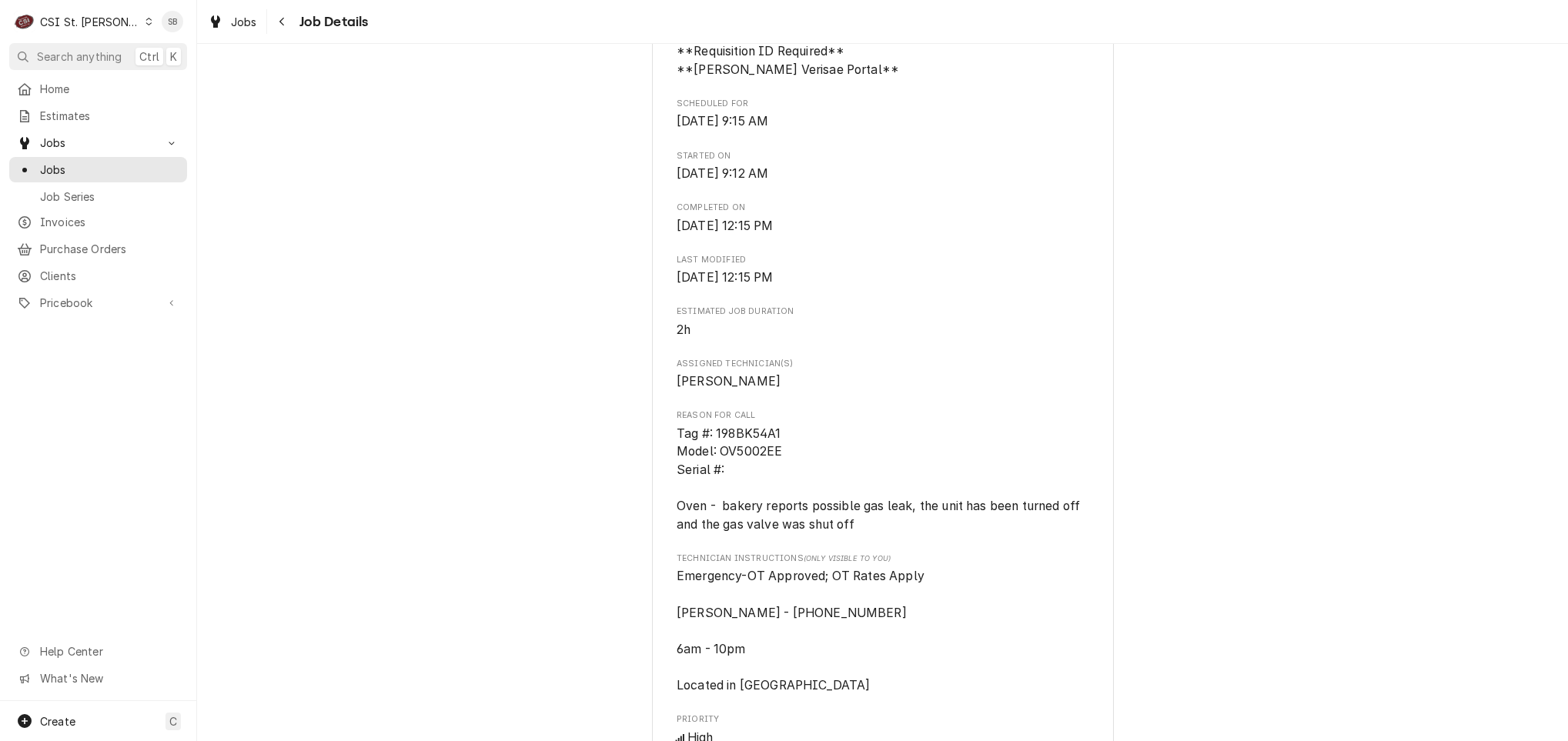
scroll to position [924, 0]
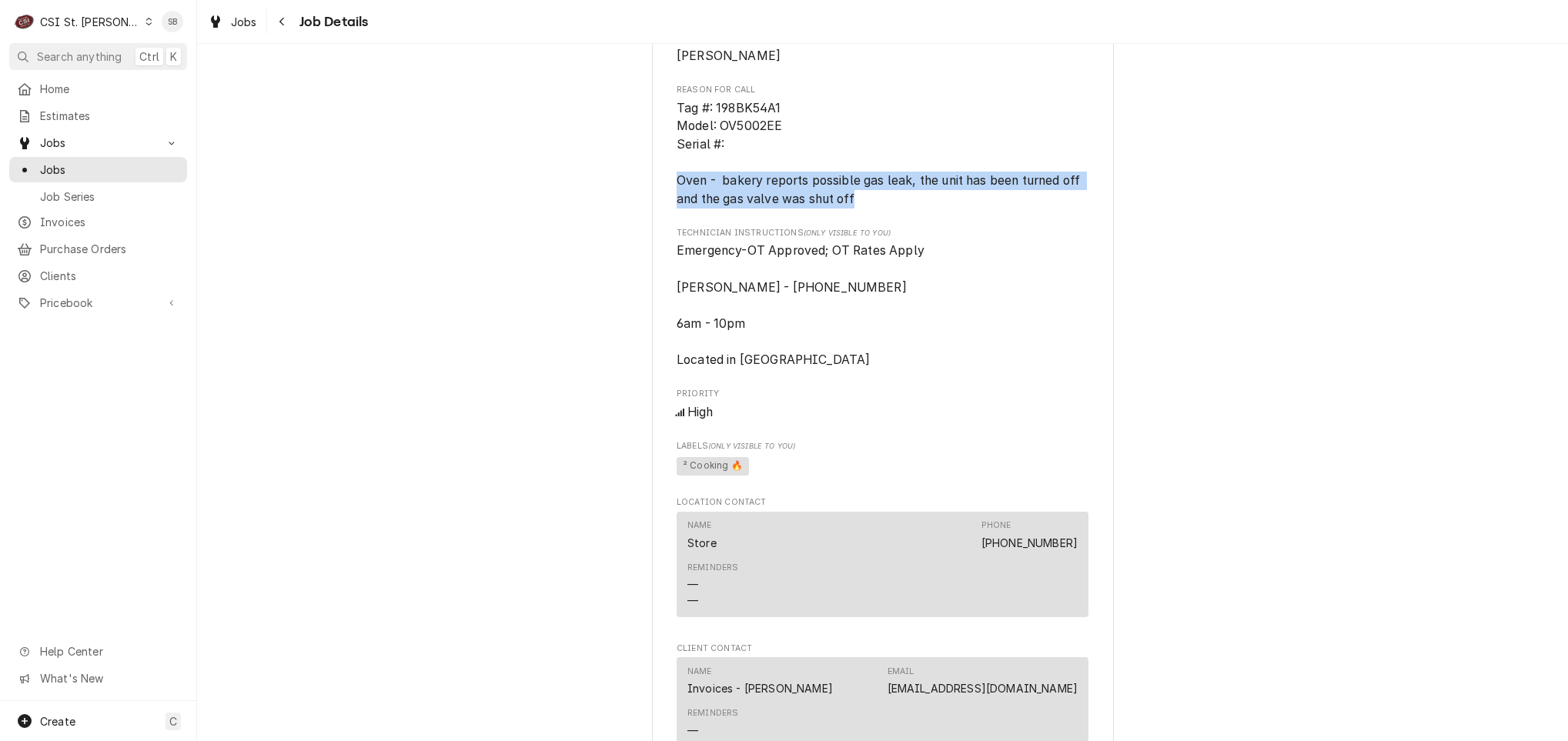
drag, startPoint x: 873, startPoint y: 204, endPoint x: 597, endPoint y: 179, distance: 277.1
click at [597, 179] on div "Completed and Uninvoiced SCHNUCKS-CORP-FAL Schnucks #198 Cross Keys / [STREET_A…" at bounding box center [882, 249] width 1371 height 2225
copy span "Oven - bakery reports possible gas leak, the unit has been turned off and the g…"
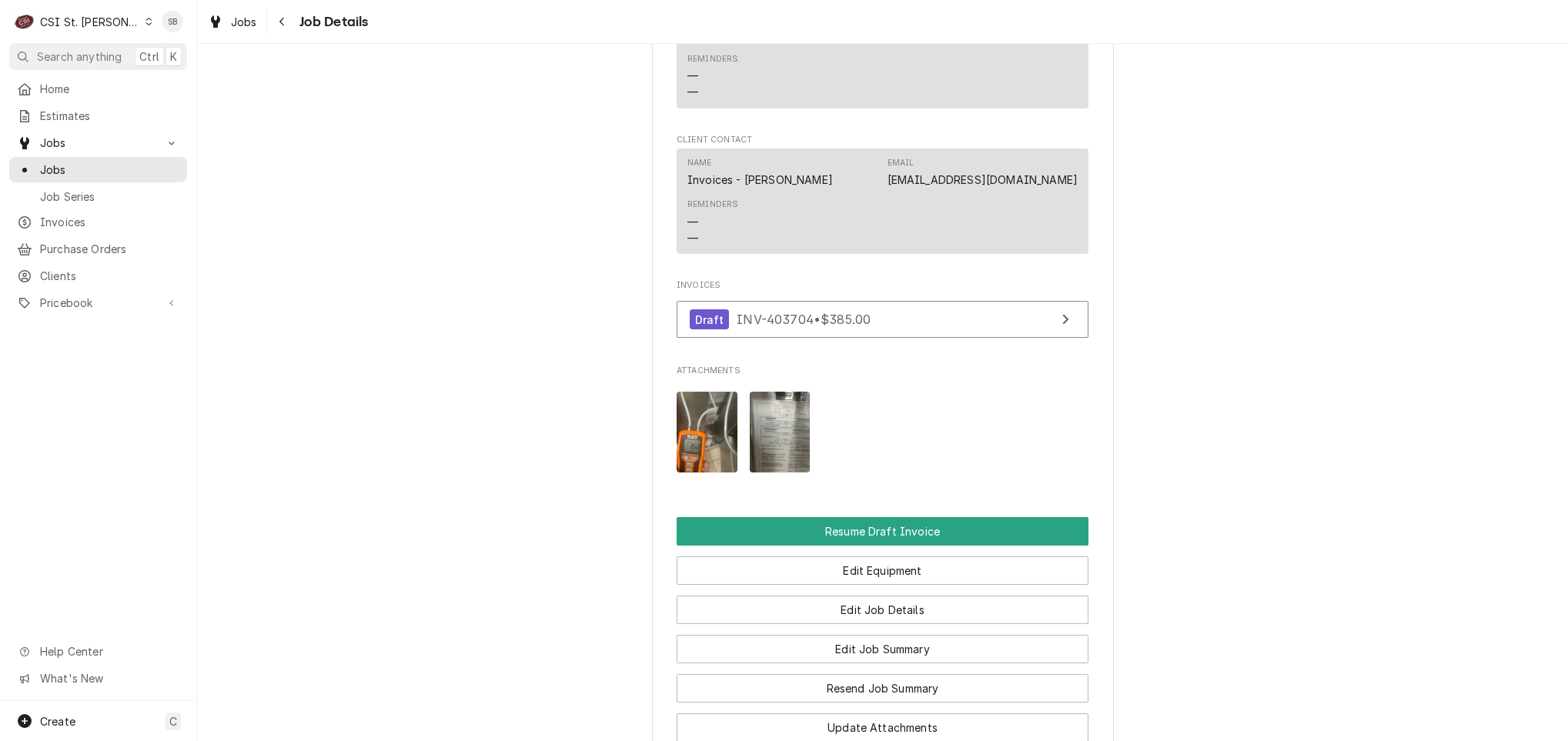
scroll to position [1844, 0]
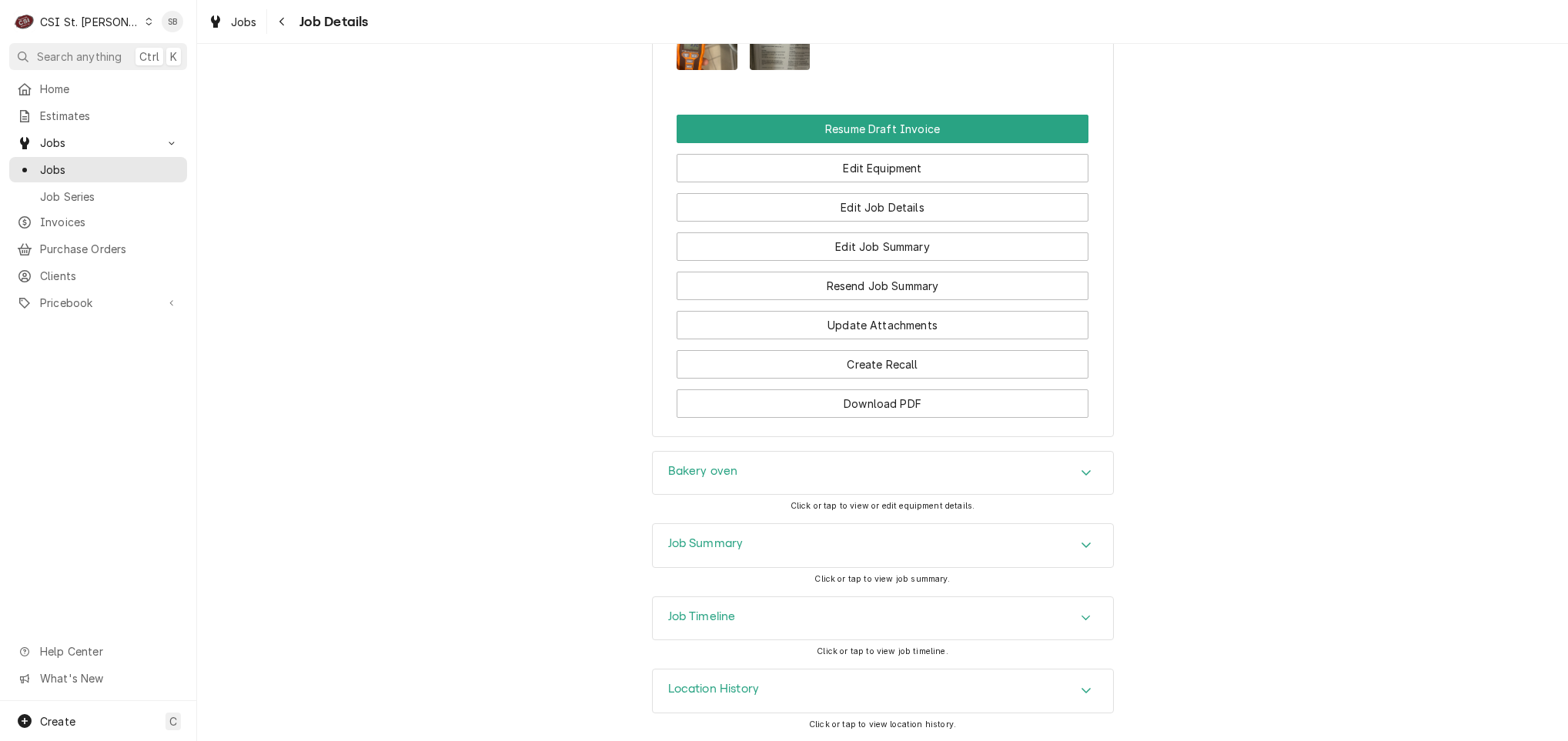
click at [778, 536] on div "Job Summary" at bounding box center [883, 545] width 460 height 43
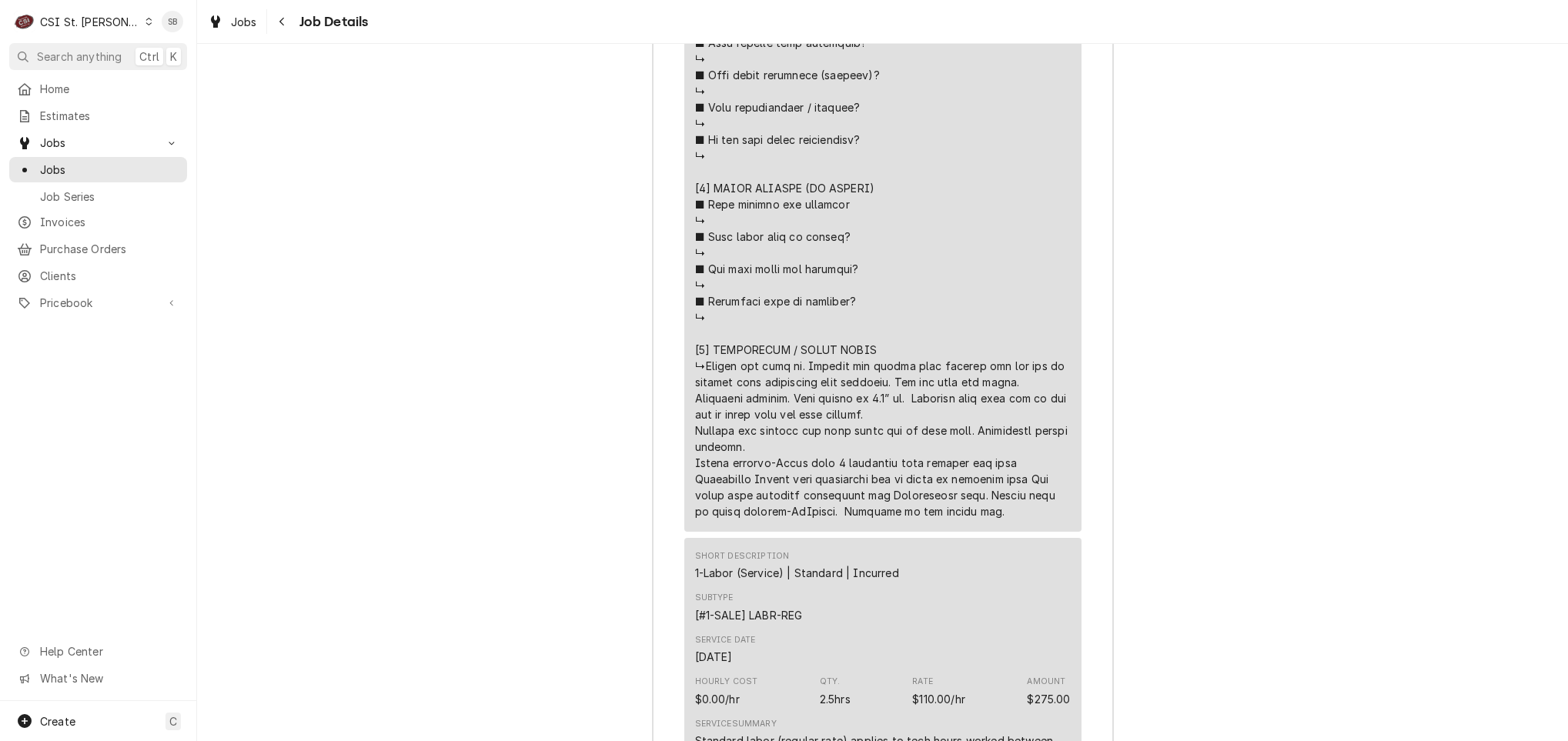
scroll to position [3634, 0]
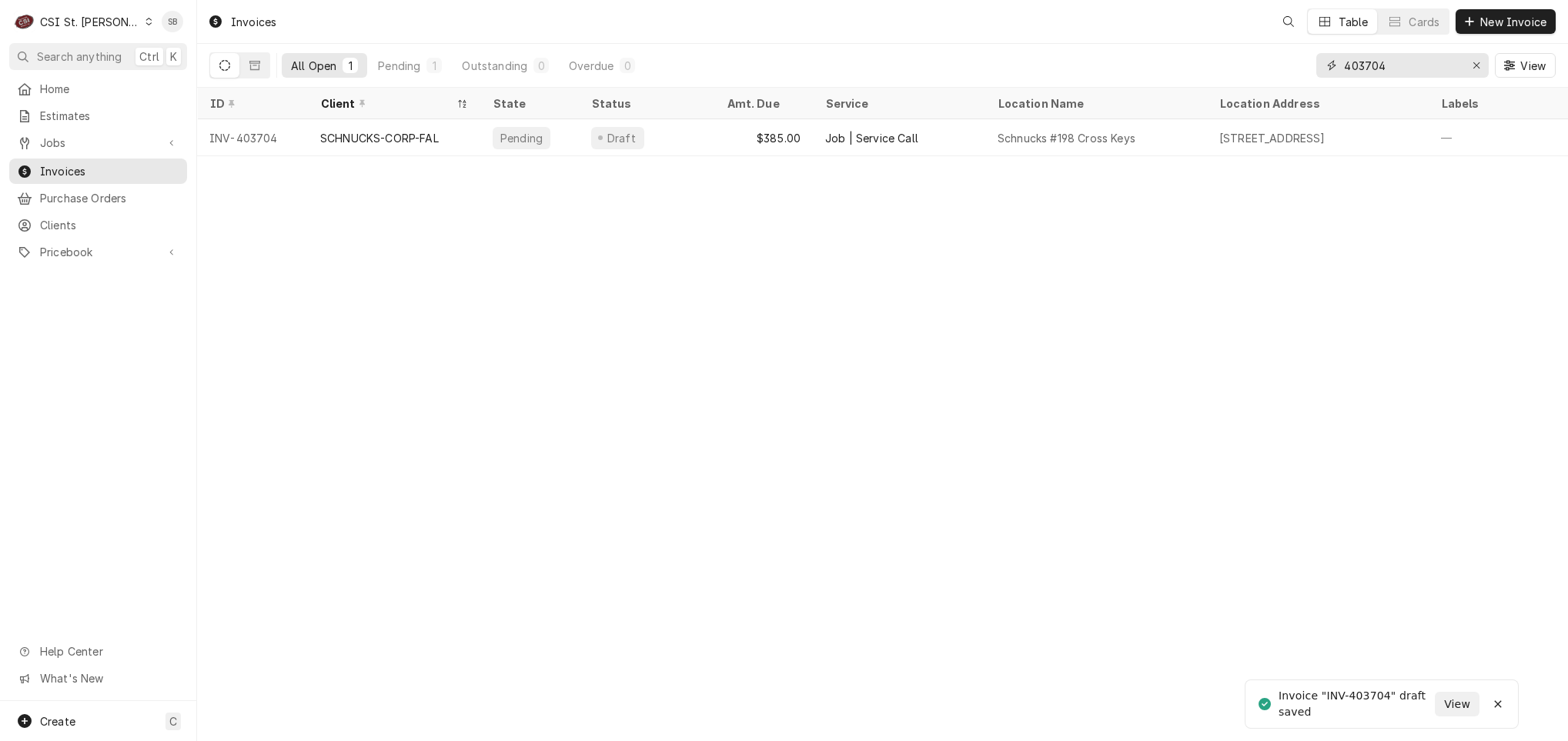
click at [1423, 65] on input "403704" at bounding box center [1402, 66] width 116 height 25
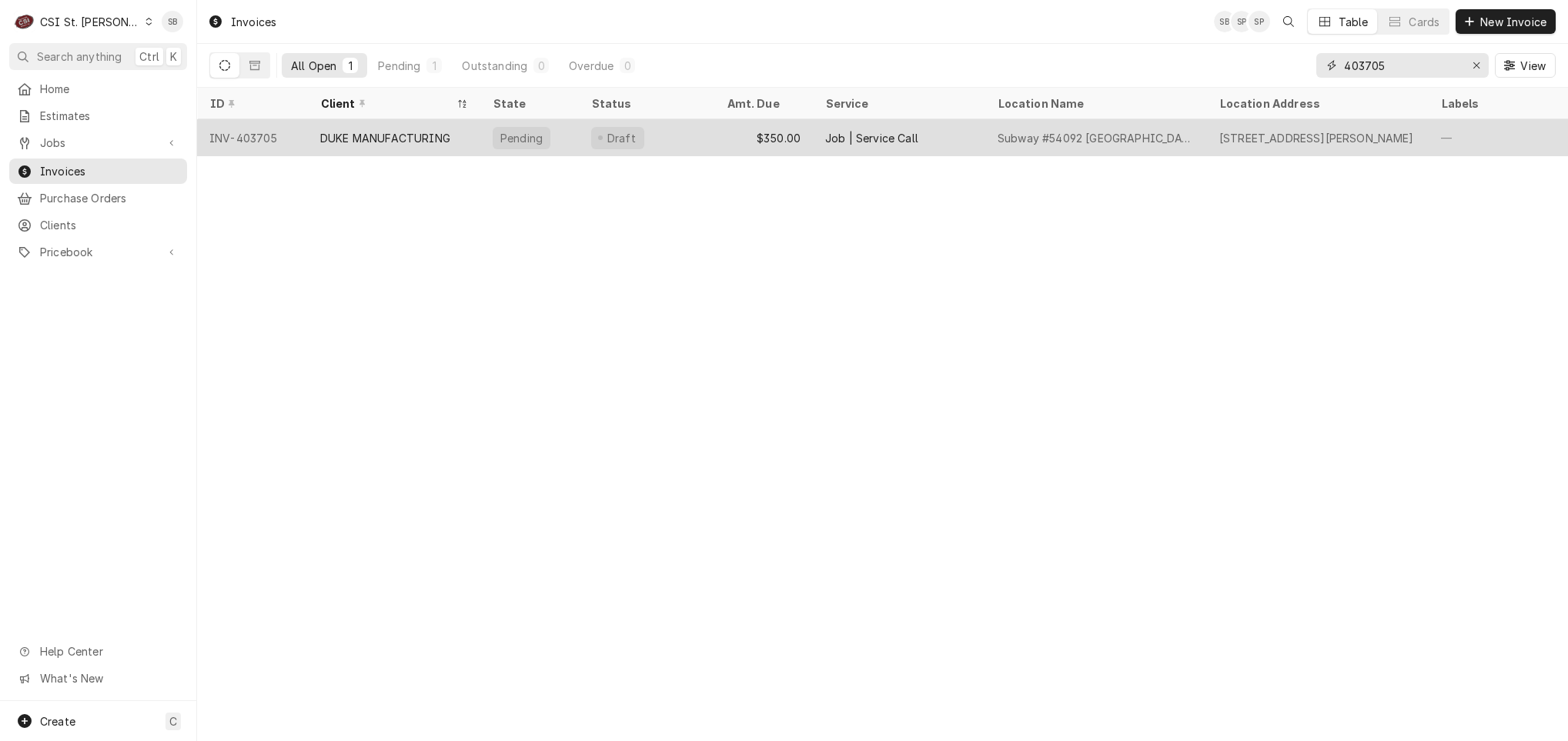
type input "403705"
click at [338, 150] on div "DUKE MANUFACTURING" at bounding box center [394, 137] width 173 height 37
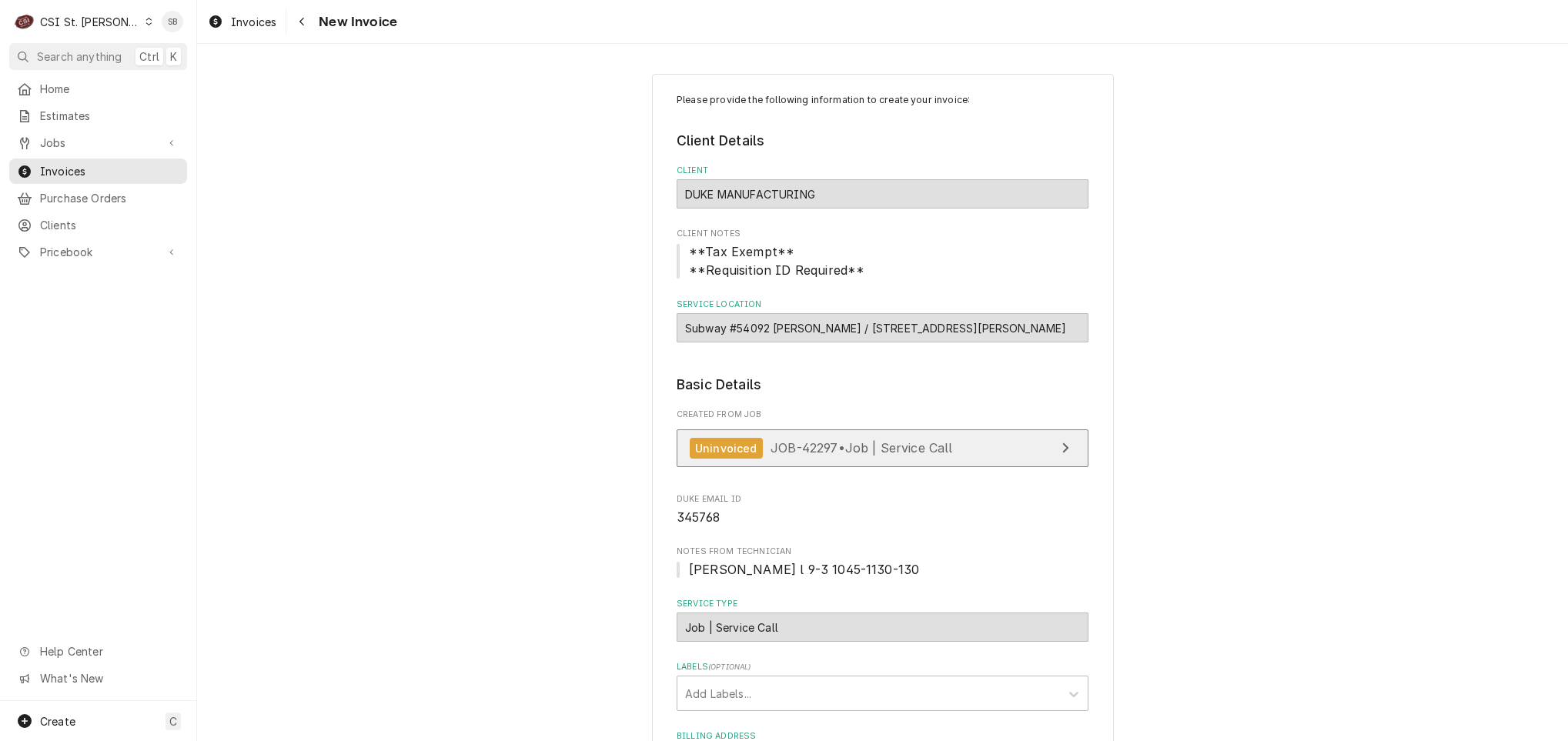
click at [846, 466] on link "Uninvoiced JOB-42297 • Job | Service Call" at bounding box center [882, 448] width 412 height 37
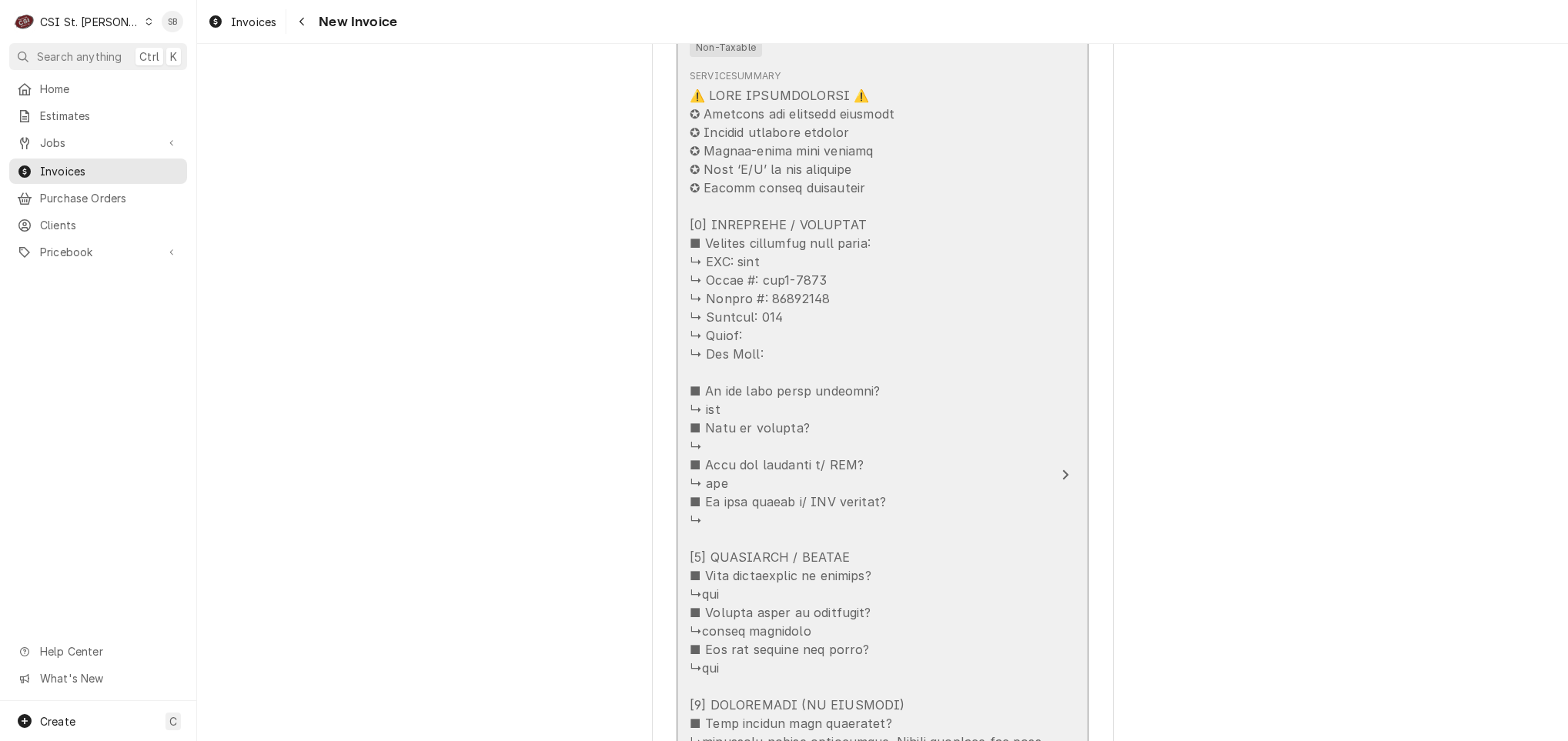
scroll to position [2078, 0]
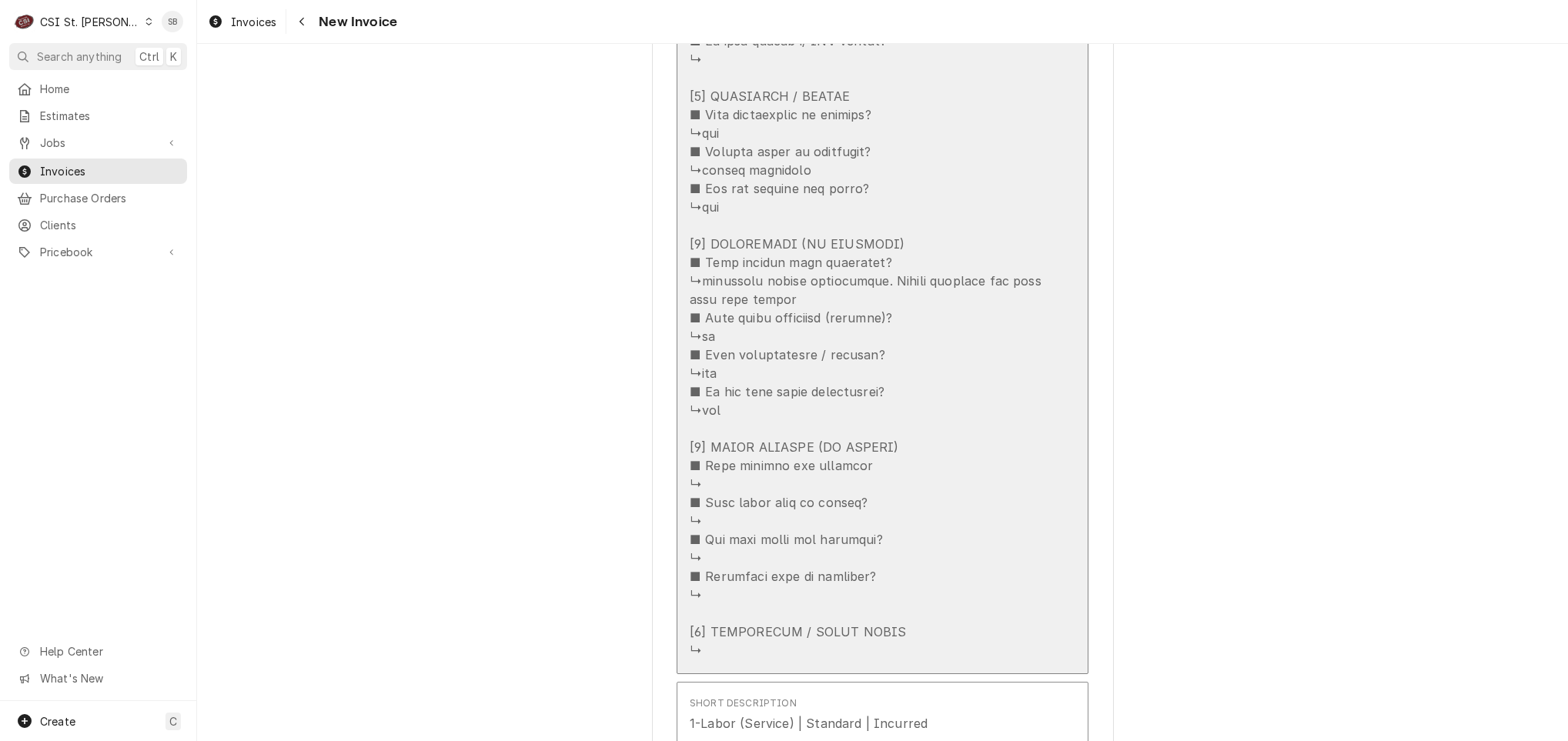
click at [875, 476] on div "Update Line Item" at bounding box center [866, 142] width 353 height 1034
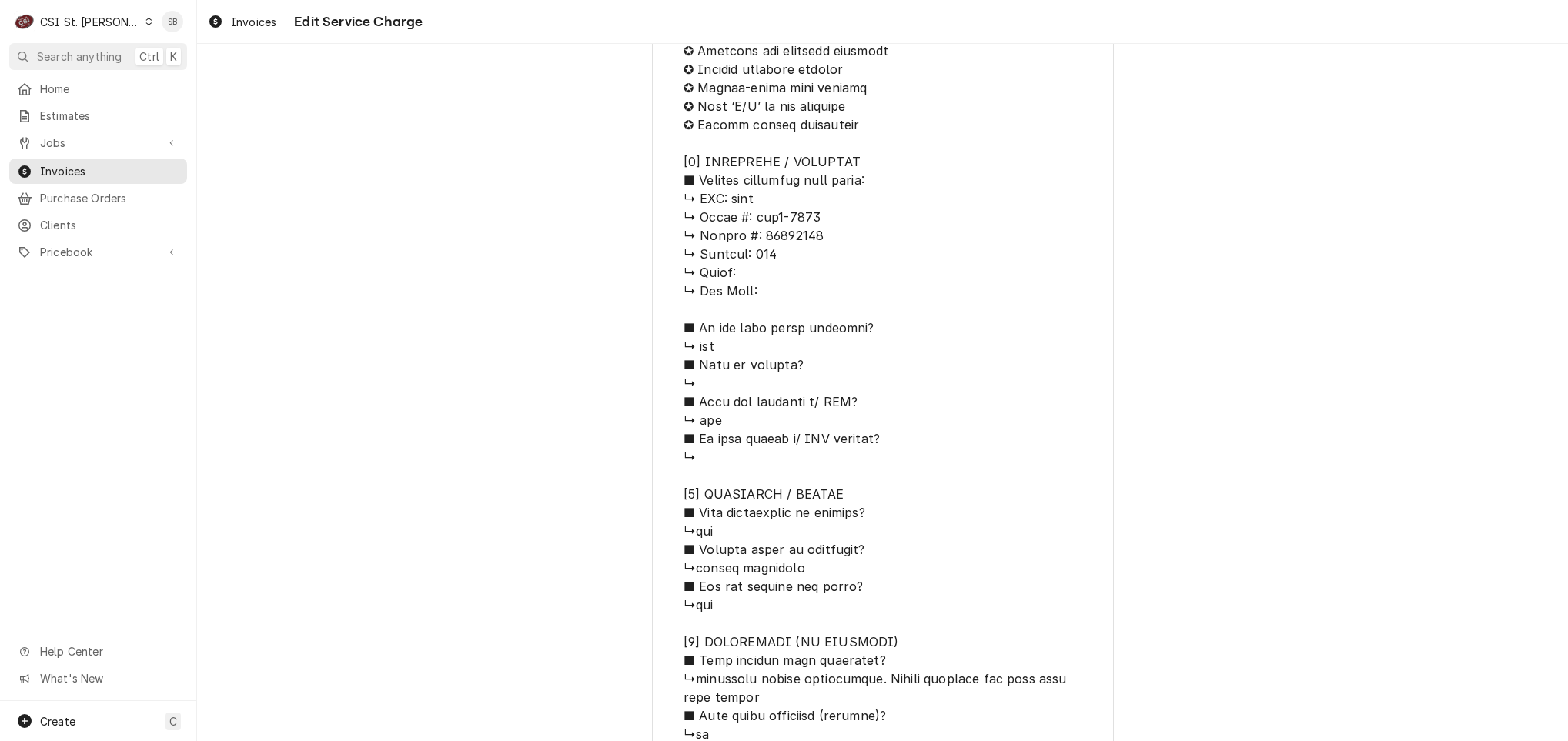
scroll to position [1181, 0]
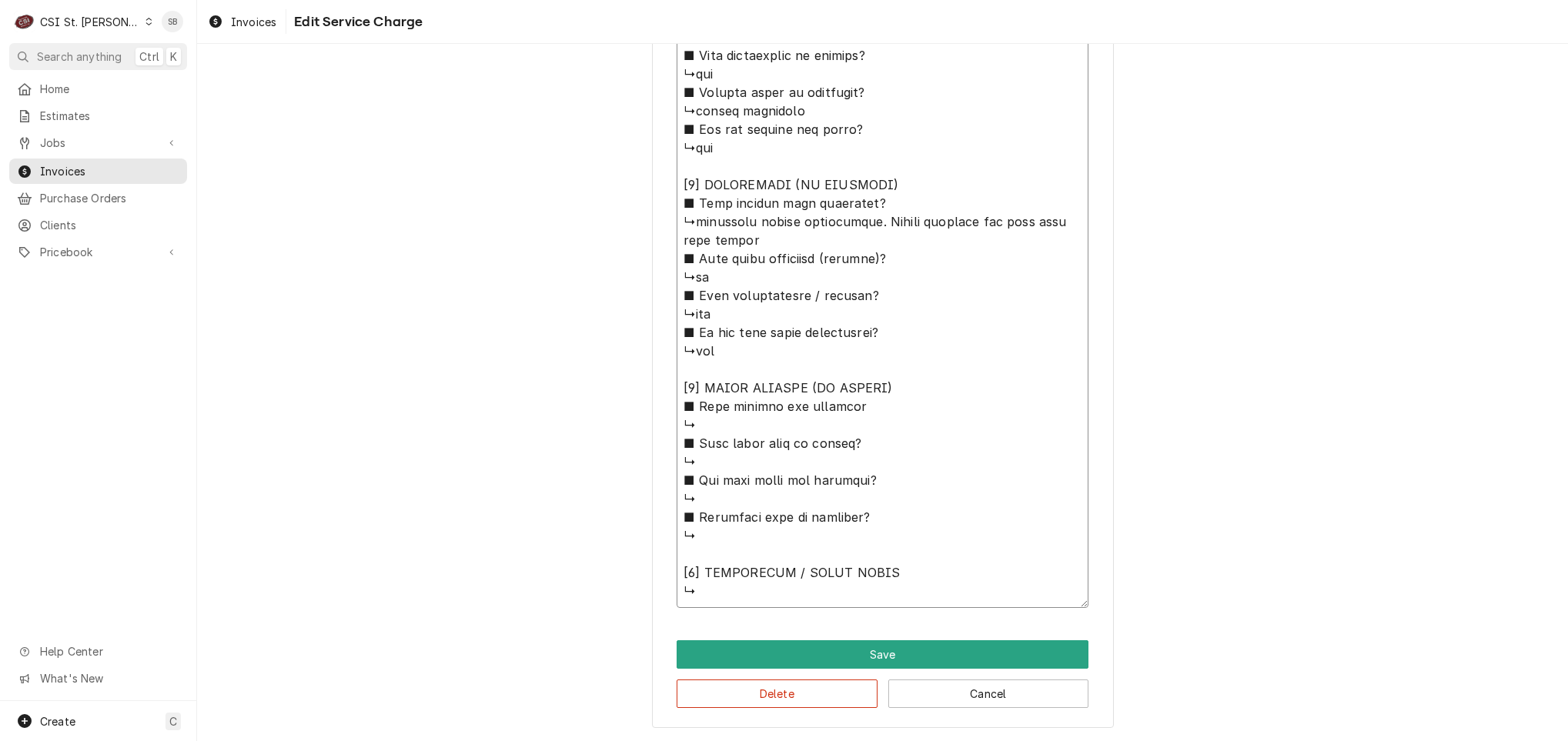
drag, startPoint x: 672, startPoint y: 408, endPoint x: 1316, endPoint y: 800, distance: 753.9
click at [1316, 740] on html "C CSI St. Louis SB Search anything Ctrl K Home Estimates Jobs Jobs Job Series I…" at bounding box center [784, 370] width 1568 height 741
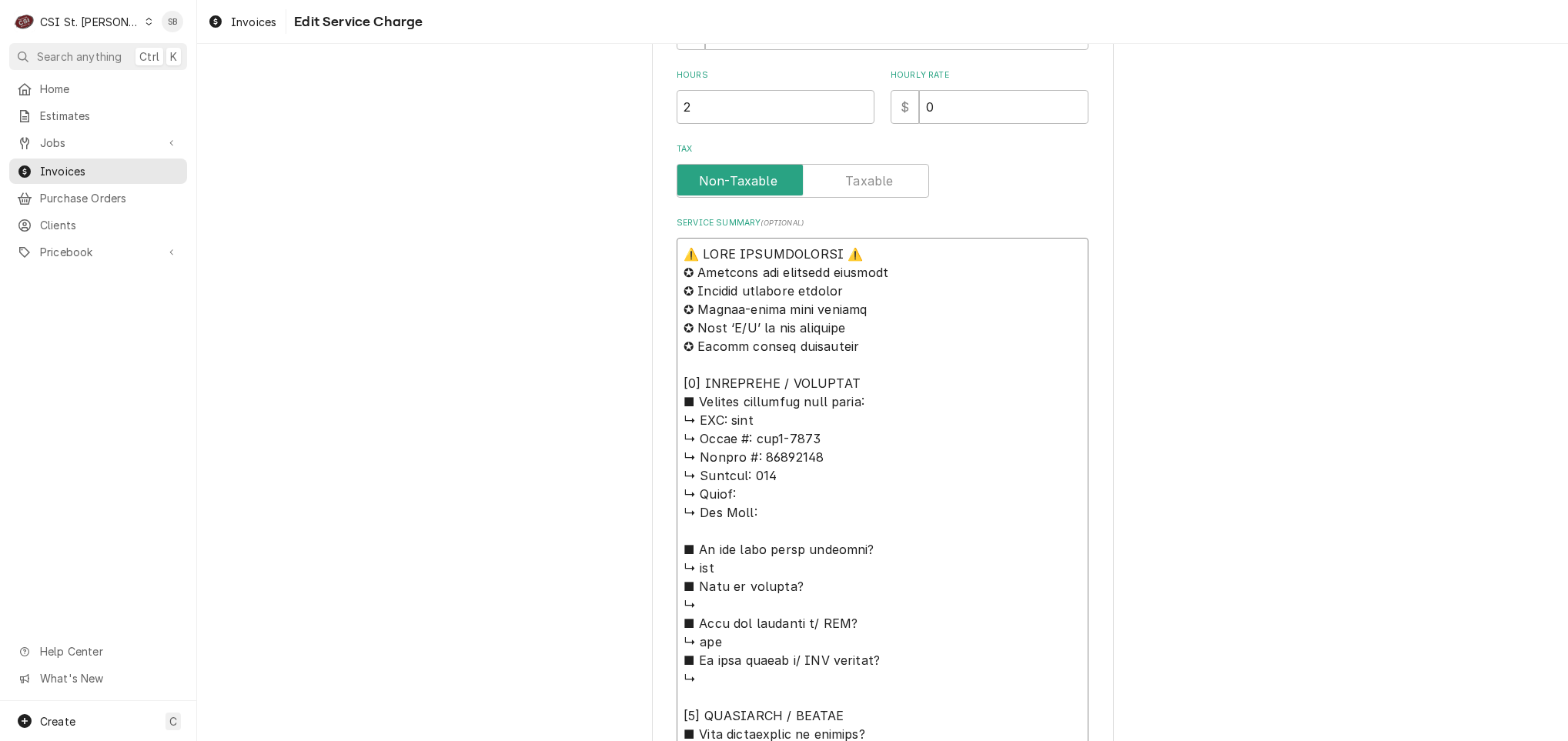
scroll to position [488, 0]
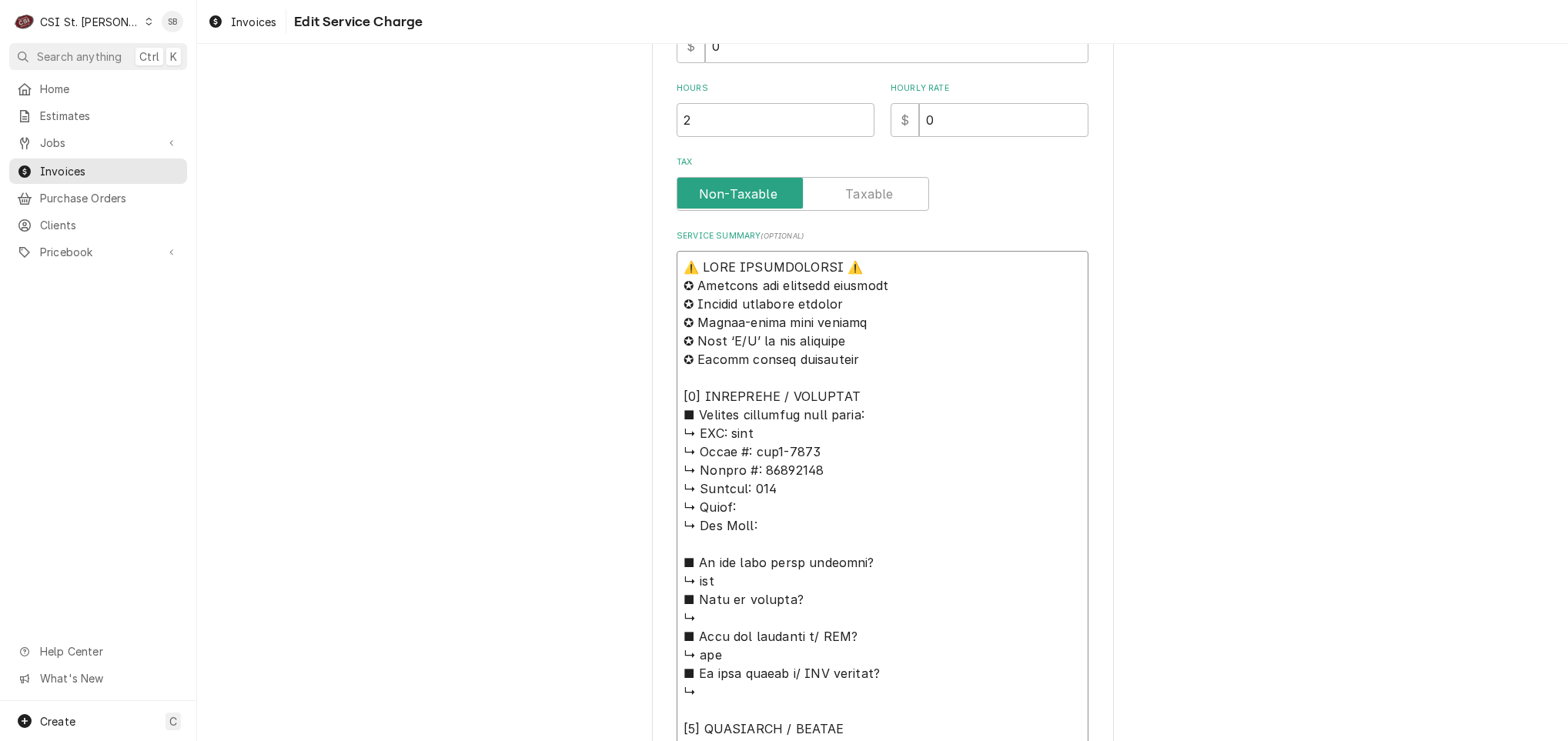
drag, startPoint x: 766, startPoint y: 461, endPoint x: 730, endPoint y: 436, distance: 43.8
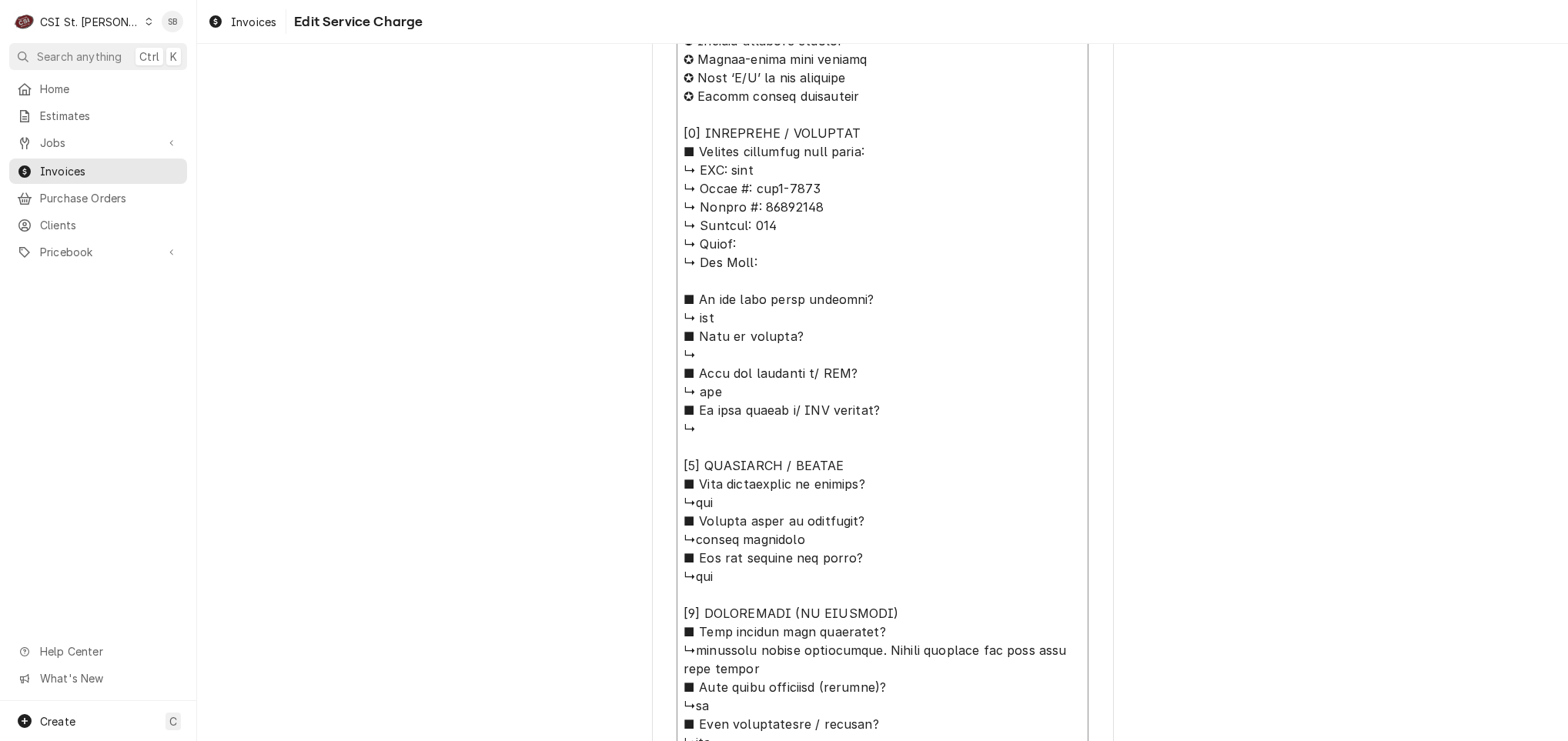
scroll to position [1181, 0]
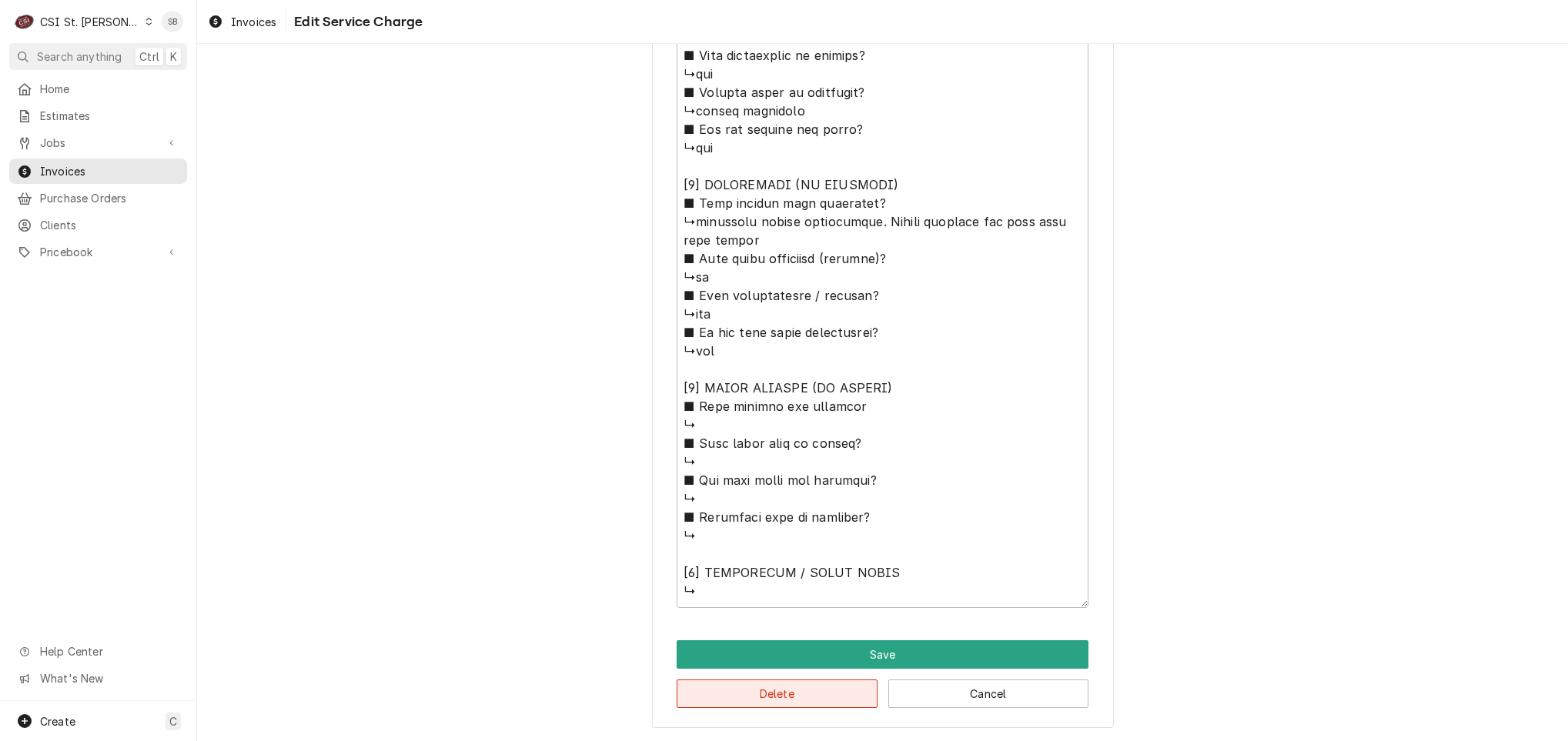
click at [812, 696] on button "Delete" at bounding box center [777, 693] width 201 height 28
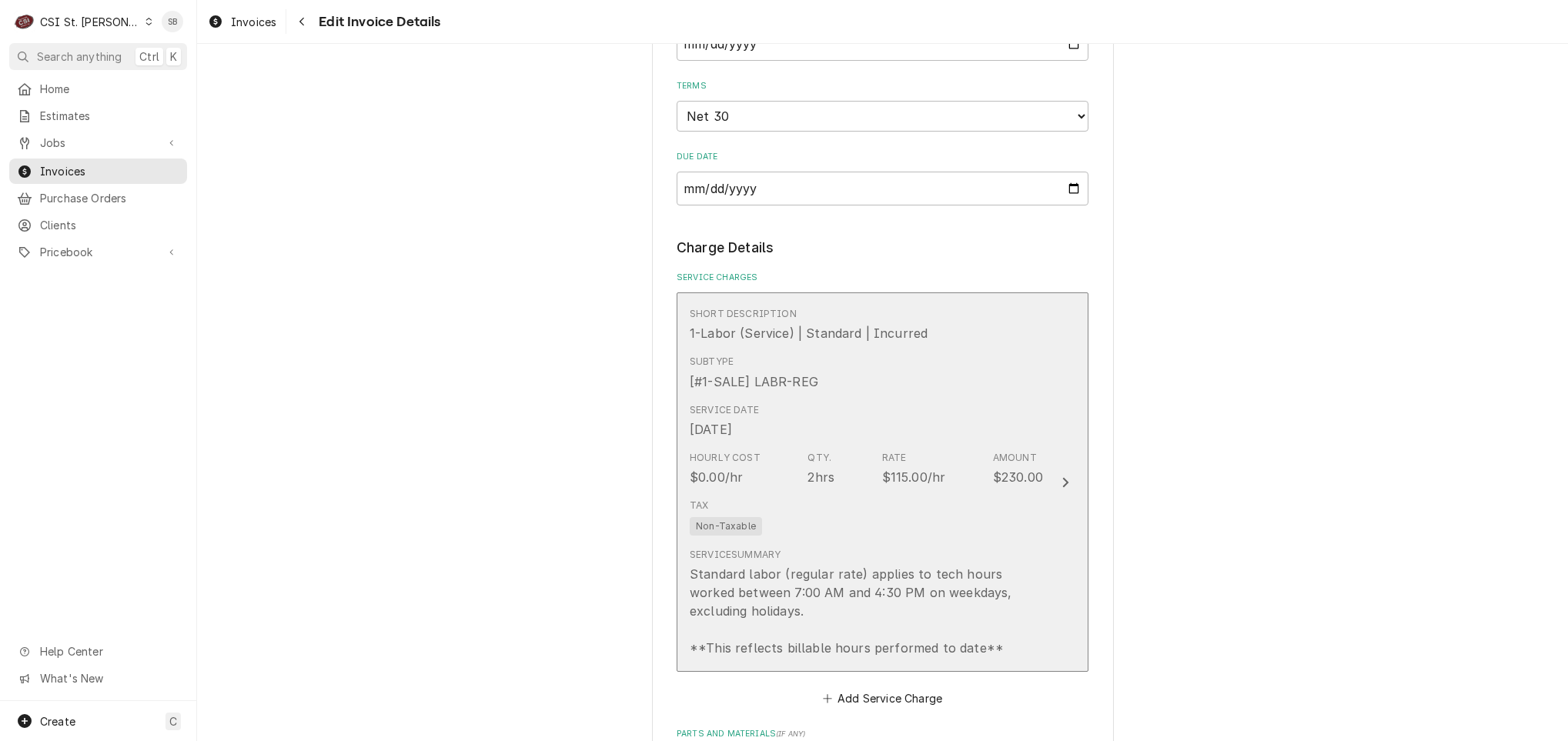
scroll to position [1116, 0]
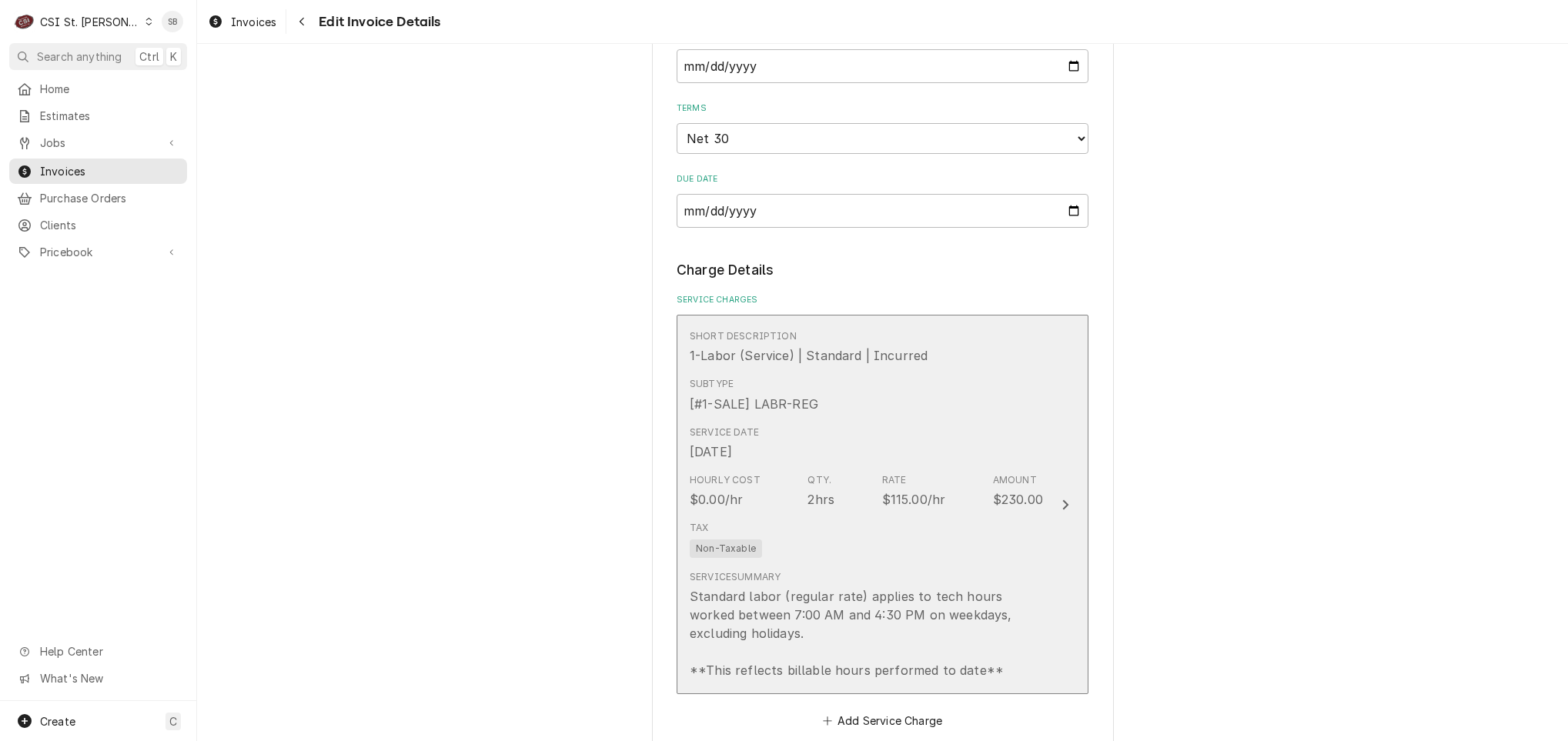
click at [755, 449] on div "Service Date Sep 3, 2025" at bounding box center [866, 443] width 353 height 48
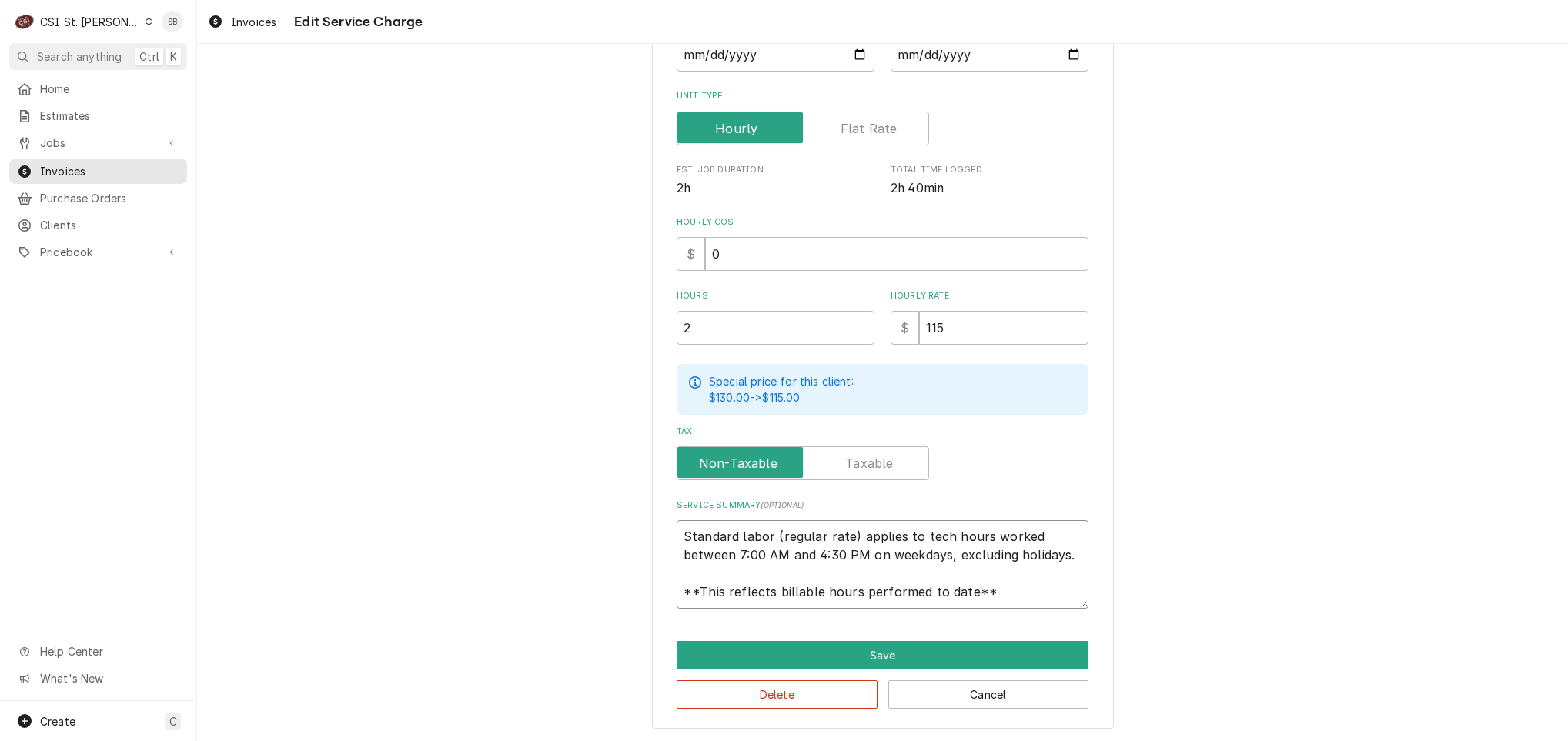
scroll to position [19, 0]
drag, startPoint x: 677, startPoint y: 531, endPoint x: 1312, endPoint y: 760, distance: 675.0
click at [1312, 740] on html "C CSI St. Louis SB Search anything Ctrl K Home Estimates Jobs Jobs Job Series I…" at bounding box center [784, 370] width 1568 height 741
type textarea "x"
type textarea "B"
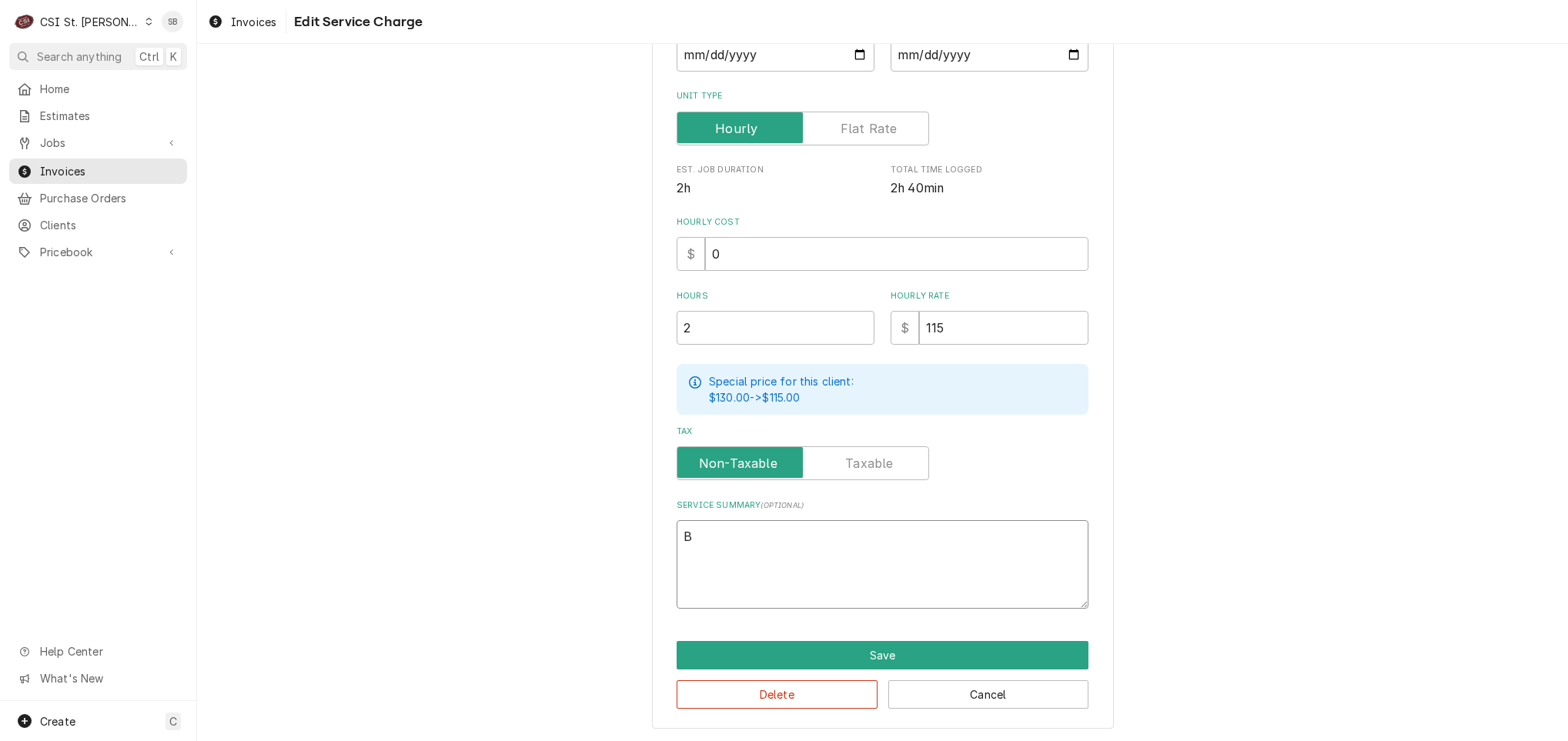
type textarea "x"
type textarea "Br"
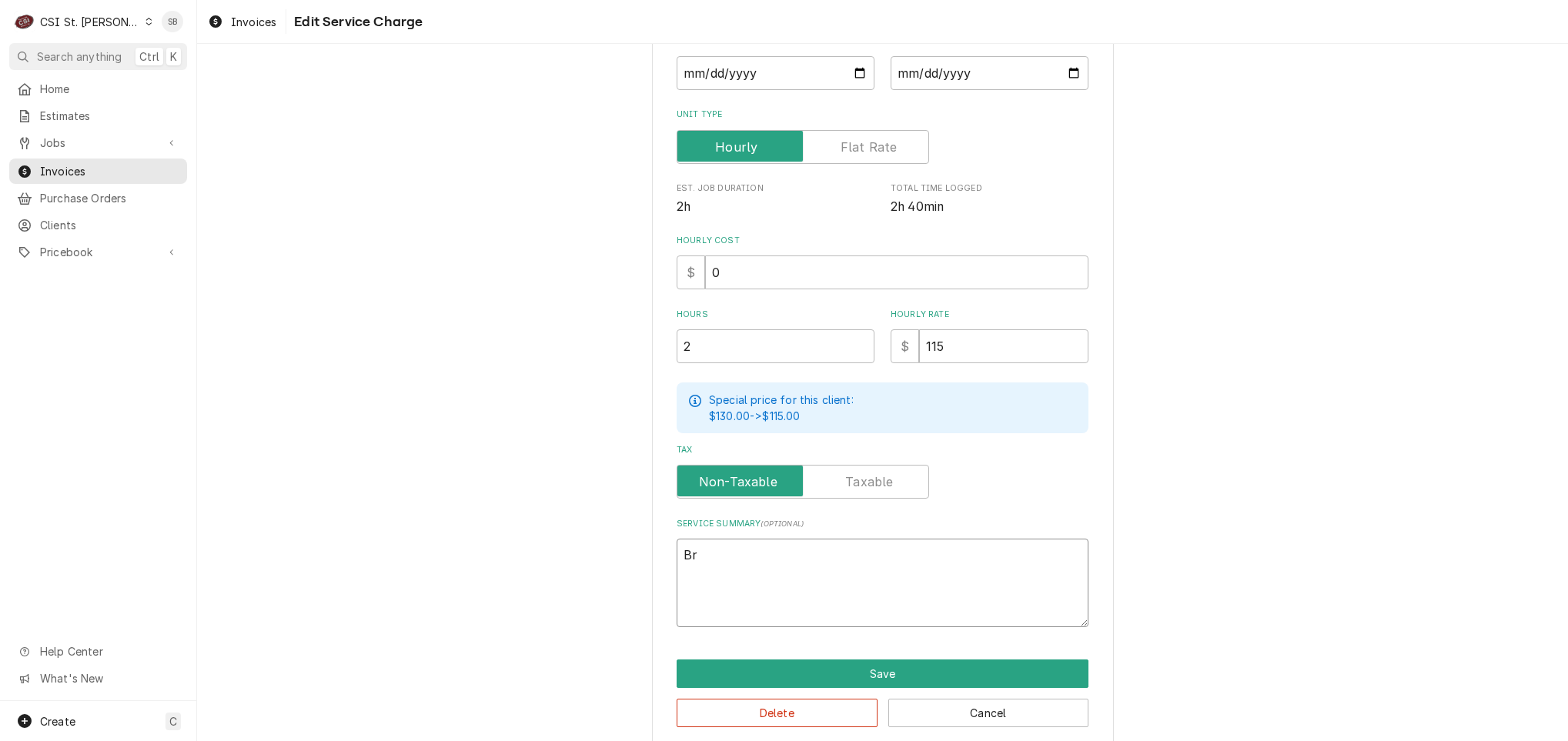
type textarea "x"
type textarea "Bra"
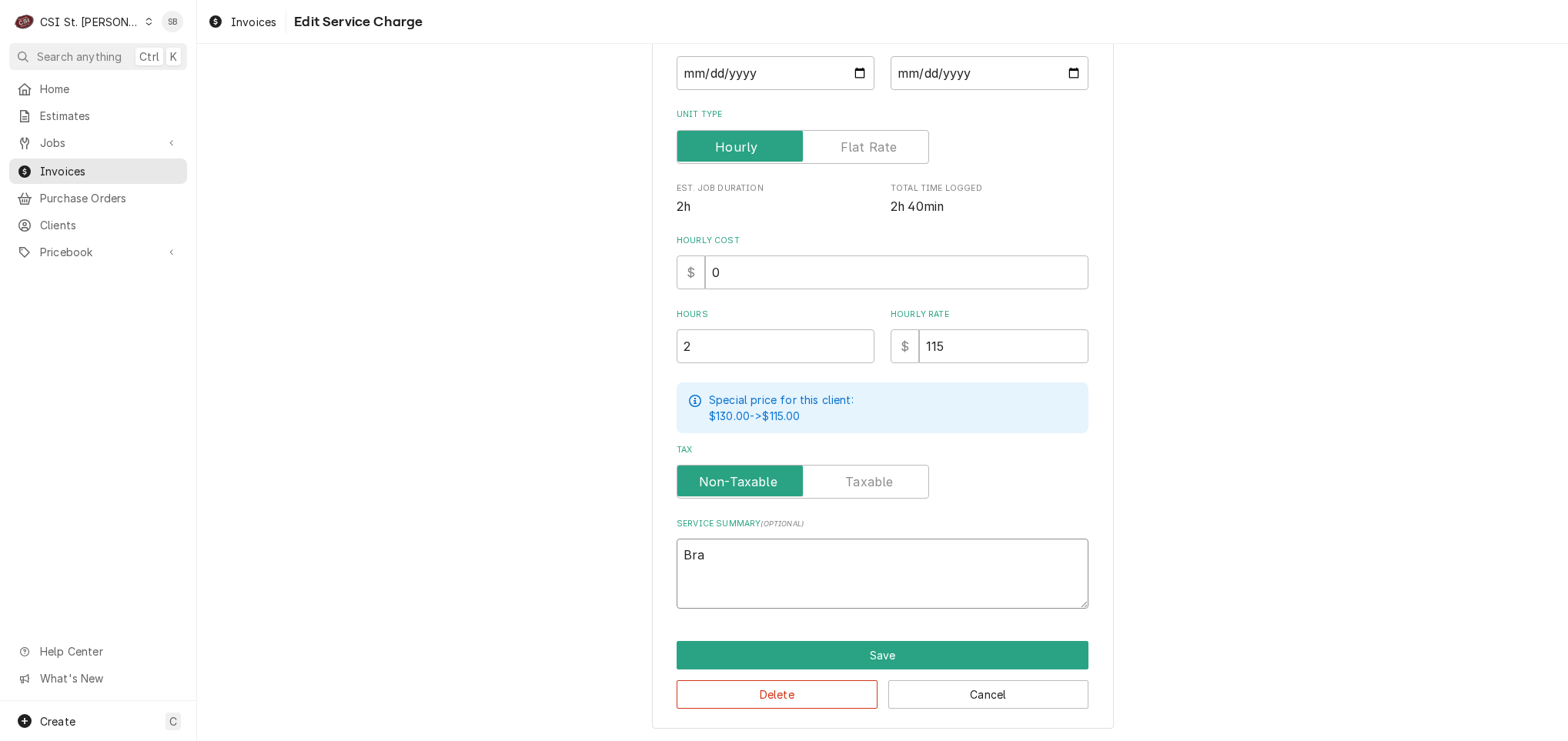
type textarea "x"
type textarea "Bran"
type textarea "x"
type textarea "Brand:"
type textarea "x"
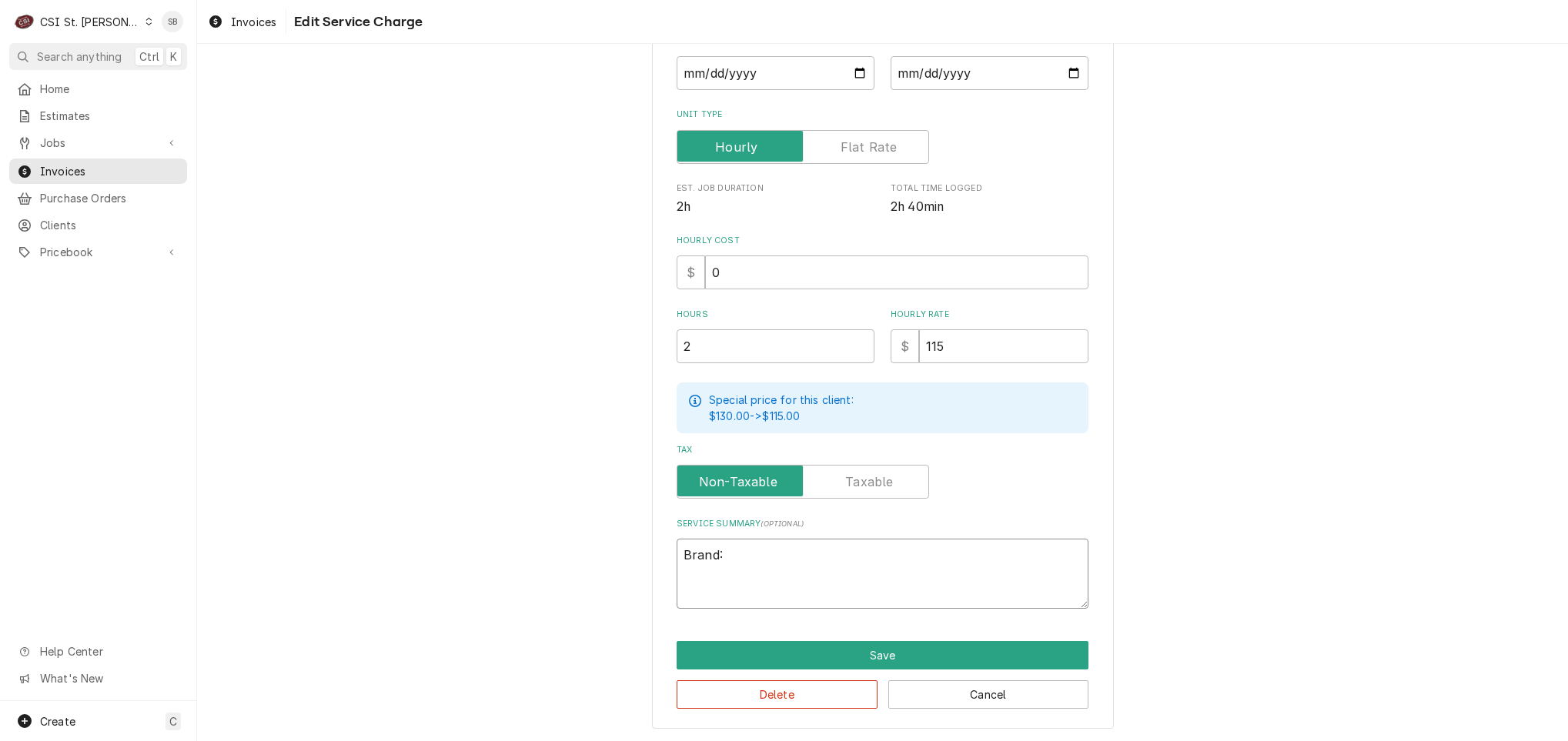
type textarea "Brand:"
type textarea "x"
type textarea "Brand: D"
paste textarea "uke ↳ 𝗠𝗼𝗱𝗲𝗹 #: tsc3-6118 ↳ 𝗦𝗲𝗿𝗶𝗮𝗹 #: 02259129"
type textarea "x"
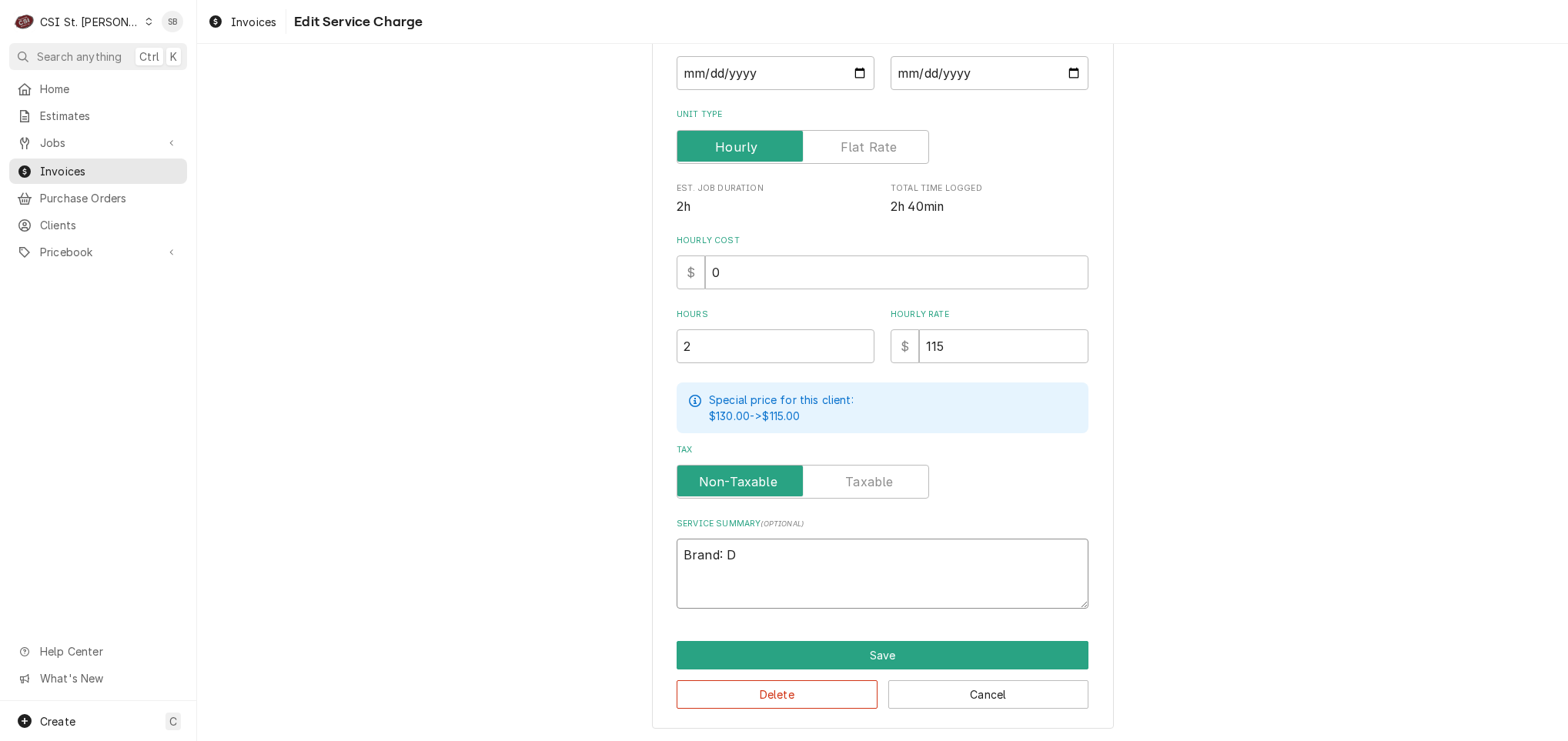
type textarea "Brand: Duke ↳ 𝗠𝗼𝗱𝗲𝗹 #: tsc3-6118 ↳ 𝗦𝗲𝗿𝗶𝗮𝗹 #: 02259129"
drag, startPoint x: 745, startPoint y: 568, endPoint x: 767, endPoint y: 541, distance: 34.8
click at [767, 541] on textarea "Brand: Duke ↳ 𝗠𝗼𝗱𝗲𝗹 #: tsc3-6118 ↳ 𝗦𝗲𝗿𝗶𝗮𝗹 #: 02259129" at bounding box center [882, 574] width 412 height 70
type textarea "x"
type textarea "Brand: Duke tsc3-6118 ↳ 𝗦𝗲𝗿𝗶𝗮𝗹 #: 02259129"
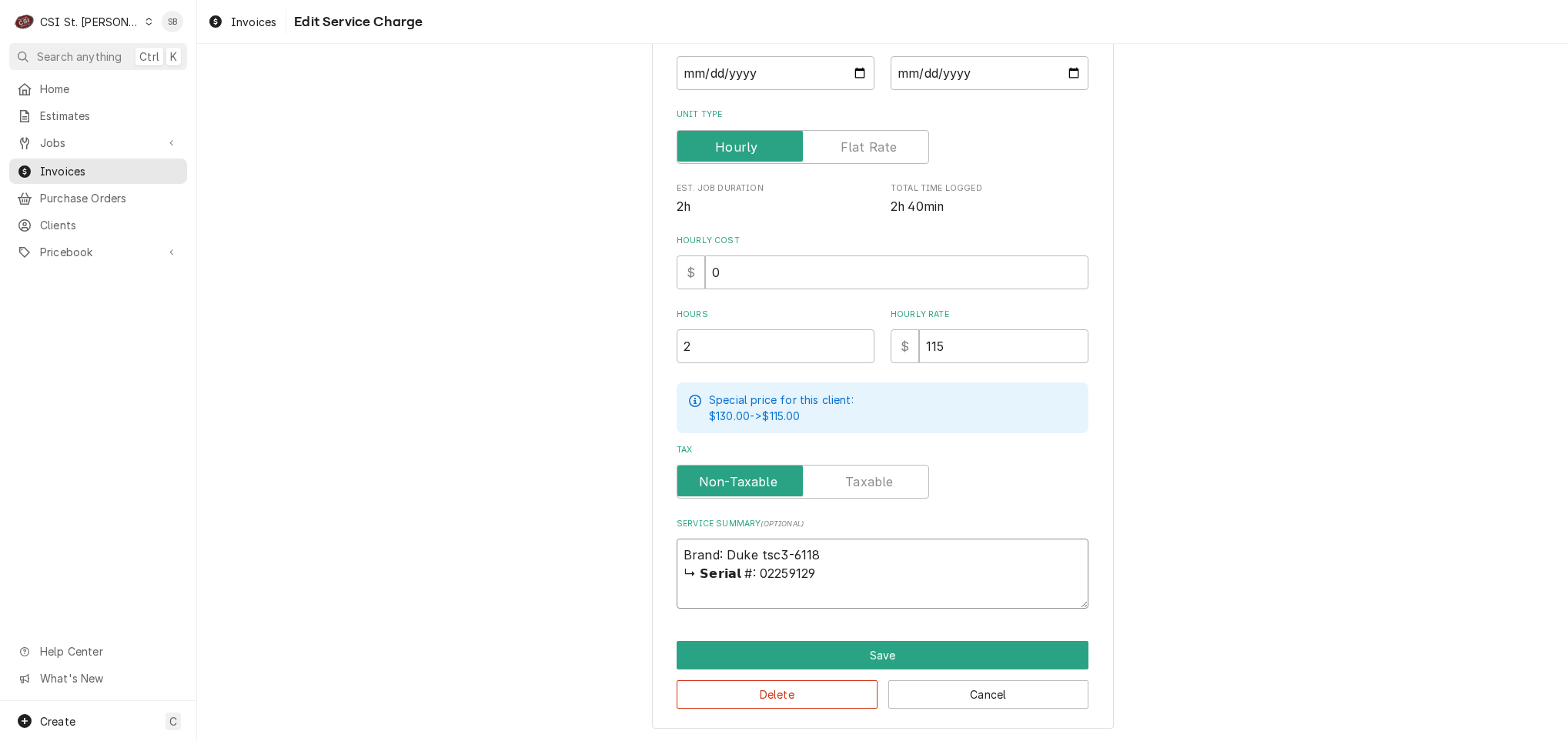
type textarea "x"
type textarea "Brand: Duke /tsc3-6118 ↳ 𝗦𝗲𝗿𝗶𝗮𝗹 #: 02259129"
type textarea "x"
type textarea "Brand: Duke / tsc3-6118 ↳ 𝗦𝗲𝗿𝗶𝗮𝗹 #: 02259129"
type textarea "x"
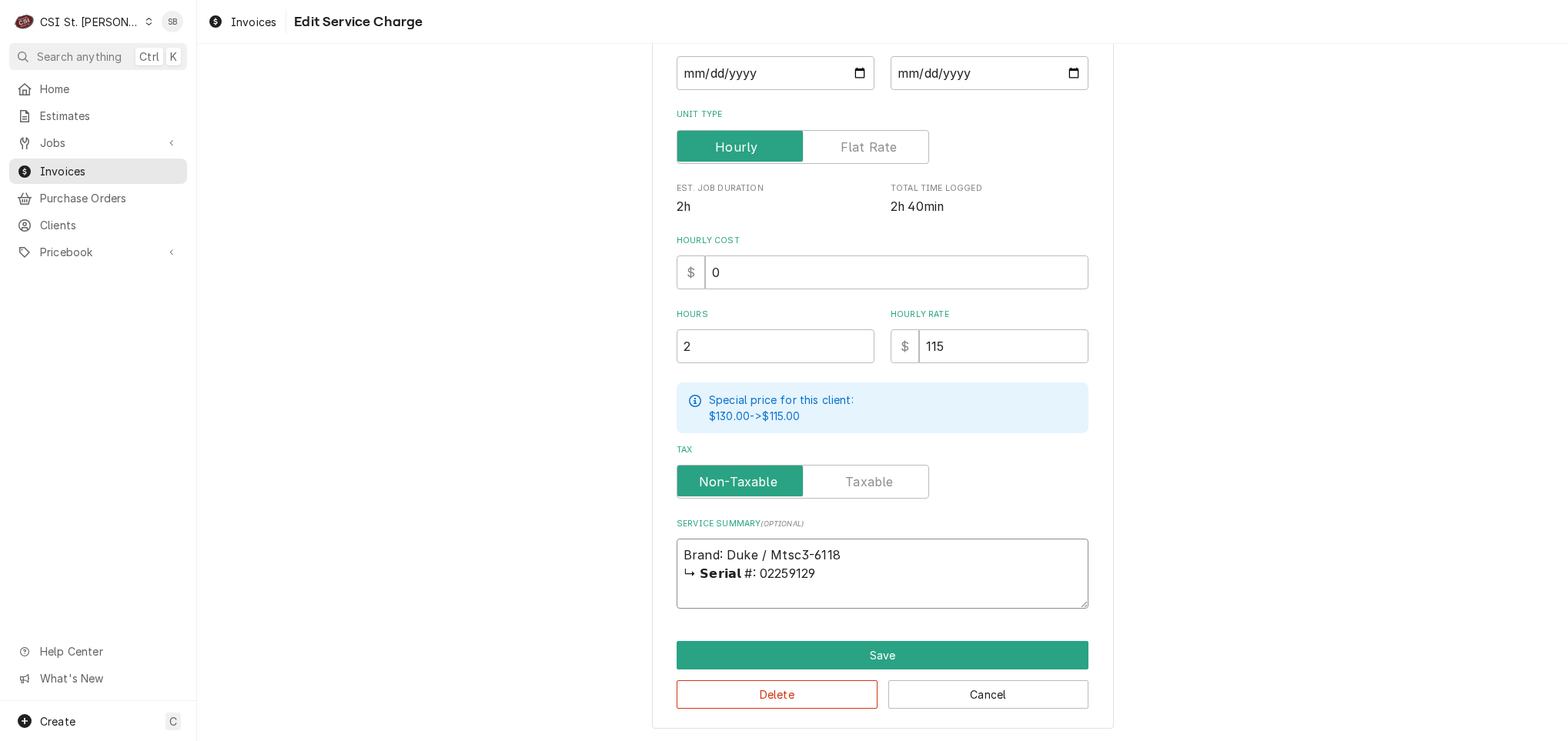
type textarea "Brand: Duke / Motsc3-6118 ↳ 𝗦𝗲𝗿𝗶𝗮𝗹 #: 02259129"
type textarea "x"
type textarea "Brand: Duke / Momtsc3-6118 ↳ 𝗦𝗲𝗿𝗶𝗮𝗹 #: 02259129"
type textarea "x"
type textarea "Brand: Duke / Momdtsc3-6118 ↳ 𝗦𝗲𝗿𝗶𝗮𝗹 #: 02259129"
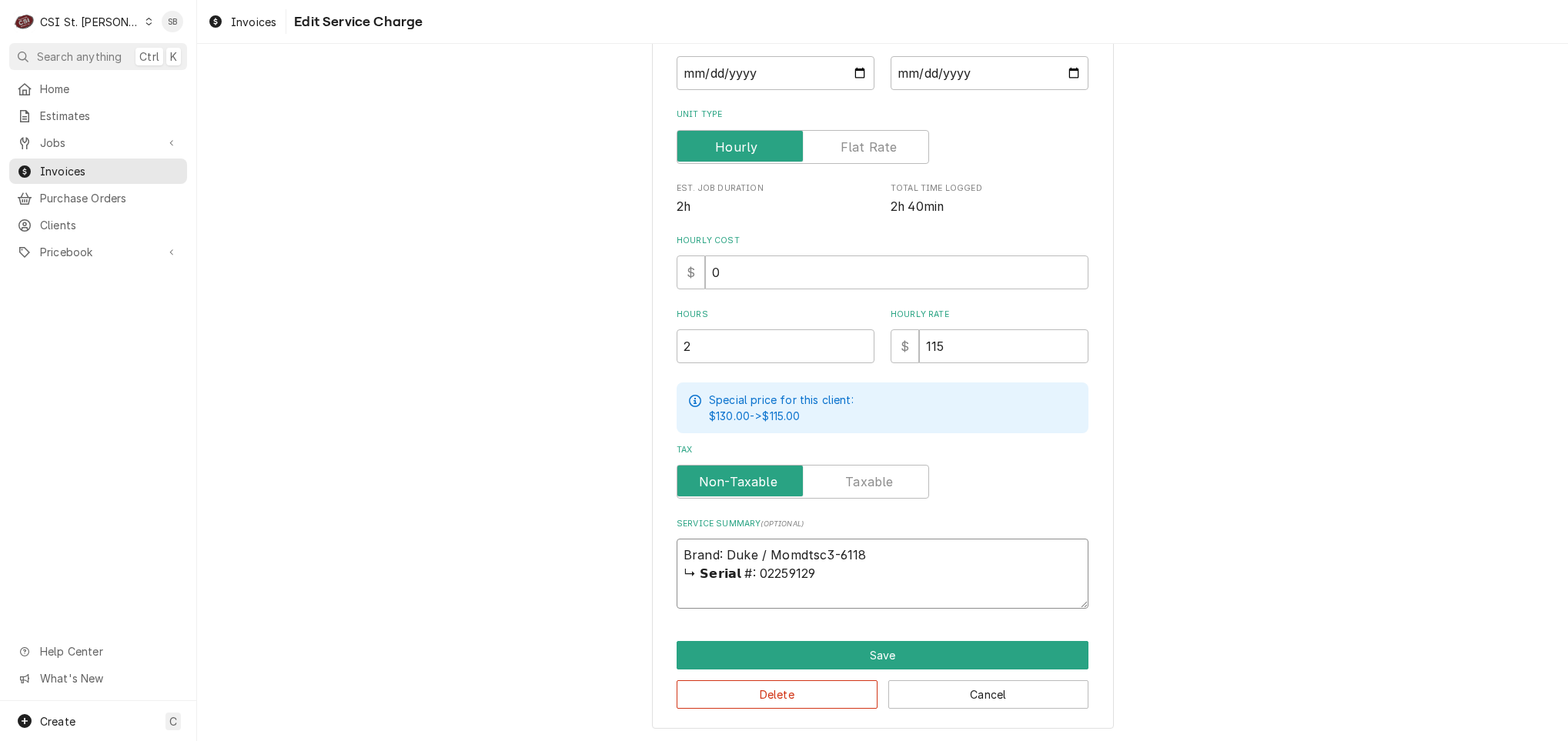
type textarea "x"
type textarea "Brand: Duke / Momdetsc3-6118 ↳ 𝗦𝗲𝗿𝗶𝗮𝗹 #: 02259129"
type textarea "x"
type textarea "Brand: Duke / Momdtsc3-6118 ↳ 𝗦𝗲𝗿𝗶𝗮𝗹 #: 02259129"
type textarea "x"
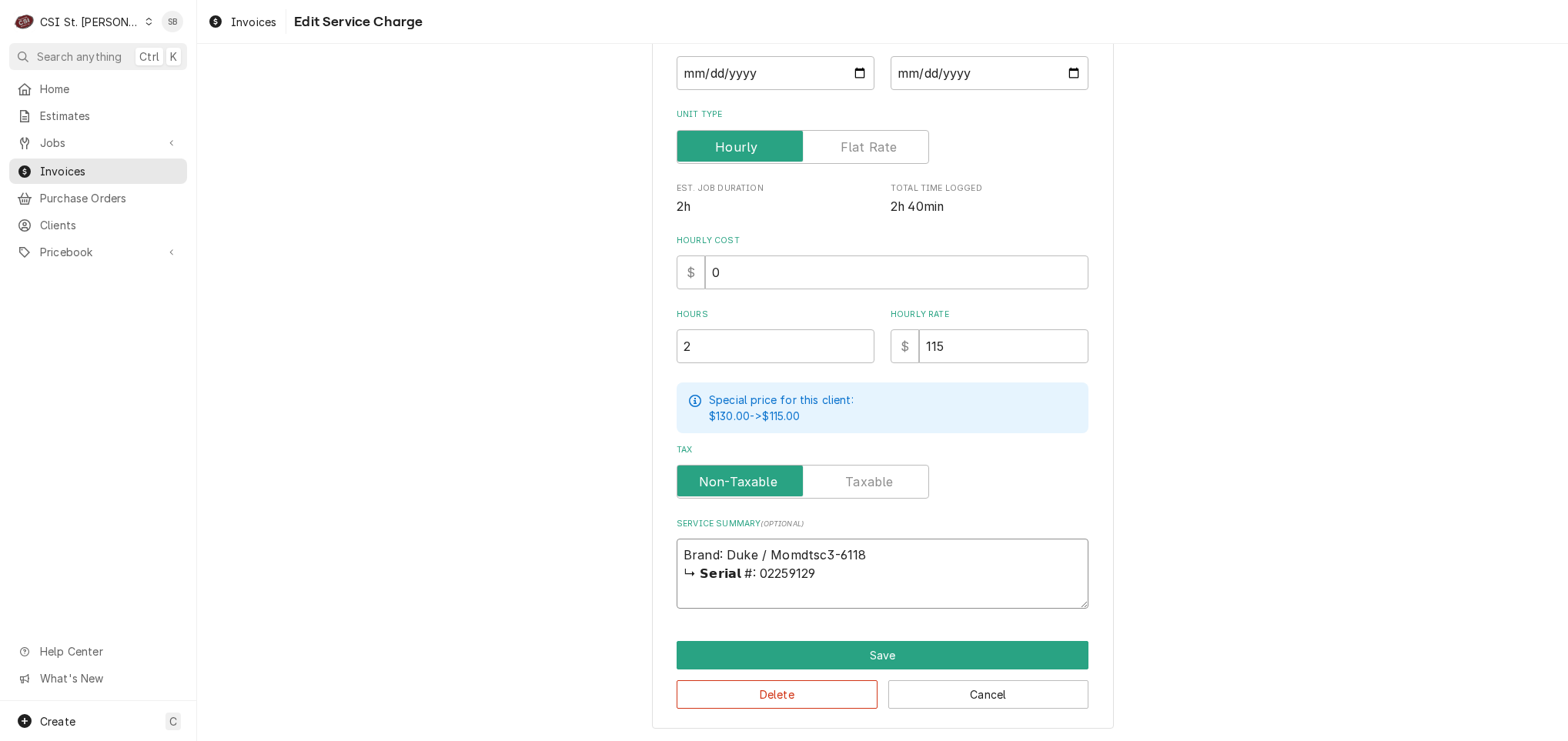
type textarea "Brand: Duke / Momtsc3-6118 ↳ 𝗦𝗲𝗿𝗶𝗮𝗹 #: 02259129"
type textarea "x"
type textarea "Brand: Duke / Motsc3-6118 ↳ 𝗦𝗲𝗿𝗶𝗮𝗹 #: 02259129"
type textarea "x"
type textarea "Brand: Duke / Mtsc3-6118 ↳ 𝗦𝗲𝗿𝗶𝗮𝗹 #: 02259129"
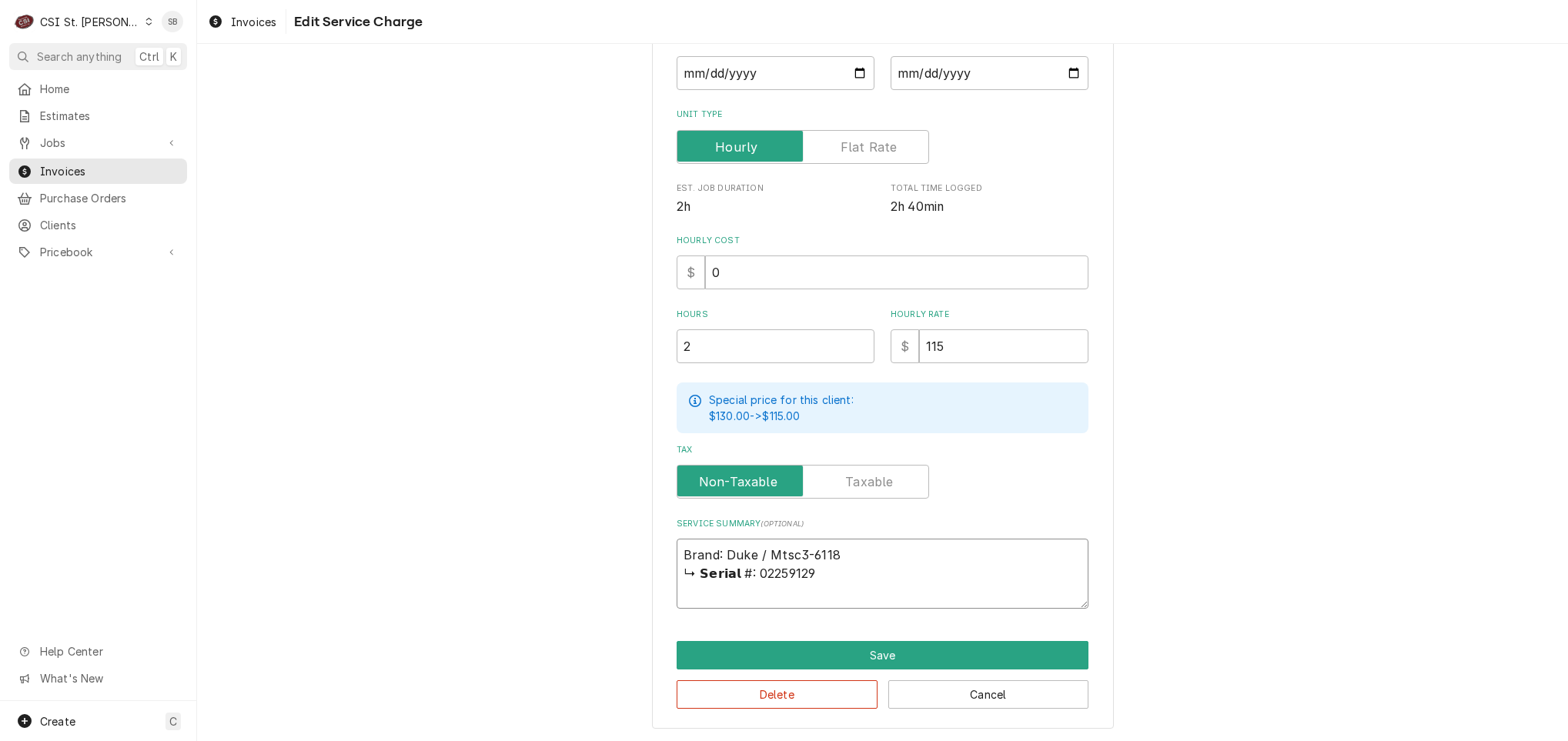
type textarea "x"
type textarea "Brand: Duke / Mdtsc3-6118 ↳ 𝗦𝗲𝗿𝗶𝗮𝗹 #: 02259129"
type textarea "x"
type textarea "Brand: Duke / Mdetsc3-6118 ↳ 𝗦𝗲𝗿𝗶𝗮𝗹 #: 02259129"
type textarea "x"
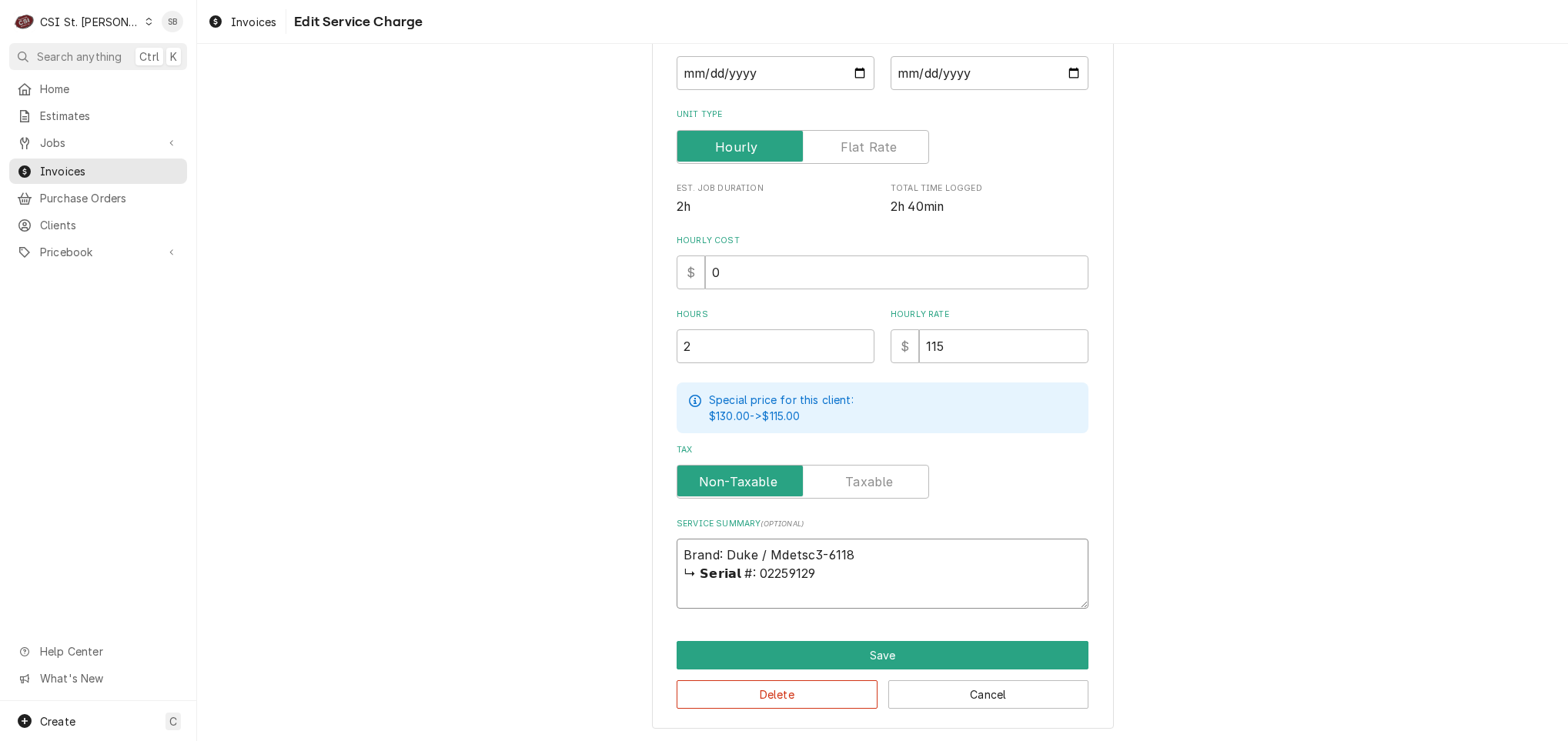
type textarea "Brand: Duke / Mdeltsc3-6118 ↳ 𝗦𝗲𝗿𝗶𝗮𝗹 #: 02259129"
type textarea "x"
type textarea "Brand: Duke / Mdetsc3-6118 ↳ 𝗦𝗲𝗿𝗶𝗮𝗹 #: 02259129"
type textarea "x"
type textarea "Brand: Duke / Mdtsc3-6118 ↳ 𝗦𝗲𝗿𝗶𝗮𝗹 #: 02259129"
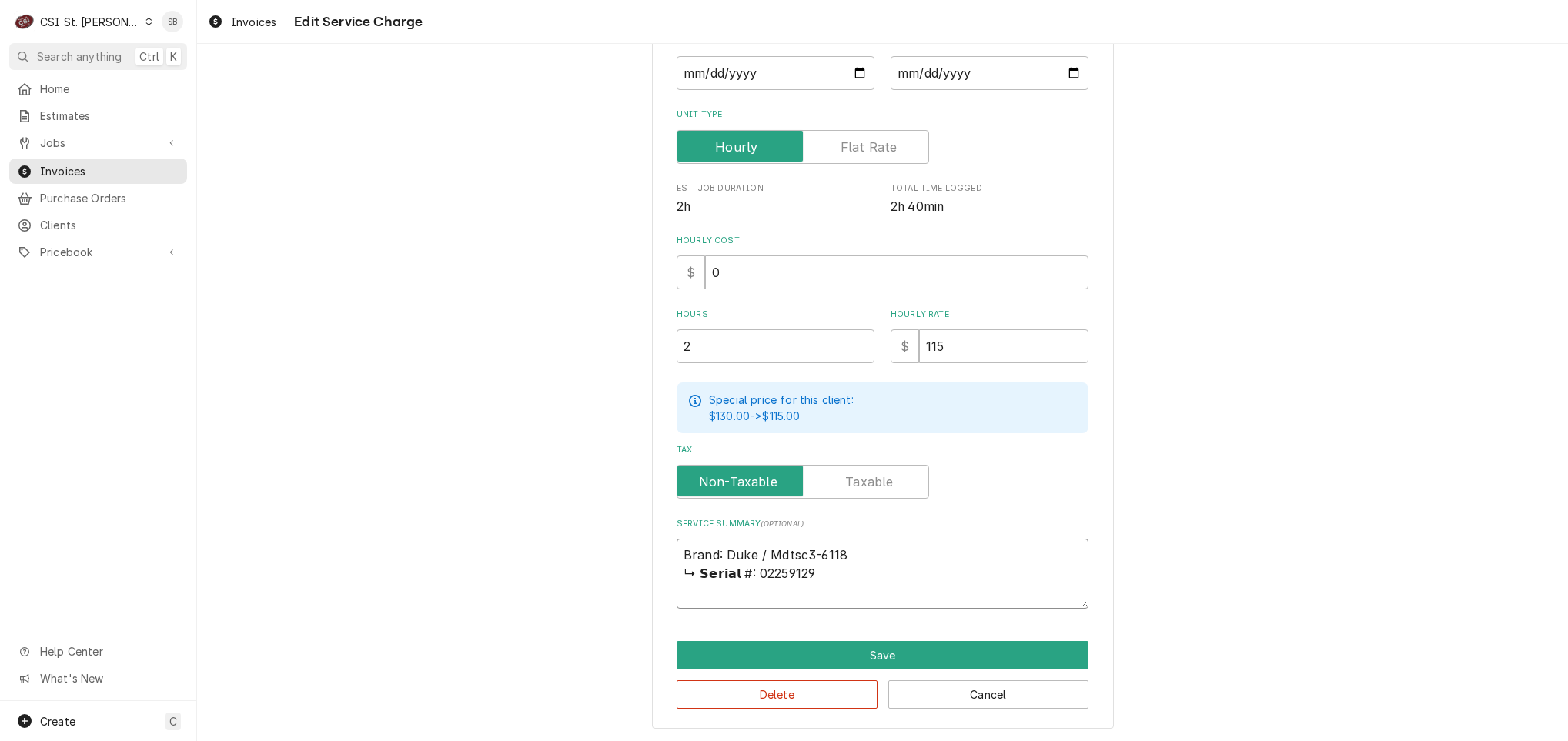
type textarea "x"
type textarea "Brand: Duke / Mtsc3-6118 ↳ 𝗦𝗲𝗿𝗶𝗮𝗹 #: 02259129"
type textarea "x"
type textarea "Brand: Duke / Motsc3-6118 ↳ 𝗦𝗲𝗿𝗶𝗮𝗹 #: 02259129"
type textarea "x"
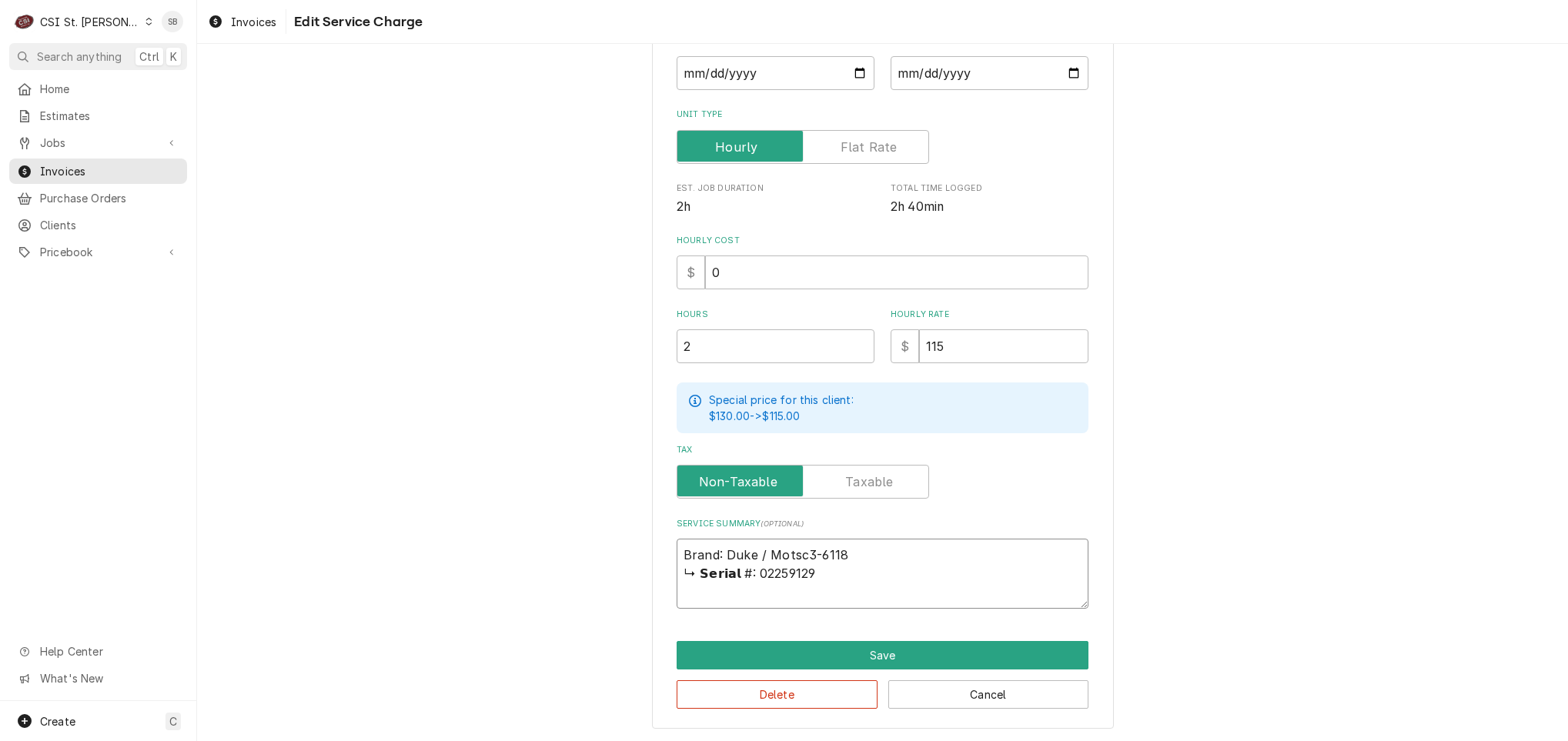
type textarea "Brand: Duke / Modtsc3-6118 ↳ 𝗦𝗲𝗿𝗶𝗮𝗹 #: 02259129"
type textarea "x"
type textarea "Brand: Duke / Modetsc3-6118 ↳ 𝗦𝗲𝗿𝗶𝗮𝗹 #: 02259129"
type textarea "x"
type textarea "Brand: Duke / Mode;tsc3-6118 ↳ 𝗦𝗲𝗿𝗶𝗮𝗹 #: 02259129"
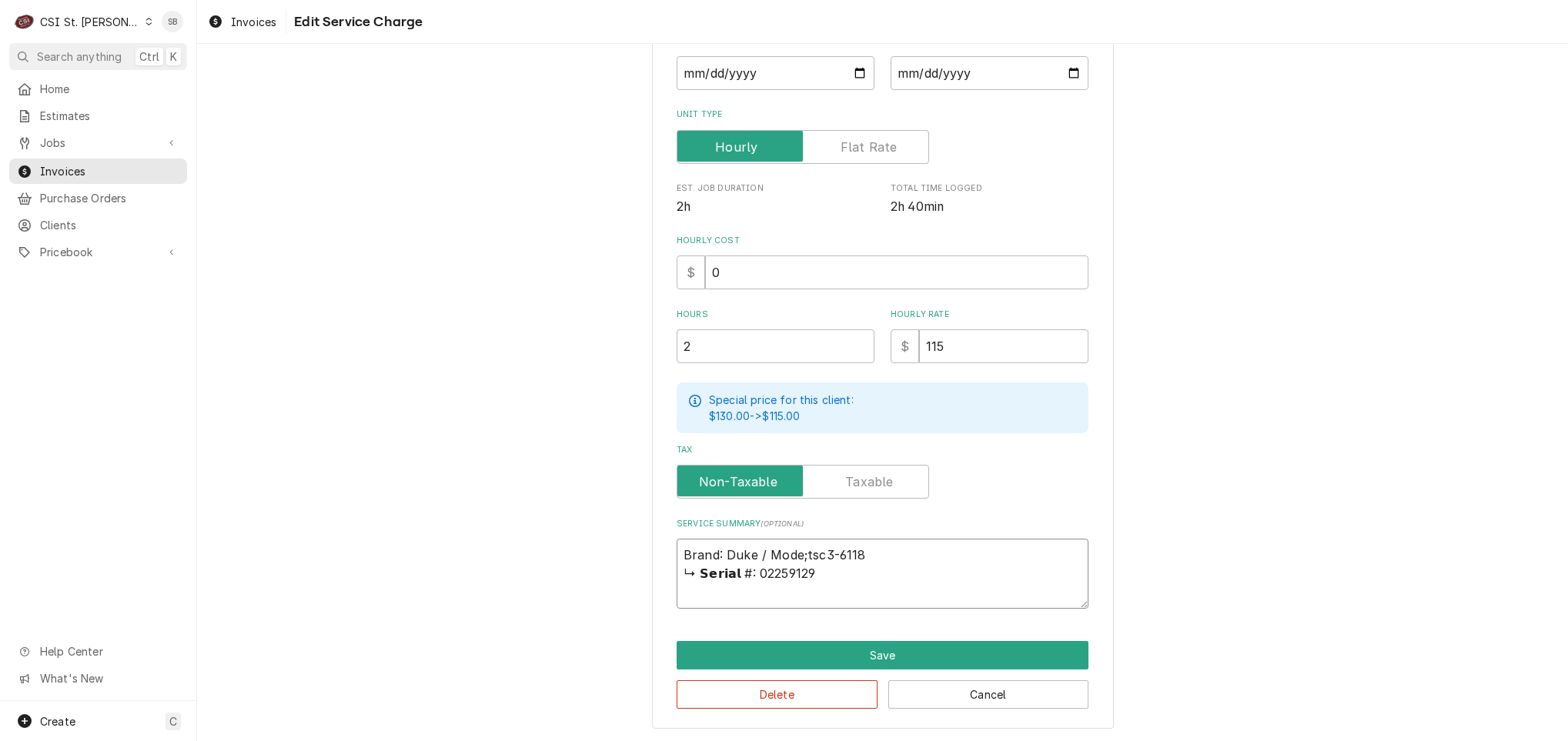
type textarea "x"
type textarea "Brand: Duke / Modetsc3-6118 ↳ 𝗦𝗲𝗿𝗶𝗮𝗹 #: 02259129"
type textarea "x"
type textarea "Brand: Duke / Modeltsc3-6118 ↳ 𝗦𝗲𝗿𝗶𝗮𝗹 #: 02259129"
type textarea "x"
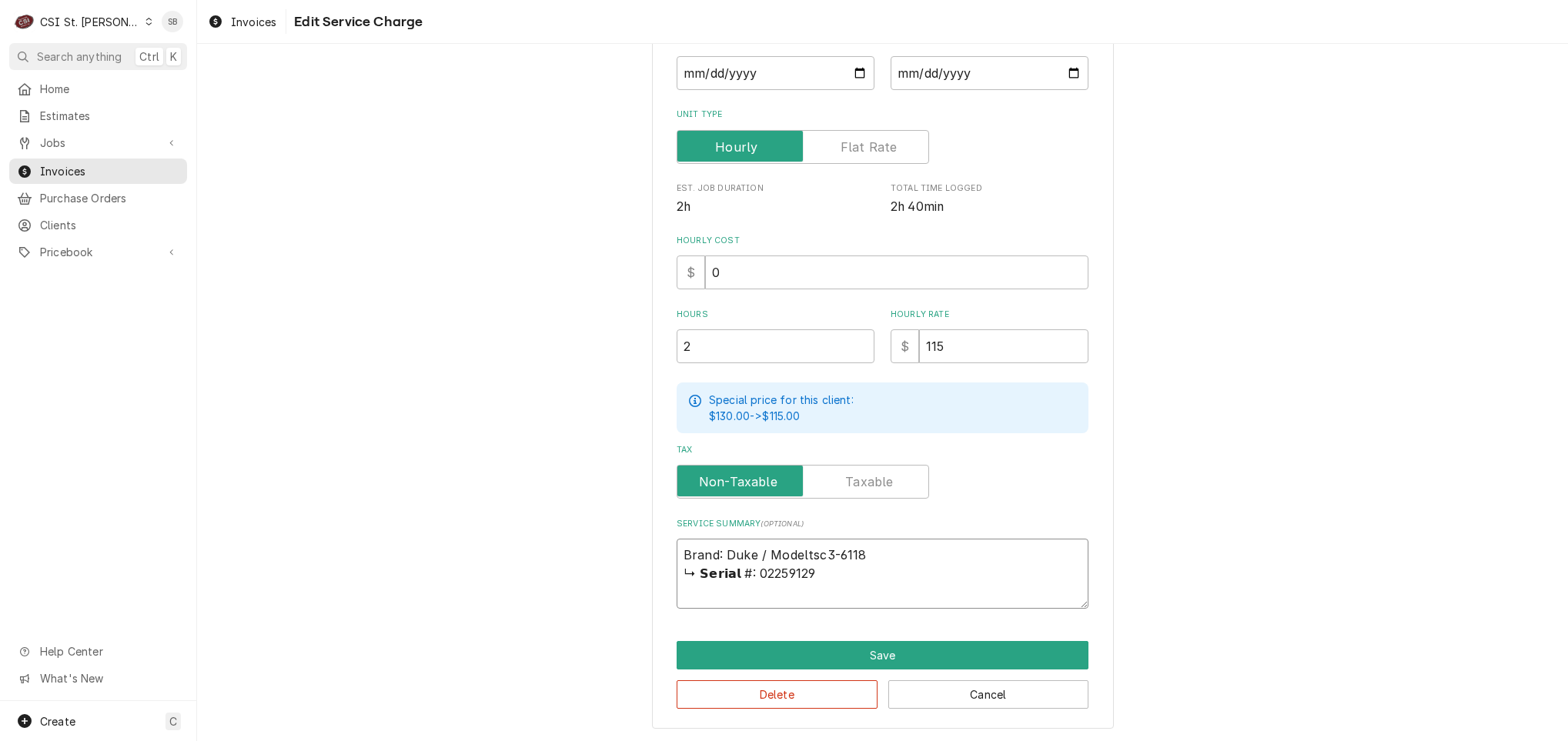
type textarea "Brand: Duke / Model:tsc3-6118 ↳ 𝗦𝗲𝗿𝗶𝗮𝗹 #: 02259129"
type textarea "x"
type textarea "Brand: Duke / Model: tsc3-6118 ↳ 𝗦𝗲𝗿𝗶𝗮𝗹 #: 02259129"
type textarea "x"
type textarea "Brand: Duke / Model: Ttsc3-6118 ↳ 𝗦𝗲𝗿𝗶𝗮𝗹 #: 02259129"
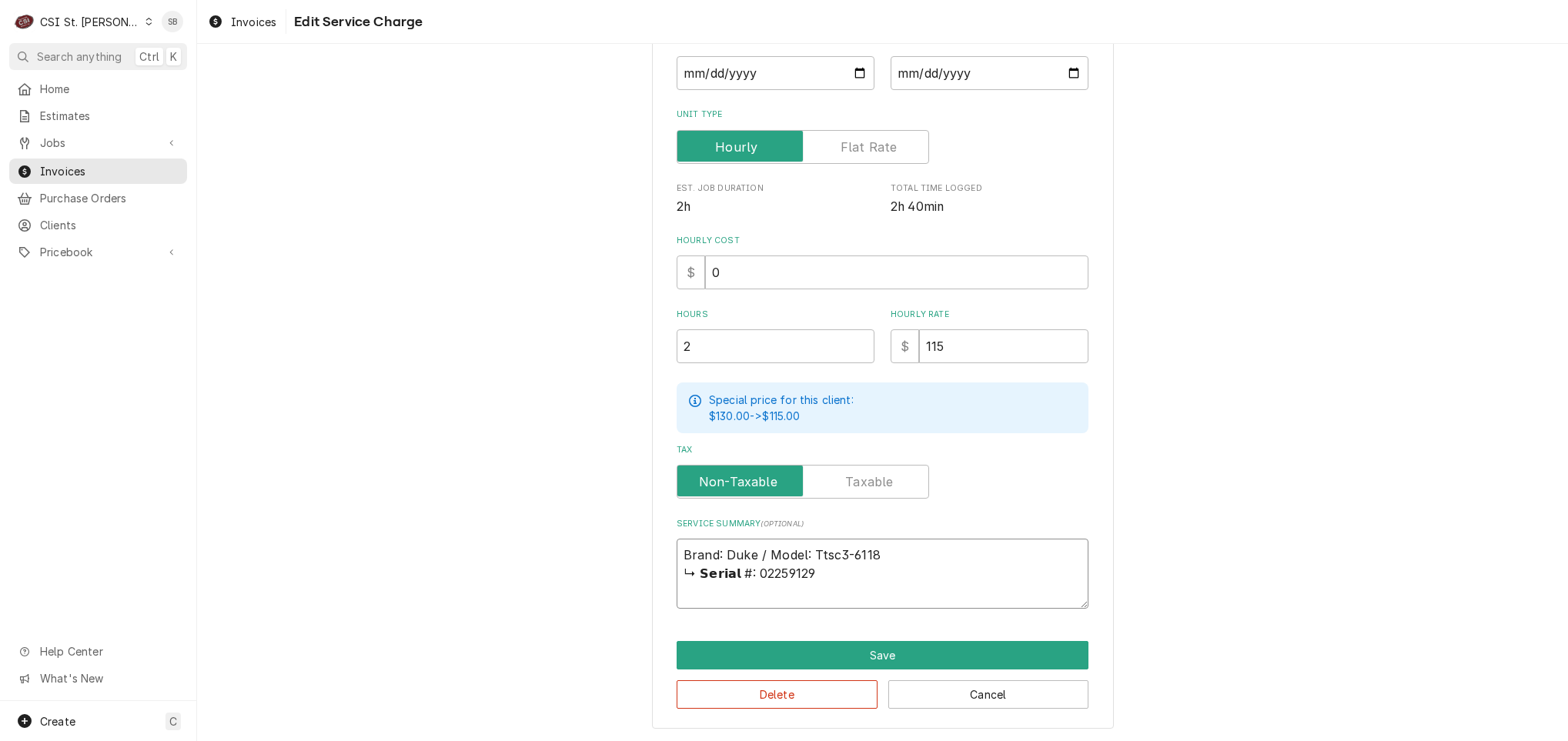
type textarea "x"
type textarea "Brand: Duke / Model: TStsc3-6118 ↳ 𝗦𝗲𝗿𝗶𝗮𝗹 #: 02259129"
type textarea "x"
type textarea "Brand: Duke / Model: TSCtsc3-6118 ↳ 𝗦𝗲𝗿𝗶𝗮𝗹 #: 02259129"
type textarea "x"
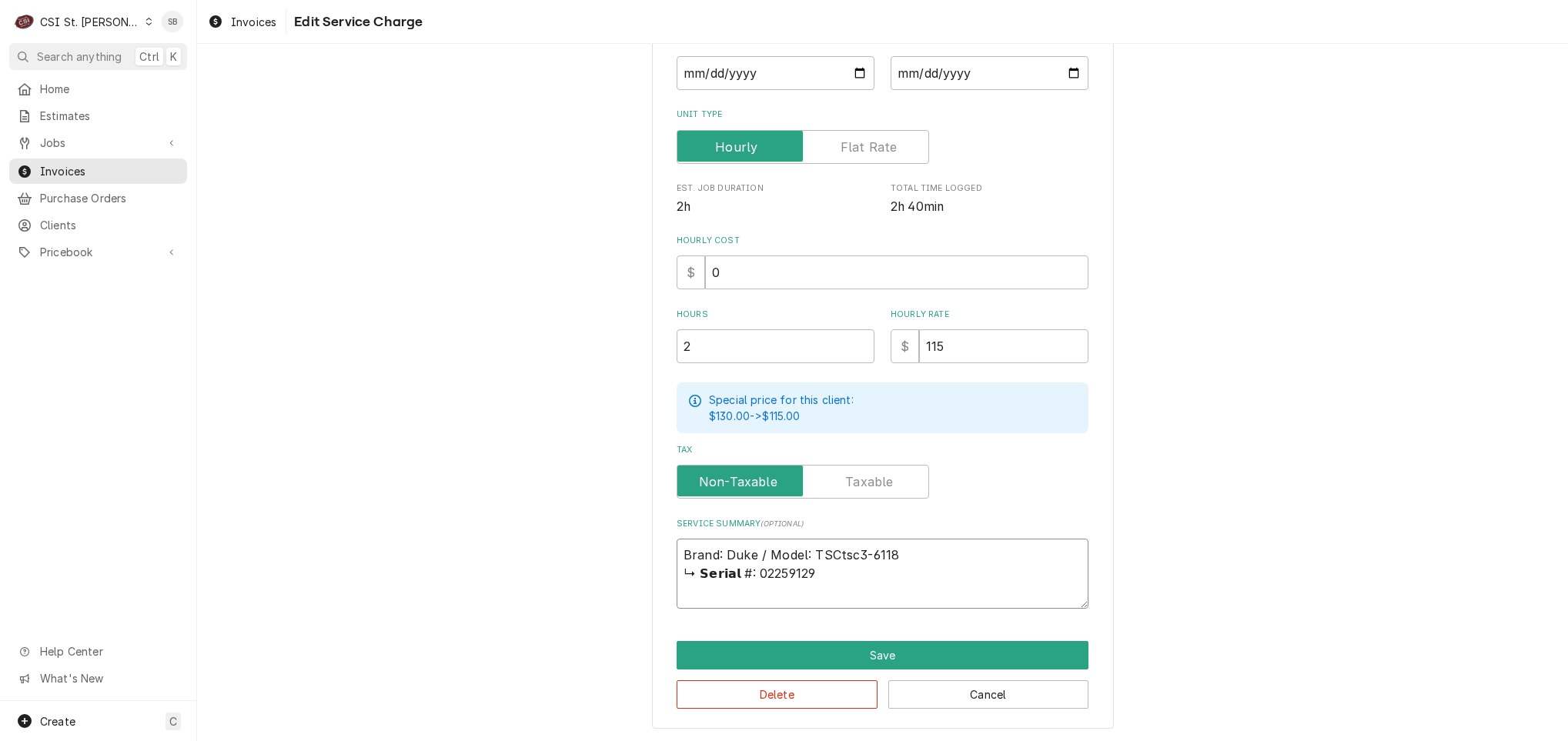
type textarea "Brand: Duke / Model: TSCsc3-6118 ↳ 𝗦𝗲𝗿𝗶𝗮𝗹 #: 02259129"
type textarea "x"
type textarea "Brand: Duke / Model: TSCc3-6118 ↳ 𝗦𝗲𝗿𝗶𝗮𝗹 #: 02259129"
type textarea "x"
type textarea "Brand: Duke / Model: TSC3-6118 ↳ 𝗦𝗲𝗿𝗶𝗮𝗹 #: 02259129"
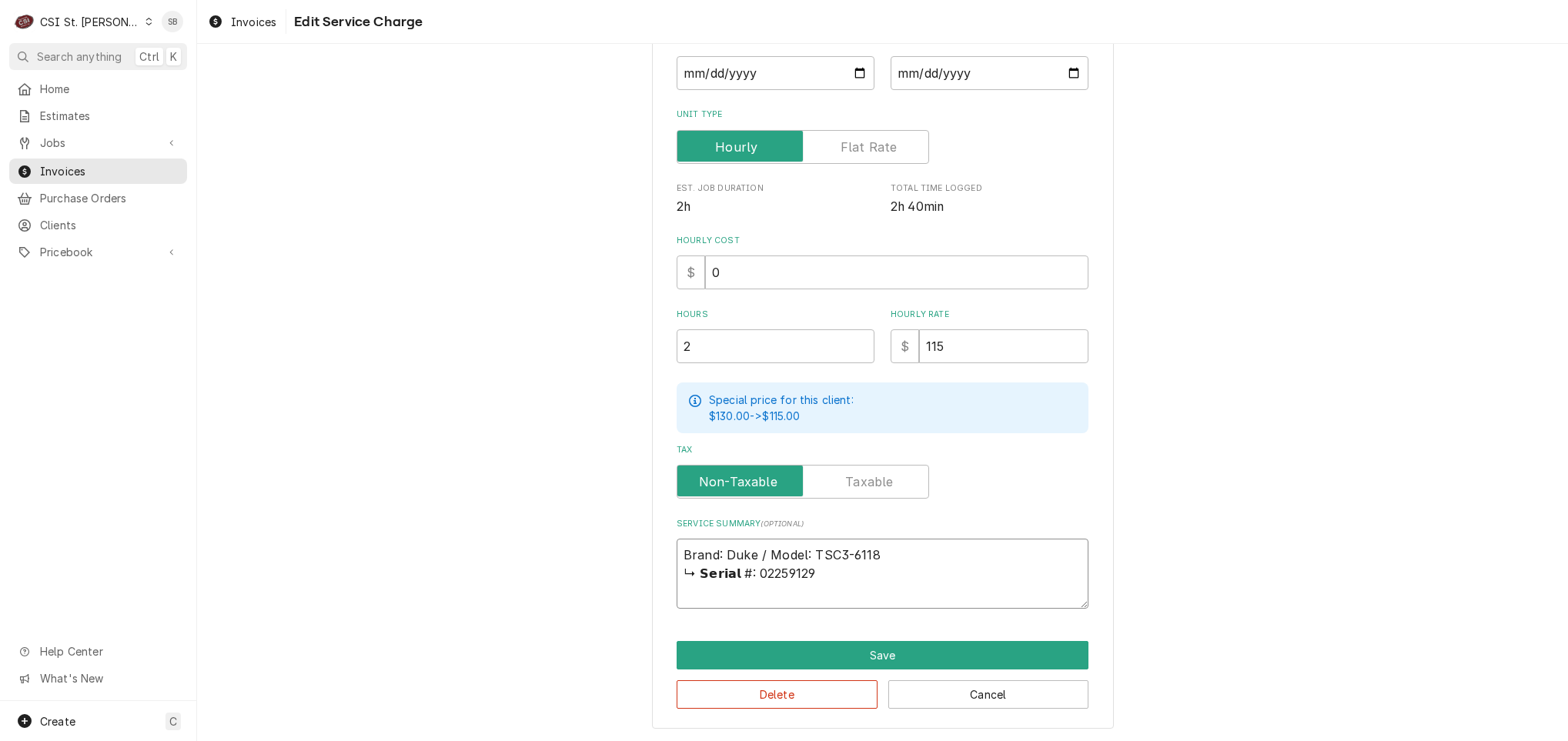
drag, startPoint x: 766, startPoint y: 556, endPoint x: 1049, endPoint y: 534, distance: 283.9
click at [1049, 534] on div "Service Summary ( optional ) Brand: Duke / Model: TSC3-6118 ↳ 𝗦𝗲𝗿𝗶𝗮𝗹 #: 02259129" at bounding box center [882, 563] width 412 height 91
type textarea "x"
type textarea "Brand: Duke / Model: TSC3-6118 02259129"
type textarea "x"
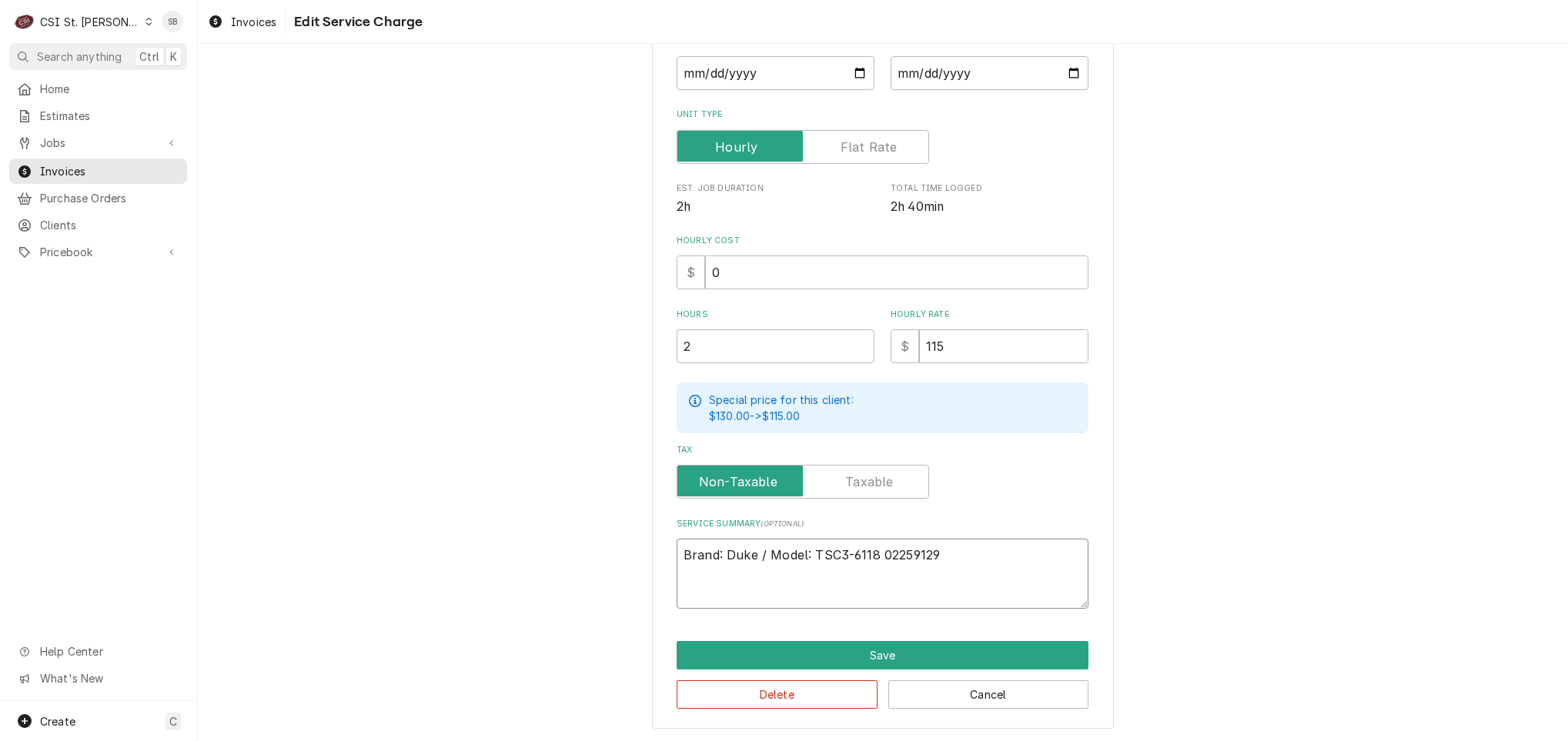
type textarea "Brand: Duke / Model: TSC3-6118 /02259129"
type textarea "x"
type textarea "Brand: Duke / Model: TSC3-6118 / 02259129"
type textarea "x"
type textarea "Brand: Duke / Model: TSC3-6118 / S02259129"
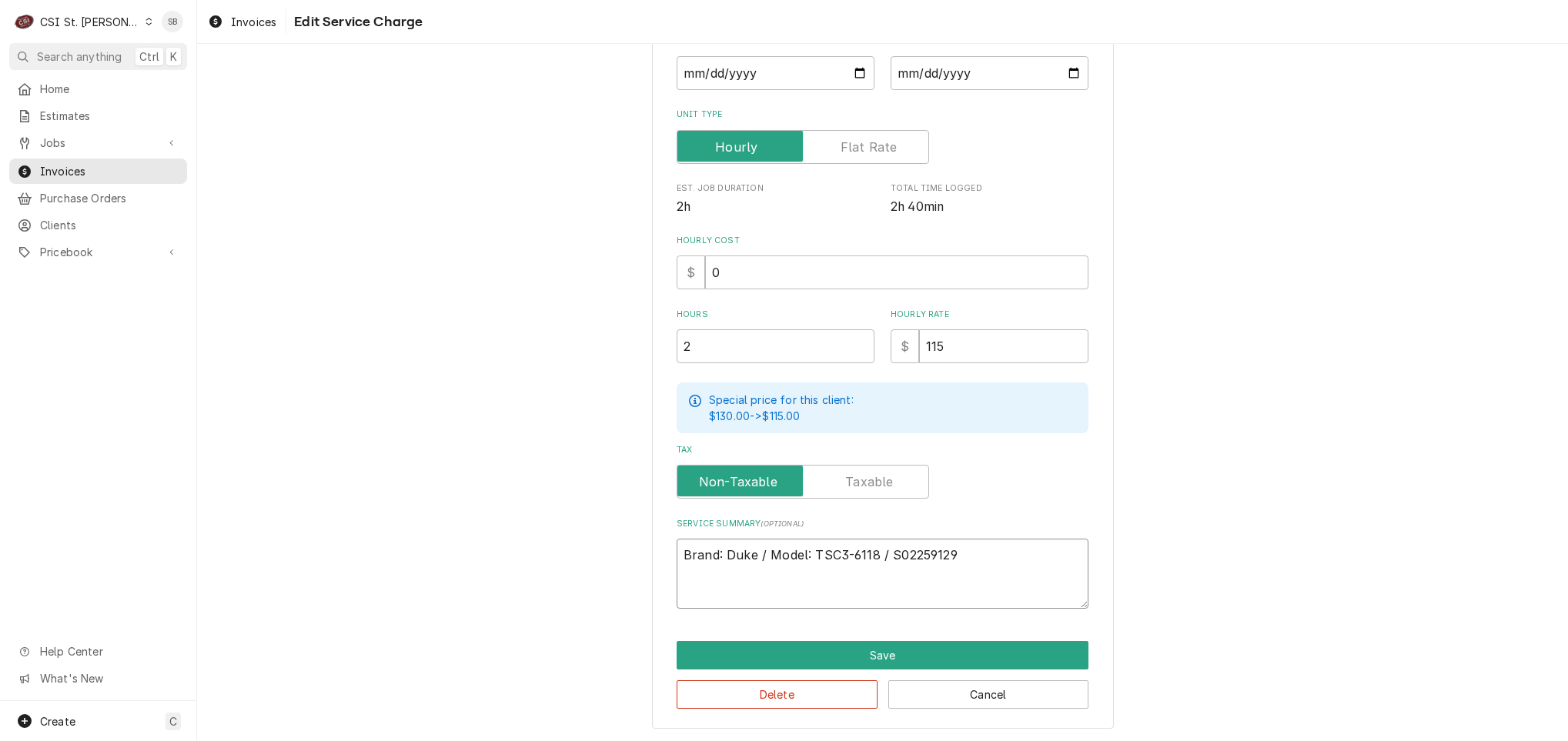
type textarea "x"
type textarea "Brand: Duke / Model: TSC3-6118 / Se02259129"
type textarea "x"
type textarea "Brand: Duke / Model: TSC3-6118 / Seri02259129"
type textarea "x"
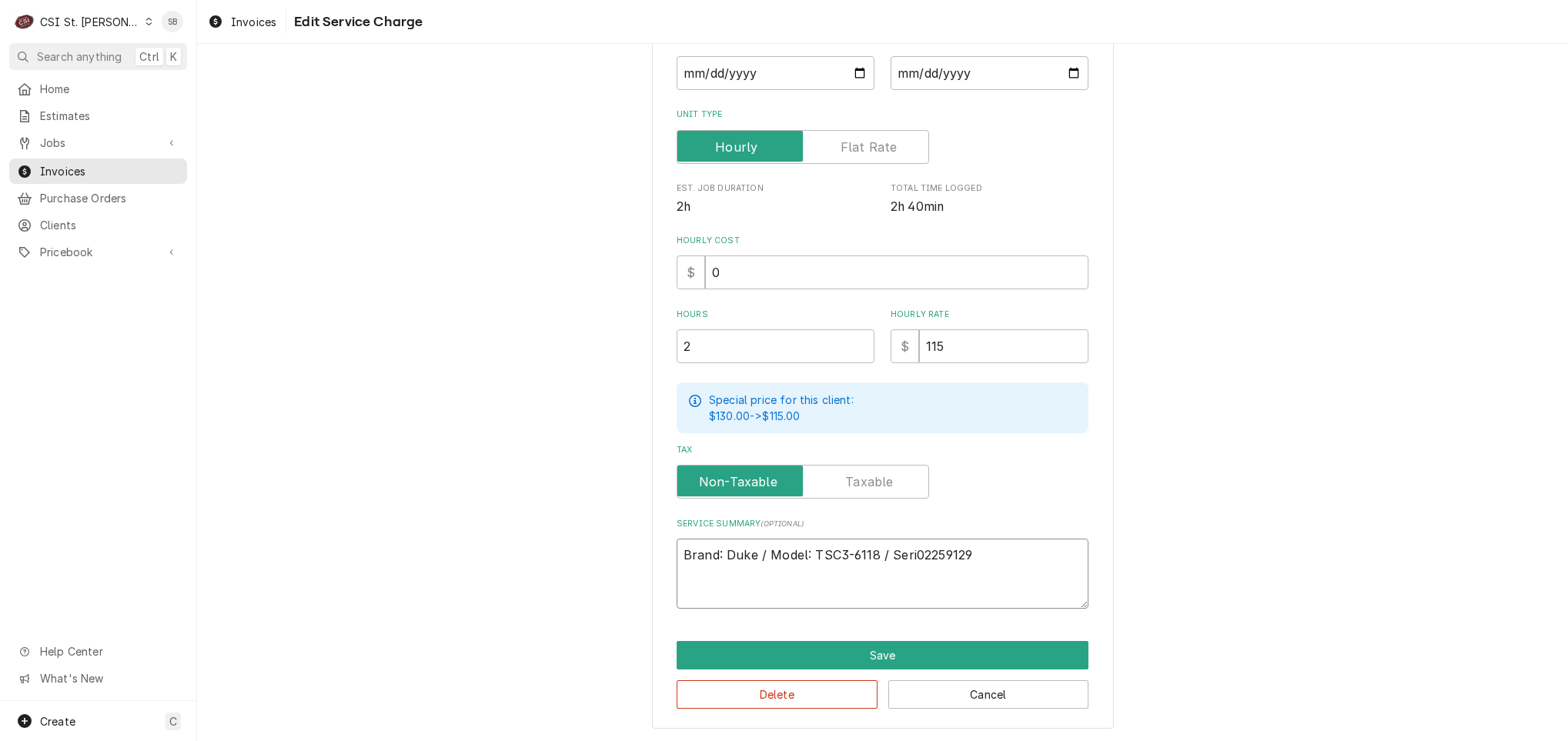
type textarea "Brand: Duke / Model: TSC3-6118 / Seria02259129"
type textarea "x"
type textarea "Brand: Duke / Model: TSC3-6118 / Serial02259129"
type textarea "x"
type textarea "Brand: Duke / Model: TSC3-6118 / Serial:02259129"
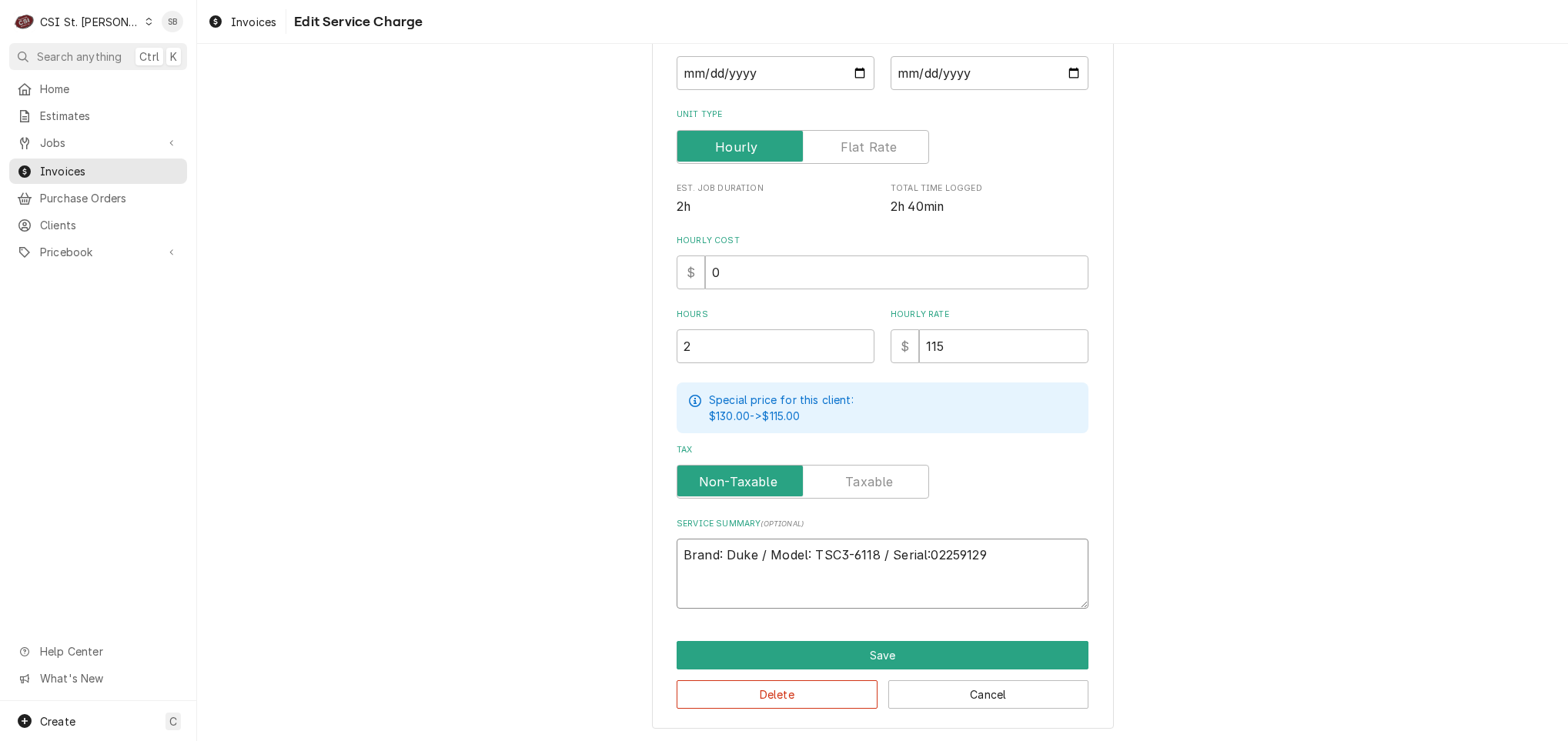
type textarea "x"
type textarea "Brand: Duke / Model: TSC3-6118 / Serial: 02259129"
click at [1007, 559] on textarea "Brand: Duke / Model: TSC3-6118 / Serial: 02259129" at bounding box center [882, 574] width 412 height 70
type textarea "x"
type textarea "Brand: Duke / Model: TSC3-6118 / Serial: 02259129"
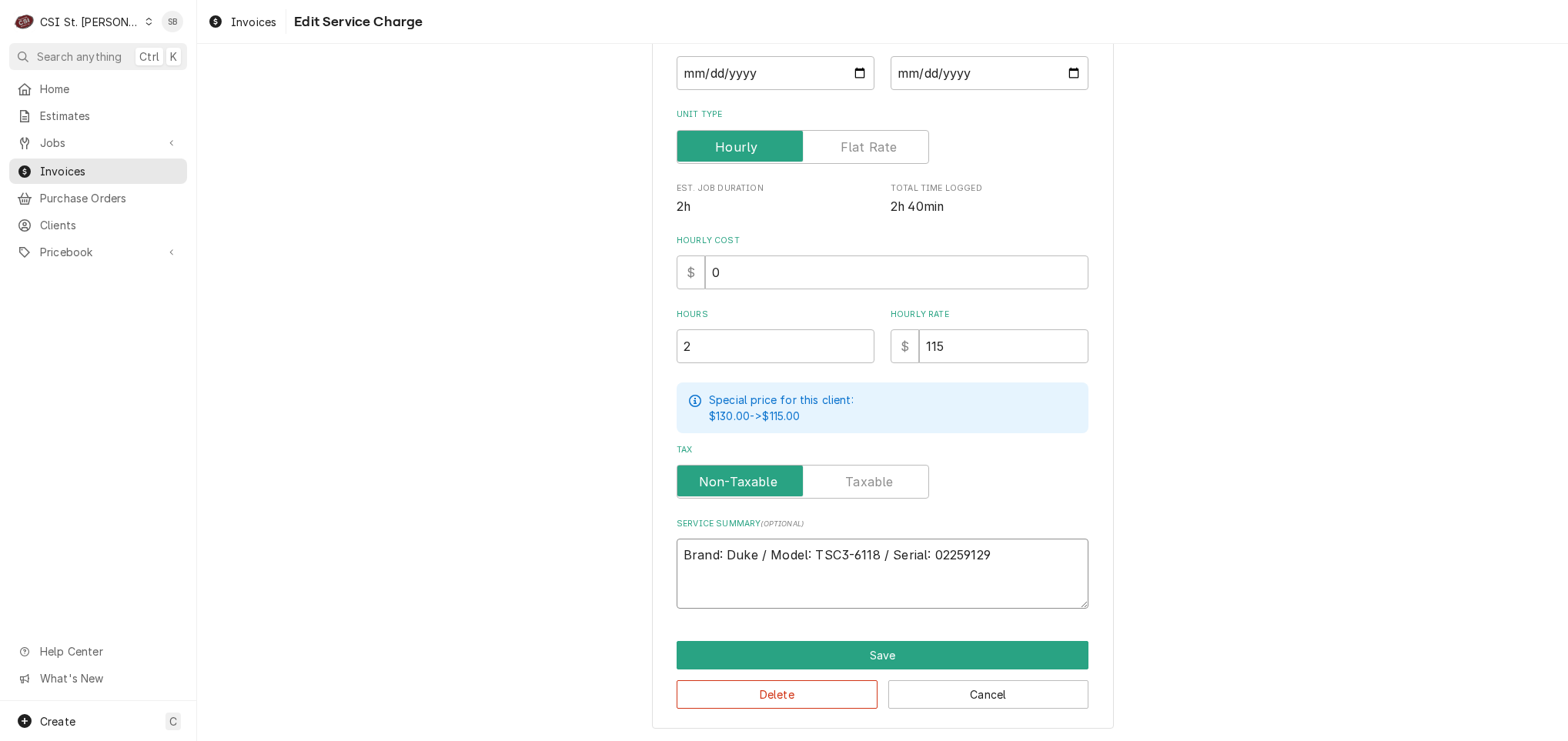
type textarea "x"
type textarea "Brand: Duke / Model: TSC3-6118 / Serial: 02259129"
paste textarea "The unit (MFG: Buke, Model: TSC3-6118, Serial #: 02259129) was operational upon…"
type textarea "x"
type textarea "Brand: Duke / Model: TSC3-6118 / Serial: 02259129 The unit (MFG: Buke, Model: T…"
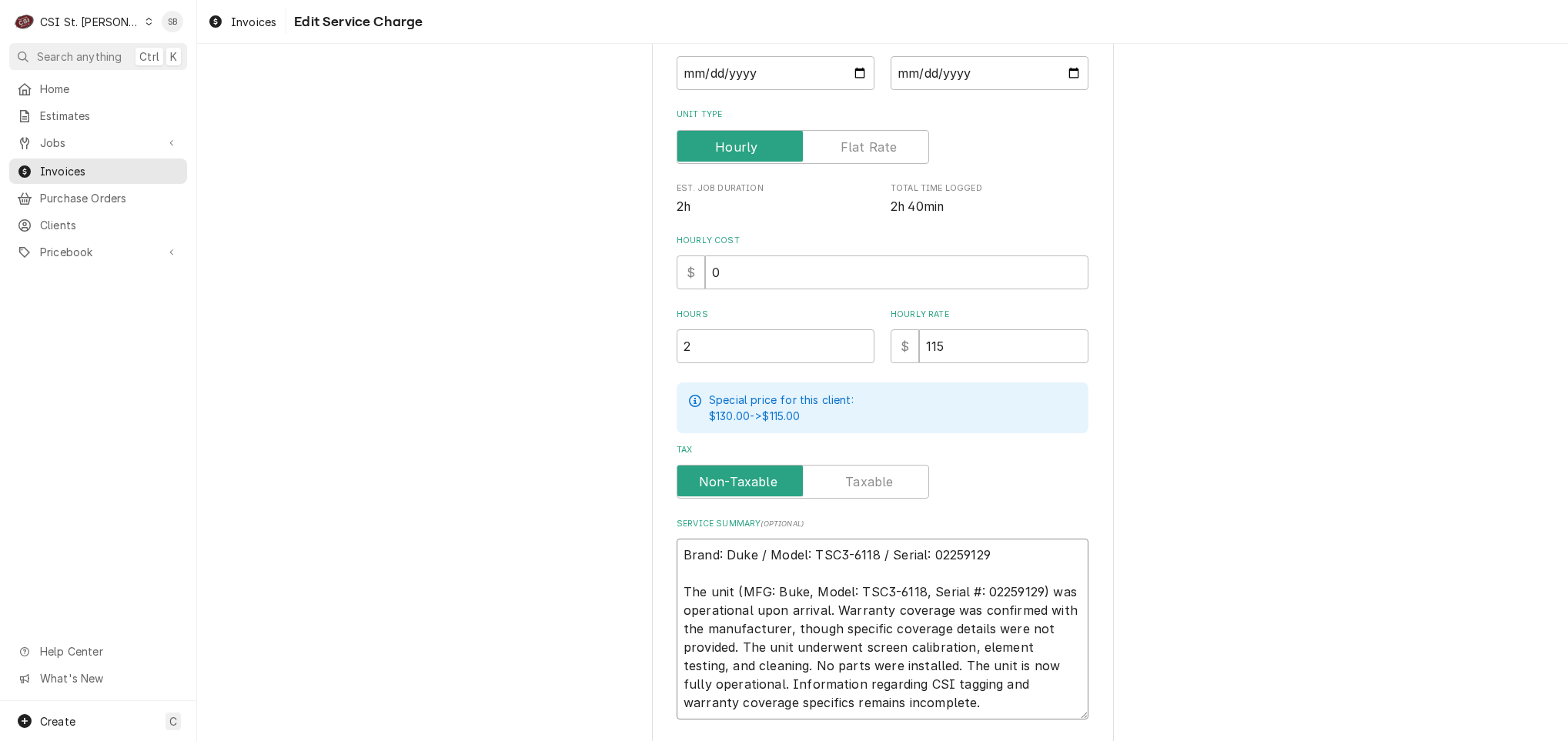
scroll to position [280, 0]
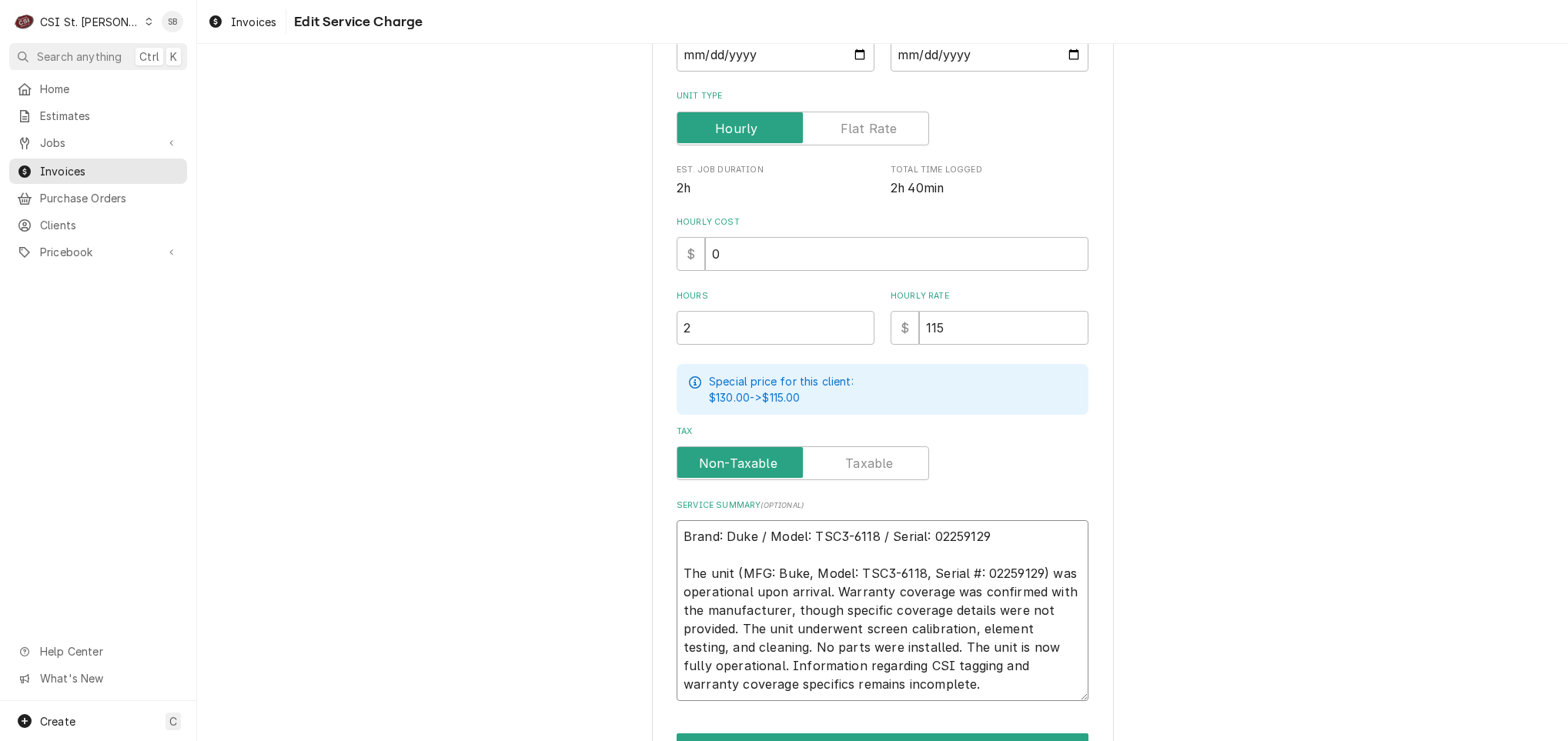
drag, startPoint x: 832, startPoint y: 614, endPoint x: 655, endPoint y: 558, distance: 185.6
click at [655, 558] on div "Use the fields below to edit this service charge Short Description 1-Labor (Ser…" at bounding box center [883, 308] width 462 height 1028
type textarea "x"
type textarea "Brand: Duke / Model: TSC3-6118 / Serial: 02259129 OThe unit underwent screen ca…"
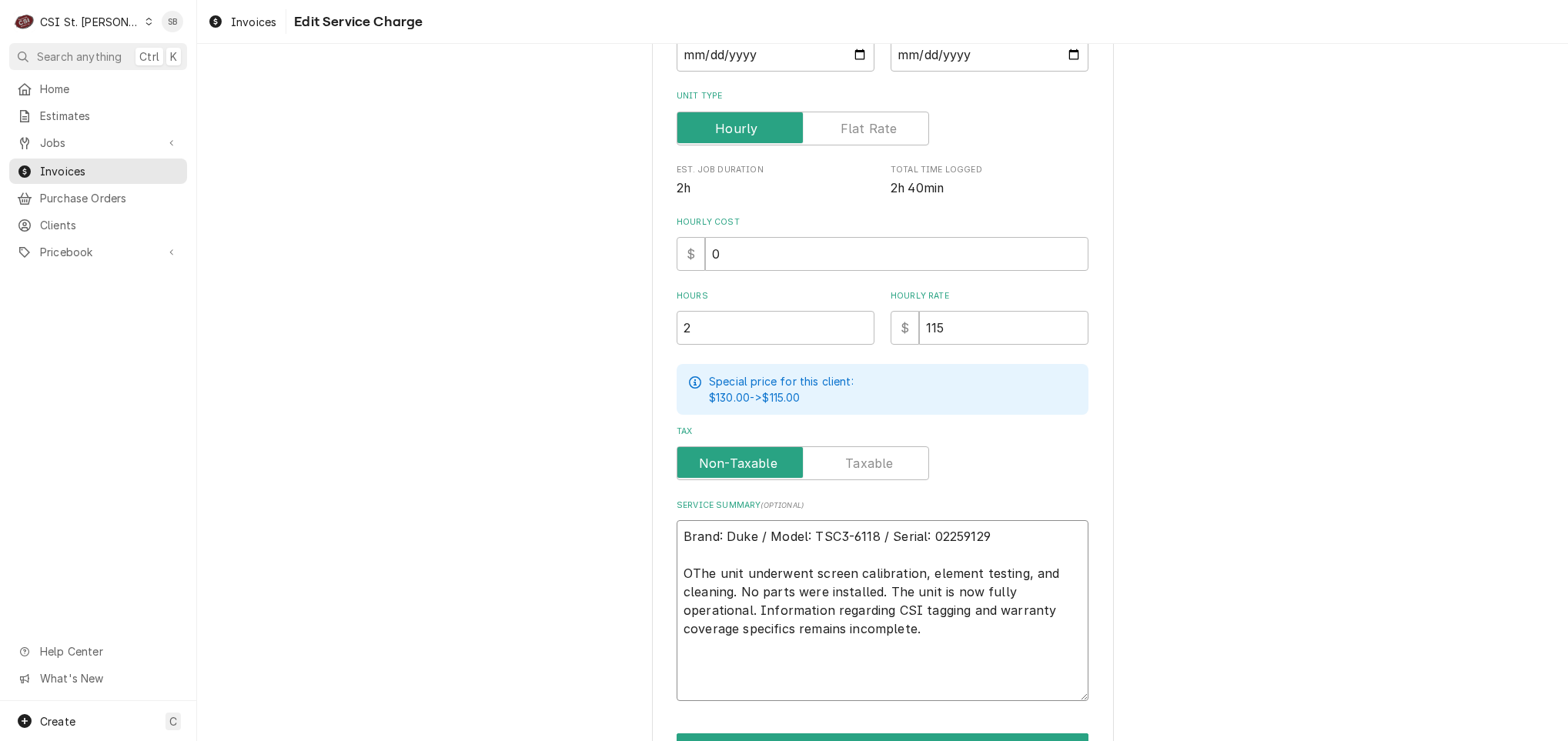
scroll to position [0, 0]
type textarea "x"
type textarea "Brand: Duke / Model: TSC3-6118 / Serial: 02259129 OnThe unit underwent screen c…"
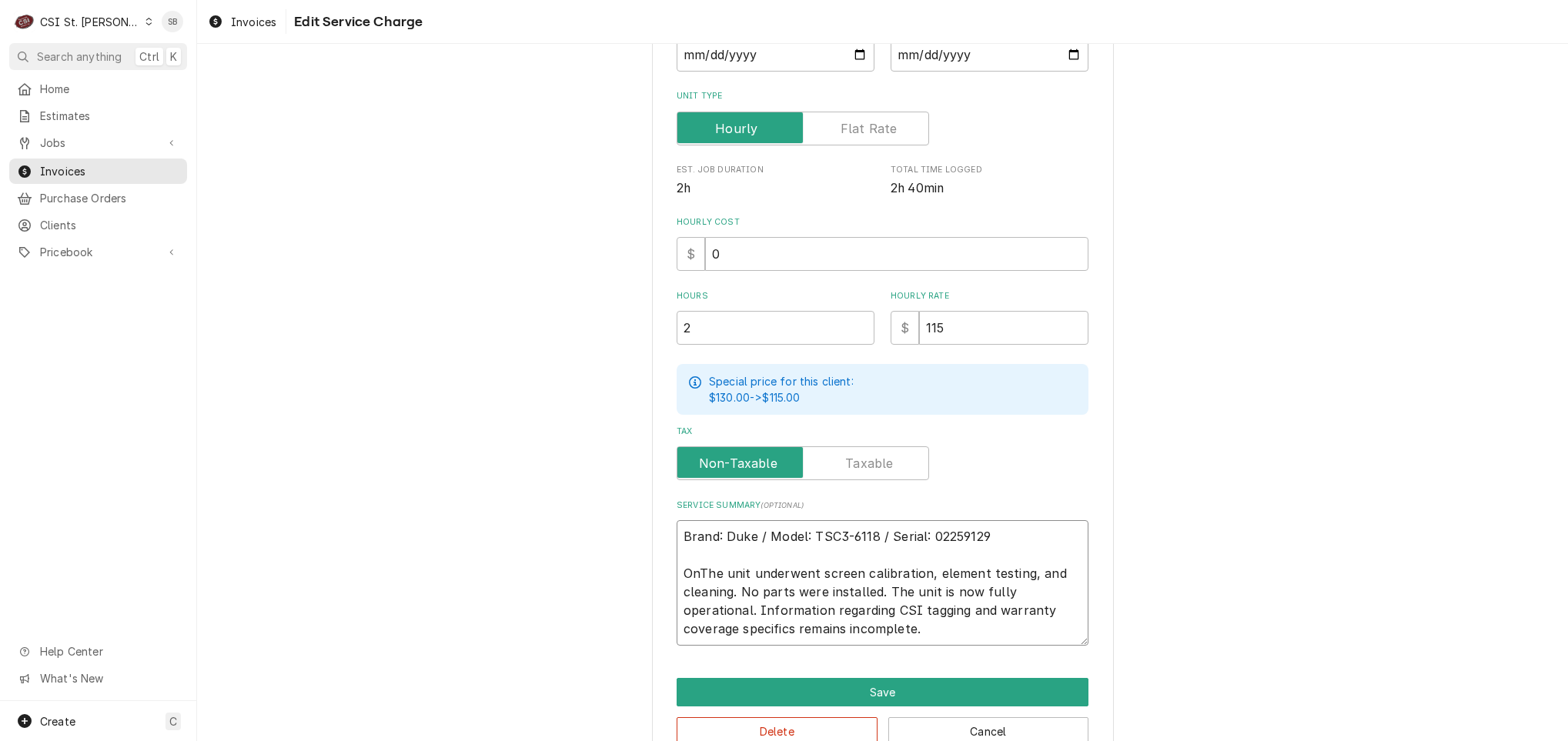
type textarea "x"
type textarea "Brand: Duke / Model: TSC3-6118 / Serial: 02259129 On The unit underwent screen …"
type textarea "x"
type textarea "Brand: Duke / Model: TSC3-6118 / Serial: 02259129 On 9The unit underwent screen…"
type textarea "x"
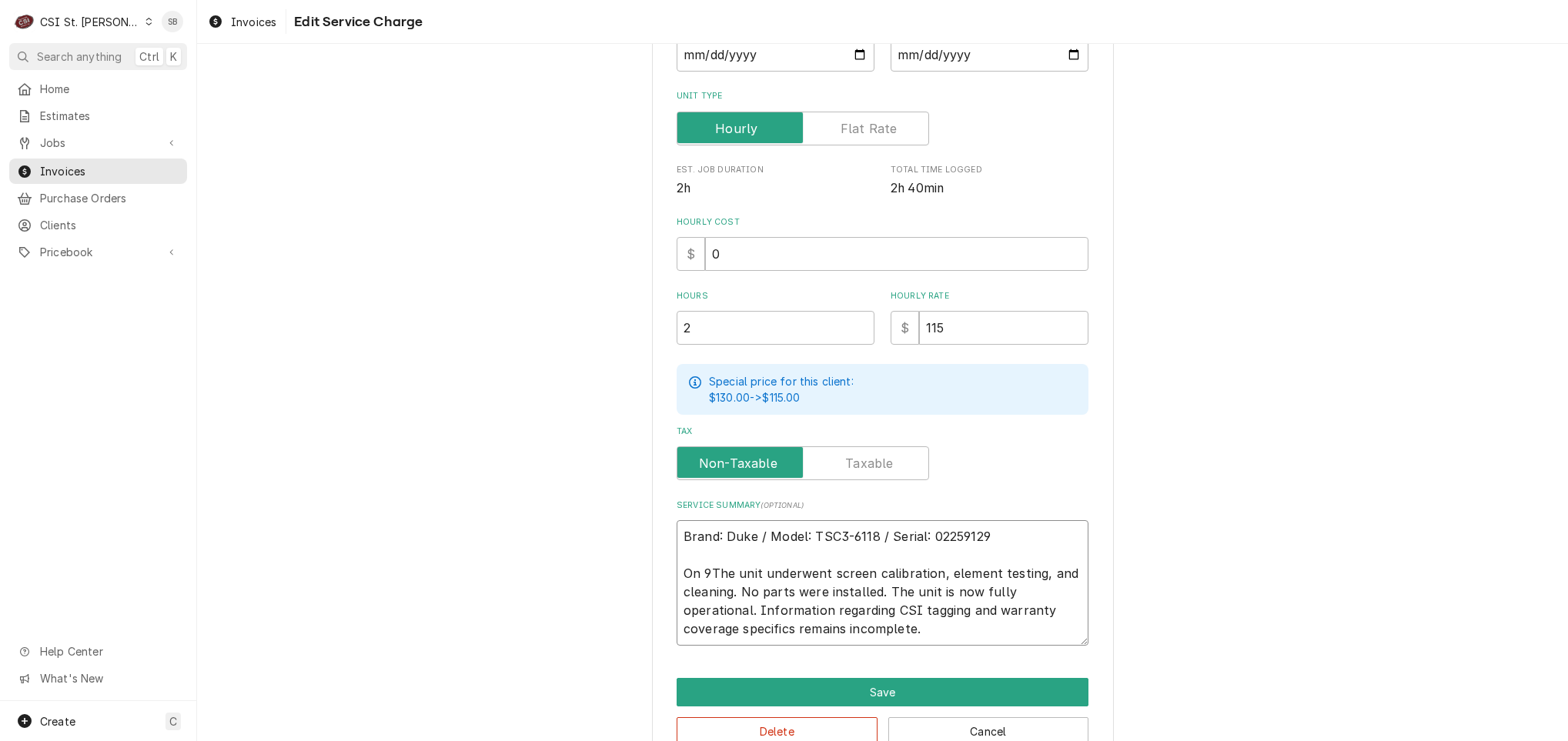
type textarea "Brand: Duke / Model: TSC3-6118 / Serial: 02259129 On 9/The unit underwent scree…"
type textarea "x"
type textarea "Brand: Duke / Model: TSC3-6118 / Serial: 02259129 On 9/3The unit underwent scre…"
type textarea "x"
type textarea "Brand: Duke / Model: TSC3-6118 / Serial: 02259129 On 9/3 The unit underwent scr…"
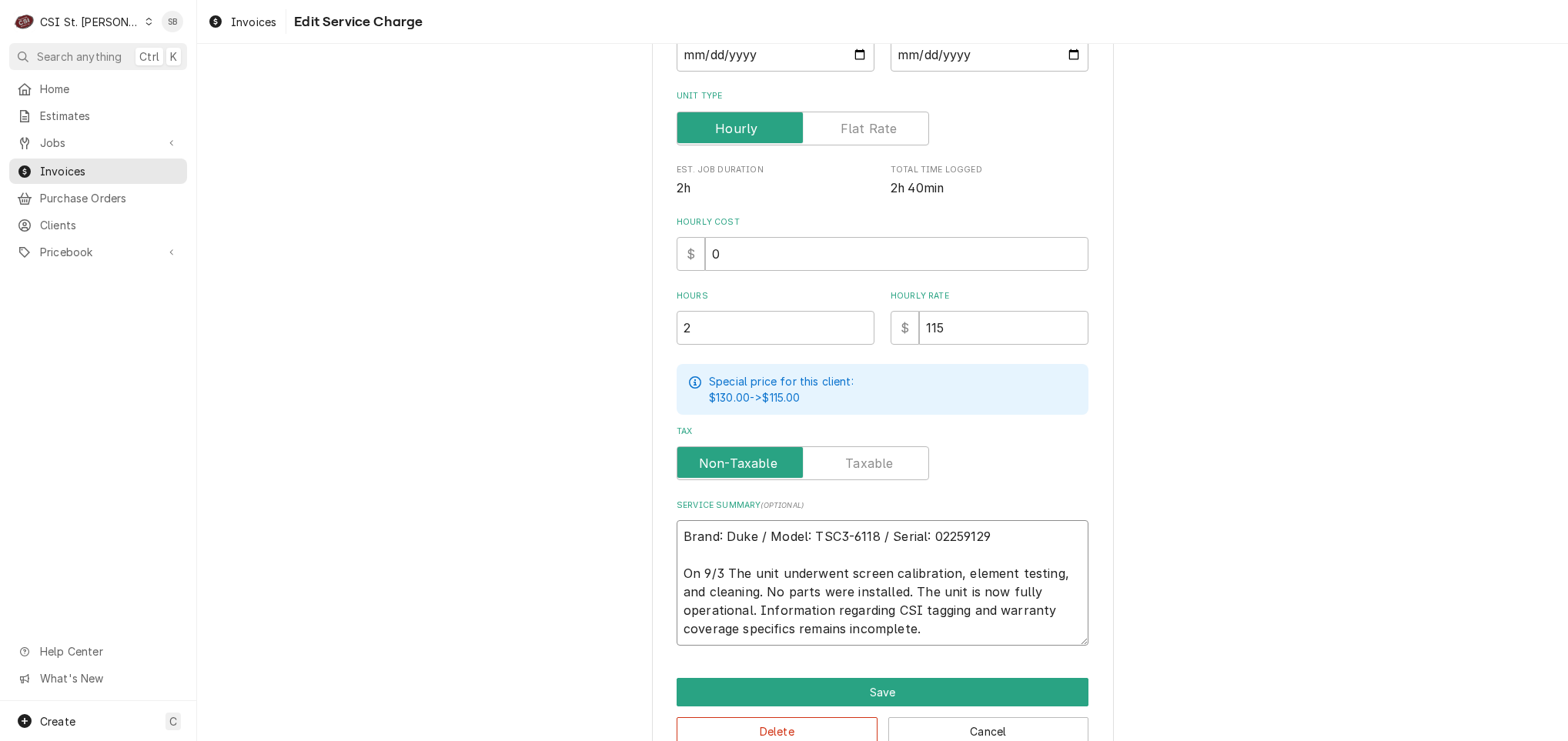
type textarea "x"
type textarea "Brand: Duke / Model: TSC3-6118 / Serial: 02259129 On 9/3 aThe unit underwent sc…"
type textarea "x"
type textarea "Brand: Duke / Model: TSC3-6118 / Serial: 02259129 On 9/3 arThe unit underwent s…"
type textarea "x"
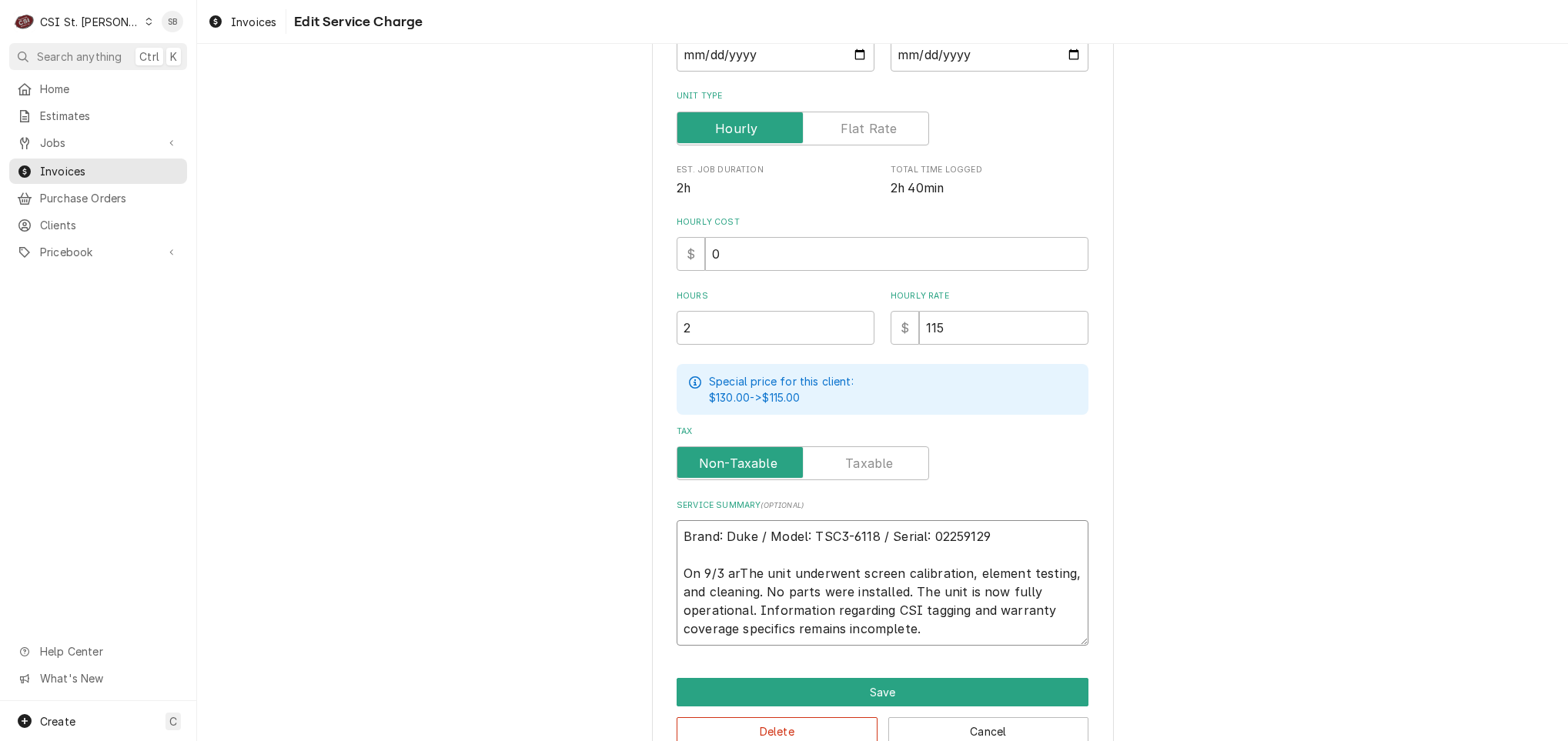
type textarea "Brand: Duke / Model: TSC3-6118 / Serial: 02259129 On 9/3 arrThe unit underwent …"
type textarea "x"
type textarea "Brand: Duke / Model: TSC3-6118 / Serial: 02259129 On 9/3 arriThe unit underwent…"
type textarea "x"
type textarea "Brand: Duke / Model: TSC3-6118 / Serial: 02259129 On 9/3 arriveThe unit underwe…"
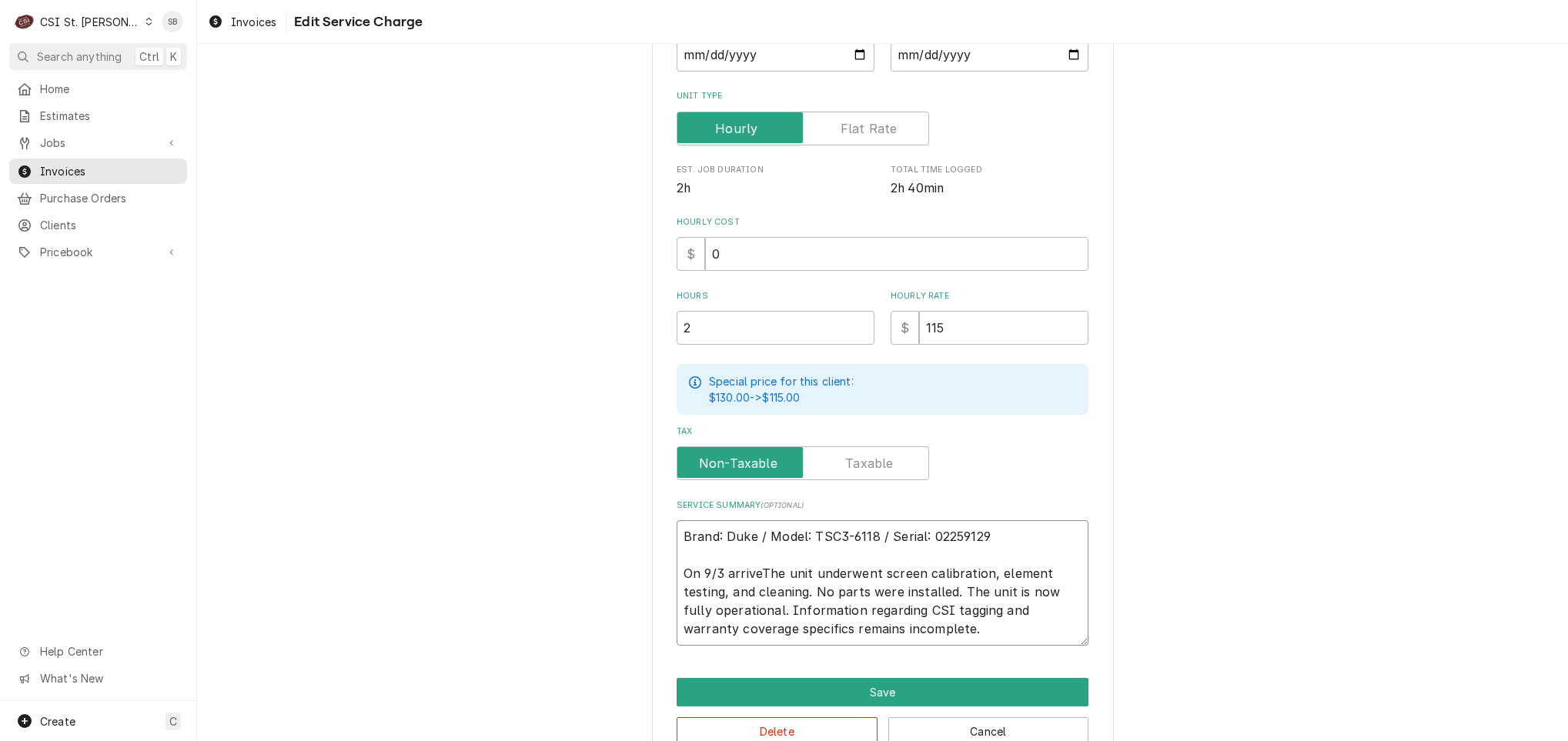
type textarea "x"
type textarea "Brand: Duke / Model: TSC3-6118 / Serial: 02259129 On 9/3 arrivedThe unit underw…"
type textarea "x"
type textarea "Brand: Duke / Model: TSC3-6118 / Serial: 02259129 On 9/3 arrived The unit under…"
type textarea "x"
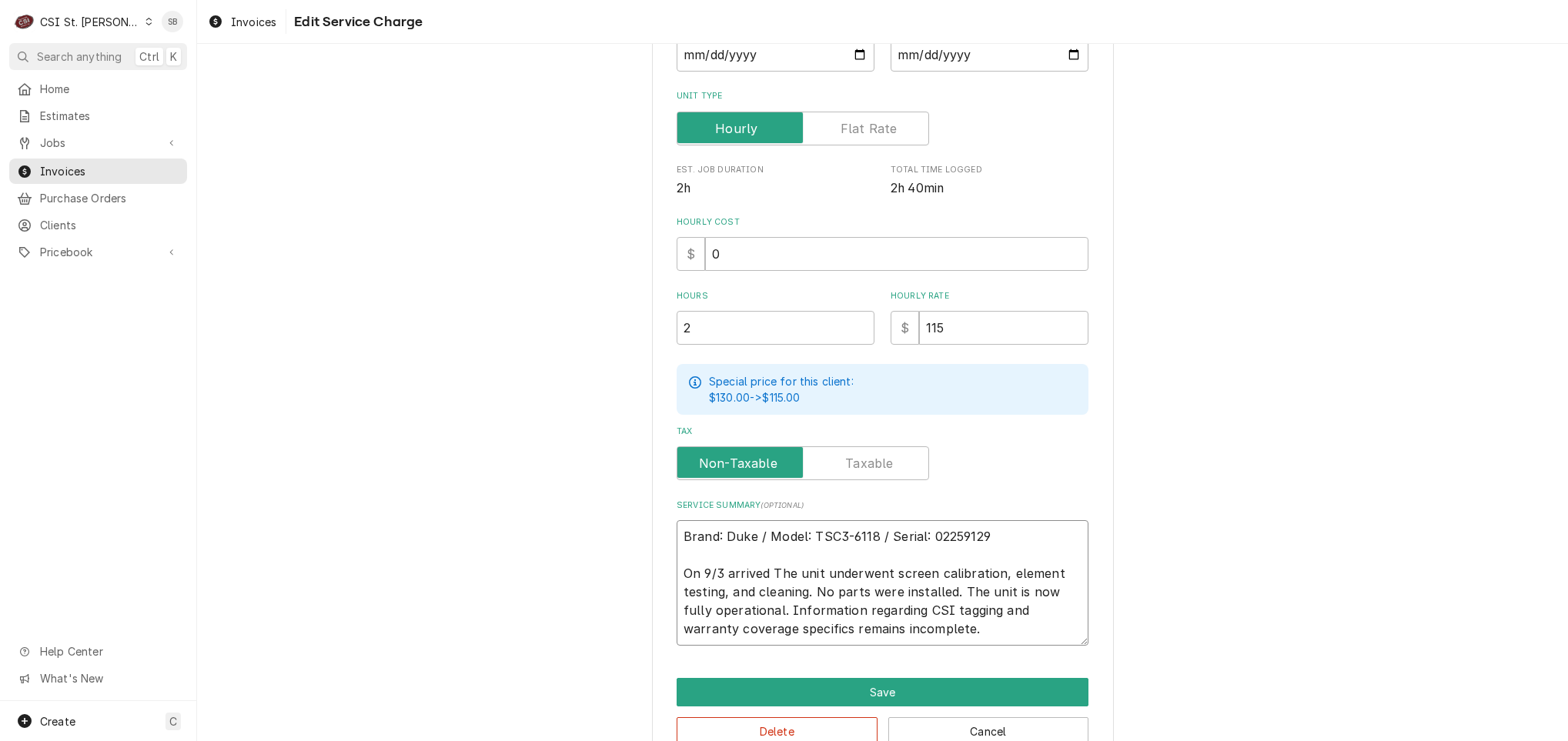
type textarea "Brand: Duke / Model: TSC3-6118 / Serial: 02259129 On 9/3 arrived nThe unit unde…"
type textarea "x"
type textarea "Brand: Duke / Model: TSC3-6118 / Serial: 02259129 On 9/3 arrived noThe unit und…"
type textarea "x"
type textarea "Brand: Duke / Model: TSC3-6118 / Serial: 02259129 On 9/3 arrived no The unit un…"
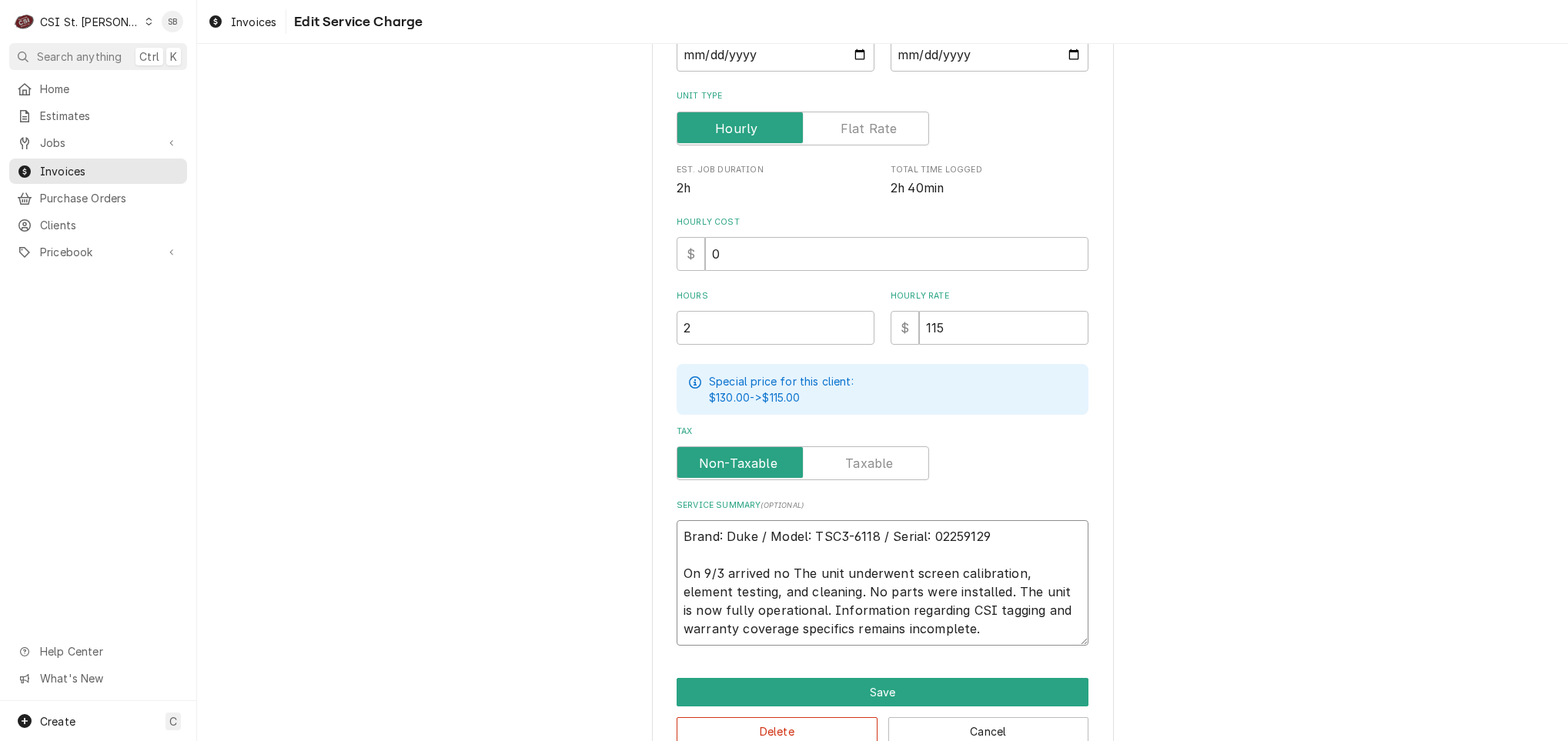
type textarea "x"
type textarea "Brand: Duke / Model: TSC3-6118 / Serial: 02259129 On 9/3 arrived no sThe unit u…"
type textarea "x"
type textarea "Brand: Duke / Model: TSC3-6118 / Serial: 02259129 On 9/3 arrived no sitThe unit…"
type textarea "x"
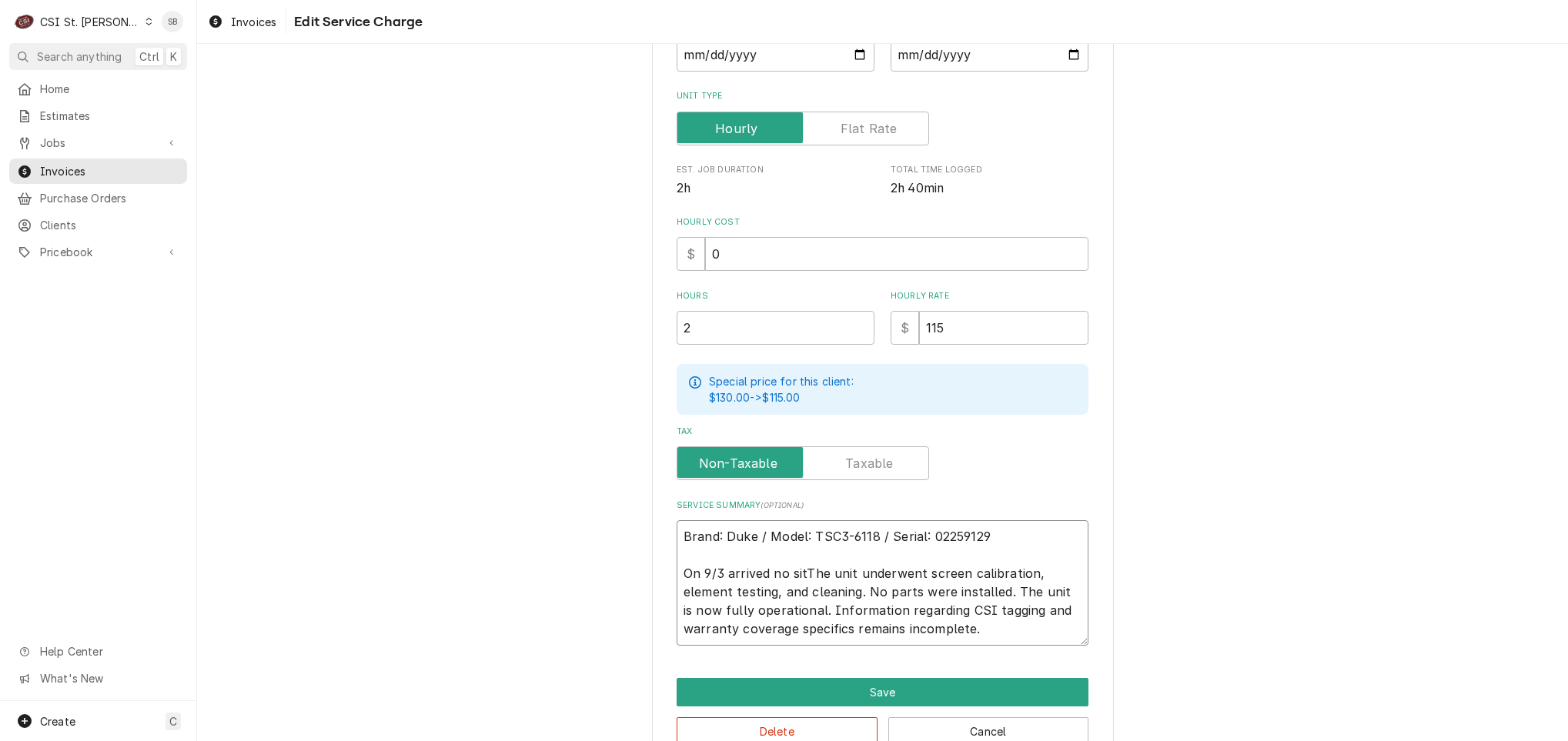
type textarea "Brand: Duke / Model: TSC3-6118 / Serial: 02259129 On 9/3 arrived no siteThe uni…"
type textarea "x"
type textarea "Brand: Duke / Model: TSC3-6118 / Serial: 02259129 On 9/3 arrived no site The un…"
type textarea "x"
type textarea "Brand: Duke / Model: TSC3-6118 / Serial: 02259129 On 9/3 arrived no site tThe u…"
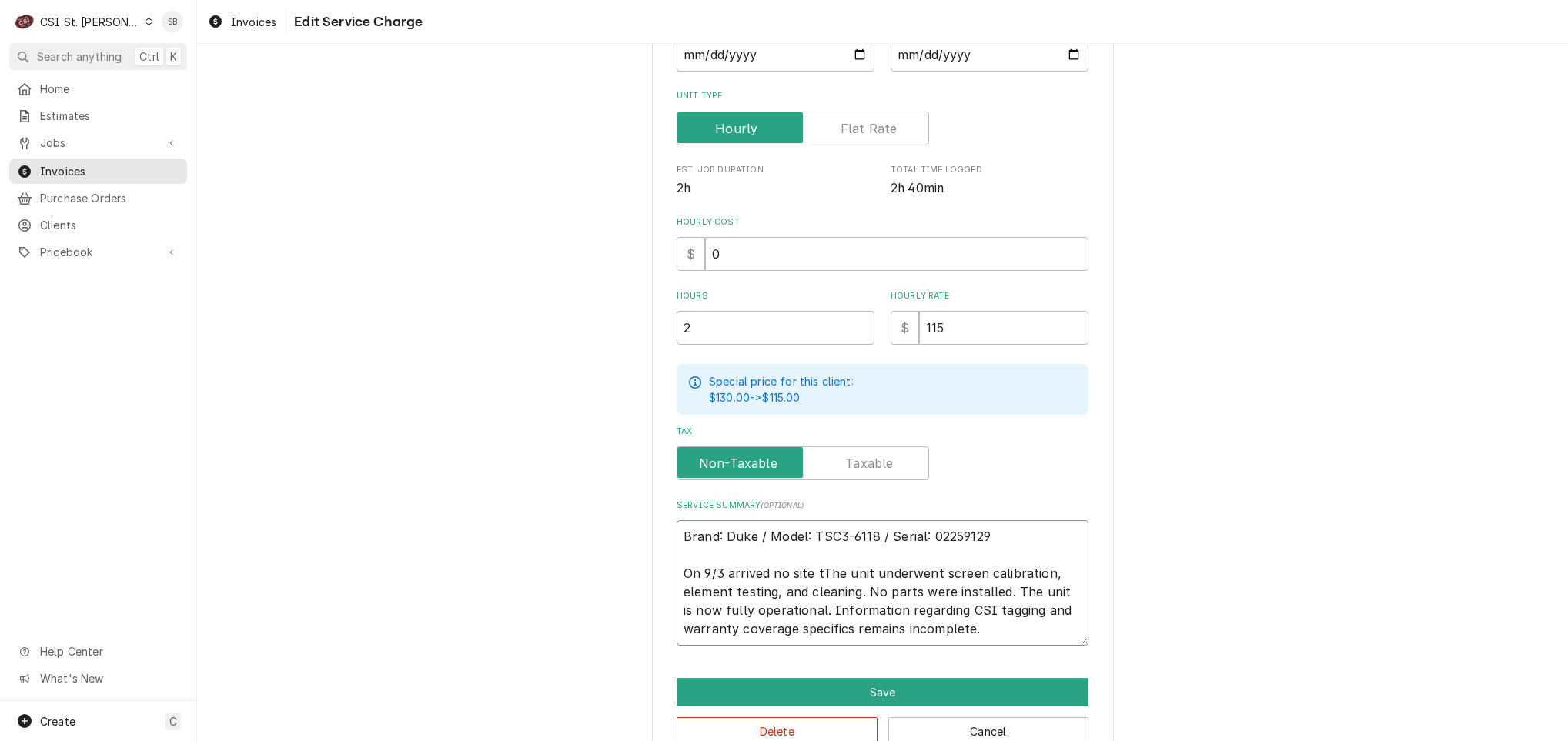
type textarea "x"
type textarea "Brand: Duke / Model: TSC3-6118 / Serial: 02259129 On 9/3 arrived no site The un…"
type textarea "x"
type textarea "Brand: Duke / Model: TSC3-6118 / Serial: 02259129 On 9/3 arrived no siteThe uni…"
type textarea "x"
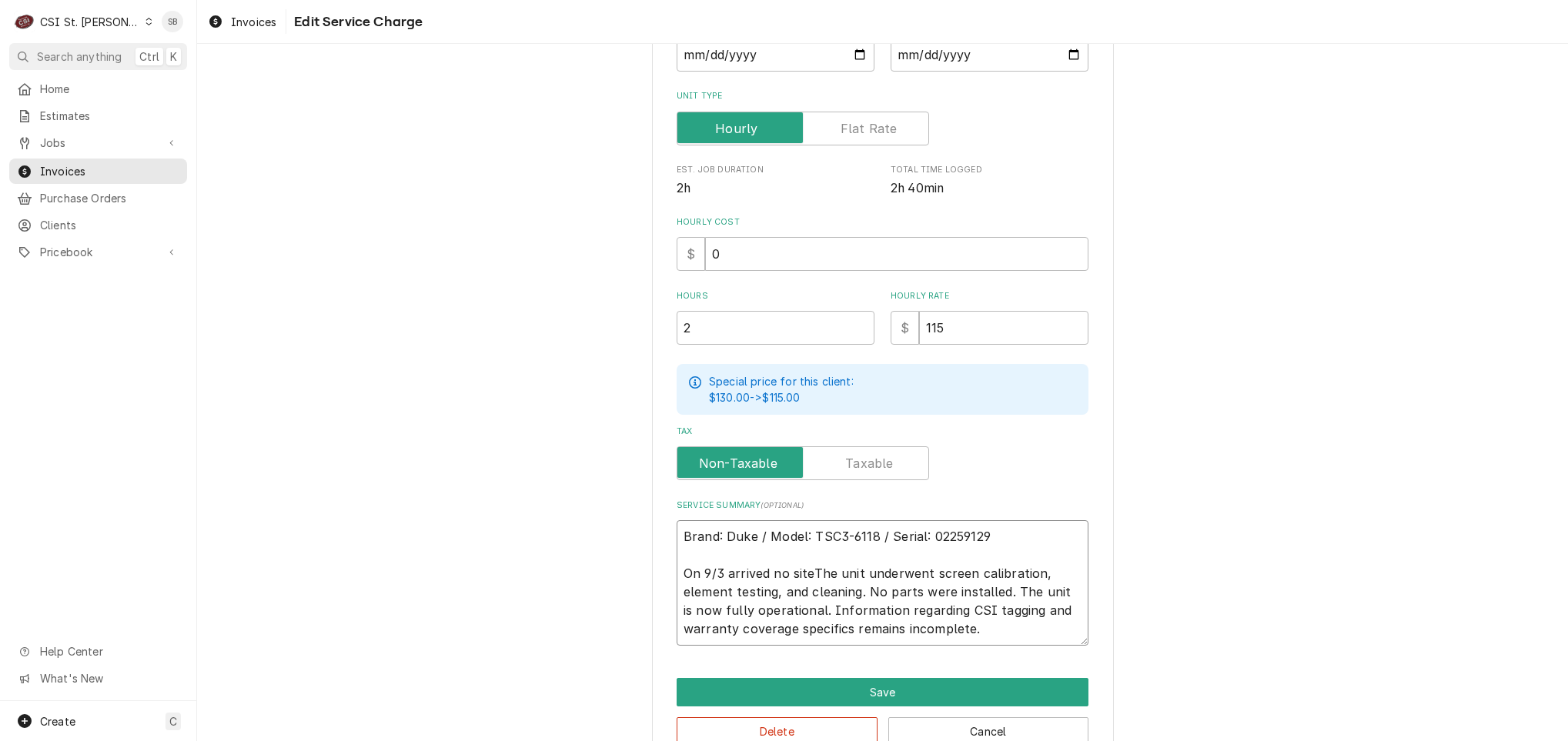
type textarea "Brand: Duke / Model: TSC3-6118 / Serial: 02259129 On 9/3 arrived no sitThe unit…"
type textarea "x"
type textarea "Brand: Duke / Model: TSC3-6118 / Serial: 02259129 On 9/3 arrived no siThe unit …"
type textarea "x"
type textarea "Brand: Duke / Model: TSC3-6118 / Serial: 02259129 On 9/3 arrived no sThe unit u…"
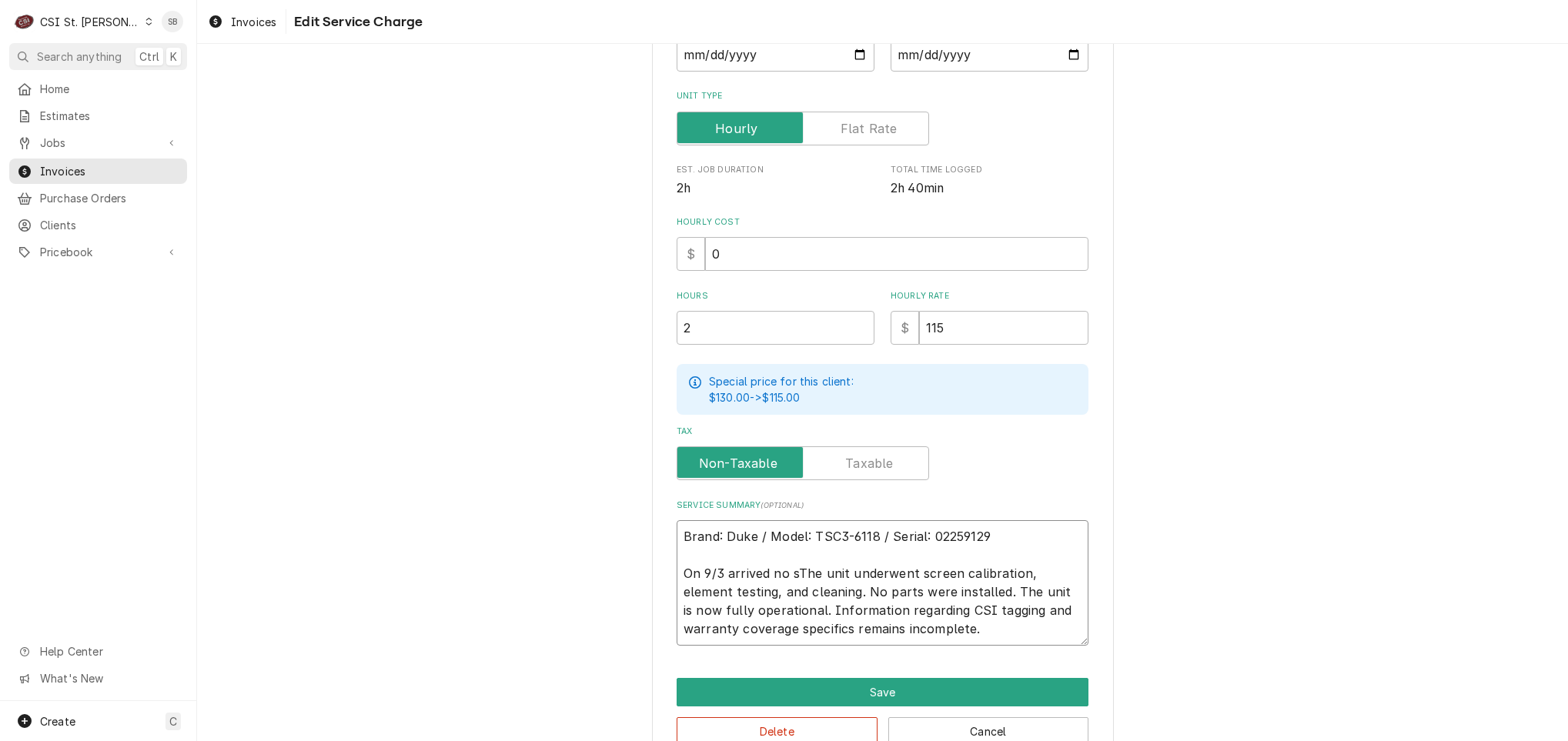
type textarea "x"
type textarea "Brand: Duke / Model: TSC3-6118 / Serial: 02259129 On 9/3 arrived no The unit un…"
type textarea "x"
type textarea "Brand: Duke / Model: TSC3-6118 / Serial: 02259129 On 9/3 arrived noThe unit und…"
type textarea "x"
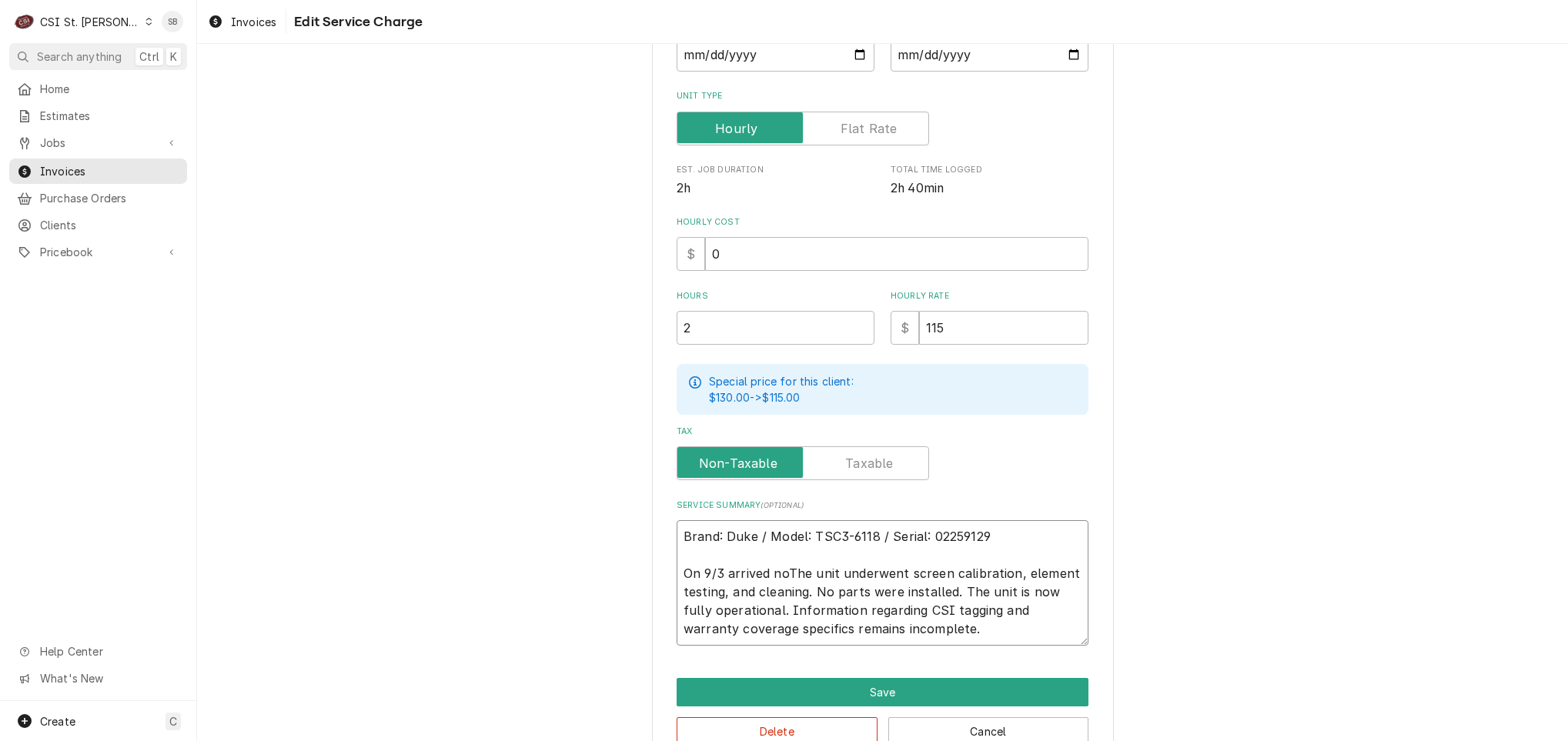
type textarea "Brand: Duke / Model: TSC3-6118 / Serial: 02259129 On 9/3 arrived nThe unit unde…"
type textarea "x"
type textarea "Brand: Duke / Model: TSC3-6118 / Serial: 02259129 On 9/3 arrived The unit under…"
type textarea "x"
type textarea "Brand: Duke / Model: TSC3-6118 / Serial: 02259129 On 9/3 arrived oThe unit unde…"
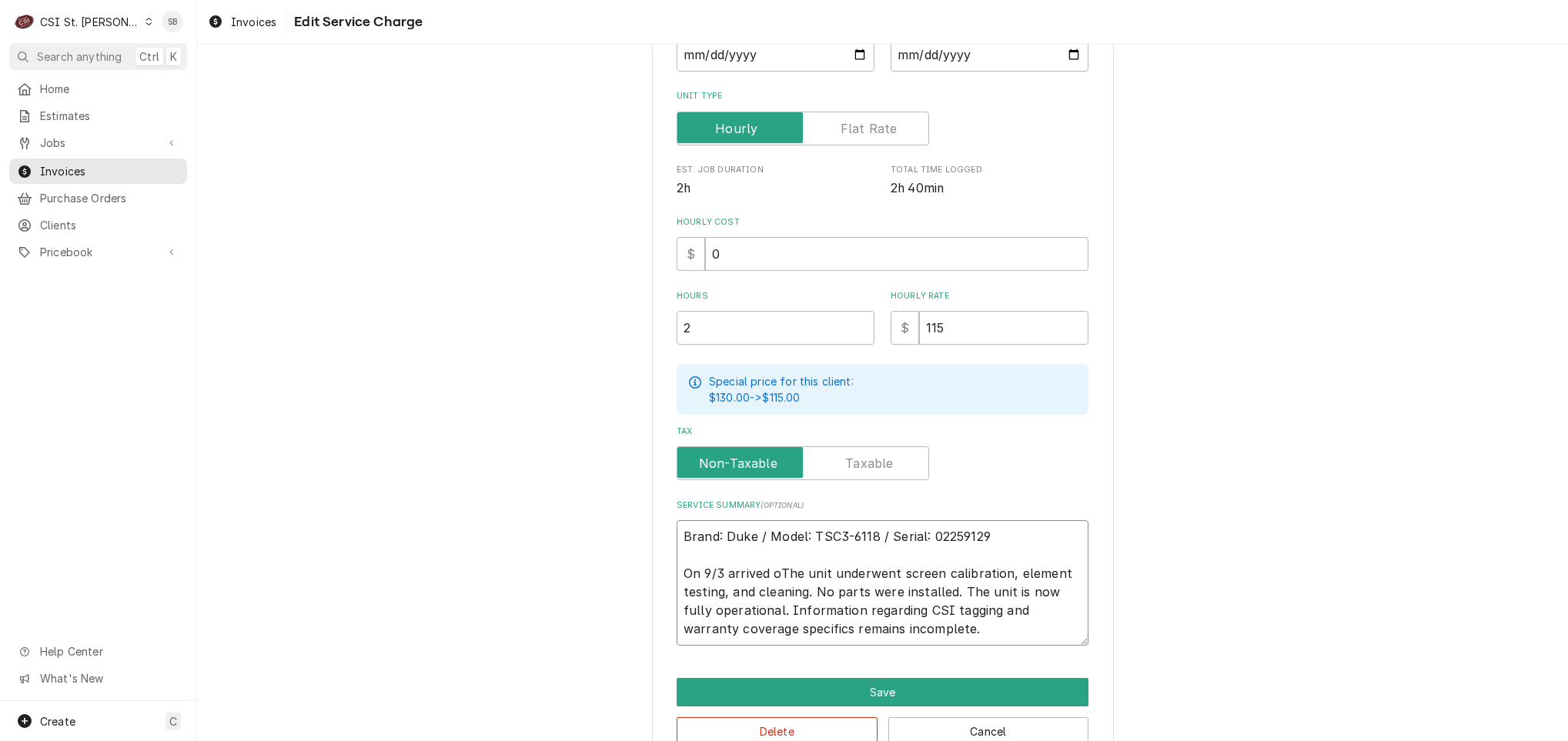
type textarea "x"
type textarea "Brand: Duke / Model: TSC3-6118 / Serial: 02259129 On 9/3 arrived onThe unit und…"
type textarea "x"
type textarea "Brand: Duke / Model: TSC3-6118 / Serial: 02259129 On 9/3 arrived on The unit un…"
type textarea "x"
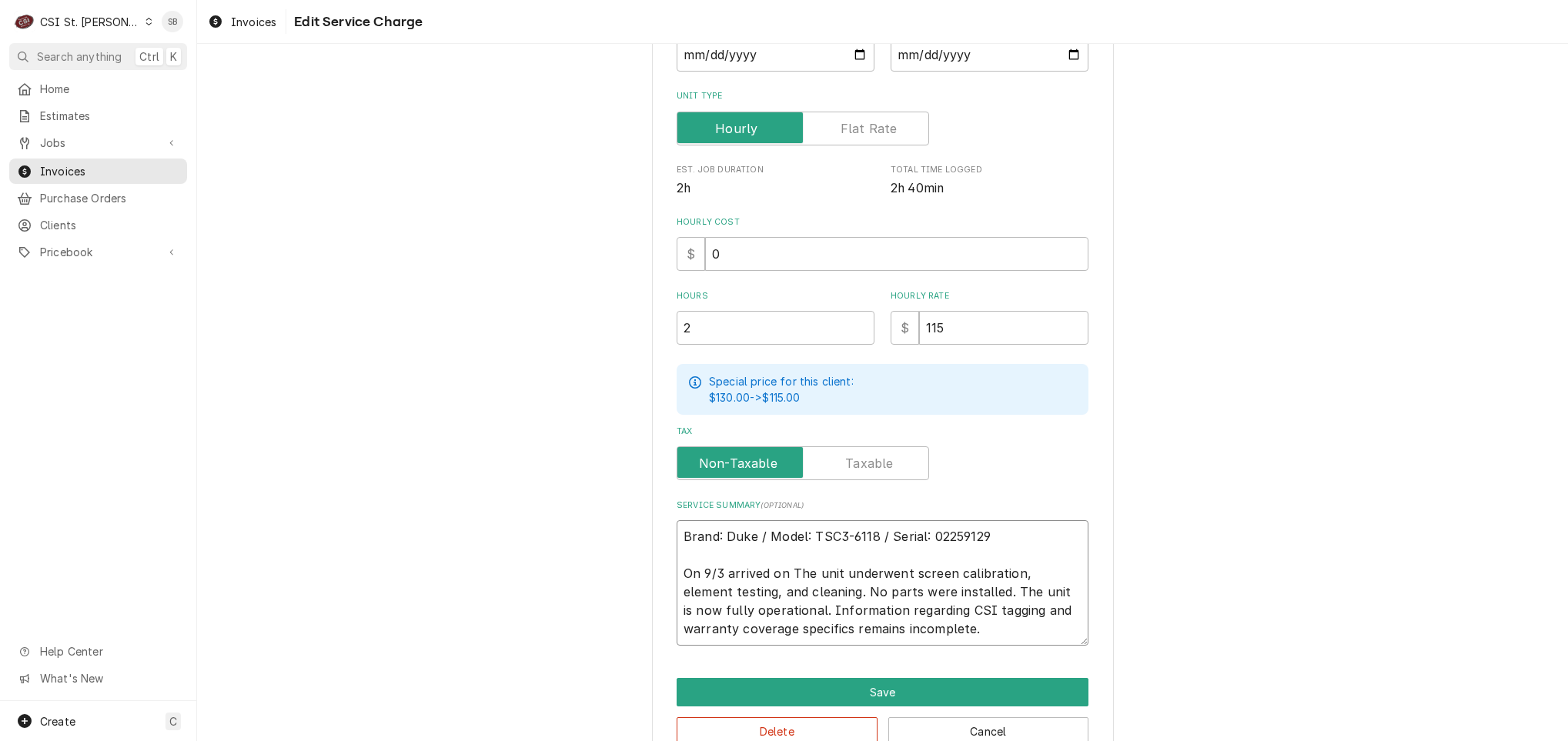
type textarea "Brand: Duke / Model: TSC3-6118 / Serial: 02259129 On 9/3 arrived on sThe unit u…"
type textarea "x"
type textarea "Brand: Duke / Model: TSC3-6118 / Serial: 02259129 On 9/3 arrived on siThe unit …"
type textarea "x"
type textarea "Brand: Duke / Model: TSC3-6118 / Serial: 02259129 On 9/3 arrived on sitThe unit…"
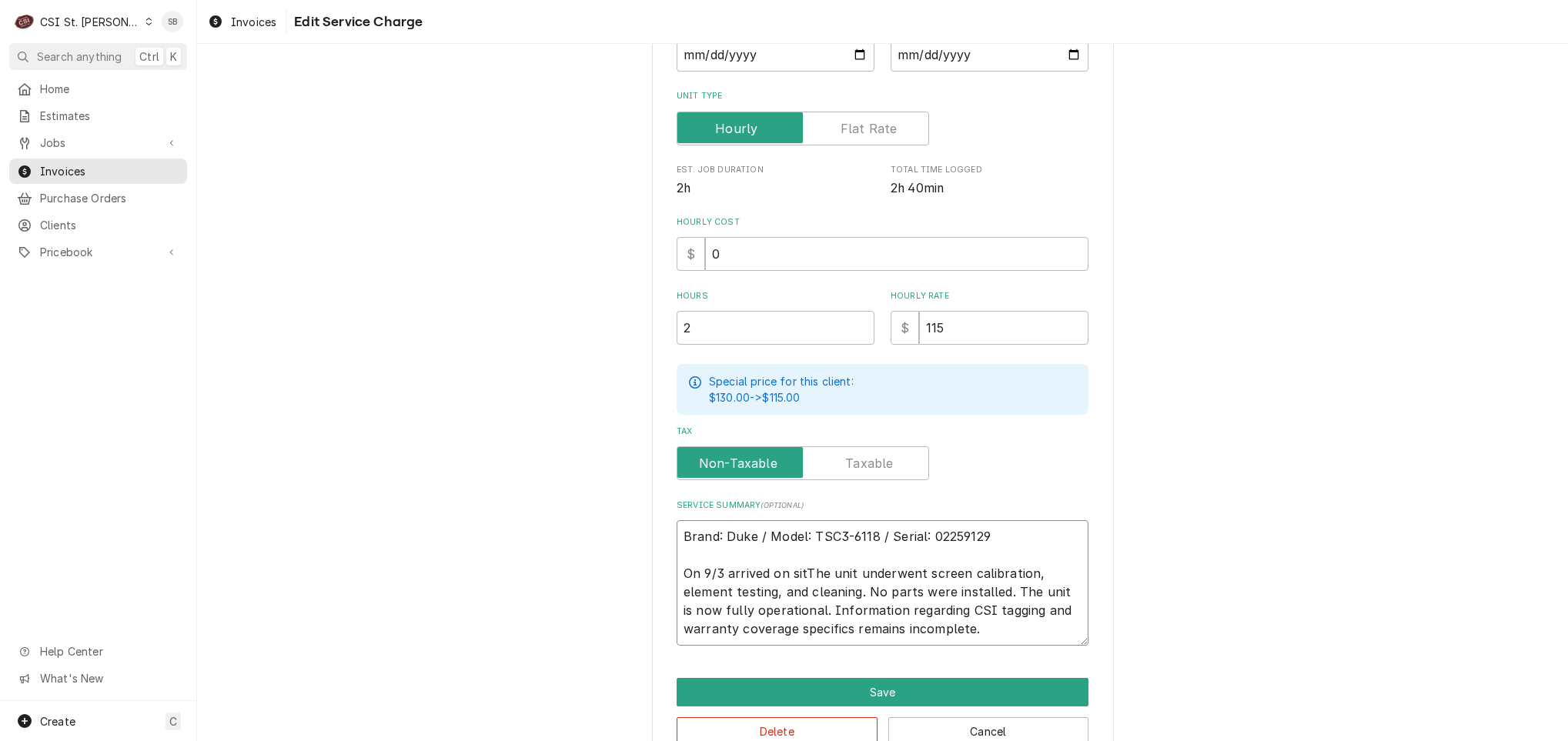
type textarea "x"
type textarea "Brand: Duke / Model: TSC3-6118 / Serial: 02259129 On 9/3 arrived on siteThe uni…"
type textarea "x"
type textarea "Brand: Duke / Model: TSC3-6118 / Serial: 02259129 On 9/3 arrived on site The un…"
type textarea "x"
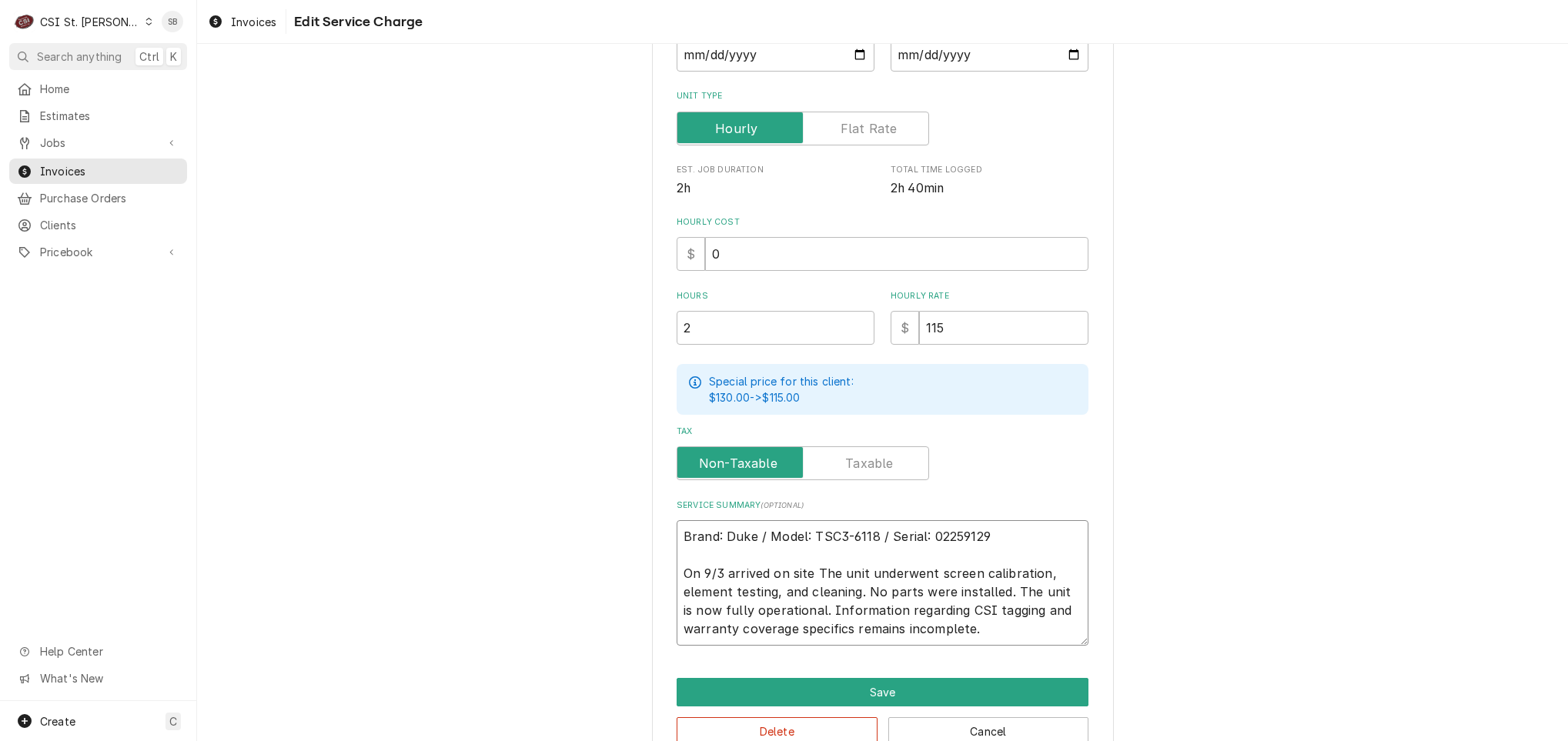
type textarea "Brand: Duke / Model: TSC3-6118 / Serial: 02259129 On 9/3 arrived on site tThe u…"
type textarea "x"
type textarea "Brand: Duke / Model: TSC3-6118 / Serial: 02259129 On 9/3 arrived on site toThe …"
type textarea "x"
type textarea "Brand: Duke / Model: TSC3-6118 / Serial: 02259129 On 9/3 arrived on site to The…"
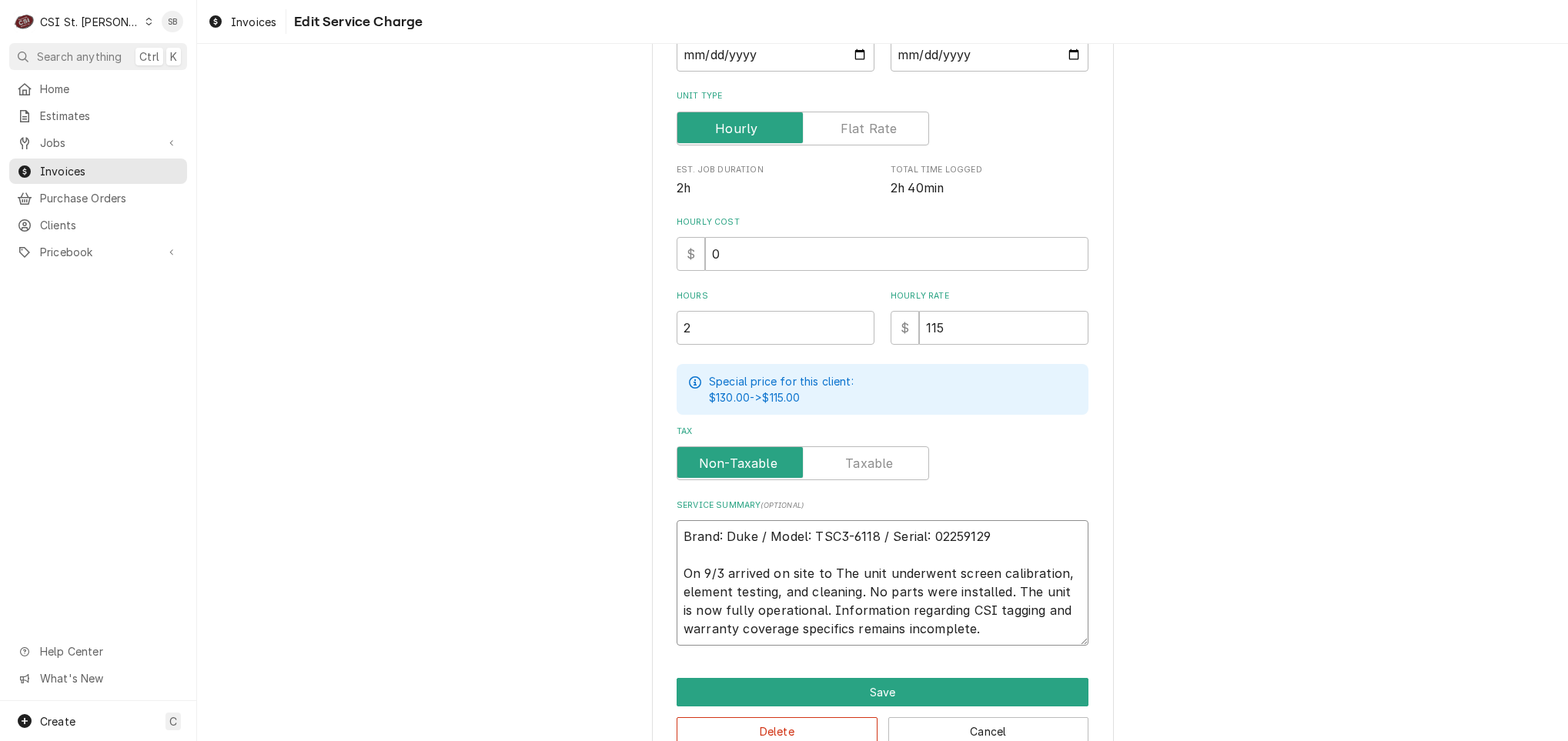
type textarea "x"
type textarea "Brand: Duke / Model: TSC3-6118 / Serial: 02259129 On 9/3 arrived on site to iTh…"
type textarea "x"
type textarea "Brand: Duke / Model: TSC3-6118 / Serial: 02259129 On 9/3 arrived on site to inT…"
type textarea "x"
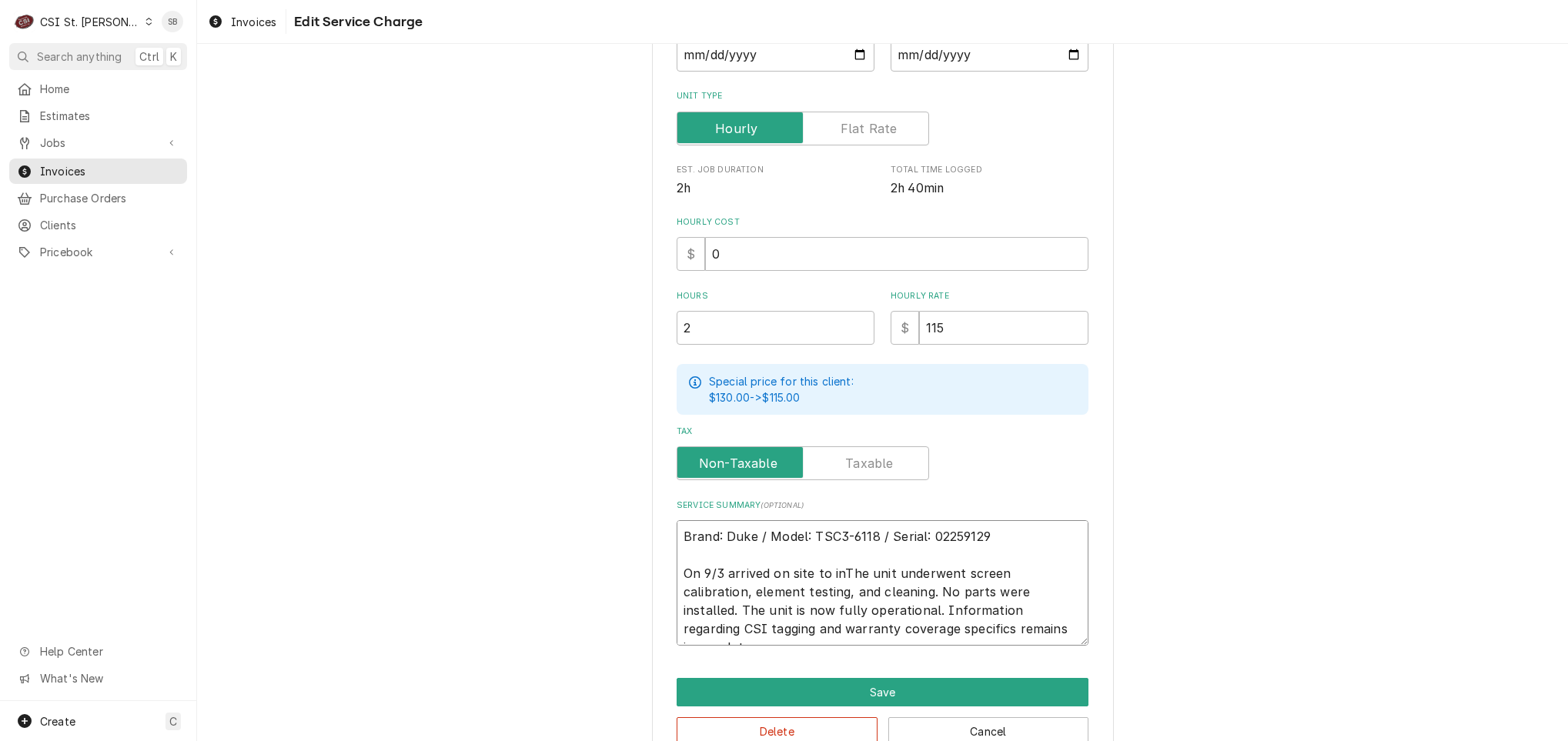
type textarea "Brand: Duke / Model: TSC3-6118 / Serial: 02259129 On 9/3 arrived on site to ins…"
type textarea "x"
type textarea "Brand: Duke / Model: TSC3-6118 / Serial: 02259129 On 9/3 arrived on site to ins…"
type textarea "x"
type textarea "Brand: Duke / Model: TSC3-6118 / Serial: 02259129 On 9/3 arrived on site to ins…"
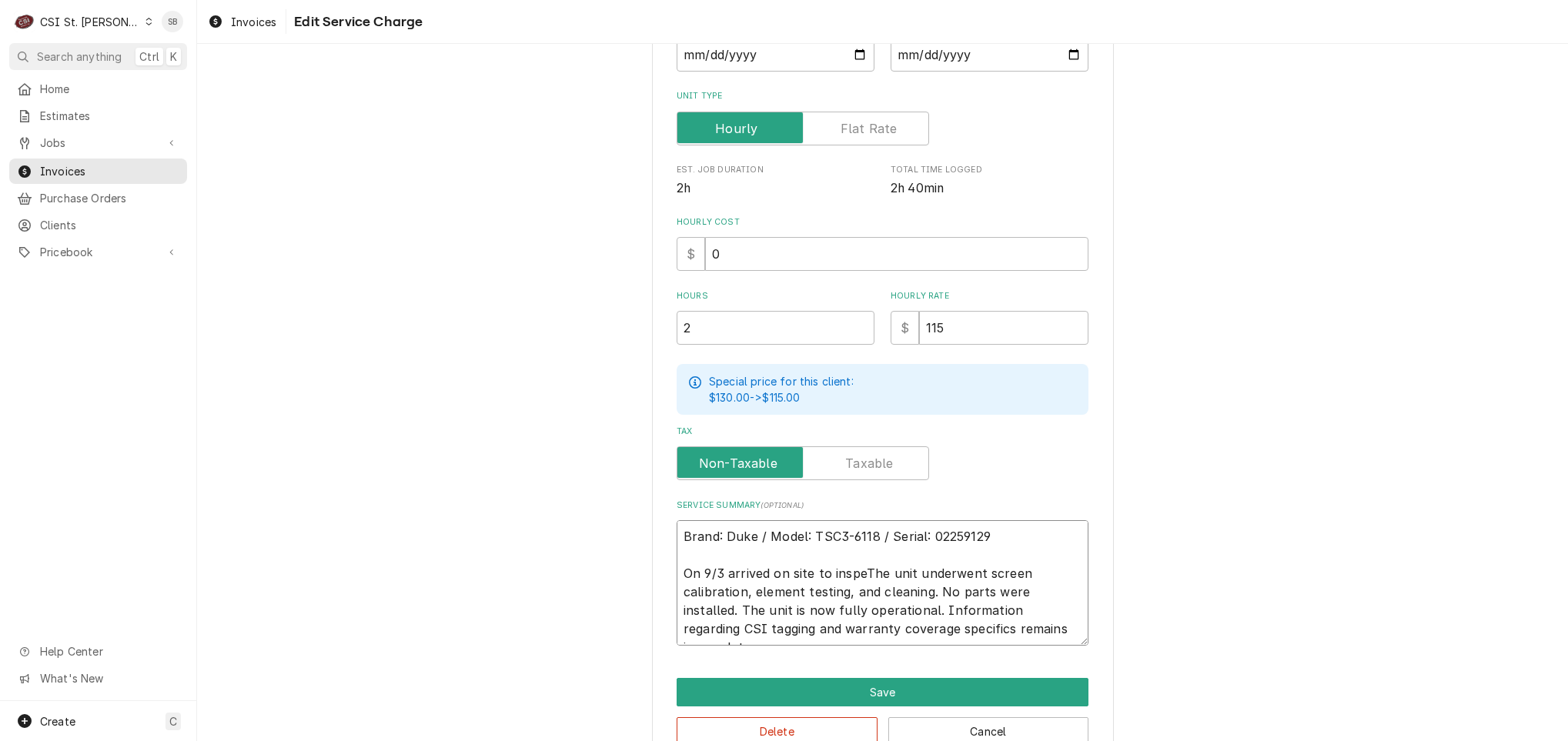
type textarea "x"
type textarea "Brand: Duke / Model: TSC3-6118 / Serial: 02259129 On 9/3 arrived on site to ins…"
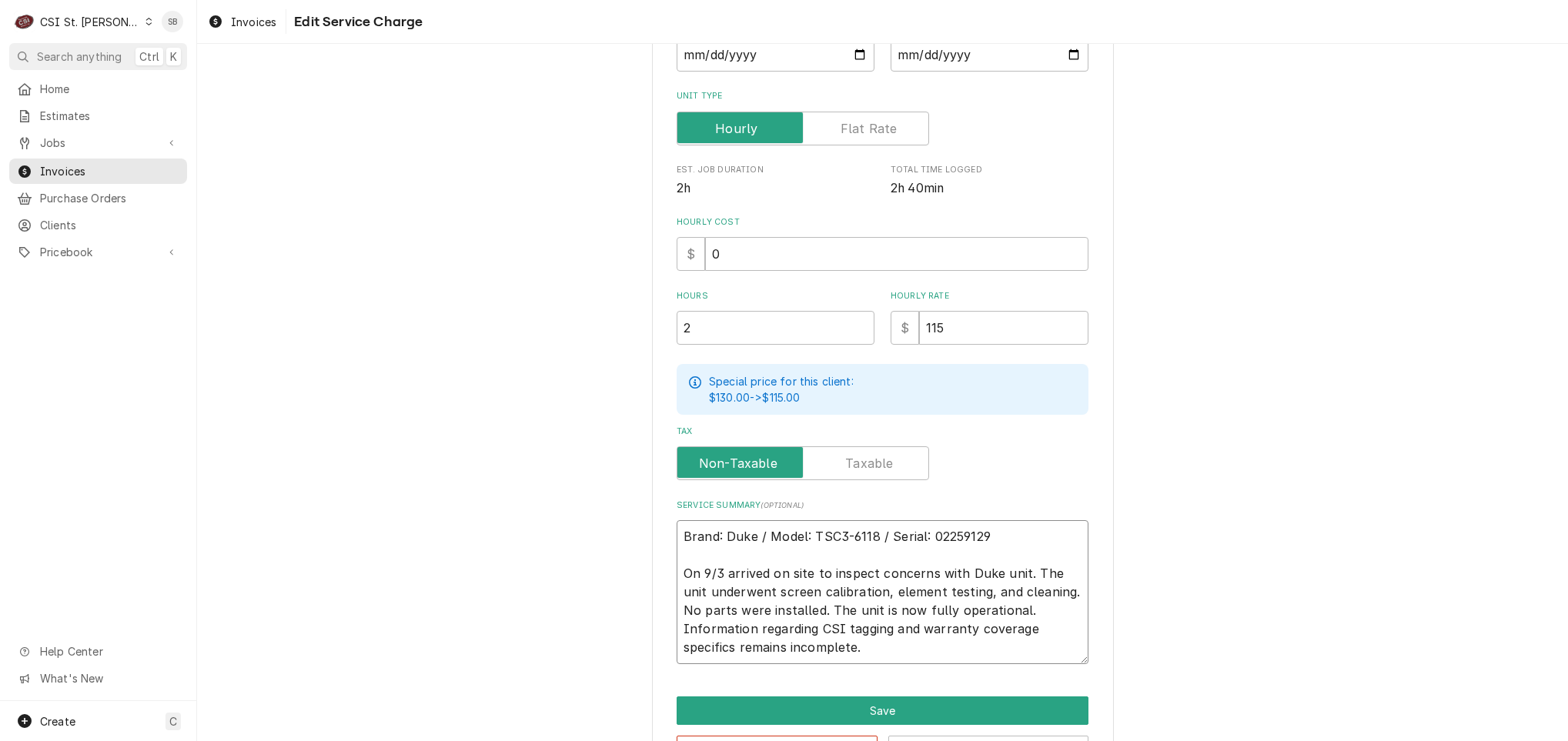
drag, startPoint x: 1039, startPoint y: 585, endPoint x: 788, endPoint y: 617, distance: 253.0
click at [788, 617] on textarea "Brand: Duke / Model: TSC3-6118 / Serial: 02259129 On 9/3 arrived on site to ins…" at bounding box center [882, 592] width 412 height 144
click at [818, 614] on textarea "Brand: Duke / Model: TSC3-6118 / Serial: 02259129 On 9/3 arrived on site to ins…" at bounding box center [882, 592] width 412 height 144
drag, startPoint x: 991, startPoint y: 612, endPoint x: 1047, endPoint y: 649, distance: 67.1
click at [1047, 649] on textarea "Brand: Duke / Model: TSC3-6118 / Serial: 02259129 On 9/3 arrived on site to ins…" at bounding box center [882, 592] width 412 height 144
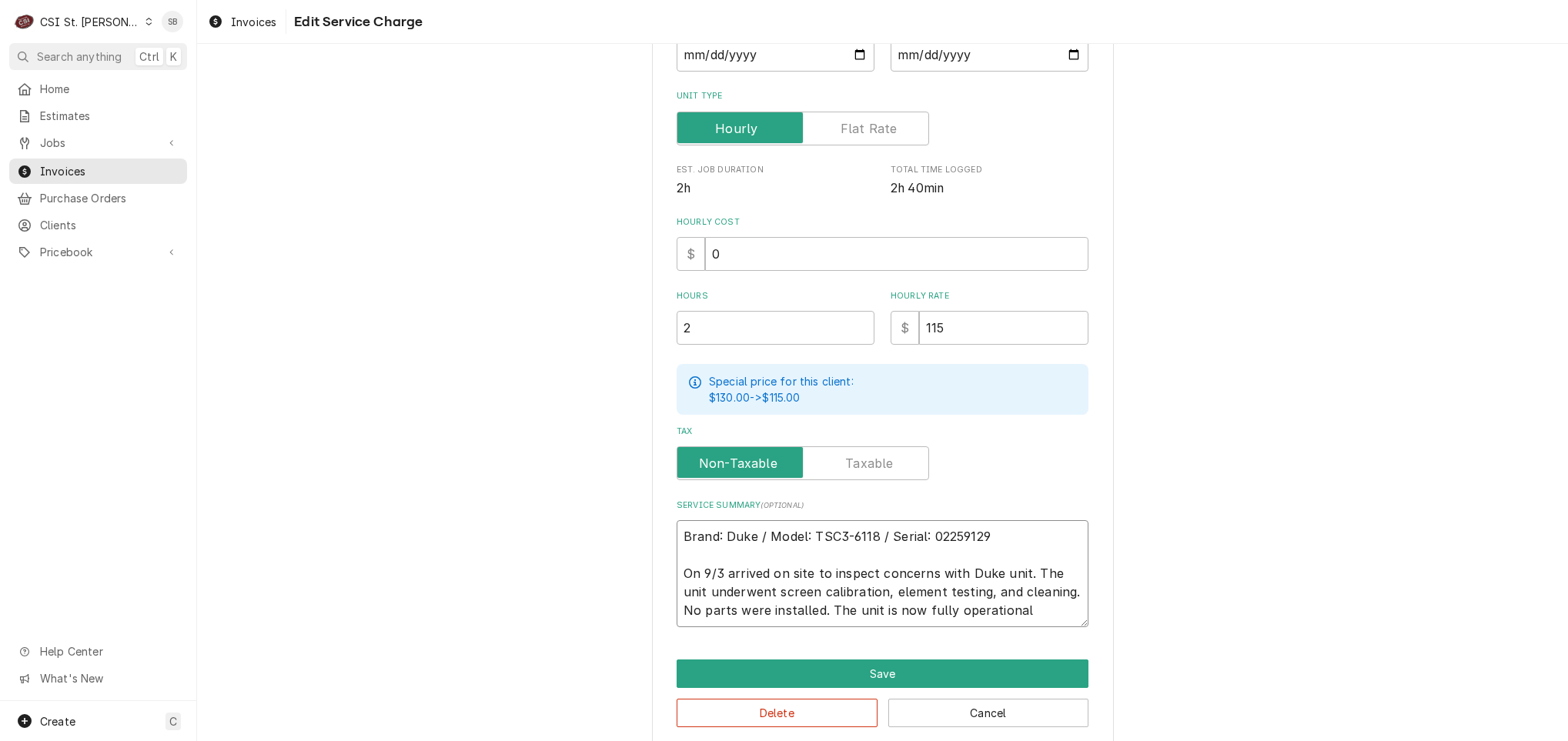
drag, startPoint x: 799, startPoint y: 607, endPoint x: 1037, endPoint y: 594, distance: 238.4
click at [1037, 594] on textarea "Brand: Duke / Model: TSC3-6118 / Serial: 02259129 On 9/3 arrived on site to ins…" at bounding box center [882, 573] width 412 height 107
drag, startPoint x: 723, startPoint y: 571, endPoint x: 979, endPoint y: 630, distance: 262.7
click at [979, 630] on div "Use the fields below to edit this service charge Short Description 1-Labor (Ser…" at bounding box center [883, 270] width 462 height 953
paste textarea "The service call was initiated due to continued touch screen response issues fo…"
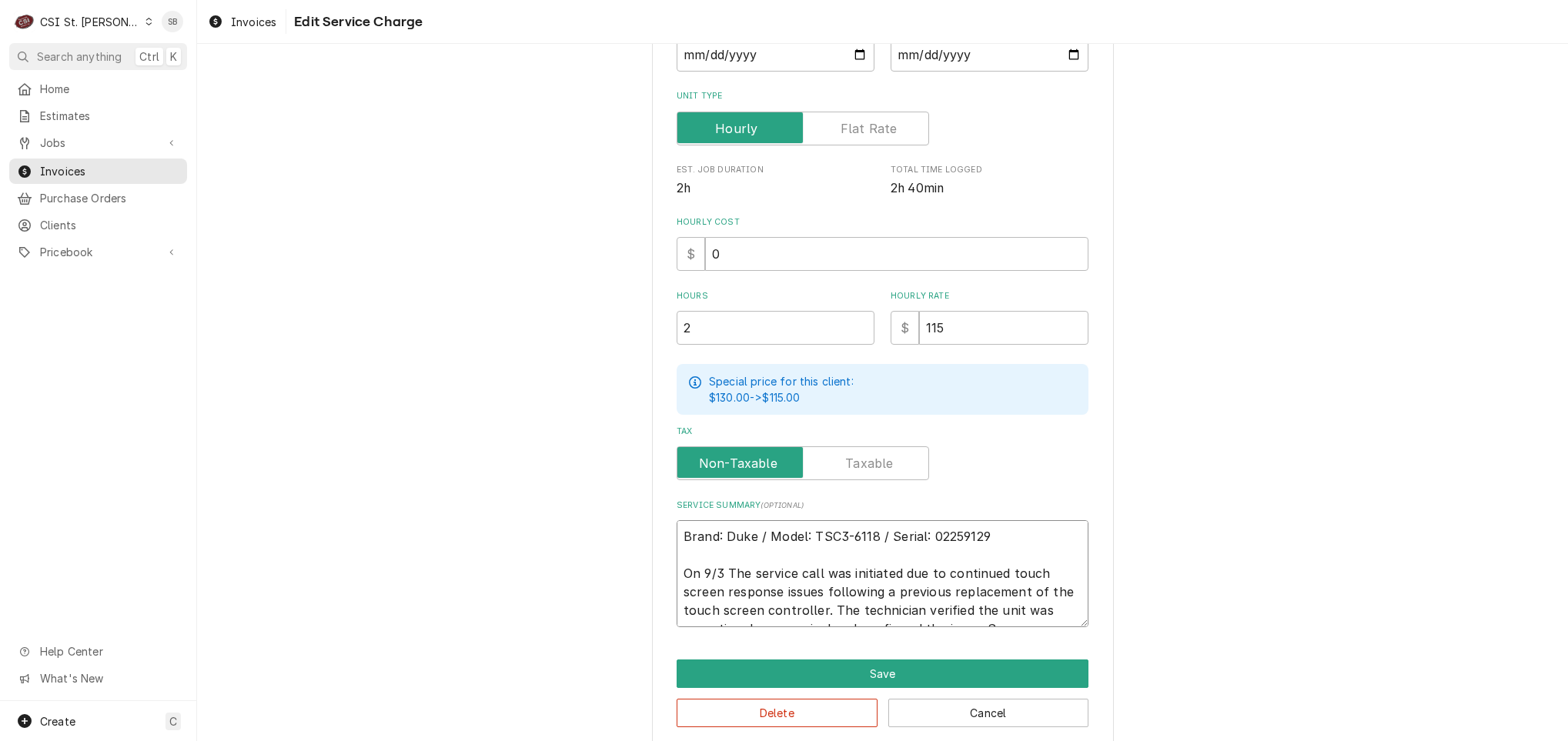
scroll to position [293, 0]
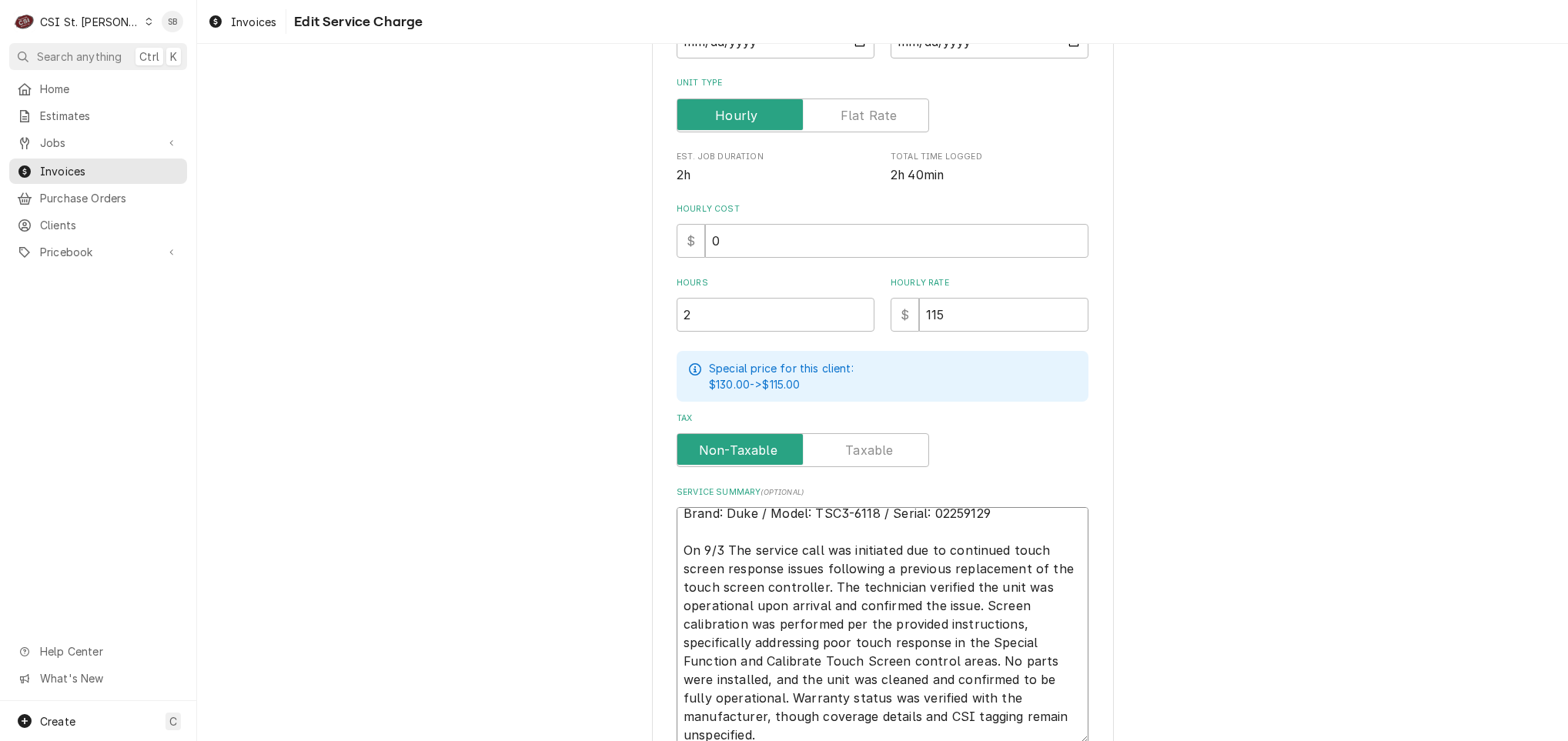
click at [728, 554] on textarea "Brand: Duke / Model: TSC3-6118 / Serial: 02259129 On 9/3 The service call was i…" at bounding box center [882, 625] width 412 height 237
drag, startPoint x: 850, startPoint y: 575, endPoint x: 940, endPoint y: 580, distance: 90.1
click at [940, 580] on textarea "Brand: Duke / Model: TSC3-6118 / Serial: 02259129 On 9/3 the service call was i…" at bounding box center [882, 625] width 412 height 237
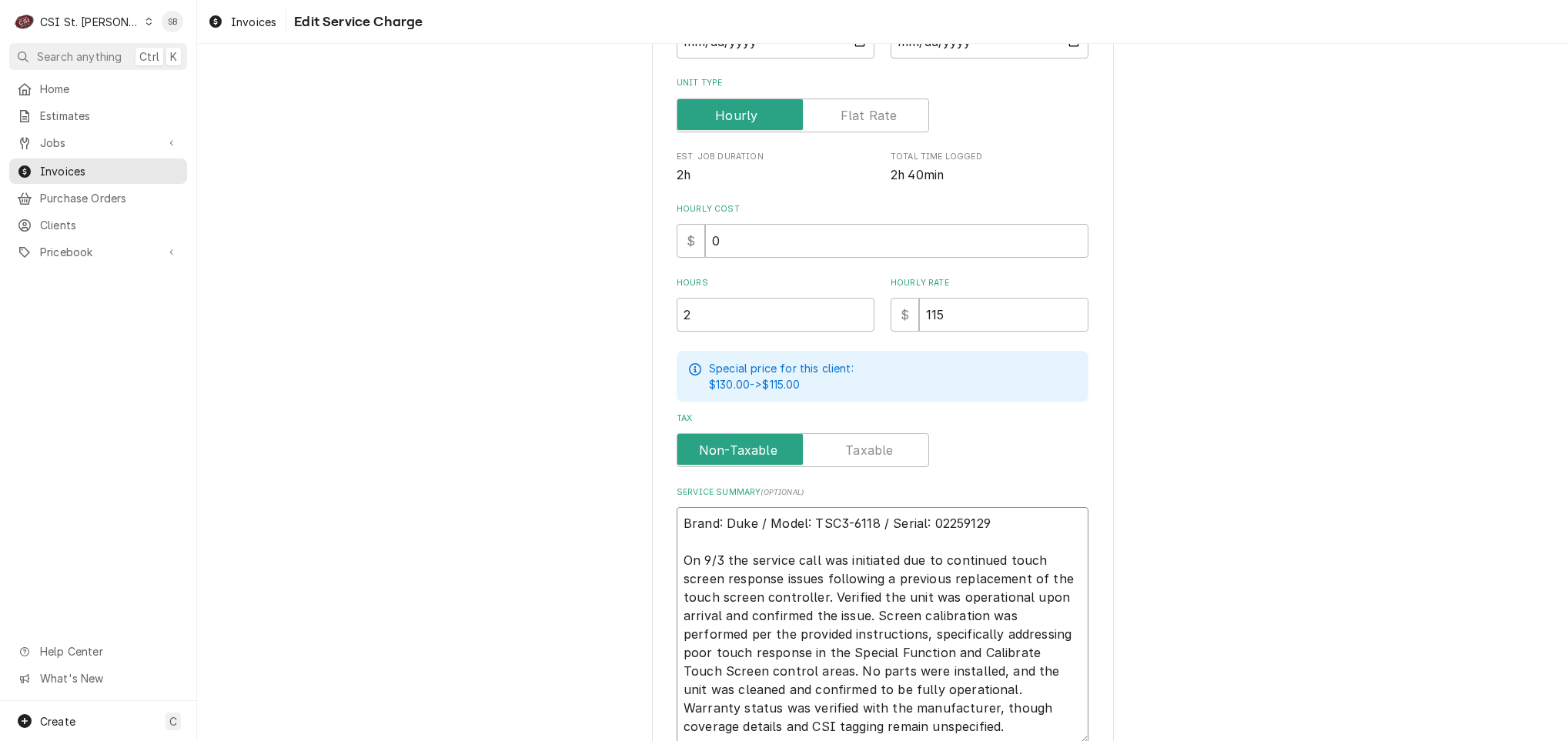
scroll to position [428, 0]
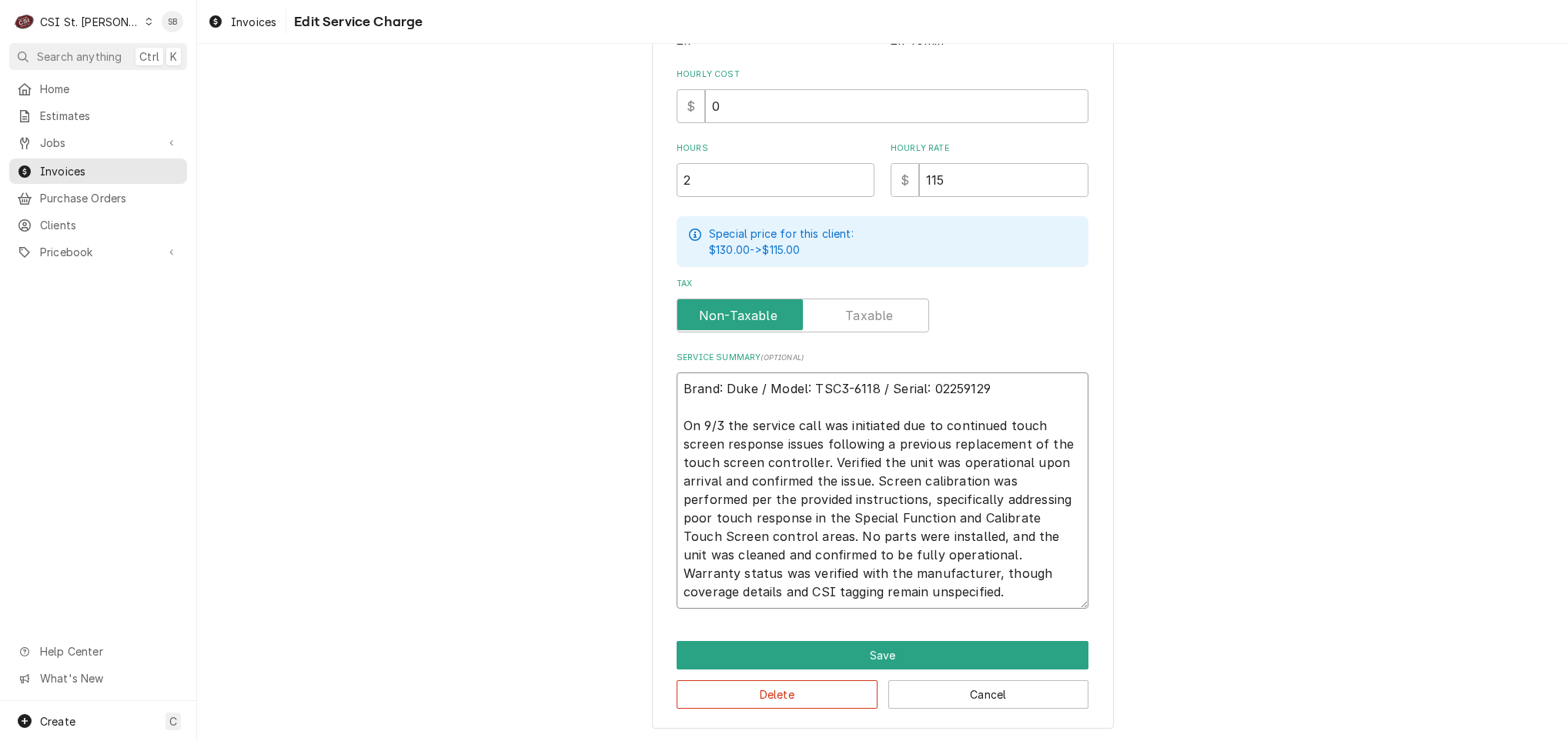
drag, startPoint x: 766, startPoint y: 532, endPoint x: 963, endPoint y: 541, distance: 197.2
click at [963, 541] on textarea "Brand: Duke / Model: TSC3-6118 / Serial: 02259129 On 9/3 the service call was i…" at bounding box center [882, 490] width 412 height 237
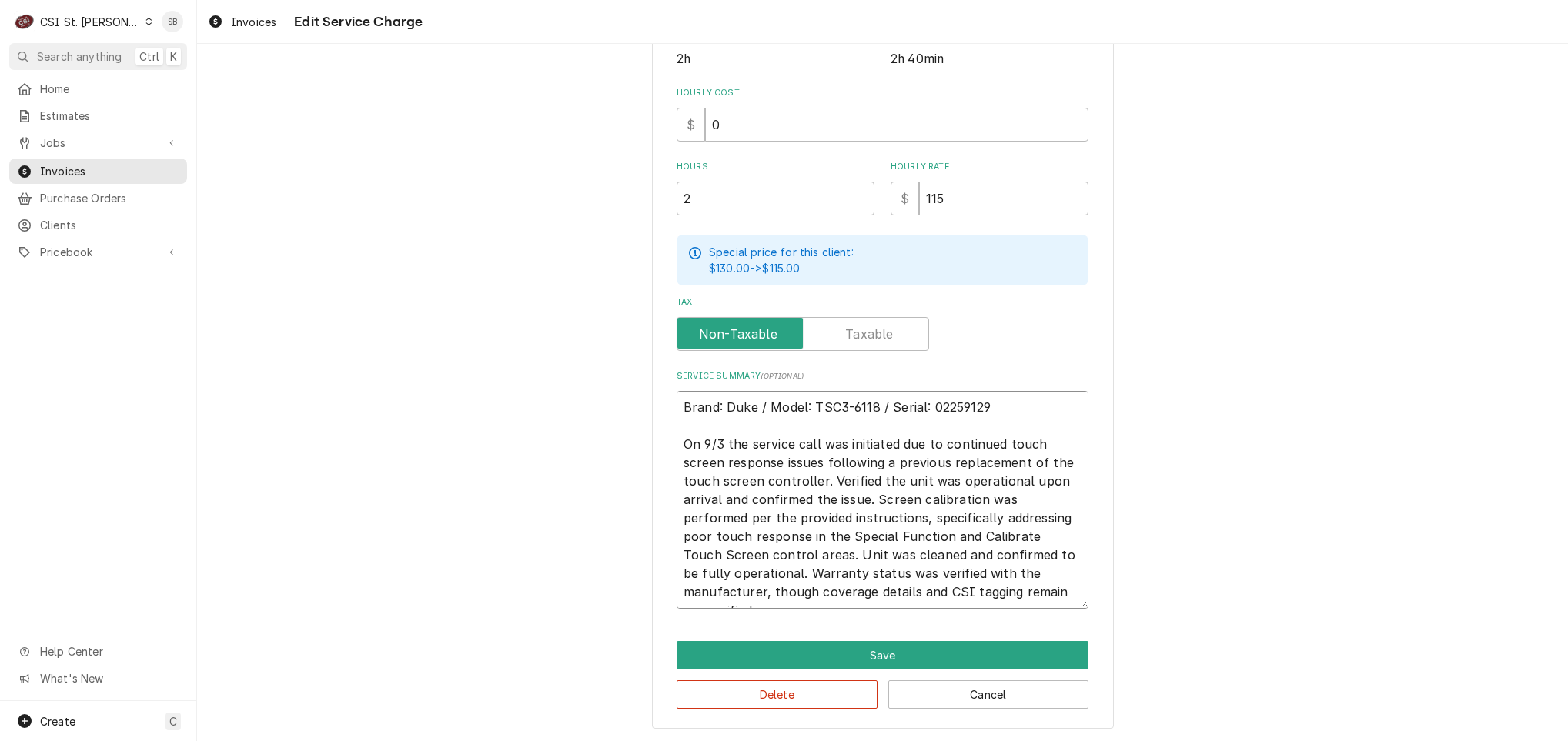
drag, startPoint x: 758, startPoint y: 571, endPoint x: 1347, endPoint y: 591, distance: 589.3
click at [1347, 591] on div "Use the fields below to edit this service charge Short Description 1-Labor (Ser…" at bounding box center [882, 196] width 1371 height 1091
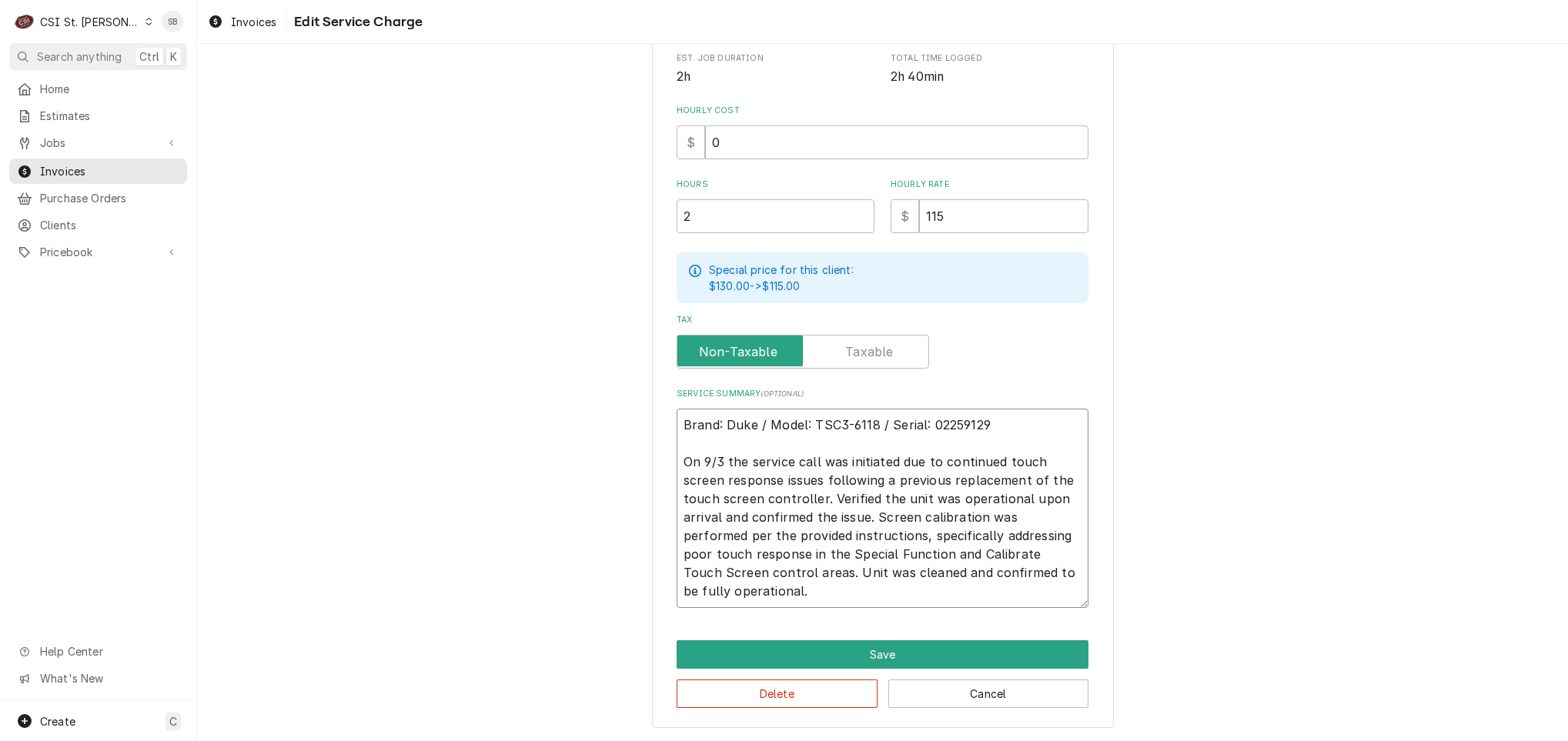
scroll to position [391, 0]
click at [793, 650] on button "Save" at bounding box center [882, 655] width 412 height 28
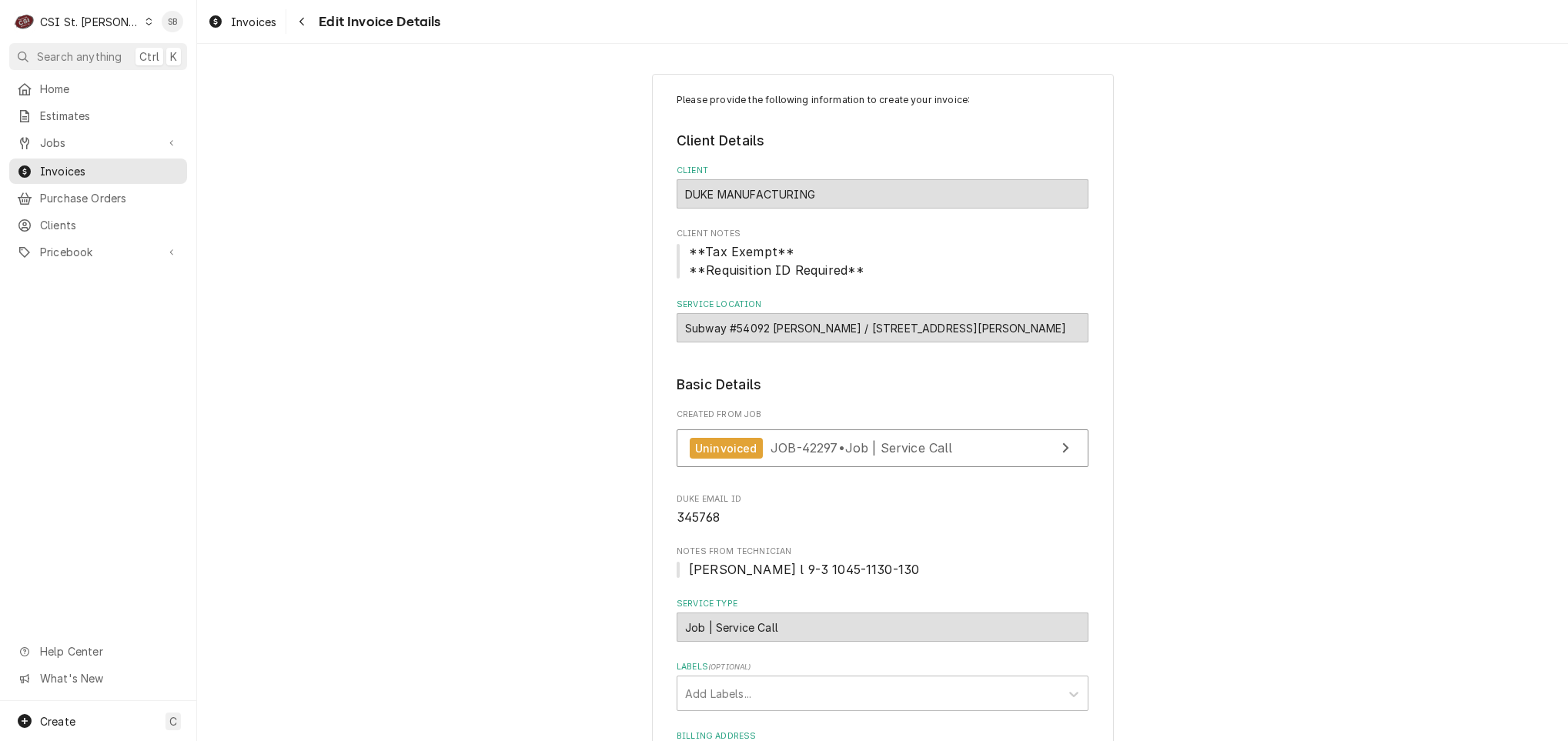
click at [837, 333] on div "Subway #54092 Hazelwood / 6150 Howdershell Rd, Hazelwood, MO 63042" at bounding box center [882, 327] width 412 height 29
drag, startPoint x: 834, startPoint y: 333, endPoint x: 1085, endPoint y: 333, distance: 251.0
copy div "6150 Howdershell Rd, Hazelwood, MO 63042"
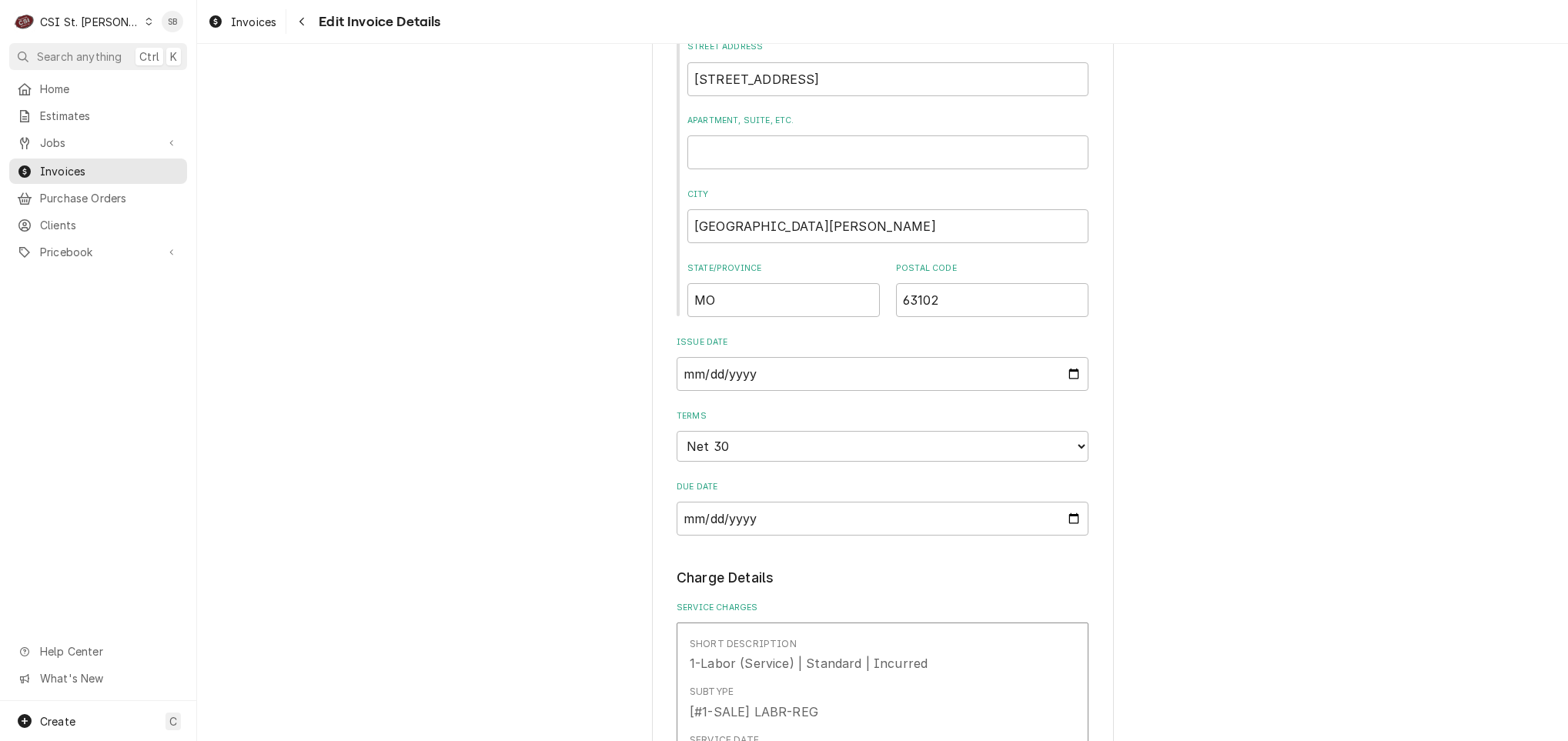
scroll to position [1616, 0]
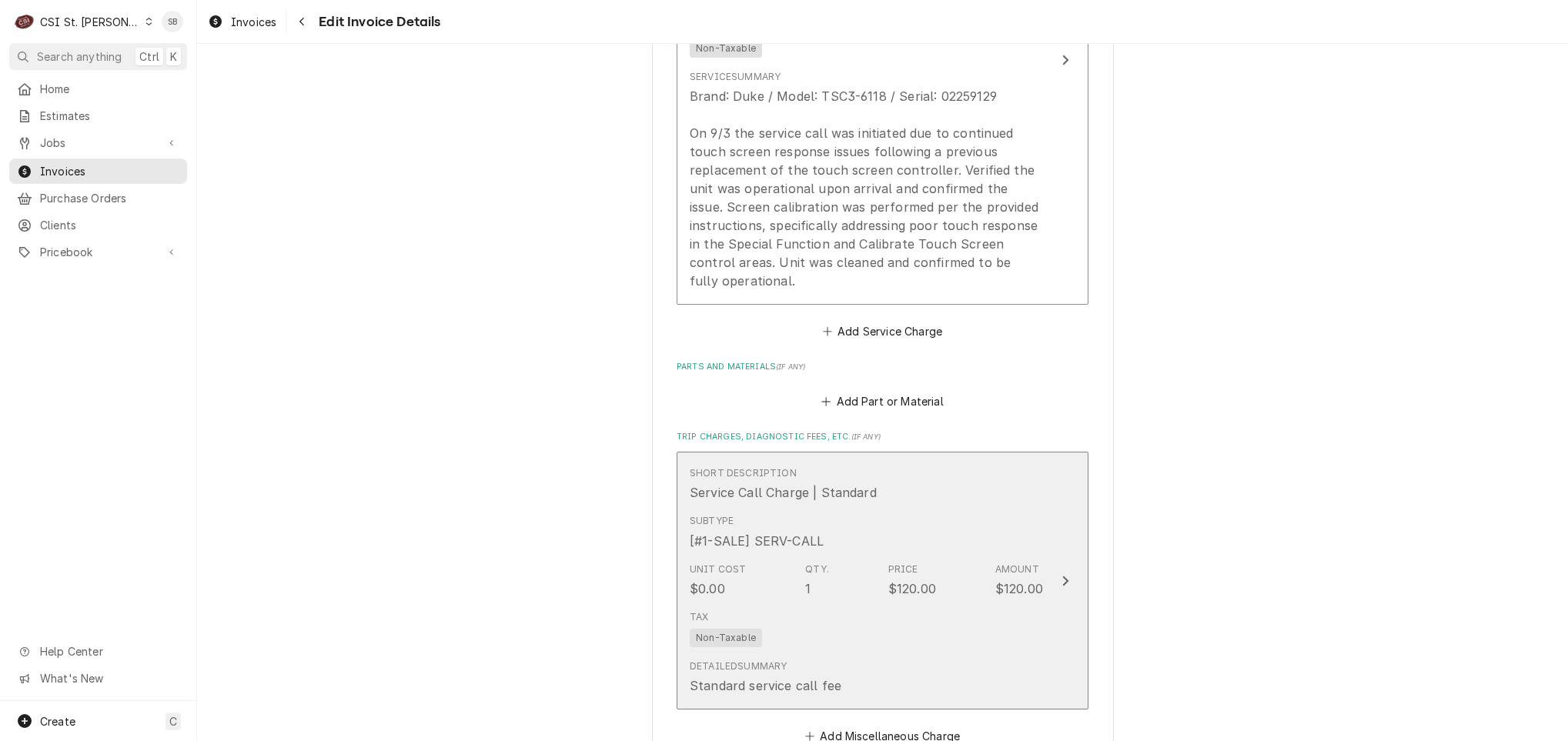
click at [827, 531] on div "Subtype [#1-SALE] SERV-CALL" at bounding box center [866, 531] width 353 height 48
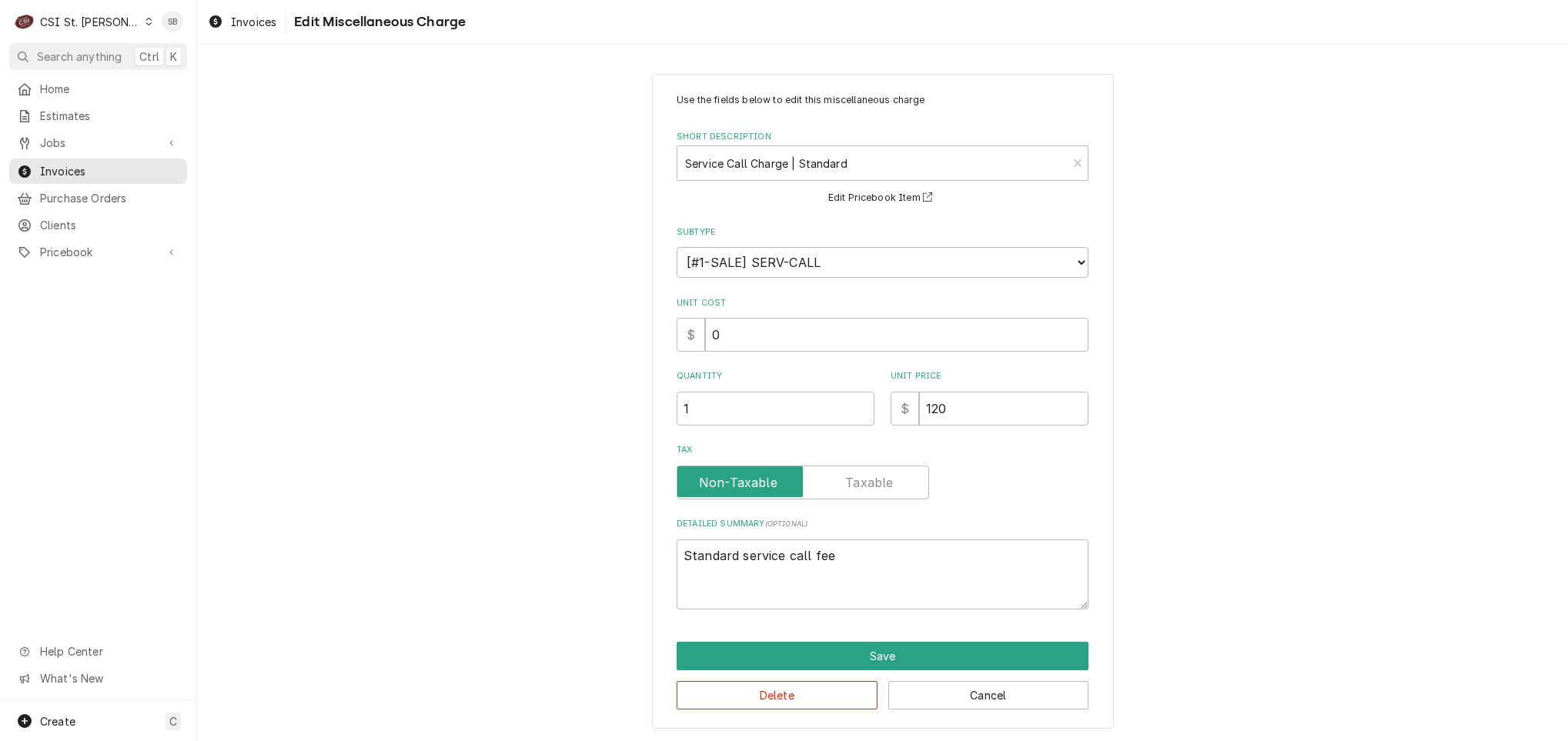
click at [795, 225] on div "Use the fields below to edit this miscellaneous charge Short Description Servic…" at bounding box center [882, 351] width 412 height 516
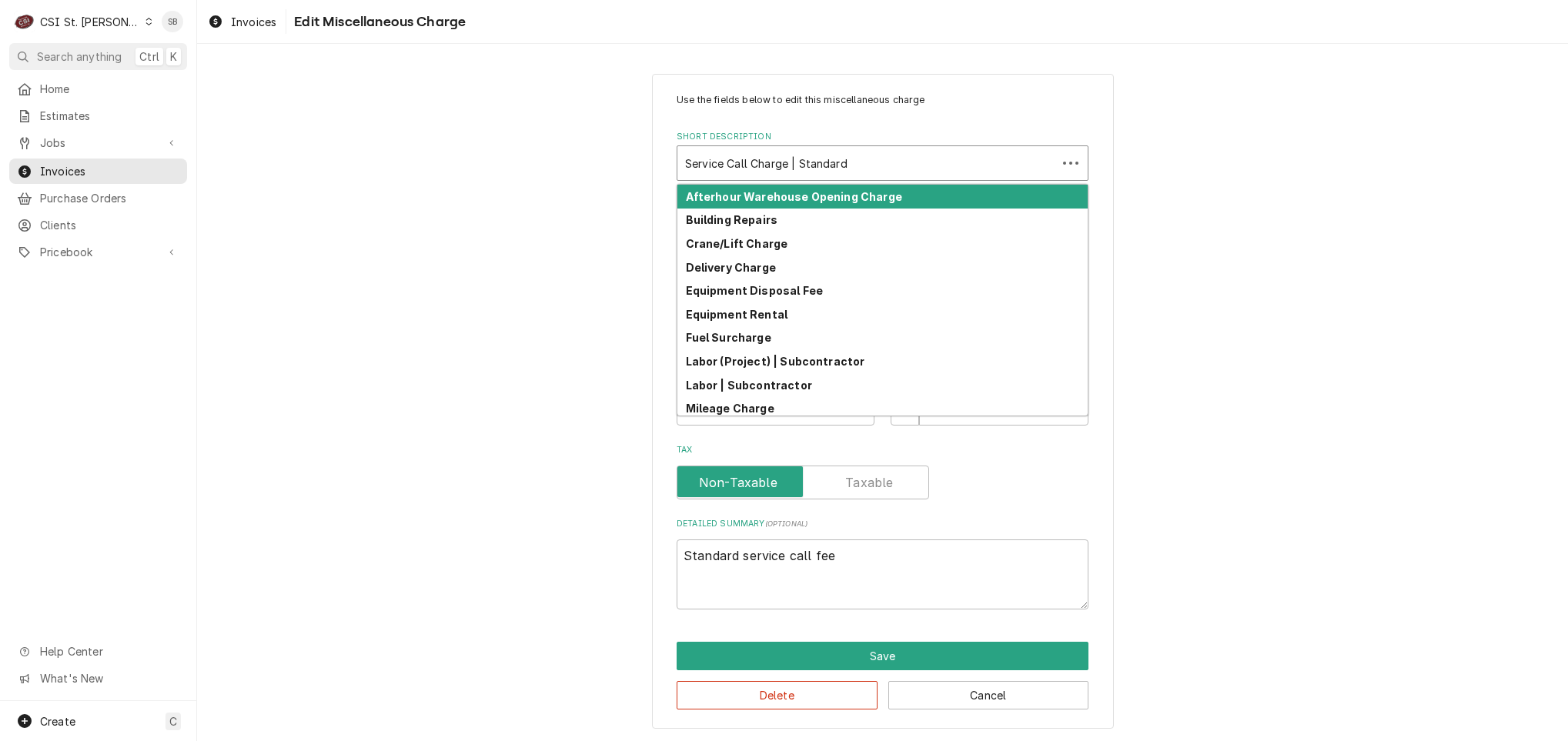
click at [790, 171] on div "Short Description" at bounding box center [867, 162] width 364 height 27
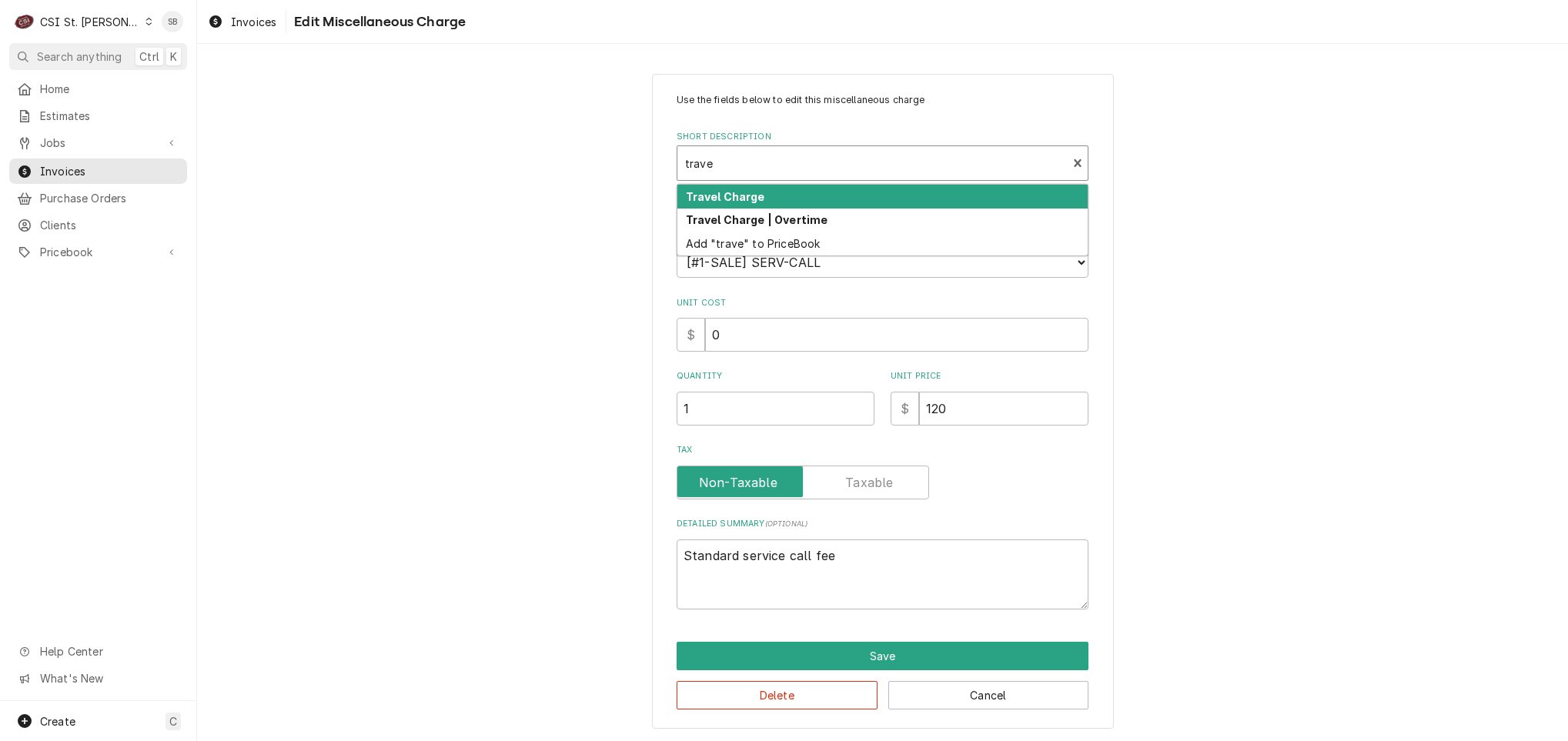
click at [779, 204] on div "Travel Charge" at bounding box center [882, 197] width 410 height 24
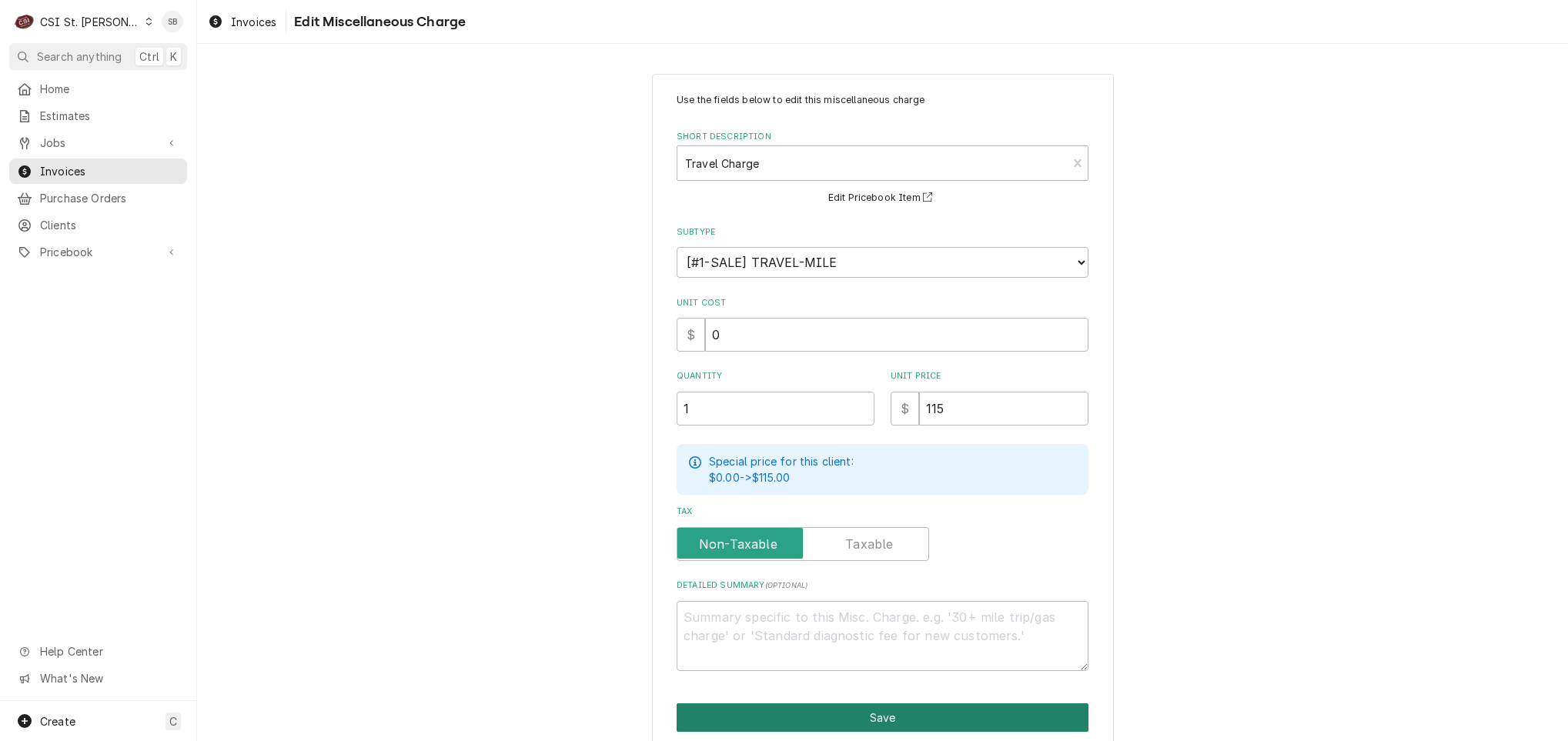
click at [802, 704] on button "Save" at bounding box center [882, 718] width 412 height 28
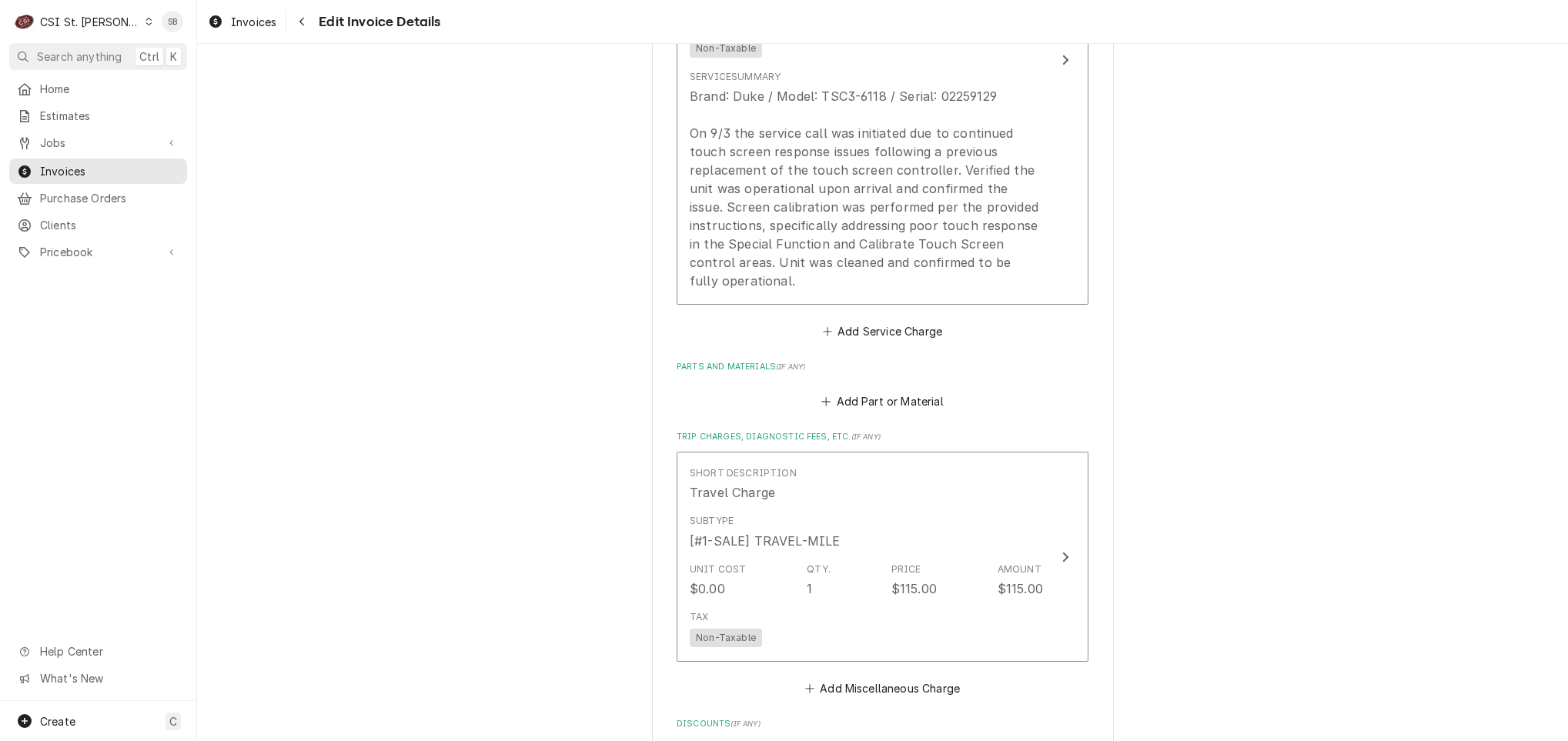
scroll to position [1647, 0]
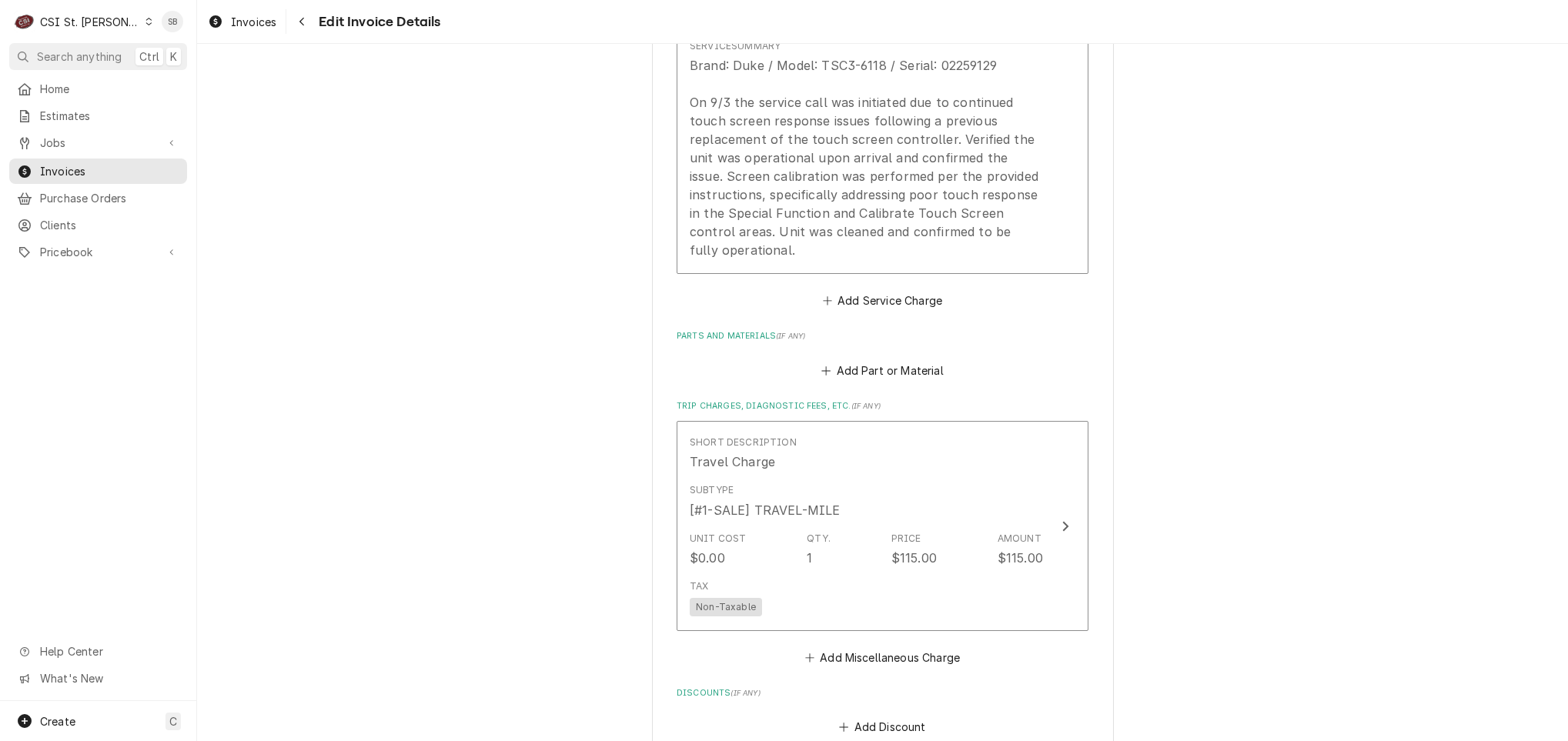
click at [843, 672] on fieldset "Charge Details Service Charges Short Description 1-Labor (Service) | Standard |…" at bounding box center [882, 371] width 412 height 1284
click at [843, 665] on button "Add Miscellaneous Charge" at bounding box center [882, 657] width 160 height 22
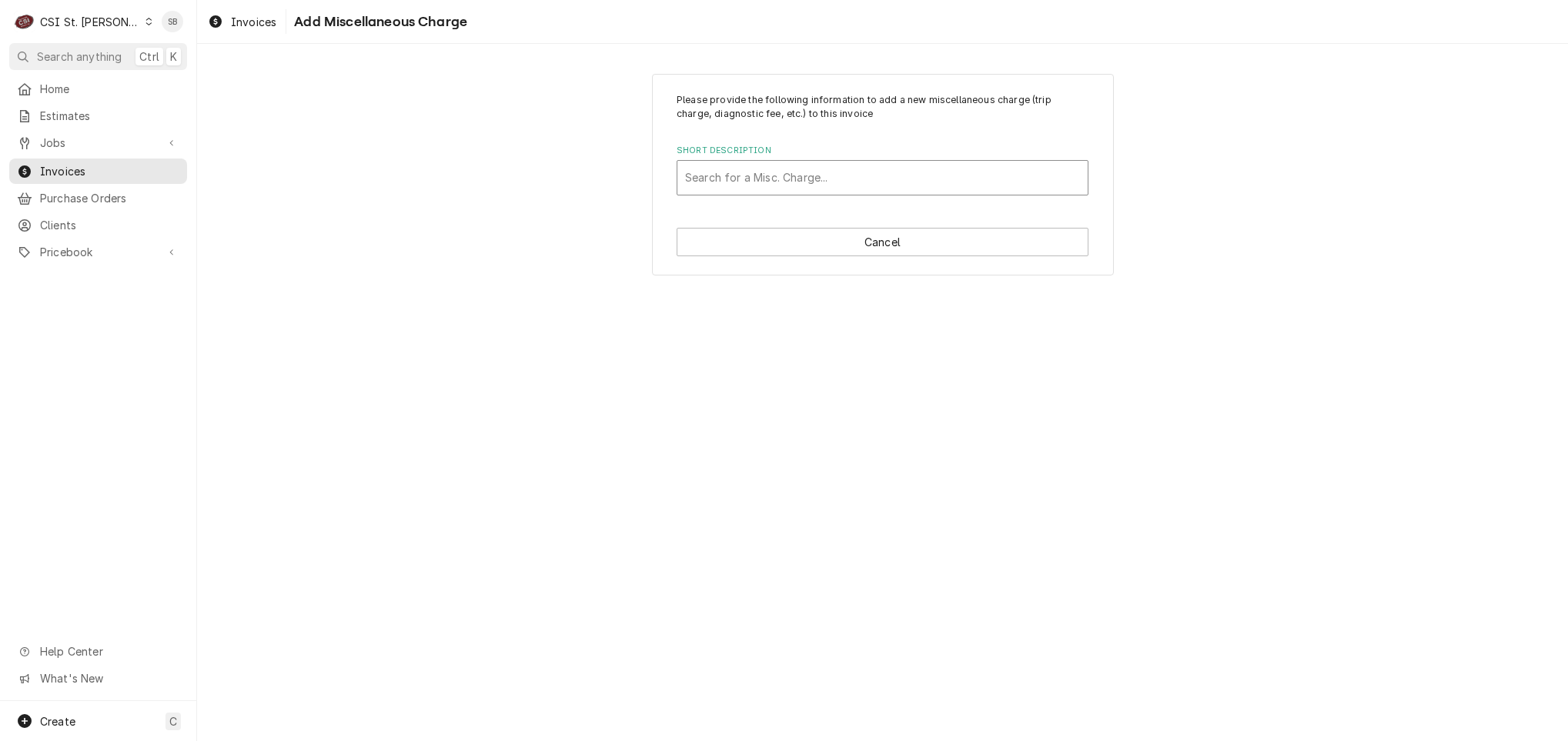
click at [889, 183] on div "Short Description" at bounding box center [883, 177] width 395 height 27
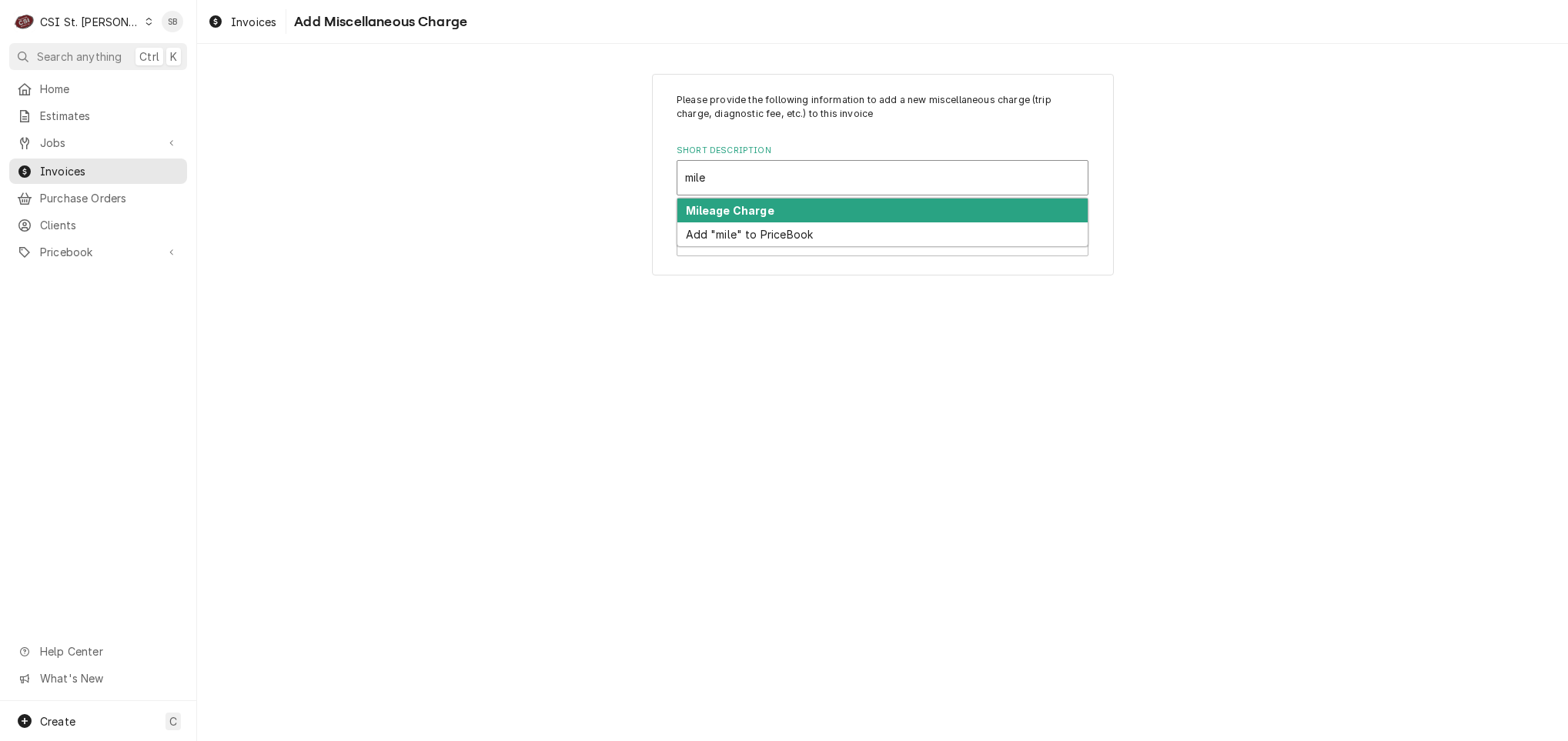
drag, startPoint x: 957, startPoint y: 205, endPoint x: 961, endPoint y: 216, distance: 11.7
click at [959, 210] on div "Mileage Charge" at bounding box center [882, 210] width 410 height 24
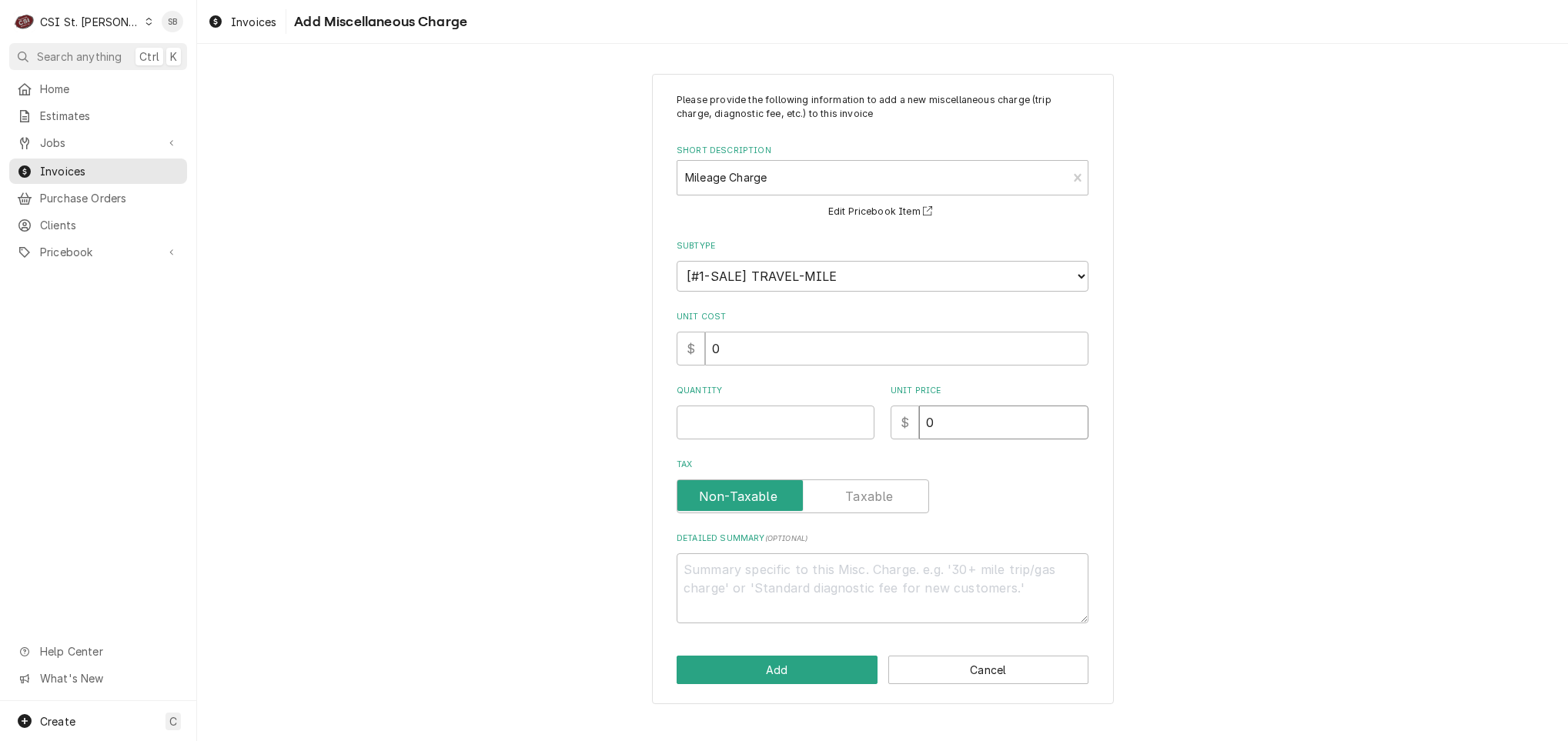
click at [802, 422] on div "Quantity Unit Price $ 0" at bounding box center [882, 412] width 412 height 55
click at [834, 663] on button "Add" at bounding box center [777, 670] width 201 height 28
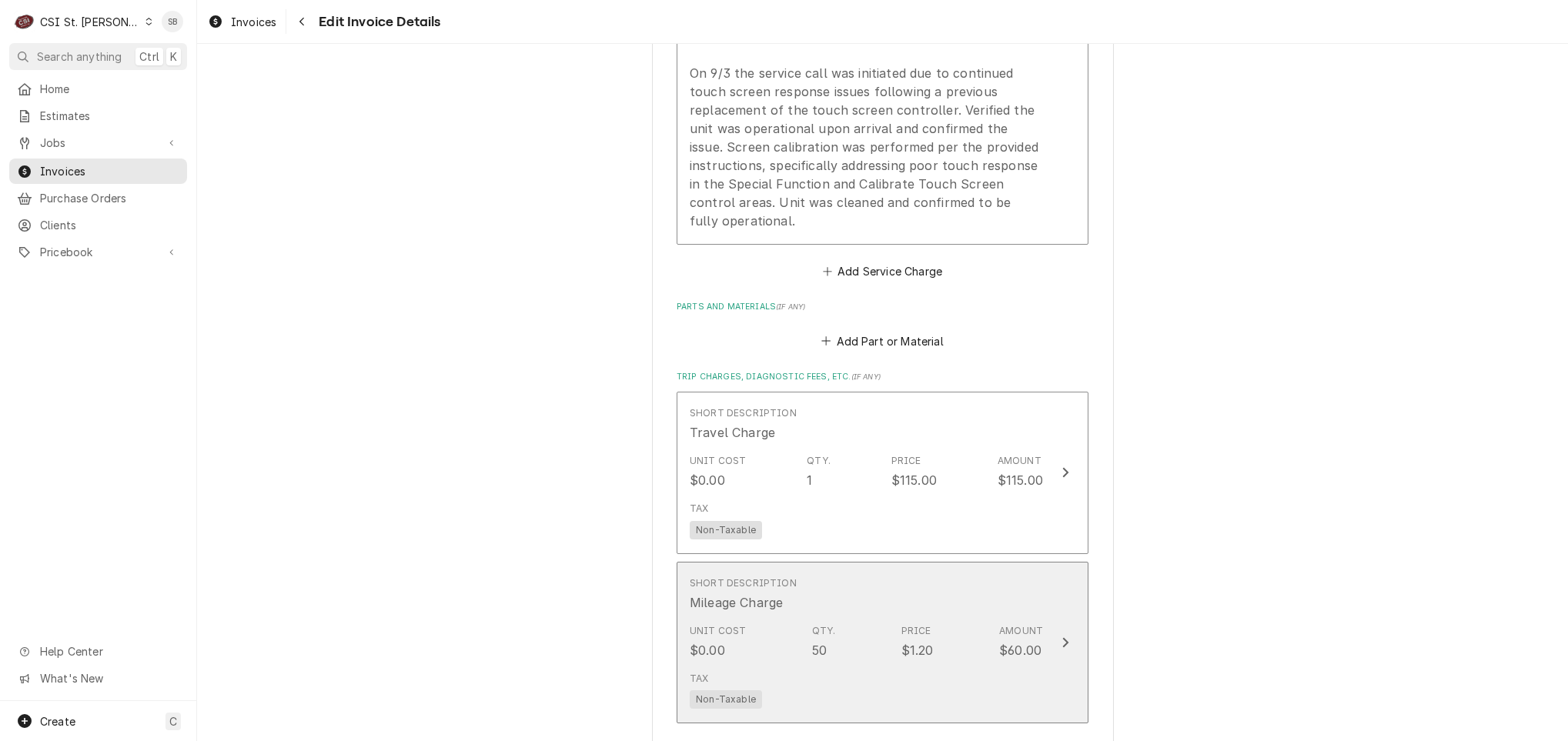
scroll to position [1676, 0]
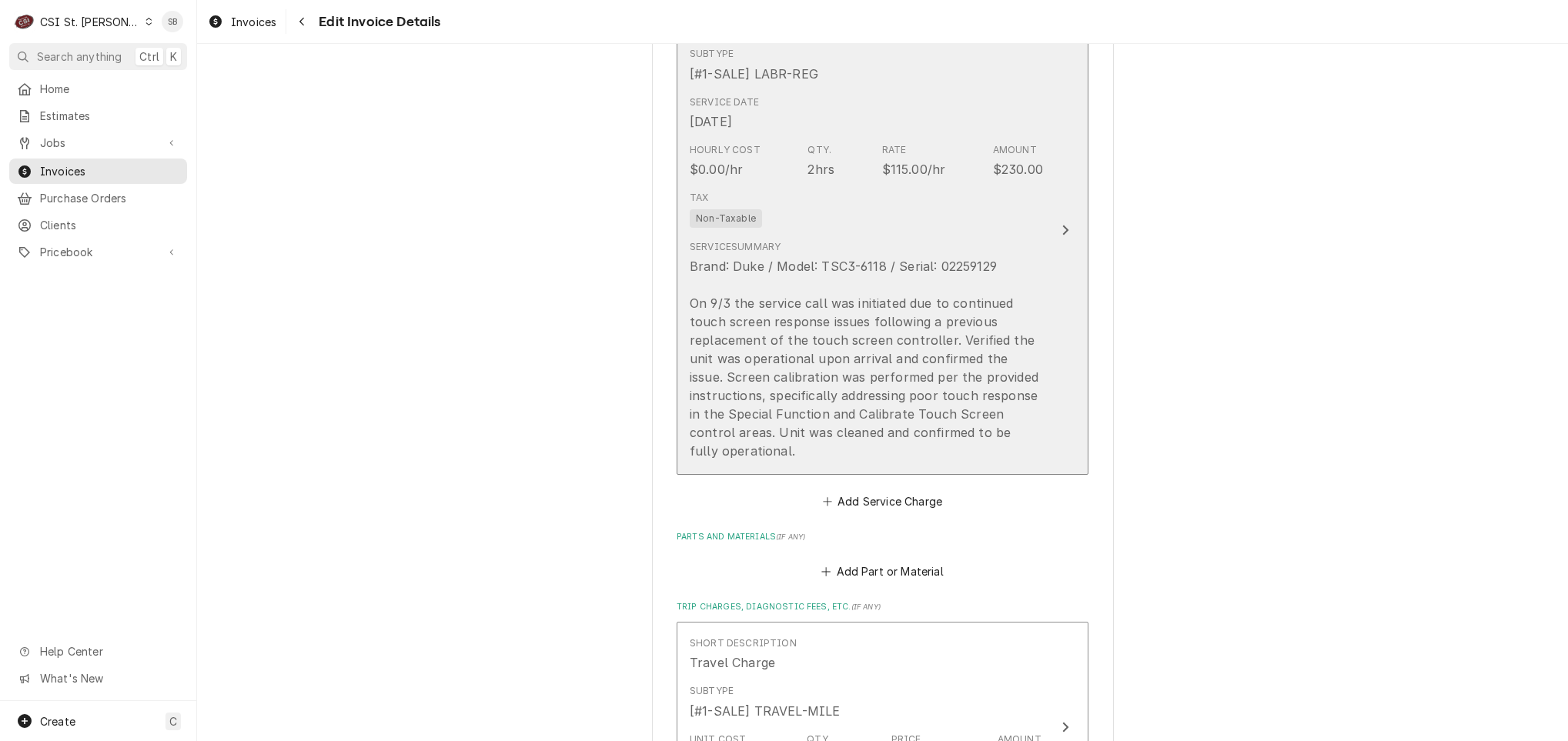
click at [807, 252] on div "Service Summary Brand: Duke / Model: TSC3-6118 / Serial: 02259129 On 9/3 the se…" at bounding box center [866, 350] width 353 height 220
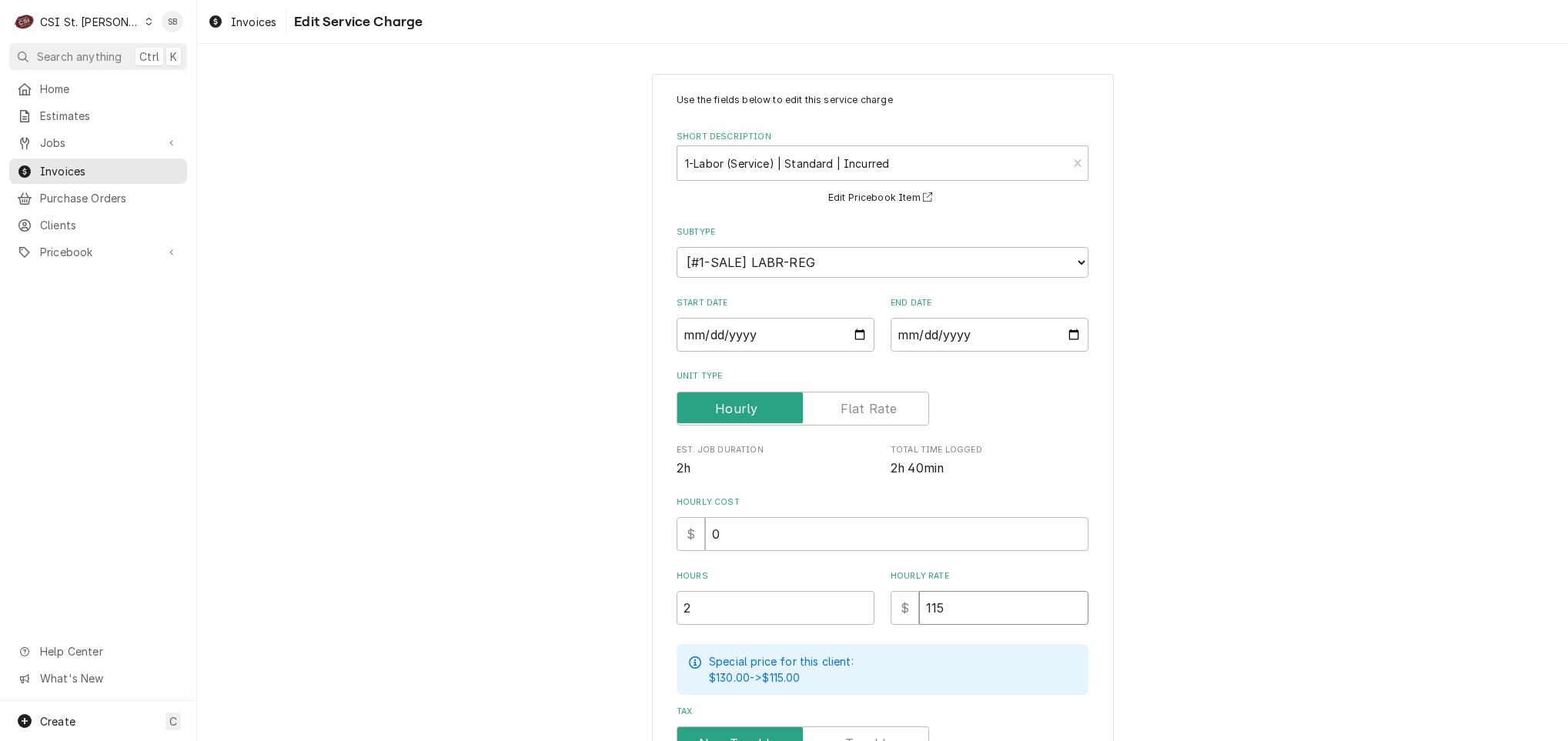
click at [867, 626] on div "Use the fields below to edit this service charge Short Description 1-Labor (Ser…" at bounding box center [882, 546] width 412 height 907
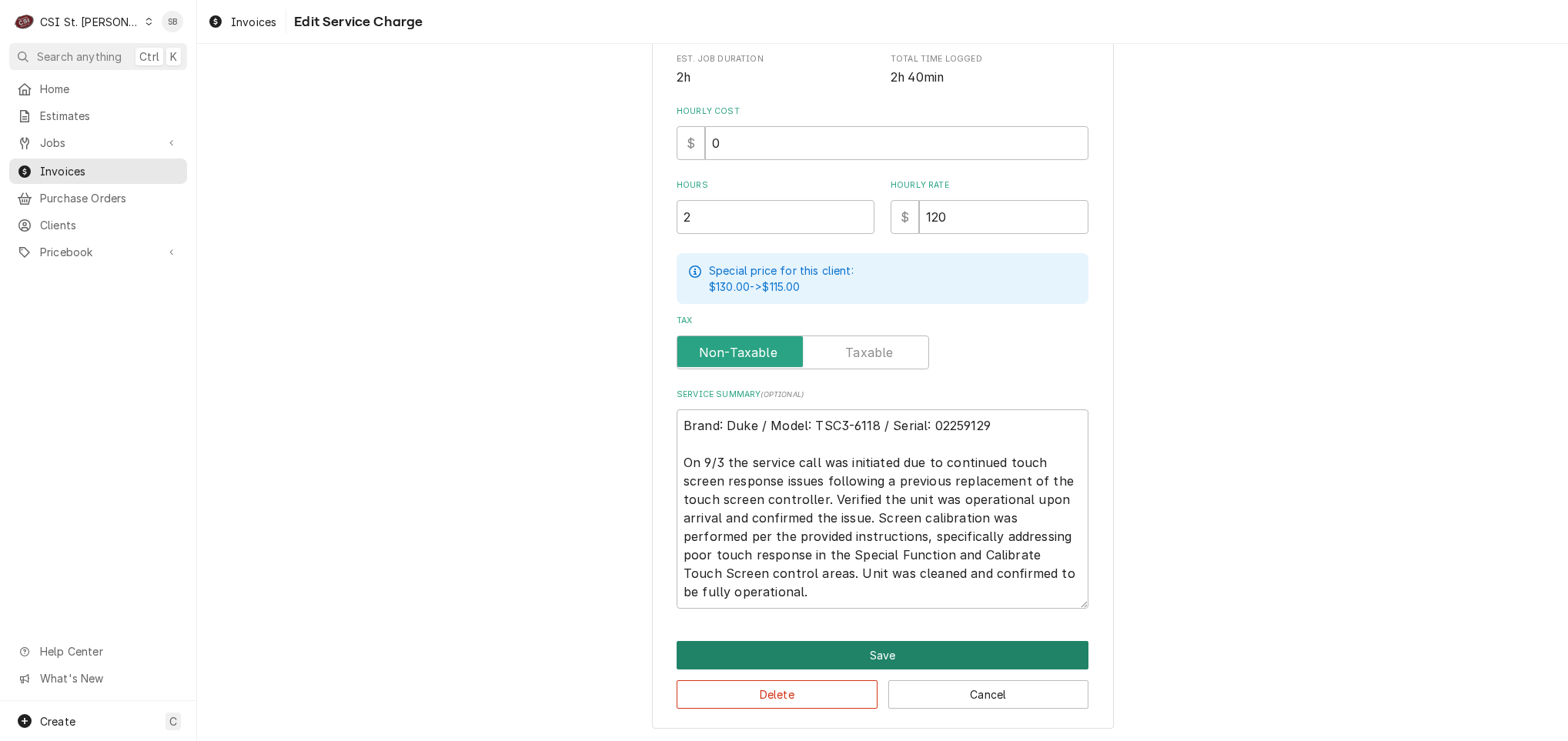
click at [859, 641] on button "Save" at bounding box center [882, 655] width 412 height 28
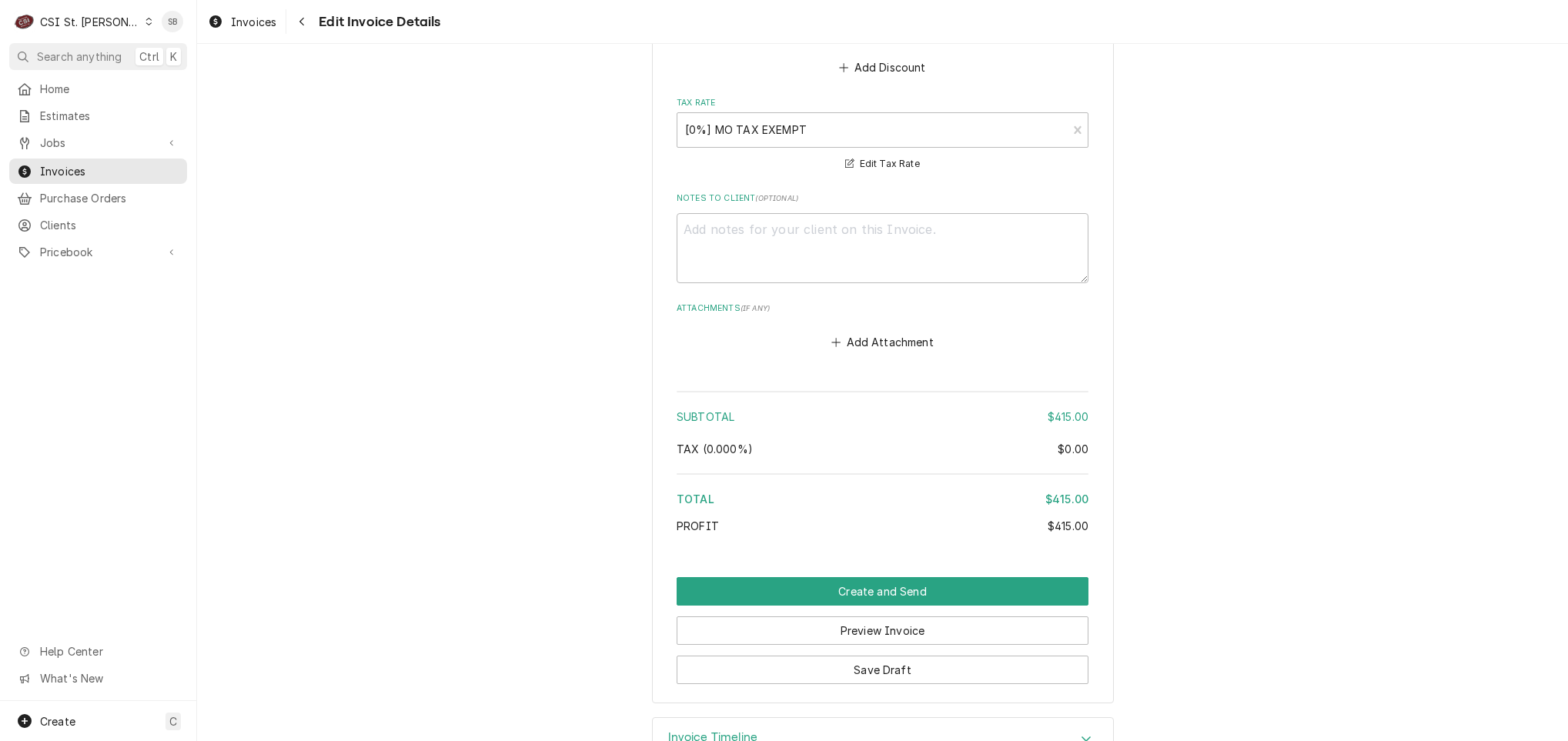
scroll to position [2576, 0]
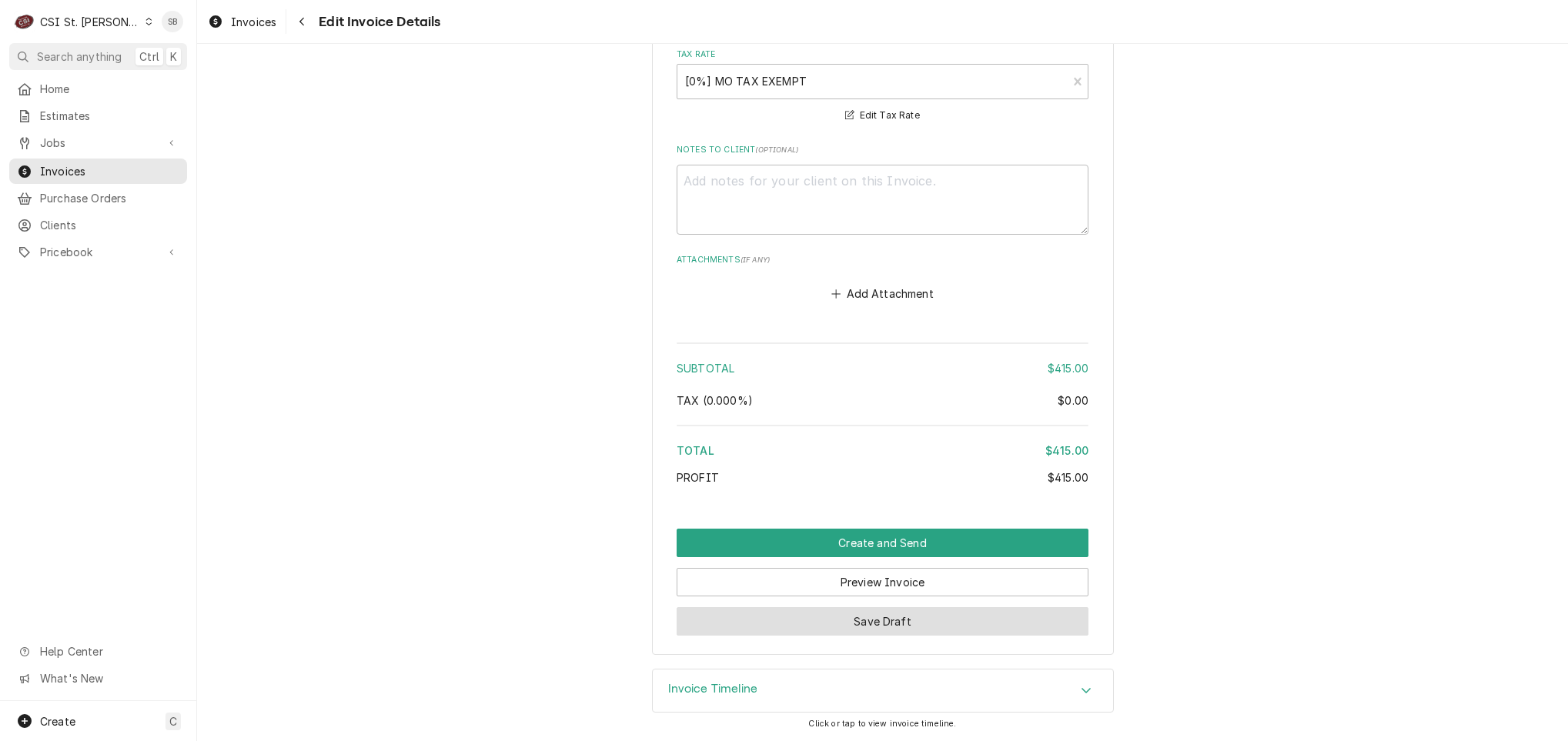
click at [890, 619] on button "Save Draft" at bounding box center [882, 622] width 412 height 28
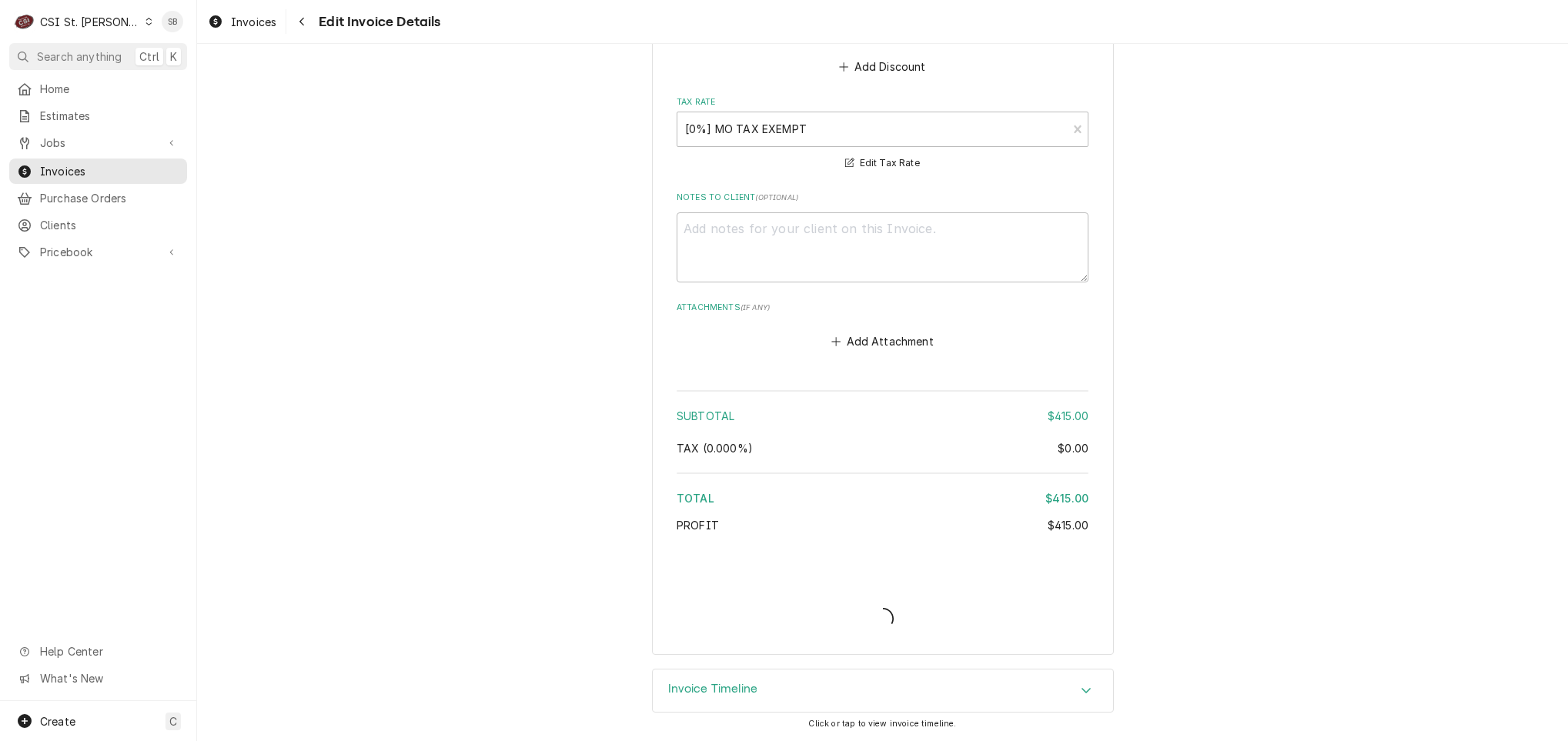
scroll to position [2526, 0]
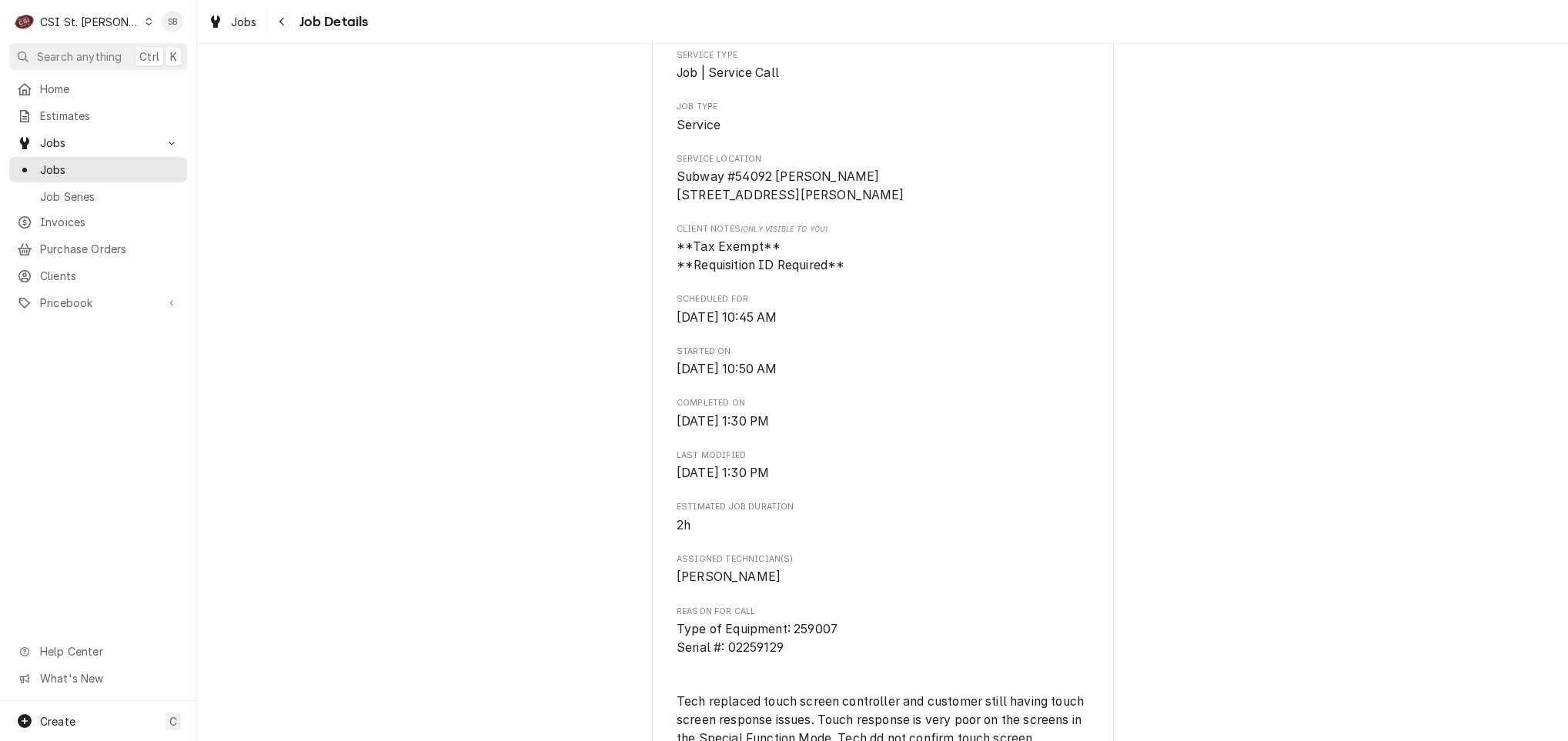
scroll to position [808, 0]
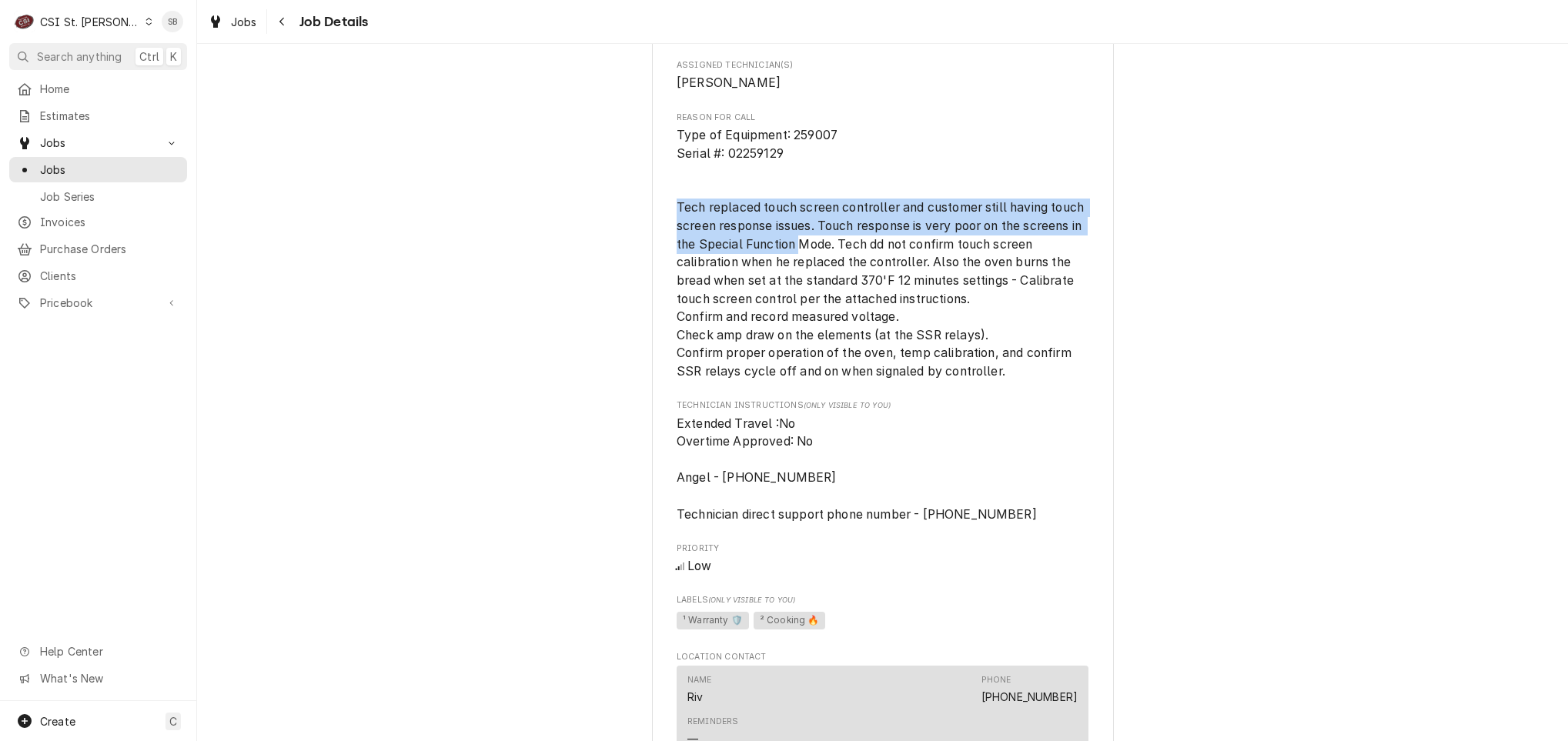
drag, startPoint x: 657, startPoint y: 220, endPoint x: 807, endPoint y: 265, distance: 156.6
click at [807, 265] on div "DUKE MANUFACTURING Subway #54092 [GEOGRAPHIC_DATA] / [STREET_ADDRESS][PERSON_NA…" at bounding box center [883, 326] width 462 height 2073
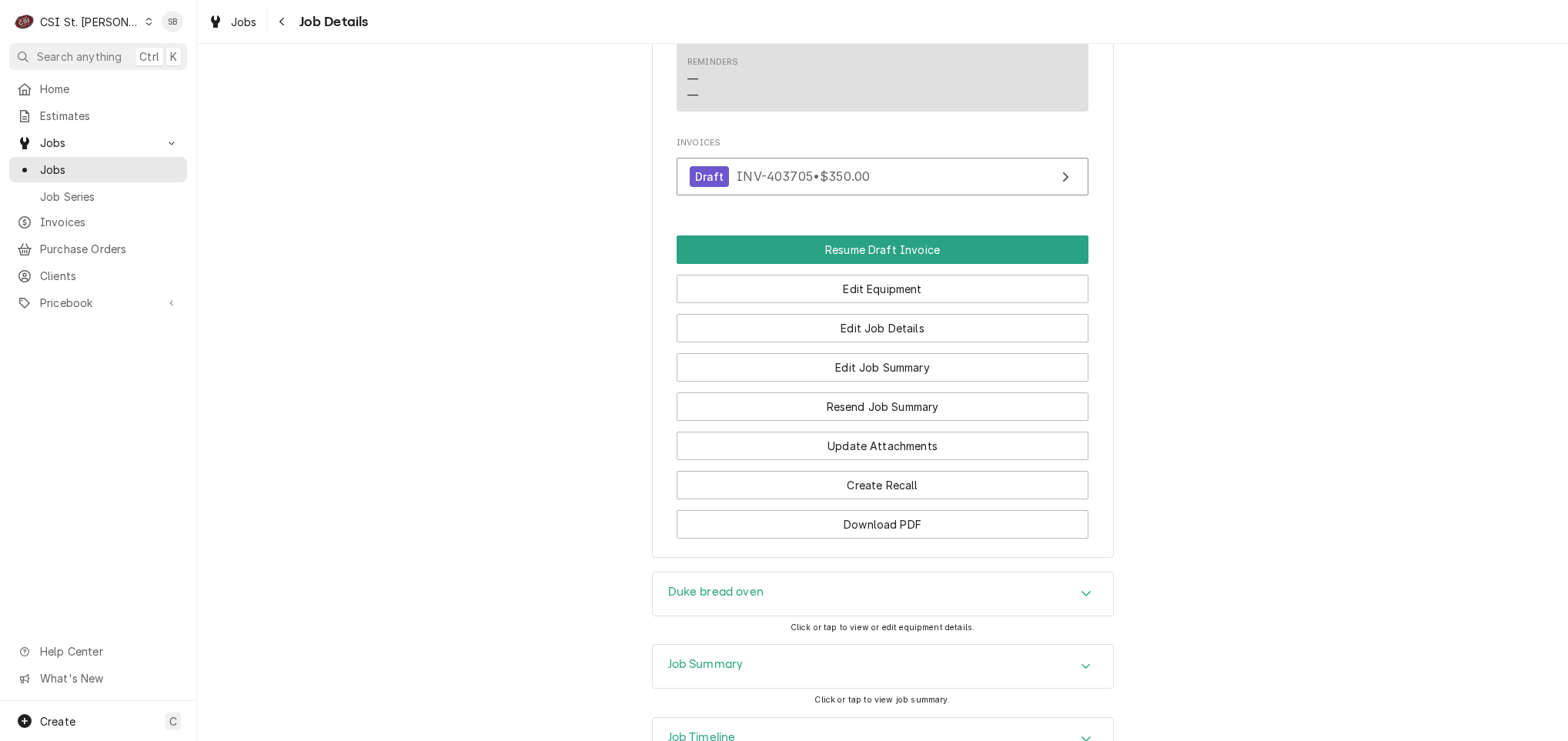
scroll to position [1764, 0]
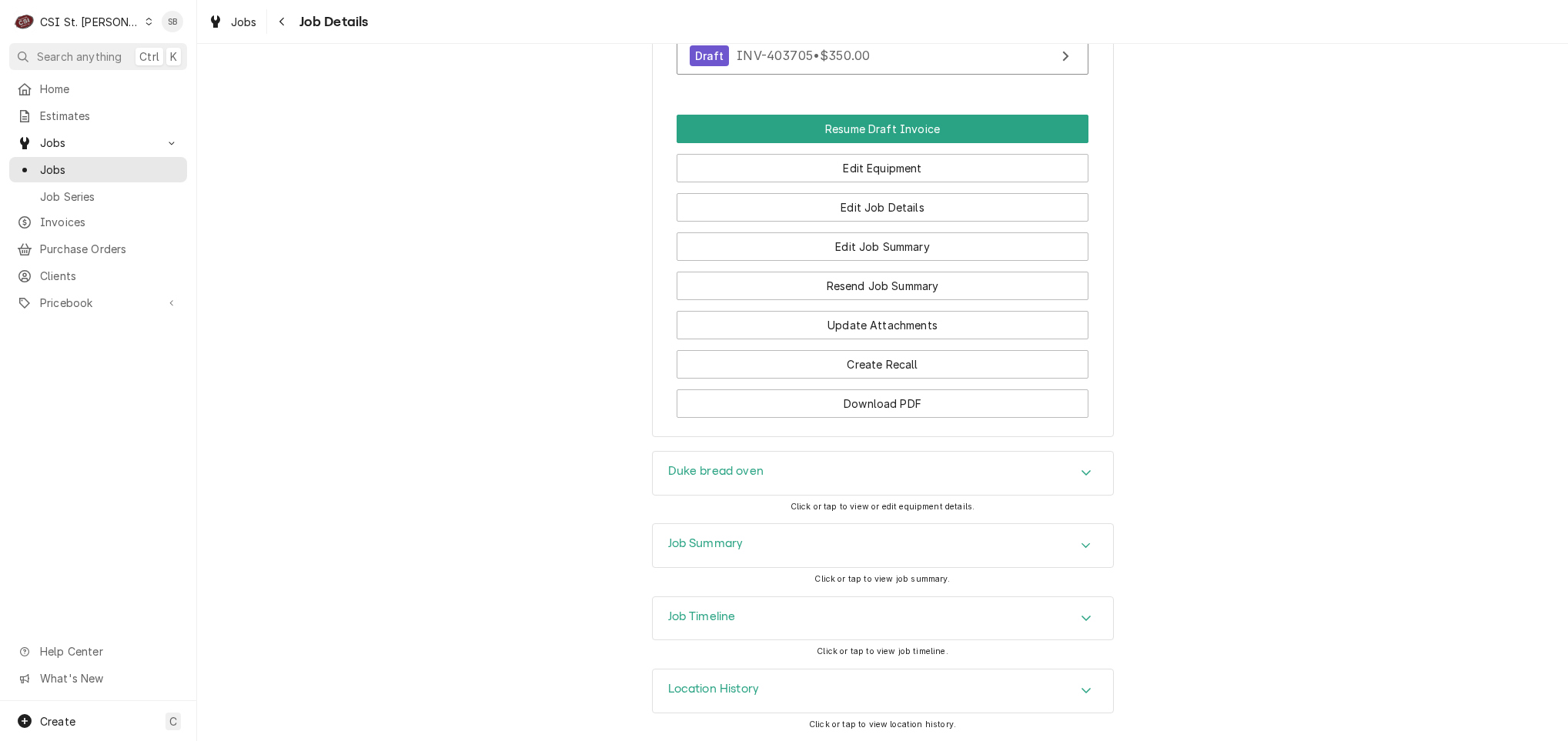
click at [756, 469] on div "Duke bread oven" at bounding box center [883, 472] width 460 height 43
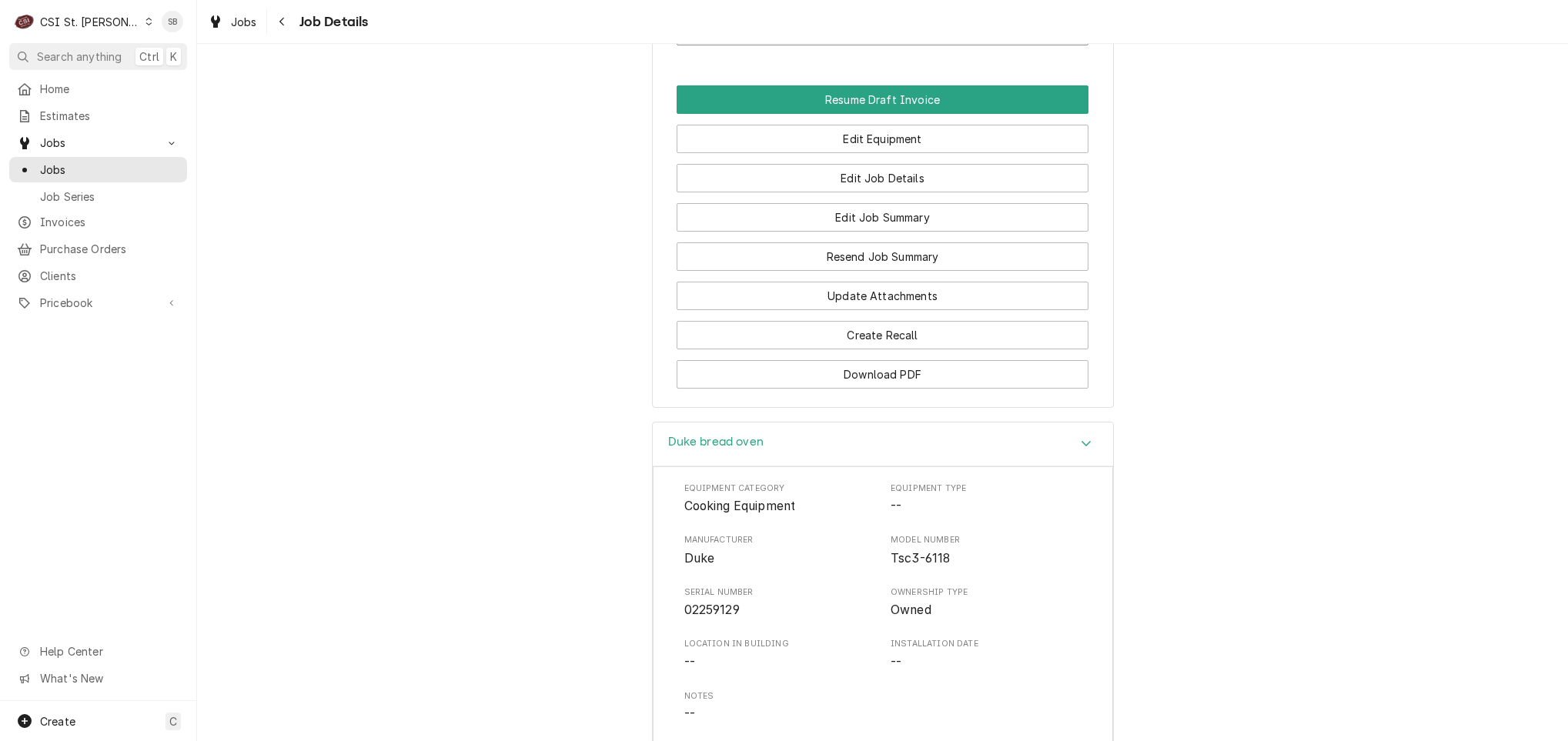
click at [759, 466] on div "Duke bread oven" at bounding box center [883, 444] width 460 height 44
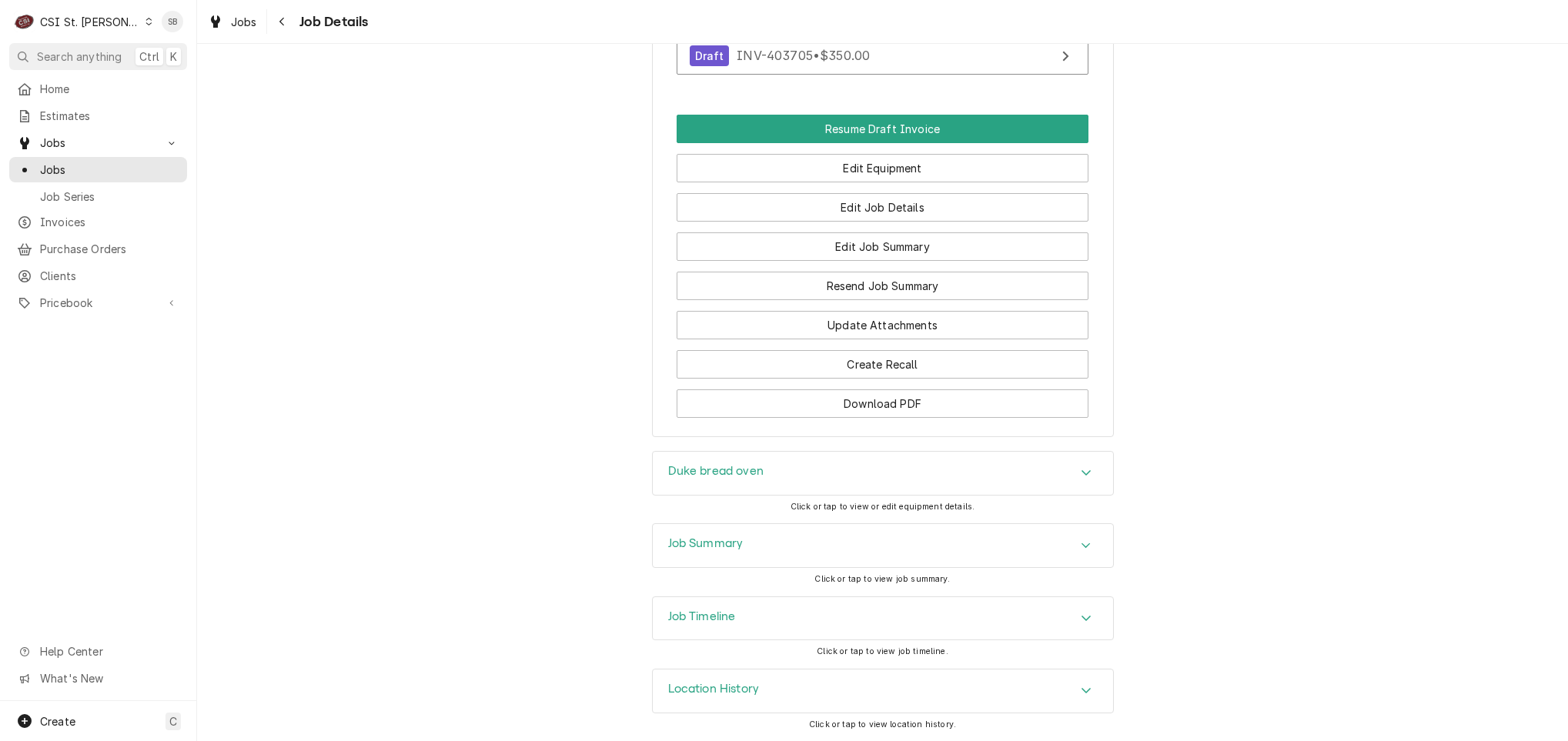
click at [754, 548] on div "Job Summary" at bounding box center [883, 545] width 460 height 43
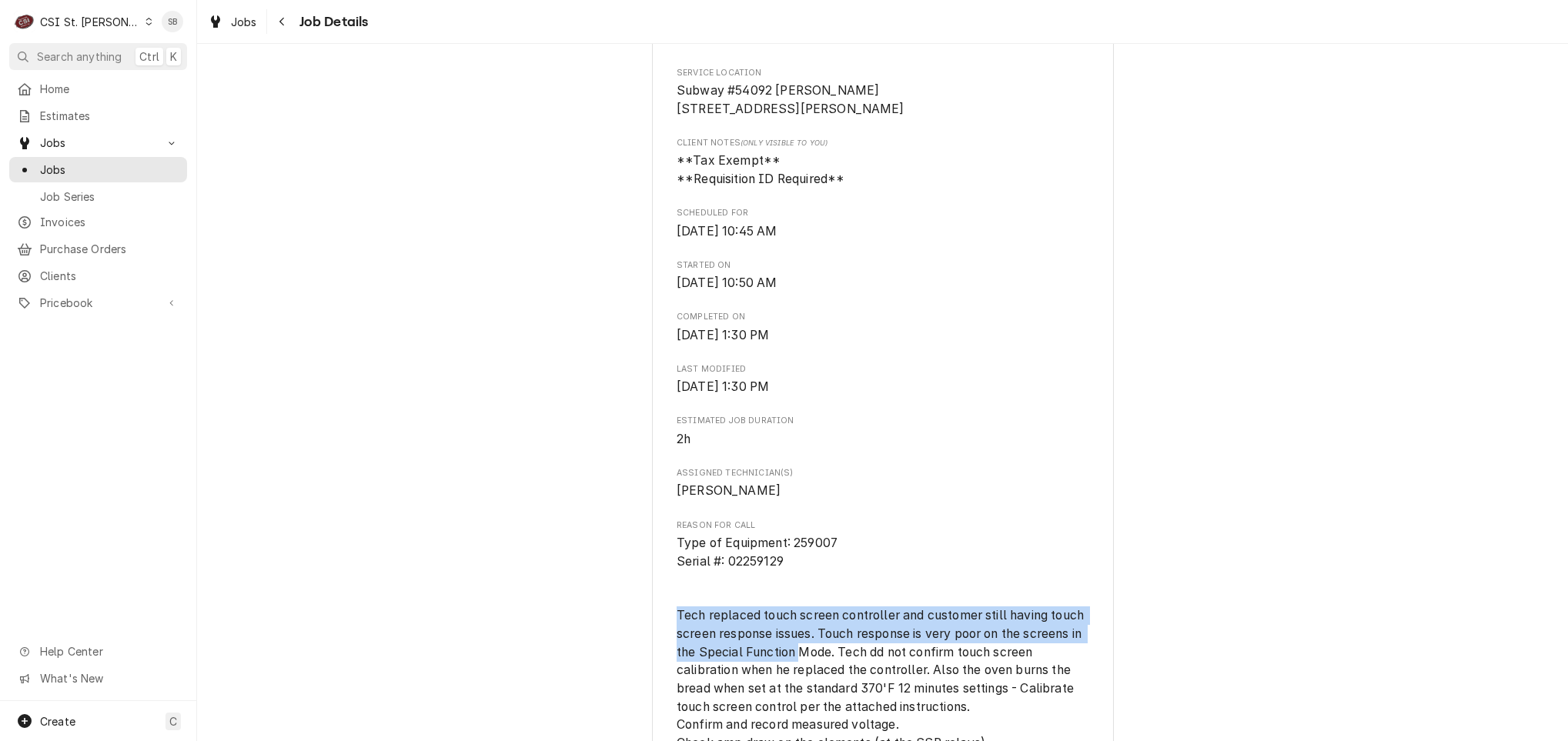
scroll to position [725, 0]
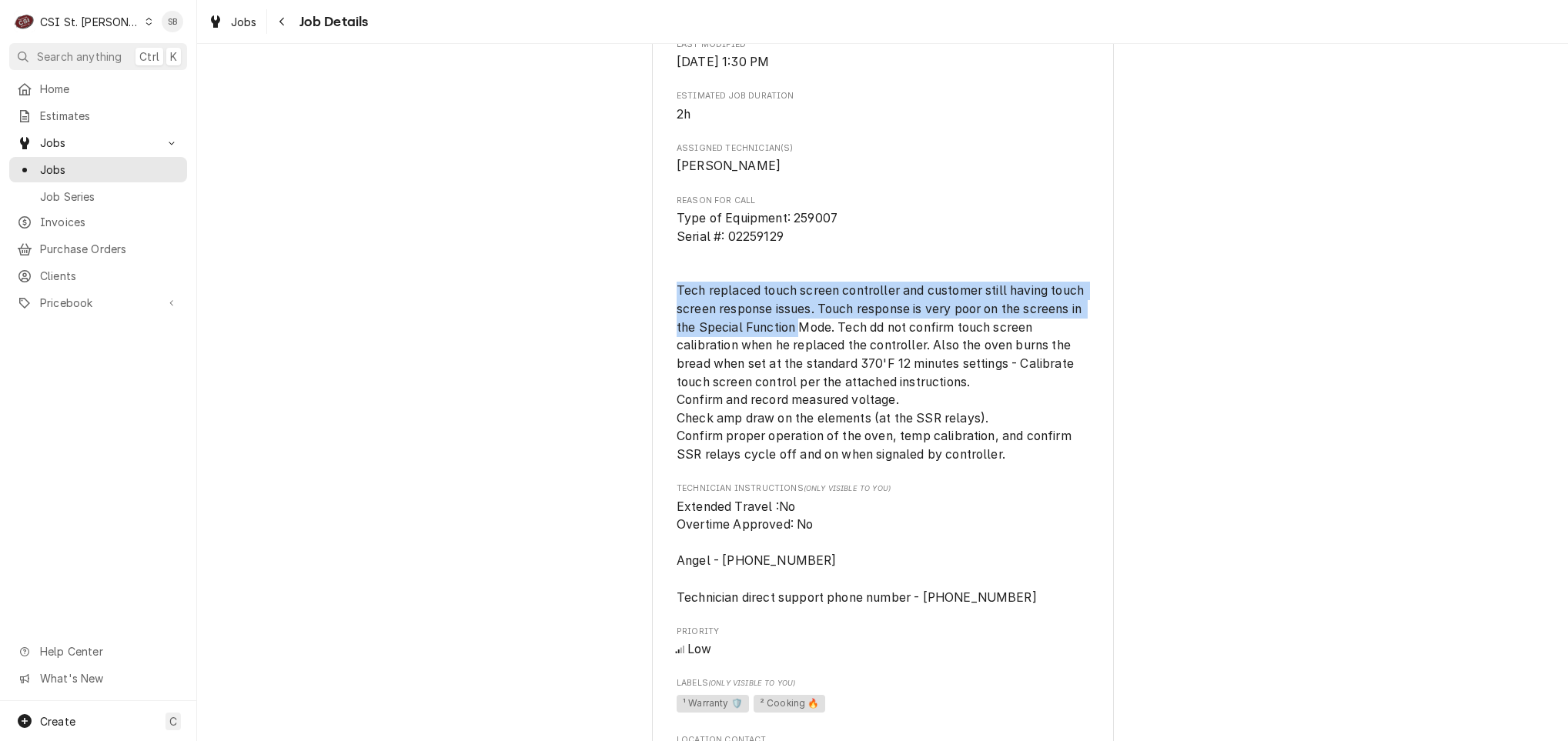
copy span "Tech replaced touch screen controller and customer still having touch screen re…"
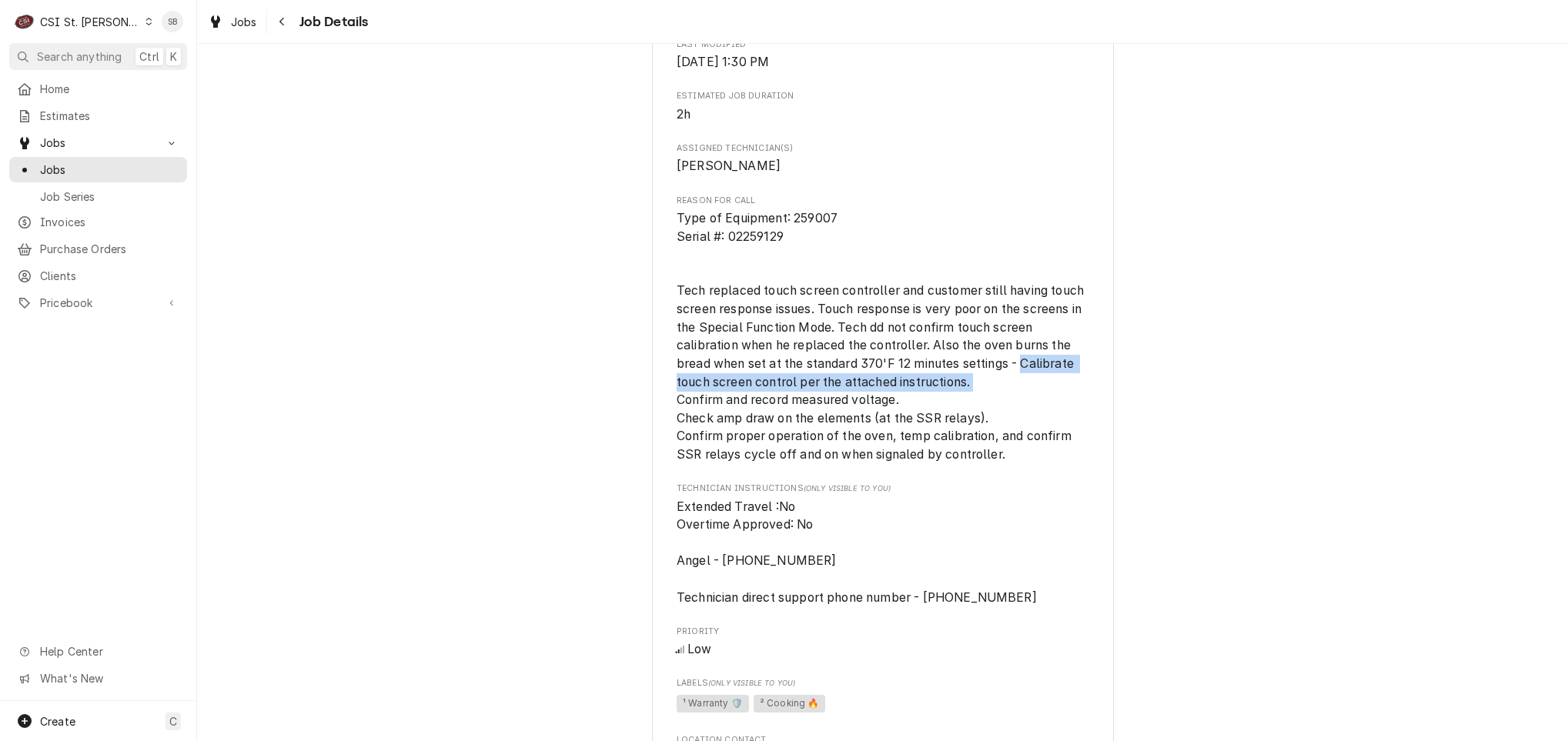
drag, startPoint x: 1016, startPoint y: 379, endPoint x: 1017, endPoint y: 394, distance: 15.0
click at [1017, 394] on span "Type of Equipment: 259007 Serial #: 02259129 Tech replaced touch screen control…" at bounding box center [882, 337] width 412 height 255
copy span "Calibrate touch screen control per the attached instructions."
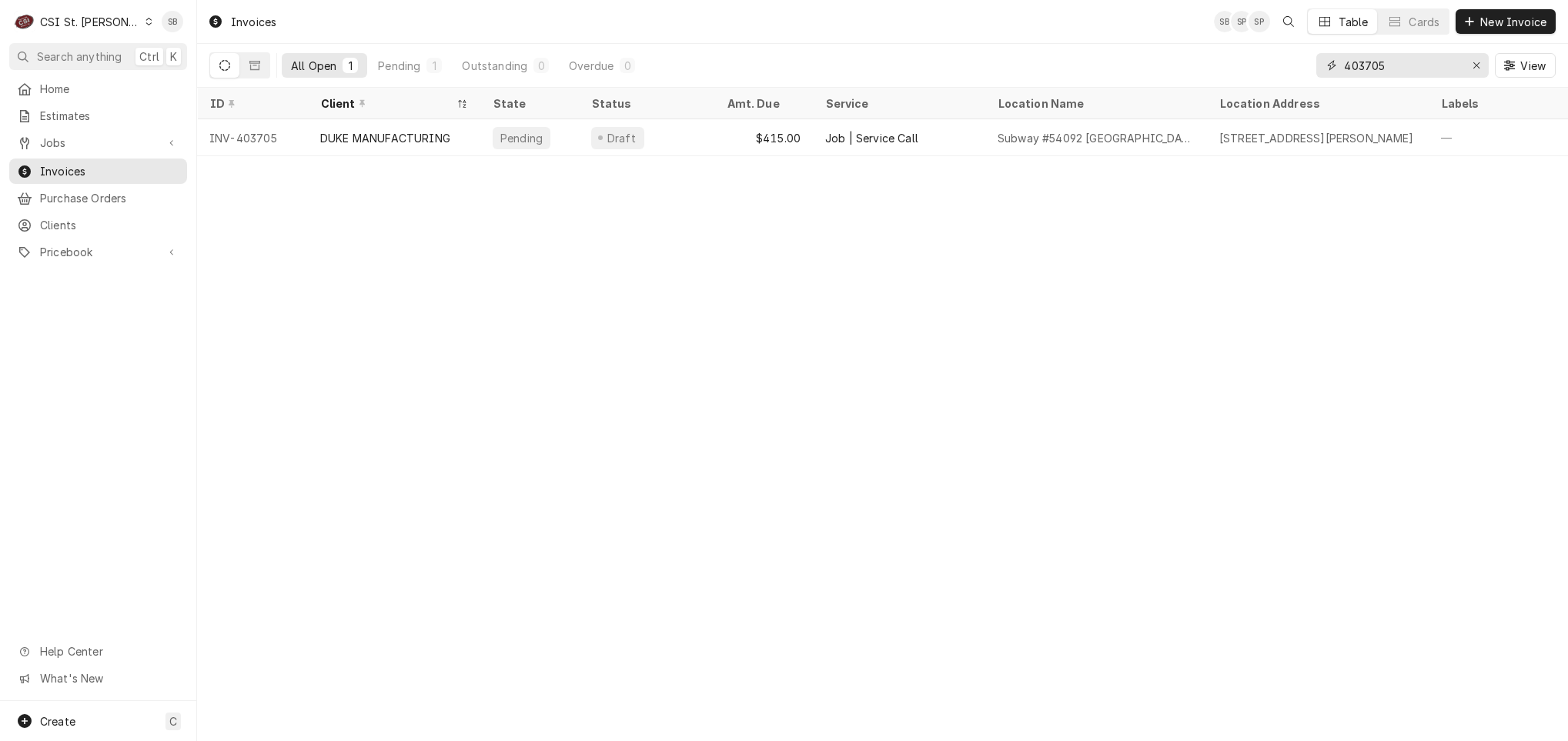
click at [1368, 65] on input "403705" at bounding box center [1402, 66] width 116 height 25
paste input "6"
type input "4"
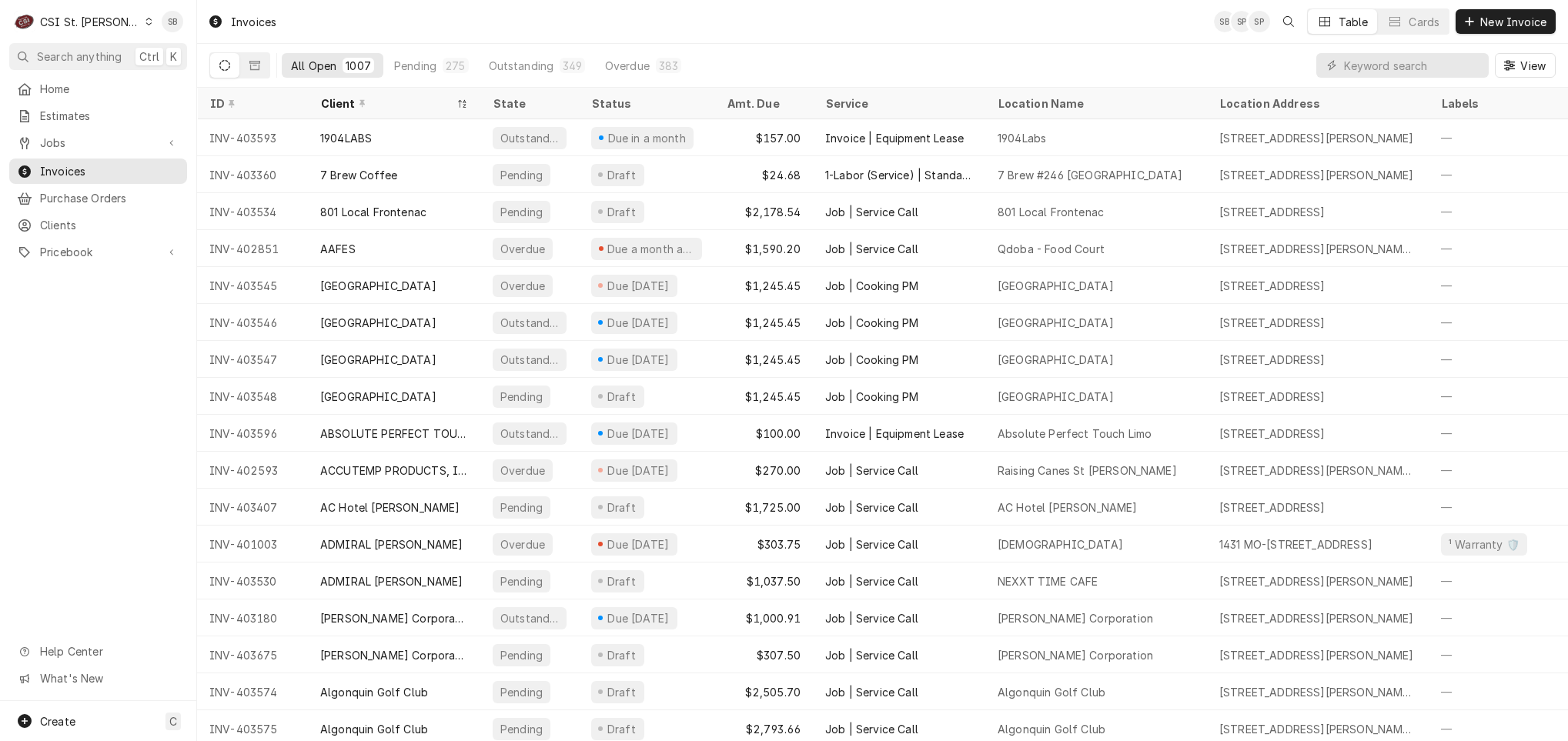
drag, startPoint x: 98, startPoint y: 21, endPoint x: 102, endPoint y: 52, distance: 31.3
click at [98, 21] on div "CSI St. [PERSON_NAME]" at bounding box center [90, 22] width 100 height 16
click at [172, 37] on div "CSI [US_STATE][GEOGRAPHIC_DATA]" at bounding box center [237, 31] width 203 height 16
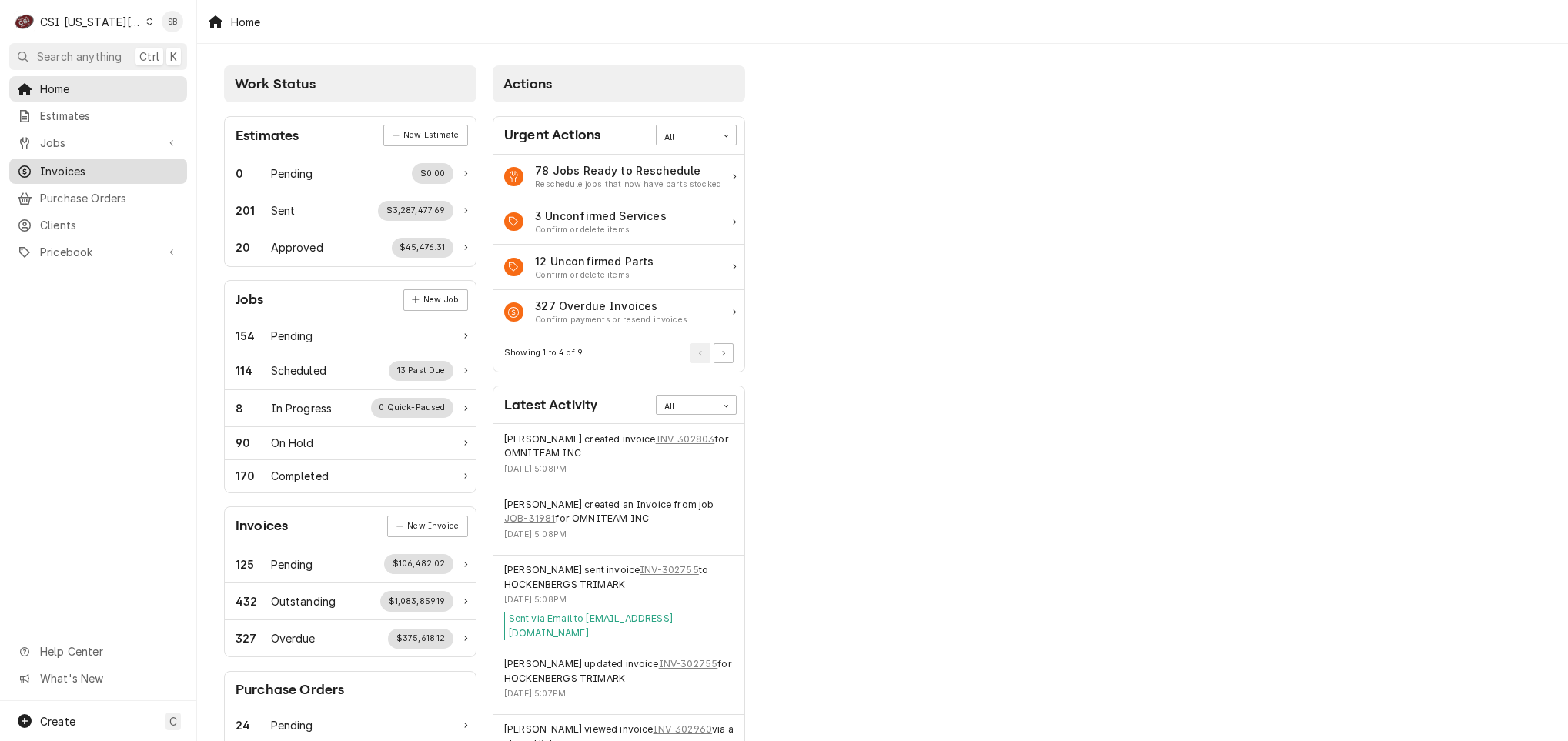
click at [84, 166] on span "Invoices" at bounding box center [109, 171] width 139 height 16
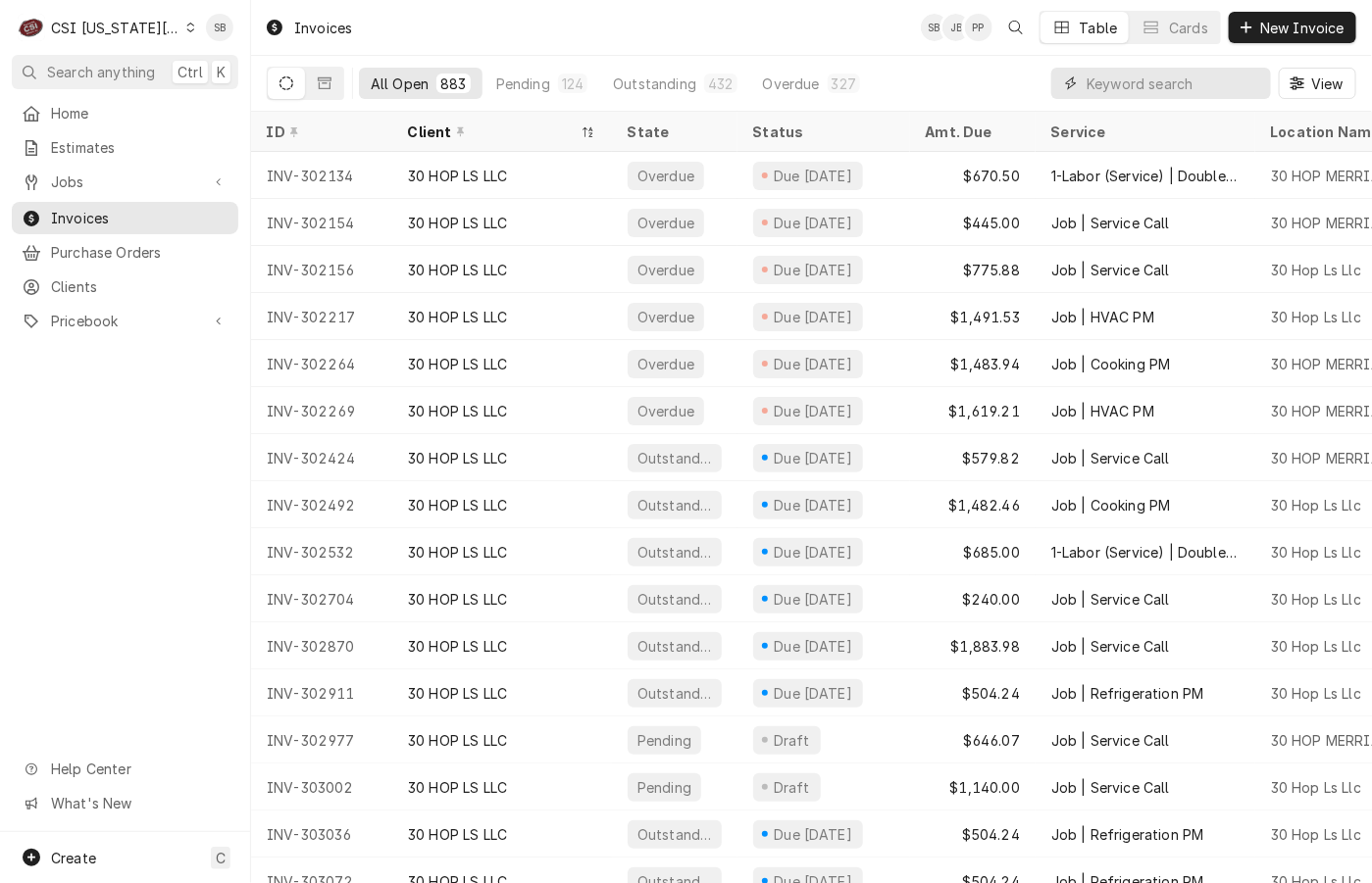
drag, startPoint x: 1171, startPoint y: 69, endPoint x: 1169, endPoint y: 80, distance: 11.2
click at [1171, 71] on input "Dynamic Content Wrapper" at bounding box center [1173, 84] width 174 height 32
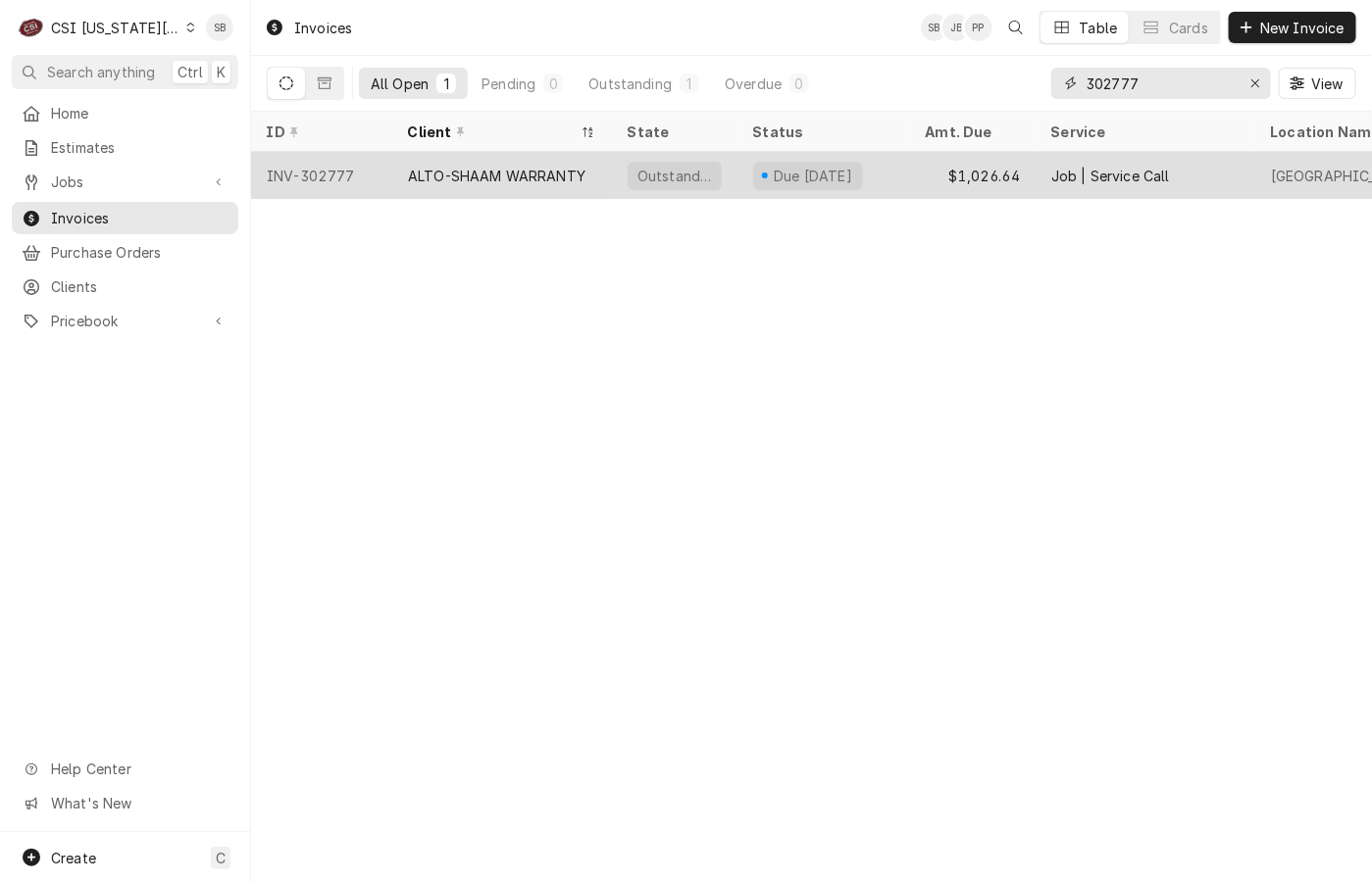
type input "302777"
click at [489, 186] on div "ALTO-SHAAM WARRANTY" at bounding box center [501, 175] width 220 height 47
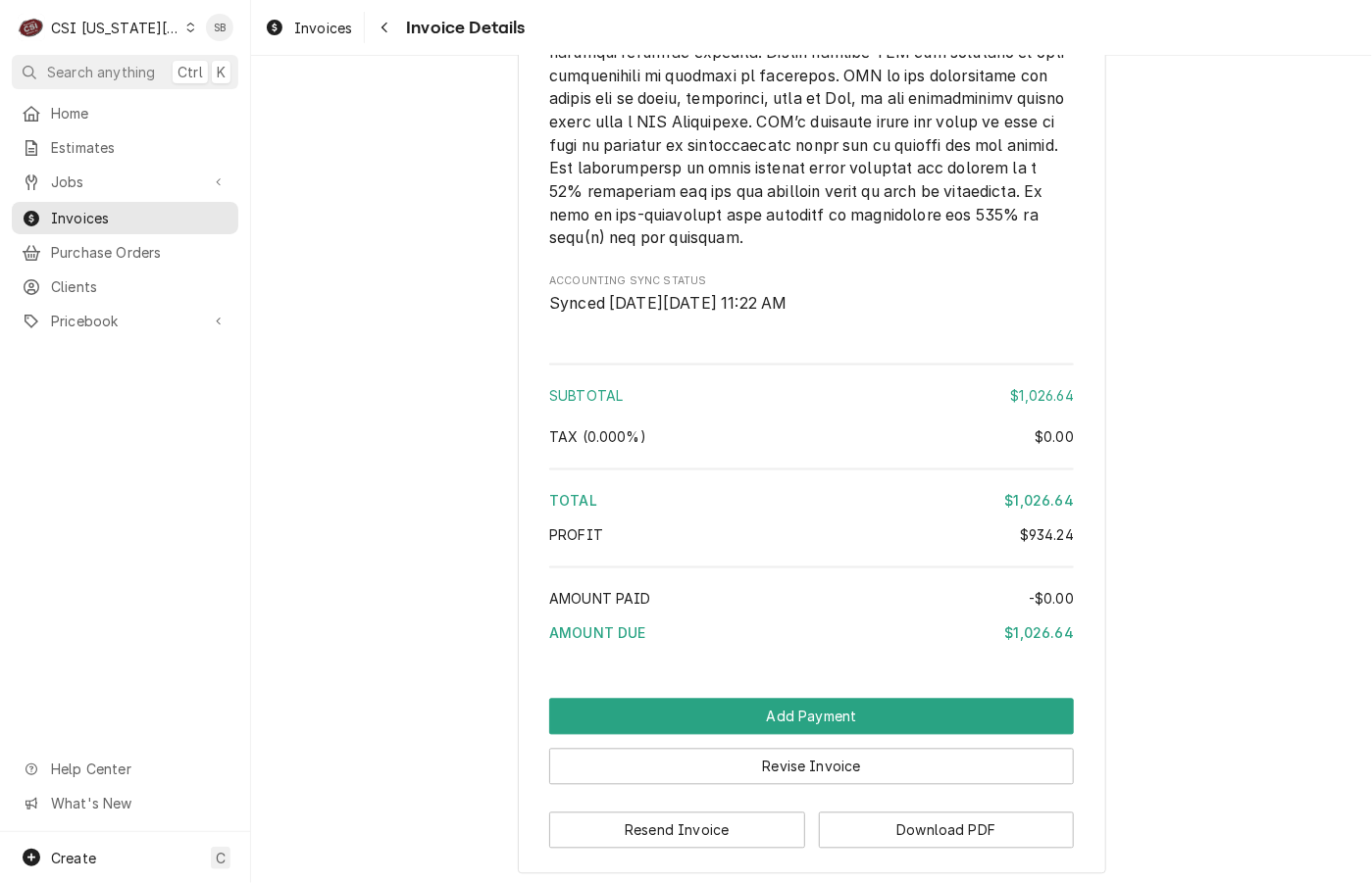
scroll to position [4030, 0]
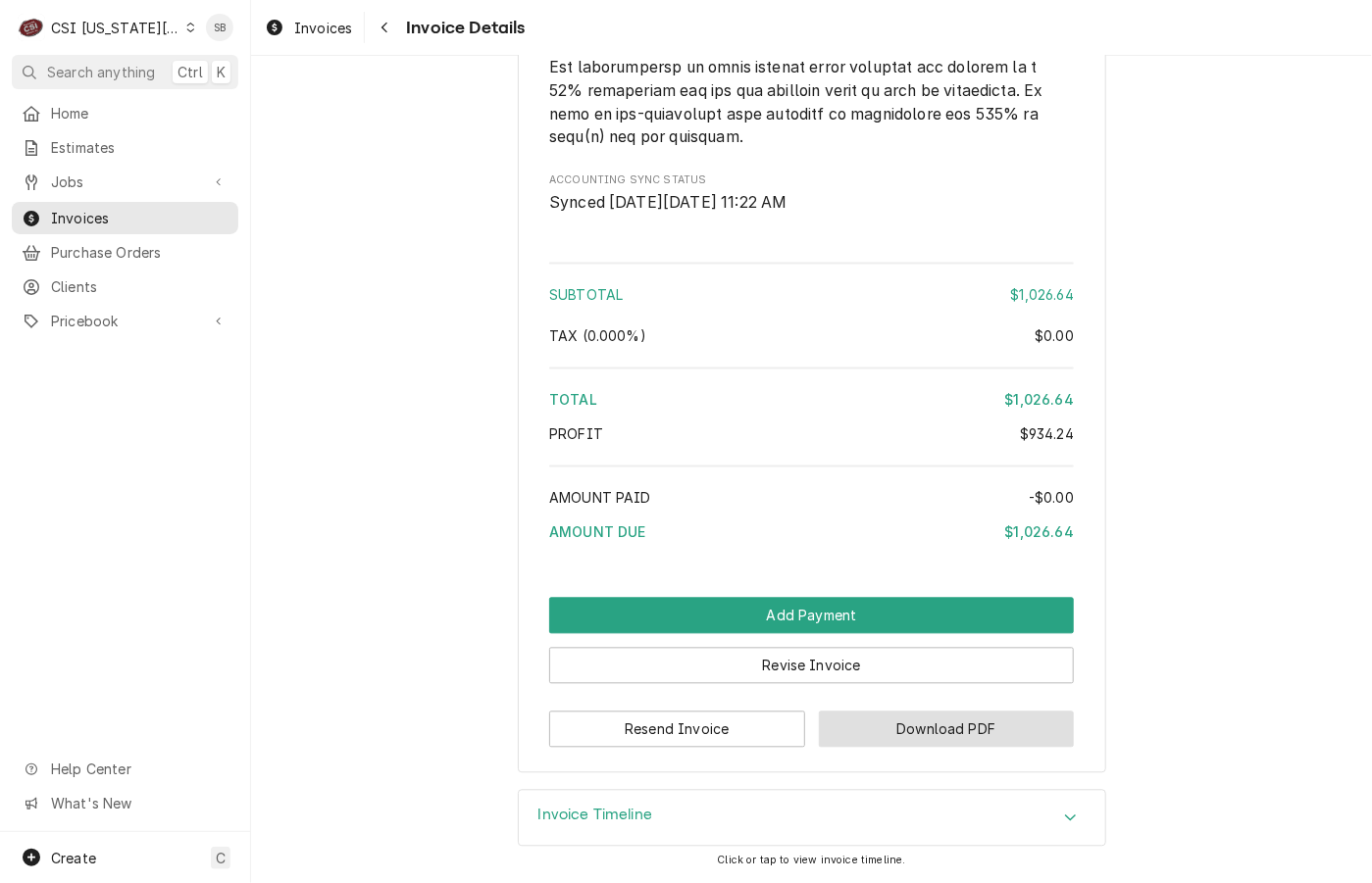
click at [878, 742] on button "Download PDF" at bounding box center [946, 729] width 256 height 36
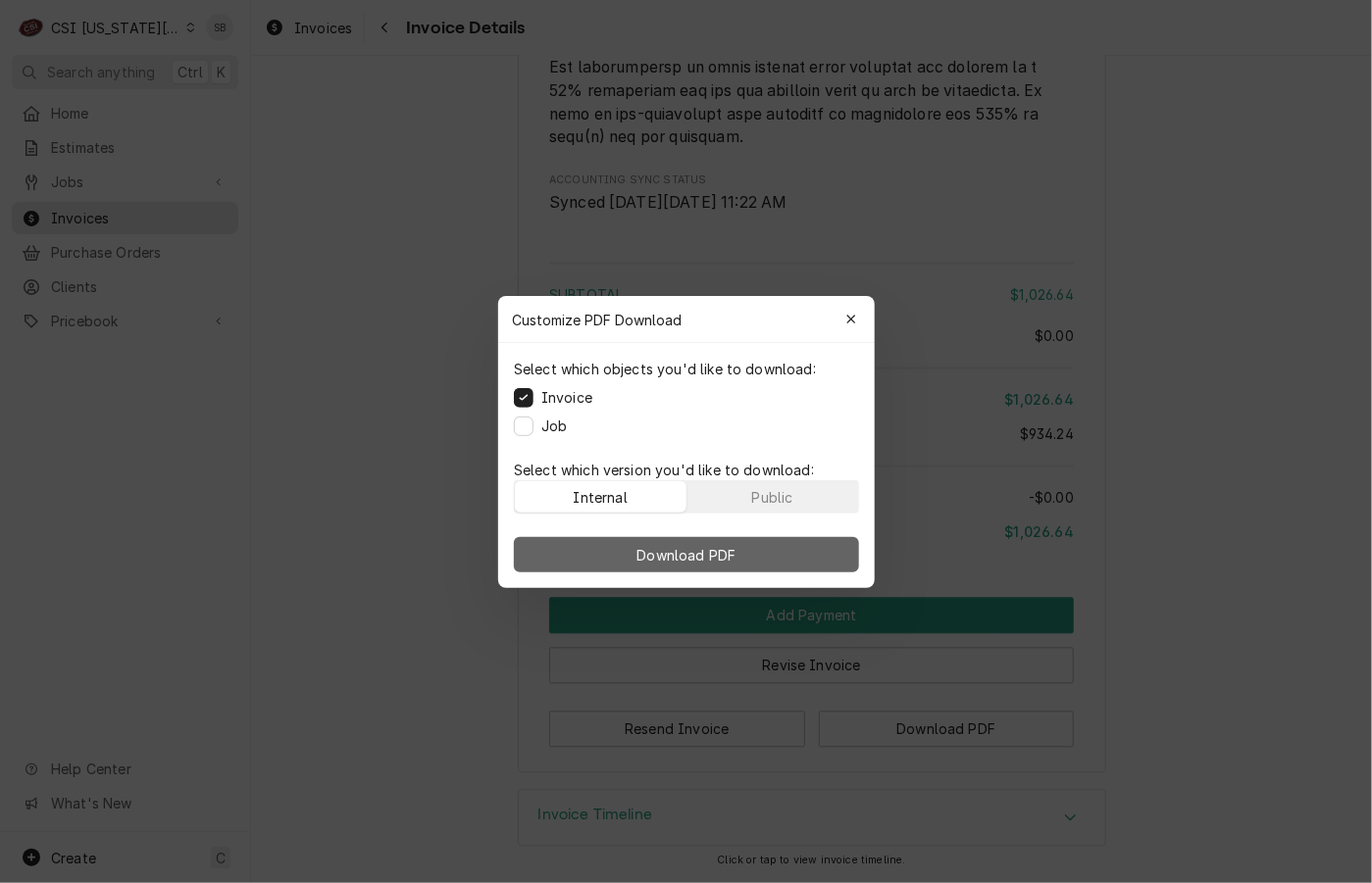
click at [691, 563] on span "Download PDF" at bounding box center [686, 554] width 106 height 21
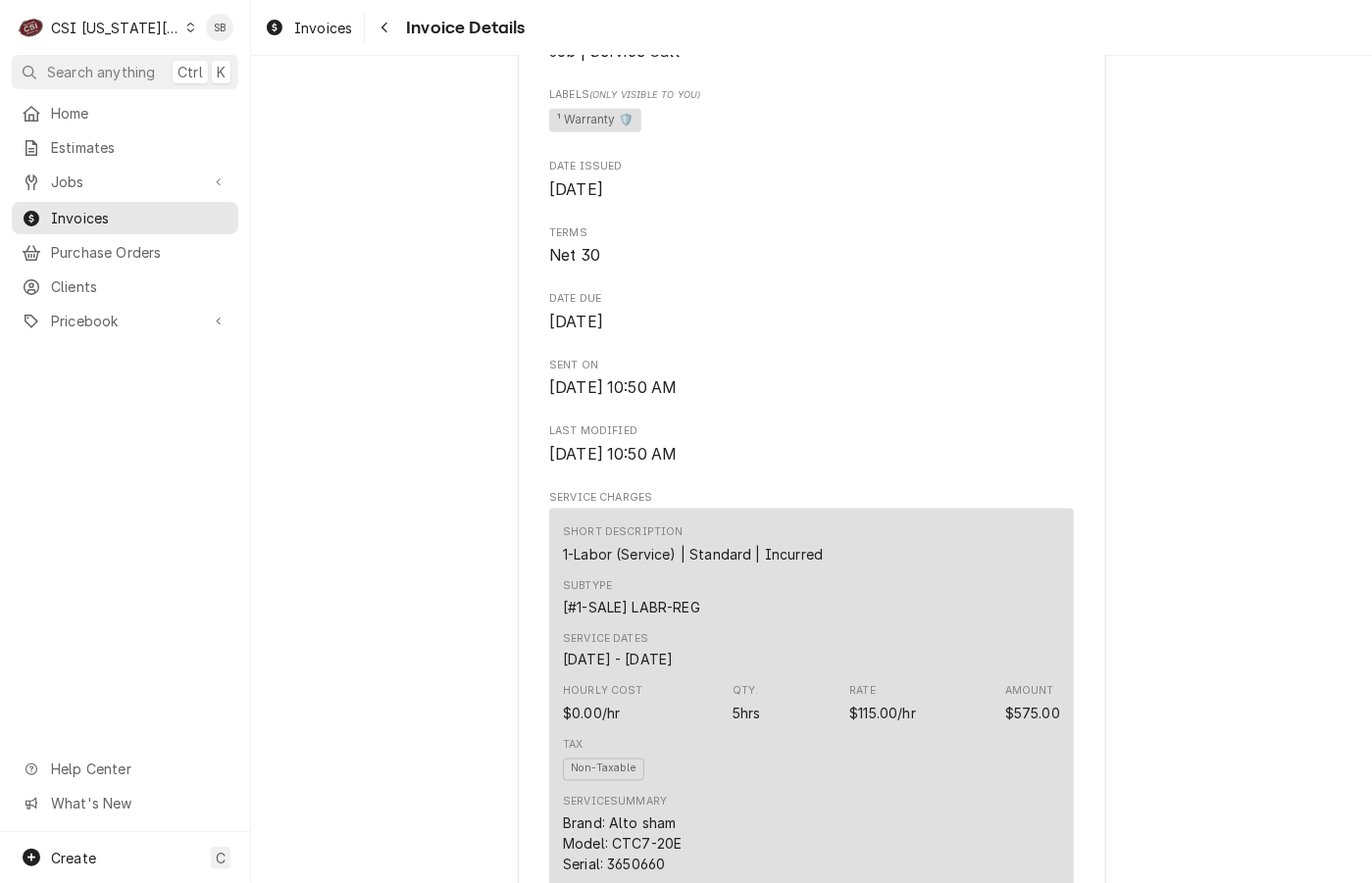
scroll to position [210, 0]
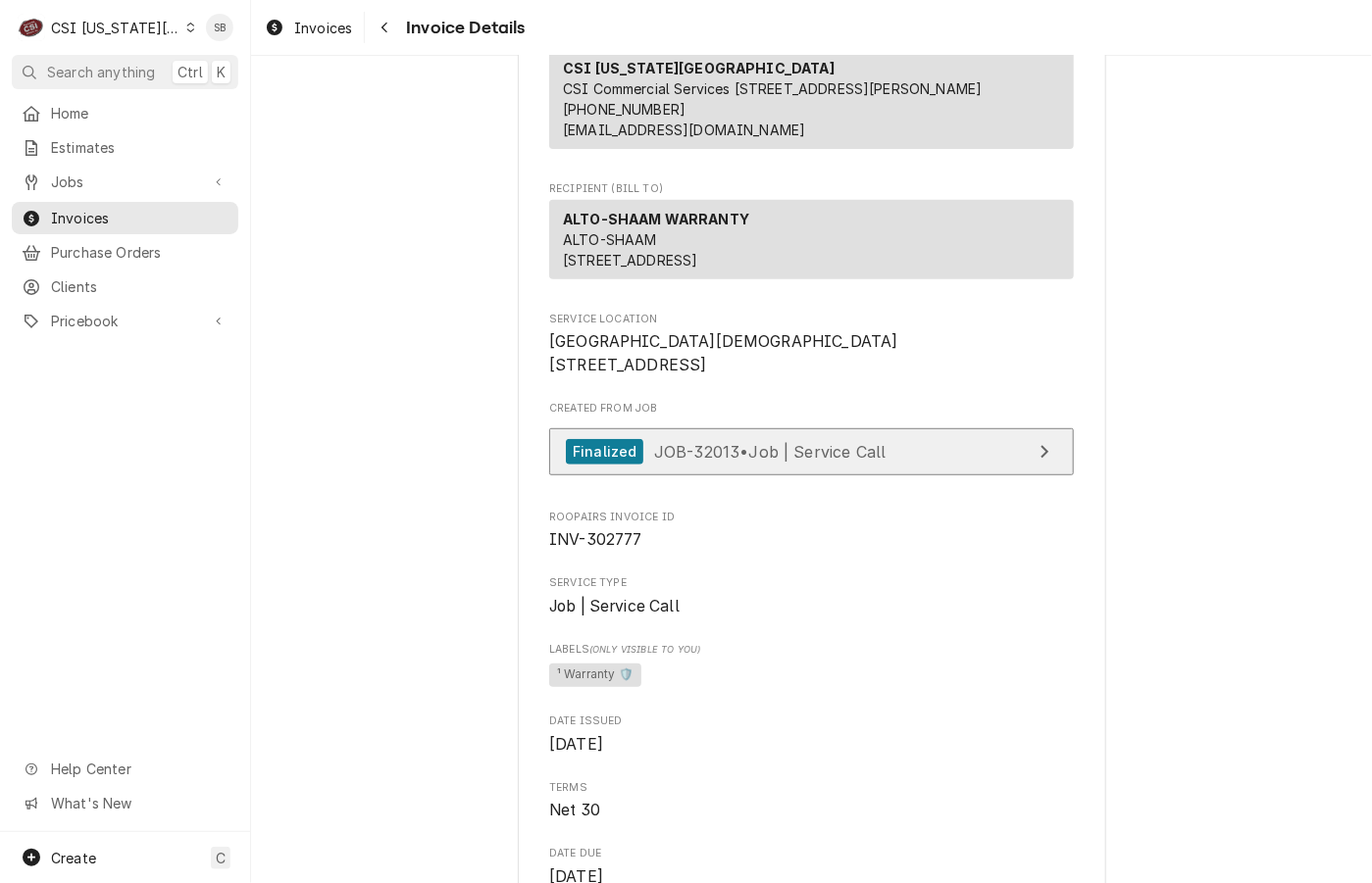
click at [747, 460] on span "JOB-32013 • Job | Service Call" at bounding box center [770, 450] width 233 height 20
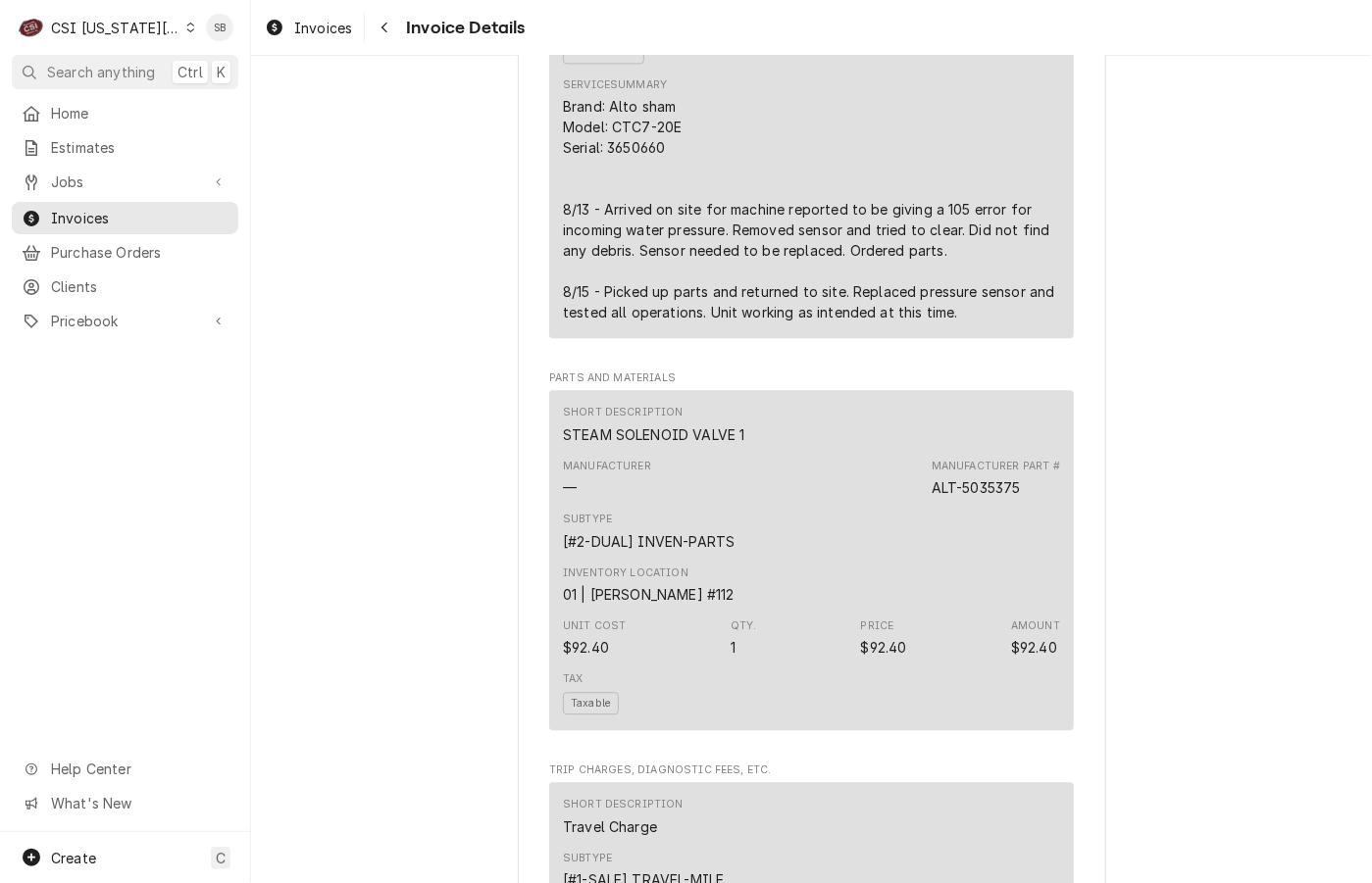
scroll to position [1532, 0]
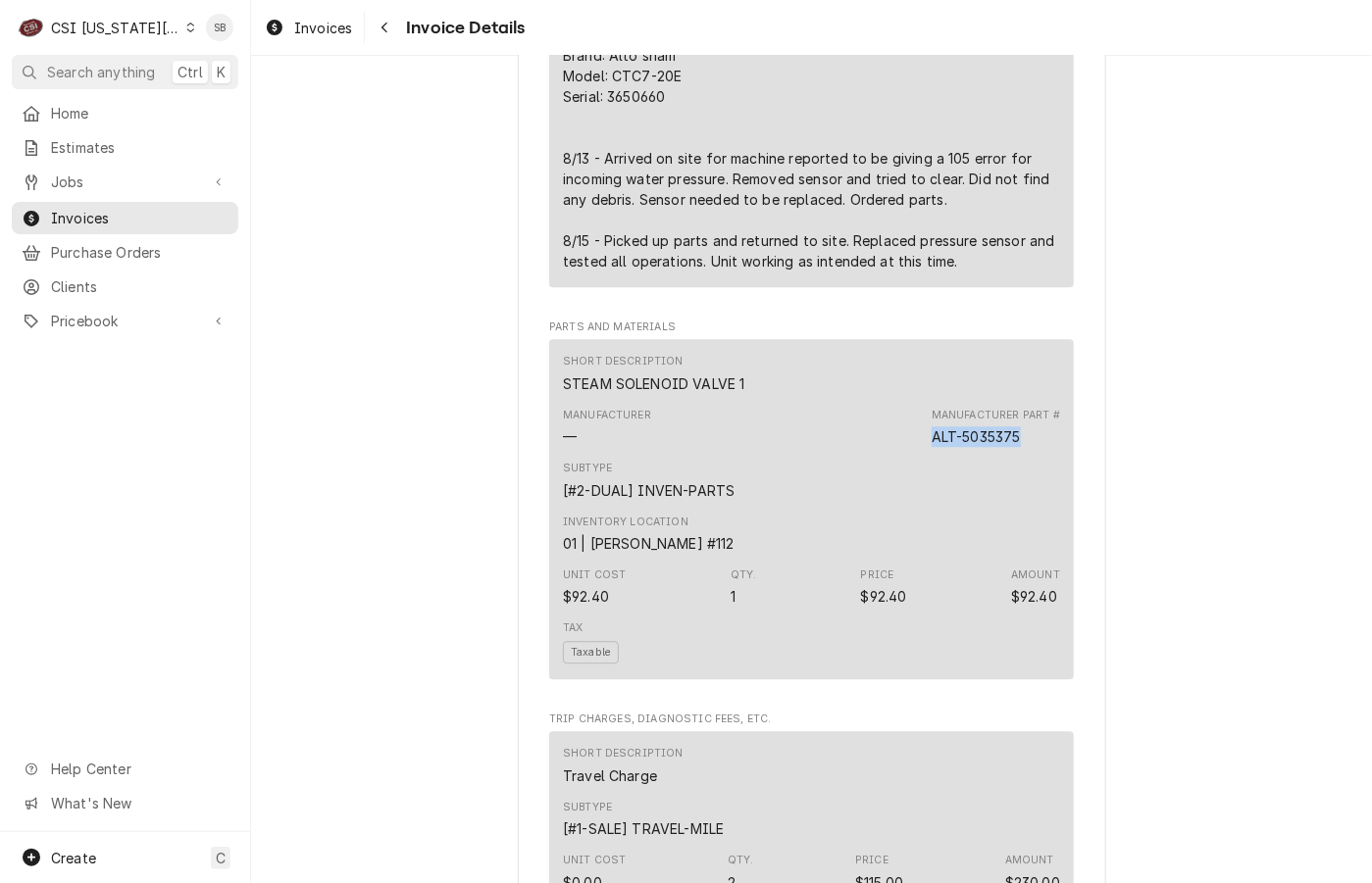
drag, startPoint x: 914, startPoint y: 501, endPoint x: 1012, endPoint y: 506, distance: 98.1
click at [1012, 453] on div "Manufacturer — Manufacturer Part # ALT-5035375" at bounding box center [812, 427] width 497 height 53
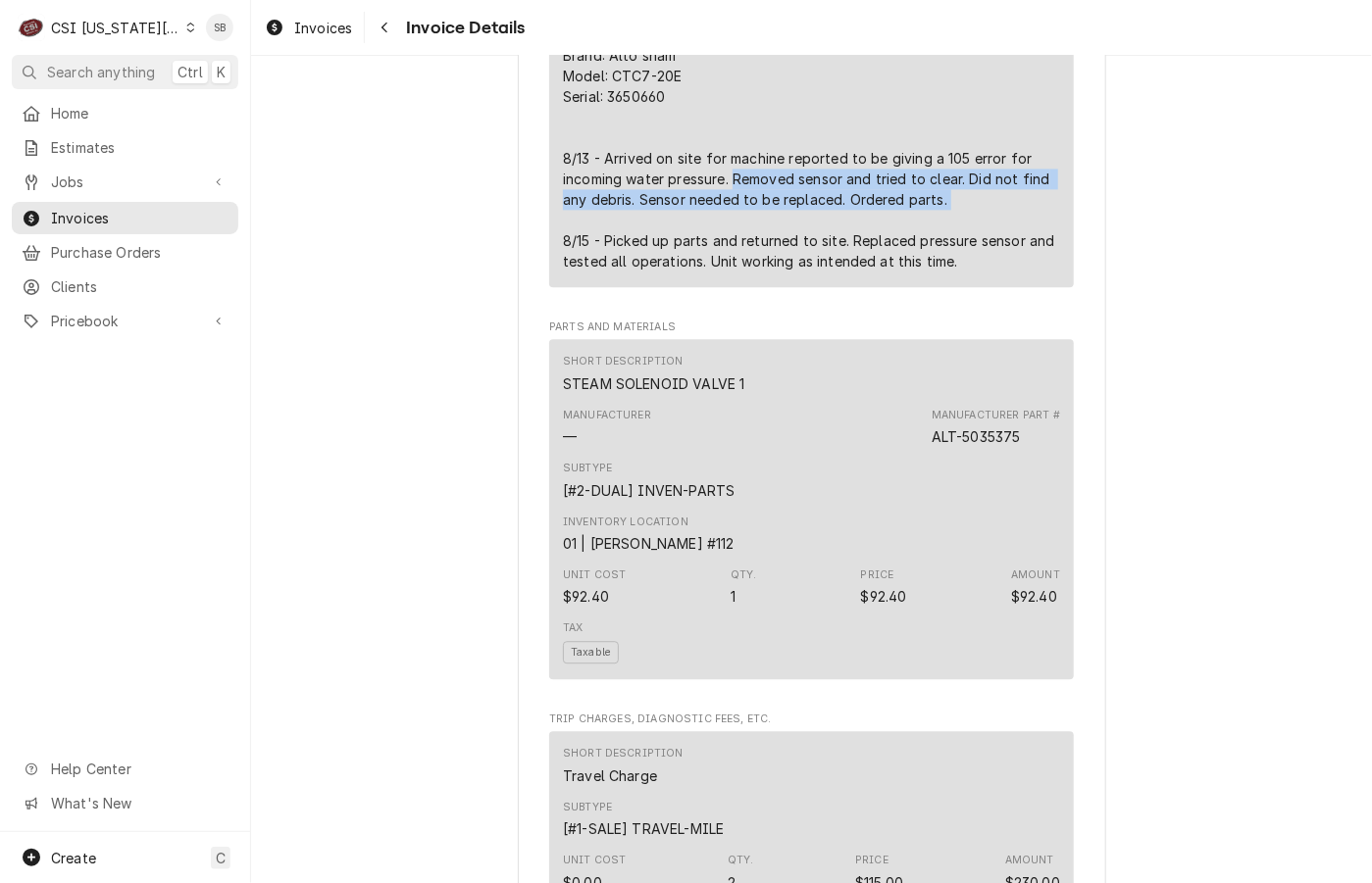
drag, startPoint x: 723, startPoint y: 245, endPoint x: 982, endPoint y: 254, distance: 259.2
click at [982, 254] on div "Brand: Alto sham Model: CTC7-20E Serial: 3650660 8/13 - Arrived on site for mac…" at bounding box center [812, 158] width 497 height 227
copy div "Removed sensor and tried to clear. Did not find any debris. Sensor needed to be…"
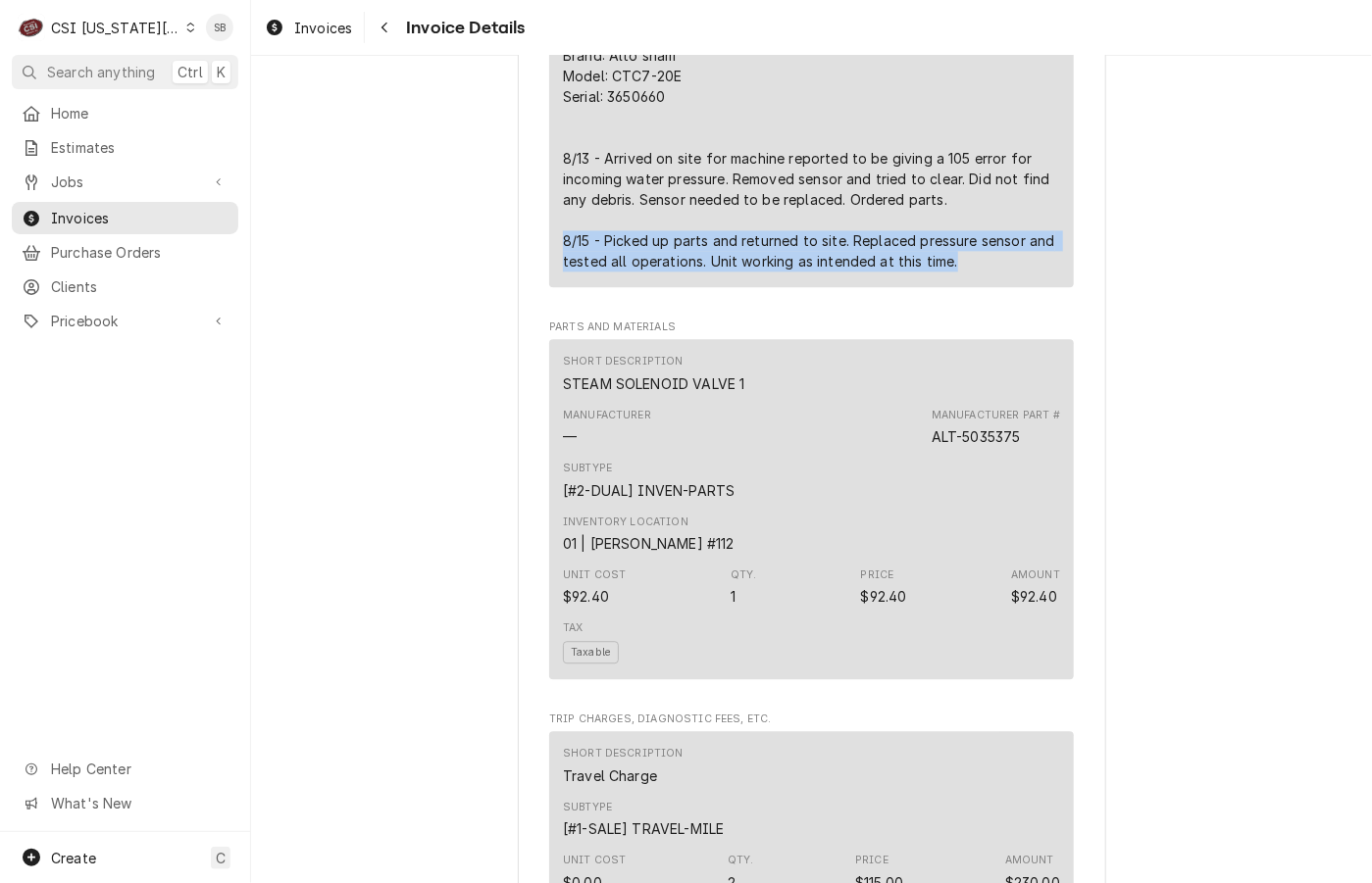
drag, startPoint x: 547, startPoint y: 303, endPoint x: 1000, endPoint y: 329, distance: 453.7
click at [1000, 286] on div "Short Description 1-Labor (Service) | Standard | Incurred Subtype [#1-SALE] LAB…" at bounding box center [811, 13] width 524 height 546
copy div "8/15 - Picked up parts and returned to site. Replaced pressure sensor and teste…"
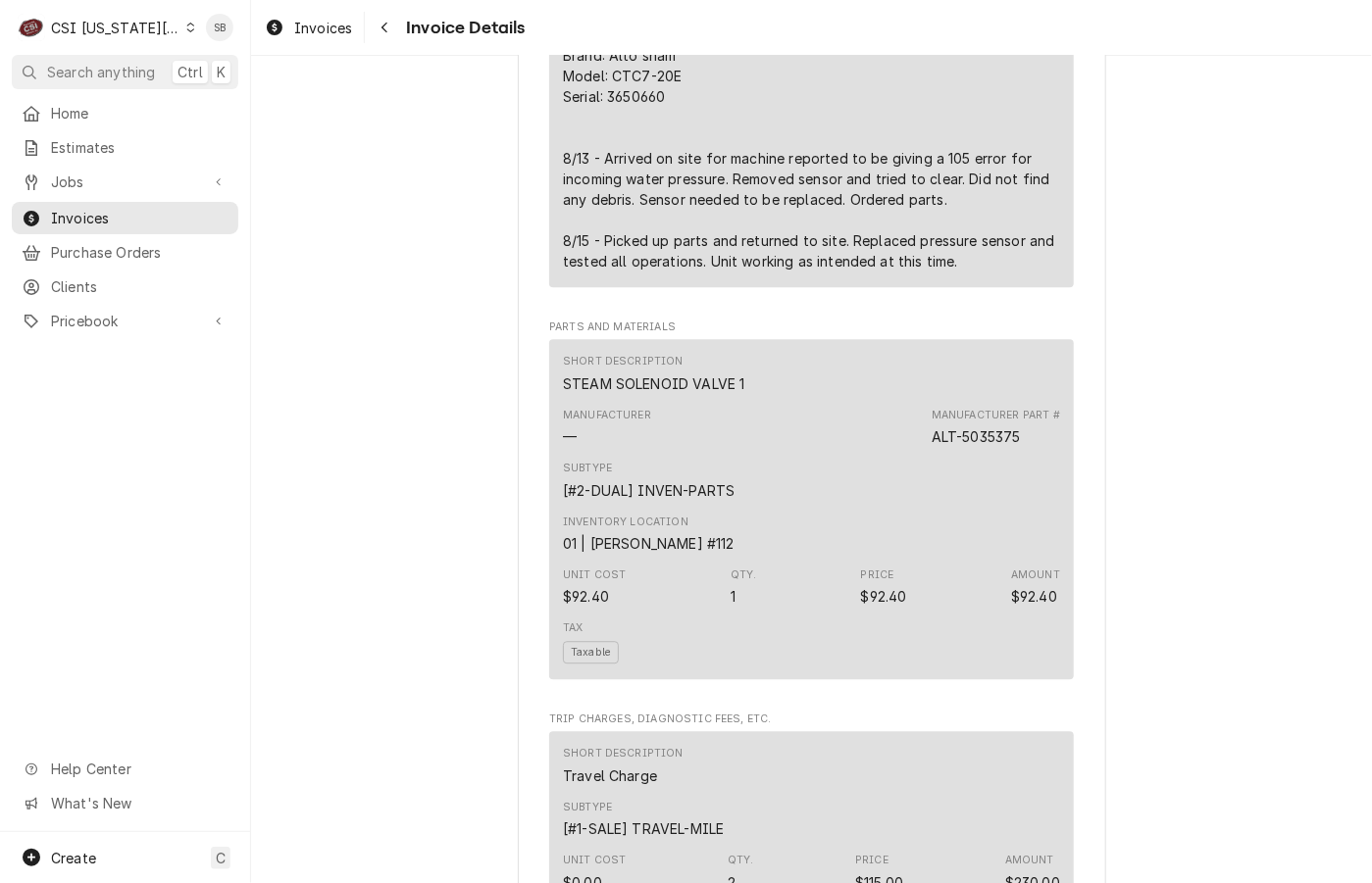
drag, startPoint x: 912, startPoint y: 508, endPoint x: 974, endPoint y: 506, distance: 62.0
click at [1048, 506] on div "Short Description STEAM SOLENOID VALVE 1 Manufacturer — Manufacturer Part # ALT…" at bounding box center [811, 509] width 524 height 340
click at [974, 446] on div "ALT-5035375" at bounding box center [976, 437] width 90 height 21
copy div "5035375"
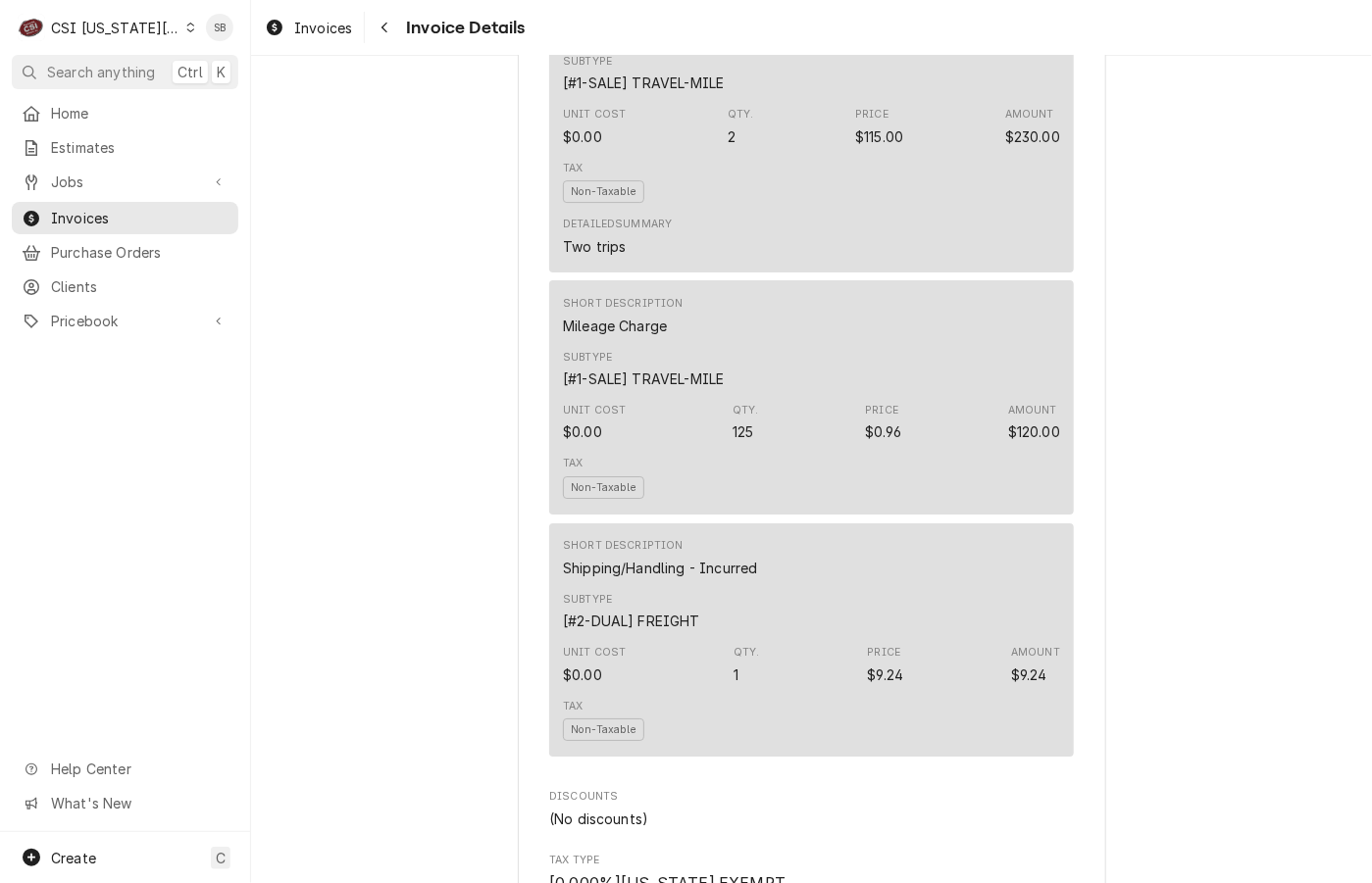
scroll to position [2267, 0]
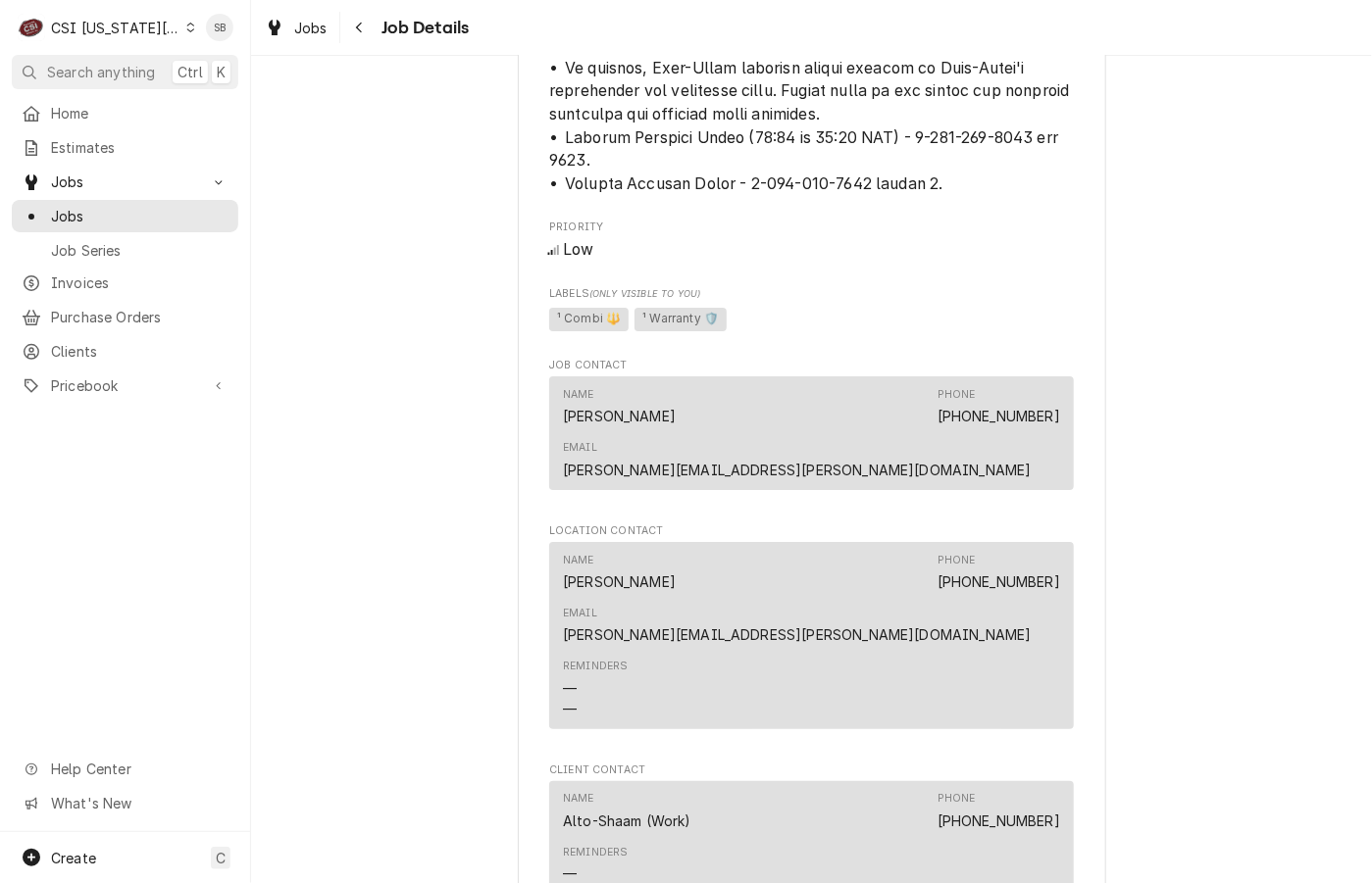
scroll to position [3223, 0]
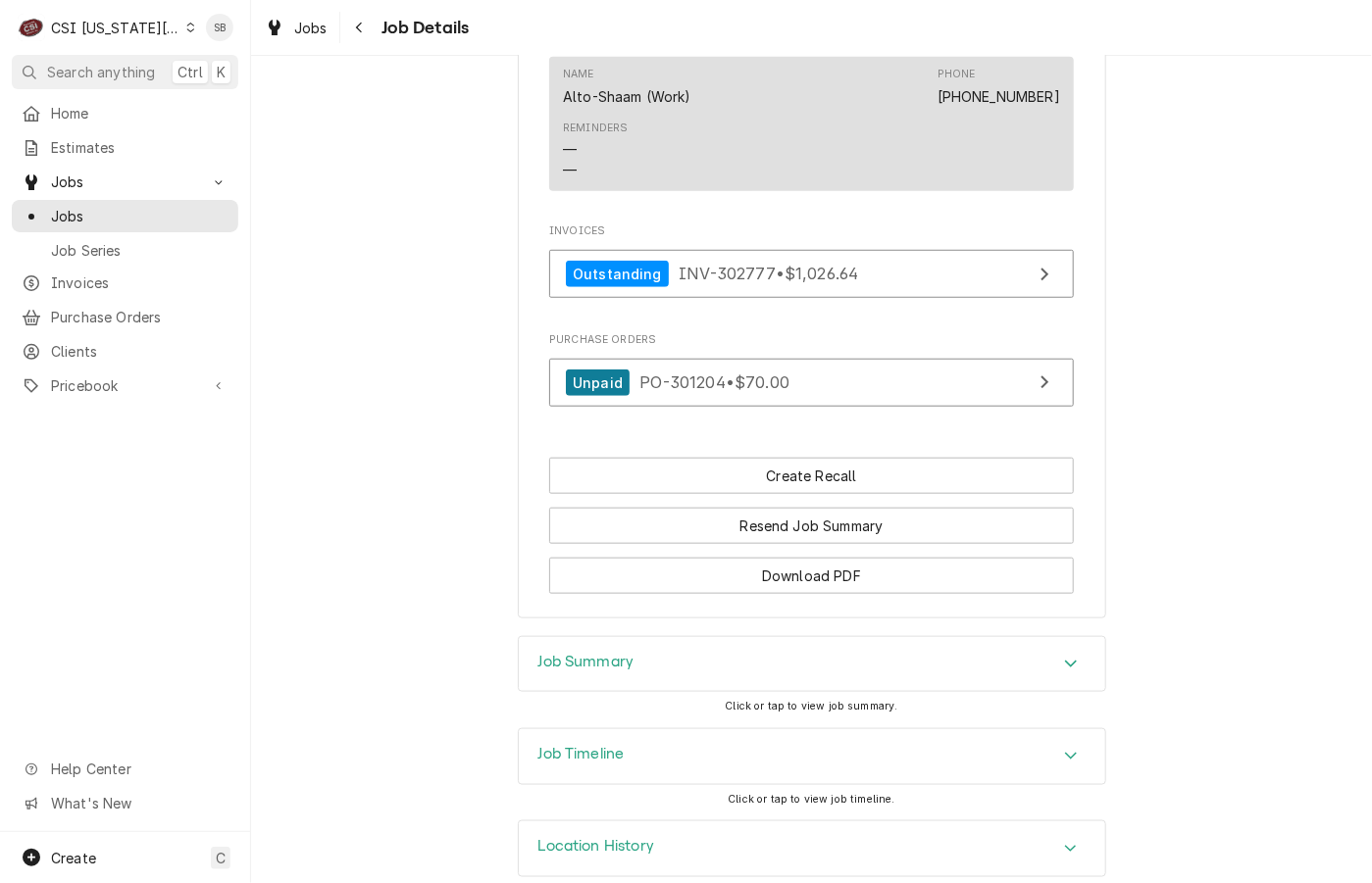
click at [780, 638] on div "Job Summary" at bounding box center [811, 664] width 586 height 55
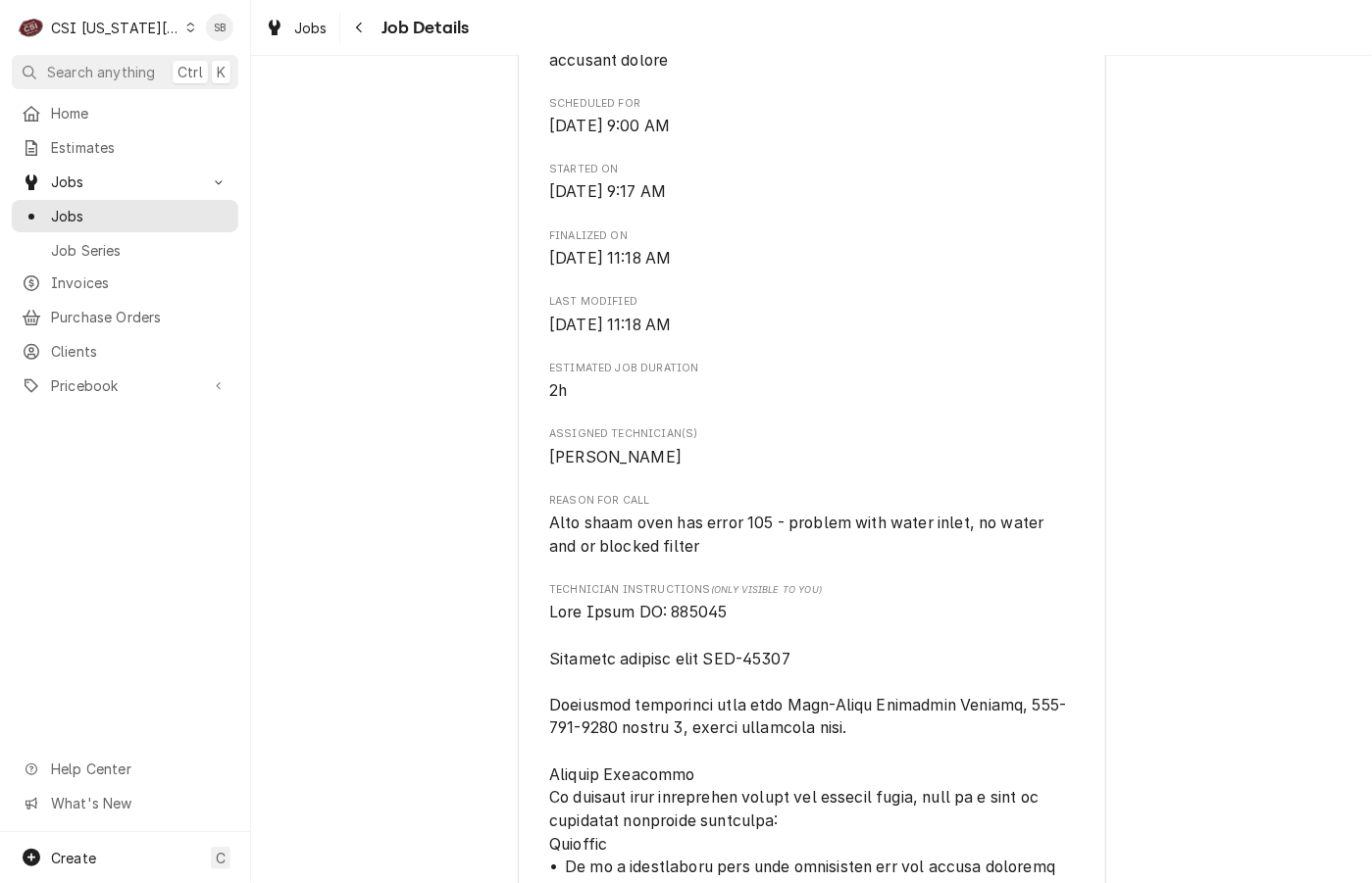
scroll to position [1323, 0]
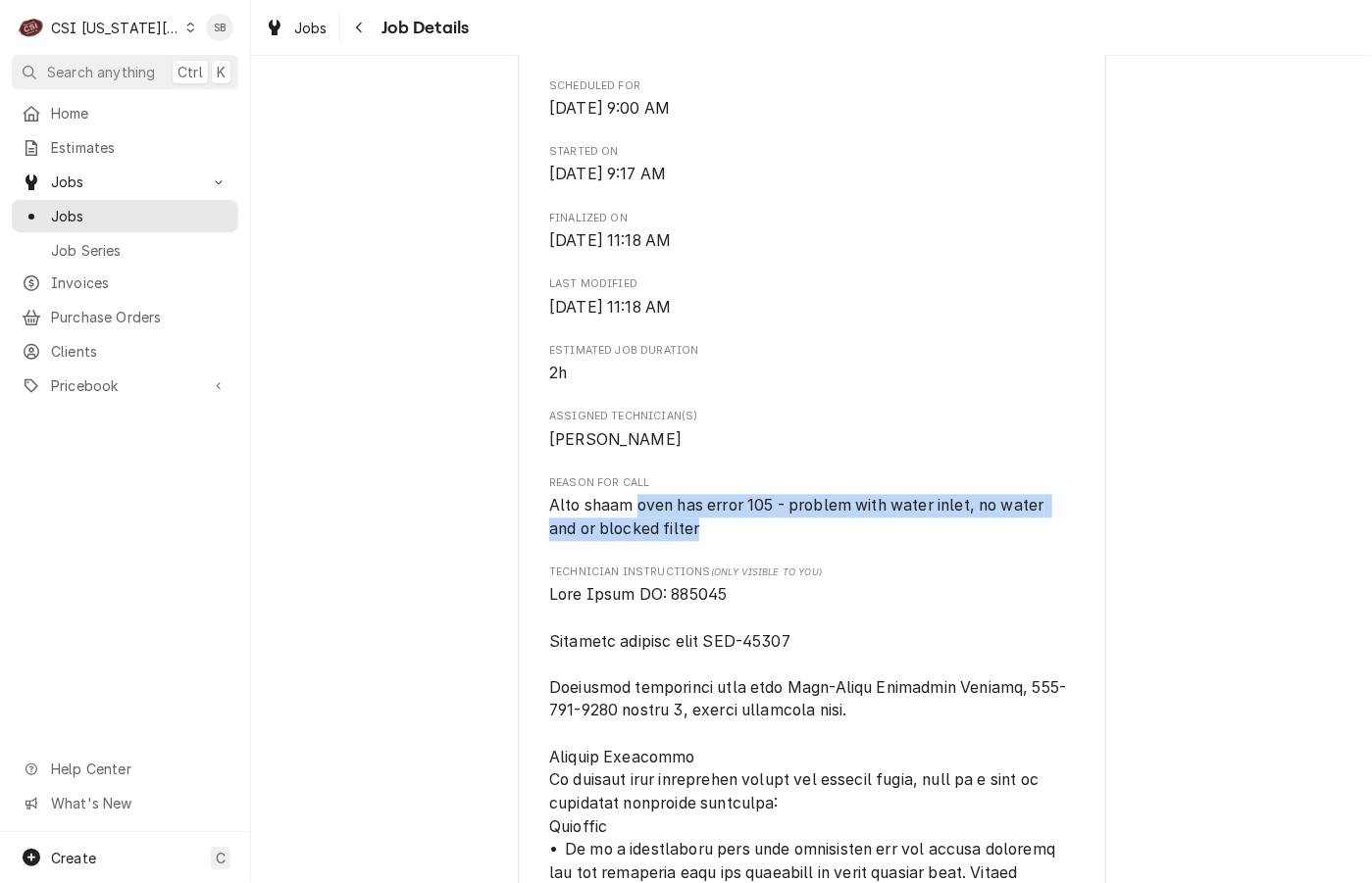
drag, startPoint x: 627, startPoint y: 574, endPoint x: 771, endPoint y: 591, distance: 145.0
click at [771, 541] on span "Alto shaam oven has error 105 - problem with water inlet, no water and or block…" at bounding box center [811, 518] width 524 height 46
copy span "oven has error 105 - problem with water inlet, no water and or blocked filter"
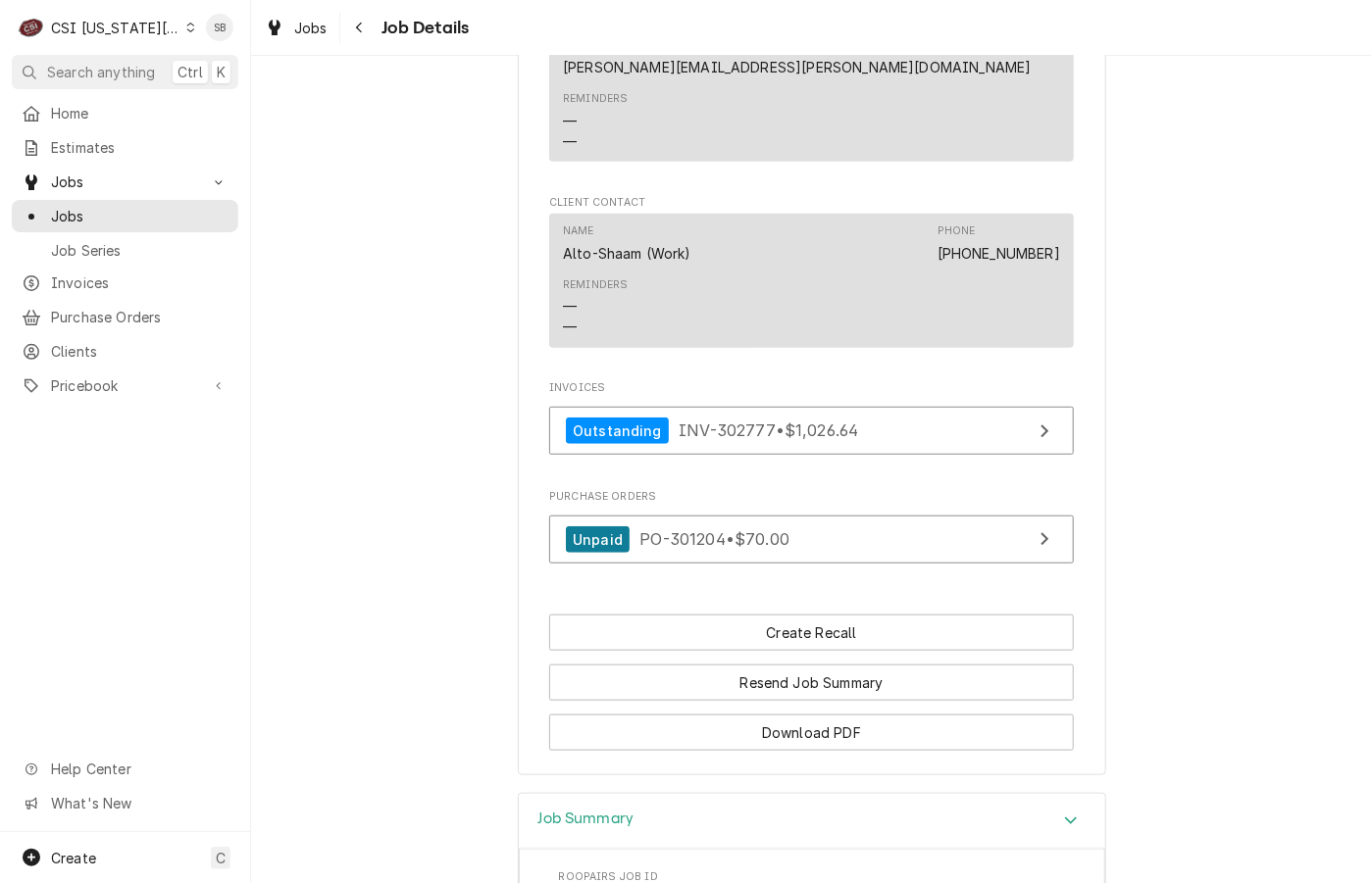
scroll to position [3234, 0]
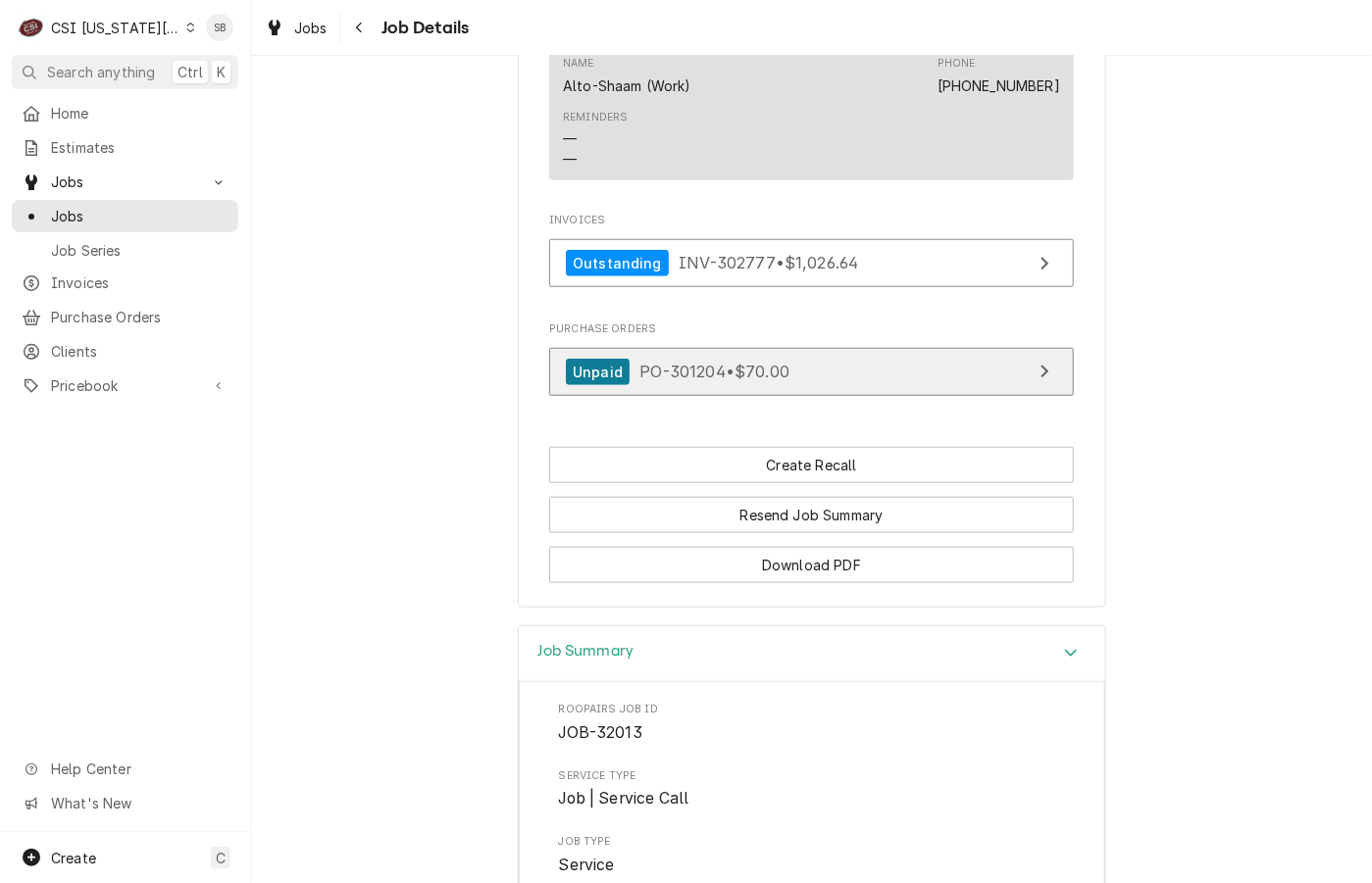
click at [680, 362] on span "PO-301204 • $70.00" at bounding box center [714, 372] width 150 height 20
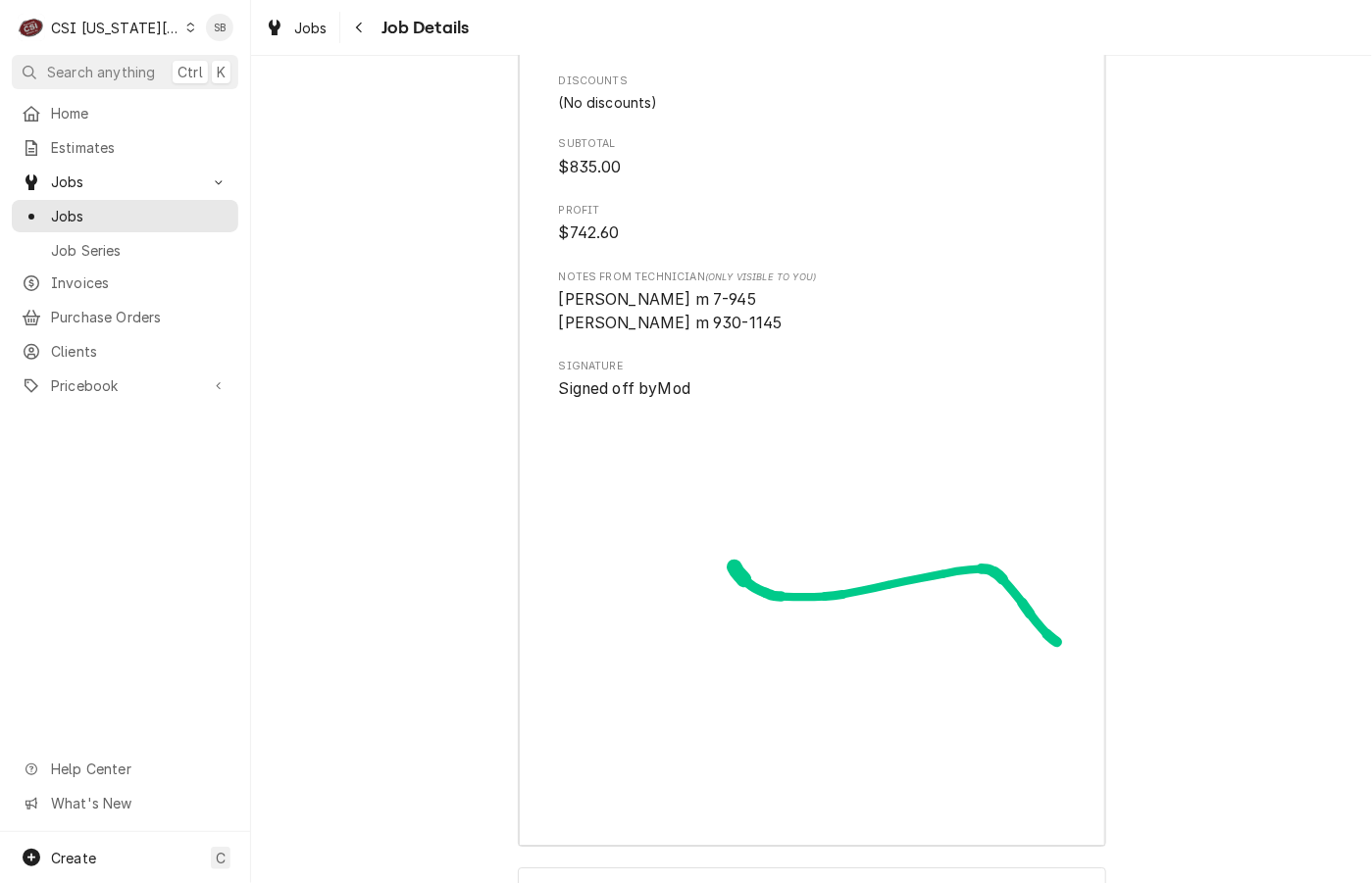
scroll to position [7652, 0]
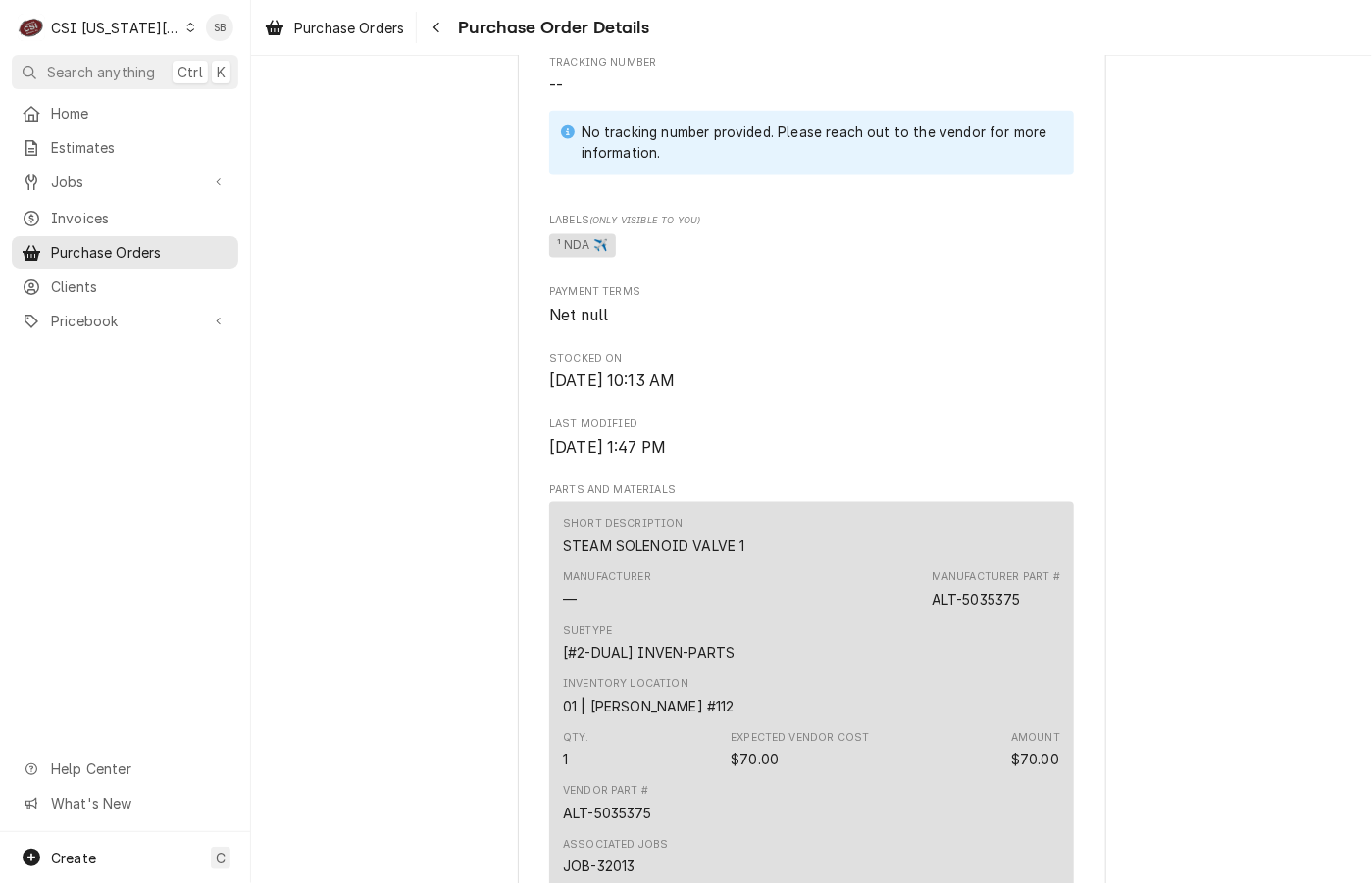
scroll to position [1617, 0]
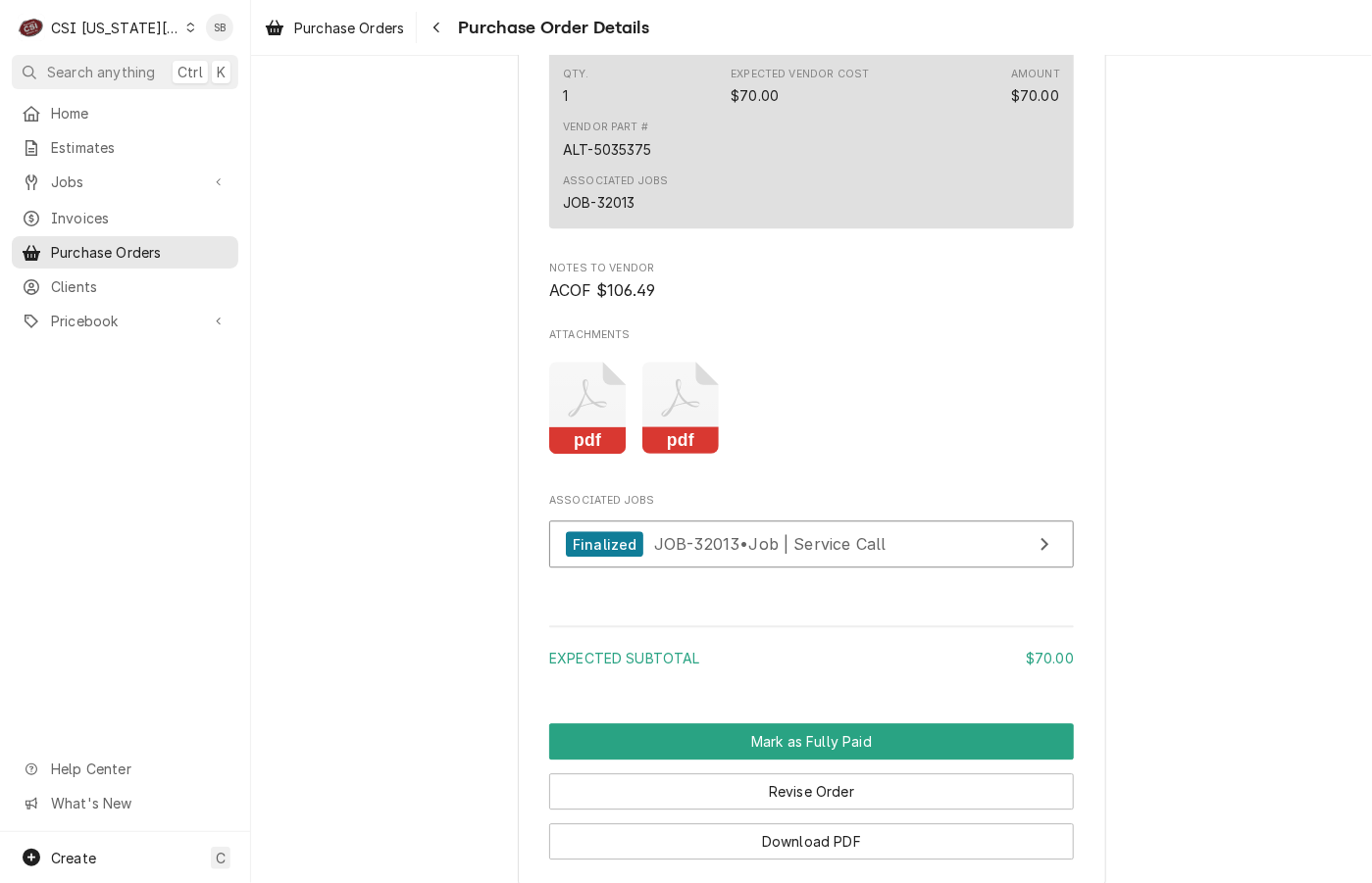
click at [566, 454] on icon "Attachments" at bounding box center [588, 409] width 78 height 93
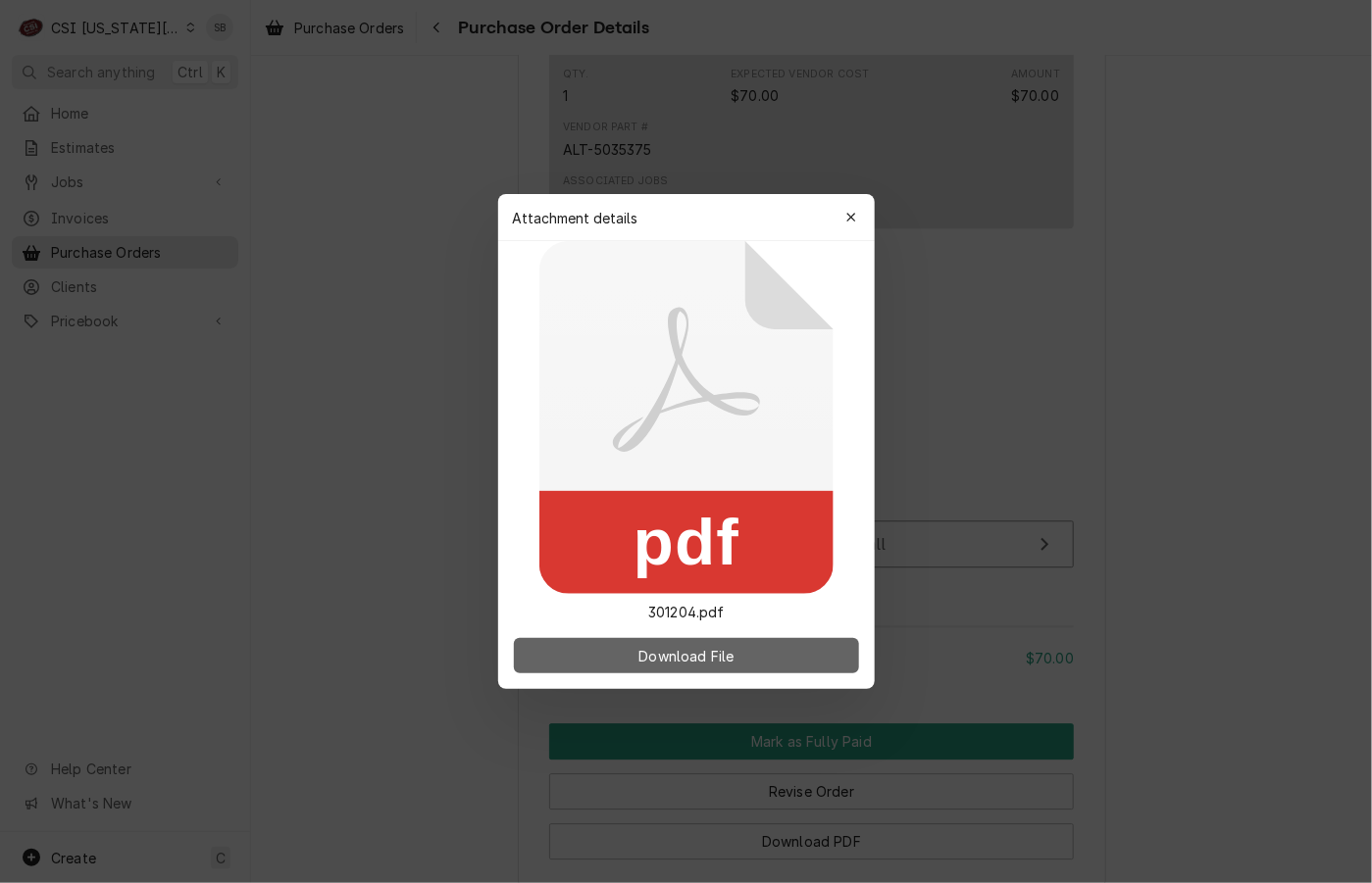
click at [741, 646] on button "Download File" at bounding box center [686, 655] width 345 height 35
